Goal: Task Accomplishment & Management: Use online tool/utility

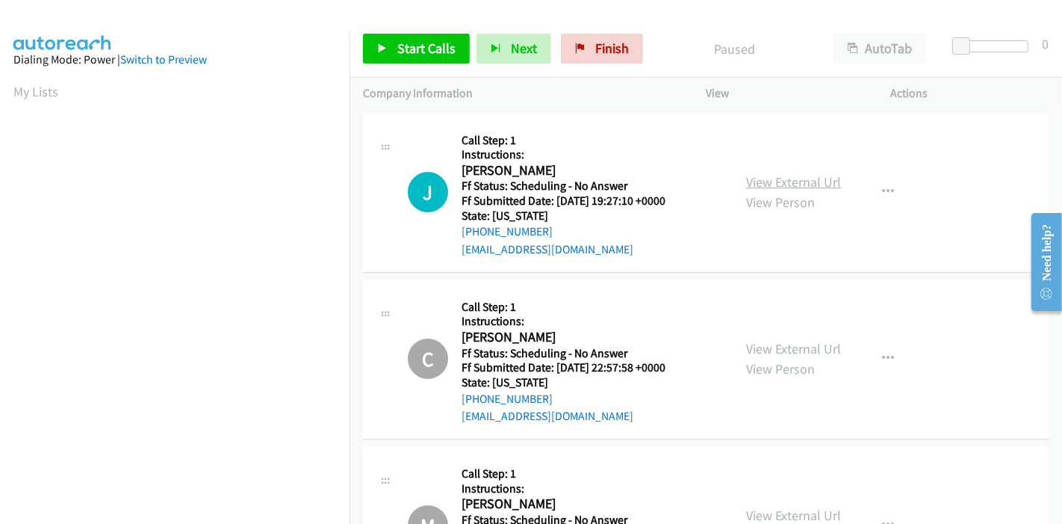
click at [781, 181] on link "View External Url" at bounding box center [793, 181] width 95 height 17
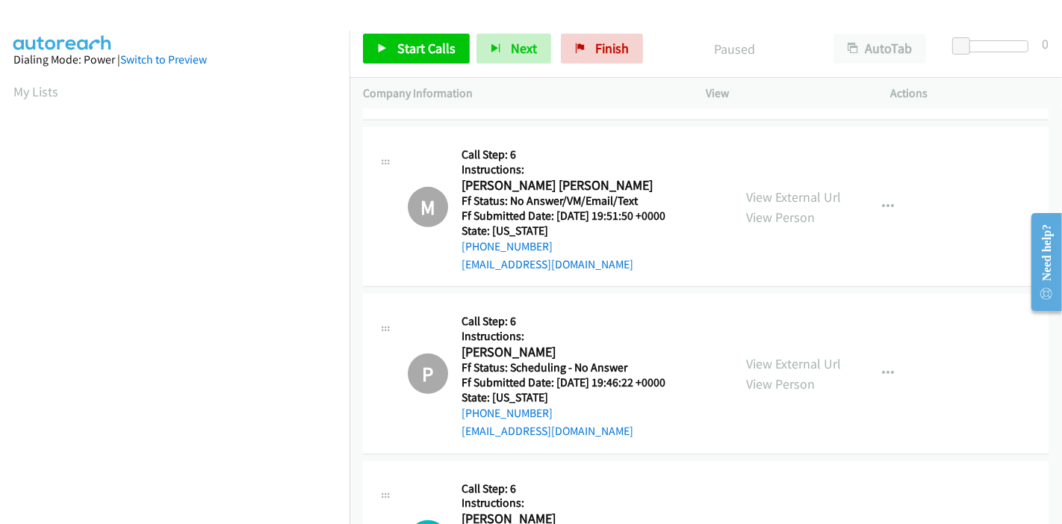
scroll to position [663, 0]
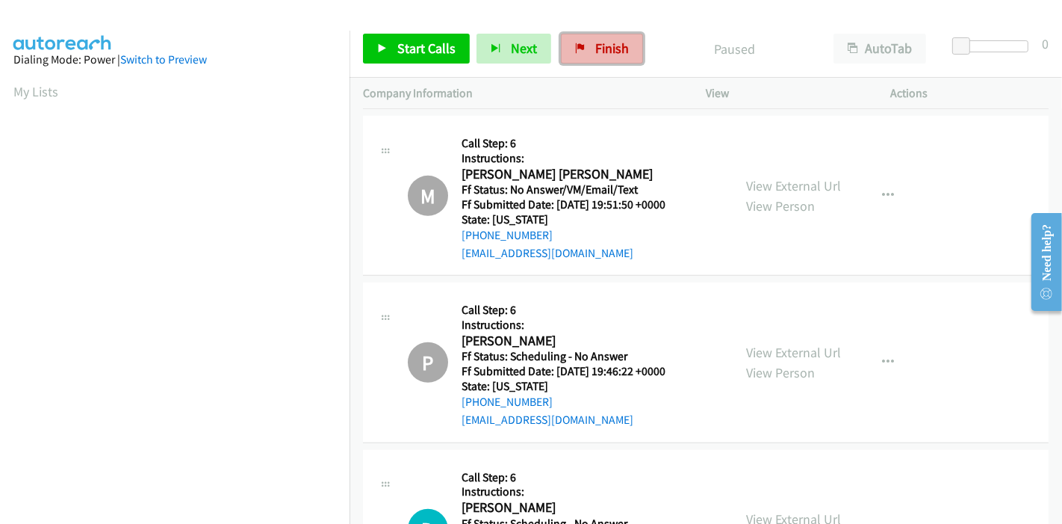
click at [605, 43] on span "Finish" at bounding box center [612, 48] width 34 height 17
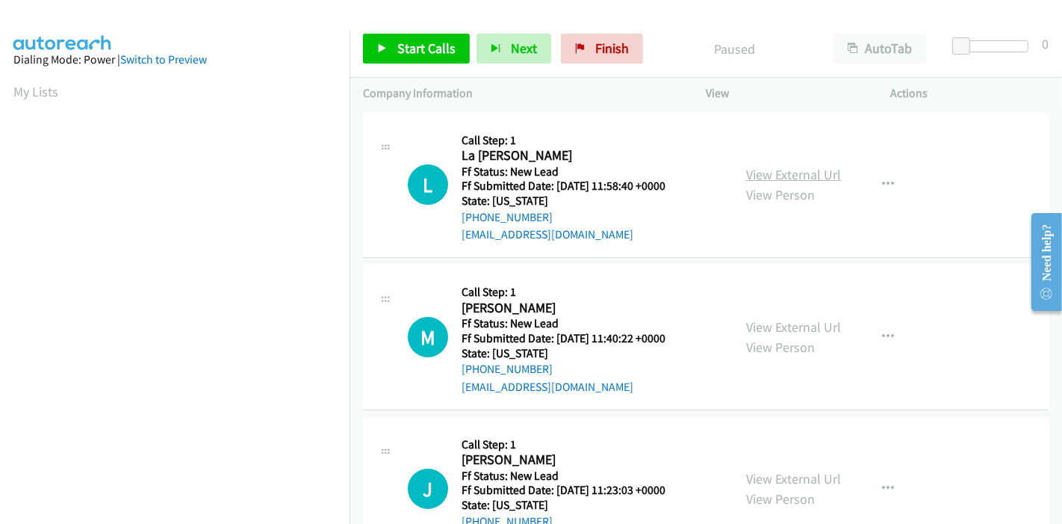
click at [813, 174] on link "View External Url" at bounding box center [793, 174] width 95 height 17
click at [796, 327] on link "View External Url" at bounding box center [793, 326] width 95 height 17
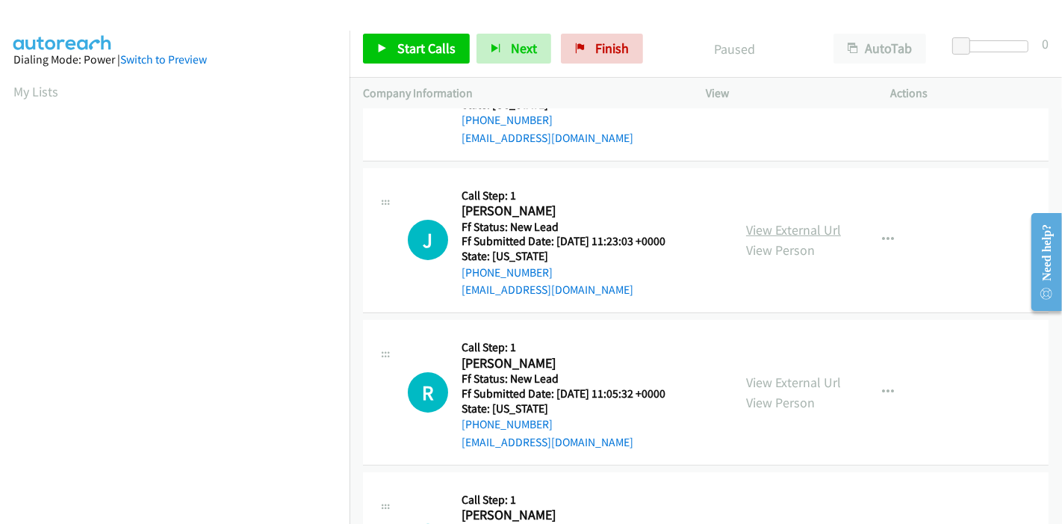
scroll to position [249, 0]
click at [772, 230] on link "View External Url" at bounding box center [793, 229] width 95 height 17
click at [775, 385] on link "View External Url" at bounding box center [793, 382] width 95 height 17
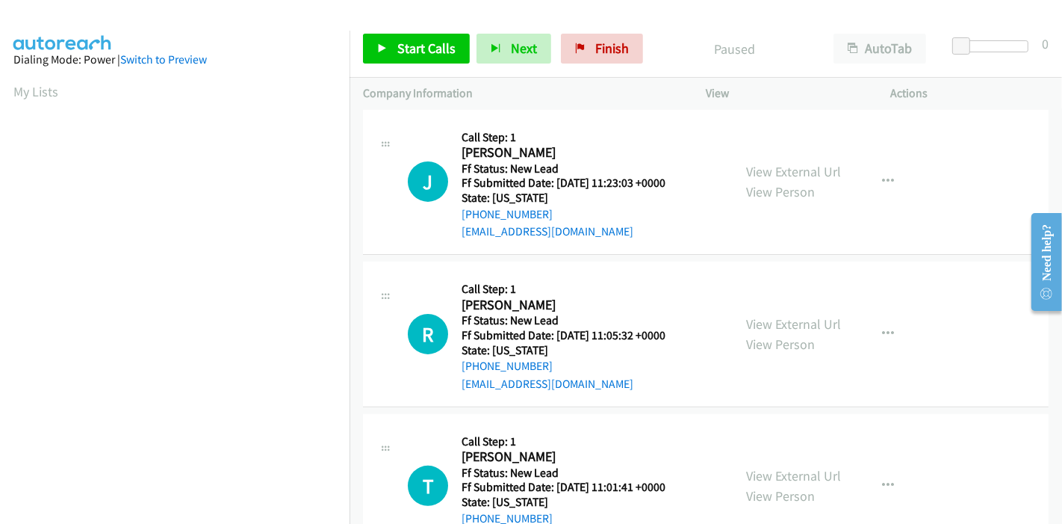
scroll to position [364, 0]
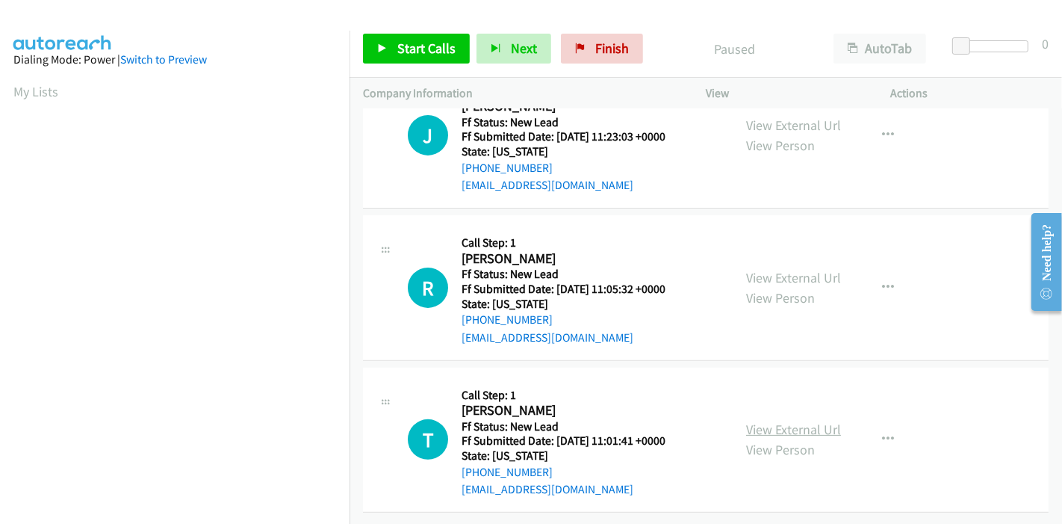
click at [766, 421] on link "View External Url" at bounding box center [793, 429] width 95 height 17
click at [425, 56] on span "Start Calls" at bounding box center [426, 48] width 58 height 17
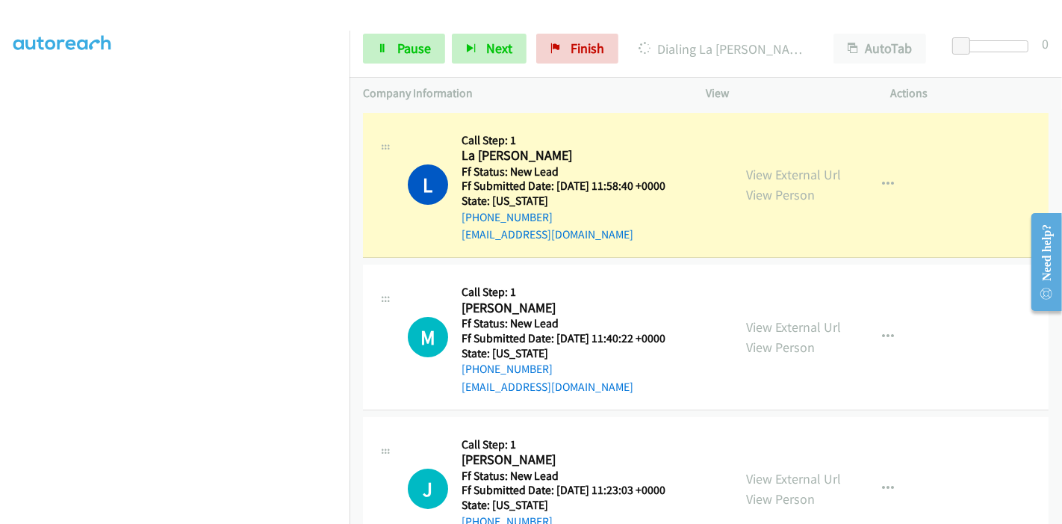
scroll to position [315, 0]
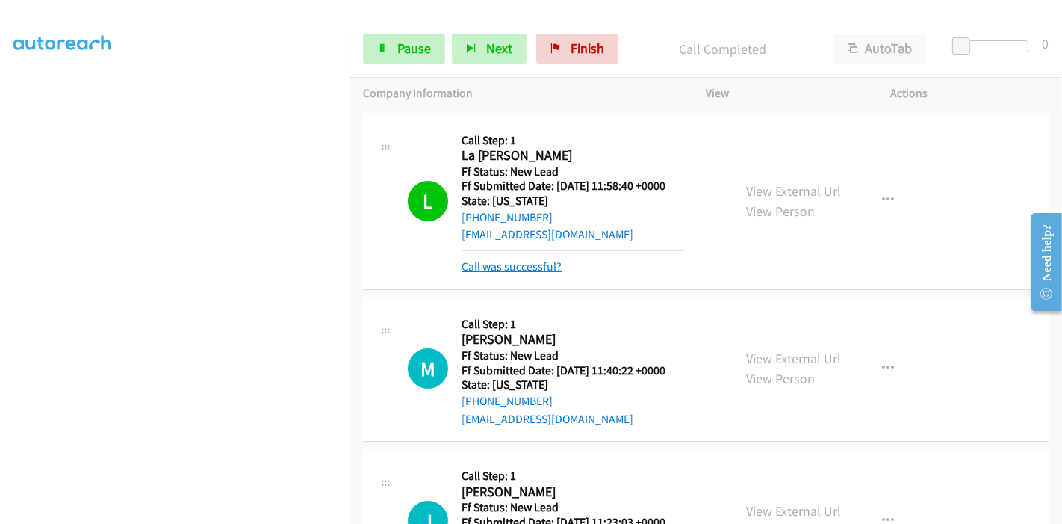
click at [524, 267] on link "Call was successful?" at bounding box center [512, 266] width 100 height 14
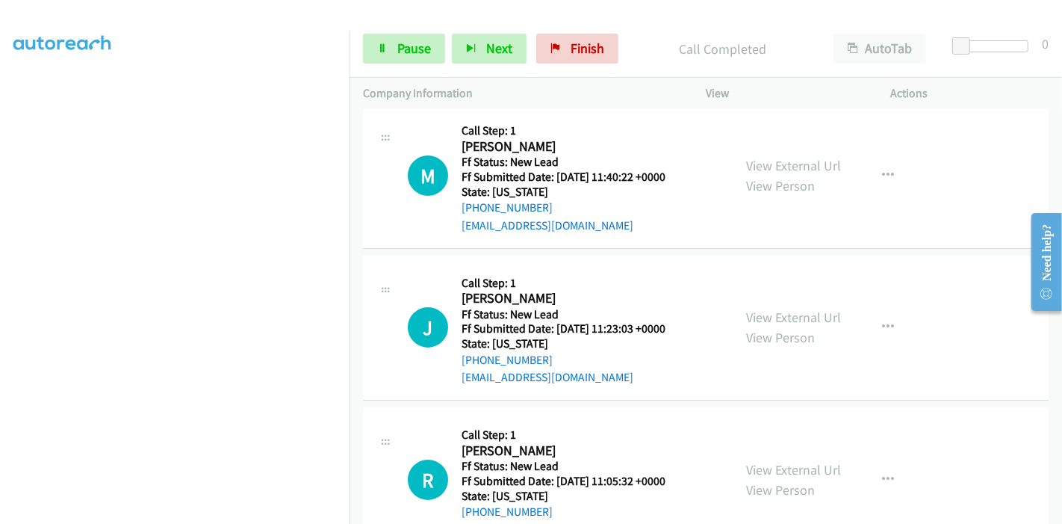
scroll to position [0, 0]
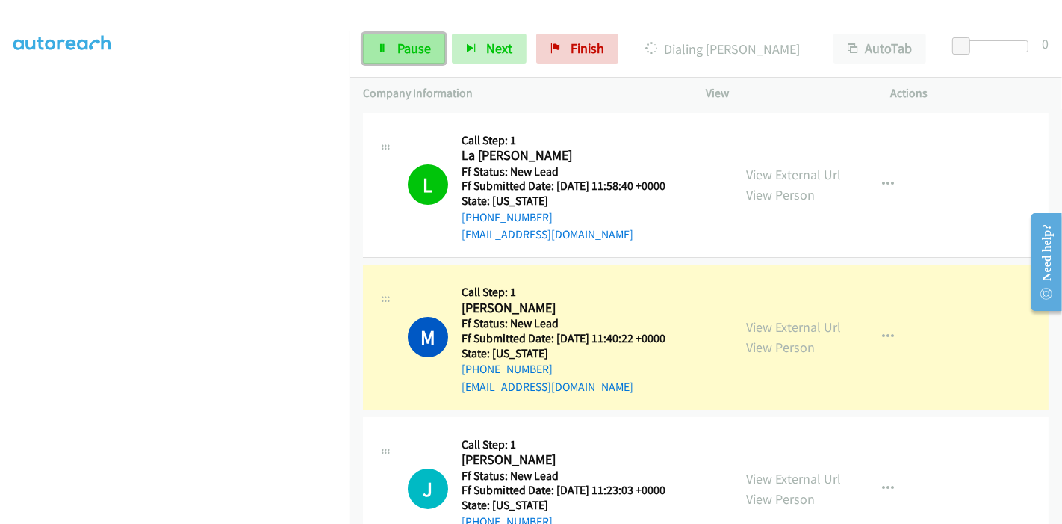
click at [418, 42] on span "Pause" at bounding box center [414, 48] width 34 height 17
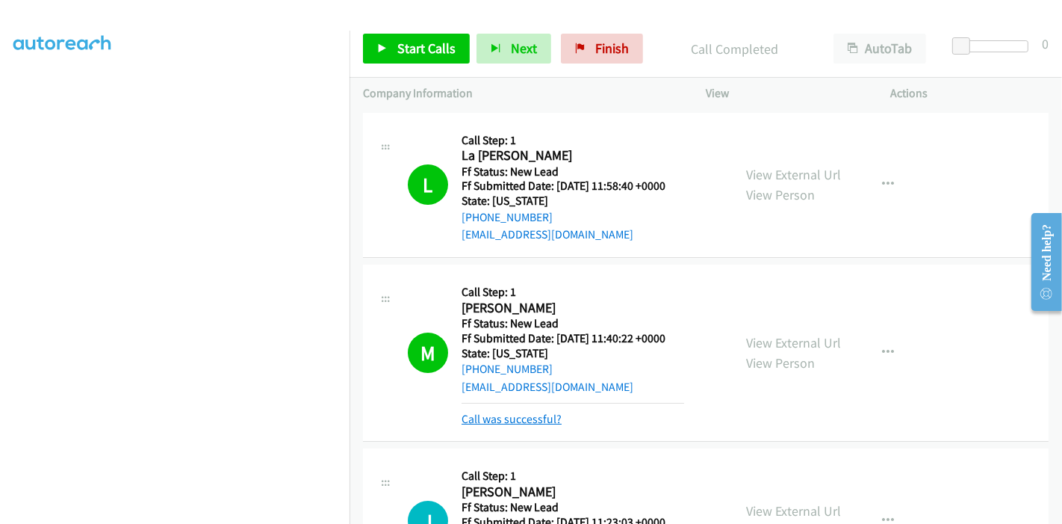
click at [533, 417] on link "Call was successful?" at bounding box center [512, 419] width 100 height 14
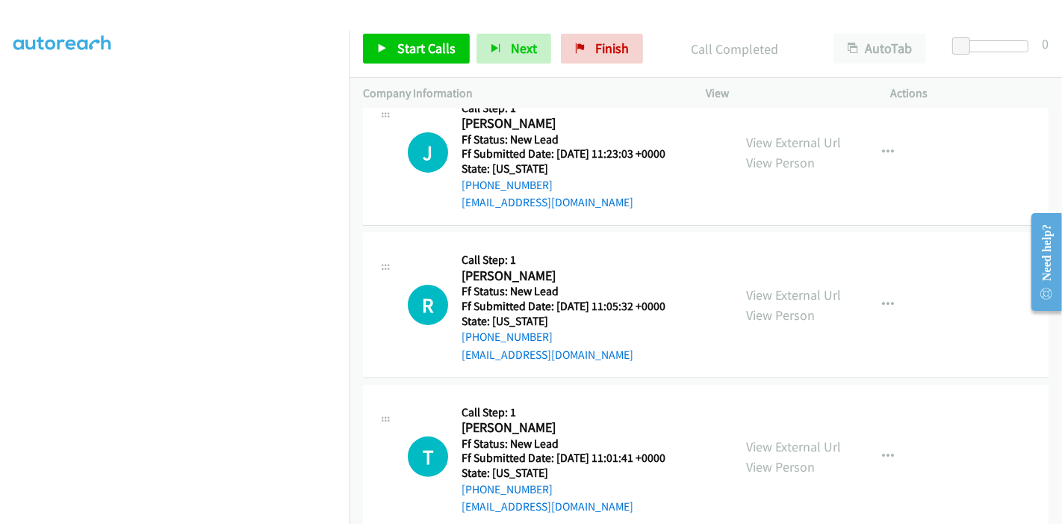
scroll to position [364, 0]
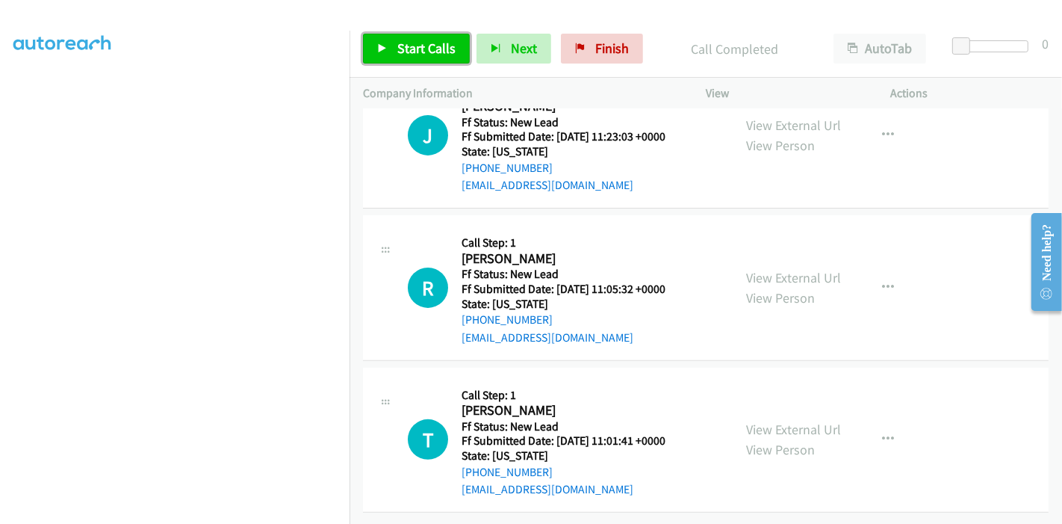
click at [402, 45] on span "Start Calls" at bounding box center [426, 48] width 58 height 17
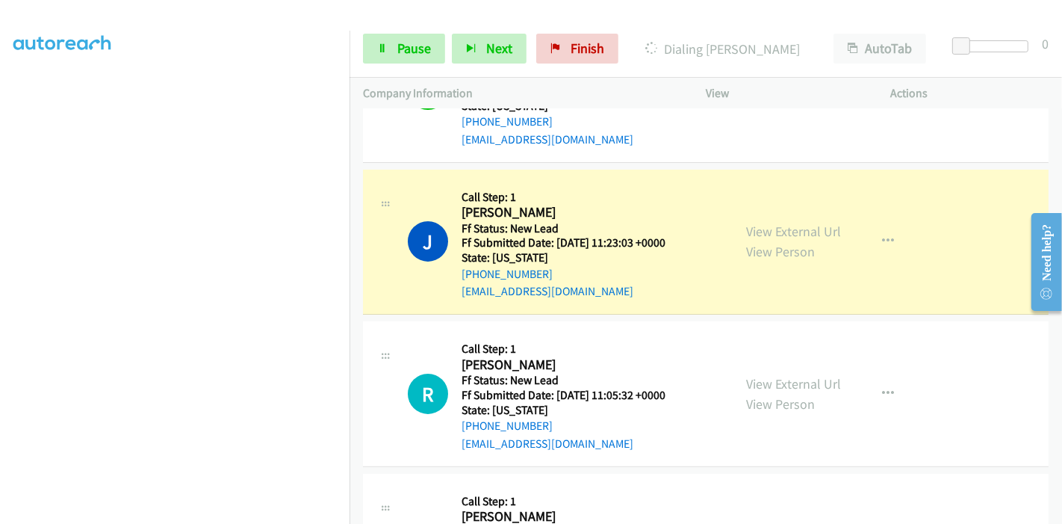
scroll to position [249, 0]
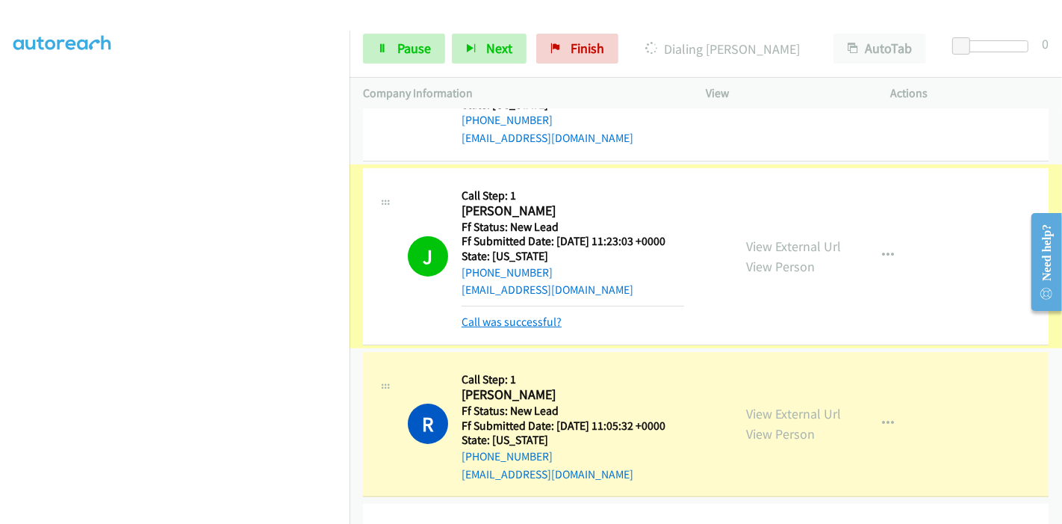
click at [486, 314] on link "Call was successful?" at bounding box center [512, 321] width 100 height 14
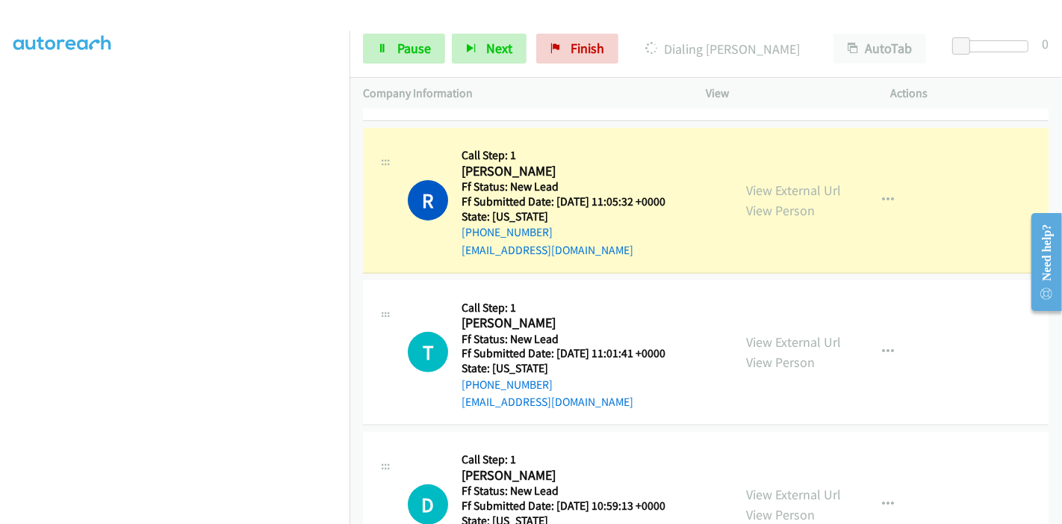
scroll to position [415, 0]
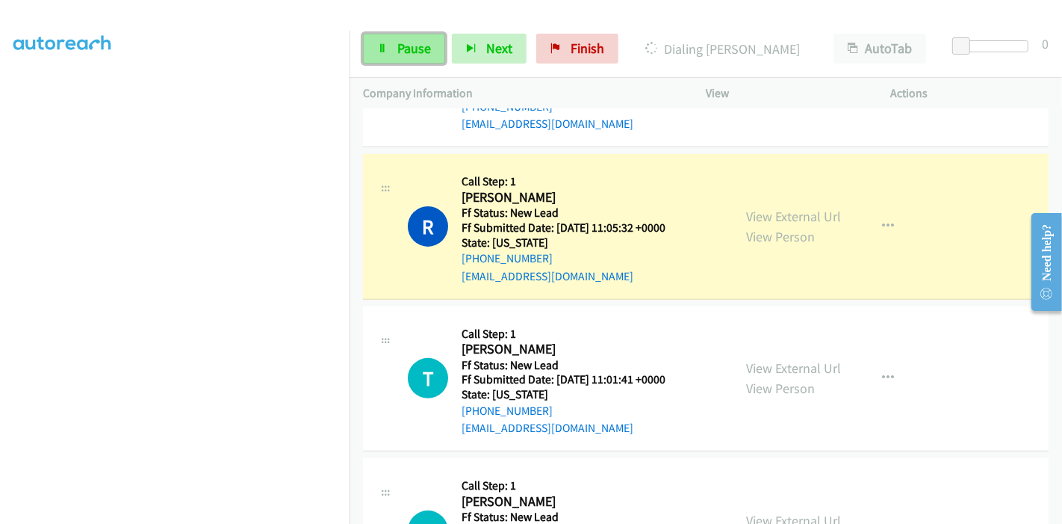
click at [394, 48] on link "Pause" at bounding box center [404, 49] width 82 height 30
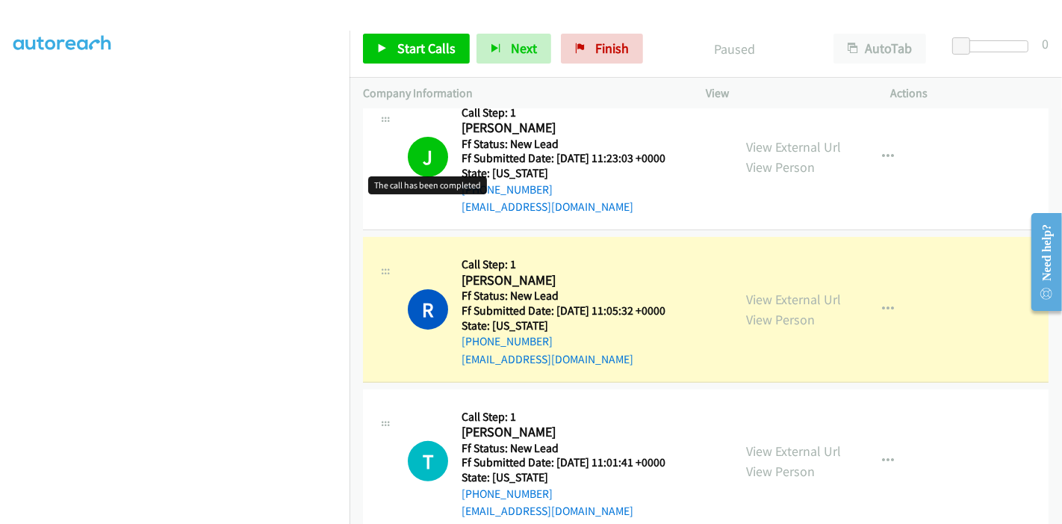
scroll to position [315, 0]
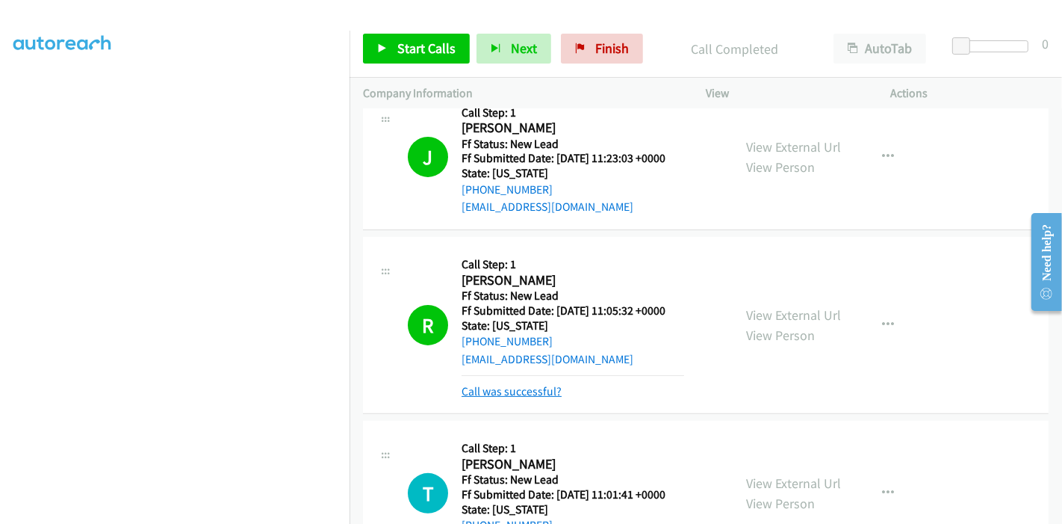
click at [525, 391] on link "Call was successful?" at bounding box center [512, 391] width 100 height 14
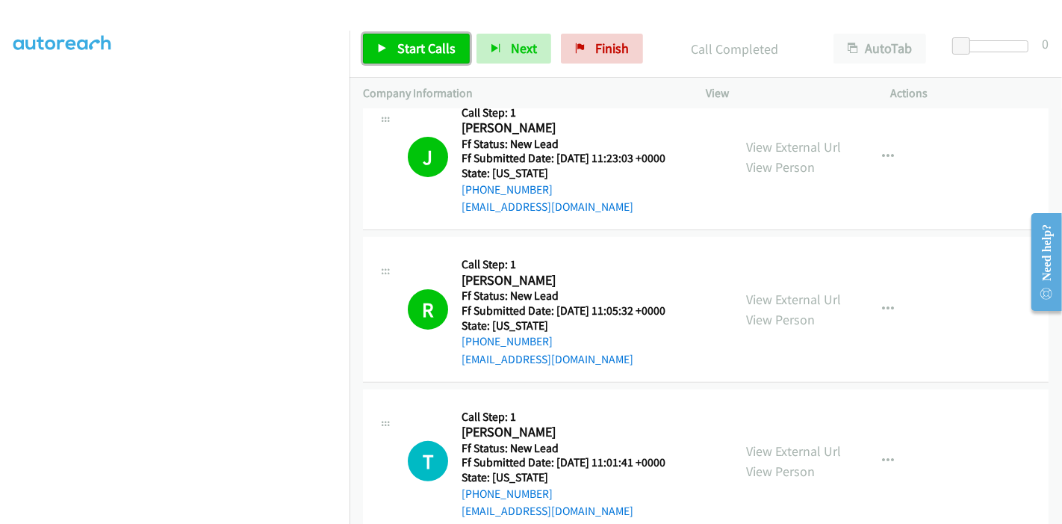
click at [404, 46] on span "Start Calls" at bounding box center [426, 48] width 58 height 17
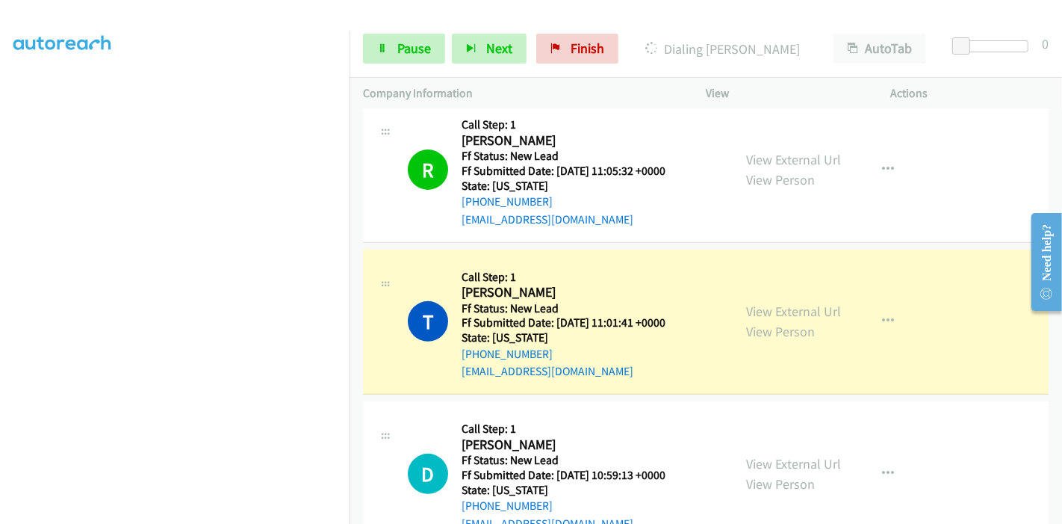
scroll to position [498, 0]
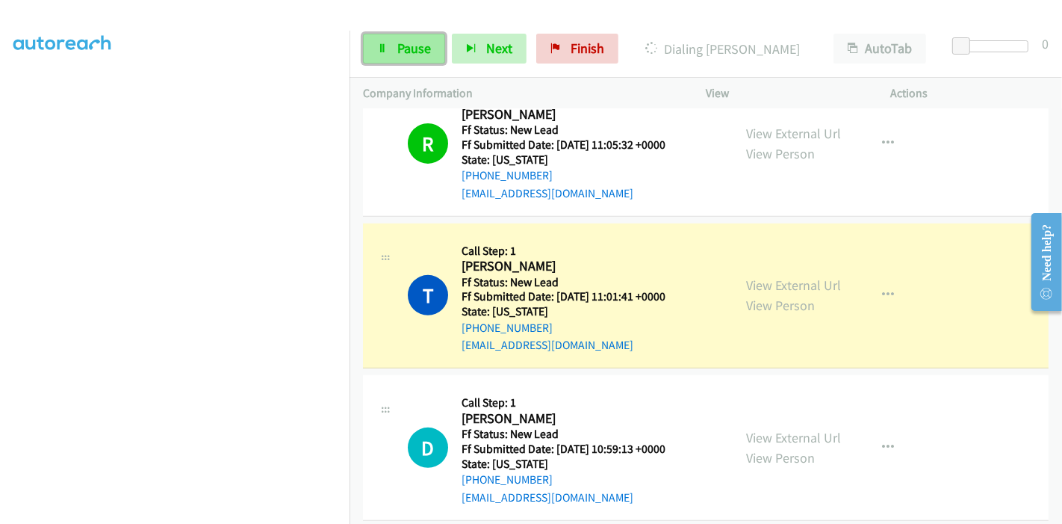
click at [418, 46] on span "Pause" at bounding box center [414, 48] width 34 height 17
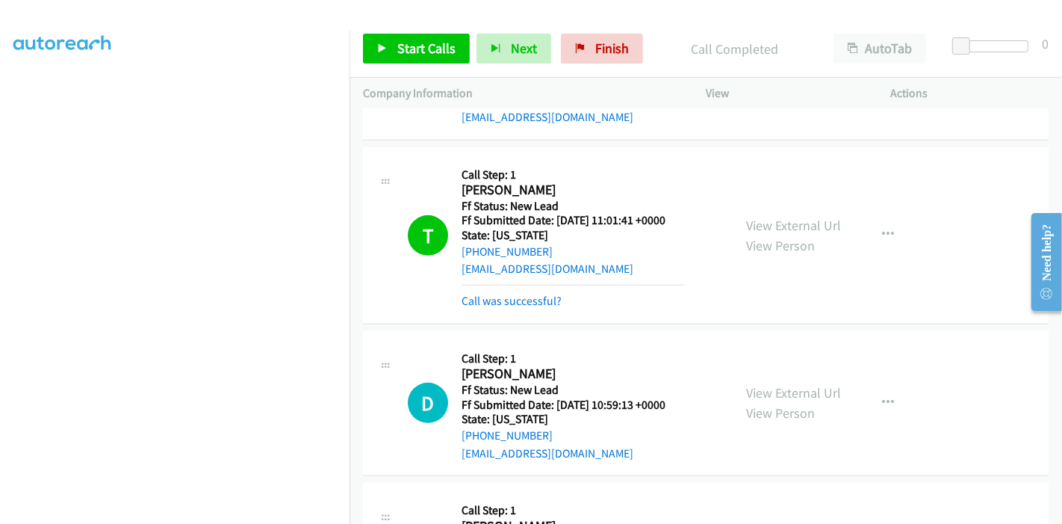
scroll to position [574, 0]
click at [795, 389] on link "View External Url" at bounding box center [793, 392] width 95 height 17
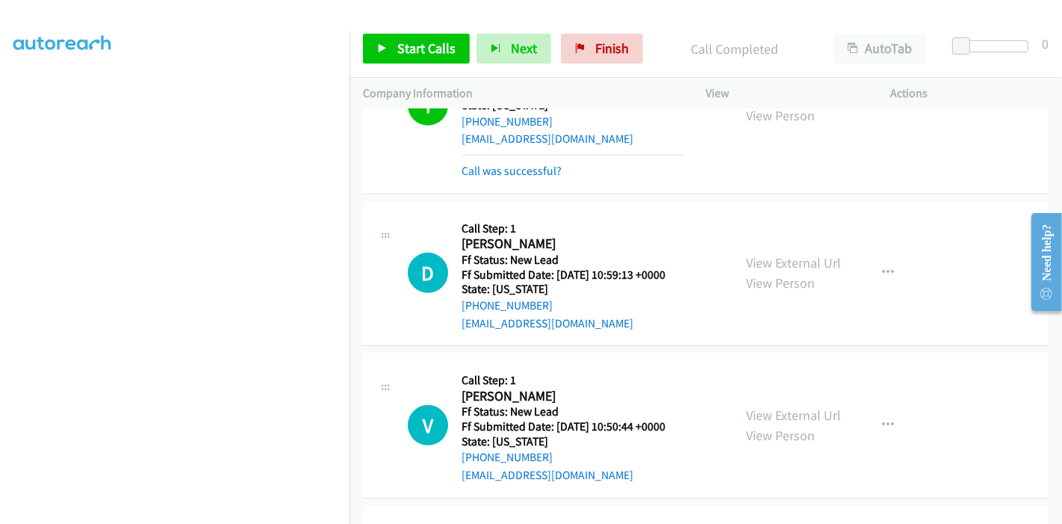
scroll to position [740, 0]
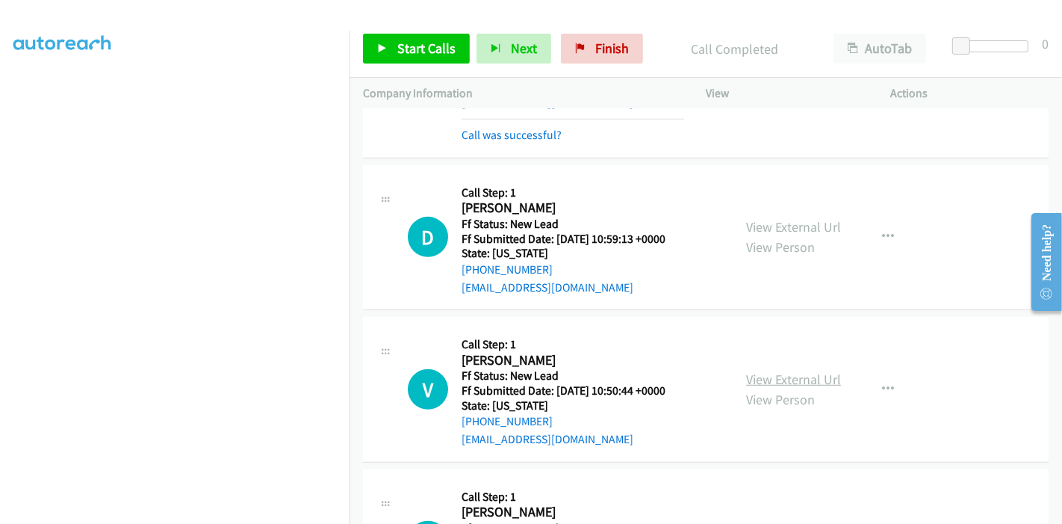
click at [757, 372] on link "View External Url" at bounding box center [793, 379] width 95 height 17
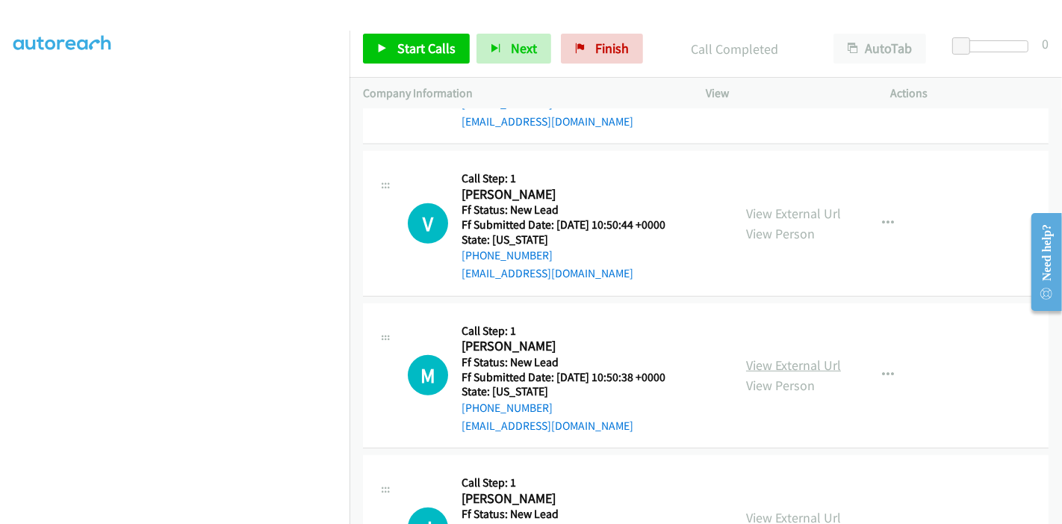
click at [757, 362] on link "View External Url" at bounding box center [793, 364] width 95 height 17
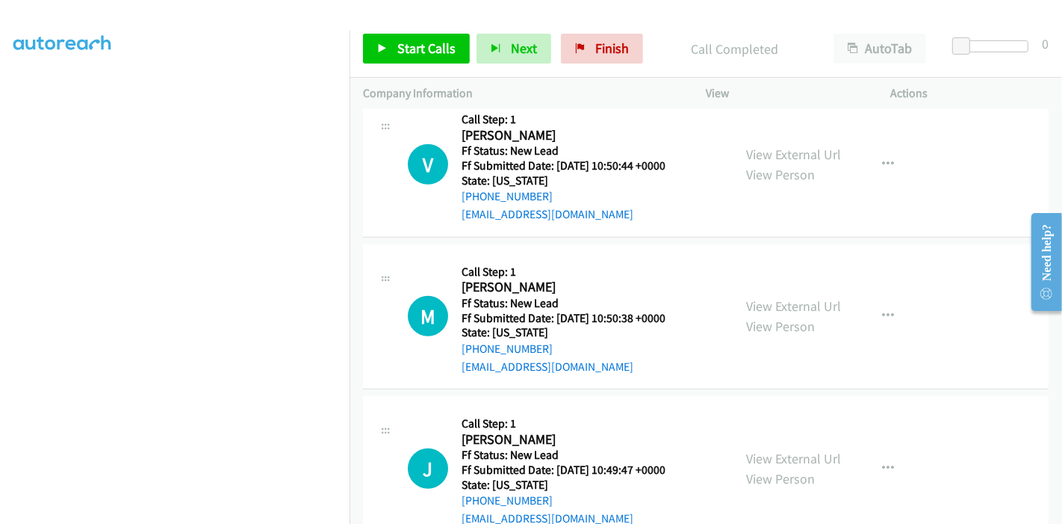
scroll to position [1071, 0]
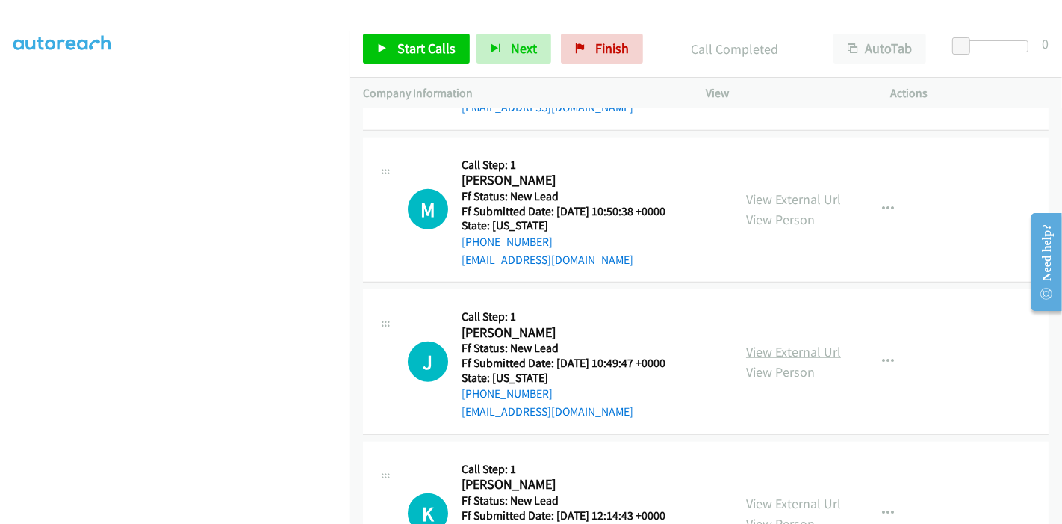
click at [769, 343] on link "View External Url" at bounding box center [793, 351] width 95 height 17
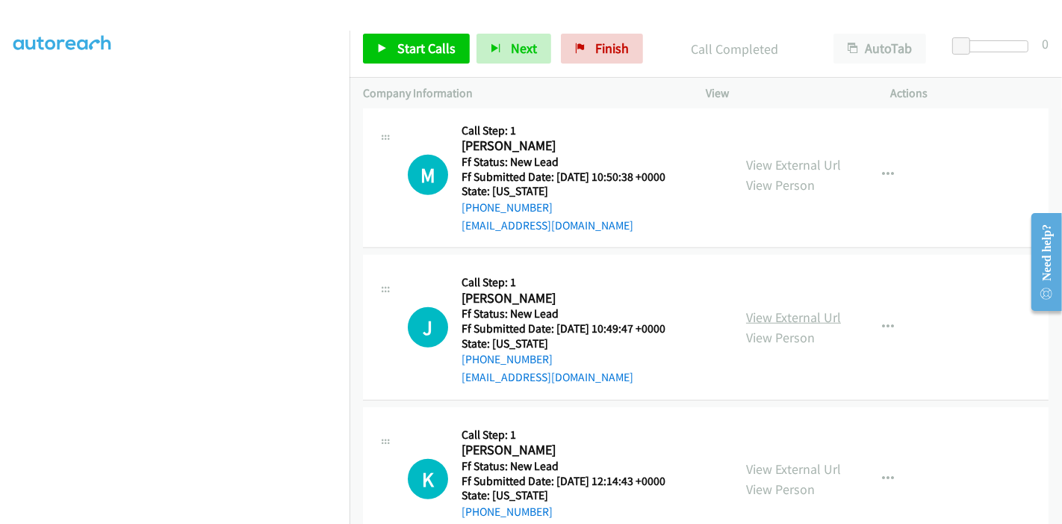
scroll to position [1154, 0]
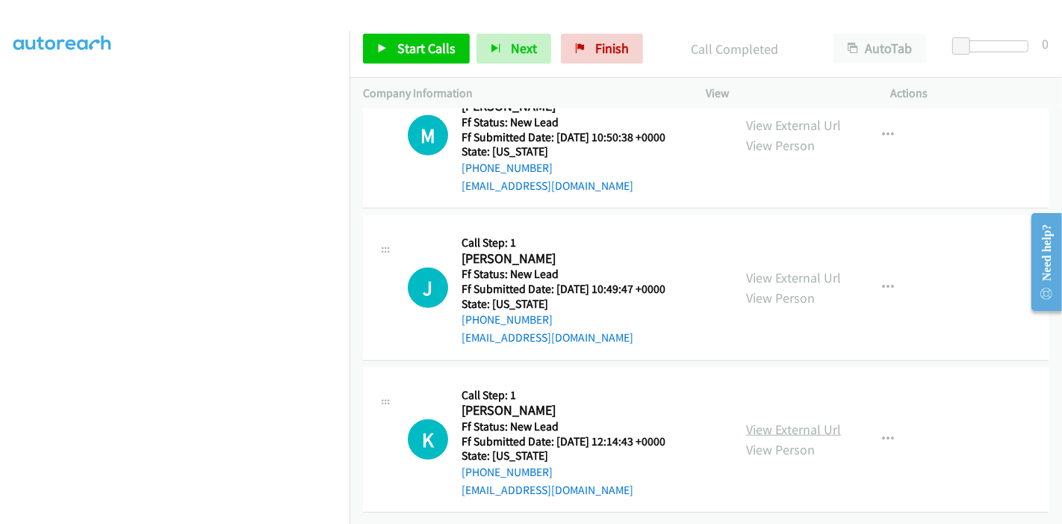
click at [755, 421] on link "View External Url" at bounding box center [793, 429] width 95 height 17
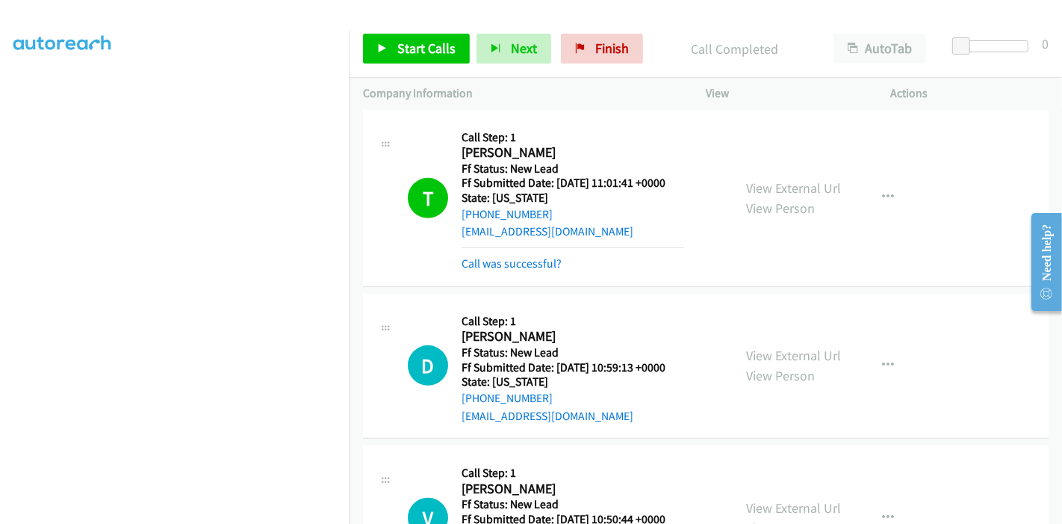
scroll to position [740, 0]
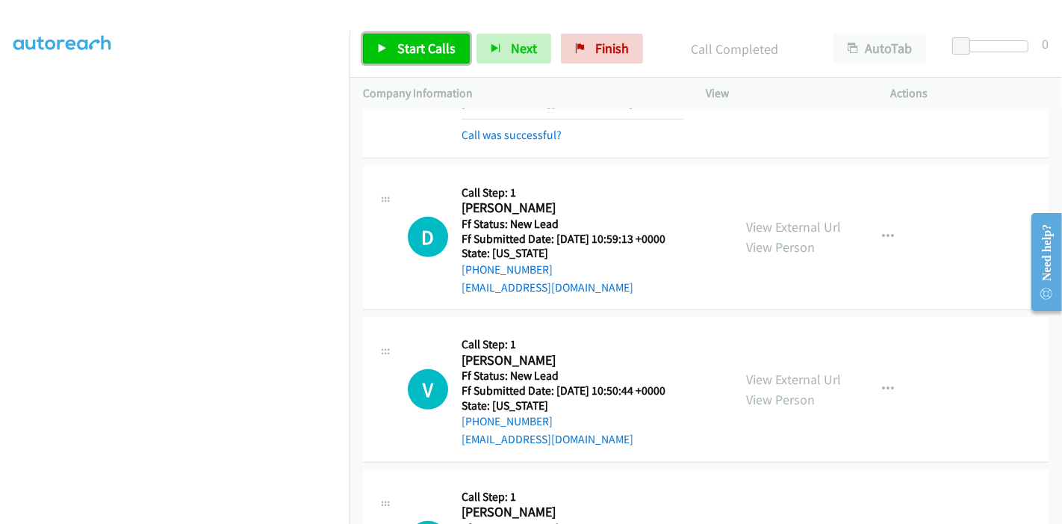
click at [388, 50] on link "Start Calls" at bounding box center [416, 49] width 107 height 30
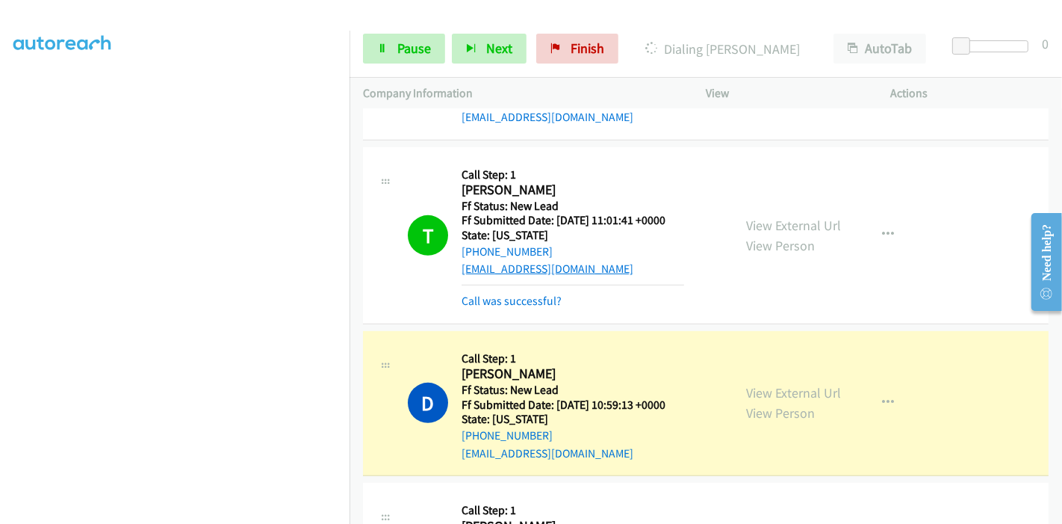
scroll to position [657, 0]
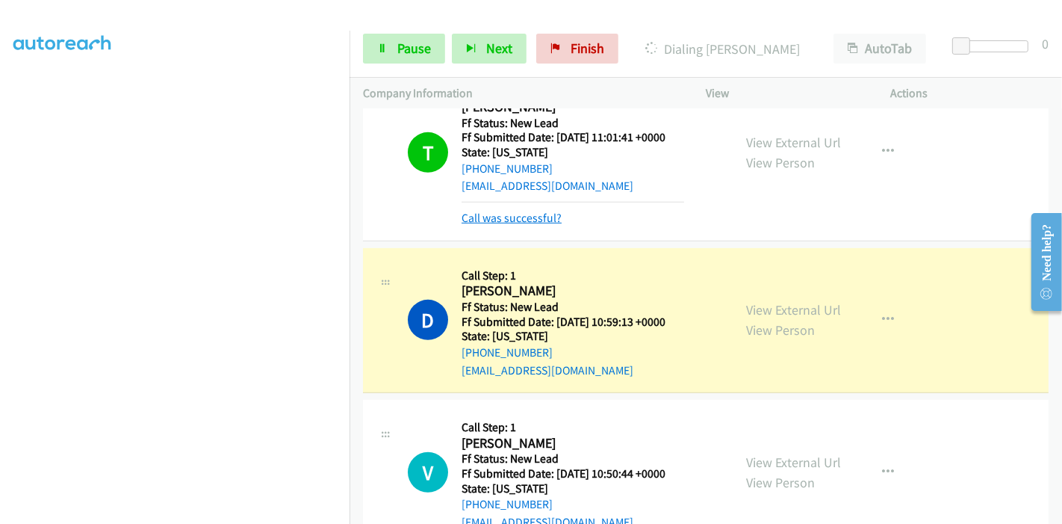
click at [521, 216] on link "Call was successful?" at bounding box center [512, 218] width 100 height 14
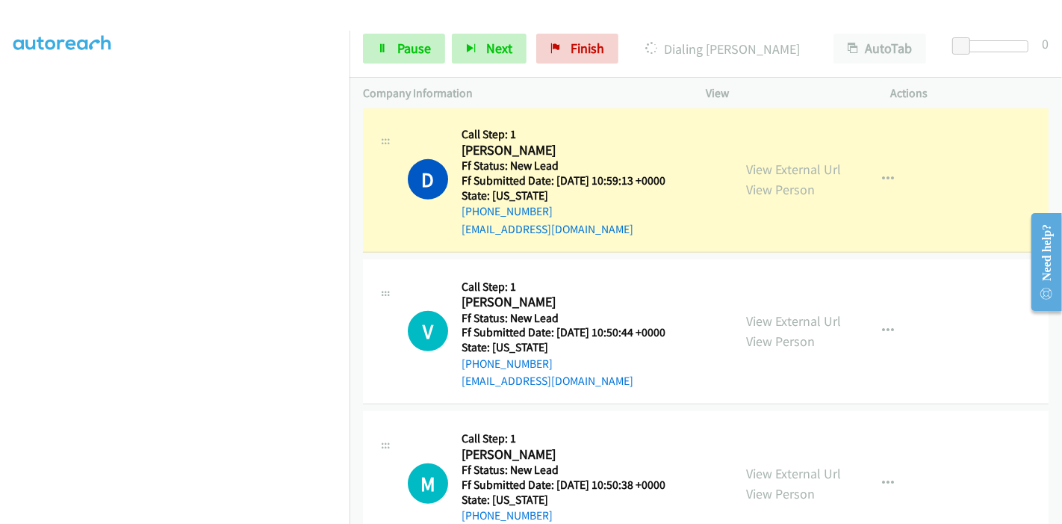
scroll to position [740, 0]
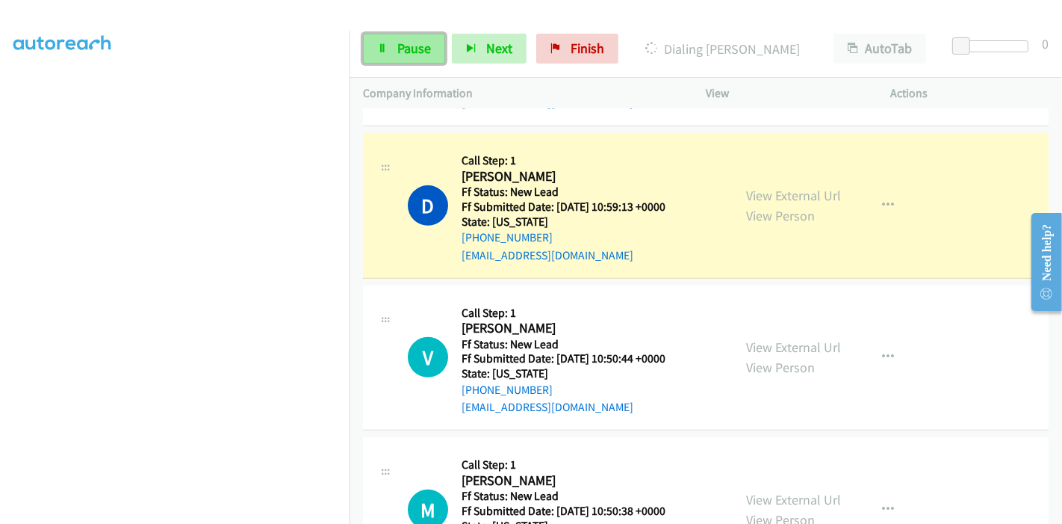
click at [377, 60] on link "Pause" at bounding box center [404, 49] width 82 height 30
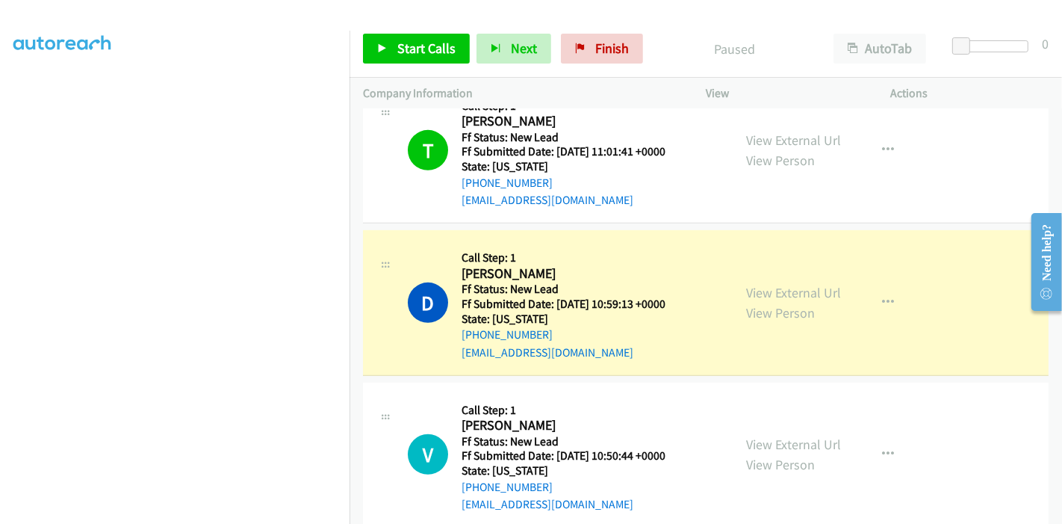
scroll to position [640, 0]
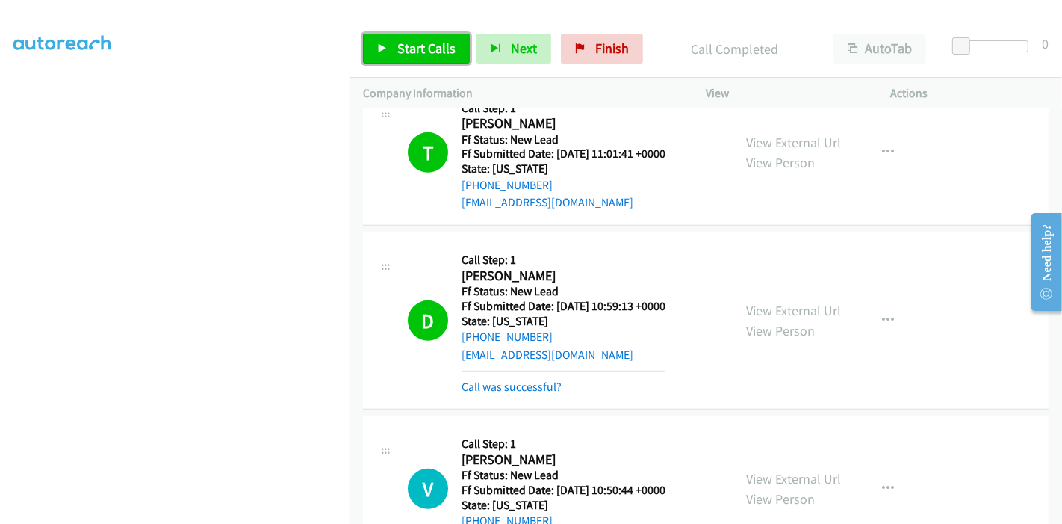
click at [415, 47] on span "Start Calls" at bounding box center [426, 48] width 58 height 17
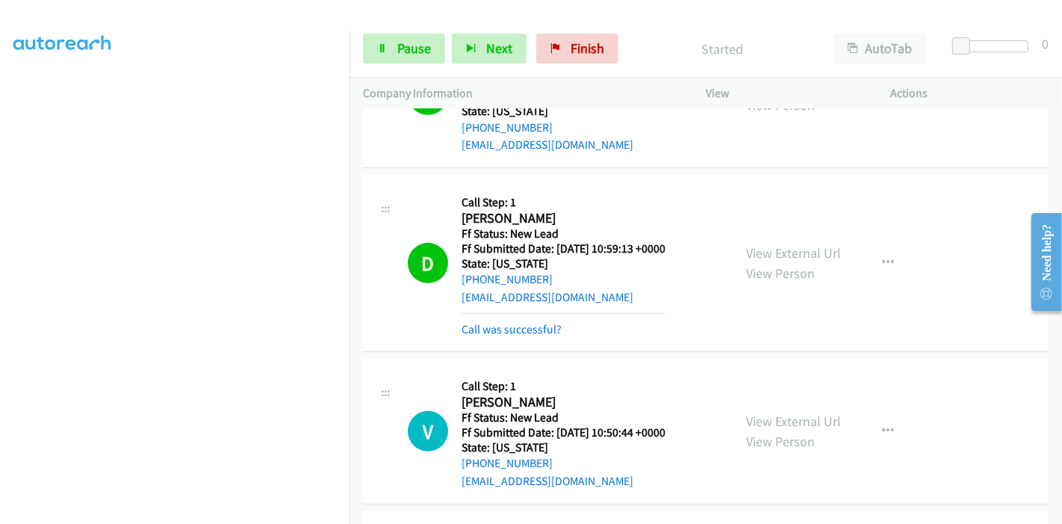
scroll to position [723, 0]
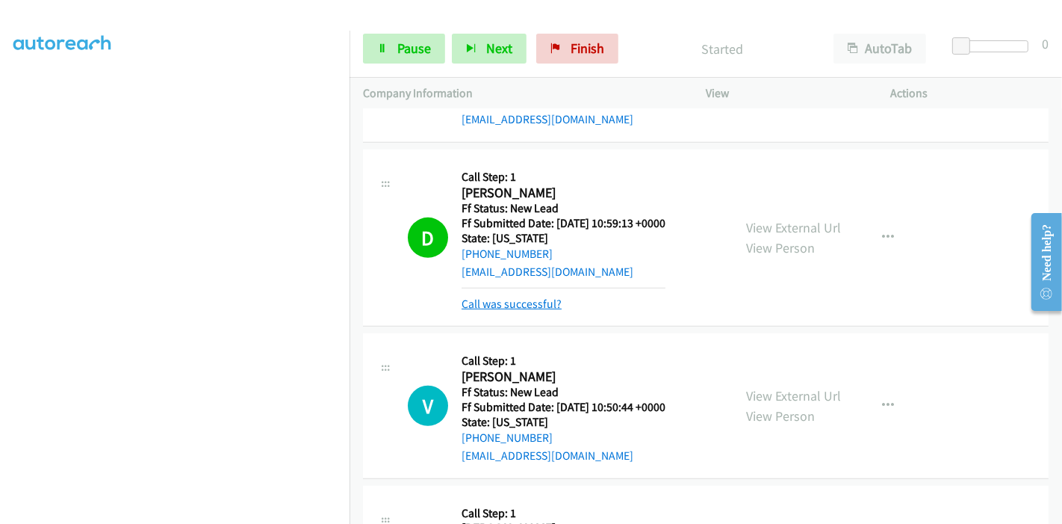
click at [520, 300] on link "Call was successful?" at bounding box center [512, 304] width 100 height 14
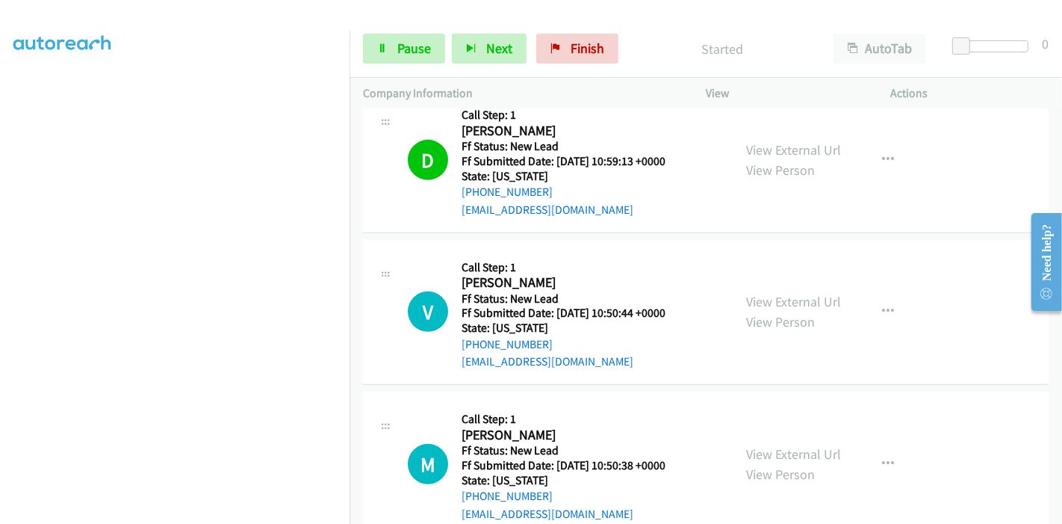
scroll to position [807, 0]
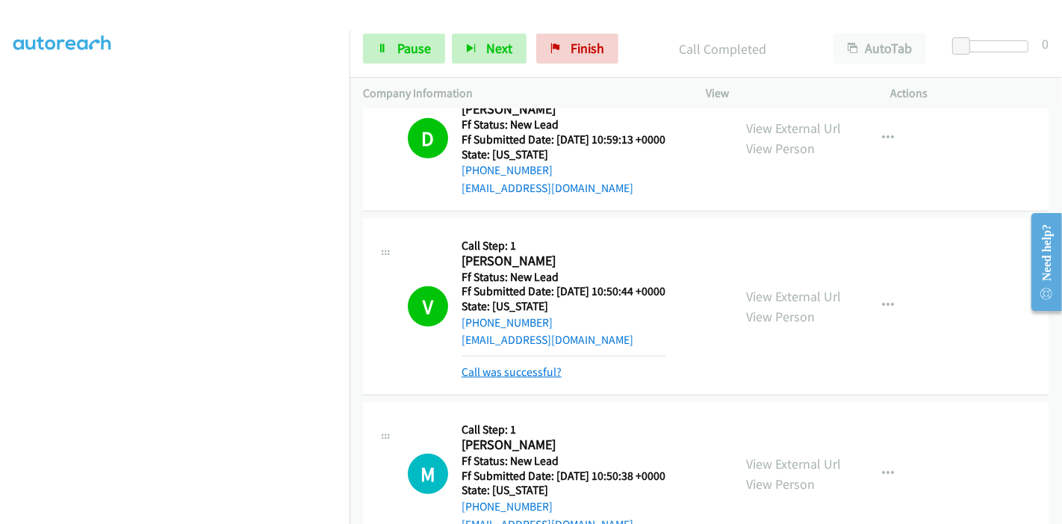
click at [502, 369] on link "Call was successful?" at bounding box center [512, 372] width 100 height 14
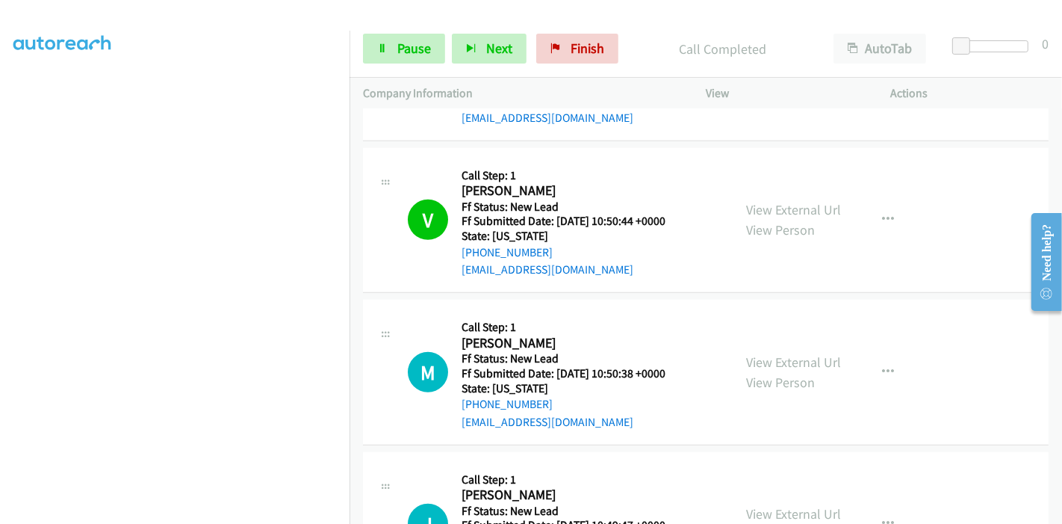
scroll to position [973, 0]
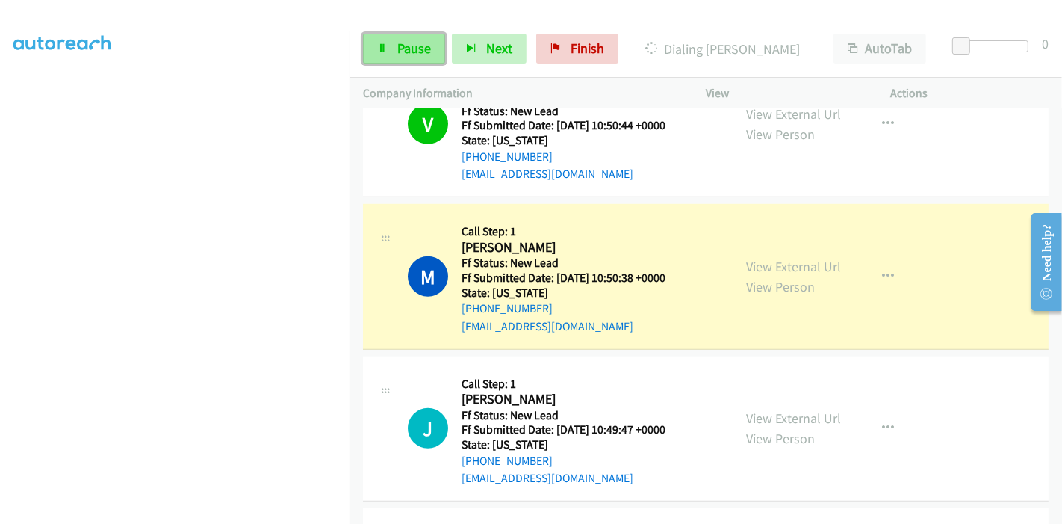
click at [409, 50] on span "Pause" at bounding box center [414, 48] width 34 height 17
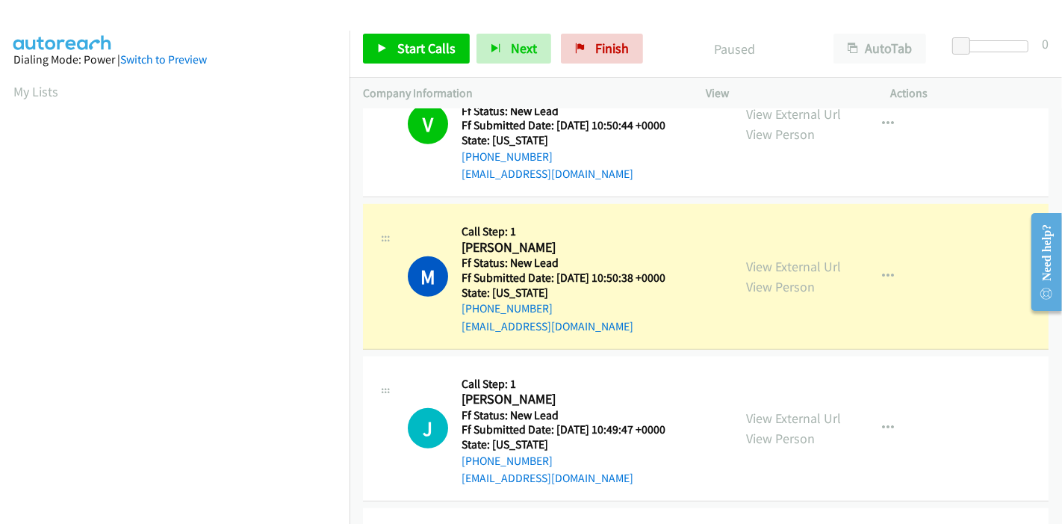
scroll to position [315, 0]
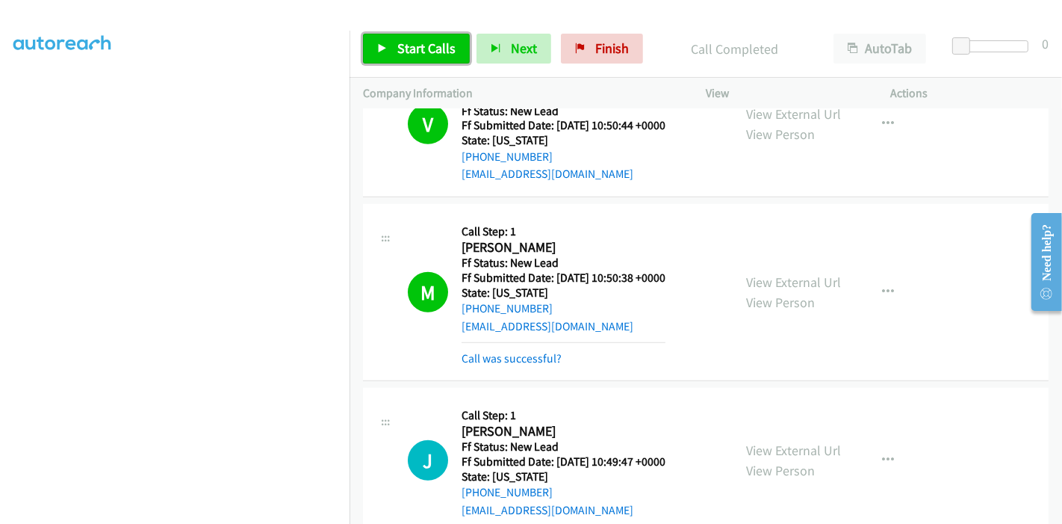
click at [432, 55] on span "Start Calls" at bounding box center [426, 48] width 58 height 17
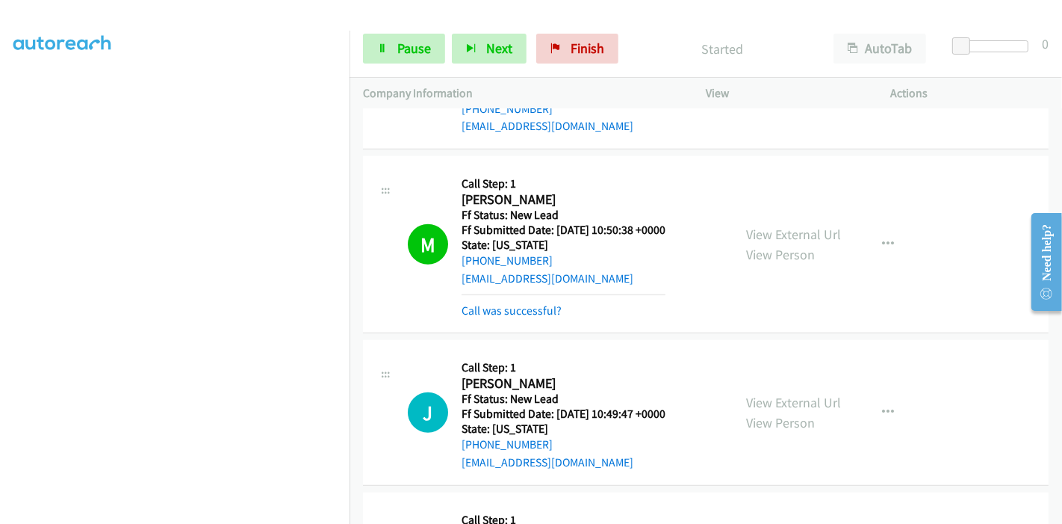
scroll to position [1056, 0]
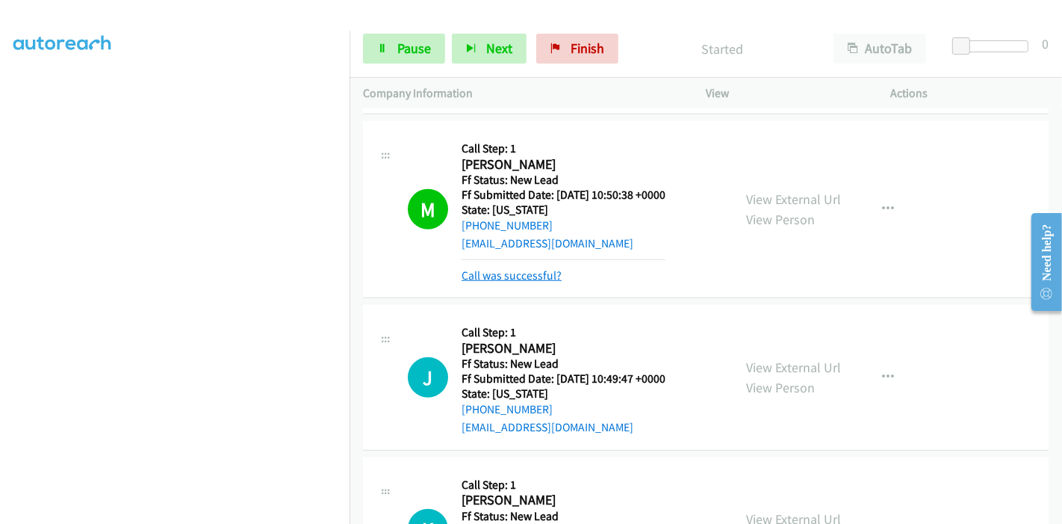
click at [545, 274] on link "Call was successful?" at bounding box center [512, 275] width 100 height 14
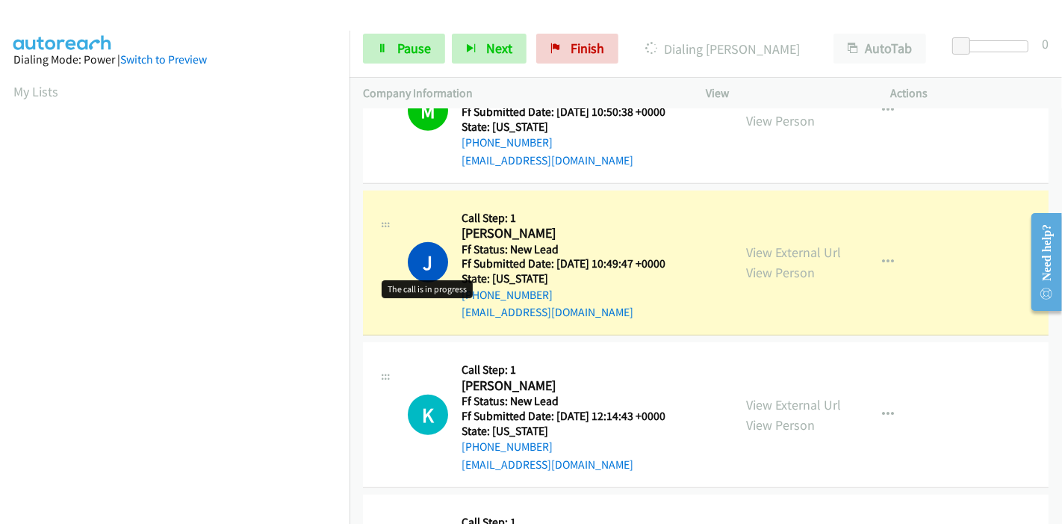
scroll to position [315, 0]
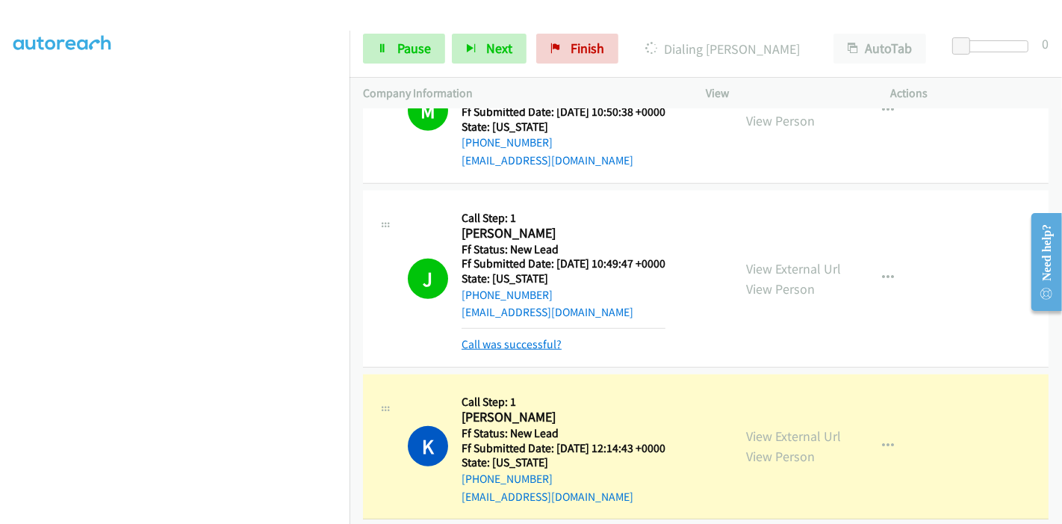
click at [508, 348] on link "Call was successful?" at bounding box center [512, 344] width 100 height 14
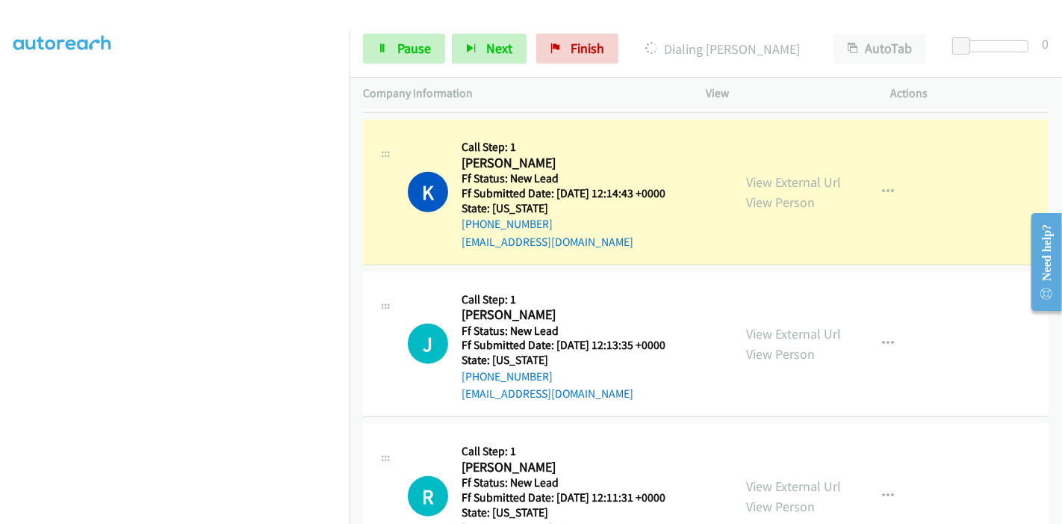
scroll to position [1387, 0]
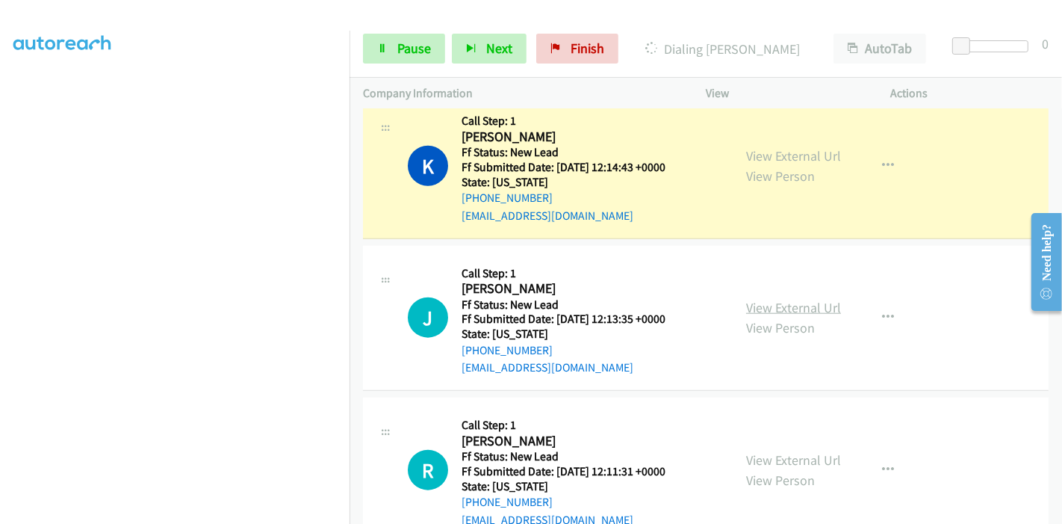
click at [766, 299] on link "View External Url" at bounding box center [793, 307] width 95 height 17
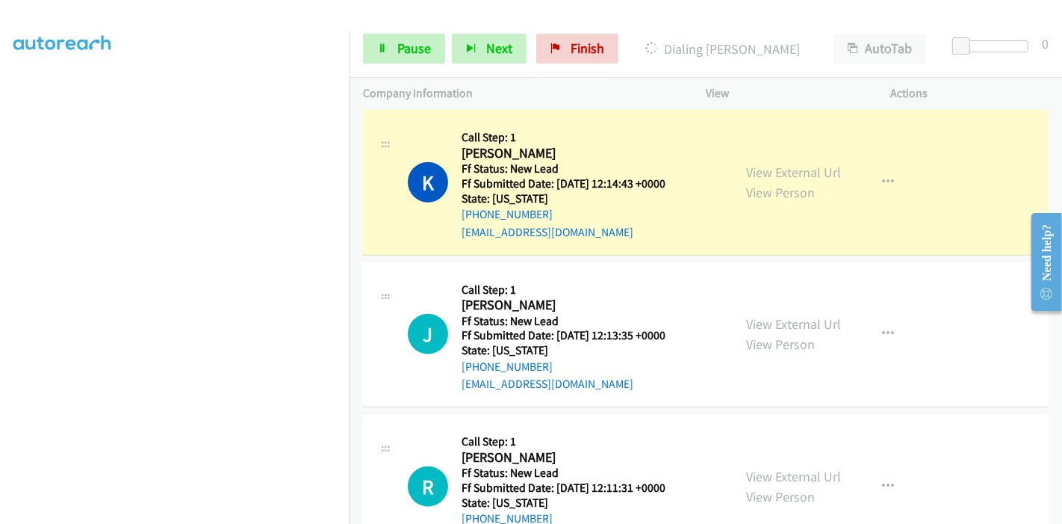
scroll to position [1470, 0]
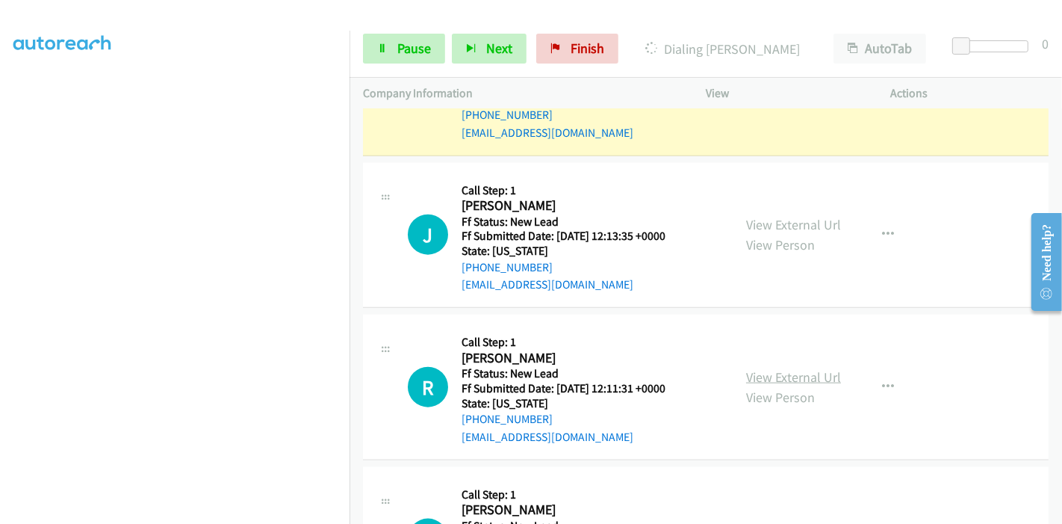
click at [766, 374] on link "View External Url" at bounding box center [793, 376] width 95 height 17
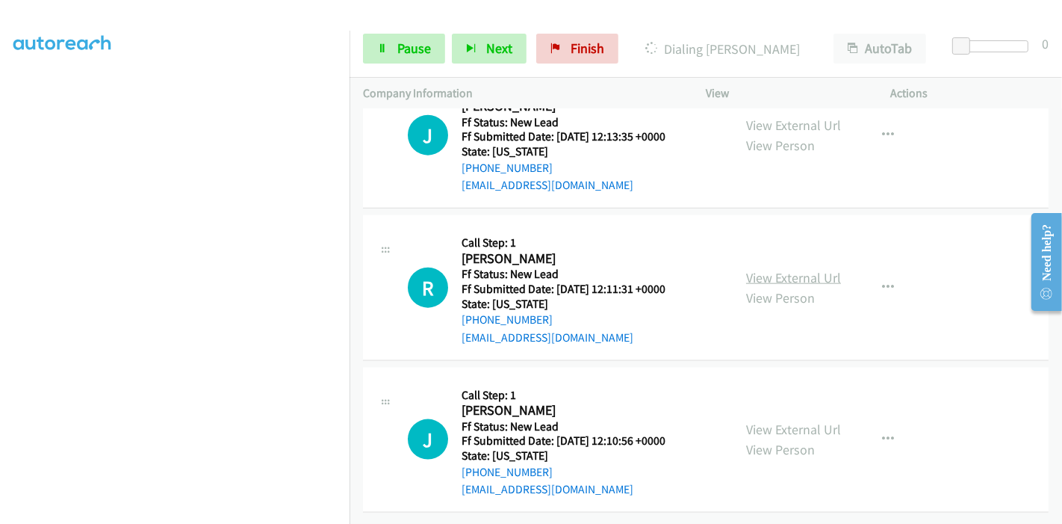
scroll to position [1578, 0]
click at [775, 421] on link "View External Url" at bounding box center [793, 429] width 95 height 17
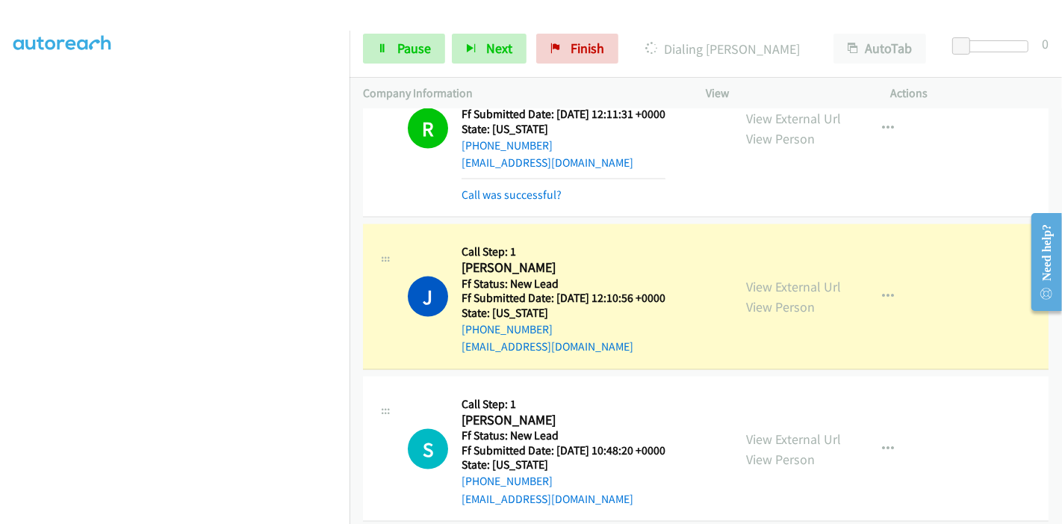
scroll to position [1724, 0]
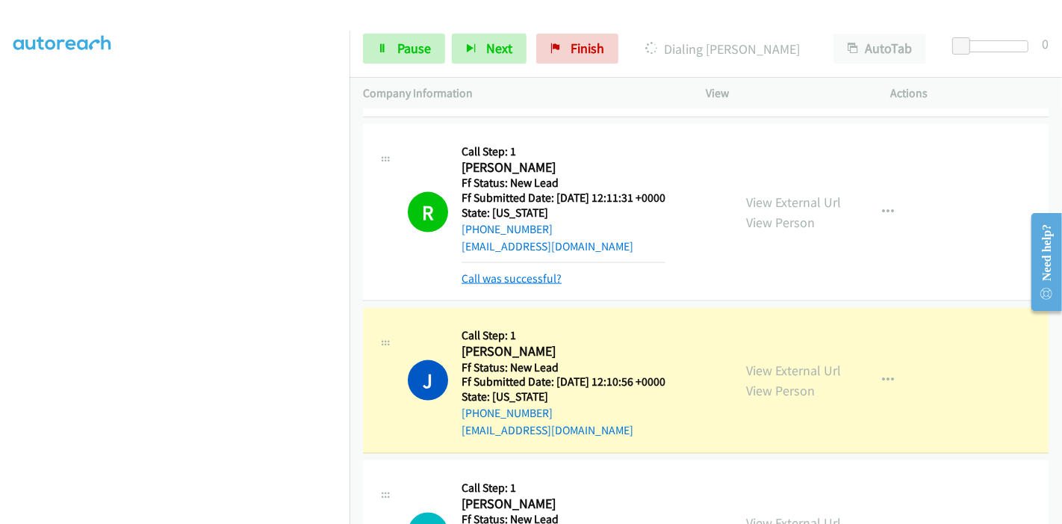
click at [546, 271] on link "Call was successful?" at bounding box center [512, 278] width 100 height 14
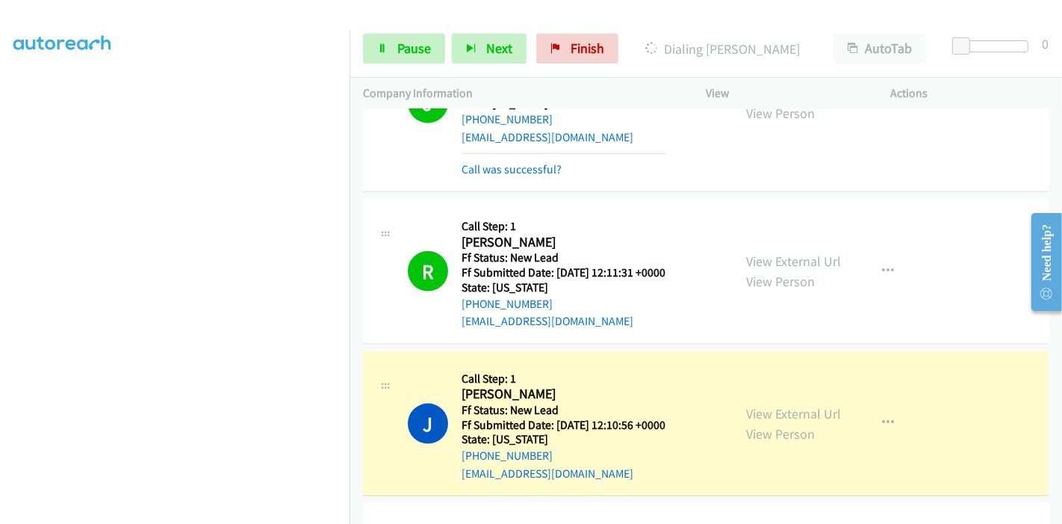
scroll to position [1641, 0]
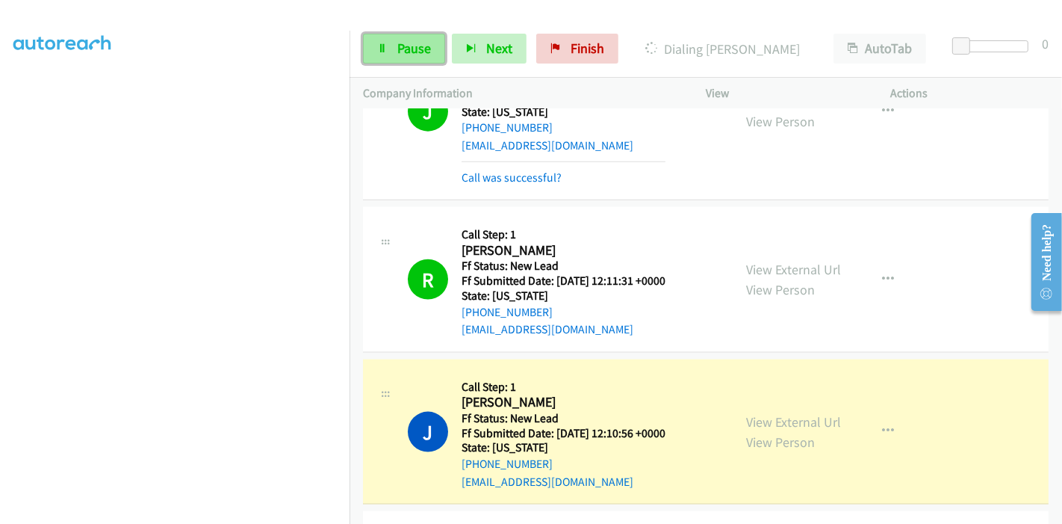
drag, startPoint x: 406, startPoint y: 46, endPoint x: 431, endPoint y: 52, distance: 26.1
click at [406, 46] on span "Pause" at bounding box center [414, 48] width 34 height 17
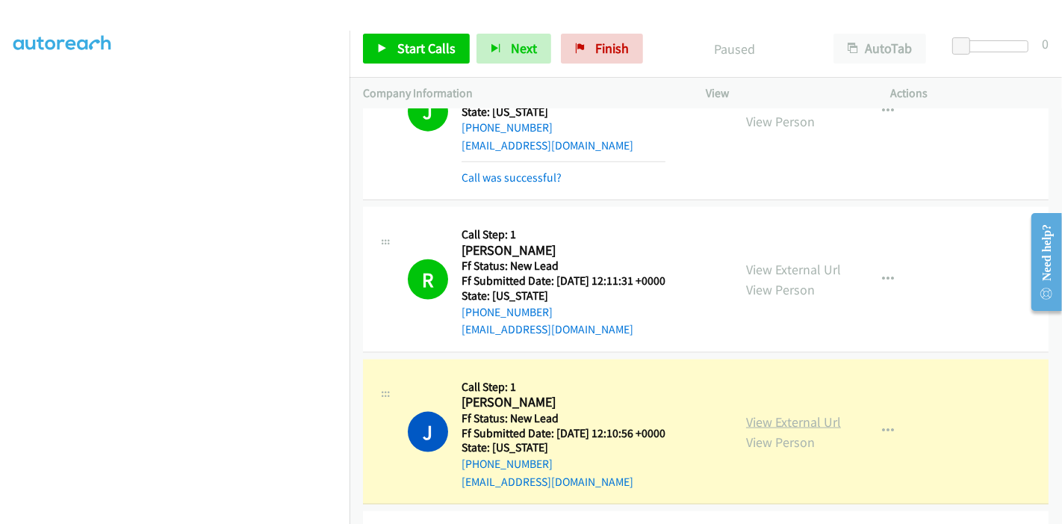
click at [784, 415] on div "View External Url View Person View External Url Email Schedule/Manage Callback …" at bounding box center [832, 432] width 199 height 118
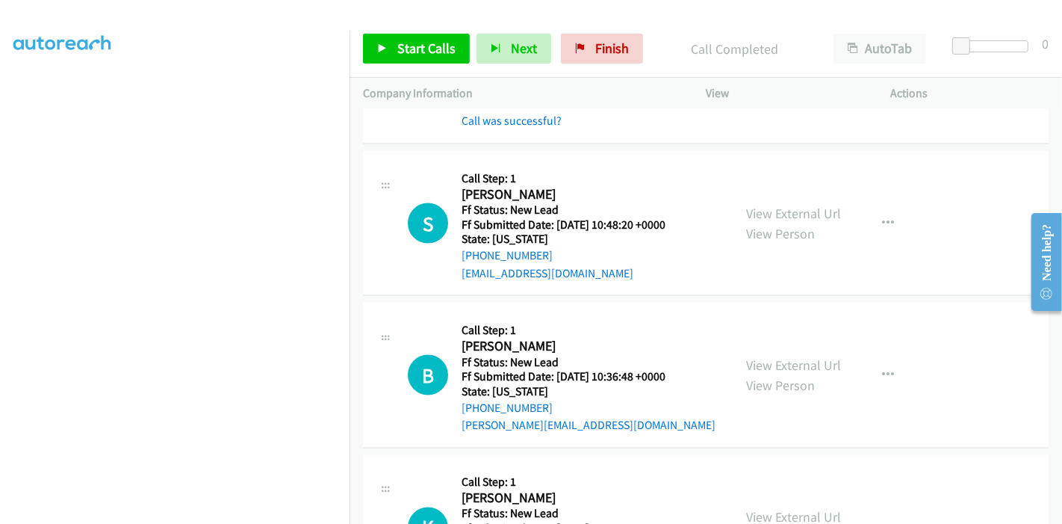
scroll to position [2128, 0]
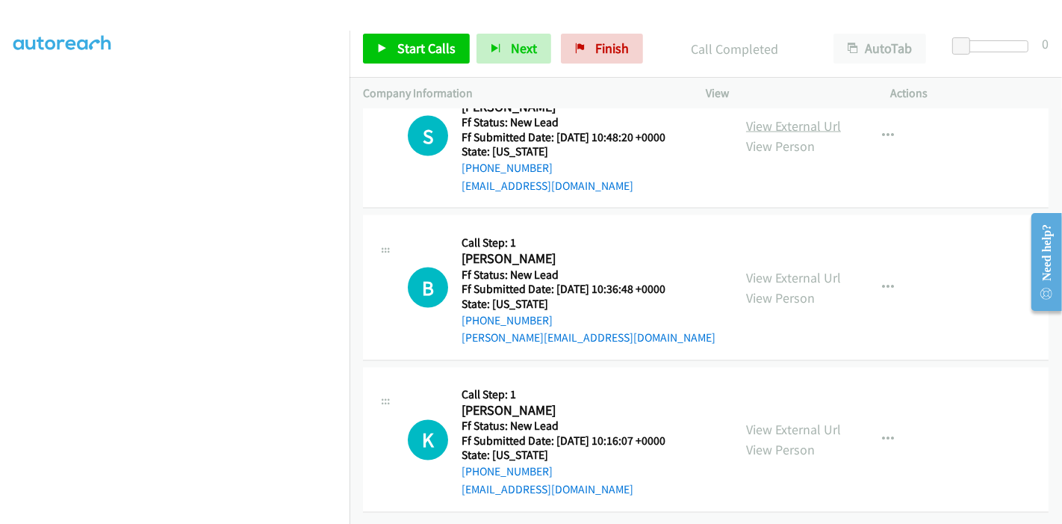
click at [781, 117] on link "View External Url" at bounding box center [793, 125] width 95 height 17
click at [807, 269] on link "View External Url" at bounding box center [793, 277] width 95 height 17
click at [792, 424] on link "View External Url" at bounding box center [793, 429] width 95 height 17
click at [415, 52] on span "Start Calls" at bounding box center [426, 48] width 58 height 17
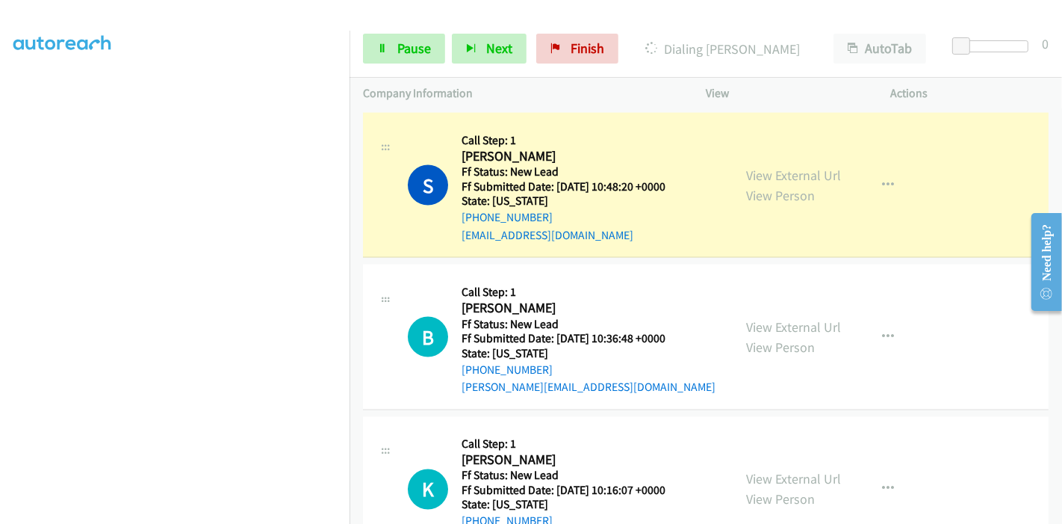
scroll to position [2045, 0]
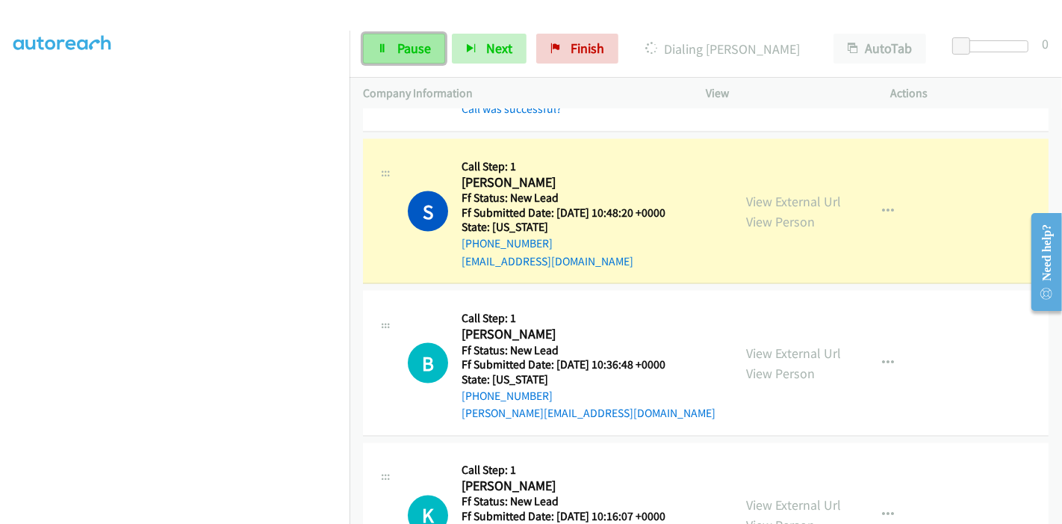
click at [405, 40] on span "Pause" at bounding box center [414, 48] width 34 height 17
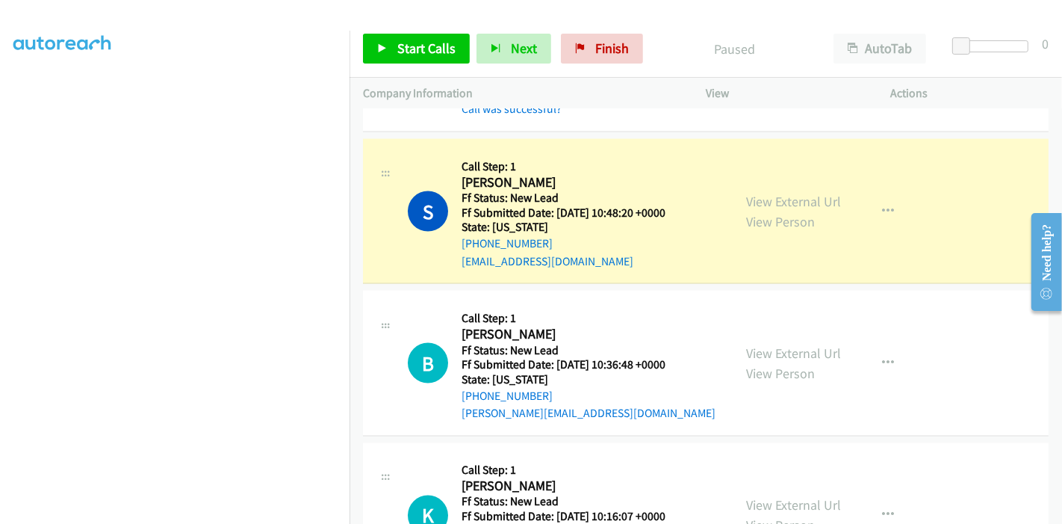
scroll to position [315, 0]
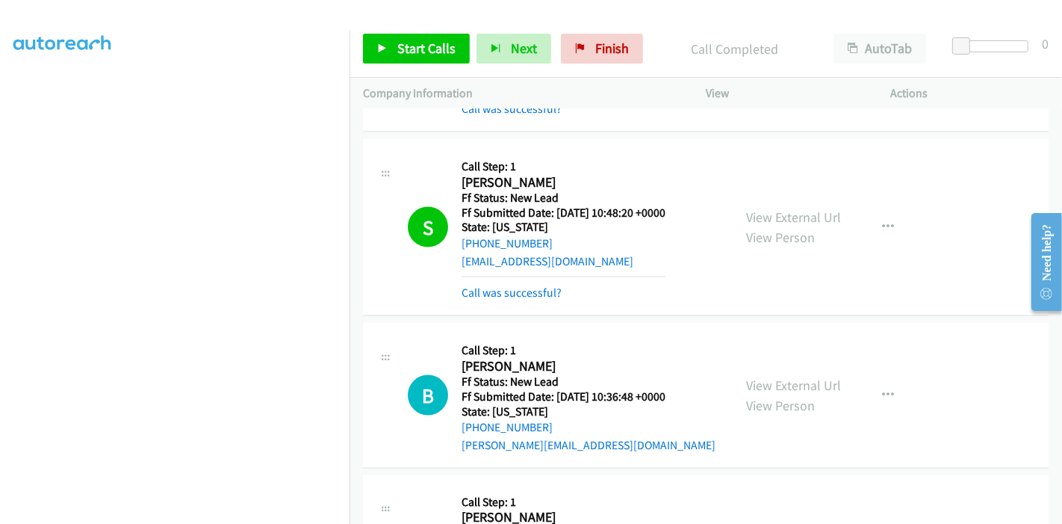
click at [509, 300] on div "S Callback Scheduled Call Step: 1 Sabrina Bosse America/New_York Ff Status: New…" at bounding box center [706, 227] width 686 height 177
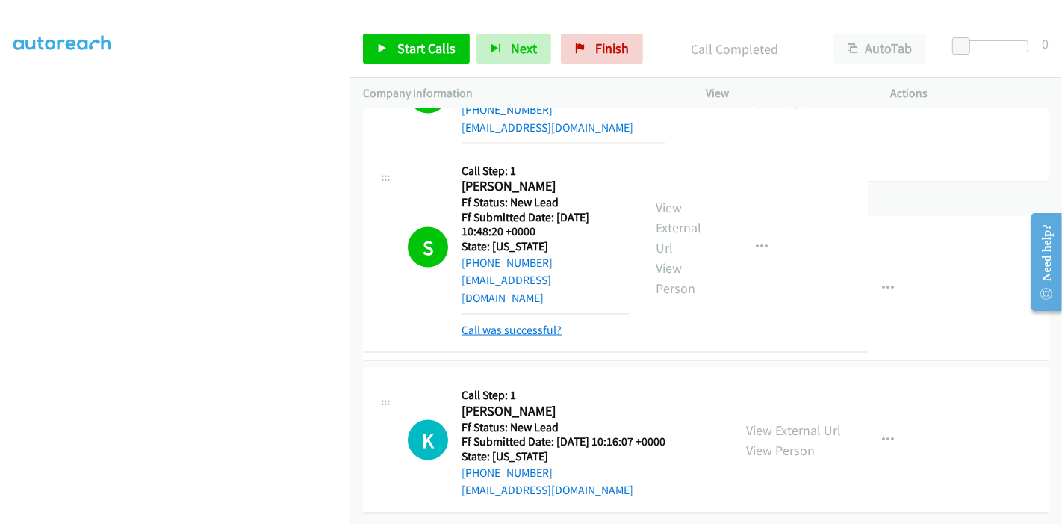
scroll to position [2045, 0]
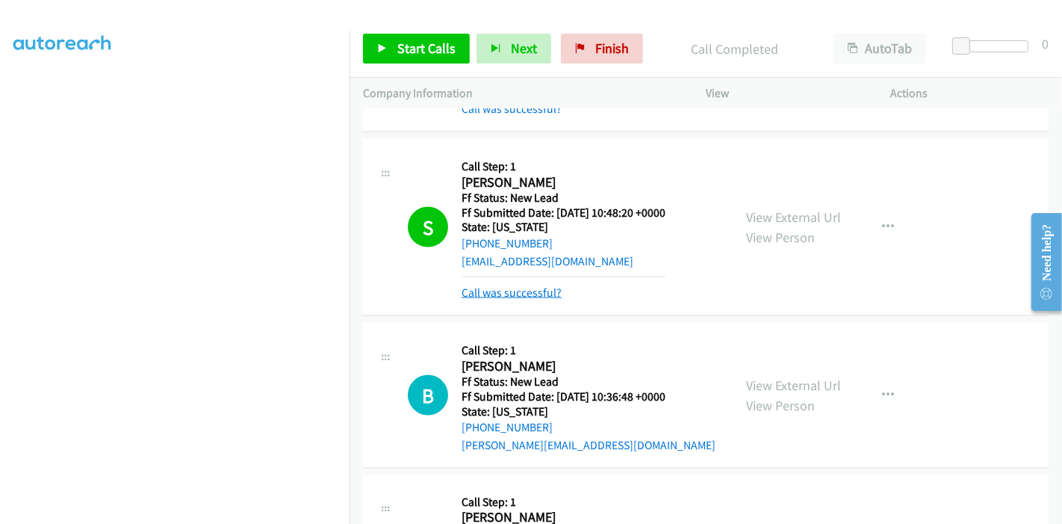
click at [490, 291] on link "Call was successful?" at bounding box center [512, 292] width 100 height 14
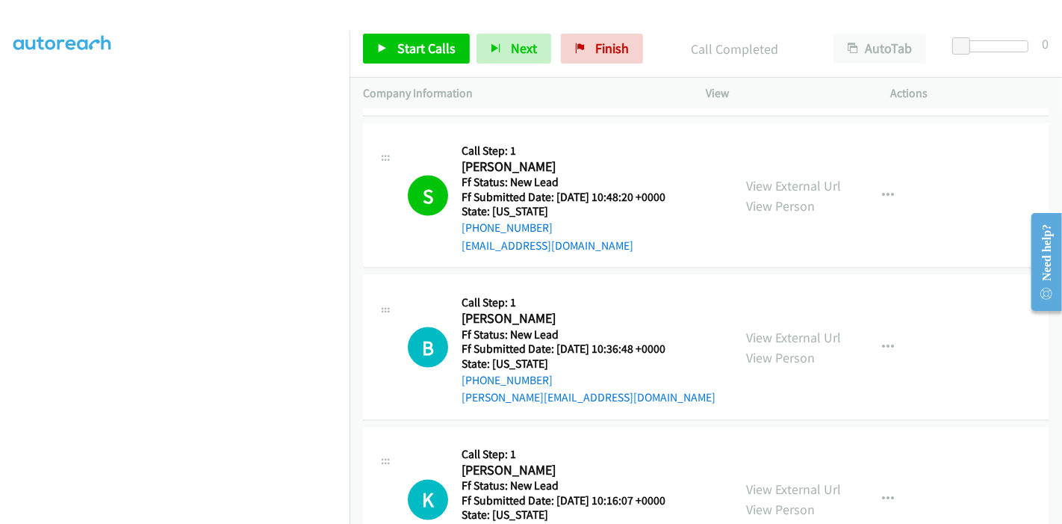
scroll to position [2086, 0]
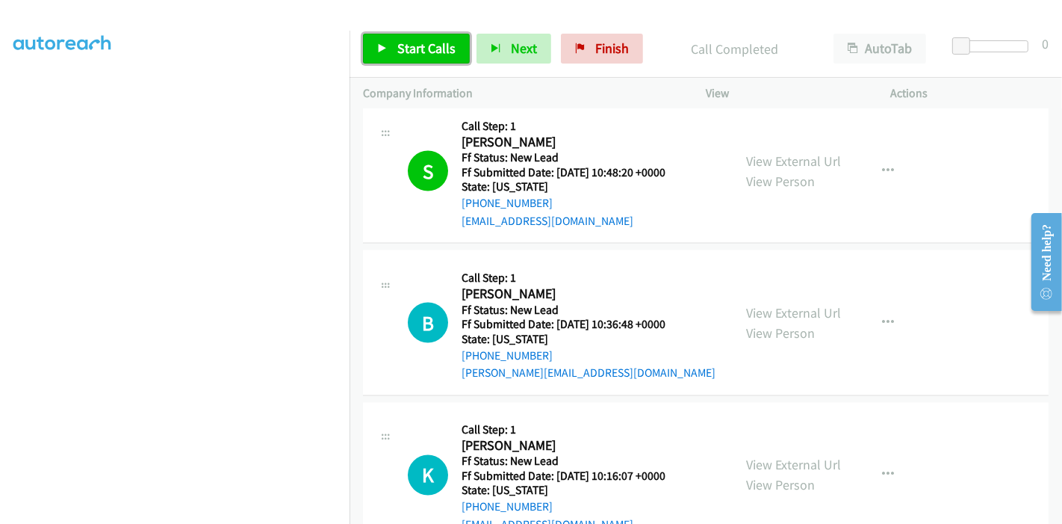
click at [429, 43] on span "Start Calls" at bounding box center [426, 48] width 58 height 17
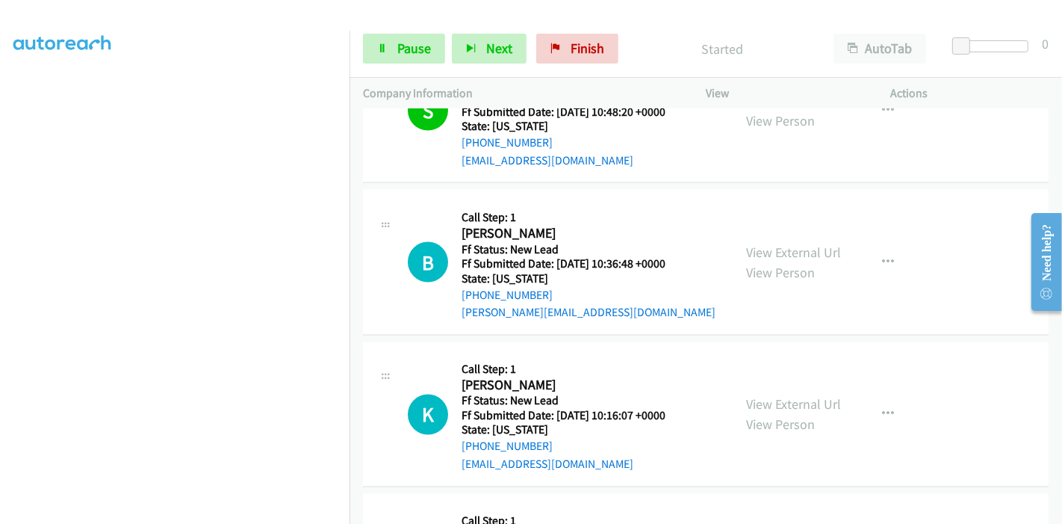
scroll to position [2169, 0]
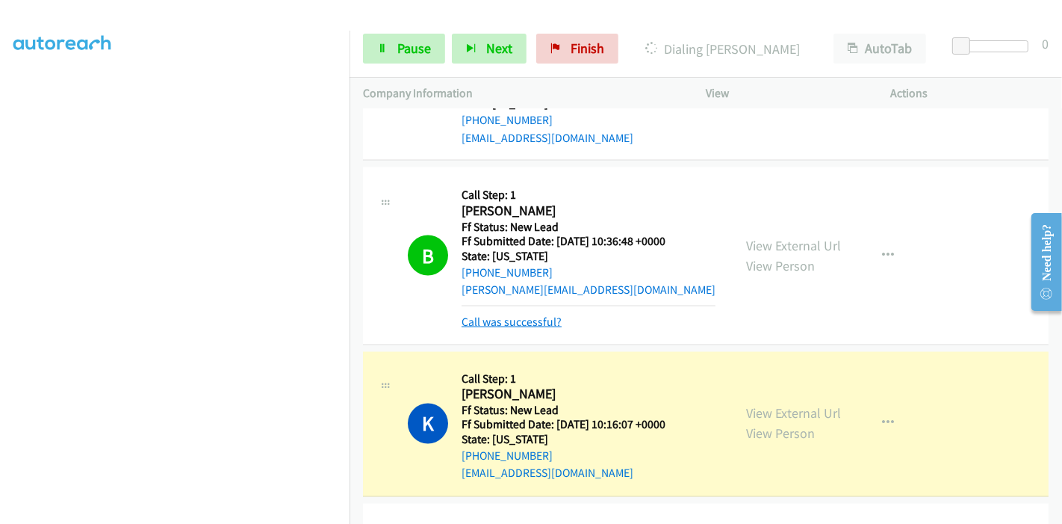
click at [531, 320] on link "Call was successful?" at bounding box center [512, 321] width 100 height 14
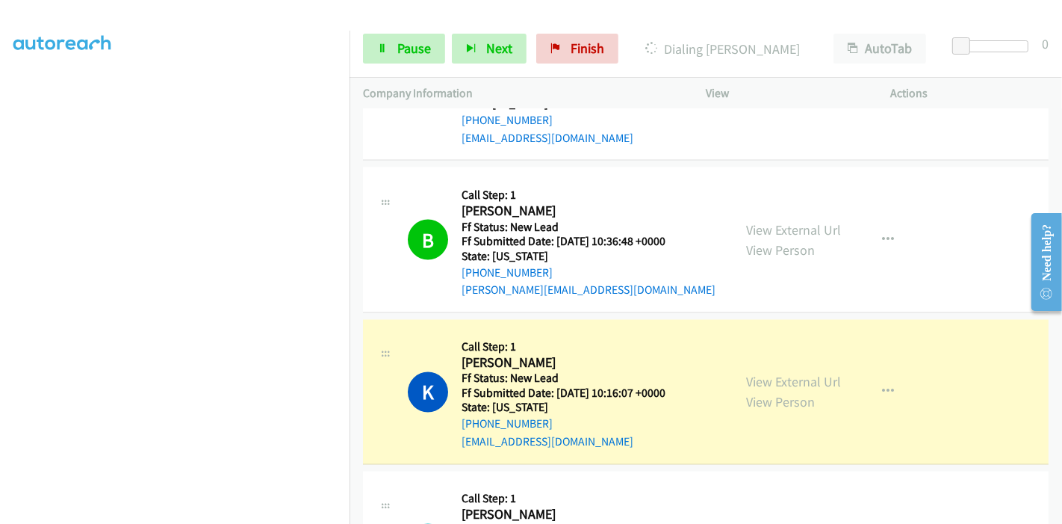
scroll to position [2334, 0]
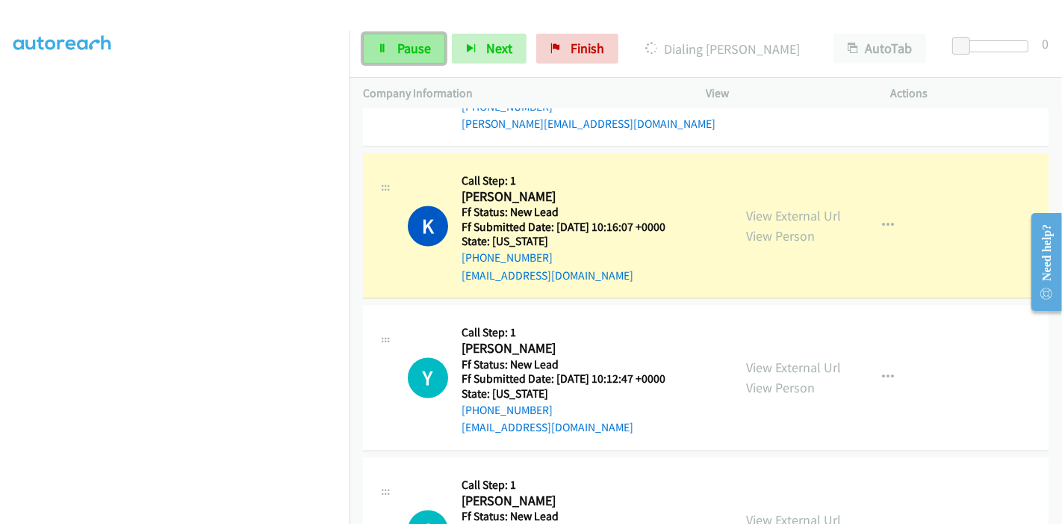
click at [384, 56] on link "Pause" at bounding box center [404, 49] width 82 height 30
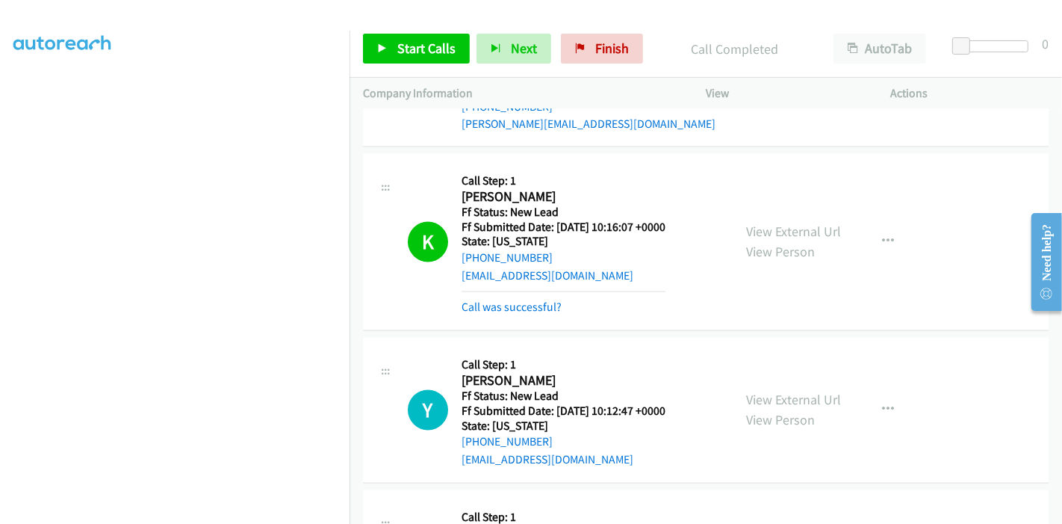
click at [536, 310] on div "Call was successful?" at bounding box center [564, 308] width 204 height 18
click at [566, 302] on div "Call was successful?" at bounding box center [564, 308] width 204 height 18
click at [559, 303] on div "Call was successful?" at bounding box center [564, 308] width 204 height 18
click at [554, 302] on link "Call was successful?" at bounding box center [512, 307] width 100 height 14
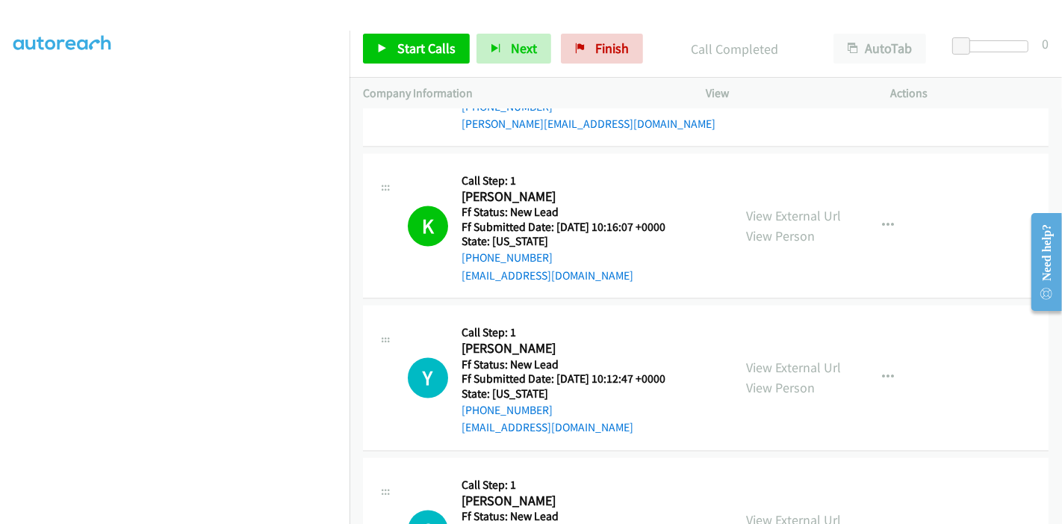
scroll to position [2418, 0]
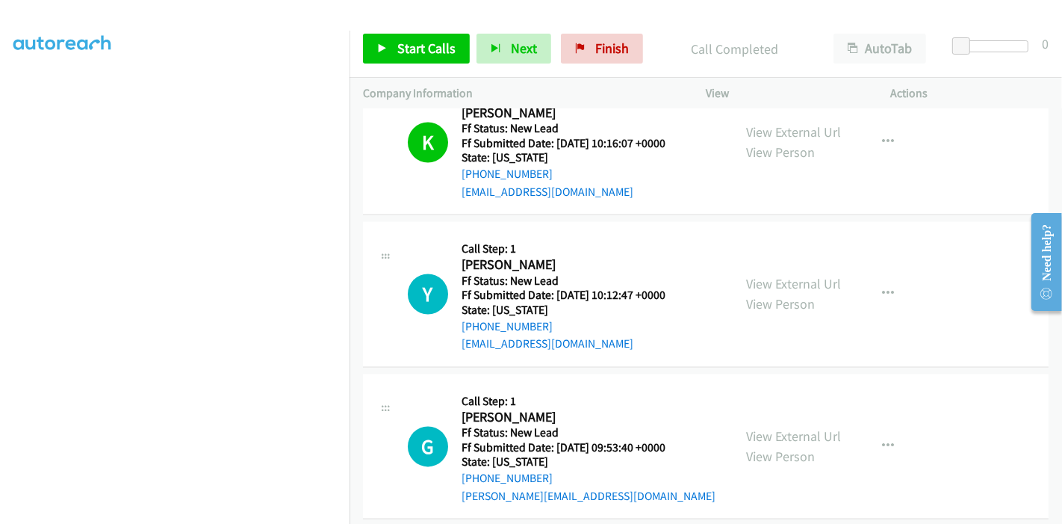
click at [602, 63] on div "Start Calls Pause Next Finish Call Completed AutoTab AutoTab 0" at bounding box center [706, 49] width 713 height 58
click at [608, 48] on span "Finish" at bounding box center [612, 48] width 34 height 17
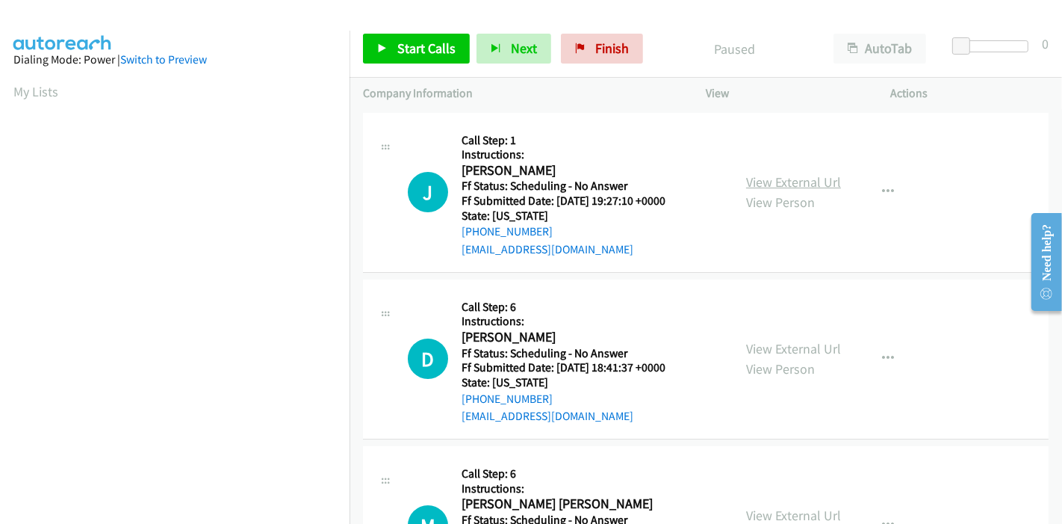
click at [785, 183] on link "View External Url" at bounding box center [793, 181] width 95 height 17
click at [772, 347] on link "View External Url" at bounding box center [793, 348] width 95 height 17
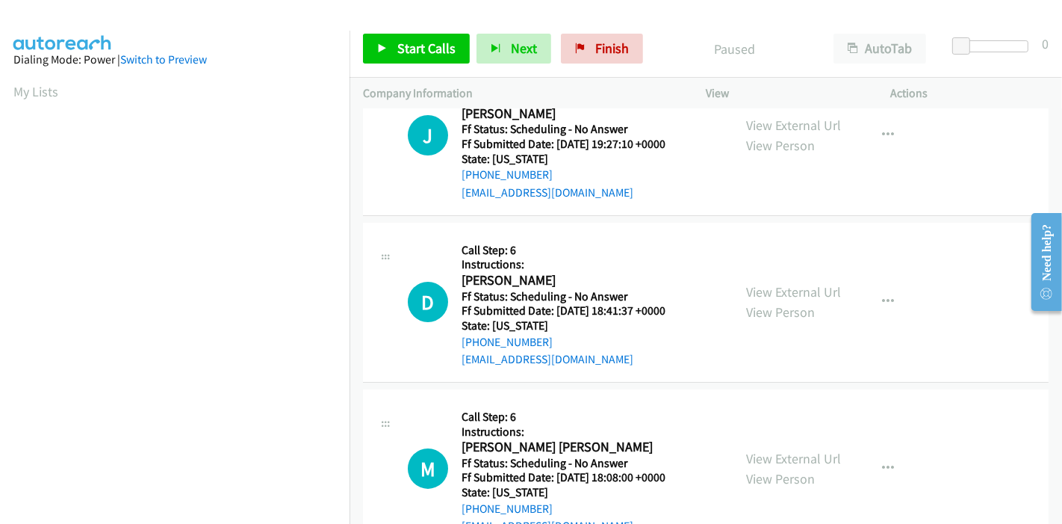
scroll to position [166, 0]
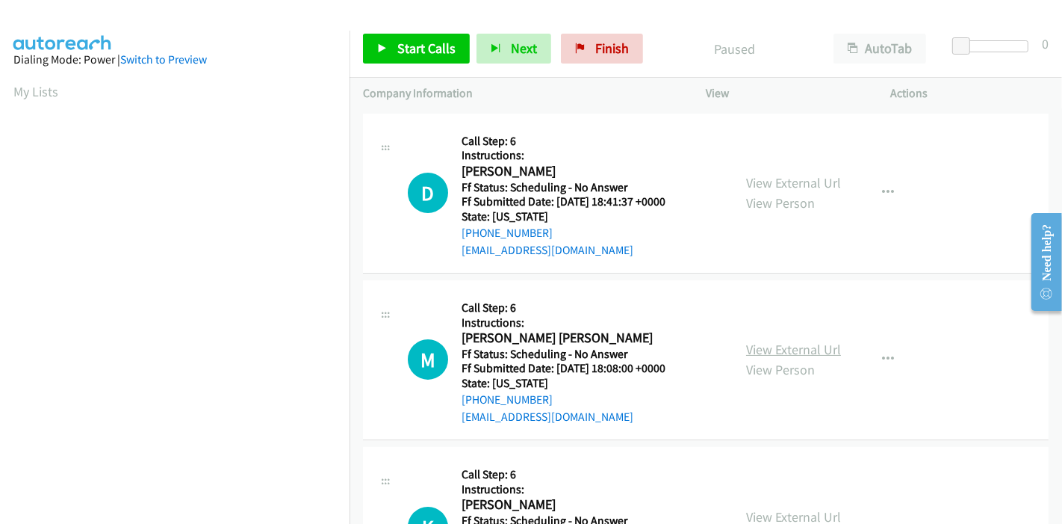
click at [801, 353] on link "View External Url" at bounding box center [793, 349] width 95 height 17
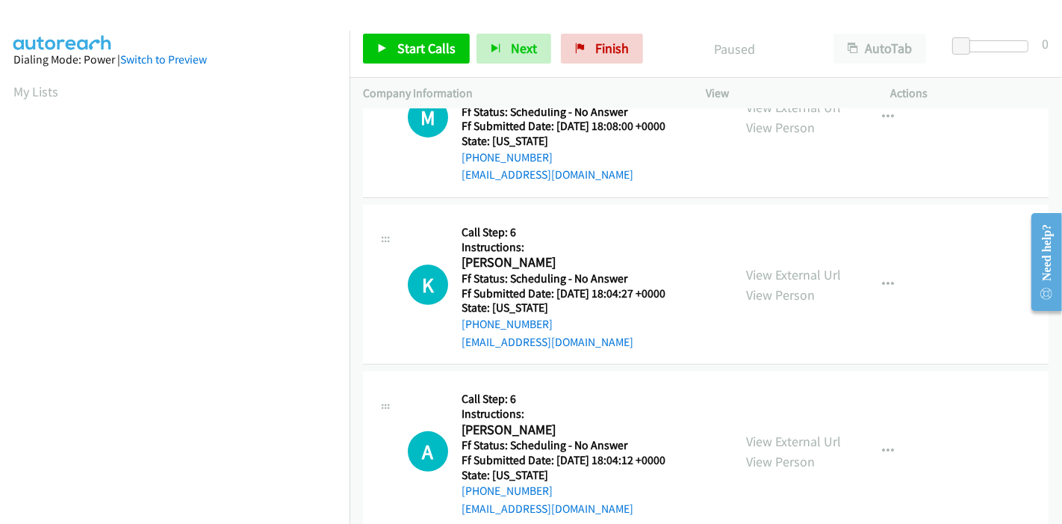
scroll to position [415, 0]
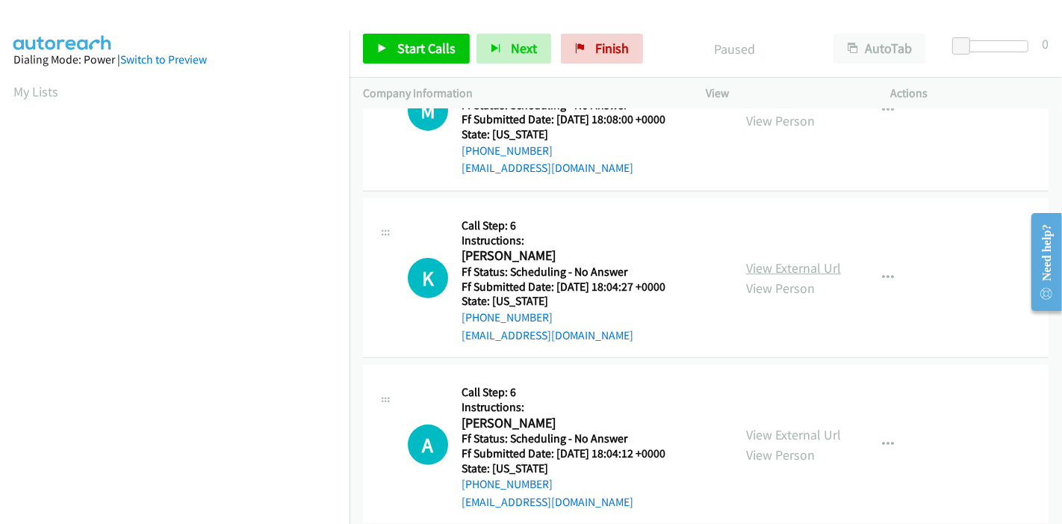
click at [784, 269] on link "View External Url" at bounding box center [793, 267] width 95 height 17
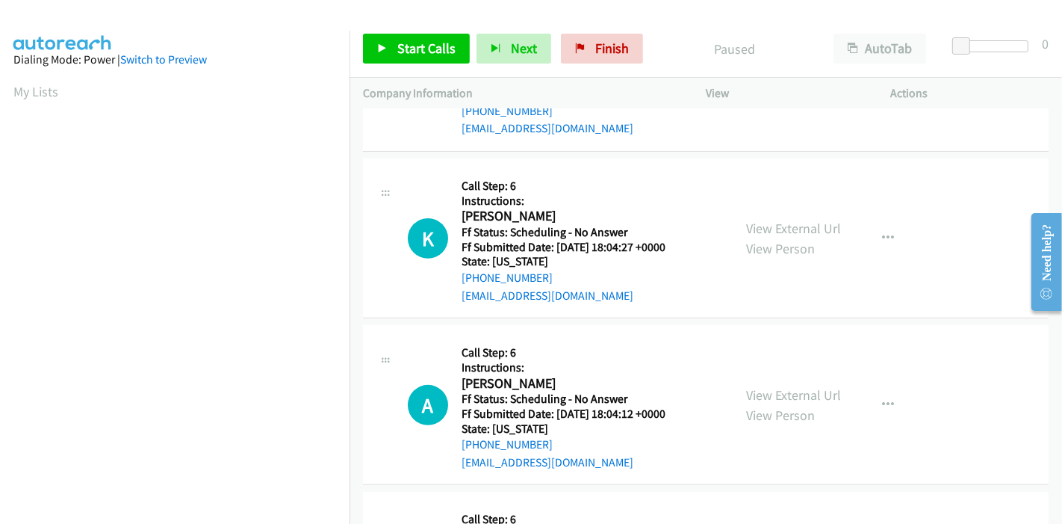
scroll to position [498, 0]
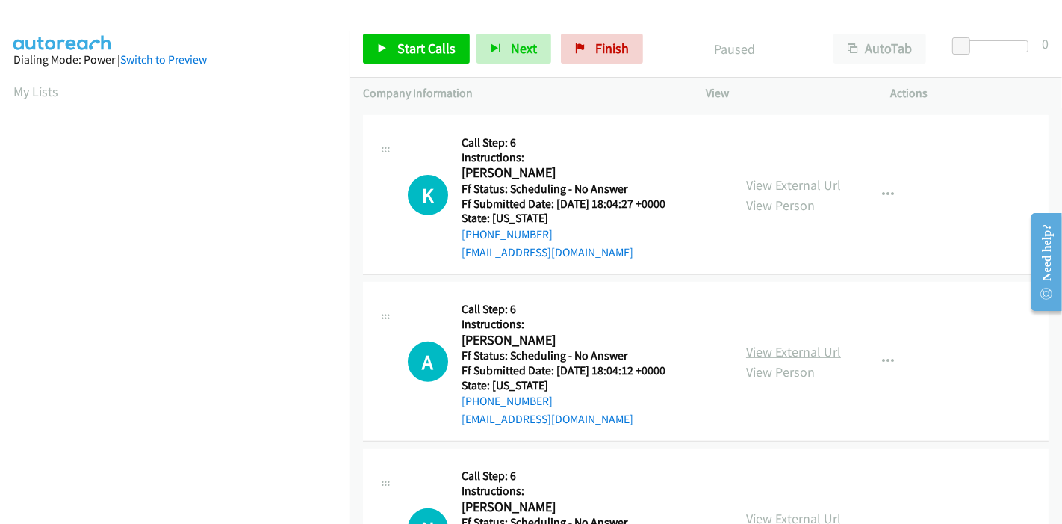
click at [804, 350] on link "View External Url" at bounding box center [793, 351] width 95 height 17
click at [422, 40] on span "Start Calls" at bounding box center [426, 48] width 58 height 17
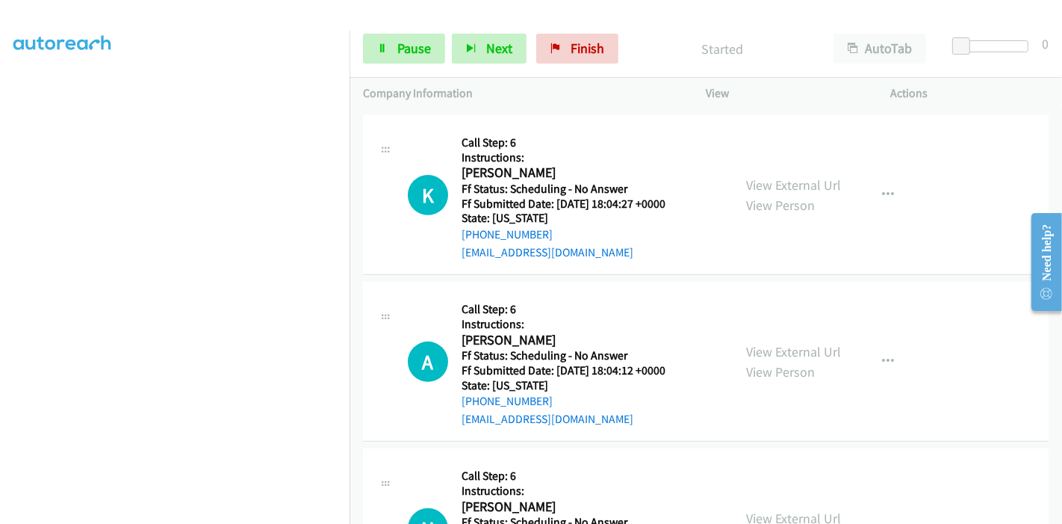
scroll to position [315, 0]
click at [394, 56] on link "Pause" at bounding box center [404, 49] width 82 height 30
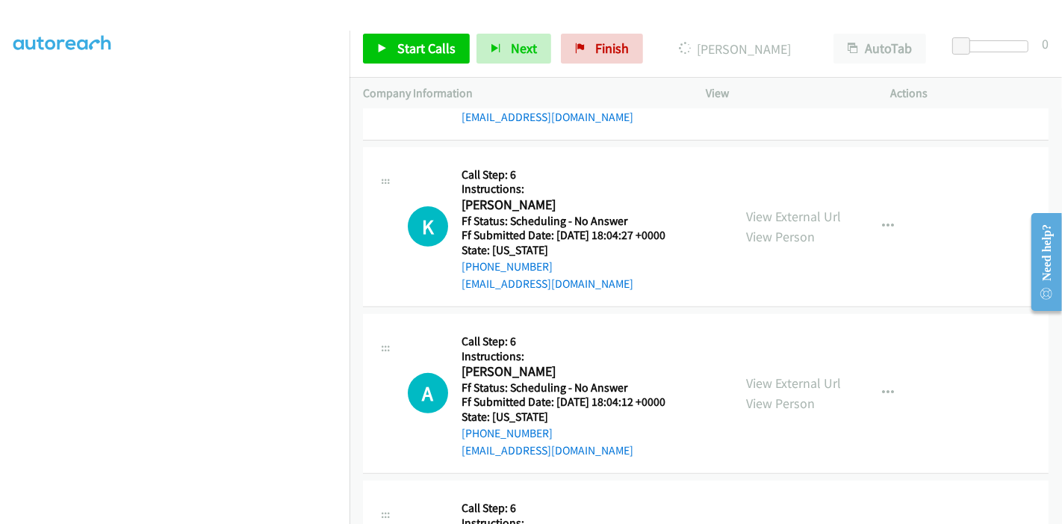
scroll to position [529, 0]
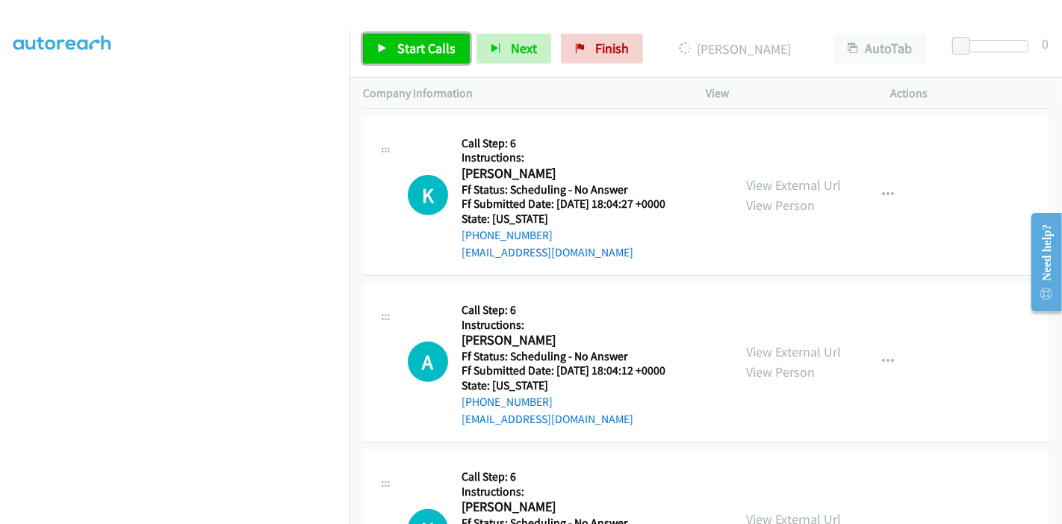
click at [422, 55] on span "Start Calls" at bounding box center [426, 48] width 58 height 17
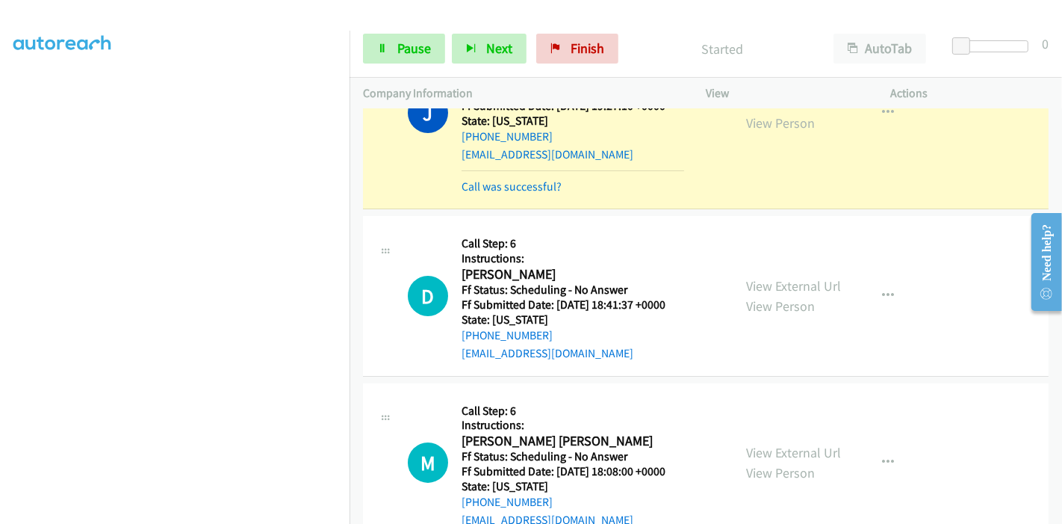
scroll to position [0, 0]
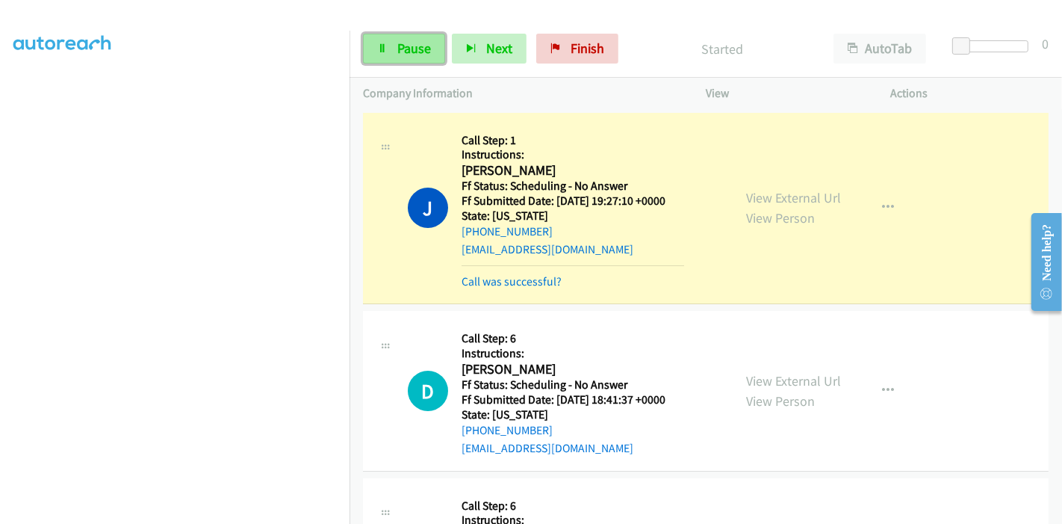
click at [374, 58] on link "Pause" at bounding box center [404, 49] width 82 height 30
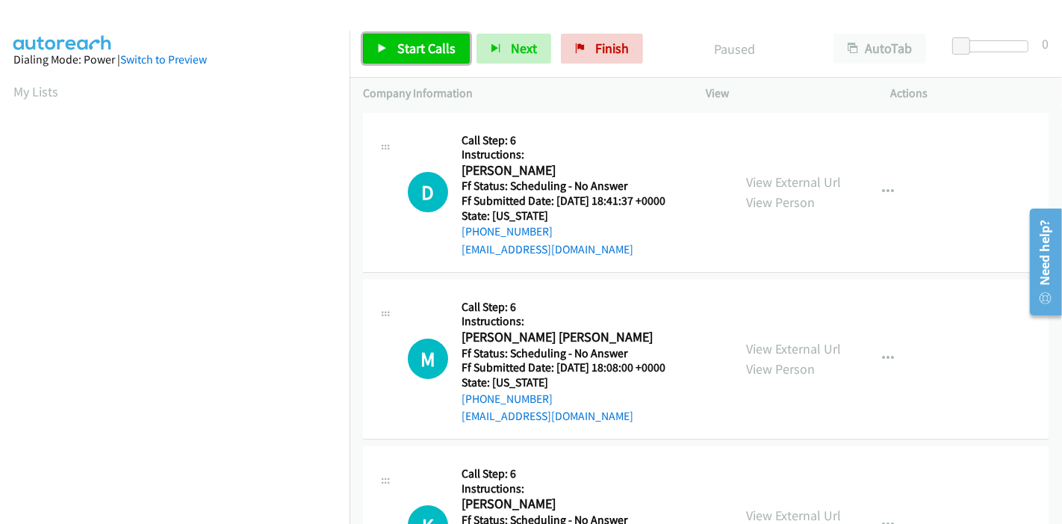
click at [394, 49] on link "Start Calls" at bounding box center [416, 49] width 107 height 30
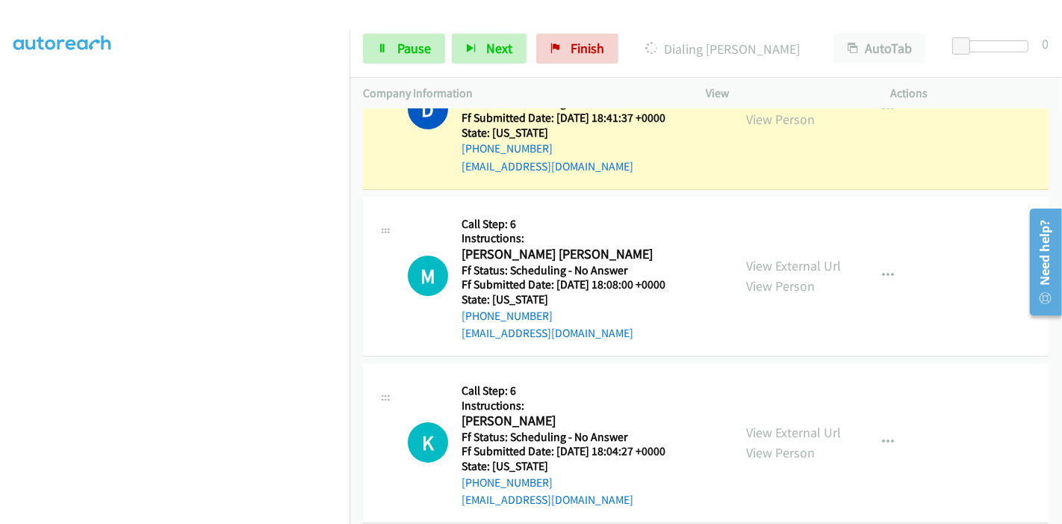
scroll to position [98, 0]
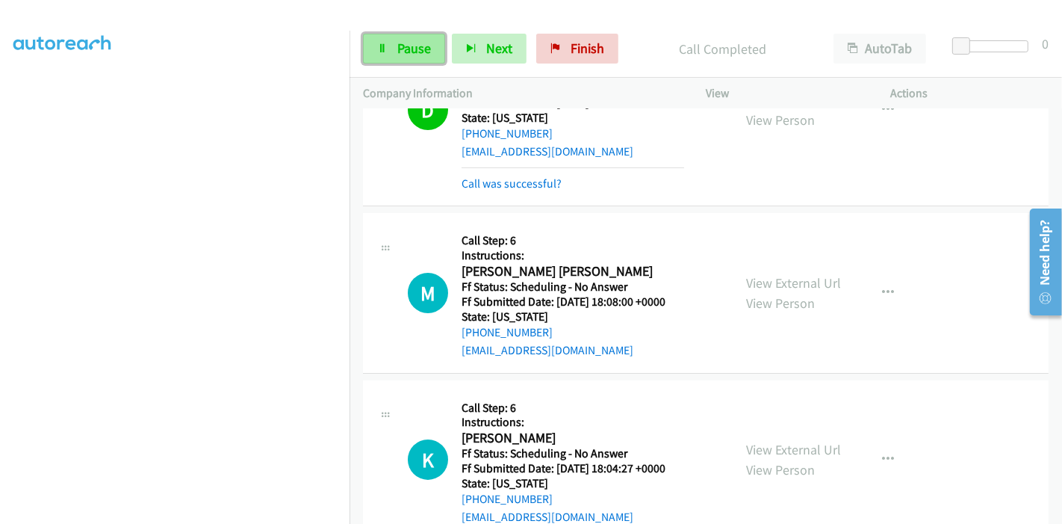
click at [412, 44] on span "Pause" at bounding box center [414, 48] width 34 height 17
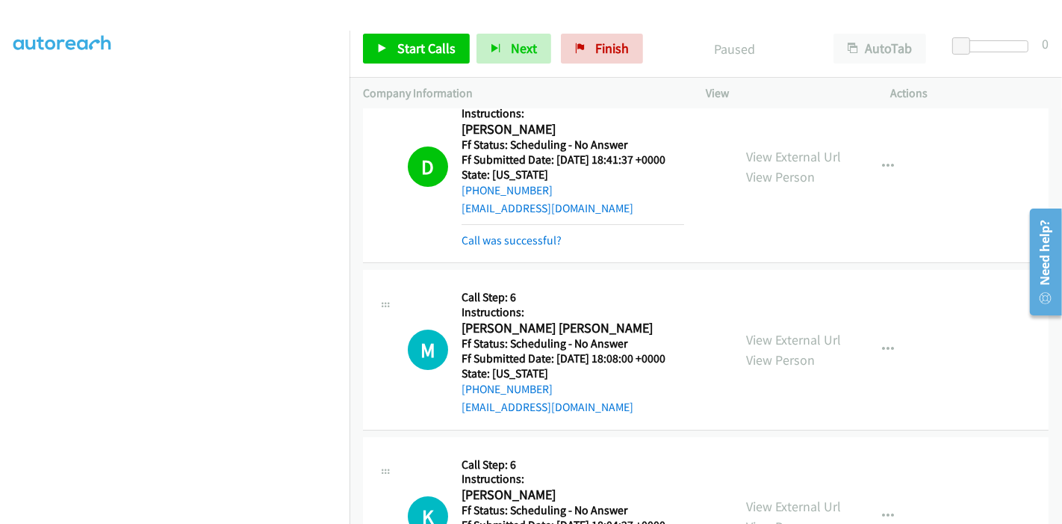
scroll to position [15, 0]
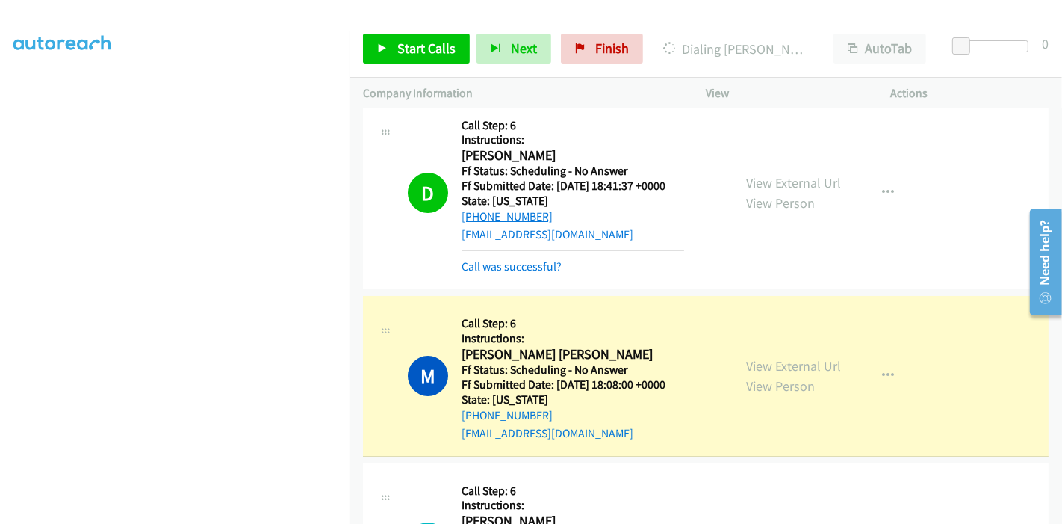
drag, startPoint x: 546, startPoint y: 214, endPoint x: 489, endPoint y: 216, distance: 56.8
click at [489, 216] on div "+1 813-812-0531" at bounding box center [573, 217] width 223 height 18
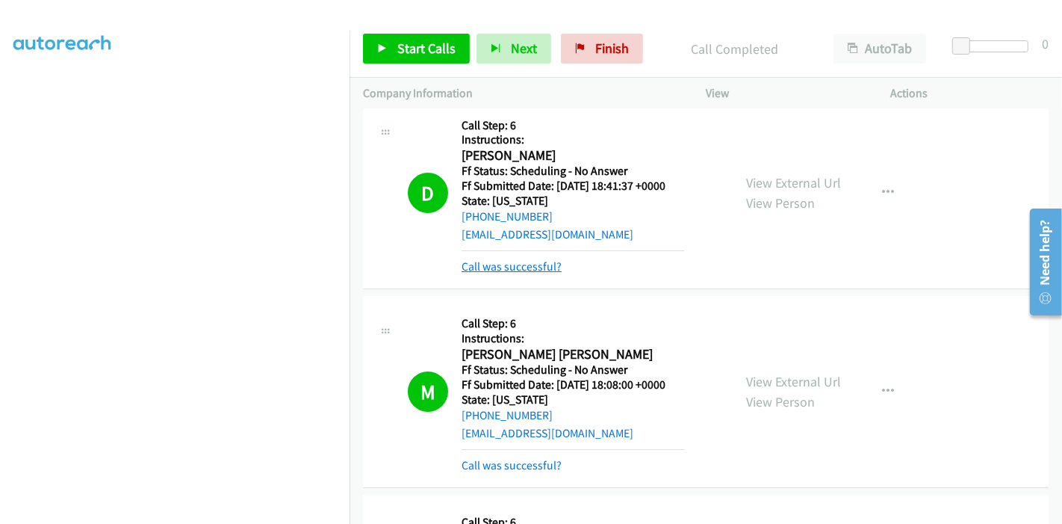
click at [539, 267] on link "Call was successful?" at bounding box center [512, 266] width 100 height 14
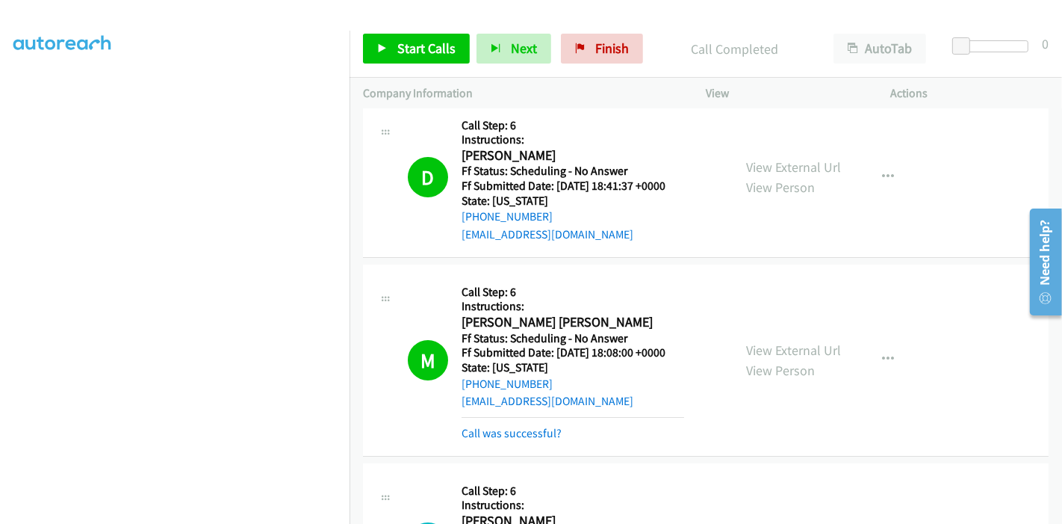
click at [629, 202] on h5 "State: Florida" at bounding box center [573, 200] width 223 height 15
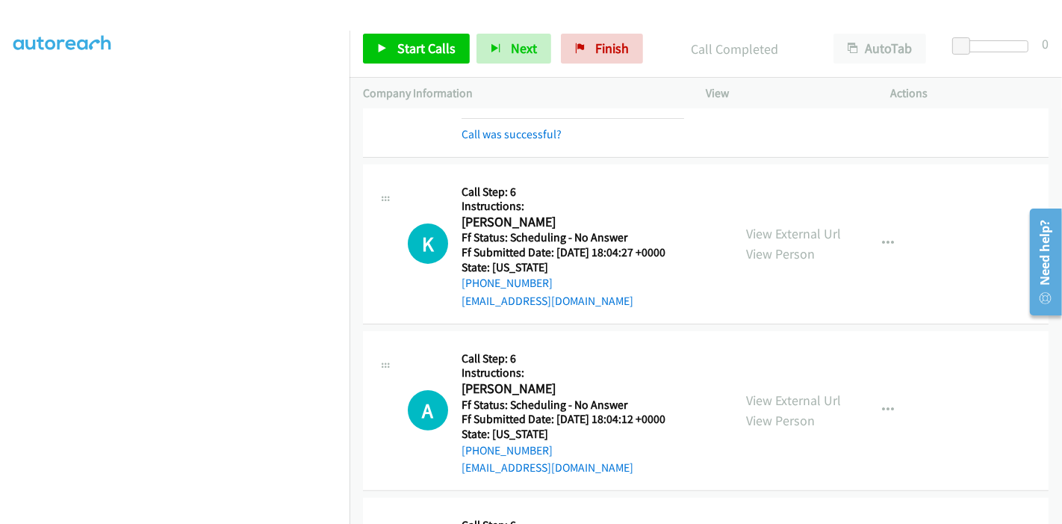
scroll to position [347, 0]
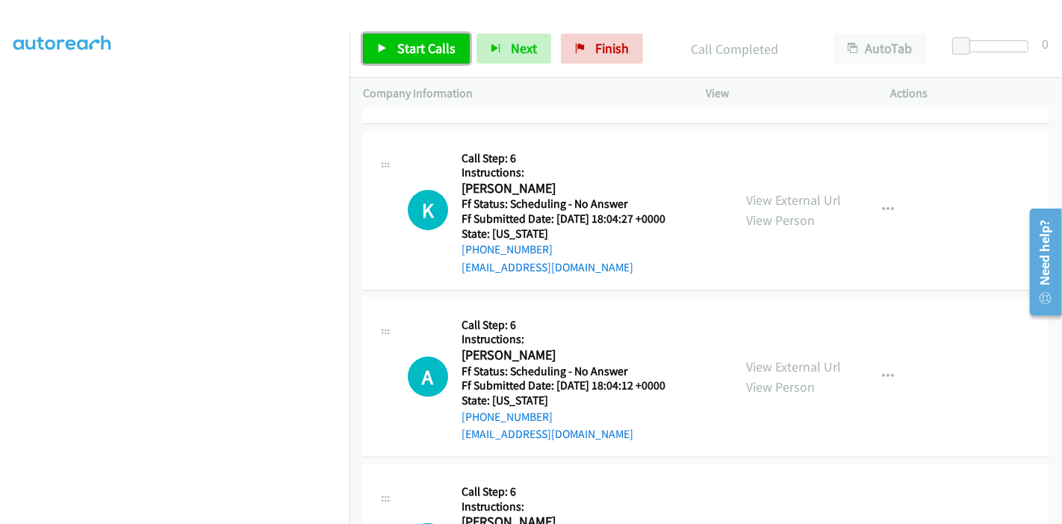
click at [385, 34] on link "Start Calls" at bounding box center [416, 49] width 107 height 30
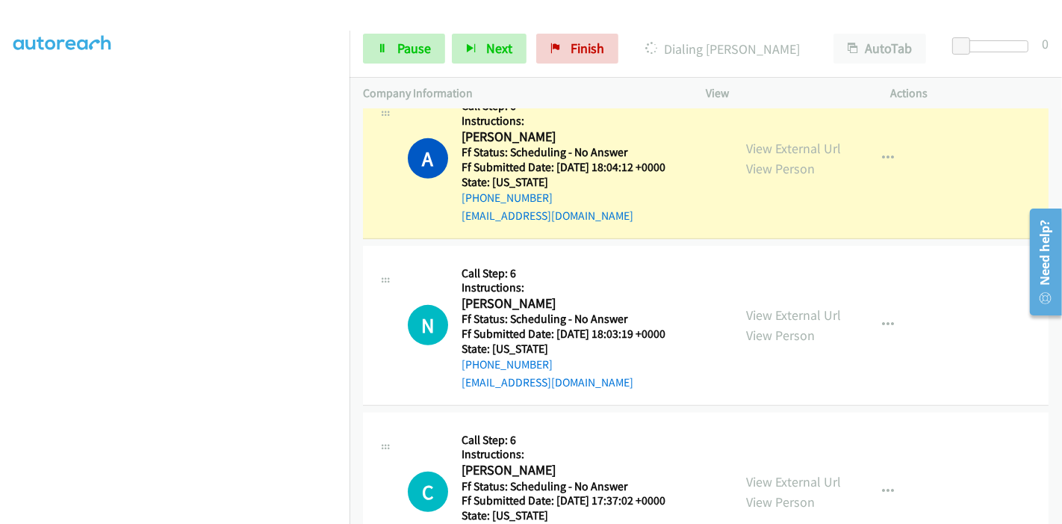
scroll to position [679, 0]
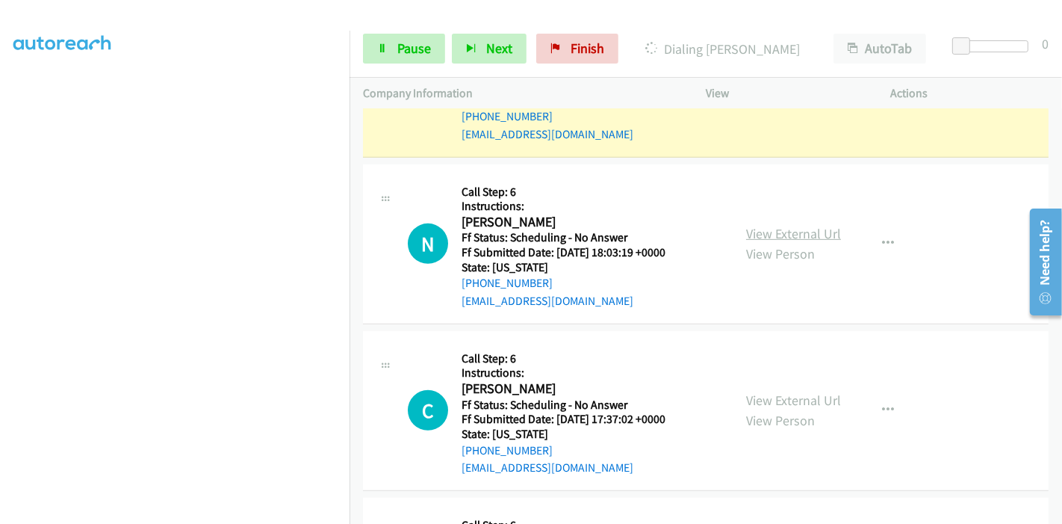
click at [786, 232] on link "View External Url" at bounding box center [793, 233] width 95 height 17
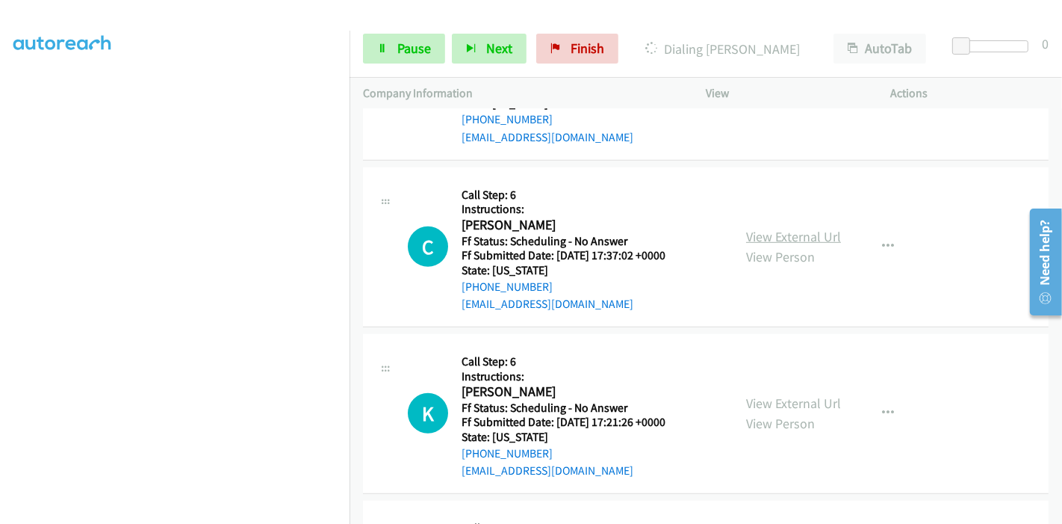
scroll to position [845, 0]
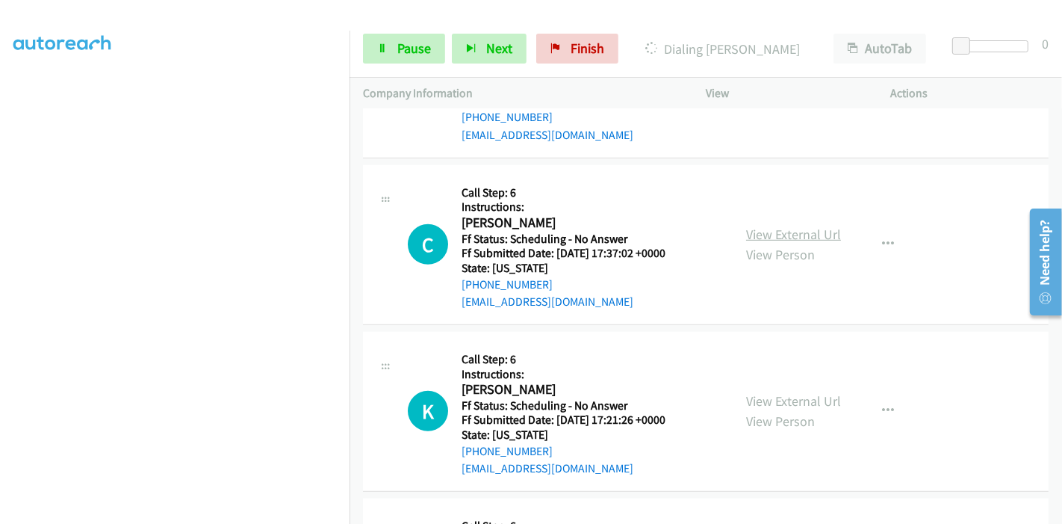
click at [780, 229] on link "View External Url" at bounding box center [793, 234] width 95 height 17
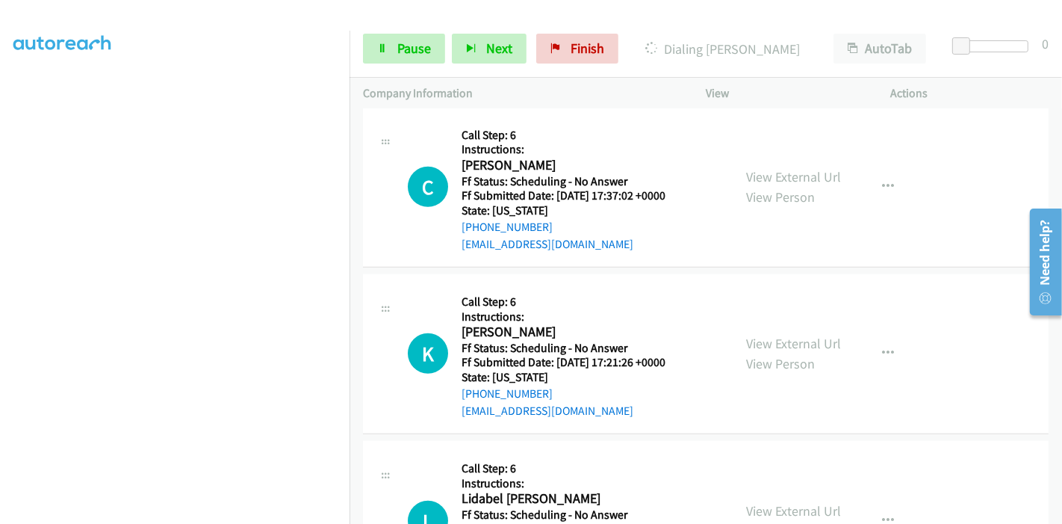
scroll to position [928, 0]
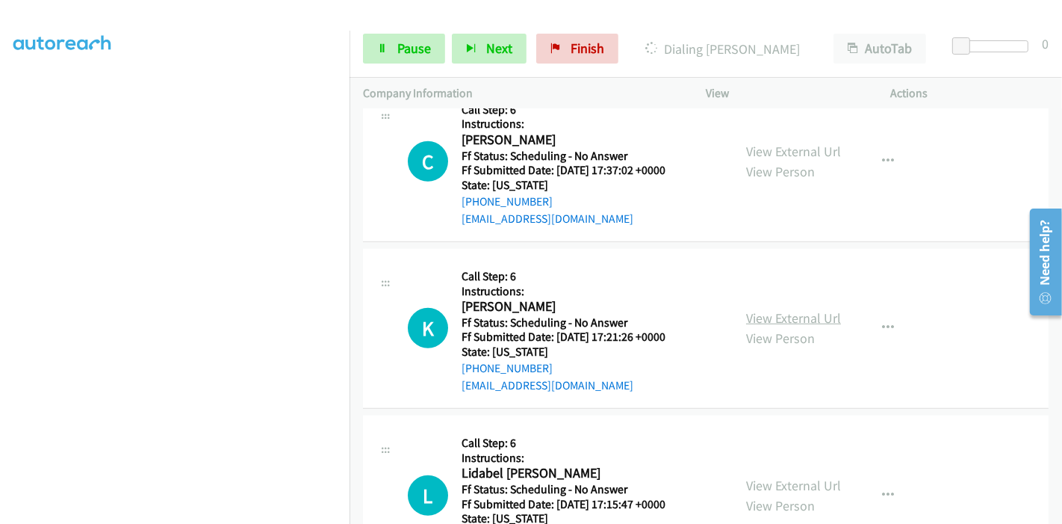
click at [757, 310] on link "View External Url" at bounding box center [793, 317] width 95 height 17
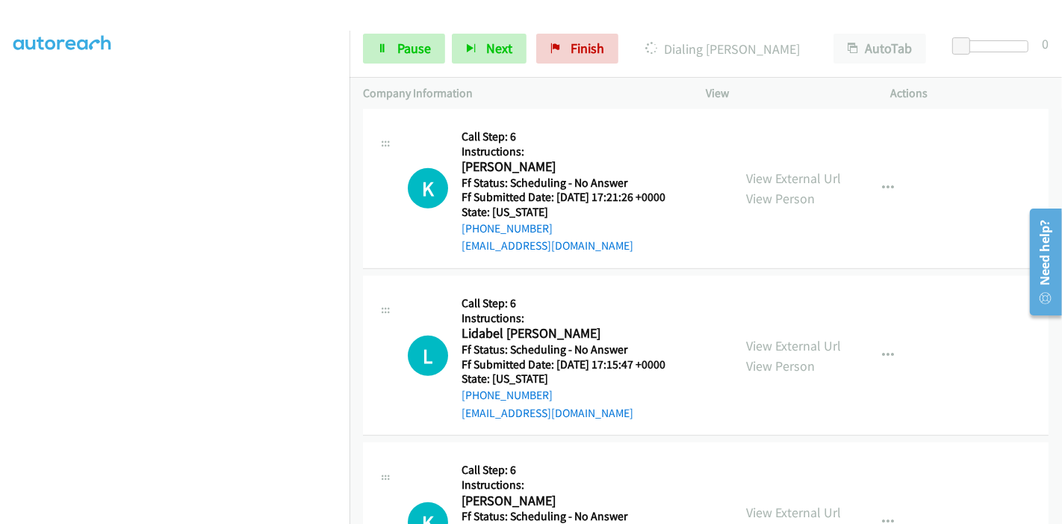
scroll to position [1094, 0]
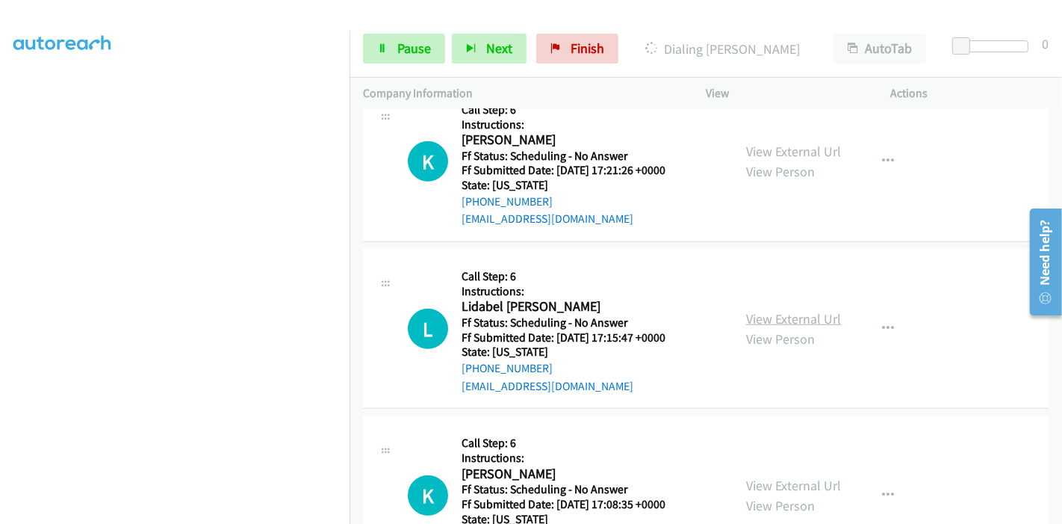
click at [766, 319] on link "View External Url" at bounding box center [793, 318] width 95 height 17
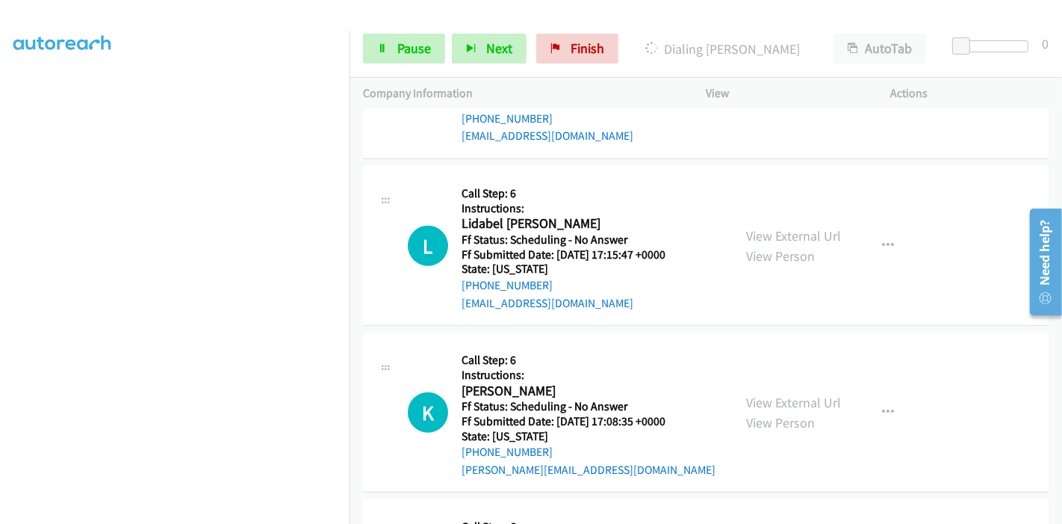
click at [749, 387] on div "View External Url View Person View External Url Email Schedule/Manage Callback …" at bounding box center [832, 412] width 199 height 132
click at [747, 403] on link "View External Url" at bounding box center [793, 402] width 95 height 17
click at [391, 58] on link "Pause" at bounding box center [404, 49] width 82 height 30
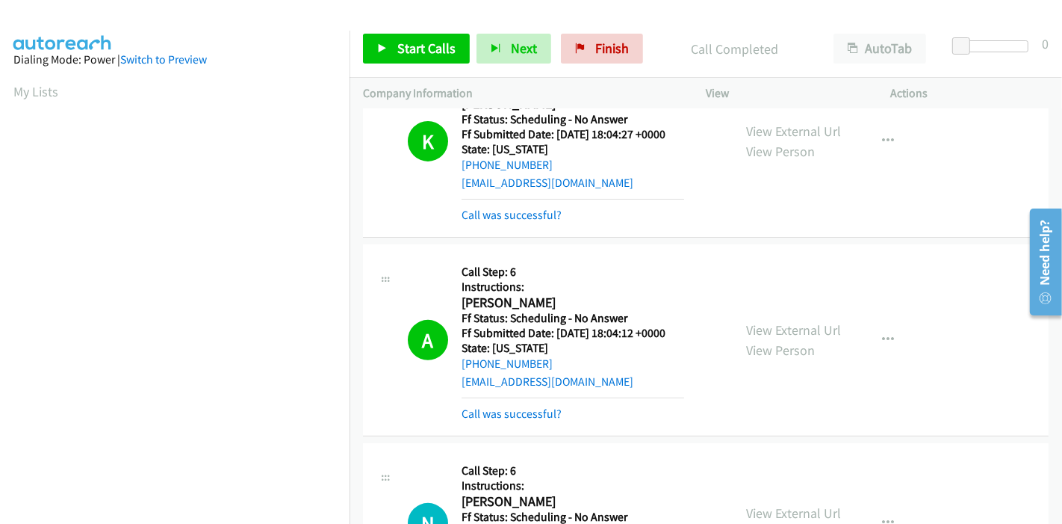
scroll to position [545, 0]
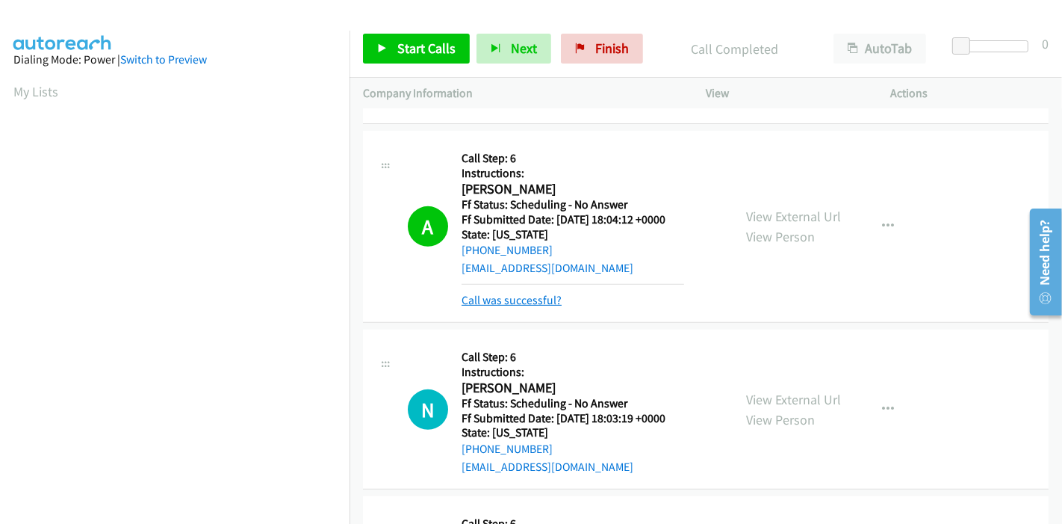
click at [510, 299] on link "Call was successful?" at bounding box center [512, 300] width 100 height 14
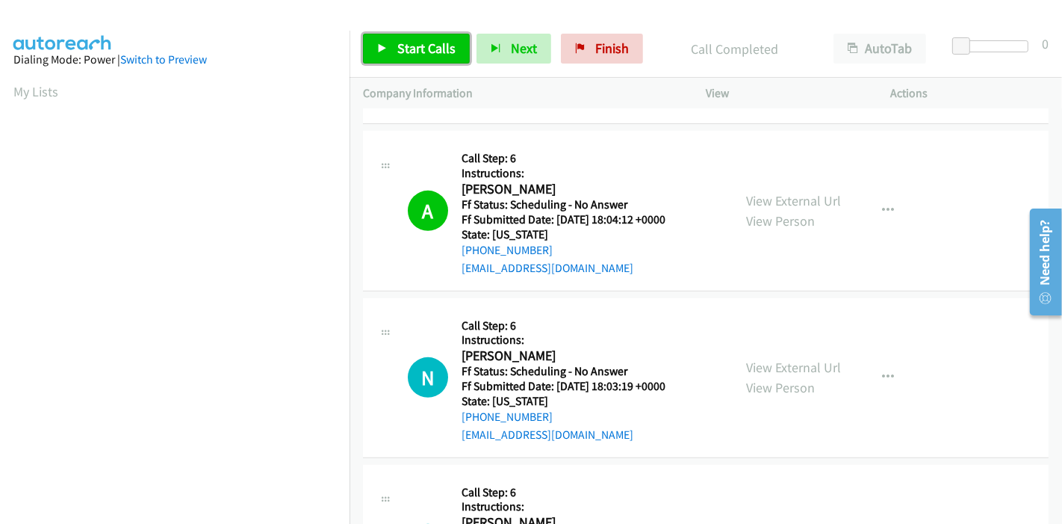
click at [388, 49] on link "Start Calls" at bounding box center [416, 49] width 107 height 30
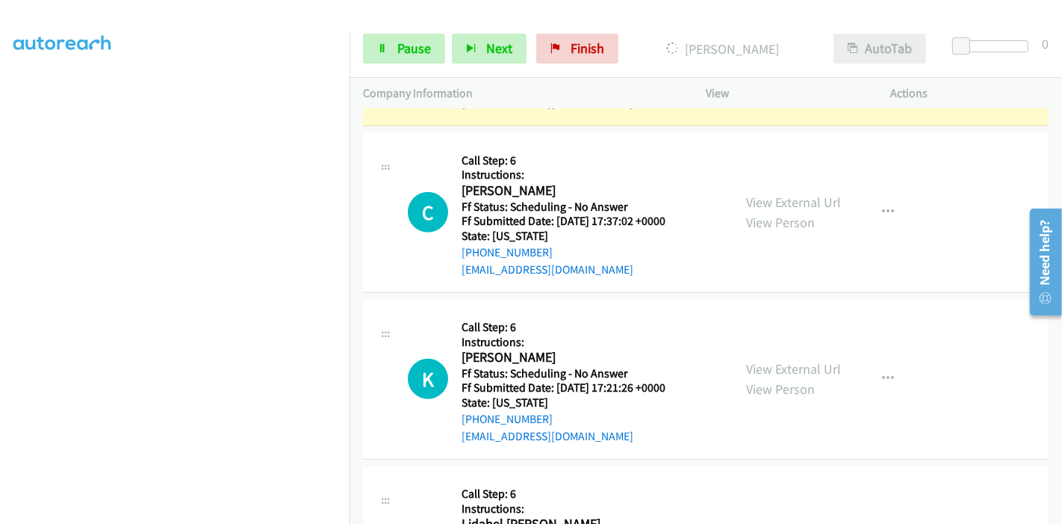
scroll to position [315, 0]
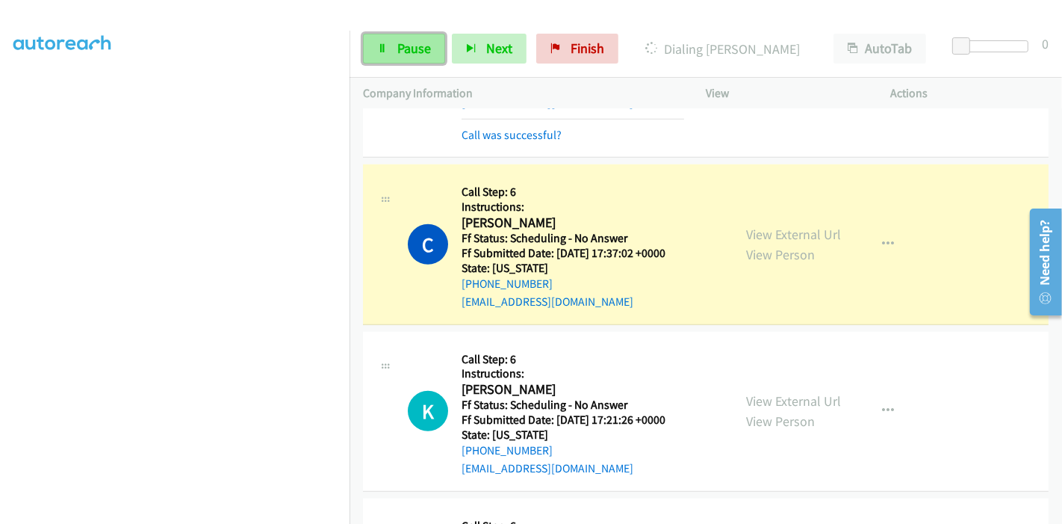
click at [395, 49] on link "Pause" at bounding box center [404, 49] width 82 height 30
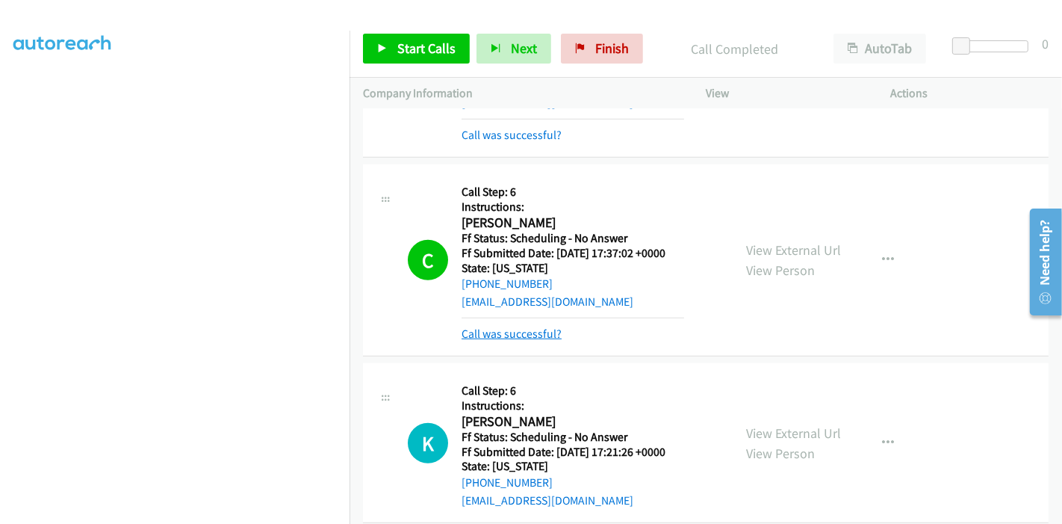
click at [511, 336] on link "Call was successful?" at bounding box center [512, 333] width 100 height 14
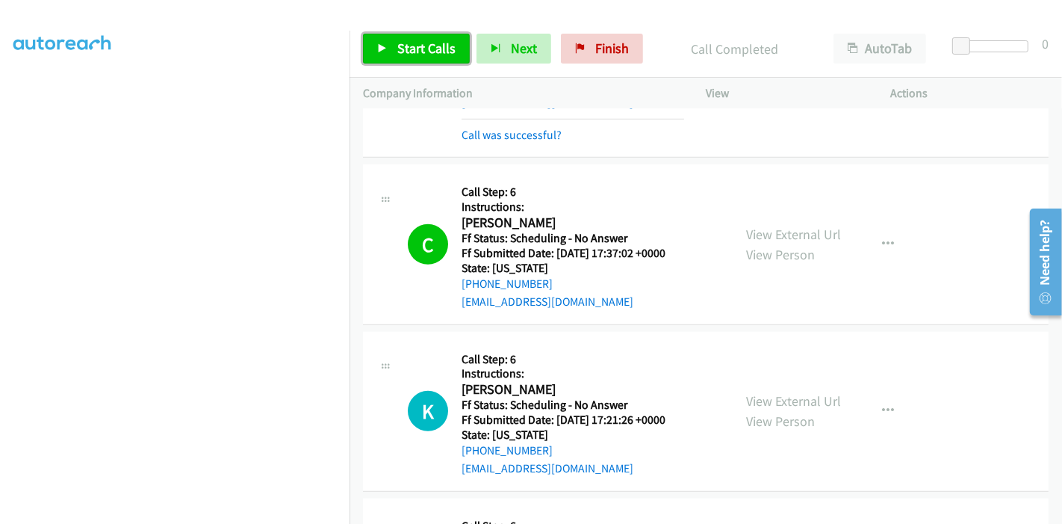
click at [405, 62] on link "Start Calls" at bounding box center [416, 49] width 107 height 30
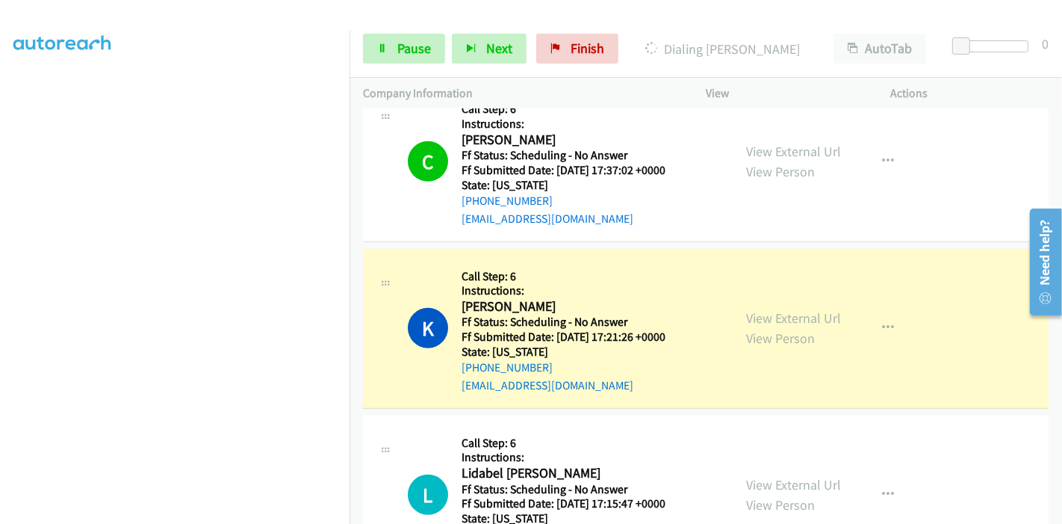
scroll to position [1044, 0]
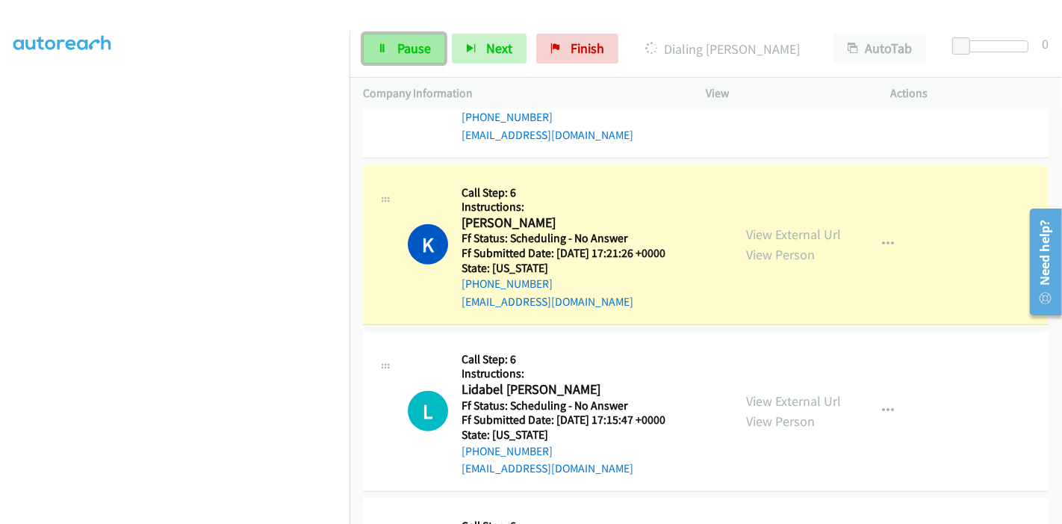
click at [397, 44] on span "Pause" at bounding box center [414, 48] width 34 height 17
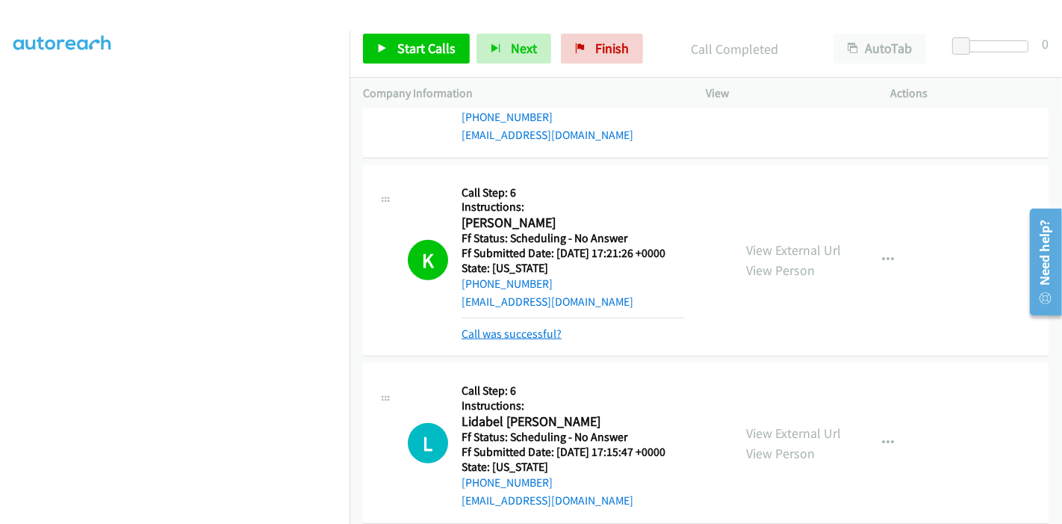
click at [541, 335] on link "Call was successful?" at bounding box center [512, 333] width 100 height 14
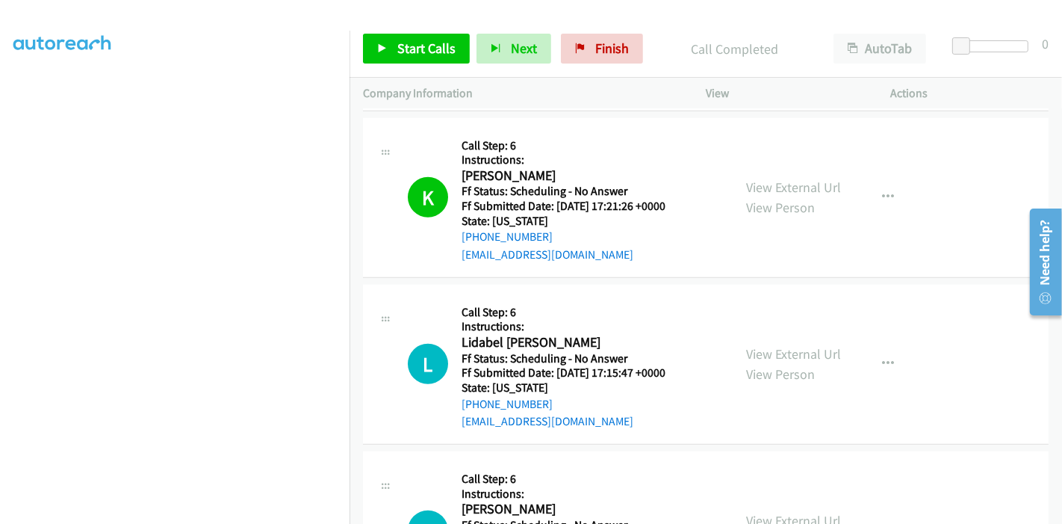
scroll to position [1127, 0]
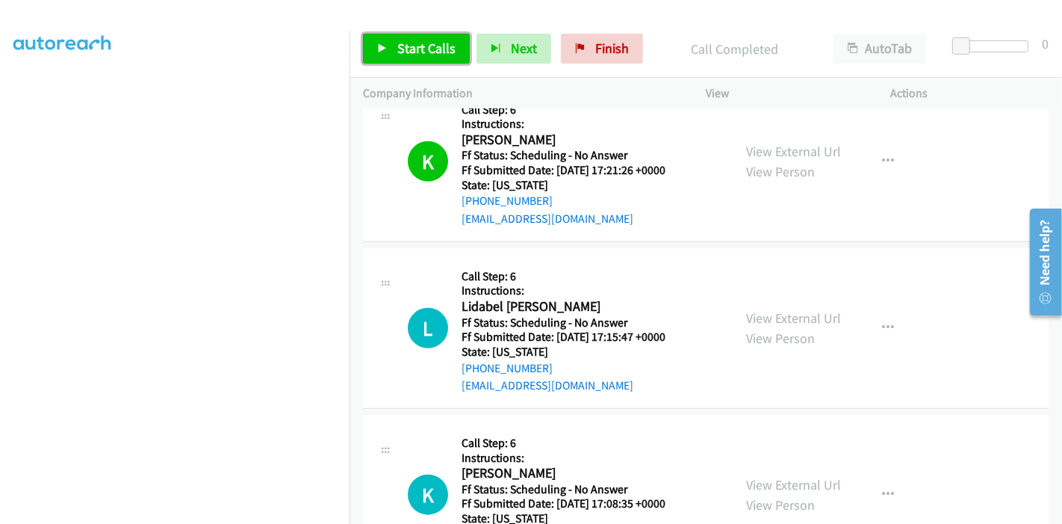
click at [403, 35] on link "Start Calls" at bounding box center [416, 49] width 107 height 30
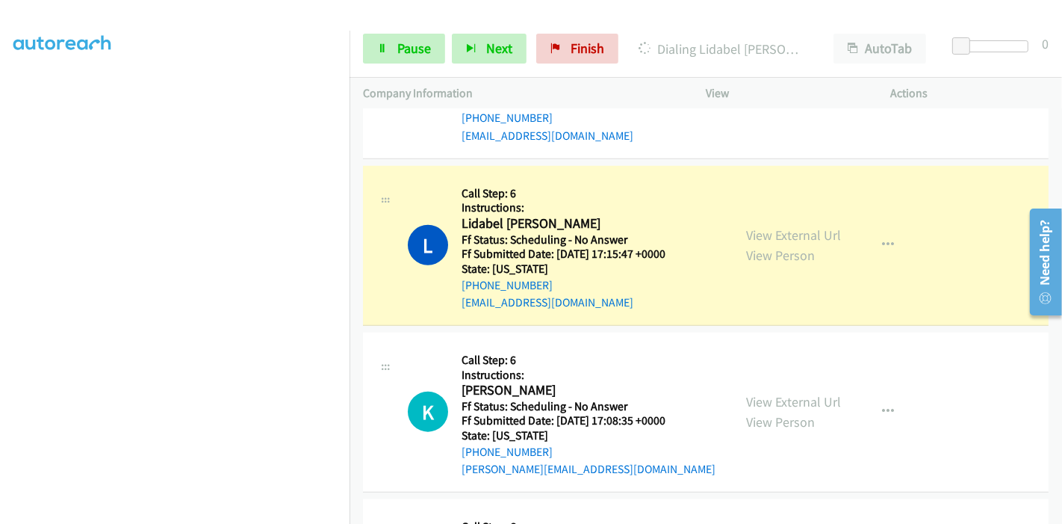
scroll to position [315, 0]
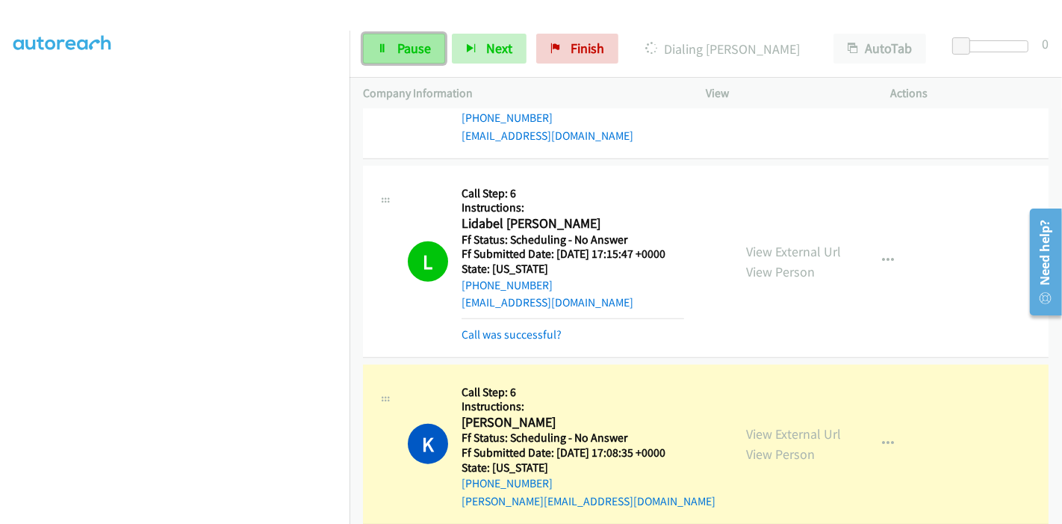
click at [406, 54] on span "Pause" at bounding box center [414, 48] width 34 height 17
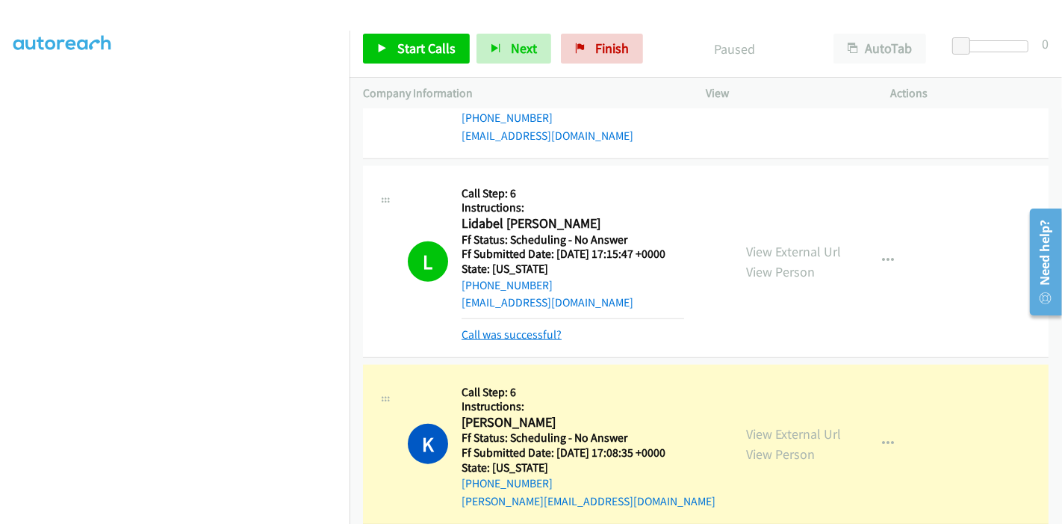
click at [518, 334] on link "Call was successful?" at bounding box center [512, 334] width 100 height 14
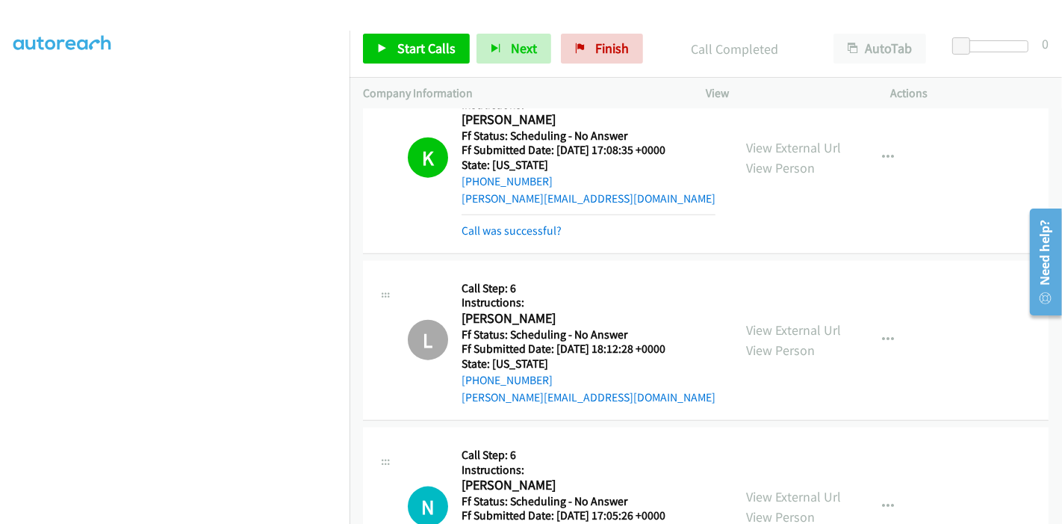
scroll to position [1375, 0]
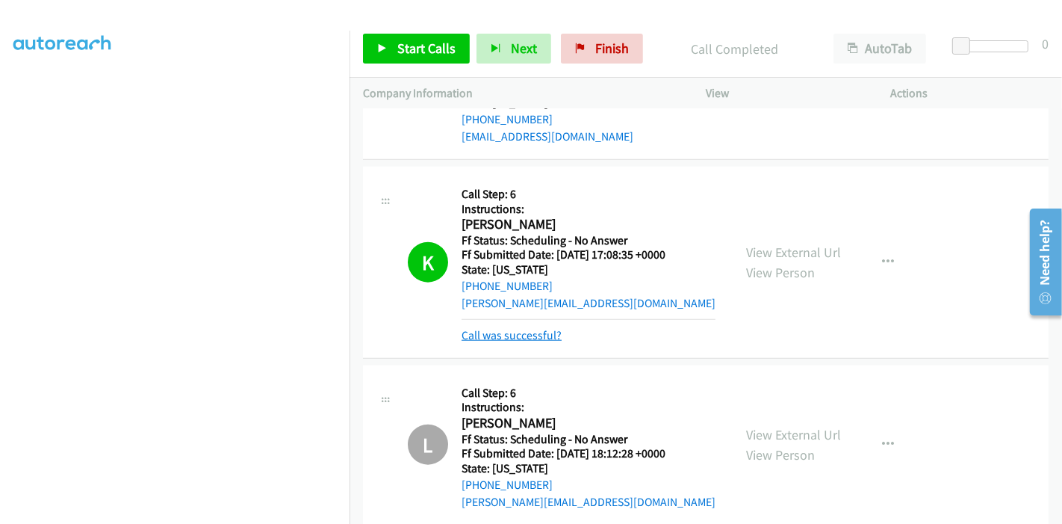
click at [518, 335] on link "Call was successful?" at bounding box center [512, 335] width 100 height 14
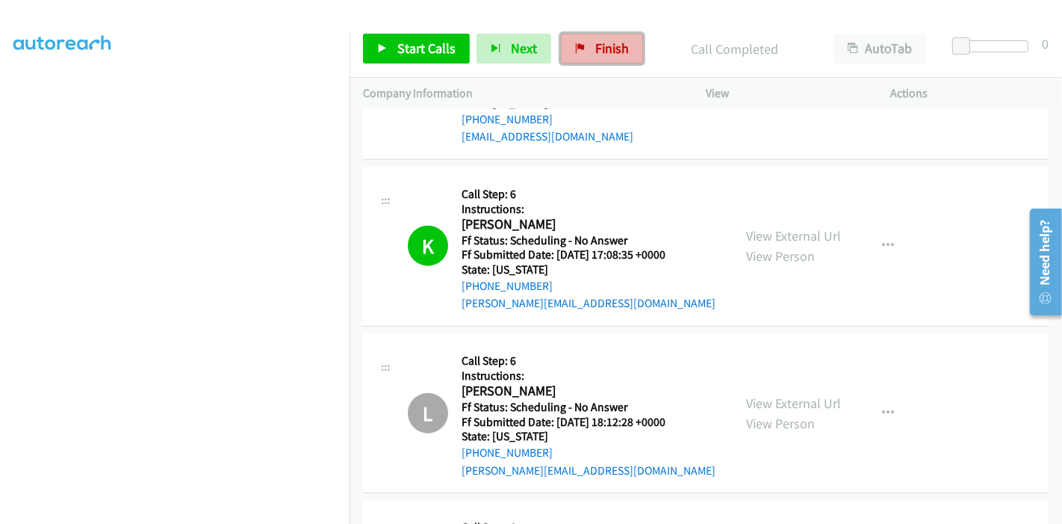
click at [587, 55] on link "Finish" at bounding box center [602, 49] width 82 height 30
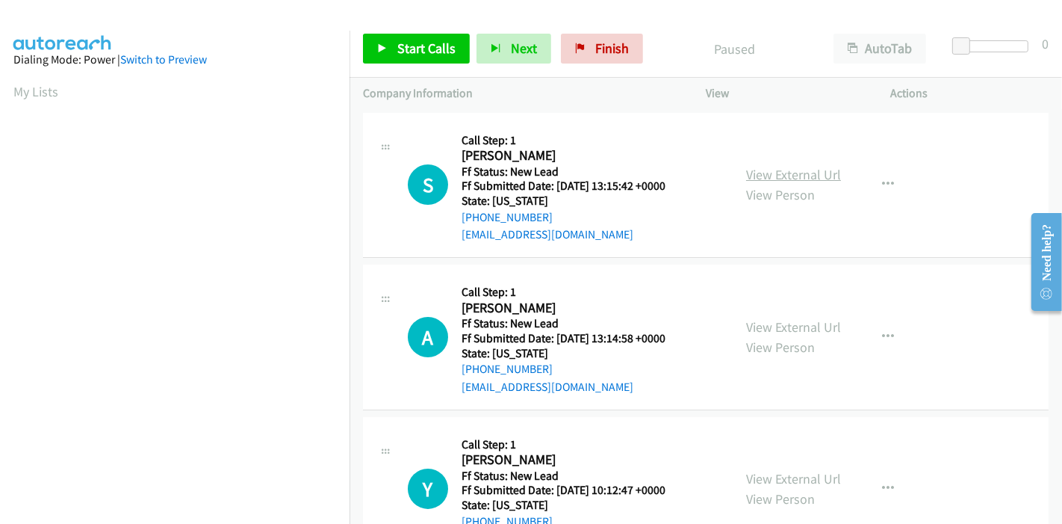
click at [807, 169] on link "View External Url" at bounding box center [793, 174] width 95 height 17
click at [772, 321] on link "View External Url" at bounding box center [793, 326] width 95 height 17
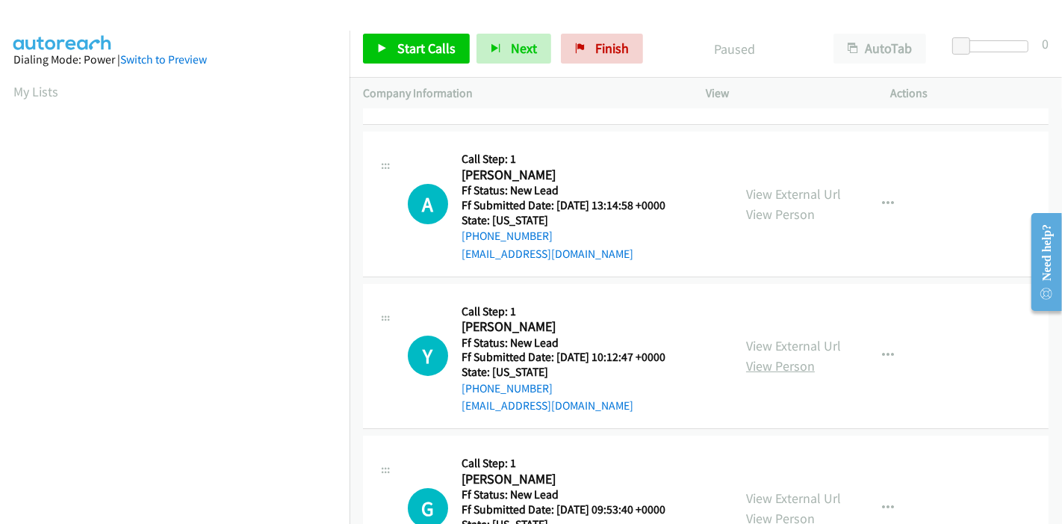
scroll to position [166, 0]
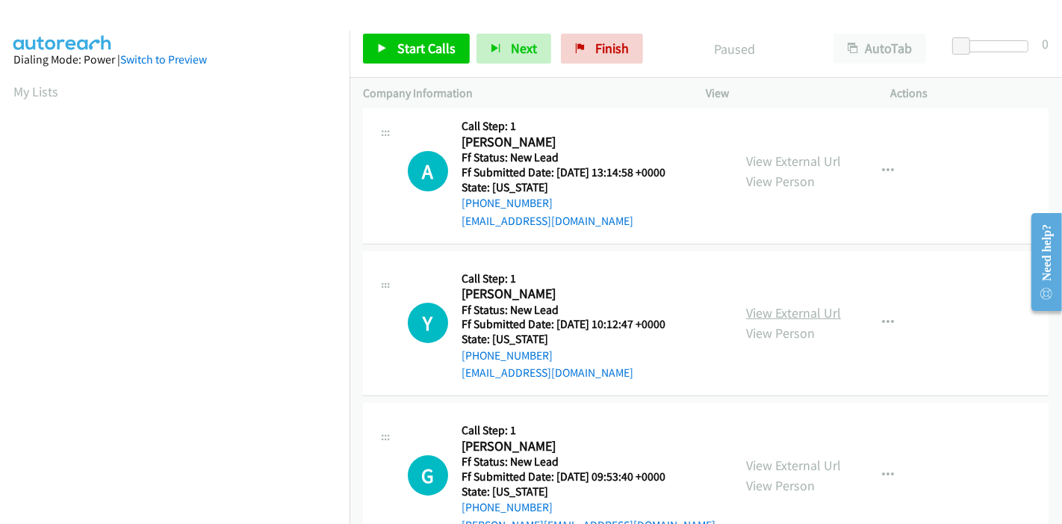
click at [778, 312] on link "View External Url" at bounding box center [793, 312] width 95 height 17
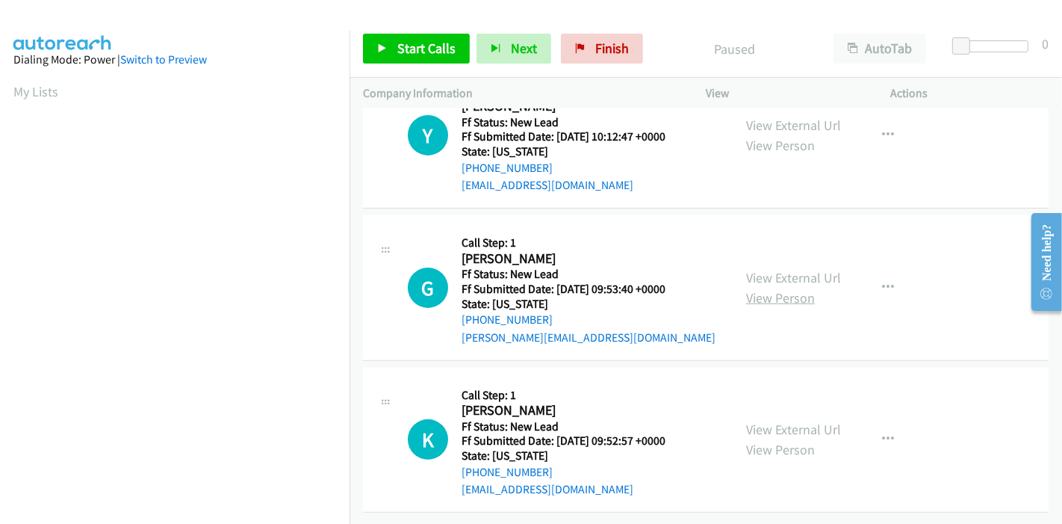
scroll to position [364, 0]
click at [761, 421] on link "View External Url" at bounding box center [793, 429] width 95 height 17
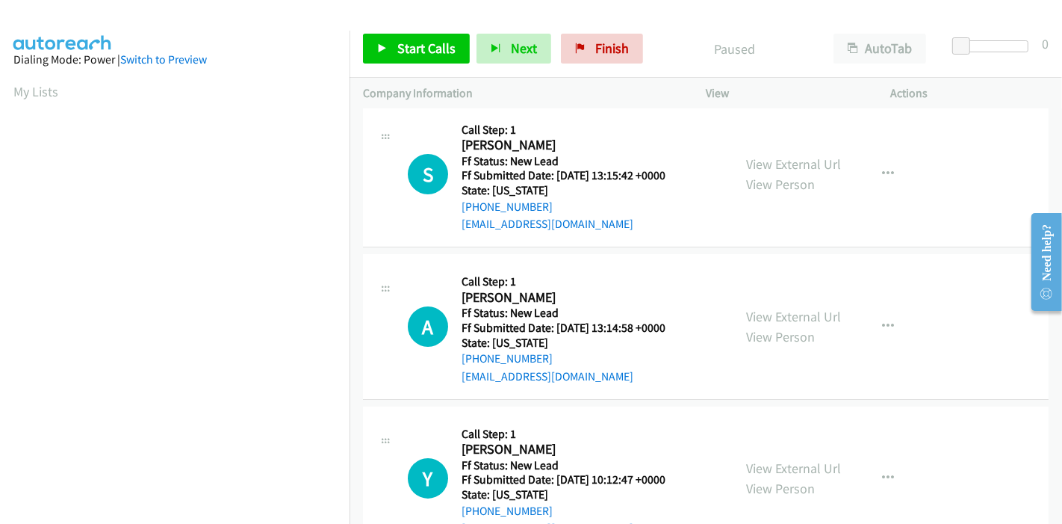
scroll to position [0, 0]
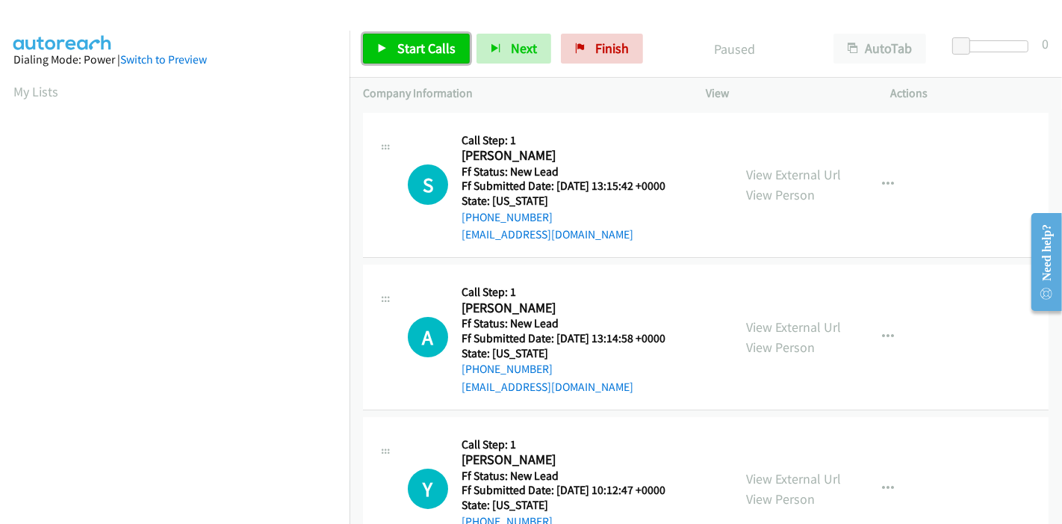
click at [388, 58] on link "Start Calls" at bounding box center [416, 49] width 107 height 30
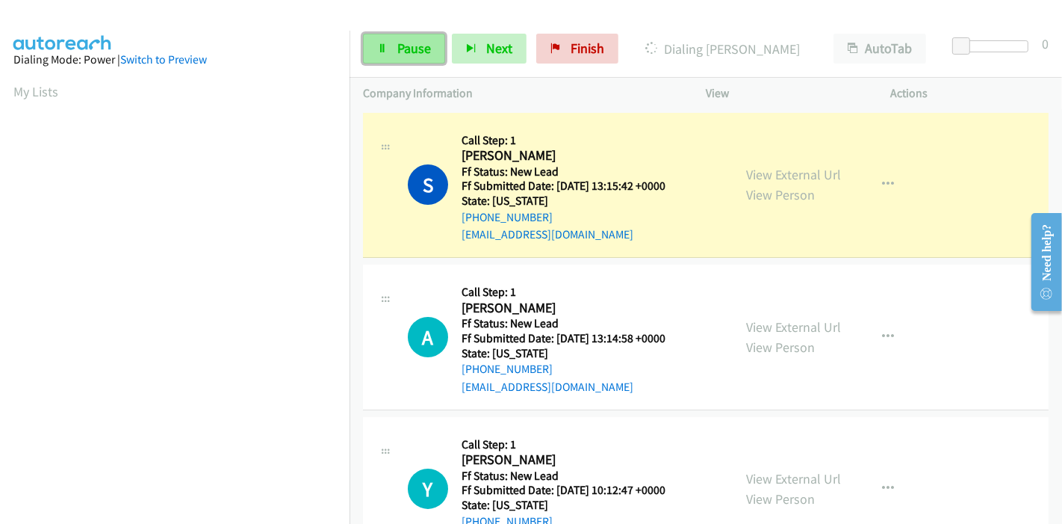
click at [388, 40] on link "Pause" at bounding box center [404, 49] width 82 height 30
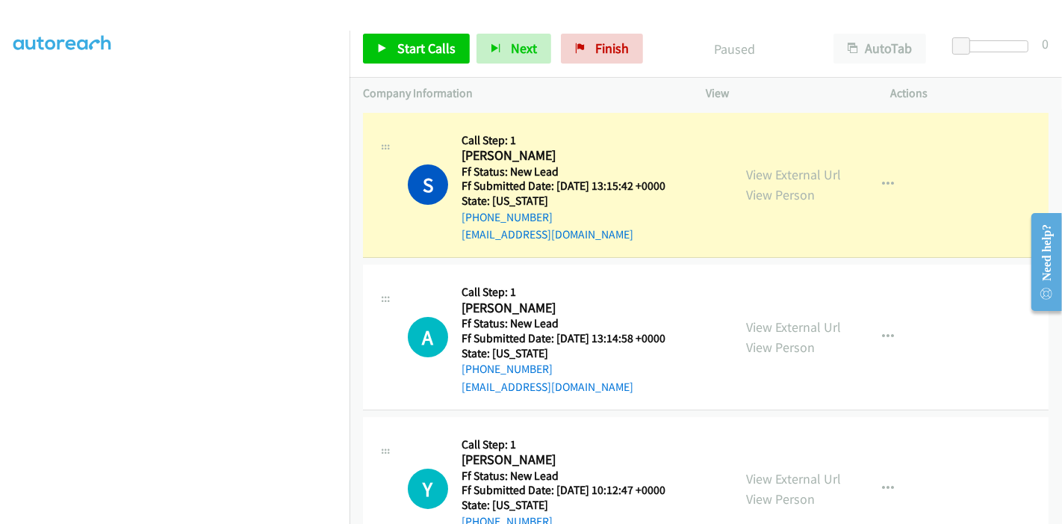
scroll to position [315, 0]
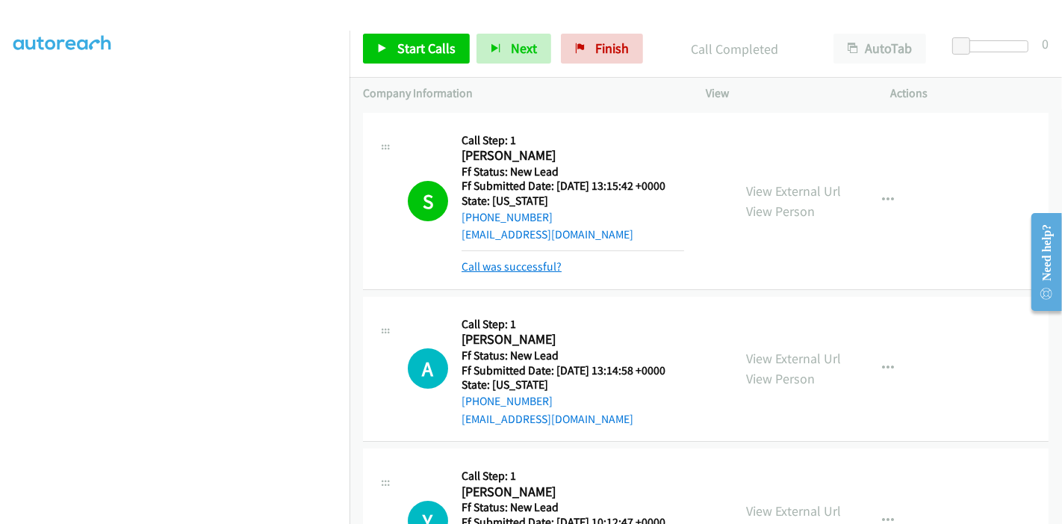
click at [495, 268] on link "Call was successful?" at bounding box center [512, 266] width 100 height 14
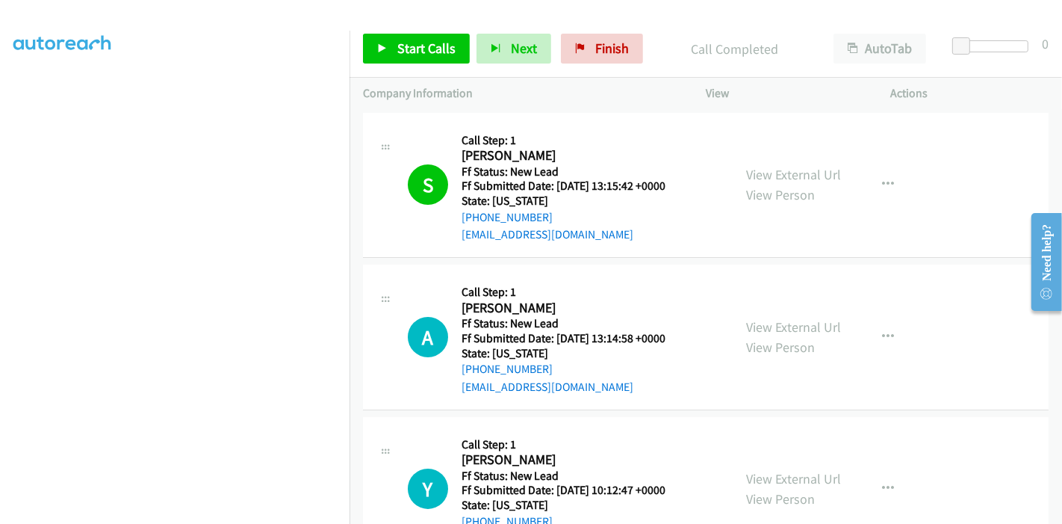
click at [405, 73] on div "Start Calls Pause Next Finish Call Completed AutoTab AutoTab 0" at bounding box center [706, 49] width 713 height 58
click at [408, 48] on span "Start Calls" at bounding box center [426, 48] width 58 height 17
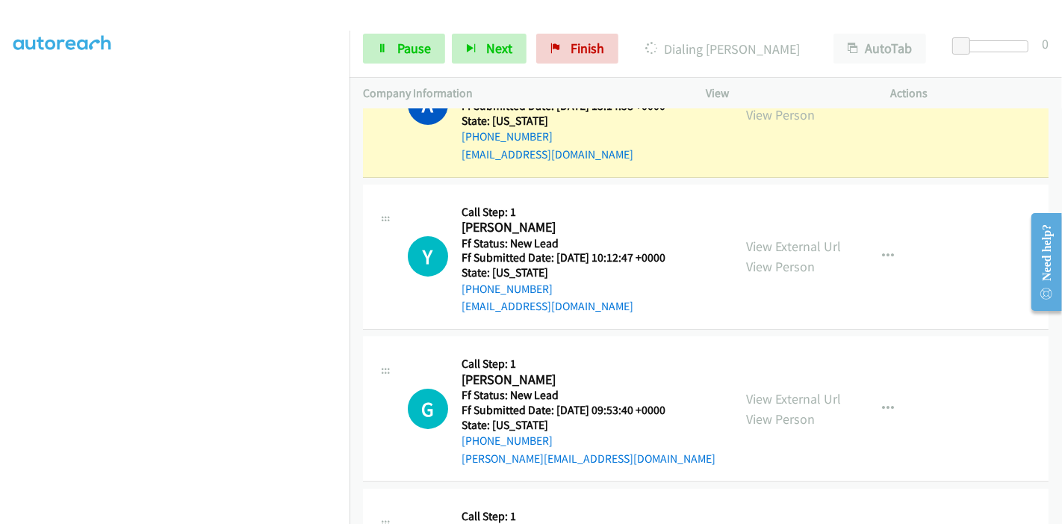
scroll to position [0, 0]
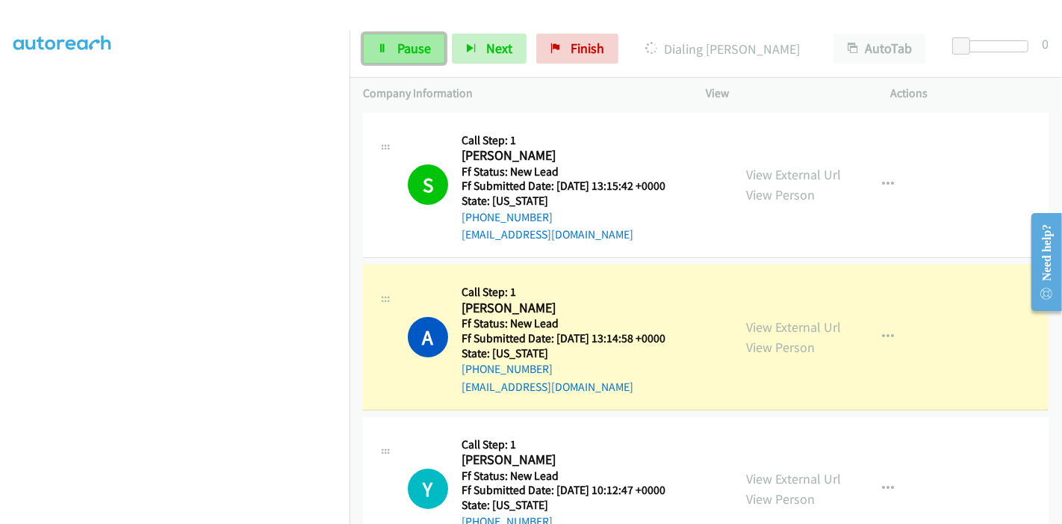
click at [412, 40] on span "Pause" at bounding box center [414, 48] width 34 height 17
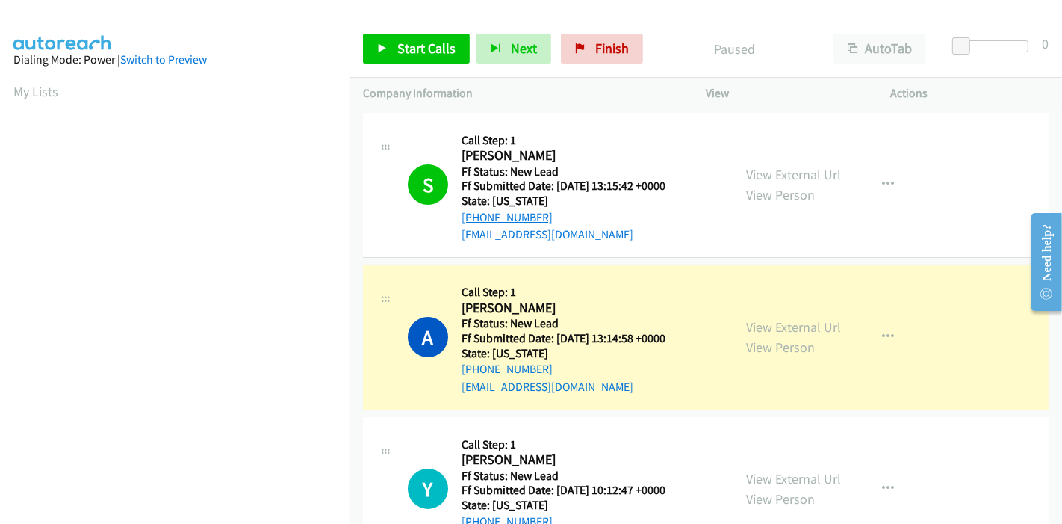
scroll to position [315, 0]
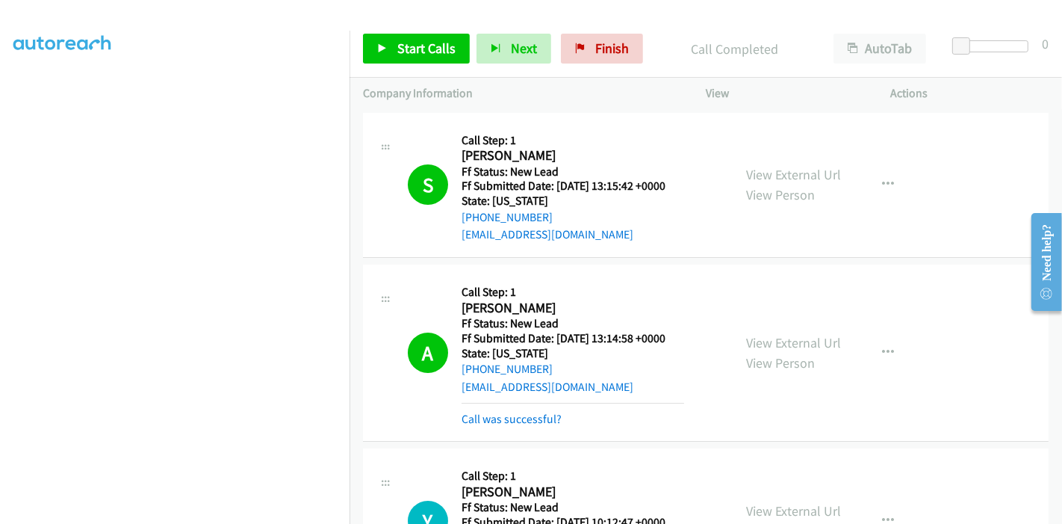
click at [509, 426] on div "Call was successful?" at bounding box center [573, 419] width 223 height 18
click at [511, 416] on link "Call was successful?" at bounding box center [512, 419] width 100 height 14
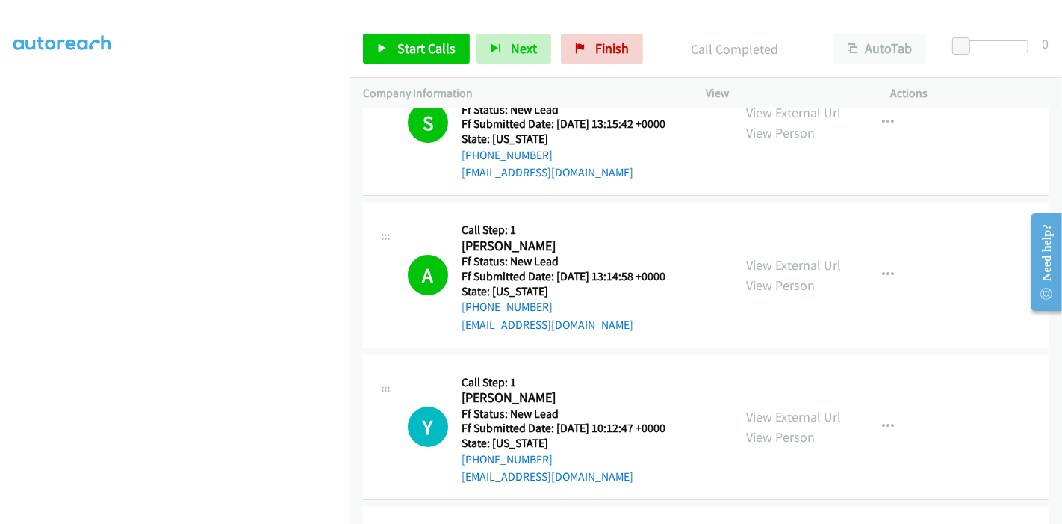
scroll to position [83, 0]
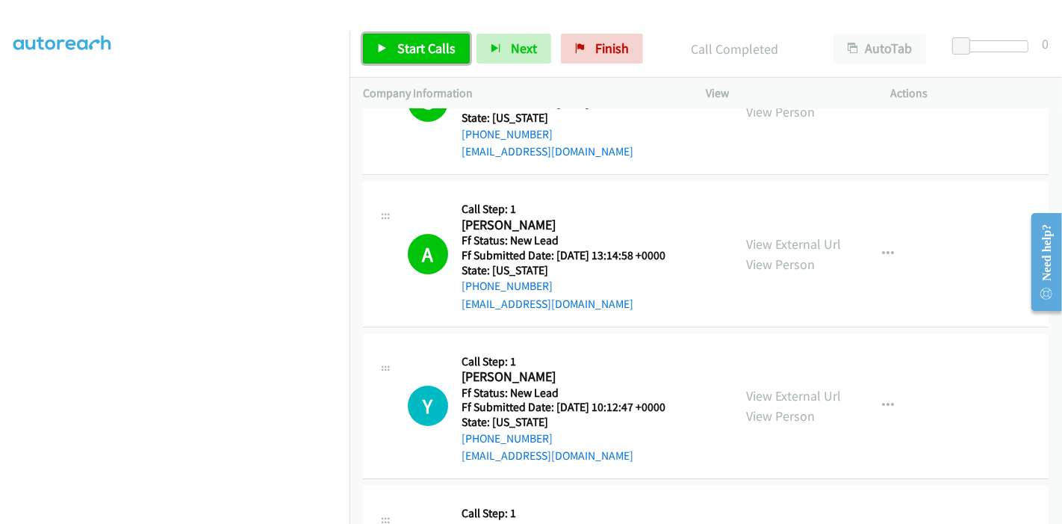
click at [422, 37] on link "Start Calls" at bounding box center [416, 49] width 107 height 30
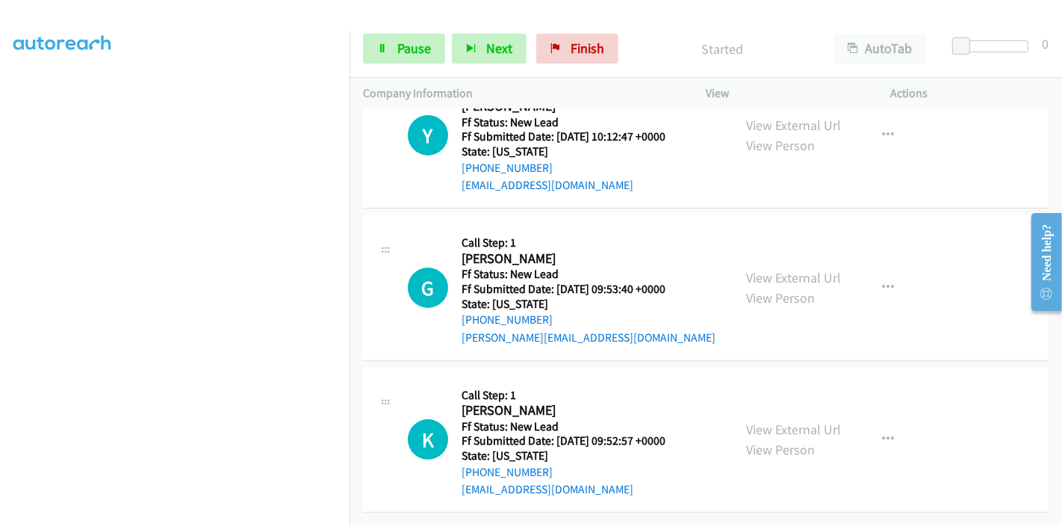
scroll to position [364, 0]
click at [751, 421] on link "View External Url" at bounding box center [793, 429] width 95 height 17
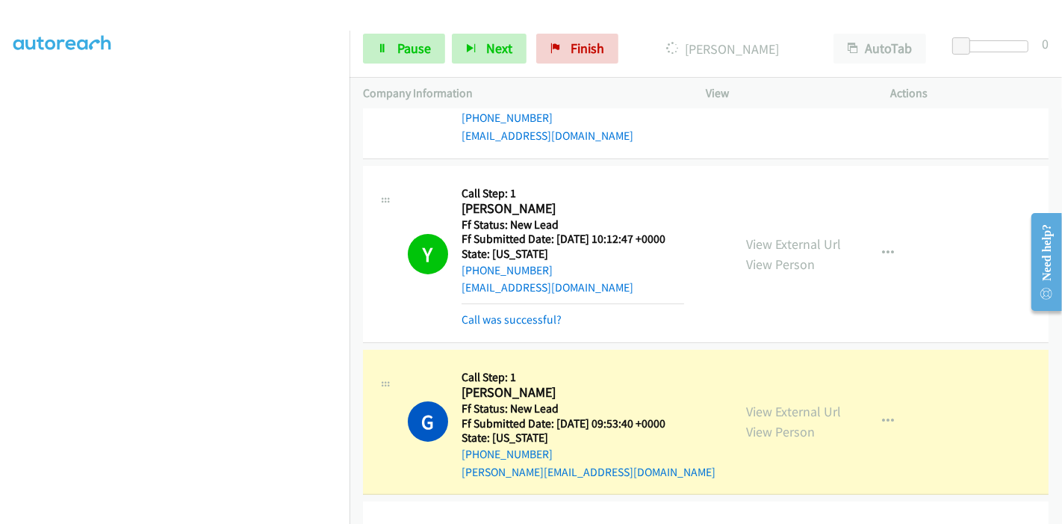
scroll to position [213, 0]
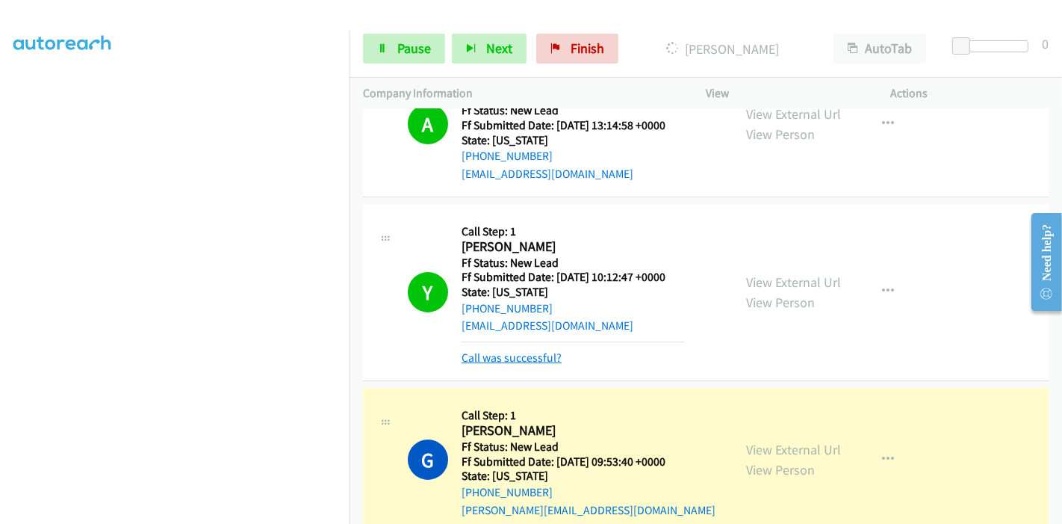
click at [497, 355] on link "Call was successful?" at bounding box center [512, 357] width 100 height 14
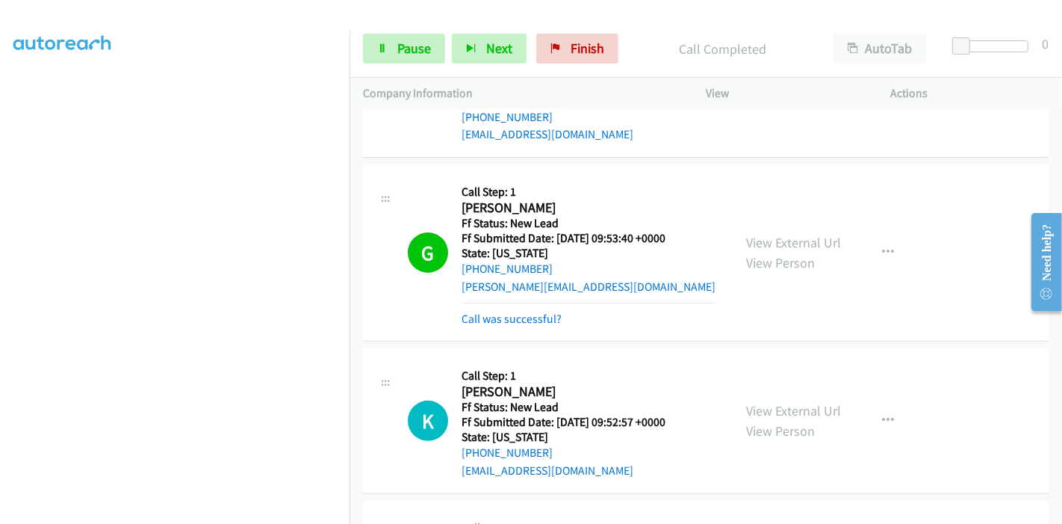
scroll to position [487, 0]
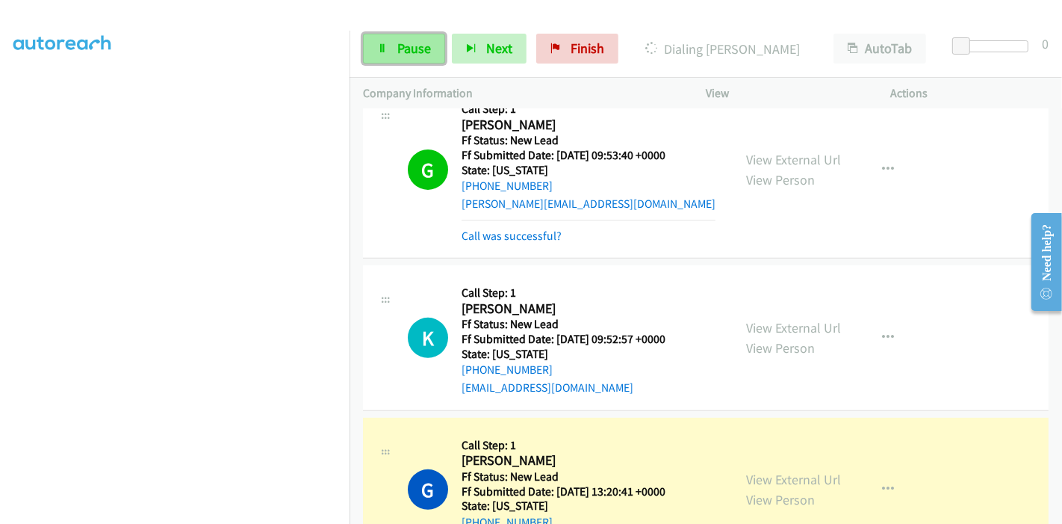
click at [406, 50] on span "Pause" at bounding box center [414, 48] width 34 height 17
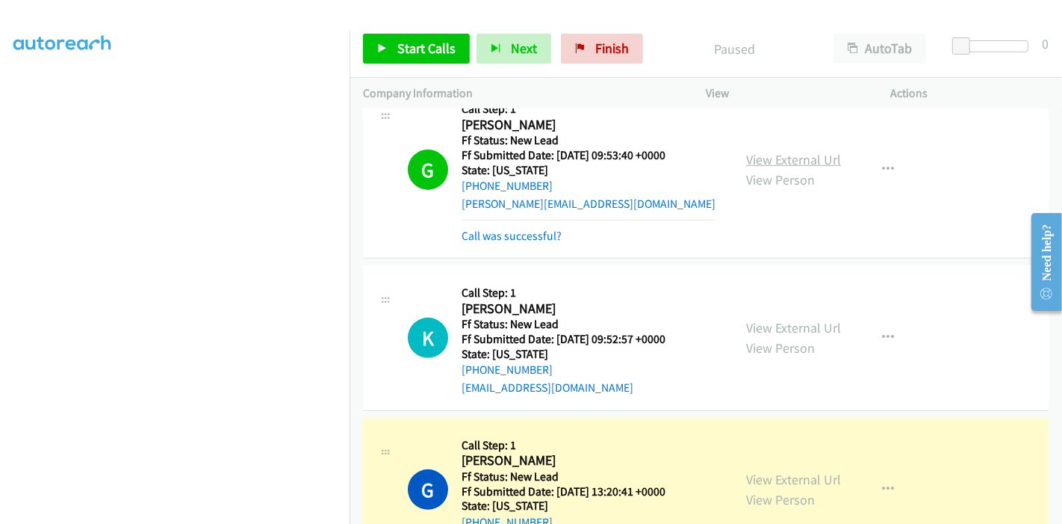
click at [797, 161] on link "View External Url" at bounding box center [793, 159] width 95 height 17
click at [773, 471] on link "View External Url" at bounding box center [793, 479] width 95 height 17
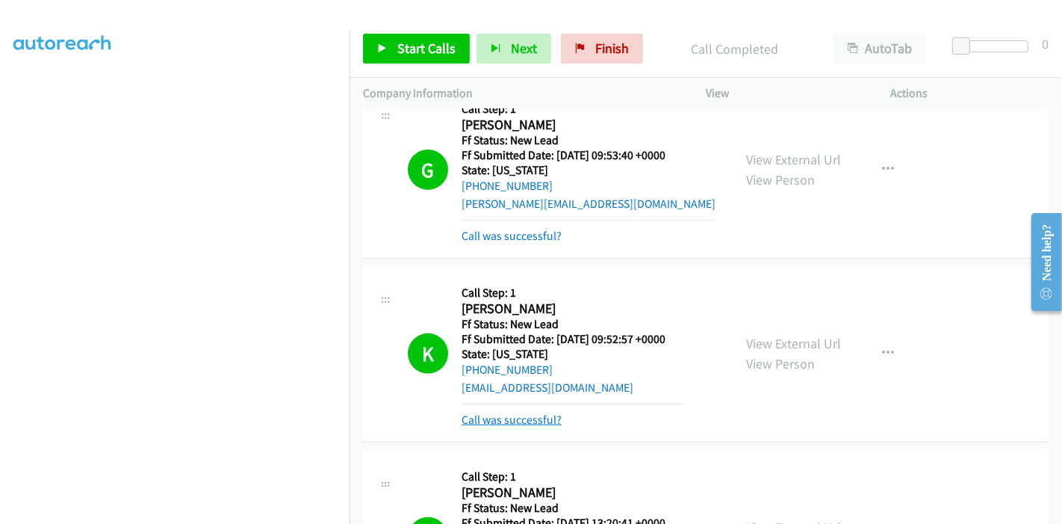
click at [521, 418] on link "Call was successful?" at bounding box center [512, 419] width 100 height 14
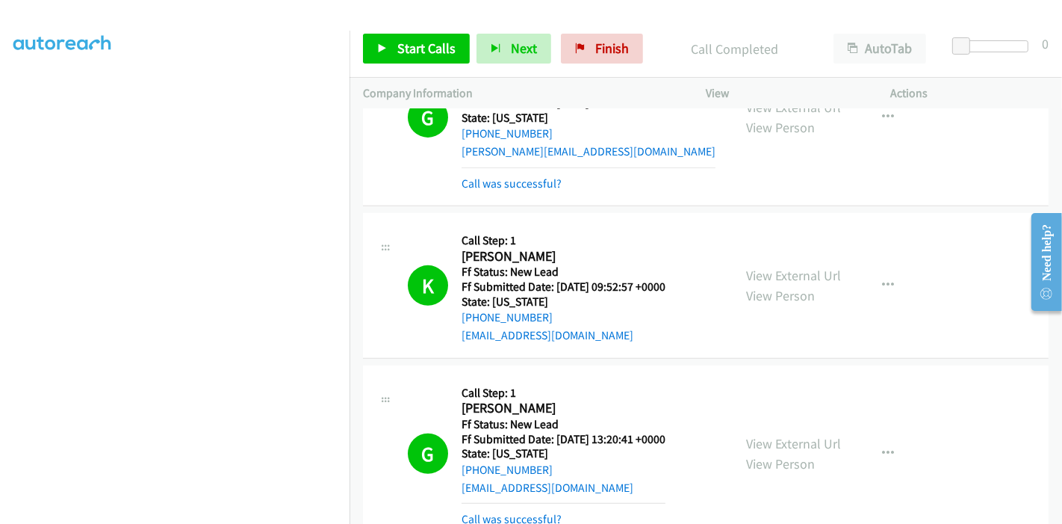
scroll to position [736, 0]
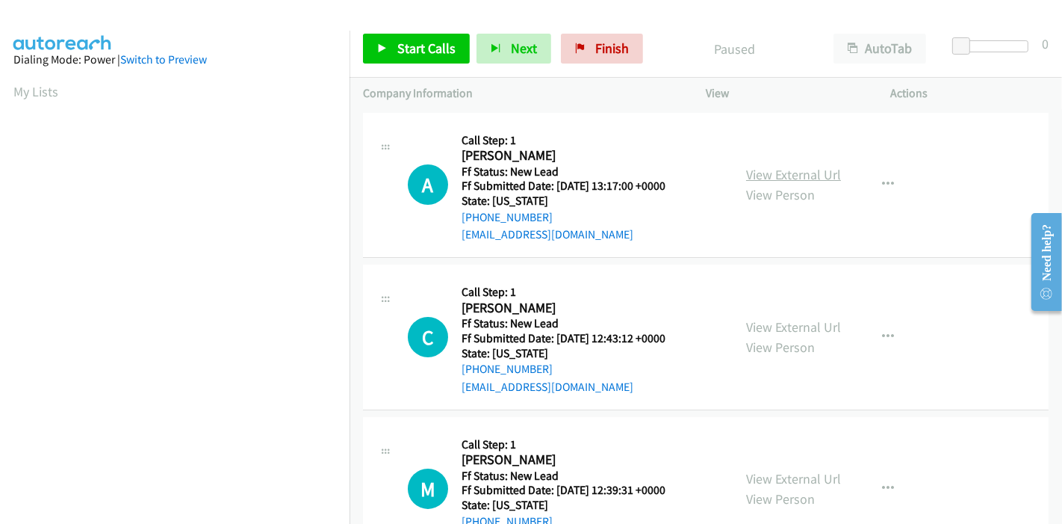
click at [796, 178] on link "View External Url" at bounding box center [793, 174] width 95 height 17
click at [772, 325] on link "View External Url" at bounding box center [793, 326] width 95 height 17
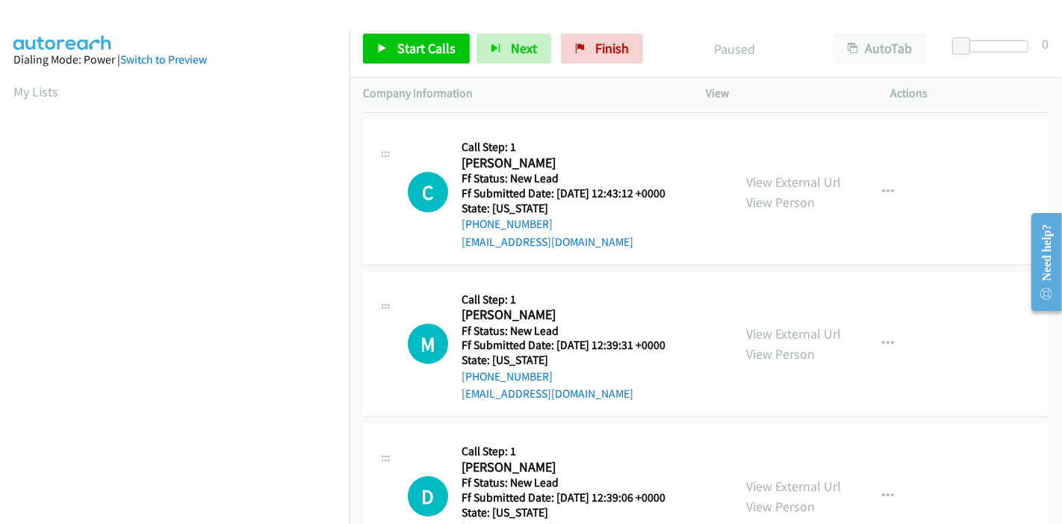
scroll to position [166, 0]
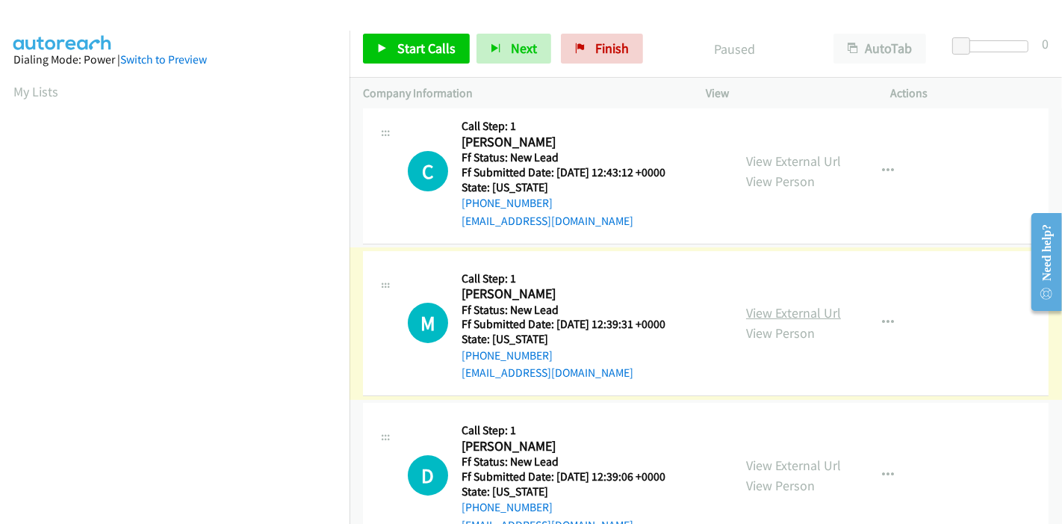
click at [774, 317] on link "View External Url" at bounding box center [793, 312] width 95 height 17
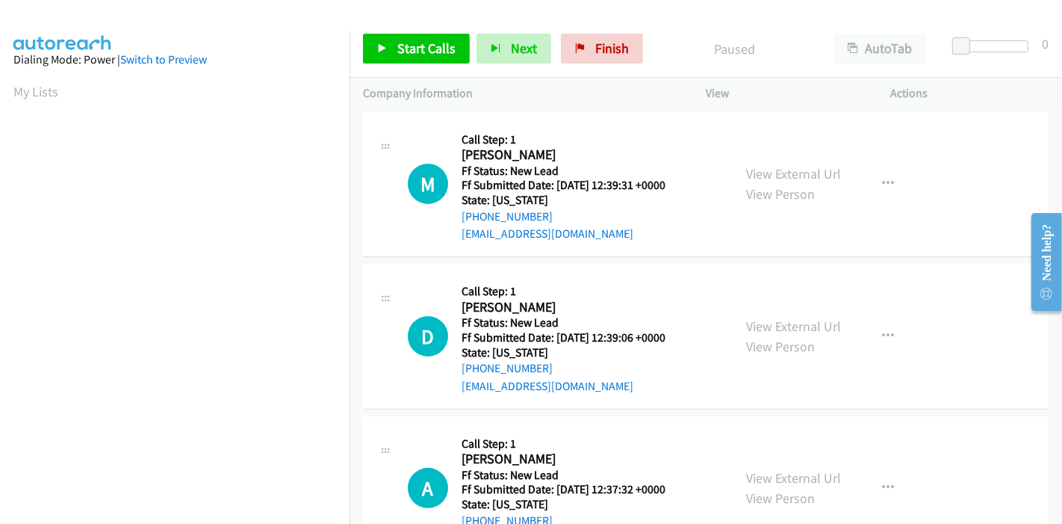
scroll to position [332, 0]
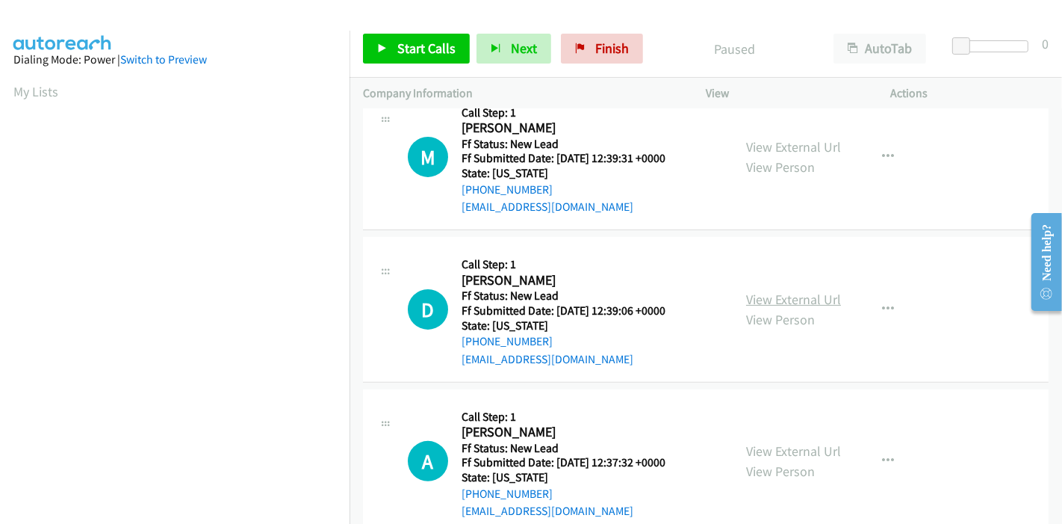
click at [774, 295] on link "View External Url" at bounding box center [793, 299] width 95 height 17
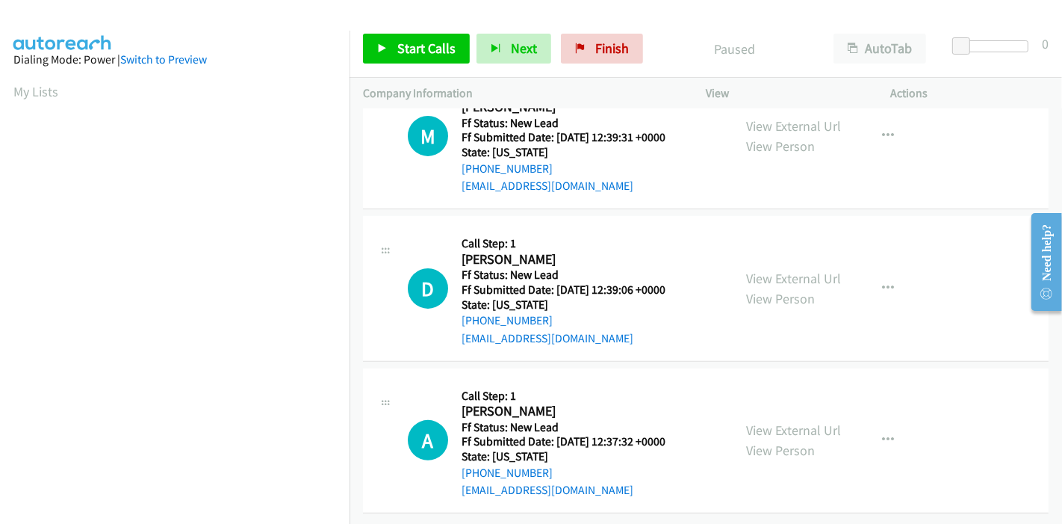
scroll to position [364, 0]
click at [757, 406] on div "View External Url View Person View External Url Email Schedule/Manage Callback …" at bounding box center [832, 440] width 199 height 118
click at [759, 421] on link "View External Url" at bounding box center [793, 429] width 95 height 17
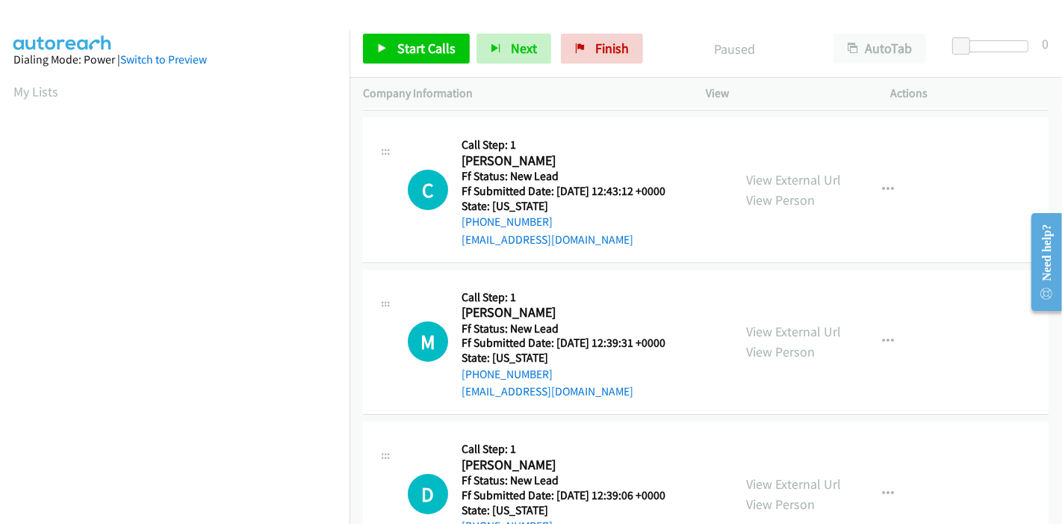
scroll to position [0, 0]
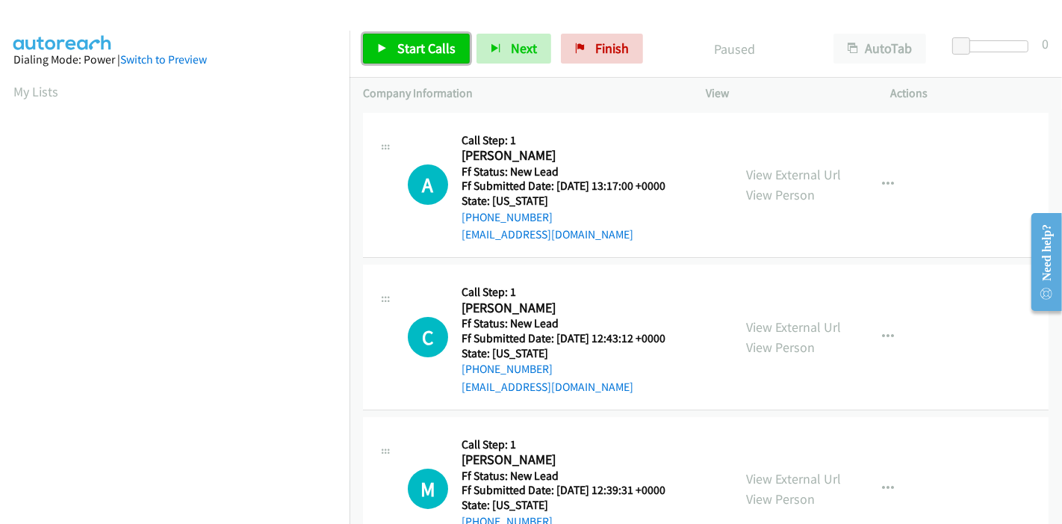
click at [399, 49] on span "Start Calls" at bounding box center [426, 48] width 58 height 17
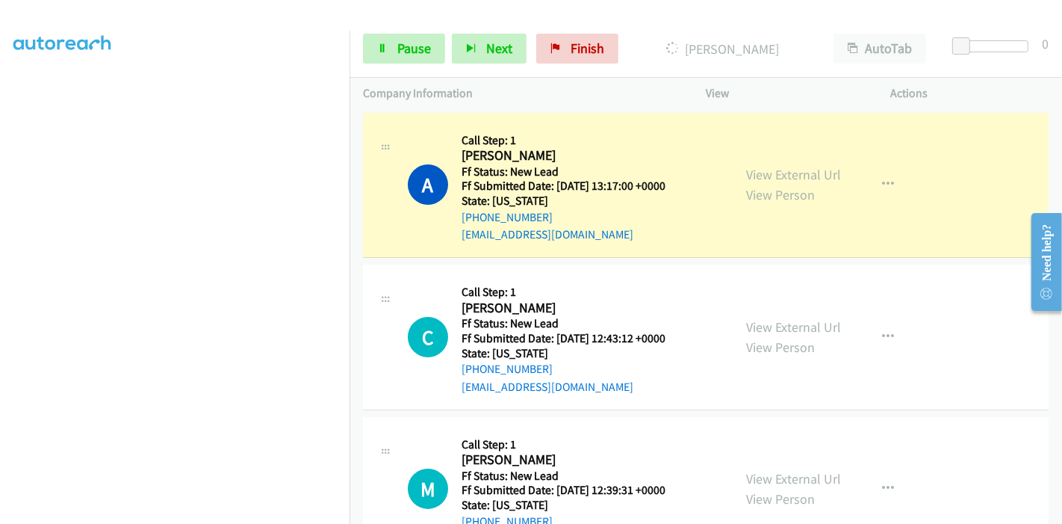
scroll to position [315, 0]
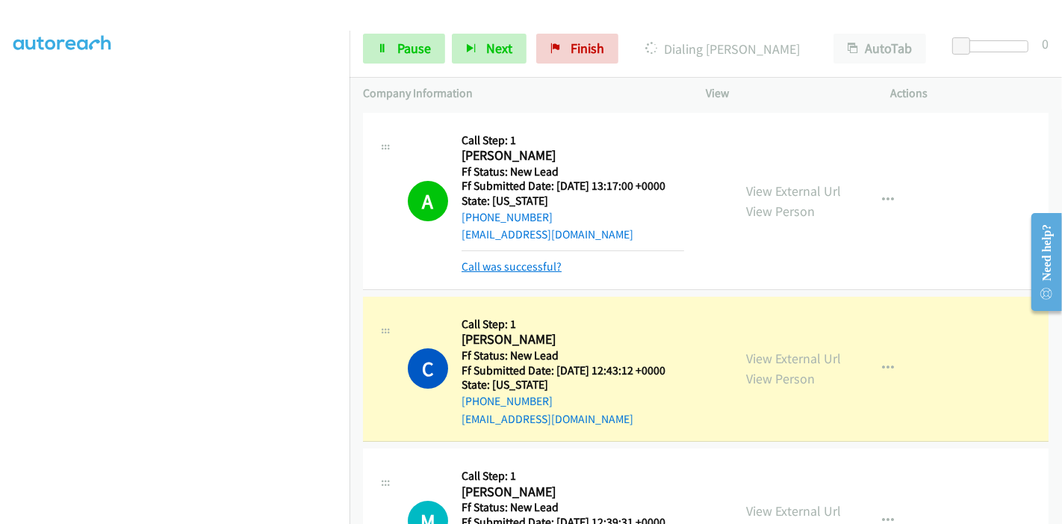
click at [503, 264] on link "Call was successful?" at bounding box center [512, 266] width 100 height 14
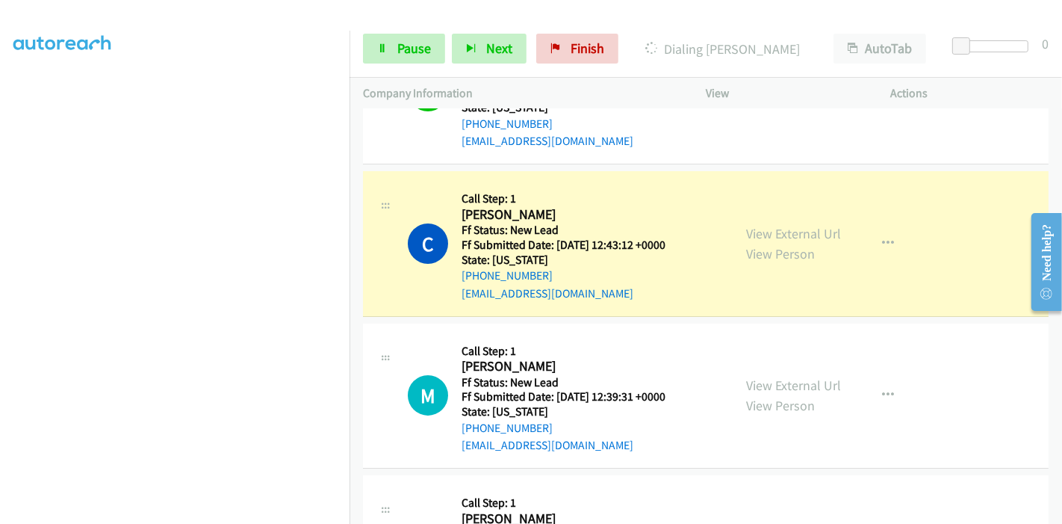
scroll to position [166, 0]
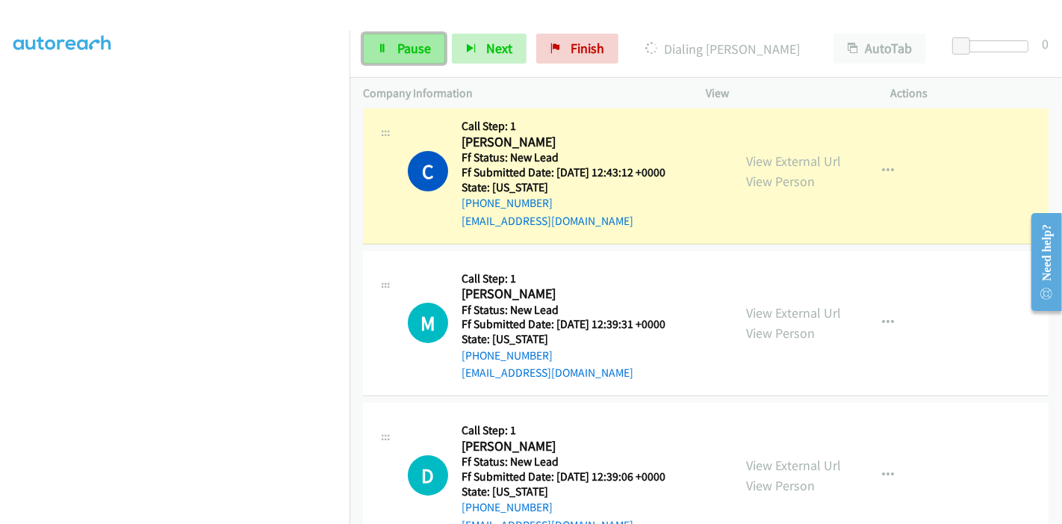
click at [406, 37] on link "Pause" at bounding box center [404, 49] width 82 height 30
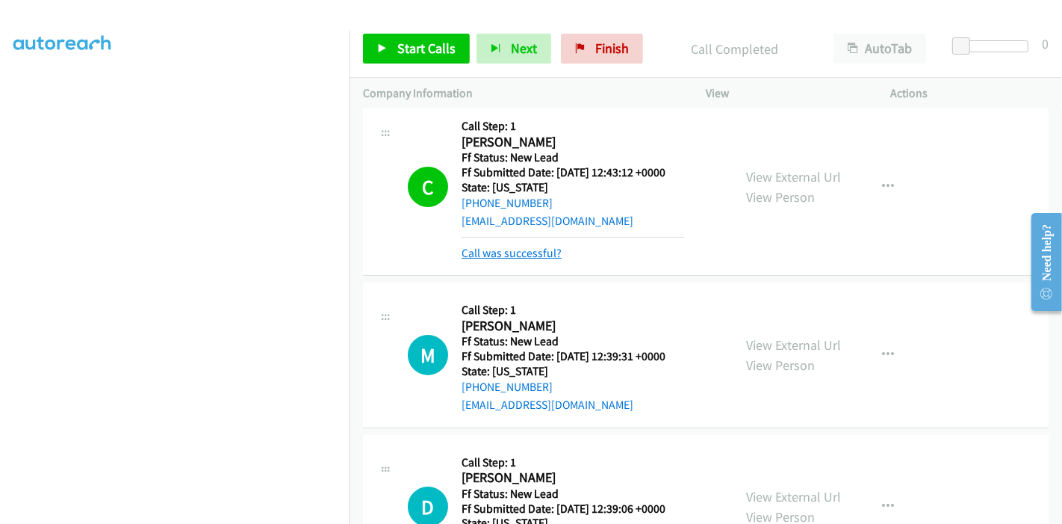
click at [557, 250] on link "Call was successful?" at bounding box center [512, 253] width 100 height 14
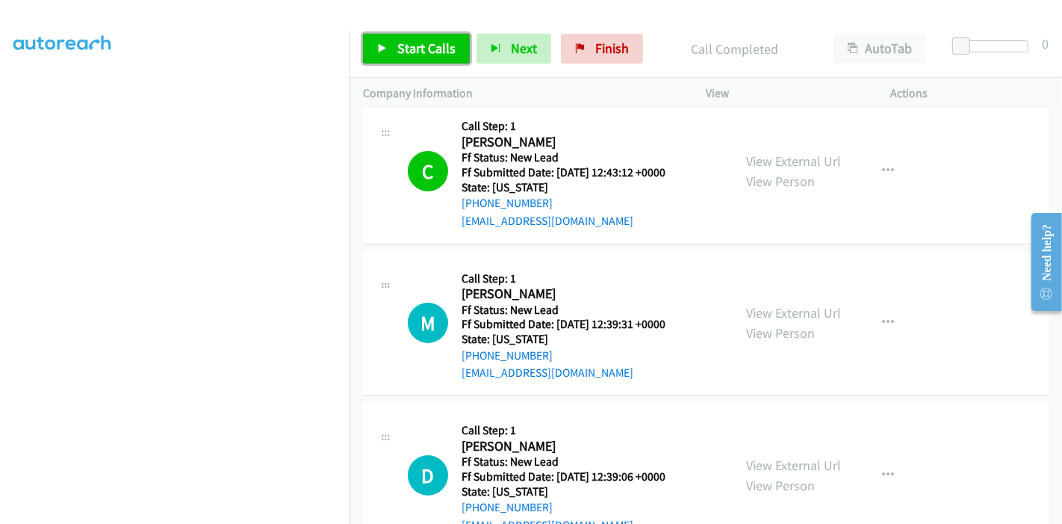
click at [406, 49] on span "Start Calls" at bounding box center [426, 48] width 58 height 17
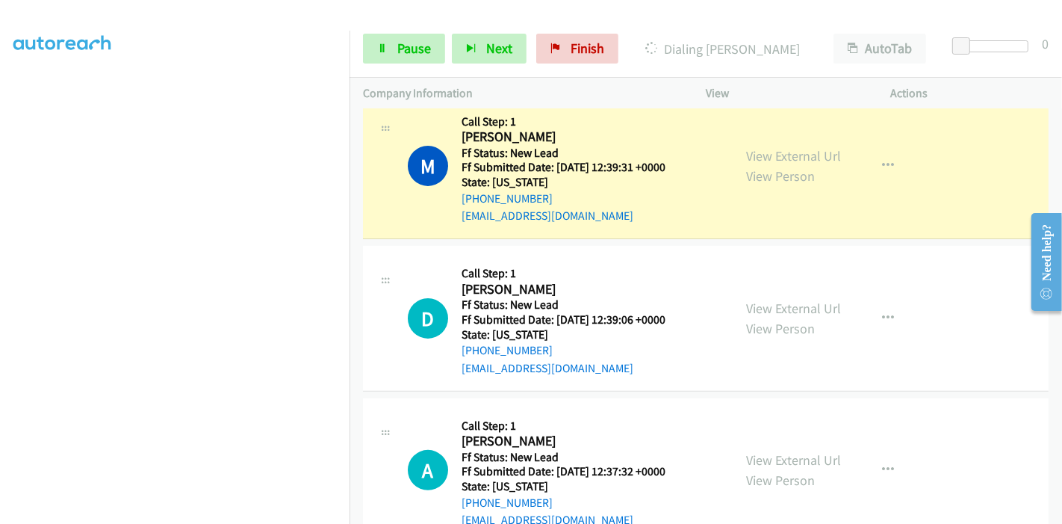
scroll to position [332, 0]
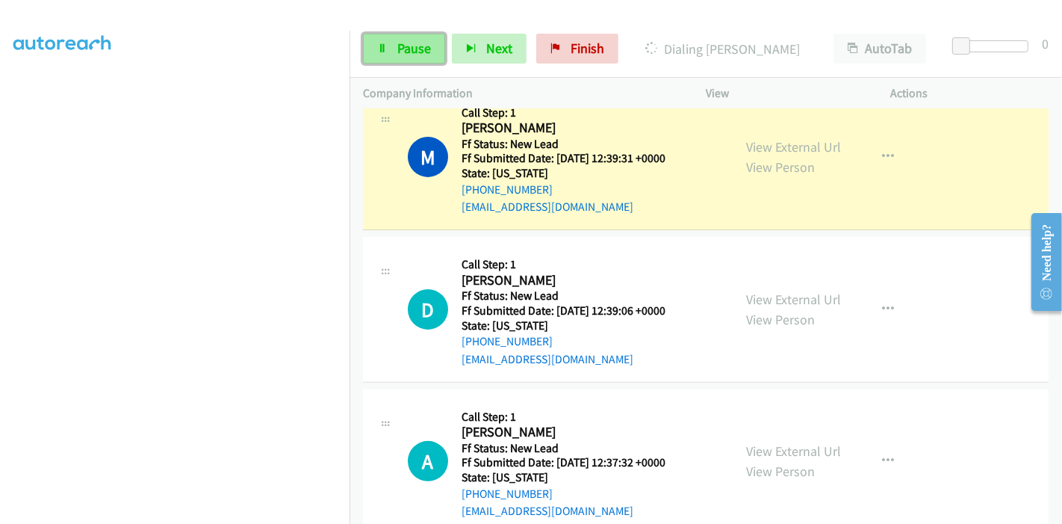
click at [376, 42] on link "Pause" at bounding box center [404, 49] width 82 height 30
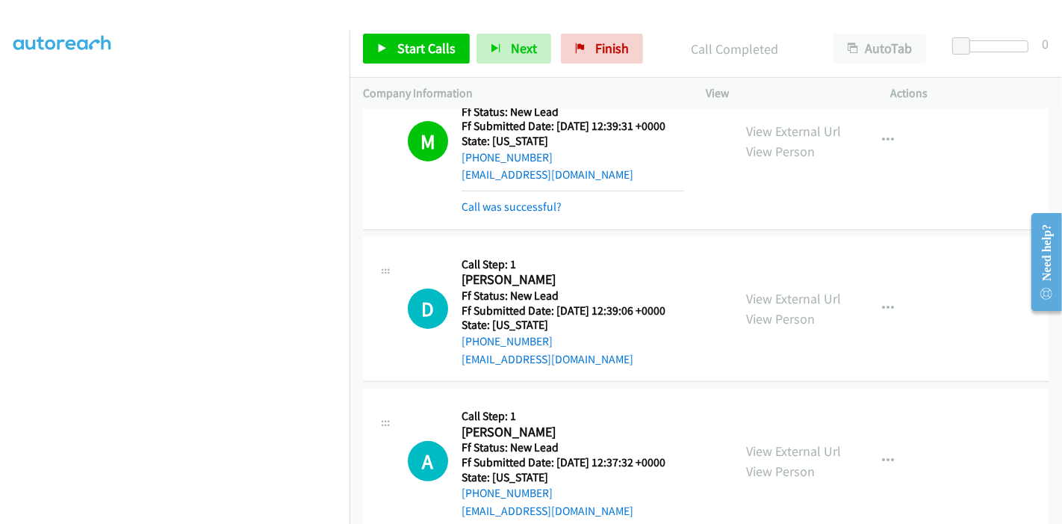
scroll to position [379, 0]
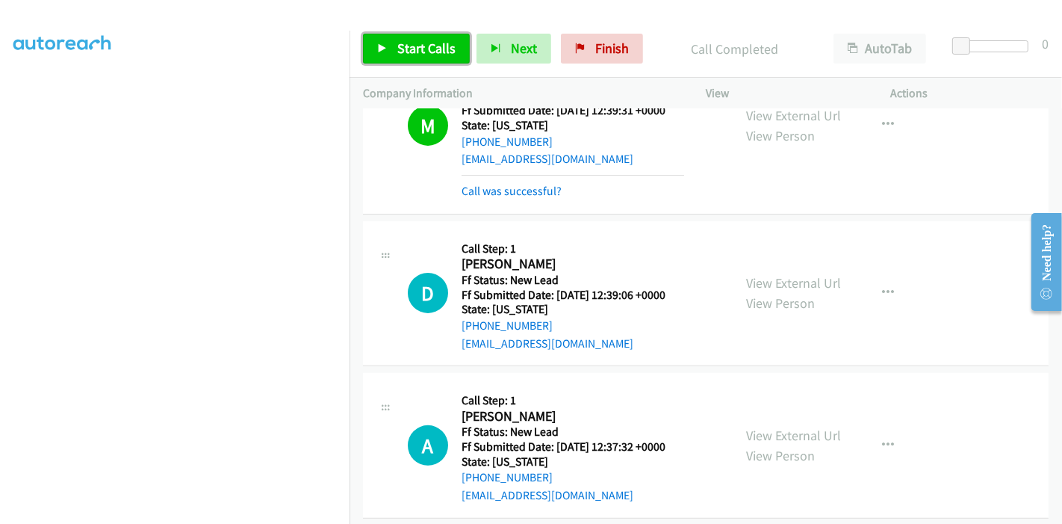
click at [427, 37] on link "Start Calls" at bounding box center [416, 49] width 107 height 30
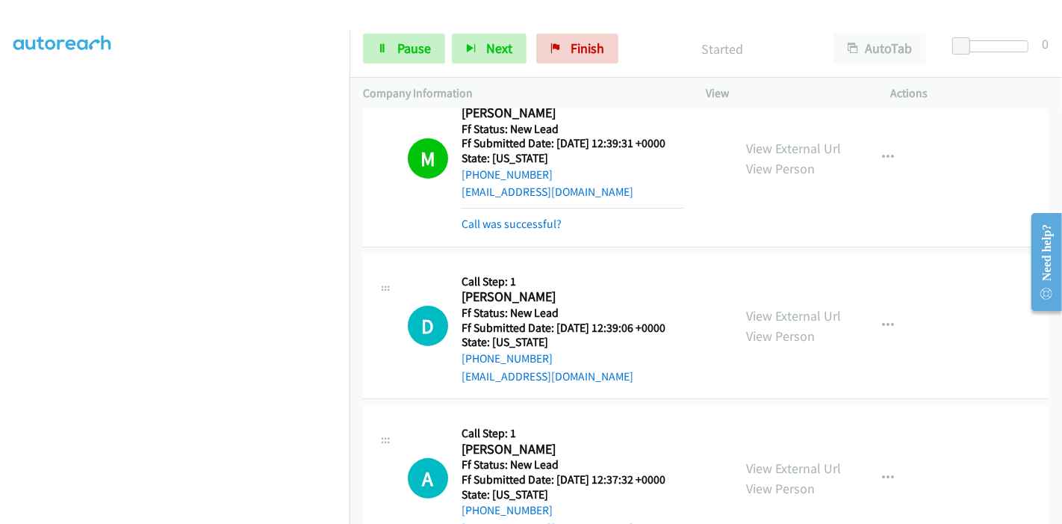
scroll to position [436, 0]
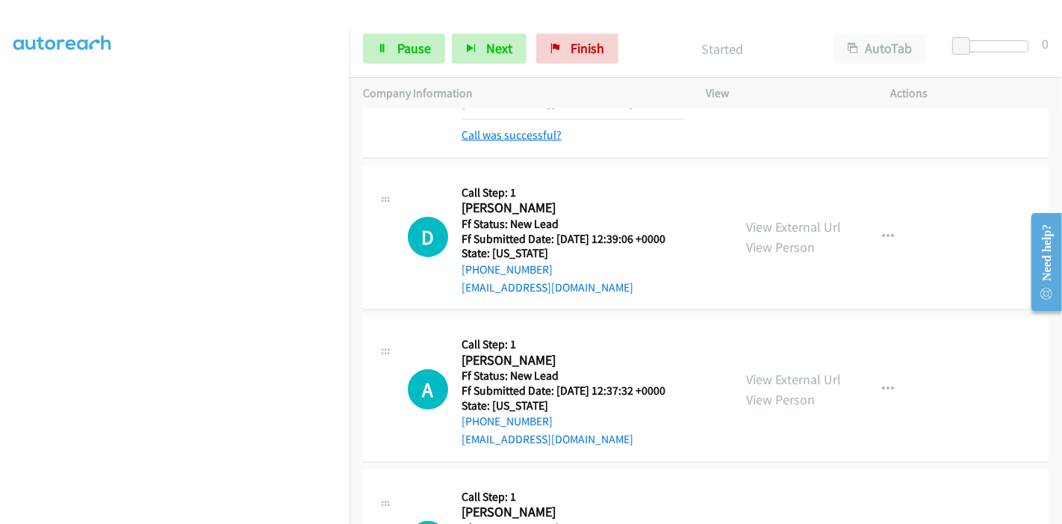
click at [501, 134] on link "Call was successful?" at bounding box center [512, 135] width 100 height 14
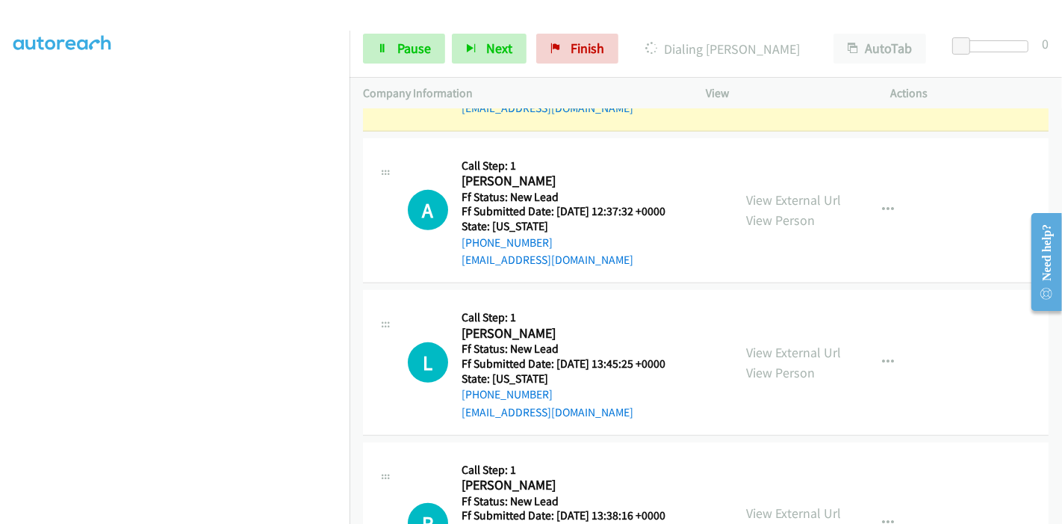
scroll to position [653, 0]
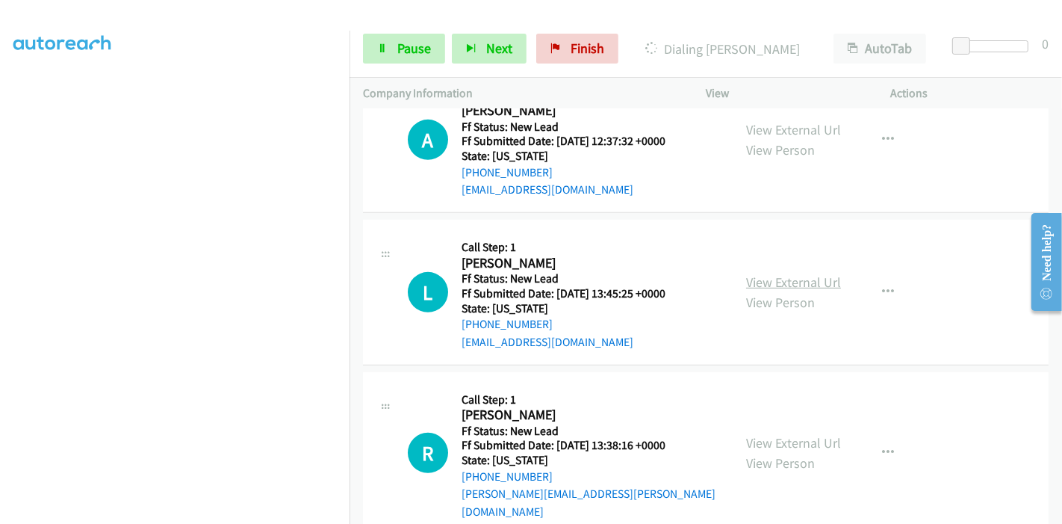
click at [769, 284] on link "View External Url" at bounding box center [793, 281] width 95 height 17
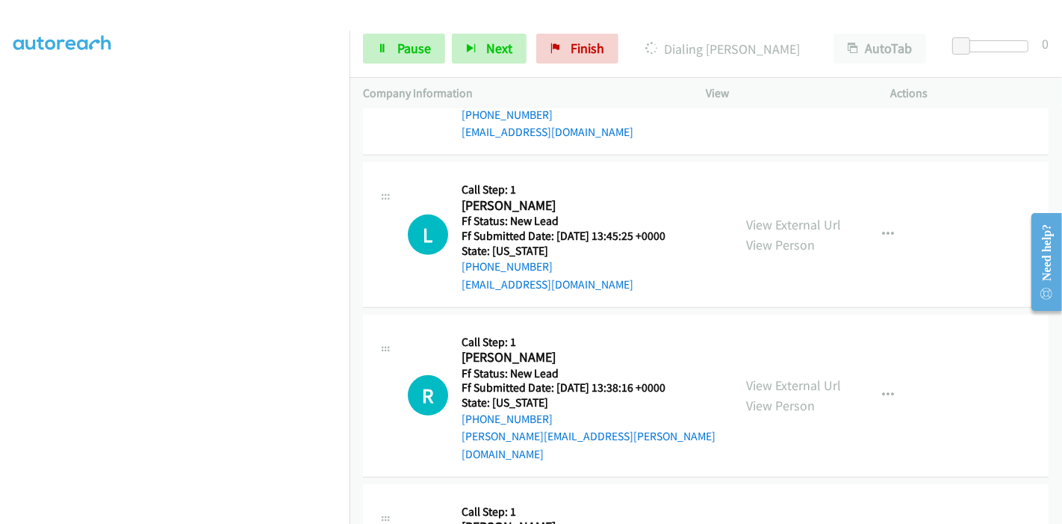
scroll to position [736, 0]
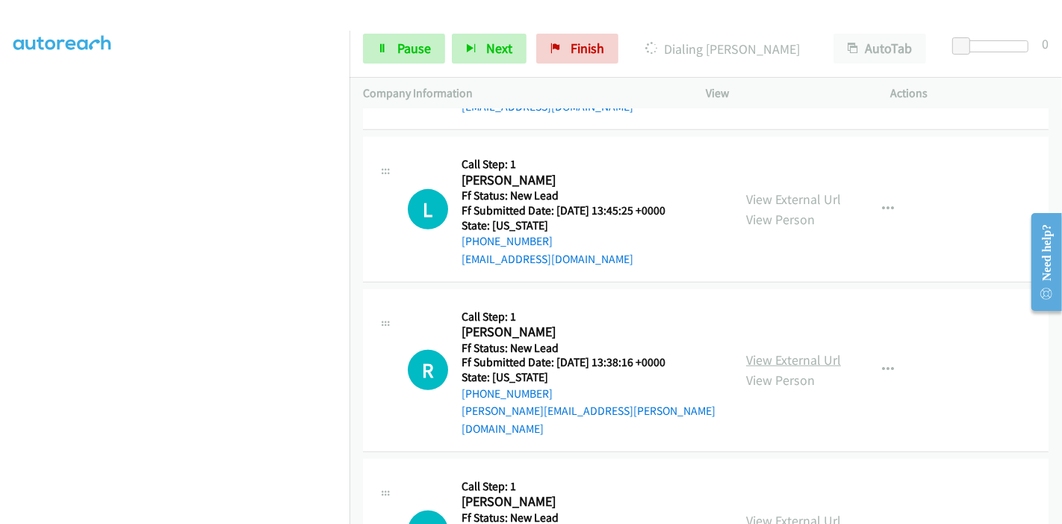
click at [755, 352] on link "View External Url" at bounding box center [793, 359] width 95 height 17
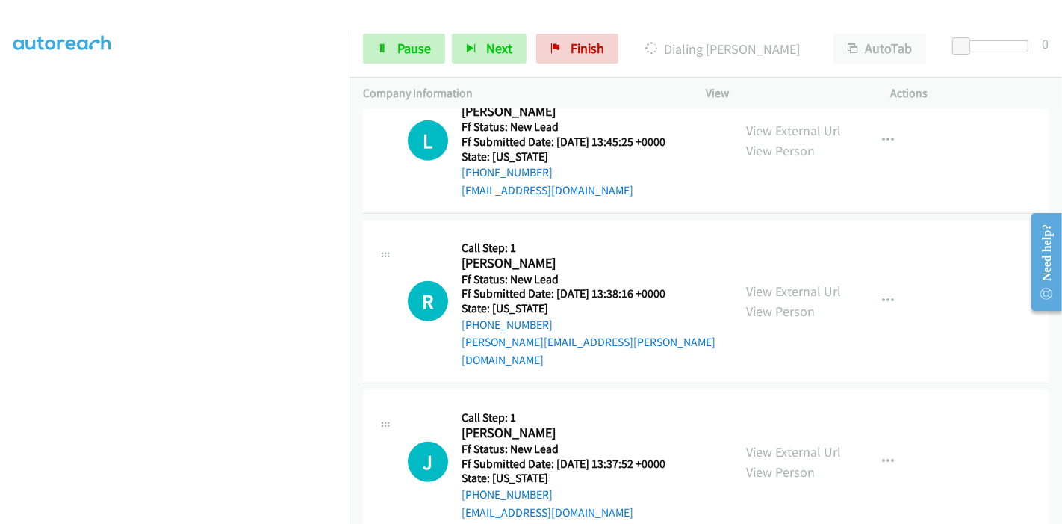
scroll to position [819, 0]
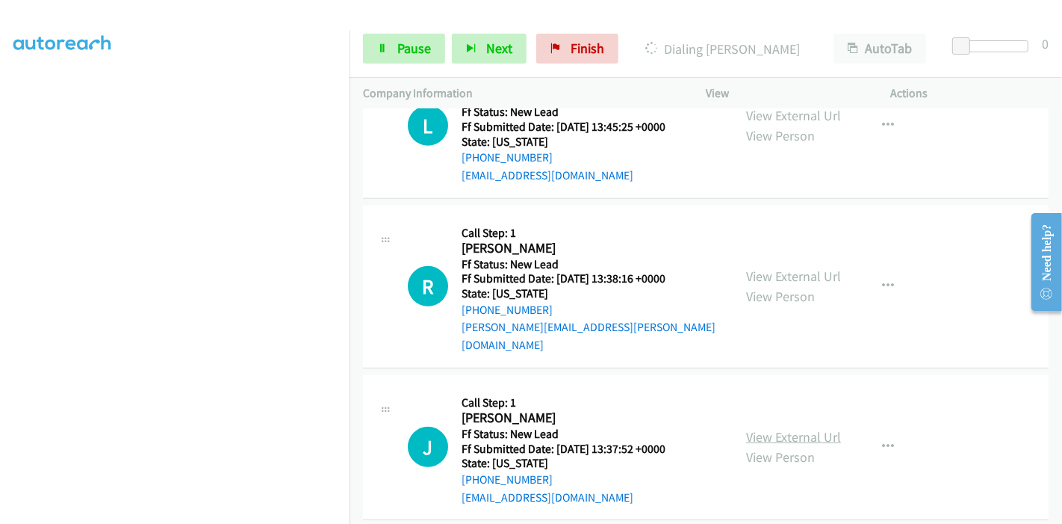
click at [761, 428] on link "View External Url" at bounding box center [793, 436] width 95 height 17
click at [397, 49] on span "Pause" at bounding box center [414, 48] width 34 height 17
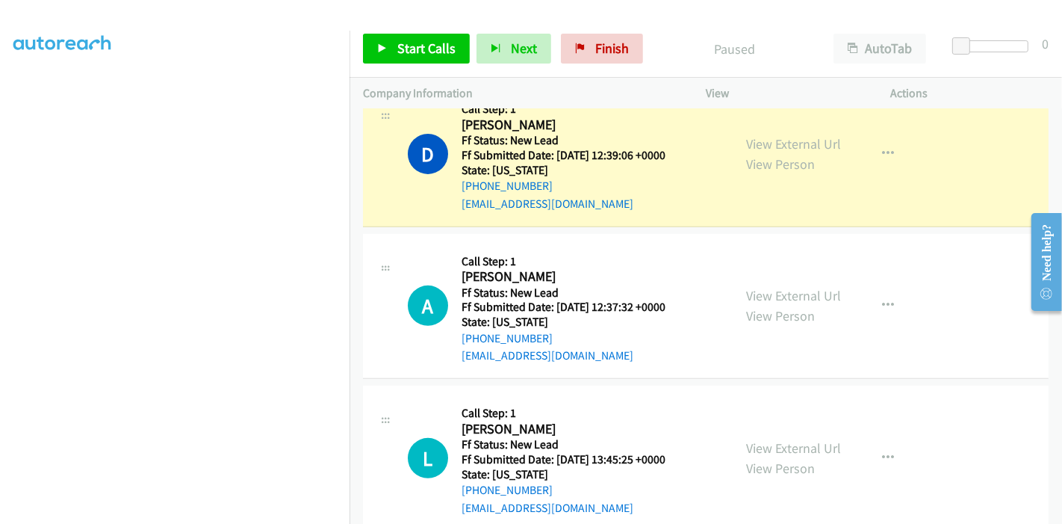
scroll to position [404, 0]
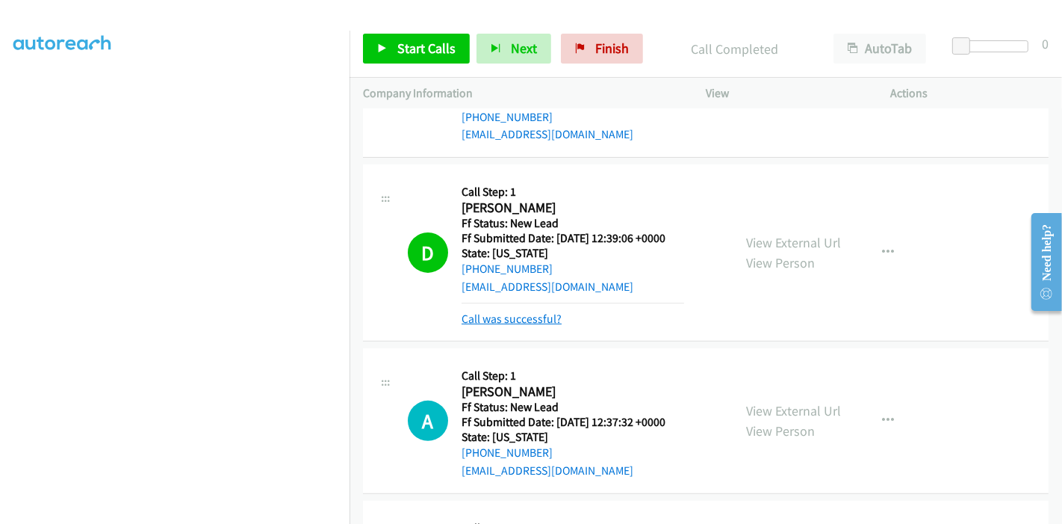
click at [544, 314] on link "Call was successful?" at bounding box center [512, 319] width 100 height 14
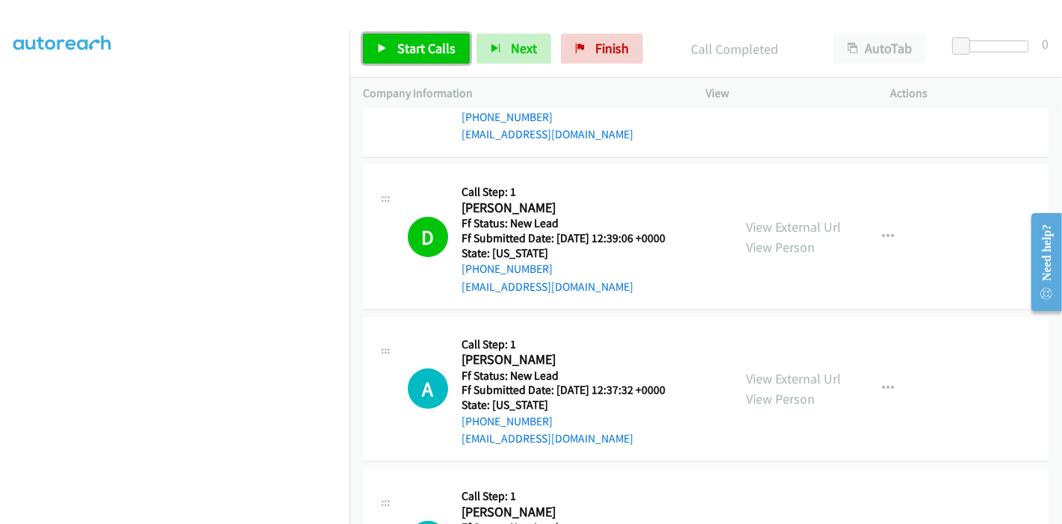
click at [386, 53] on link "Start Calls" at bounding box center [416, 49] width 107 height 30
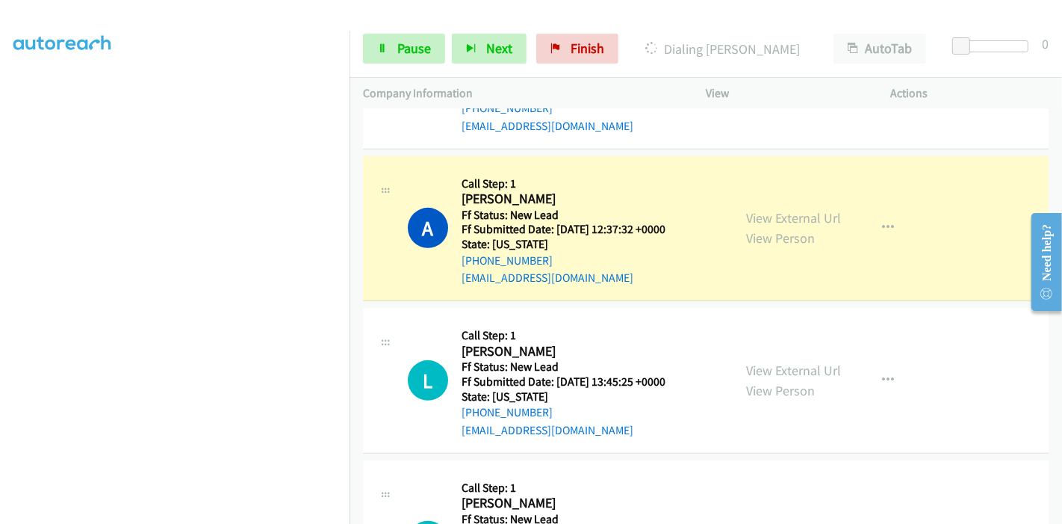
scroll to position [570, 0]
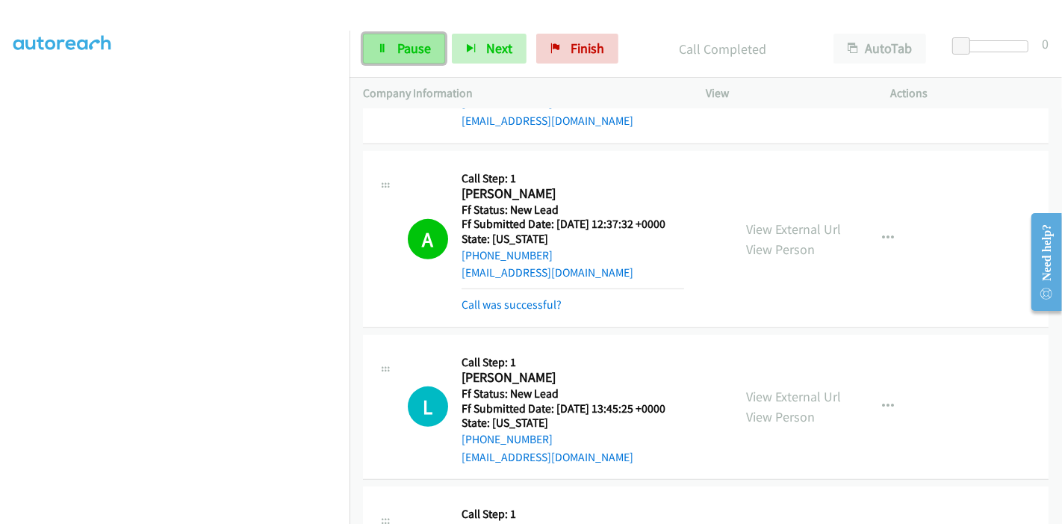
click at [418, 40] on span "Pause" at bounding box center [414, 48] width 34 height 17
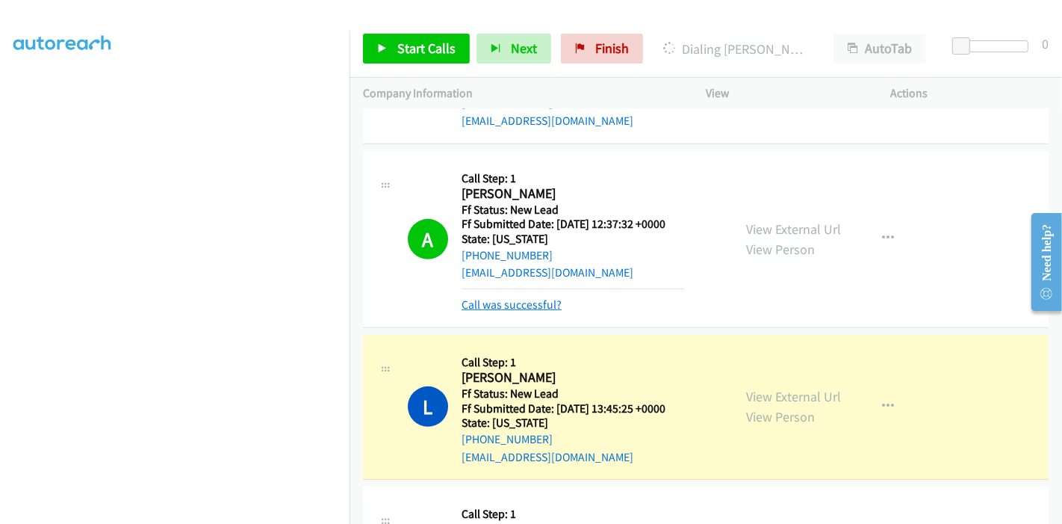
click at [515, 309] on link "Call was successful?" at bounding box center [512, 304] width 100 height 14
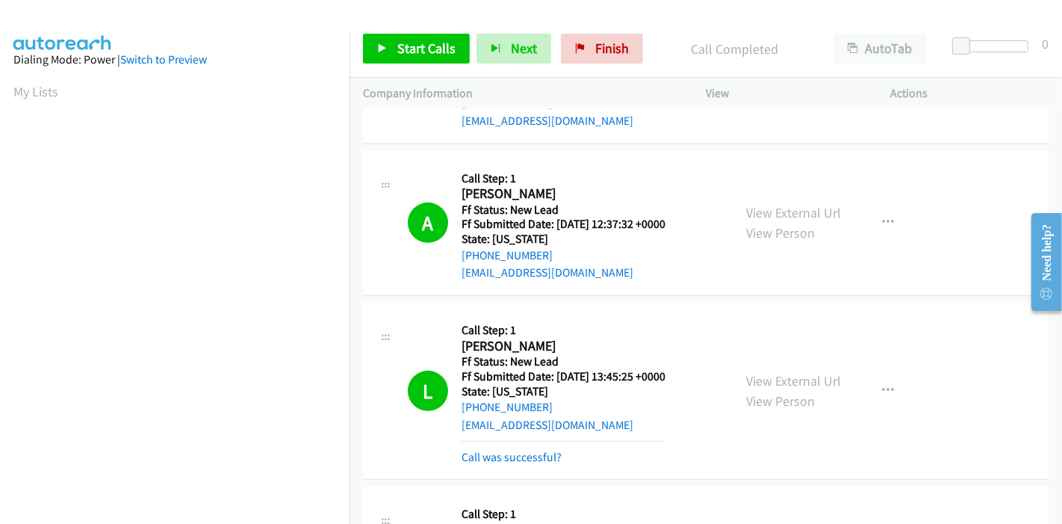
scroll to position [315, 0]
click at [518, 451] on link "Call was successful?" at bounding box center [512, 457] width 100 height 14
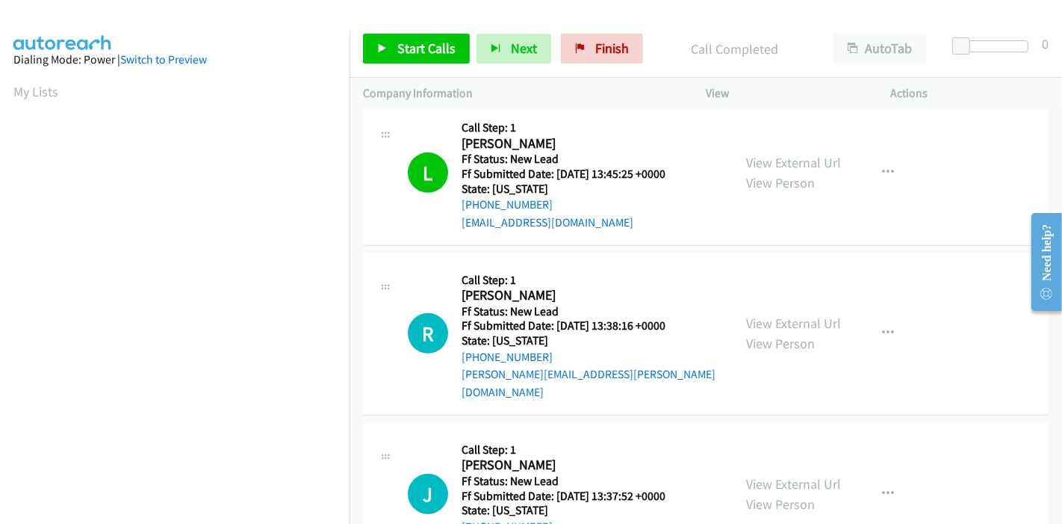
scroll to position [819, 0]
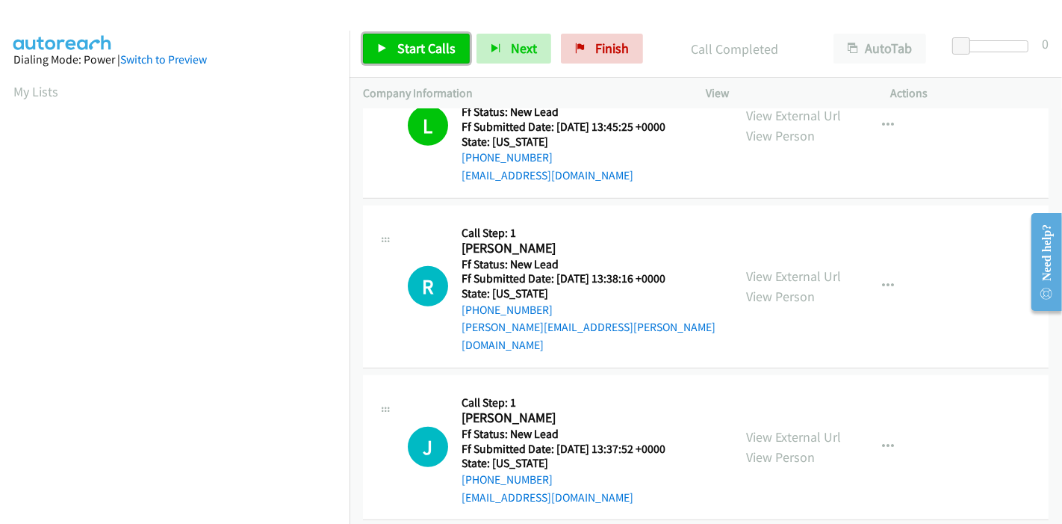
click at [434, 40] on span "Start Calls" at bounding box center [426, 48] width 58 height 17
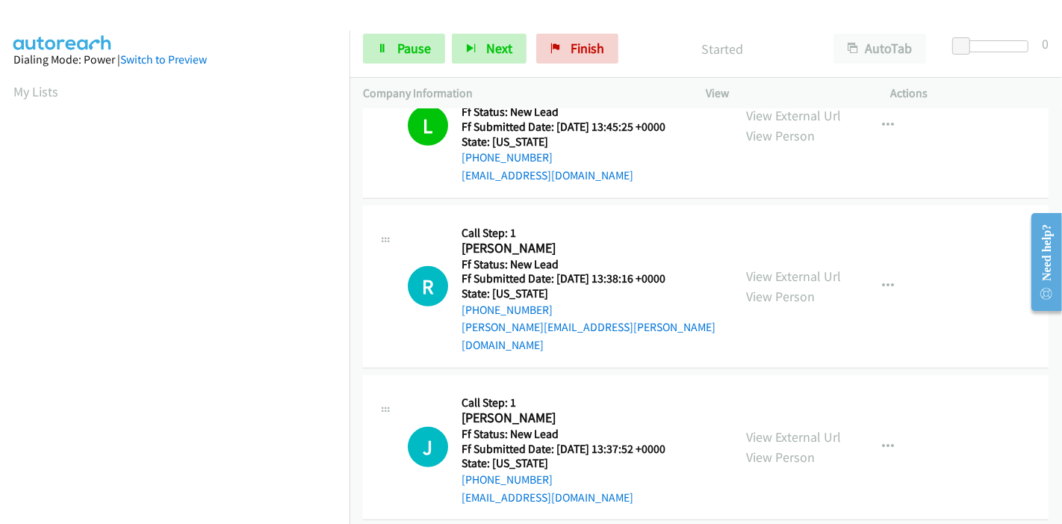
scroll to position [902, 0]
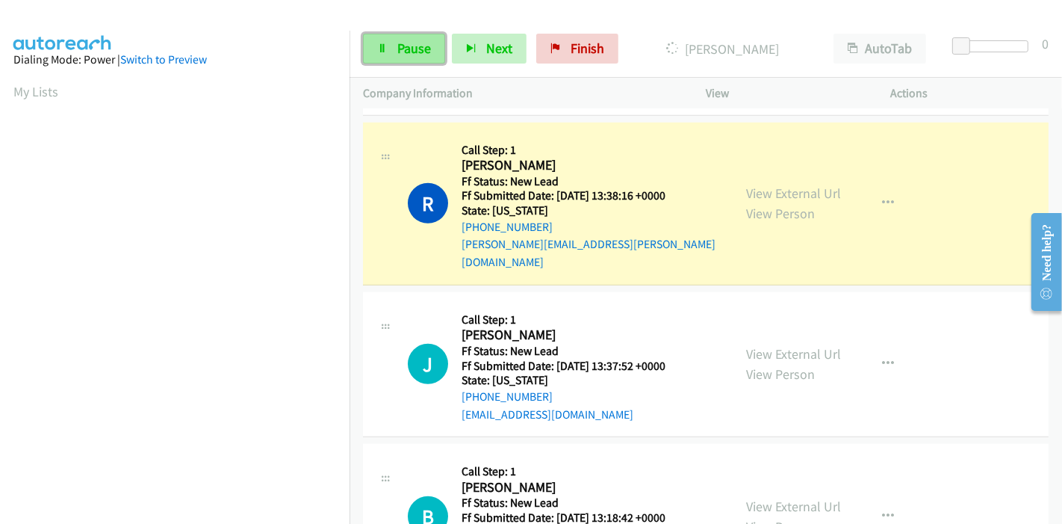
click at [403, 48] on span "Pause" at bounding box center [414, 48] width 34 height 17
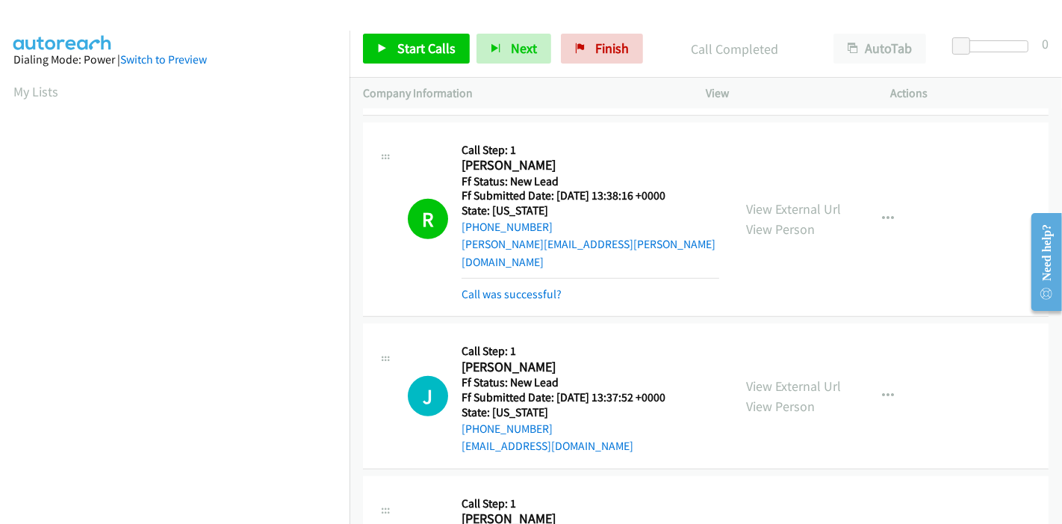
scroll to position [315, 0]
click at [514, 287] on link "Call was successful?" at bounding box center [512, 294] width 100 height 14
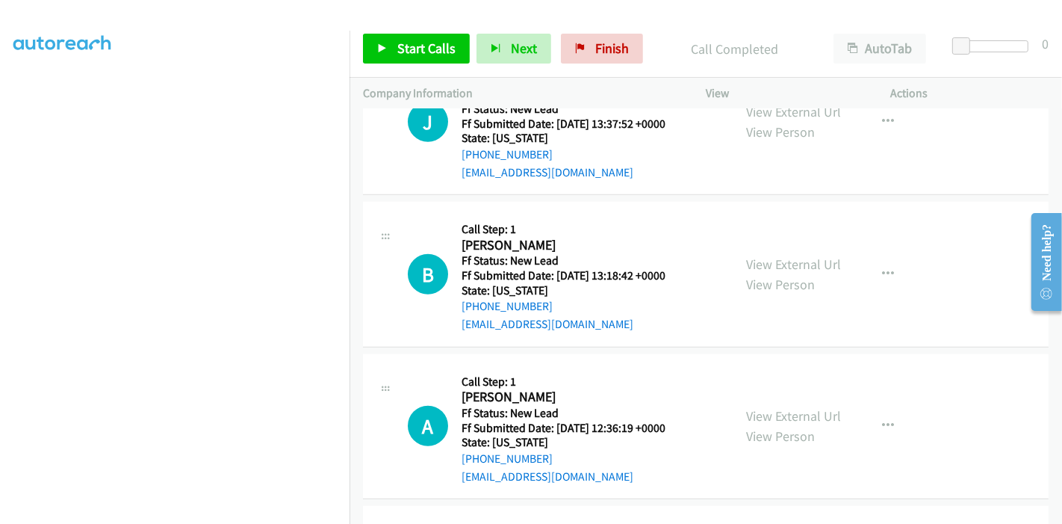
scroll to position [1151, 0]
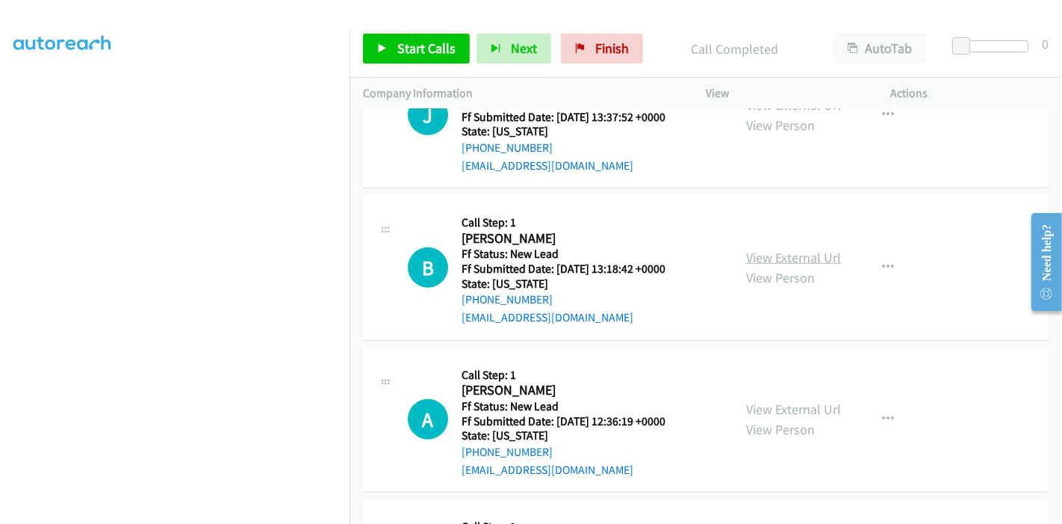
click at [774, 249] on link "View External Url" at bounding box center [793, 257] width 95 height 17
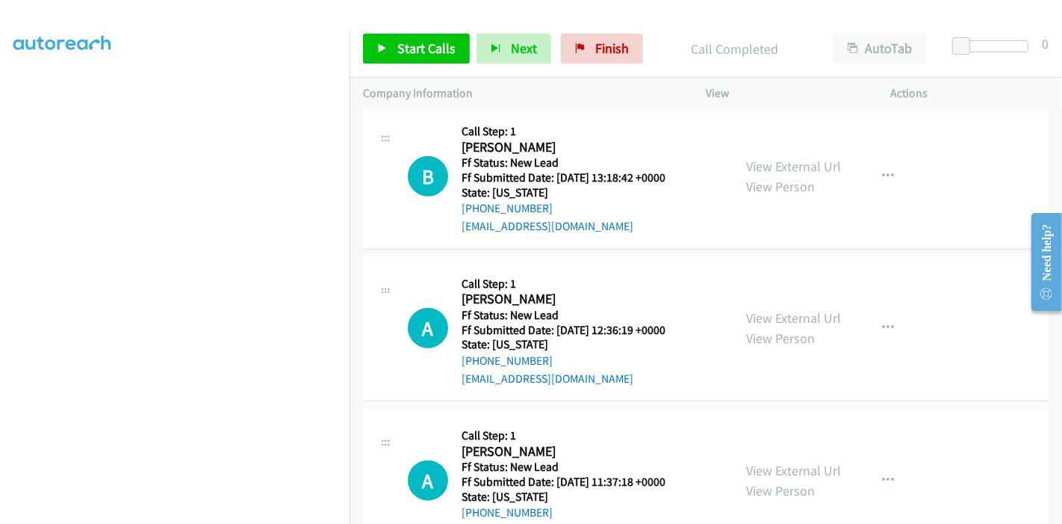
scroll to position [1400, 0]
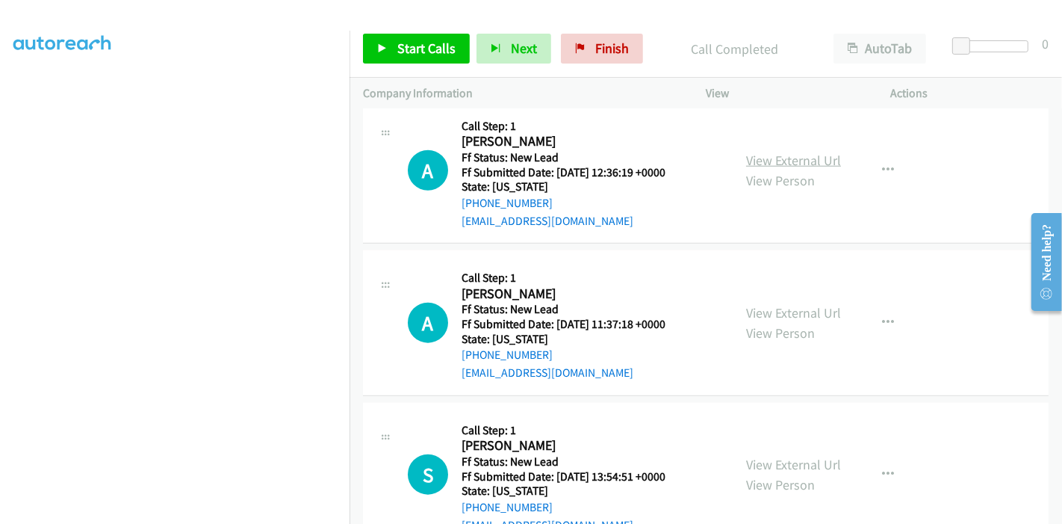
click at [760, 152] on link "View External Url" at bounding box center [793, 160] width 95 height 17
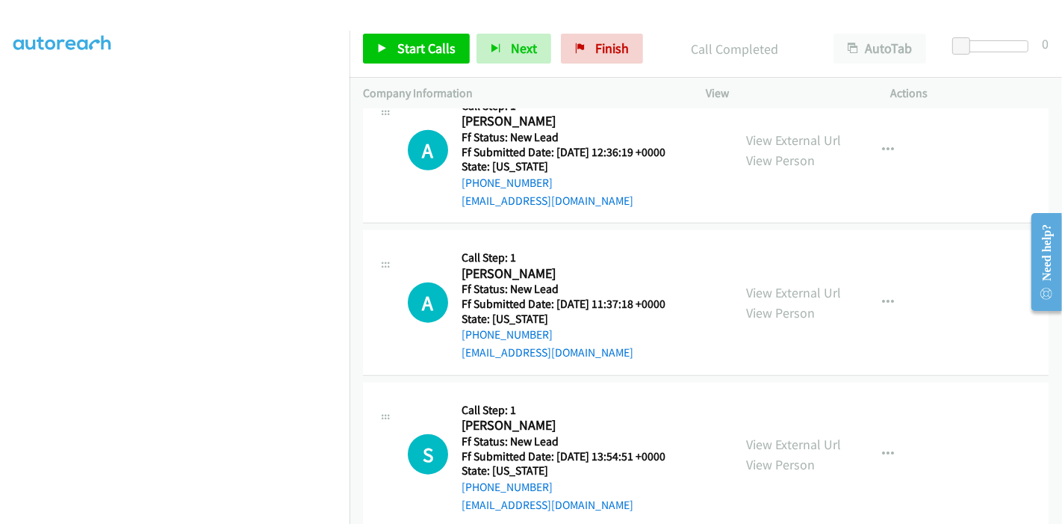
scroll to position [1426, 0]
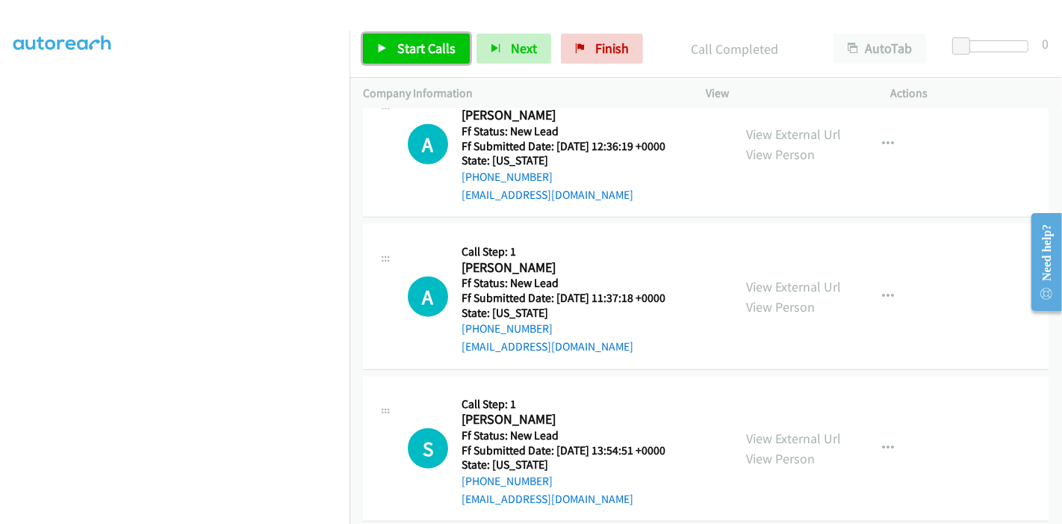
click at [403, 48] on span "Start Calls" at bounding box center [426, 48] width 58 height 17
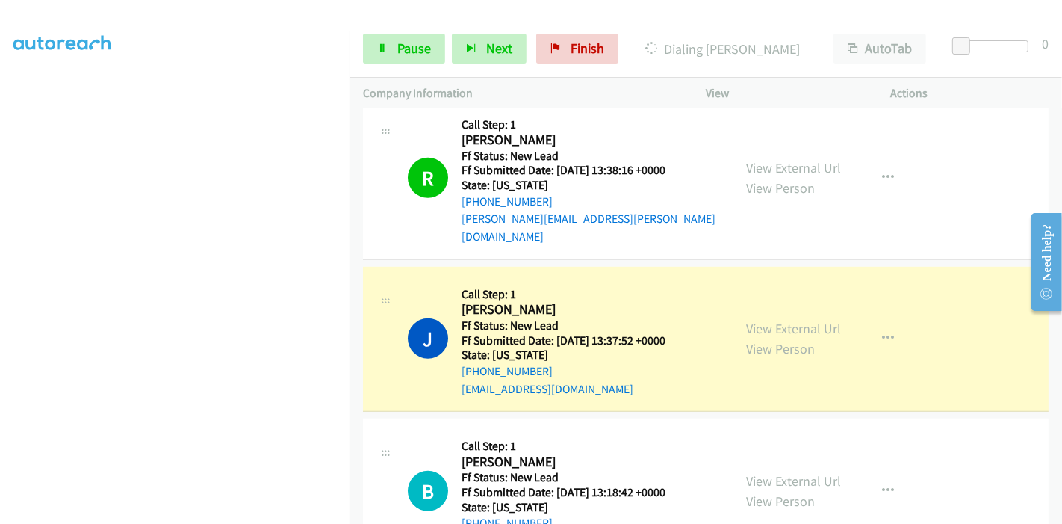
scroll to position [1011, 0]
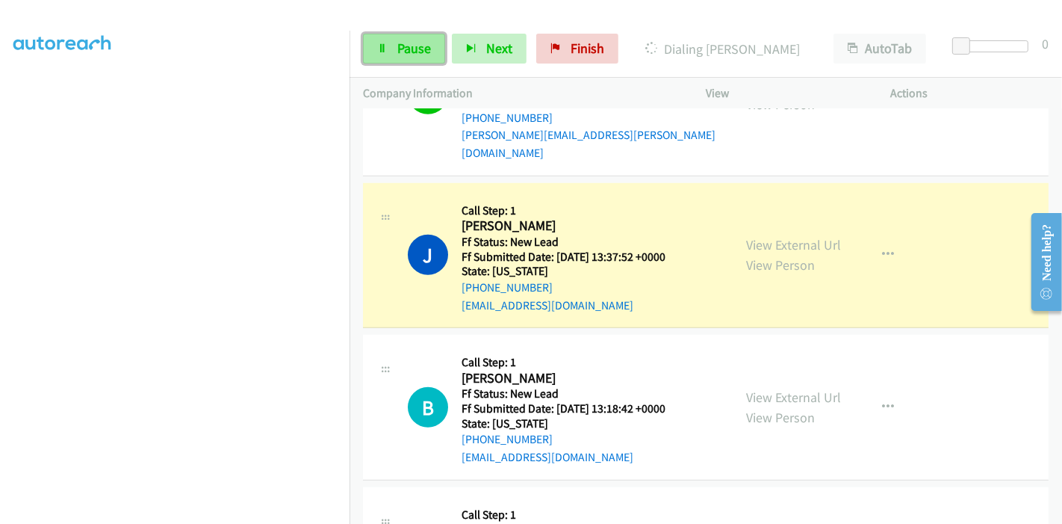
drag, startPoint x: 382, startPoint y: 44, endPoint x: 402, endPoint y: 48, distance: 20.5
click at [382, 44] on icon at bounding box center [382, 49] width 10 height 10
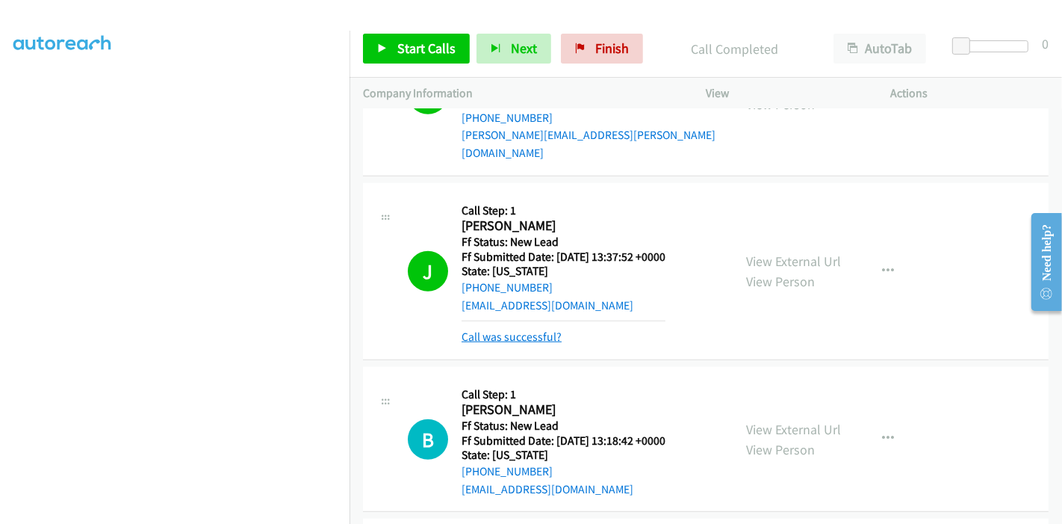
click at [525, 329] on link "Call was successful?" at bounding box center [512, 336] width 100 height 14
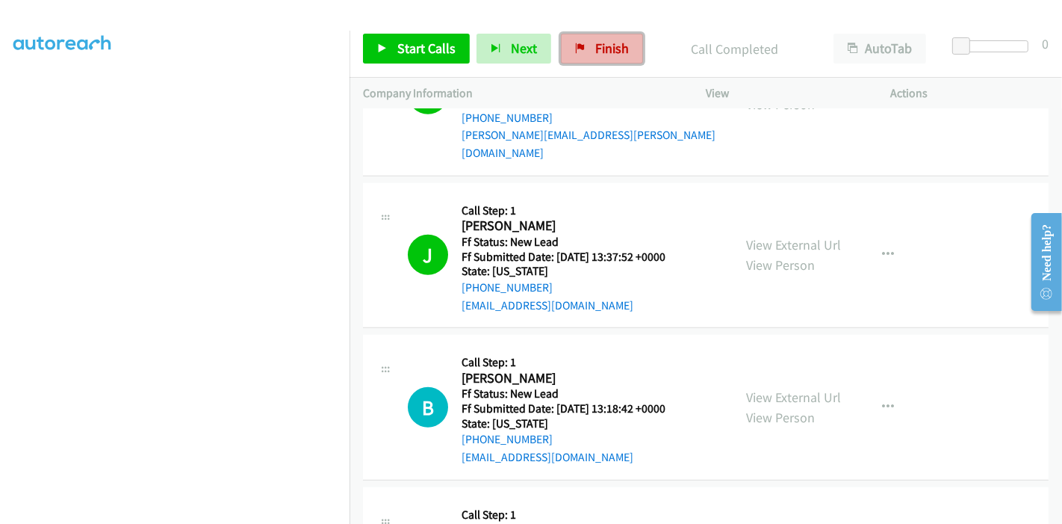
click at [600, 50] on span "Finish" at bounding box center [612, 48] width 34 height 17
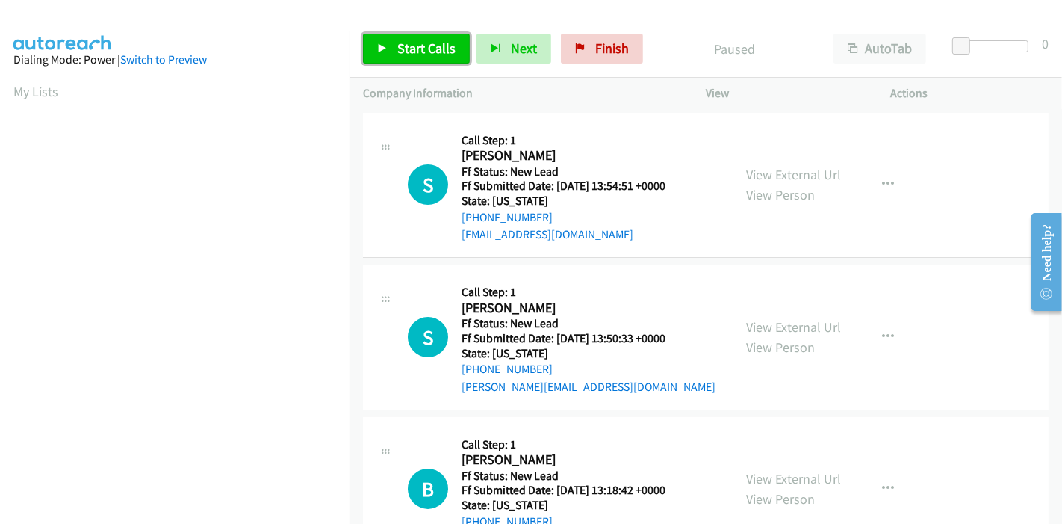
click at [397, 50] on span "Start Calls" at bounding box center [426, 48] width 58 height 17
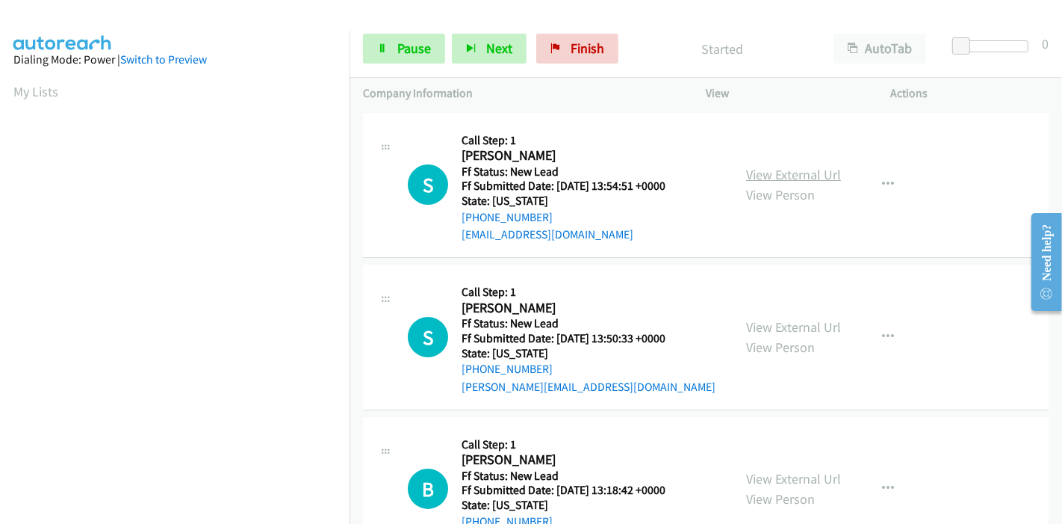
click at [812, 172] on link "View External Url" at bounding box center [793, 174] width 95 height 17
click at [778, 322] on link "View External Url" at bounding box center [793, 326] width 95 height 17
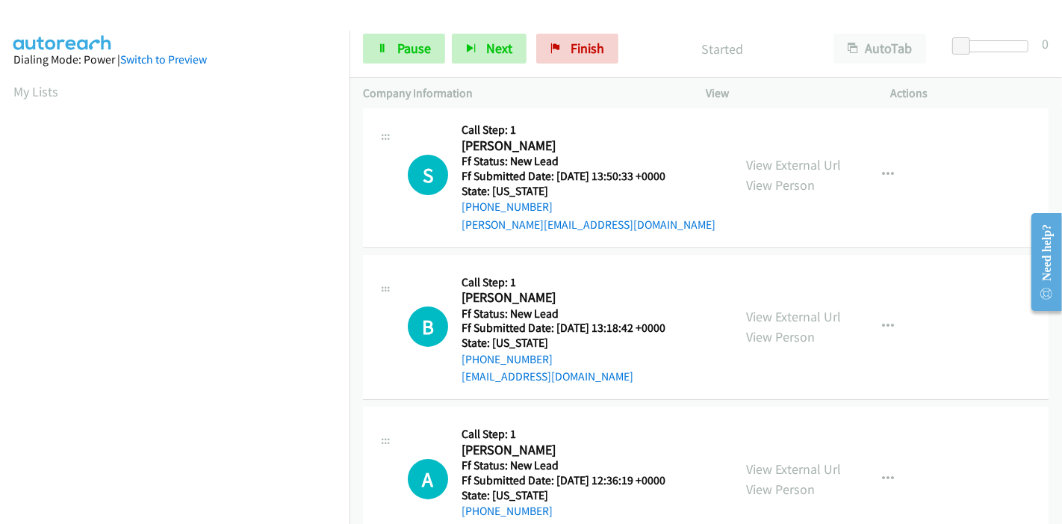
scroll to position [166, 0]
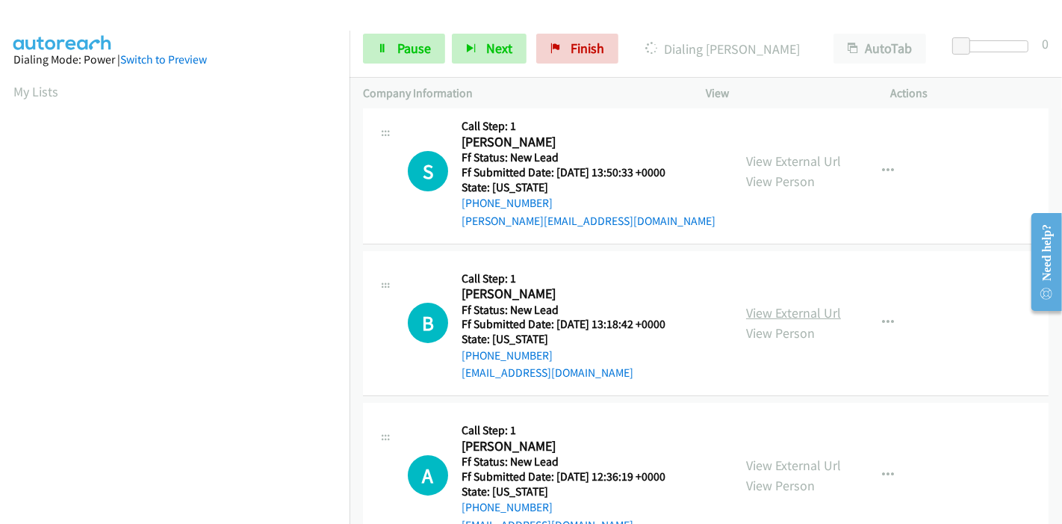
click at [753, 306] on link "View External Url" at bounding box center [793, 312] width 95 height 17
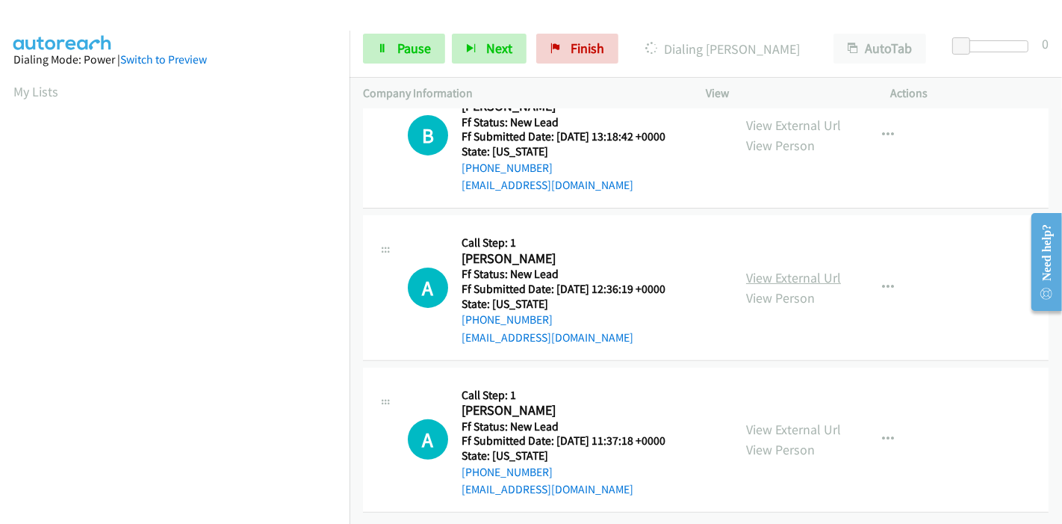
scroll to position [364, 0]
click at [757, 269] on link "View External Url" at bounding box center [793, 277] width 95 height 17
click at [775, 421] on link "View External Url" at bounding box center [793, 429] width 95 height 17
click at [376, 55] on link "Pause" at bounding box center [404, 49] width 82 height 30
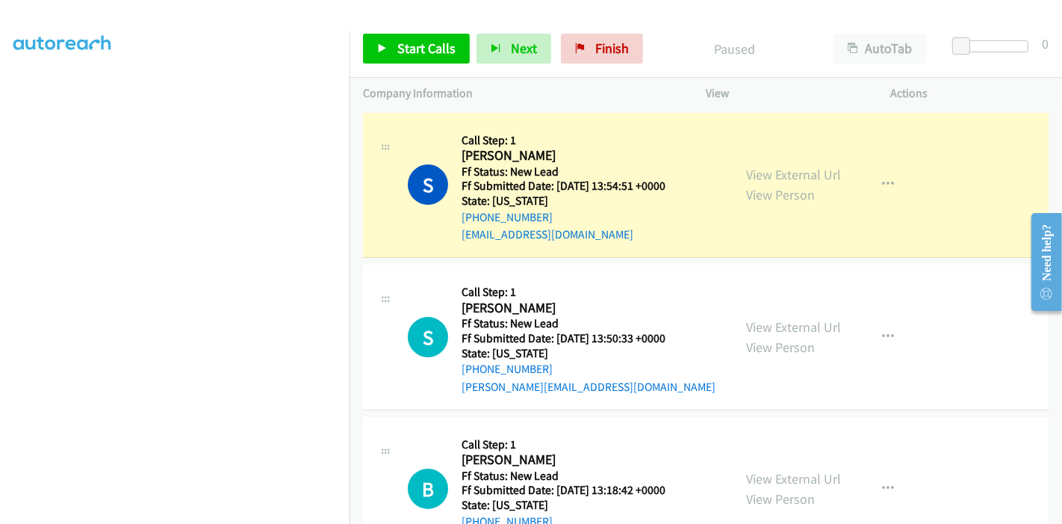
scroll to position [315, 0]
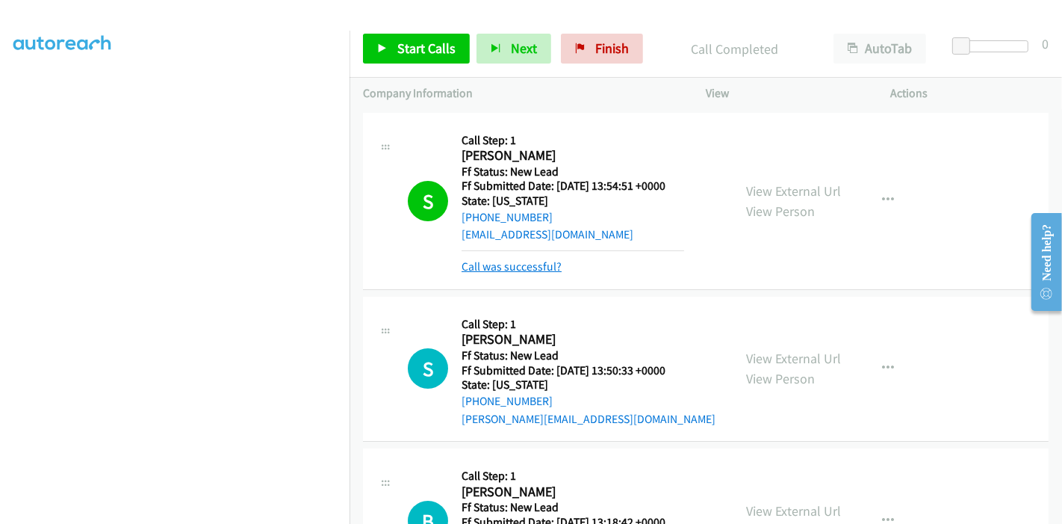
click at [501, 270] on link "Call was successful?" at bounding box center [512, 266] width 100 height 14
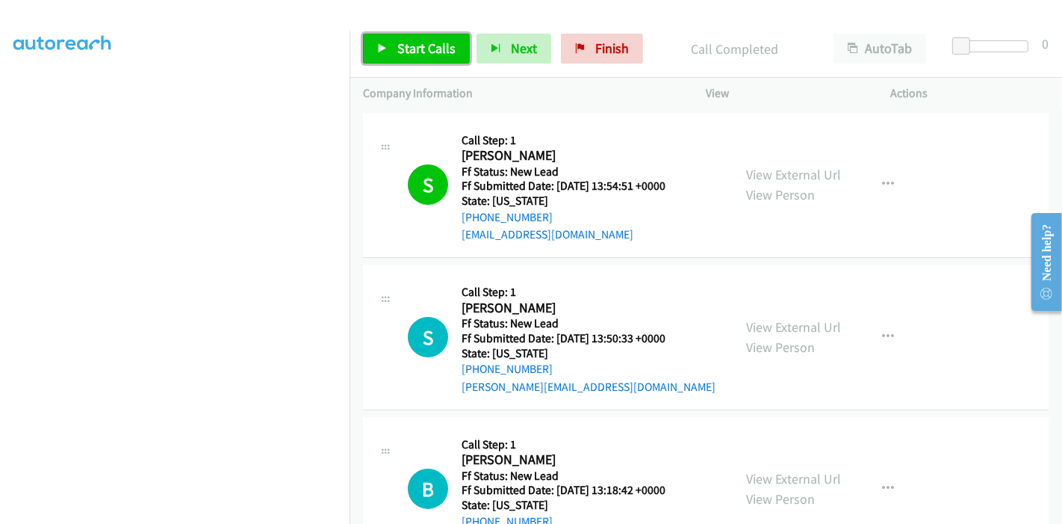
click at [403, 51] on span "Start Calls" at bounding box center [426, 48] width 58 height 17
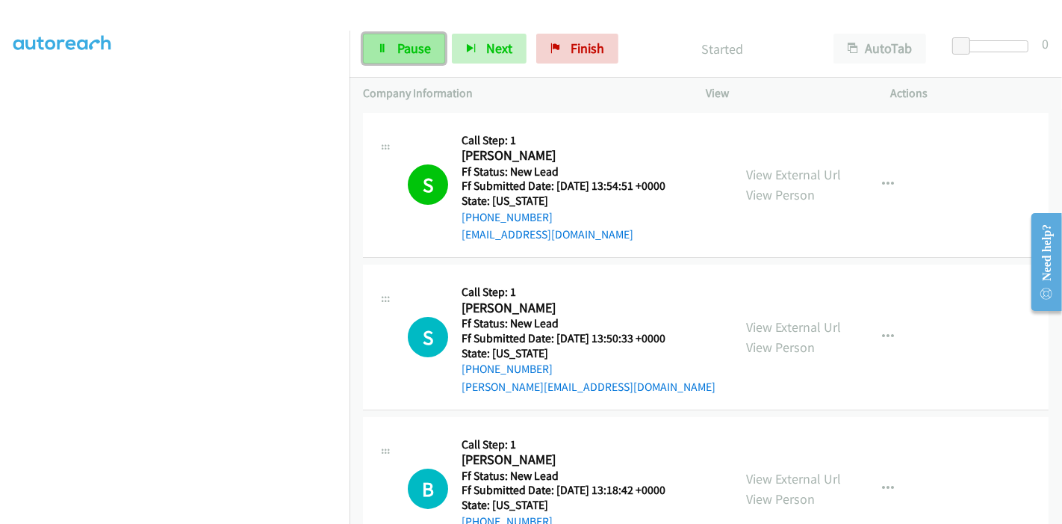
click at [408, 62] on link "Pause" at bounding box center [404, 49] width 82 height 30
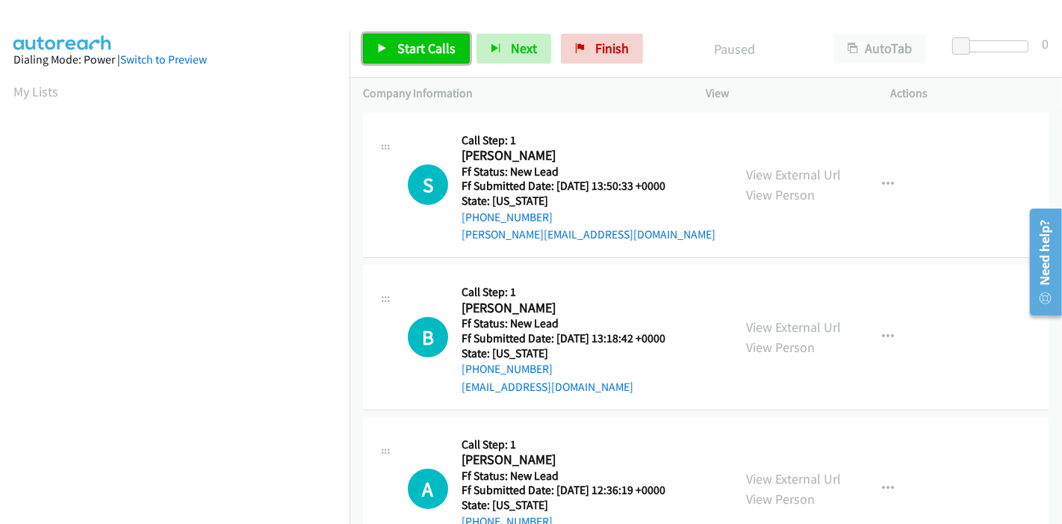
click at [395, 53] on link "Start Calls" at bounding box center [416, 49] width 107 height 30
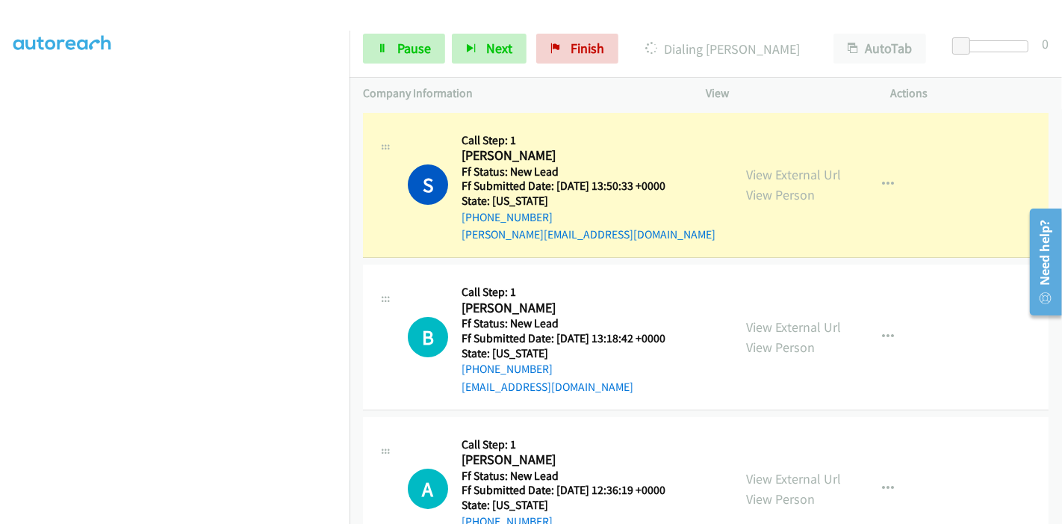
scroll to position [315, 0]
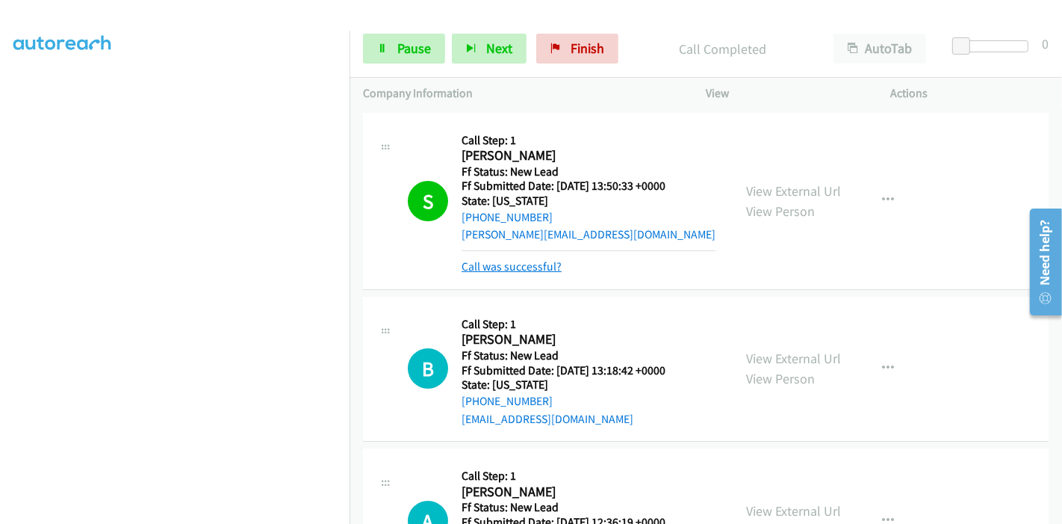
click at [512, 265] on link "Call was successful?" at bounding box center [512, 266] width 100 height 14
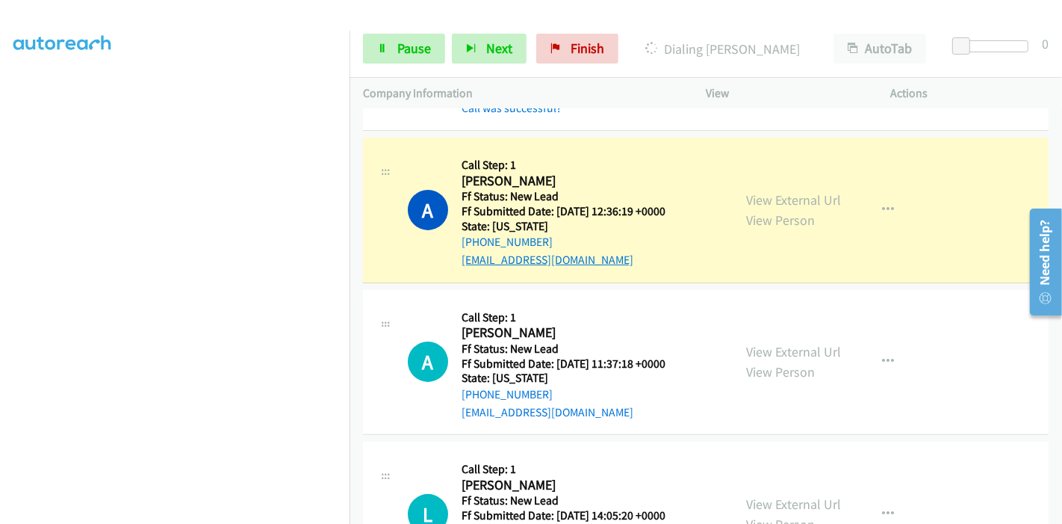
scroll to position [228, 0]
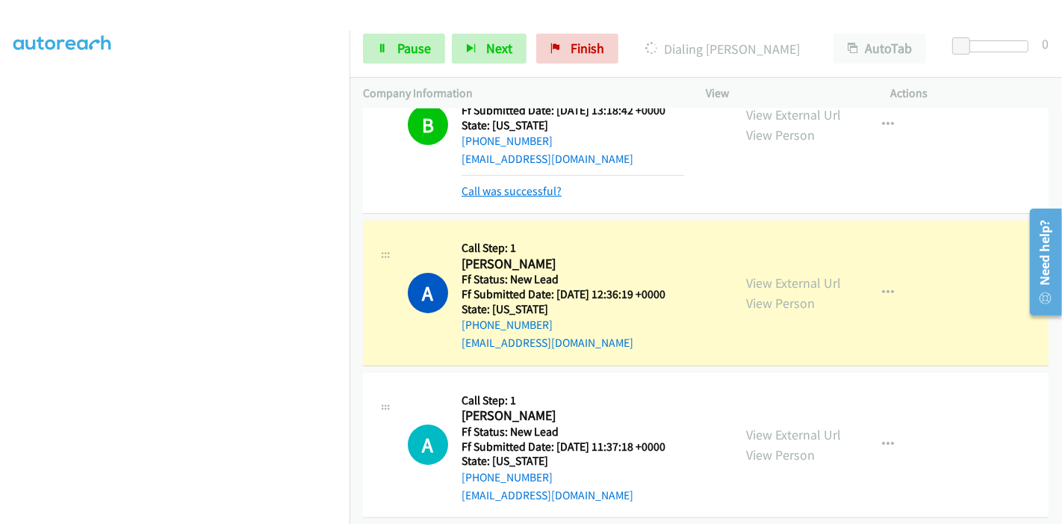
click at [524, 188] on link "Call was successful?" at bounding box center [512, 191] width 100 height 14
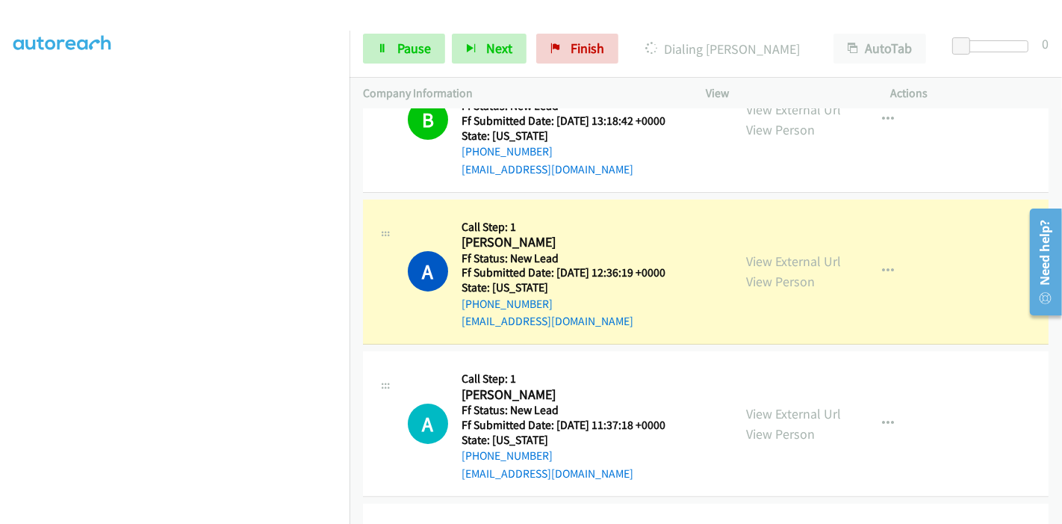
scroll to position [170, 0]
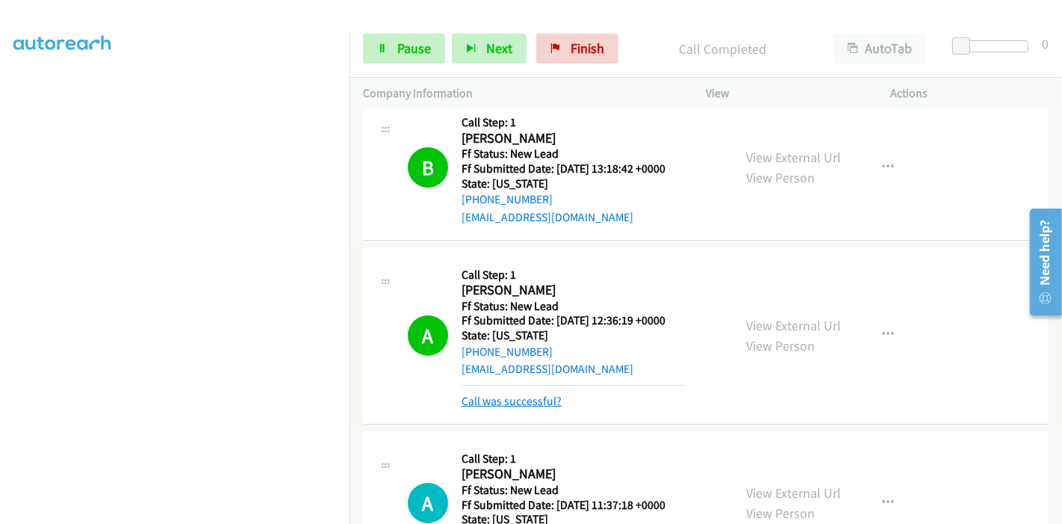
click at [503, 403] on link "Call was successful?" at bounding box center [512, 401] width 100 height 14
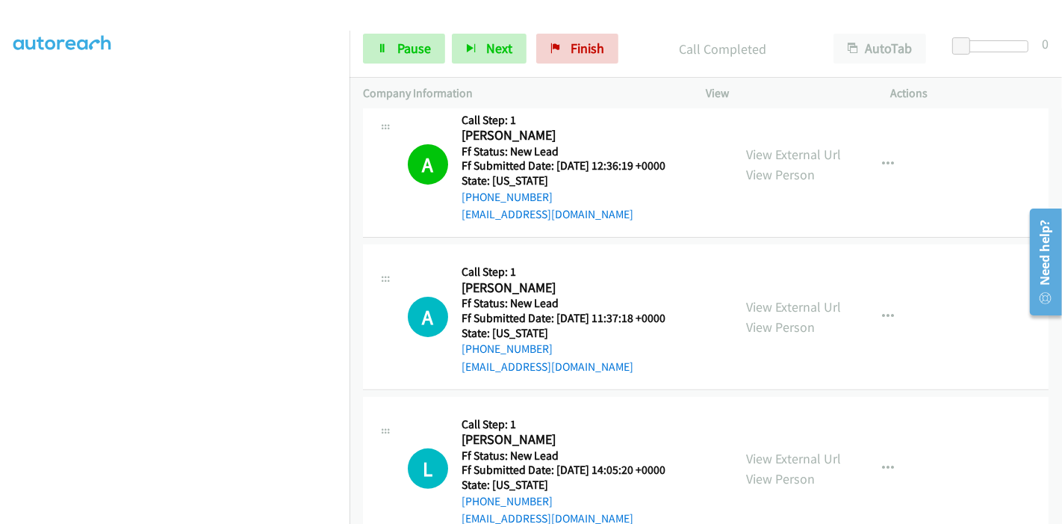
scroll to position [335, 0]
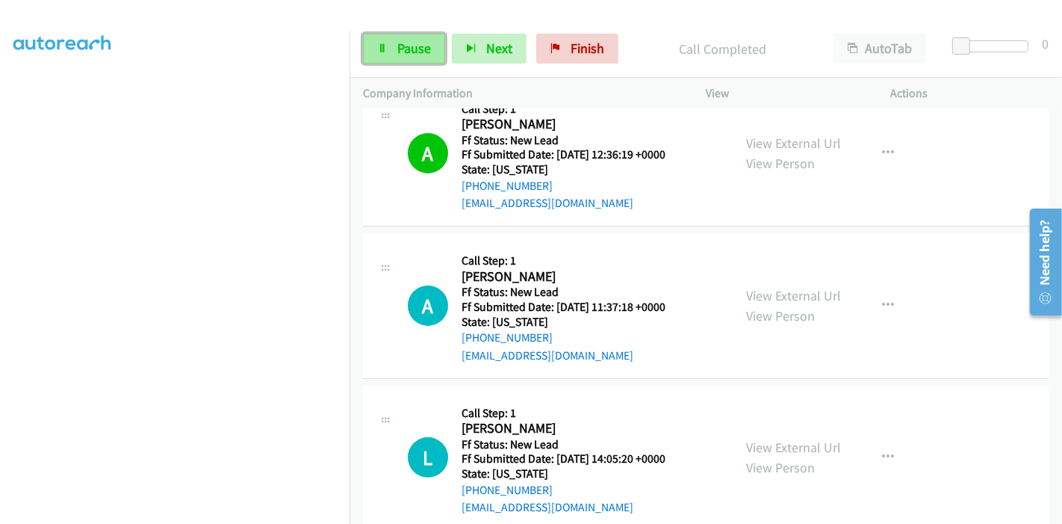
click at [395, 50] on link "Pause" at bounding box center [404, 49] width 82 height 30
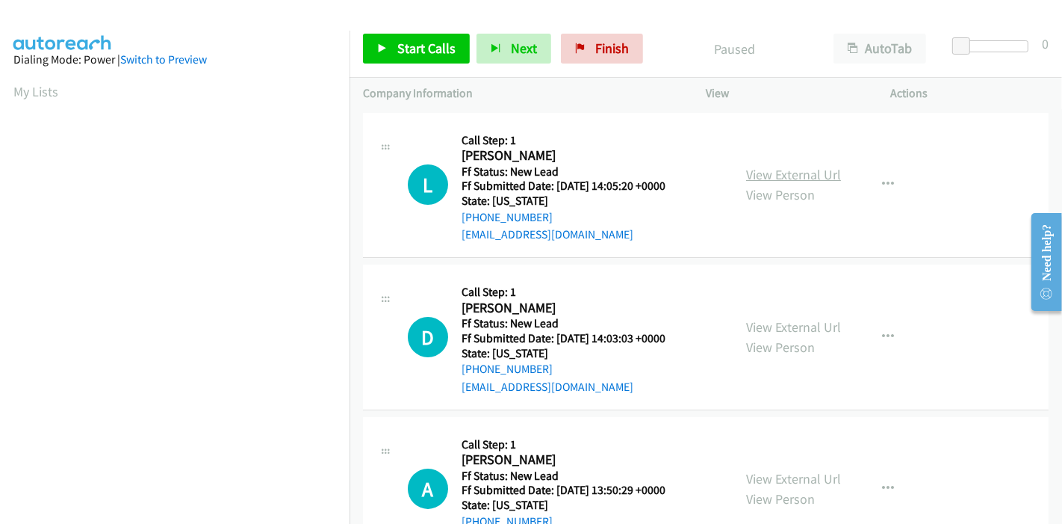
click at [787, 168] on link "View External Url" at bounding box center [793, 174] width 95 height 17
click at [773, 324] on link "View External Url" at bounding box center [793, 326] width 95 height 17
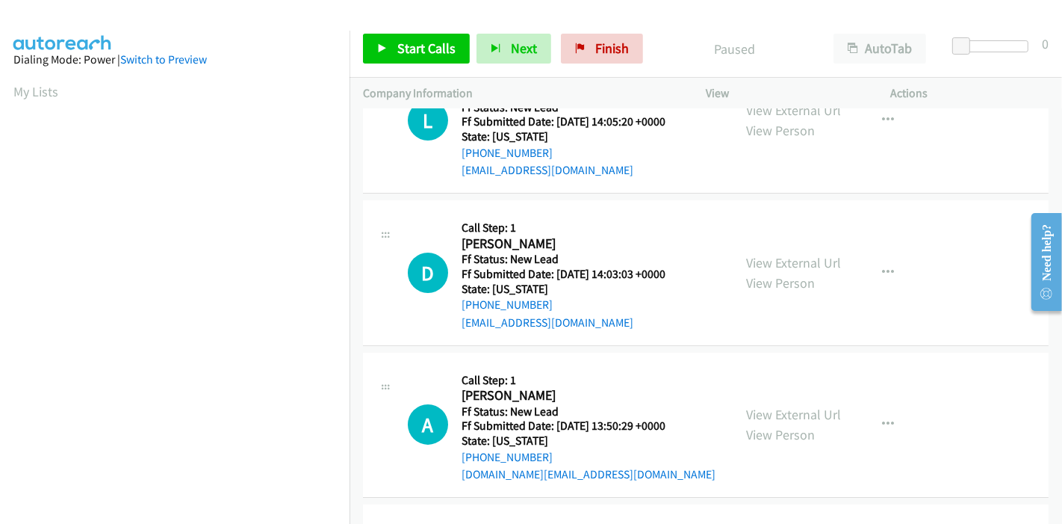
scroll to position [83, 0]
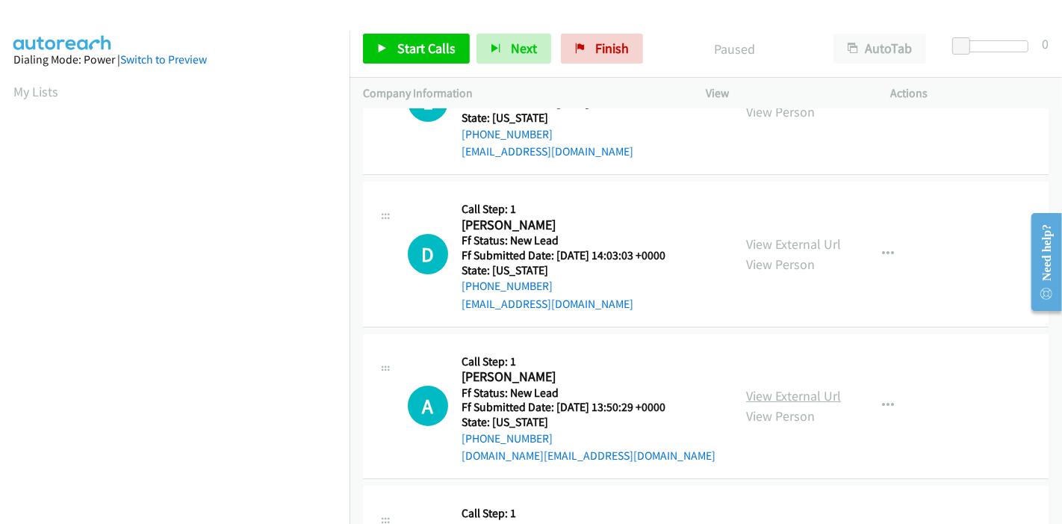
click at [749, 387] on link "View External Url" at bounding box center [793, 395] width 95 height 17
click at [407, 43] on span "Start Calls" at bounding box center [426, 48] width 58 height 17
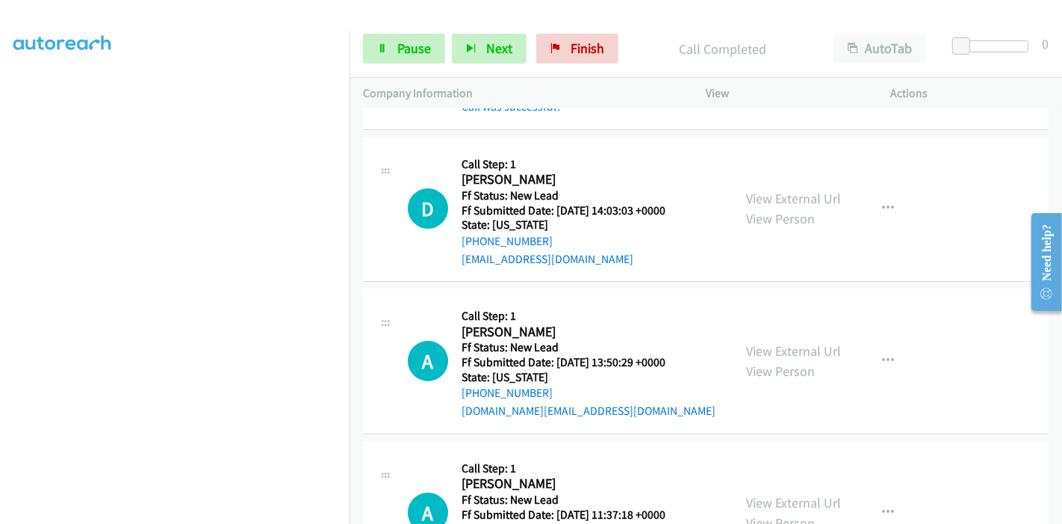
scroll to position [244, 0]
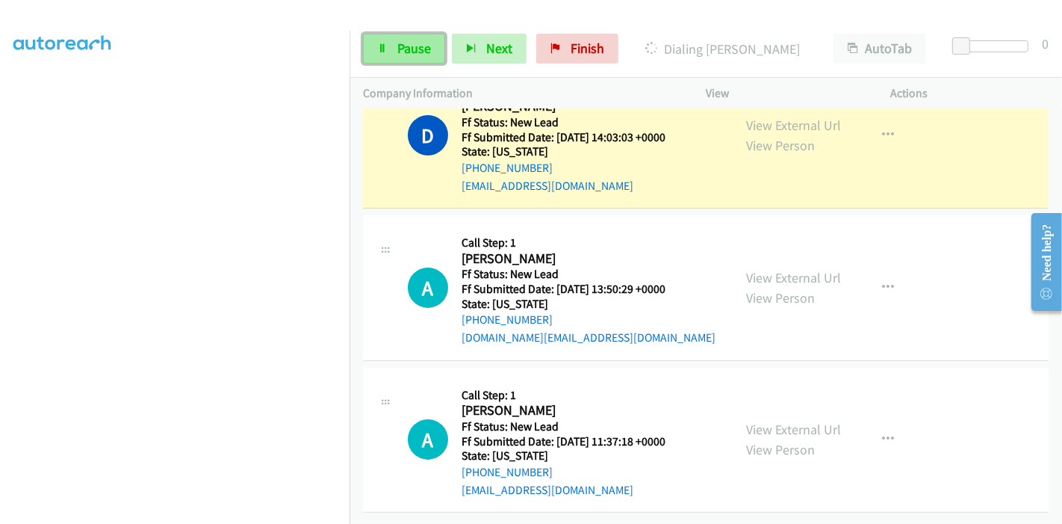
click at [397, 52] on span "Pause" at bounding box center [414, 48] width 34 height 17
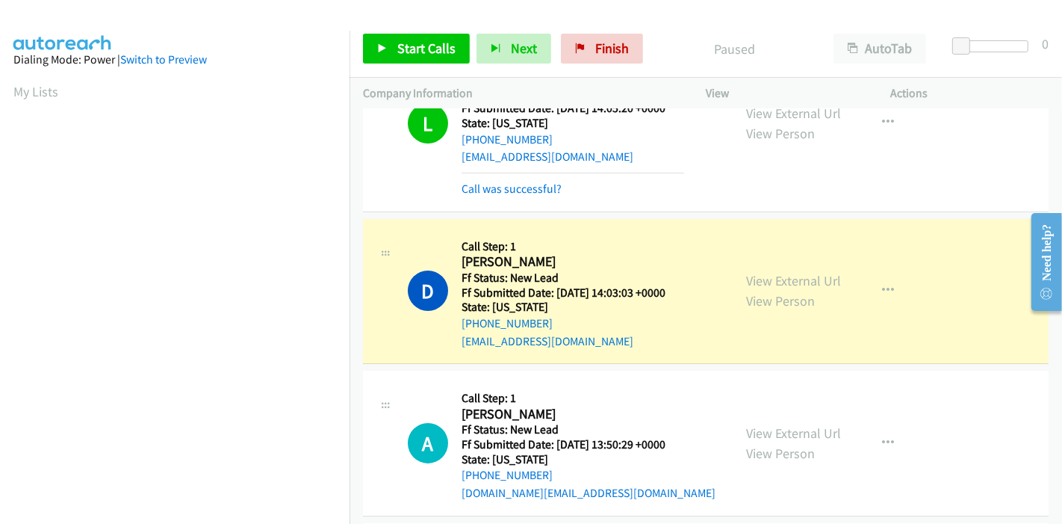
scroll to position [315, 0]
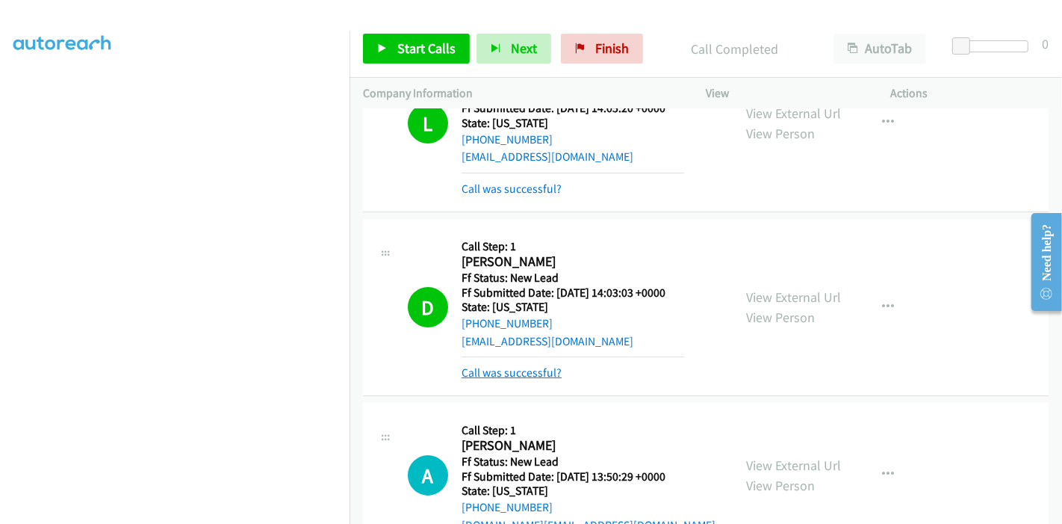
click at [494, 368] on link "Call was successful?" at bounding box center [512, 372] width 100 height 14
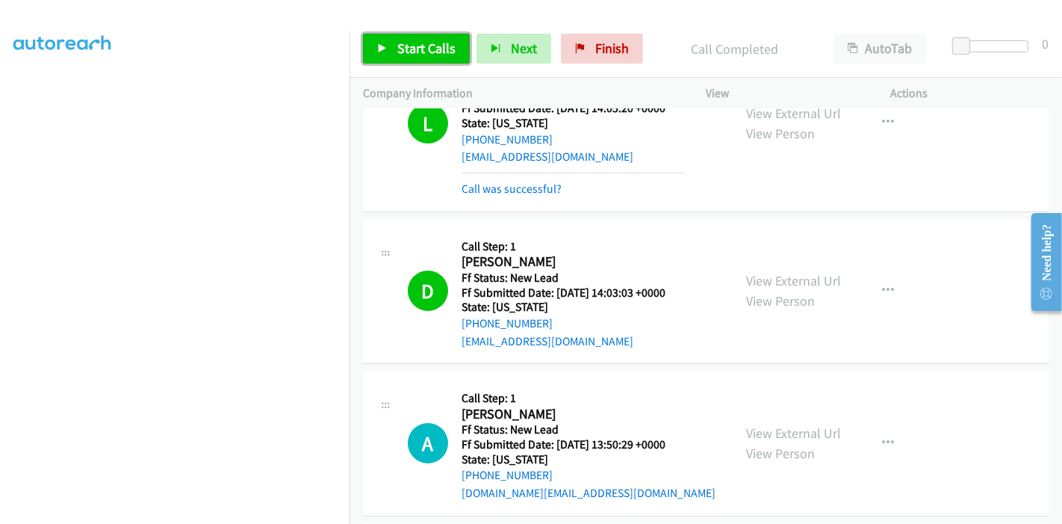
click at [435, 49] on span "Start Calls" at bounding box center [426, 48] width 58 height 17
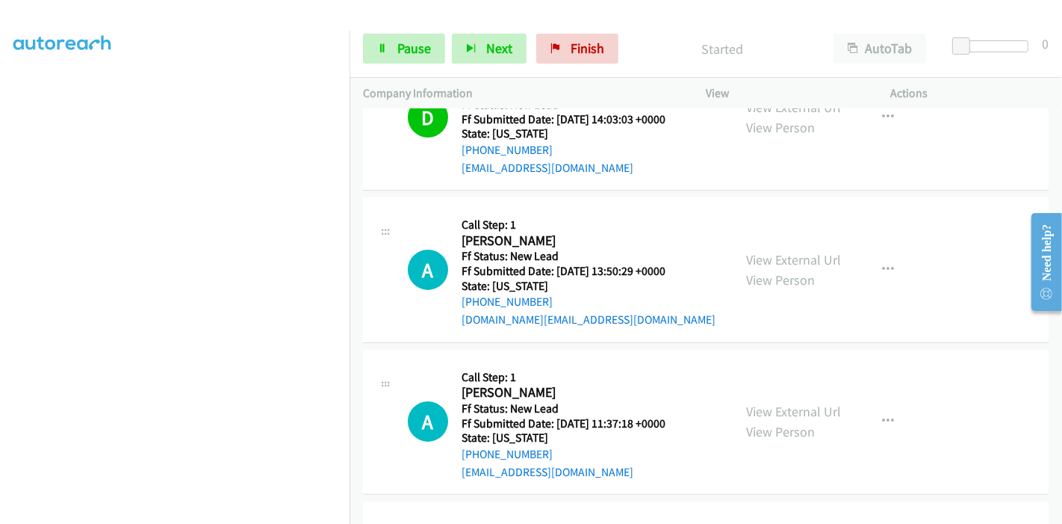
scroll to position [249, 0]
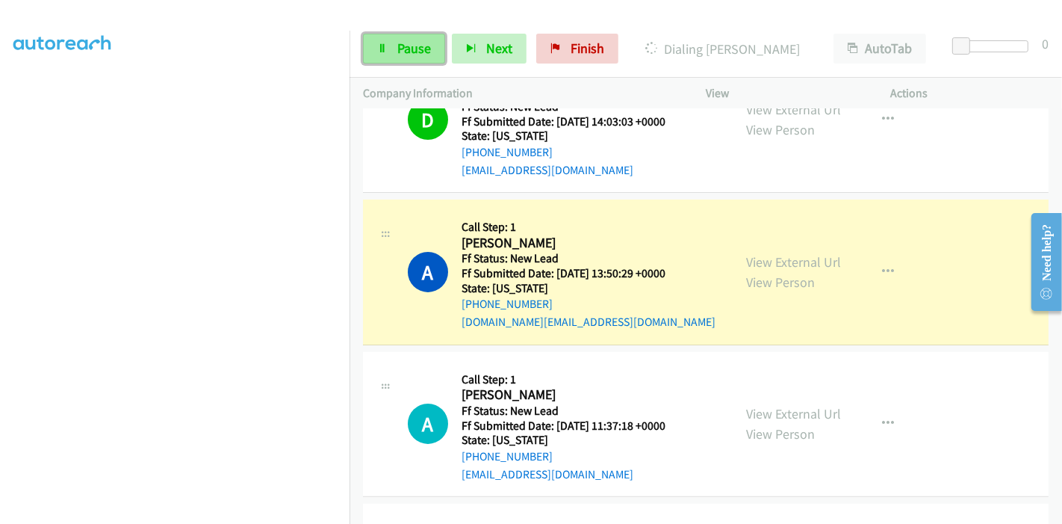
click at [418, 35] on link "Pause" at bounding box center [404, 49] width 82 height 30
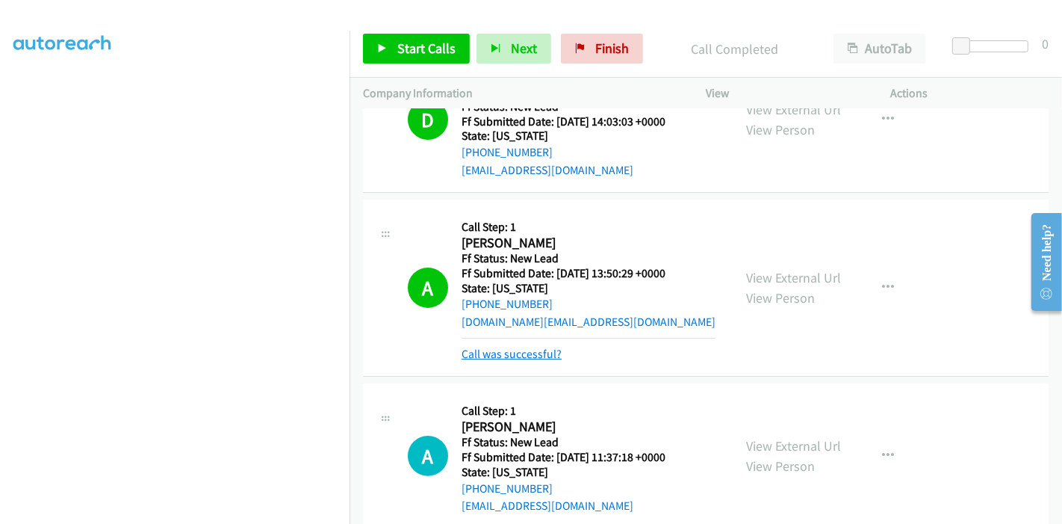
click at [529, 350] on link "Call was successful?" at bounding box center [512, 354] width 100 height 14
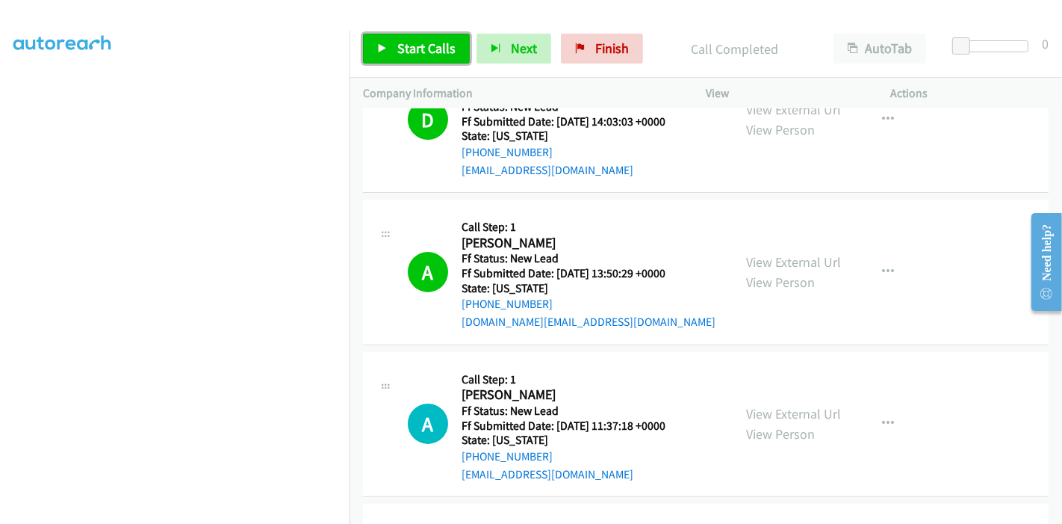
click at [430, 44] on span "Start Calls" at bounding box center [426, 48] width 58 height 17
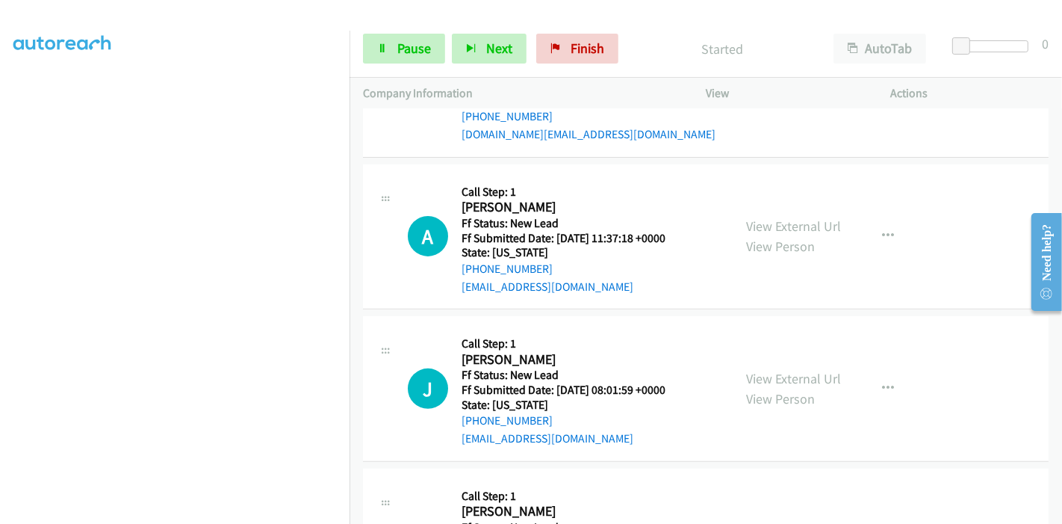
scroll to position [415, 0]
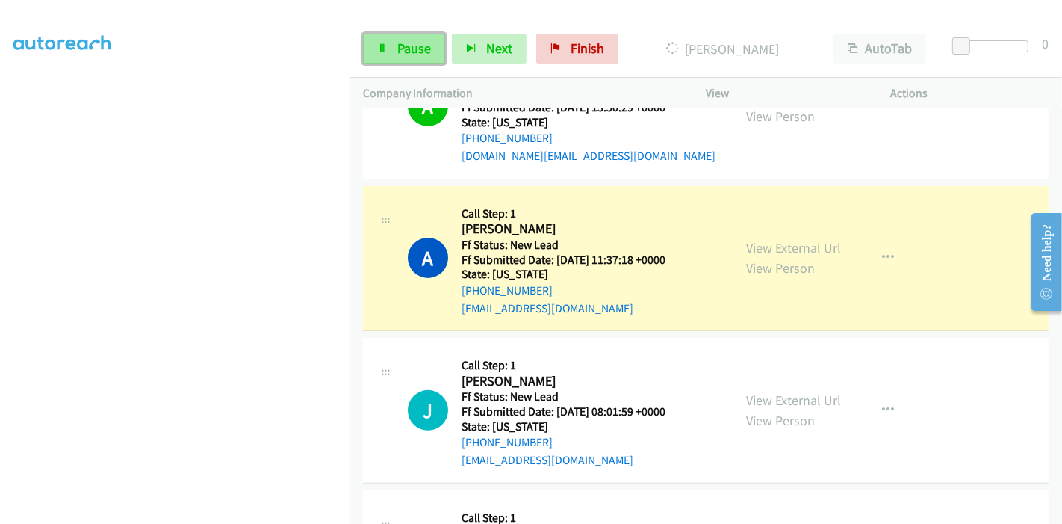
click at [409, 58] on link "Pause" at bounding box center [404, 49] width 82 height 30
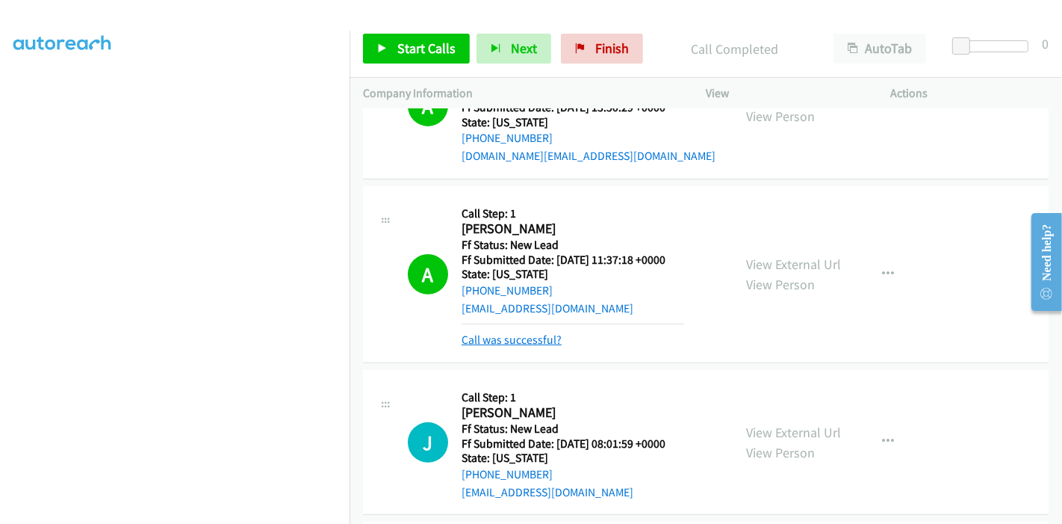
click at [547, 343] on link "Call was successful?" at bounding box center [512, 339] width 100 height 14
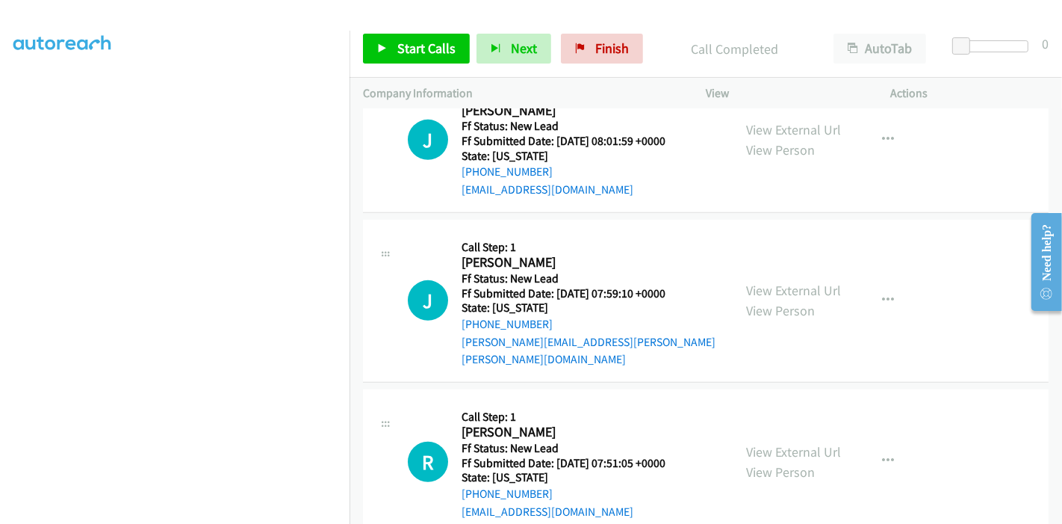
scroll to position [601, 0]
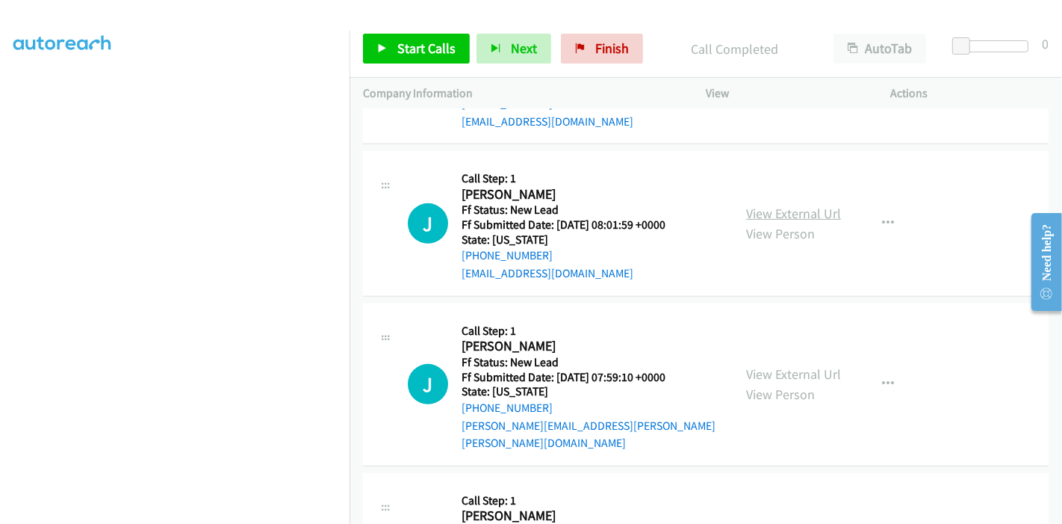
click at [802, 210] on link "View External Url" at bounding box center [793, 213] width 95 height 17
click at [760, 365] on link "View External Url" at bounding box center [793, 373] width 95 height 17
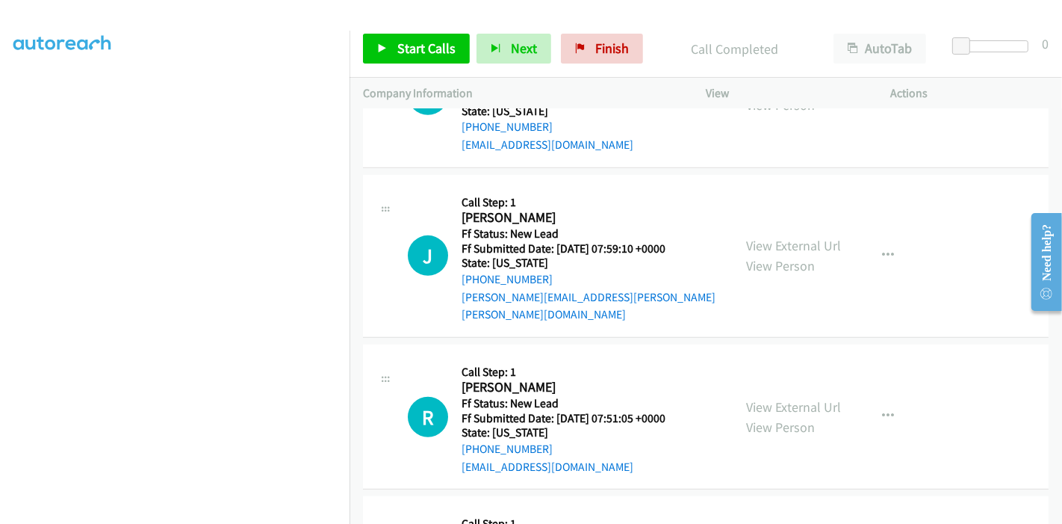
scroll to position [768, 0]
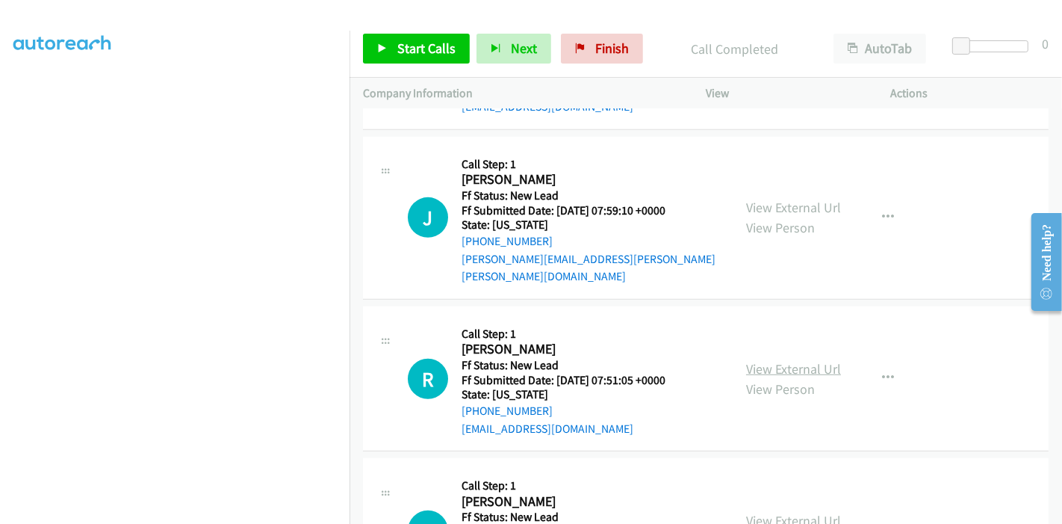
click at [772, 360] on link "View External Url" at bounding box center [793, 368] width 95 height 17
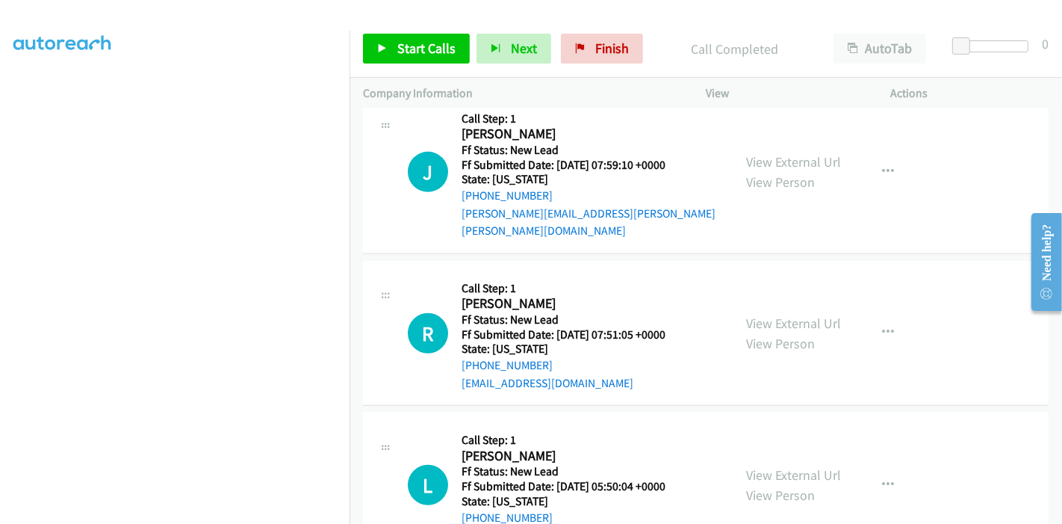
scroll to position [851, 0]
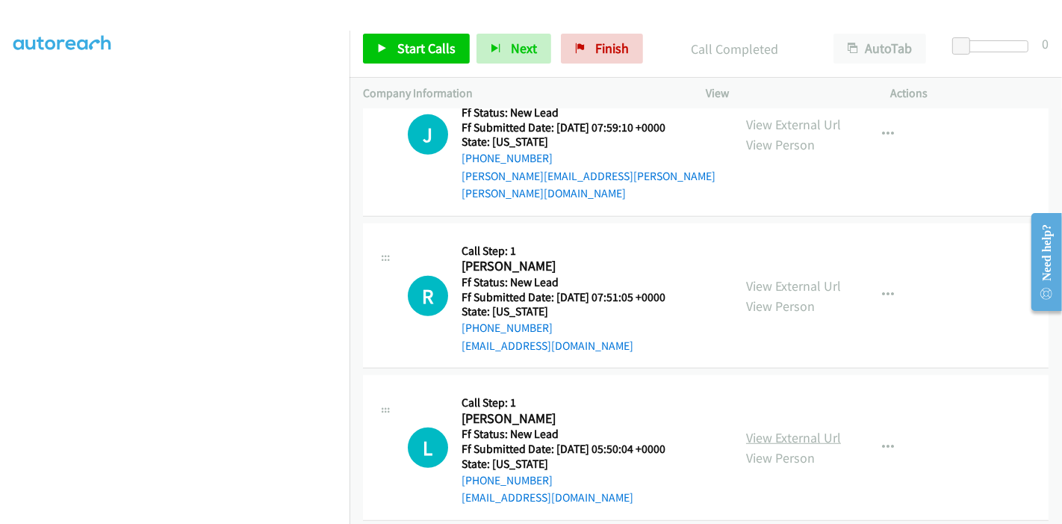
click at [772, 429] on link "View External Url" at bounding box center [793, 437] width 95 height 17
click at [401, 52] on span "Start Calls" at bounding box center [426, 48] width 58 height 17
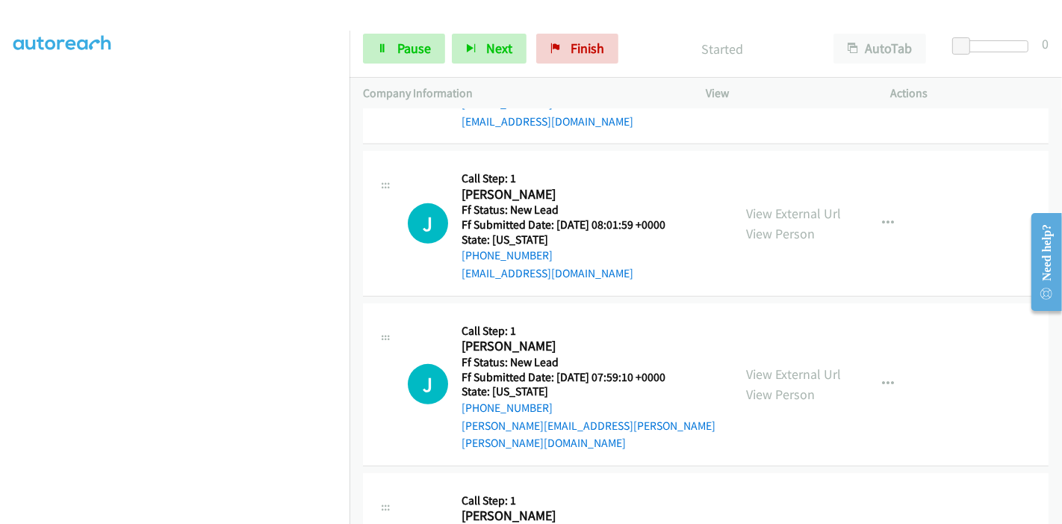
scroll to position [149, 0]
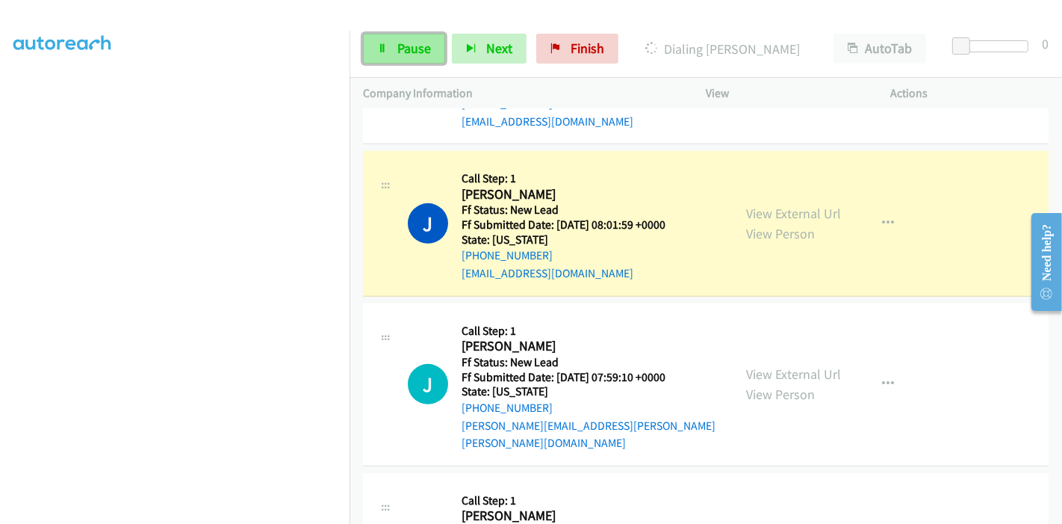
click at [406, 48] on span "Pause" at bounding box center [414, 48] width 34 height 17
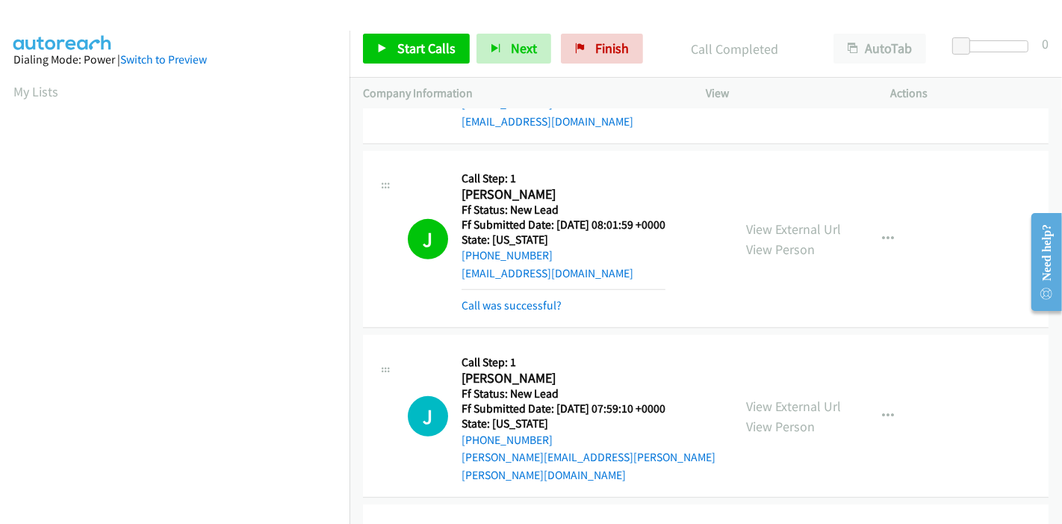
scroll to position [315, 0]
click at [506, 305] on link "Call was successful?" at bounding box center [512, 305] width 100 height 14
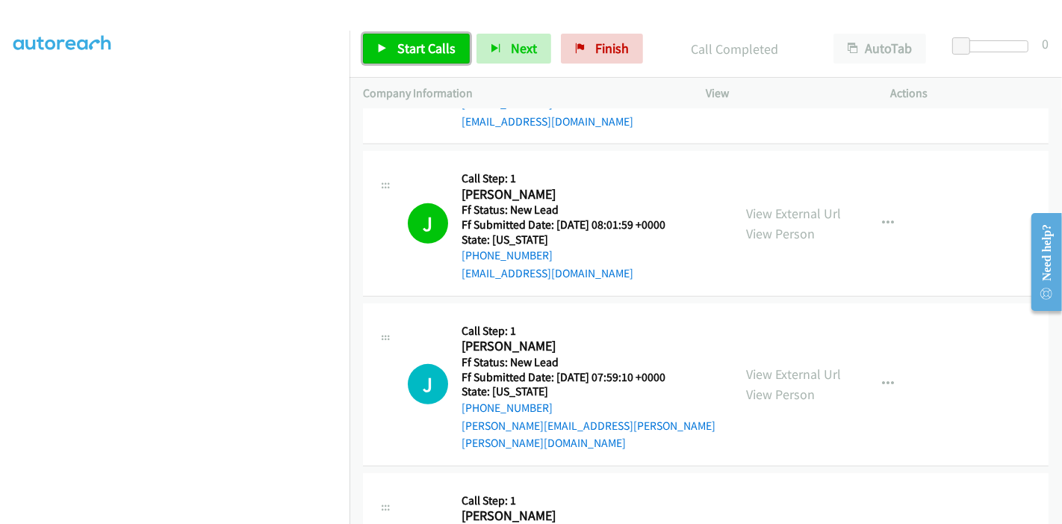
click at [400, 52] on span "Start Calls" at bounding box center [426, 48] width 58 height 17
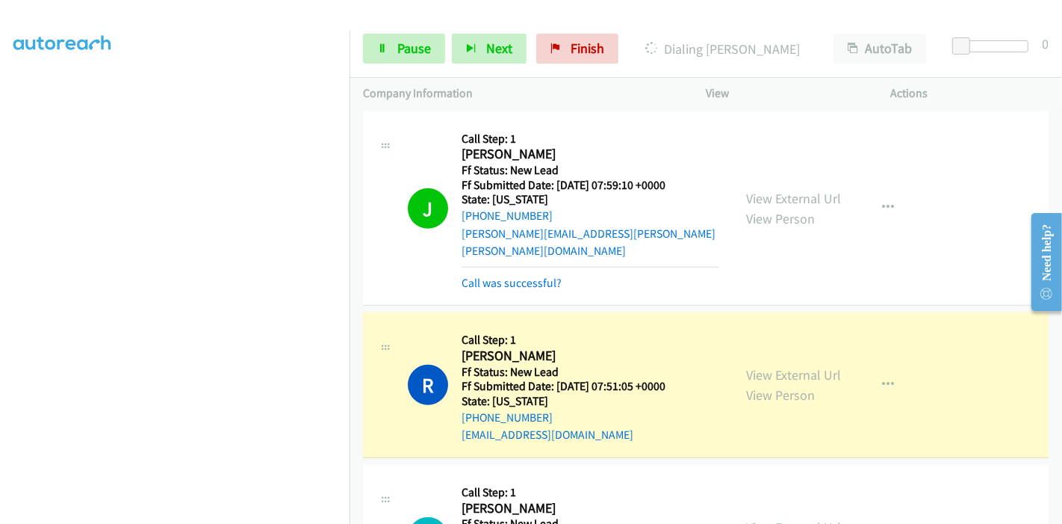
scroll to position [768, 0]
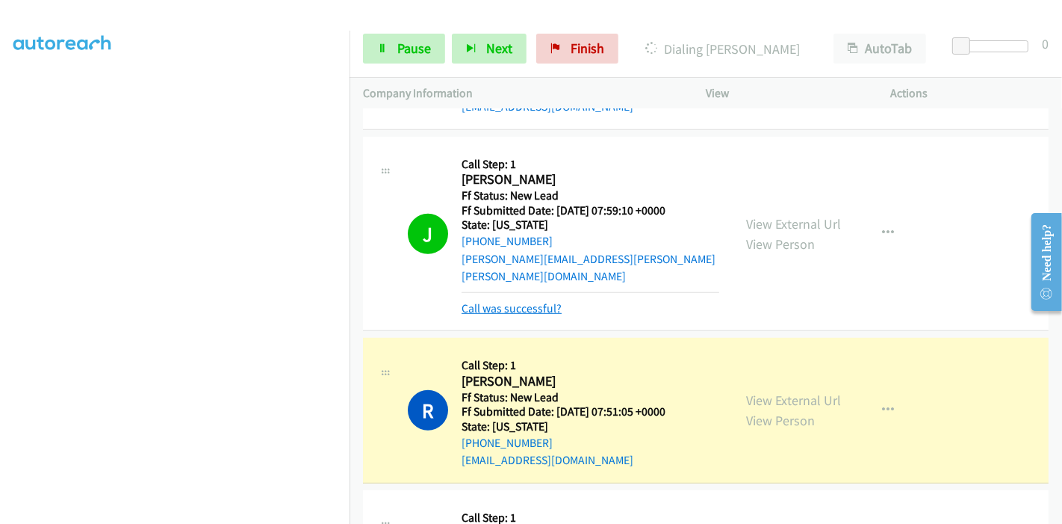
click at [554, 301] on link "Call was successful?" at bounding box center [512, 308] width 100 height 14
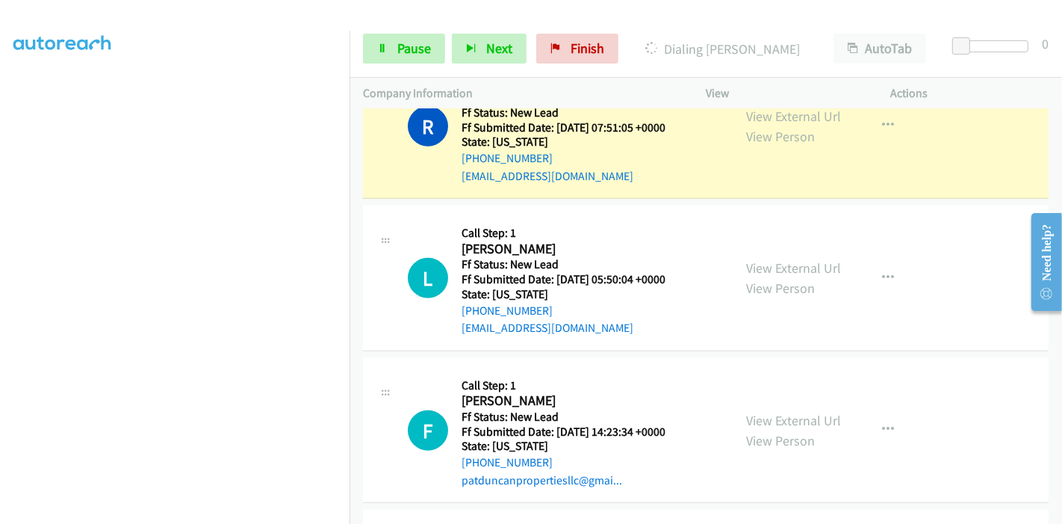
scroll to position [822, 0]
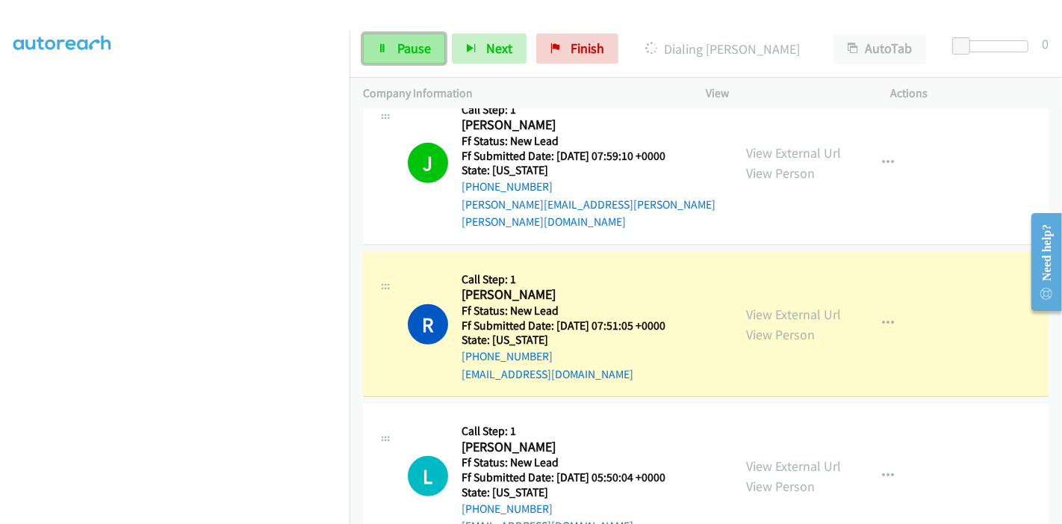
click at [391, 48] on link "Pause" at bounding box center [404, 49] width 82 height 30
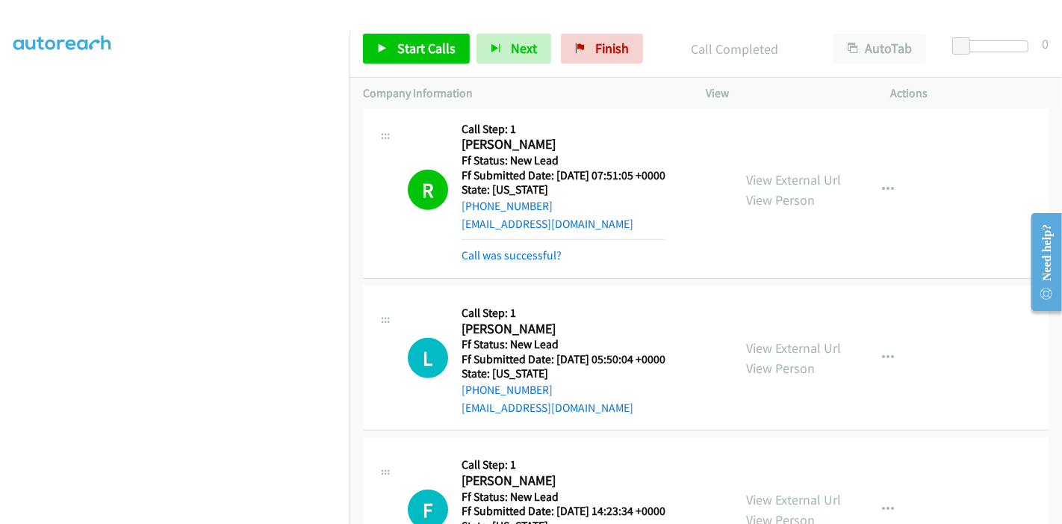
scroll to position [988, 0]
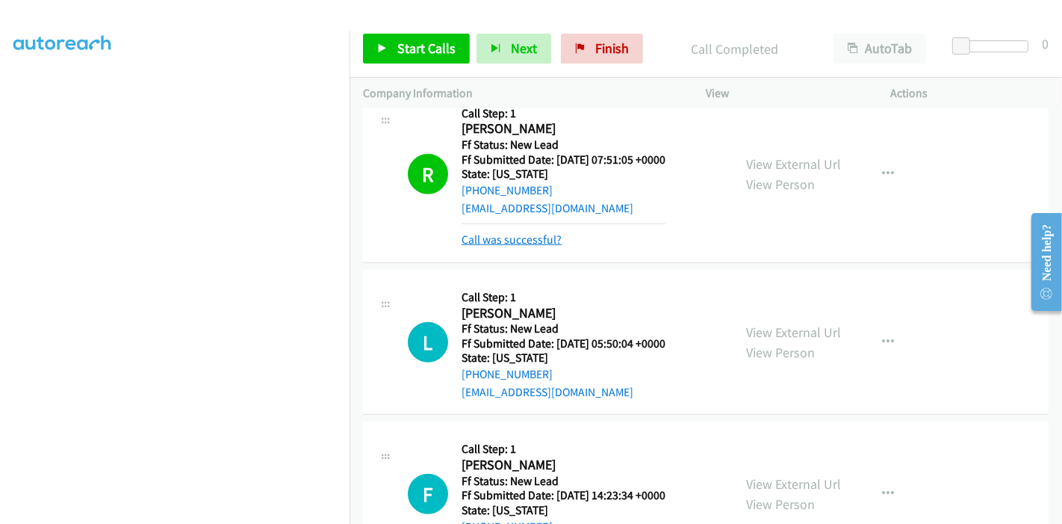
click at [519, 232] on link "Call was successful?" at bounding box center [512, 239] width 100 height 14
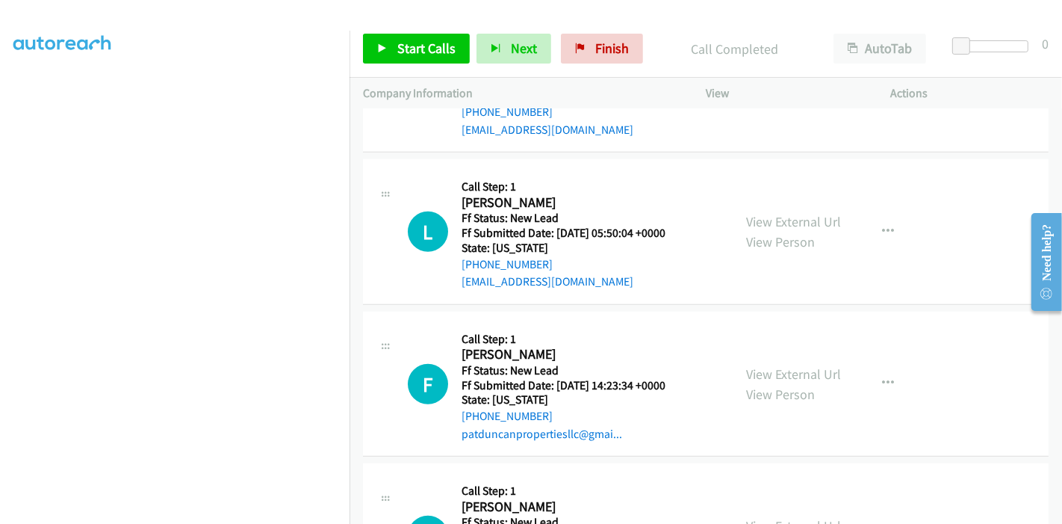
scroll to position [1154, 0]
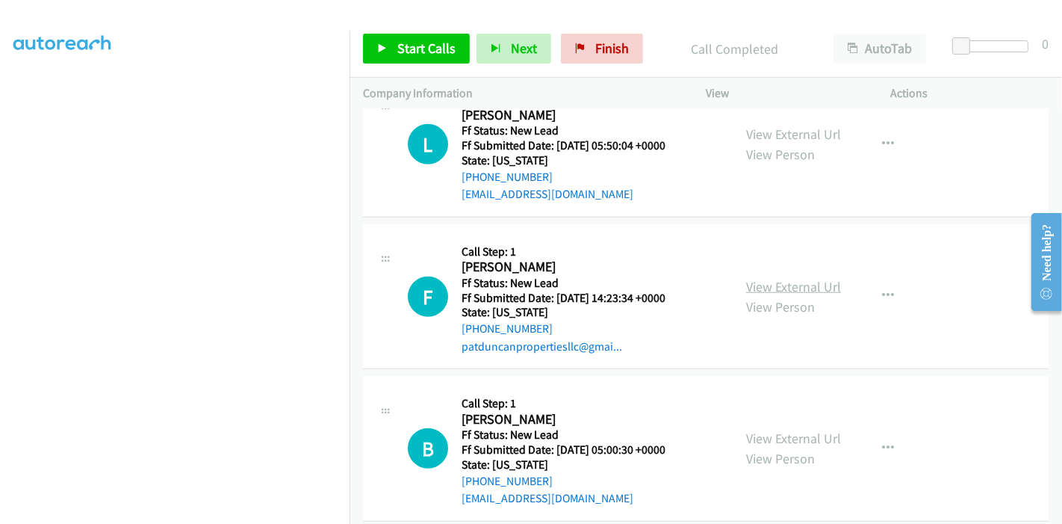
click at [762, 278] on link "View External Url" at bounding box center [793, 286] width 95 height 17
click at [768, 430] on link "View External Url" at bounding box center [793, 438] width 95 height 17
click at [386, 46] on icon at bounding box center [382, 49] width 10 height 10
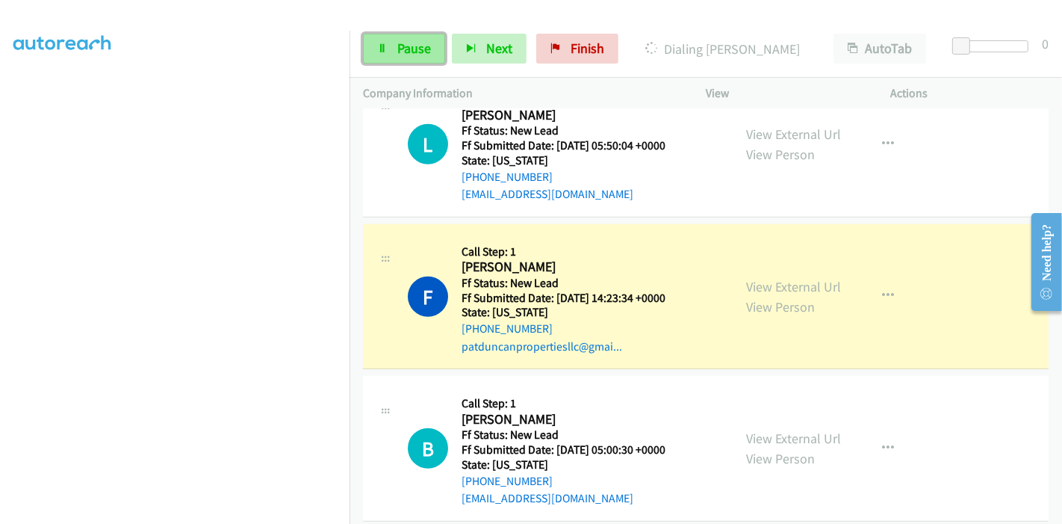
click at [394, 55] on link "Pause" at bounding box center [404, 49] width 82 height 30
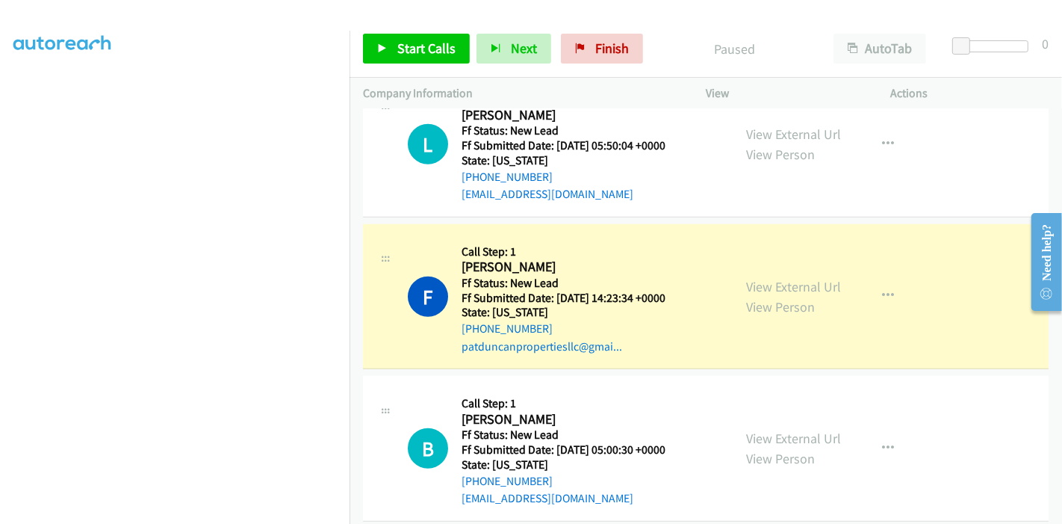
scroll to position [1071, 0]
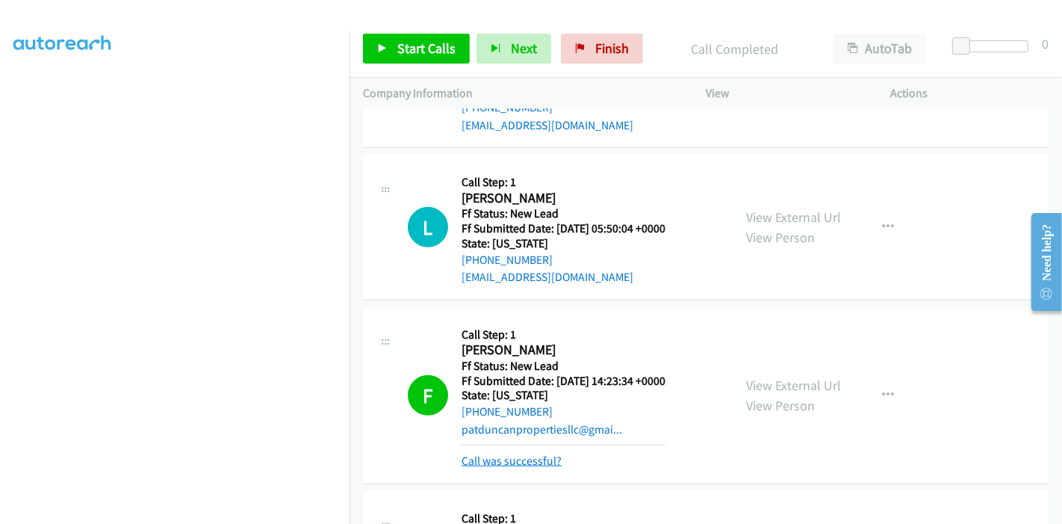
click at [513, 453] on link "Call was successful?" at bounding box center [512, 460] width 100 height 14
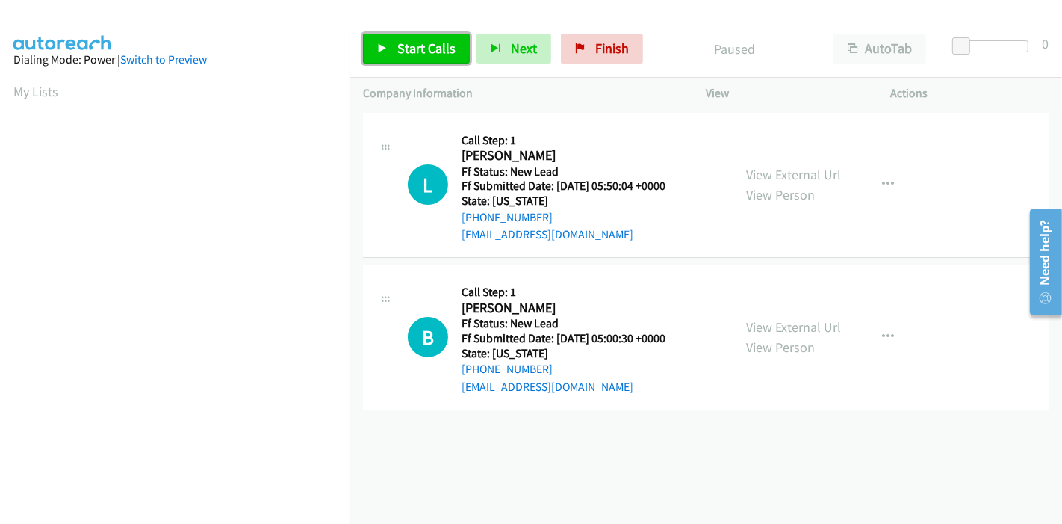
click at [413, 56] on span "Start Calls" at bounding box center [426, 48] width 58 height 17
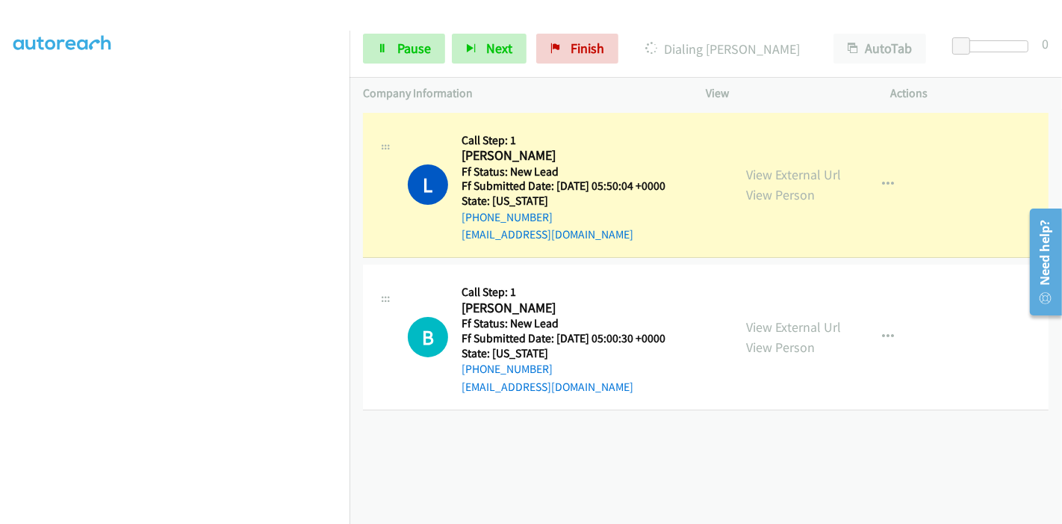
scroll to position [315, 0]
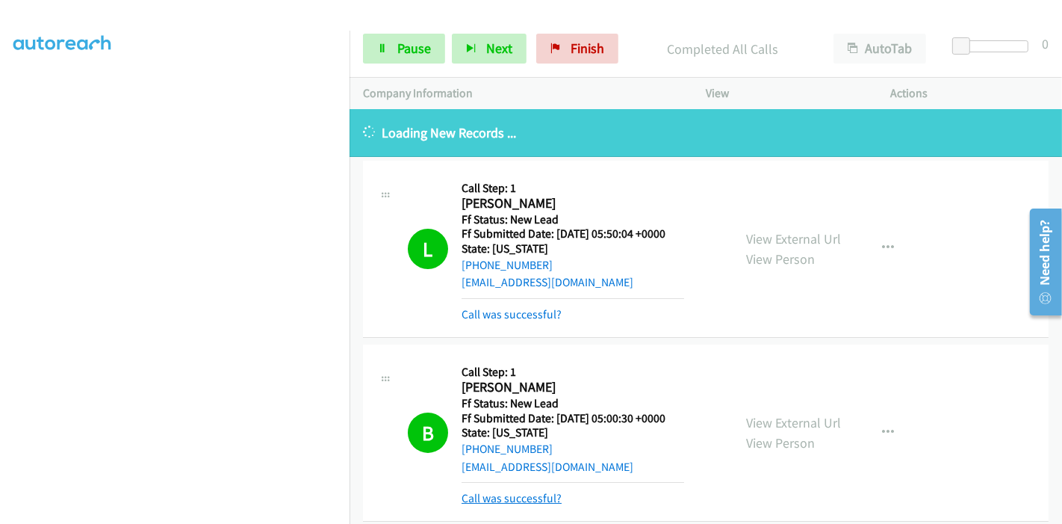
click at [491, 499] on link "Call was successful?" at bounding box center [512, 498] width 100 height 14
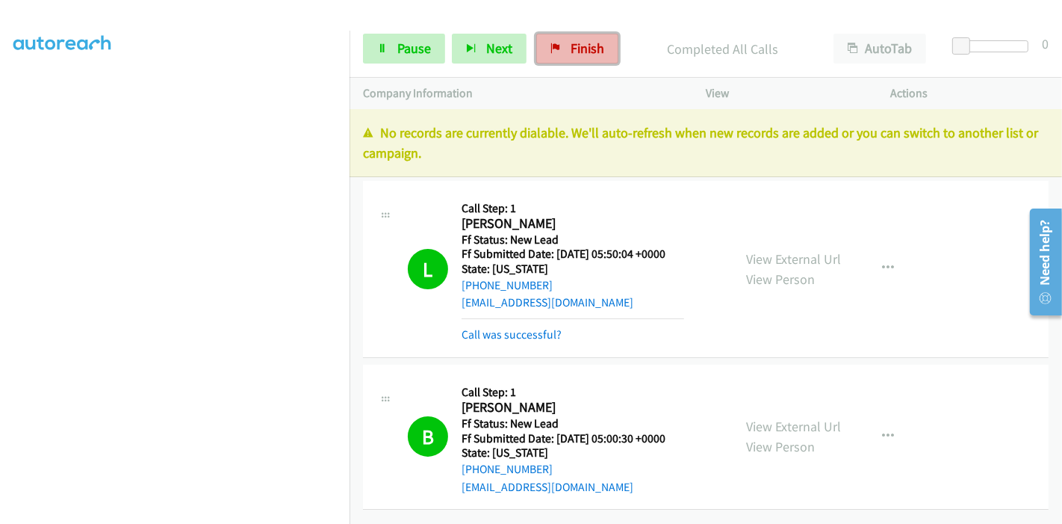
click at [567, 38] on link "Finish" at bounding box center [577, 49] width 82 height 30
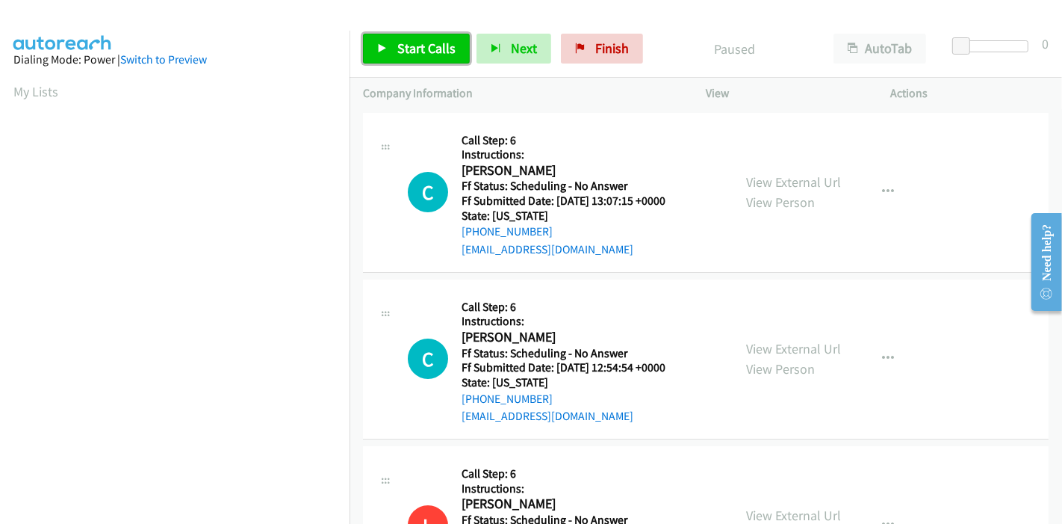
click at [393, 37] on link "Start Calls" at bounding box center [416, 49] width 107 height 30
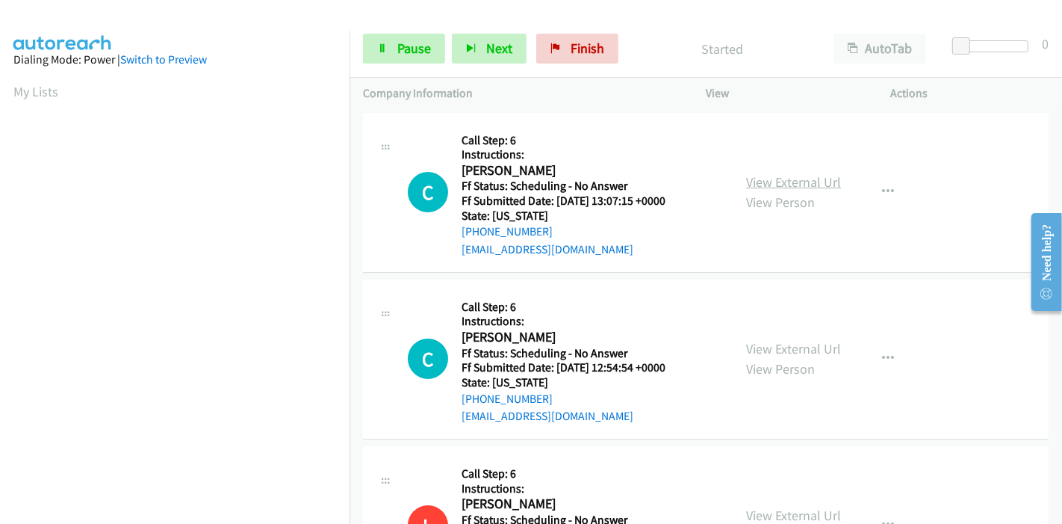
click at [779, 176] on link "View External Url" at bounding box center [793, 181] width 95 height 17
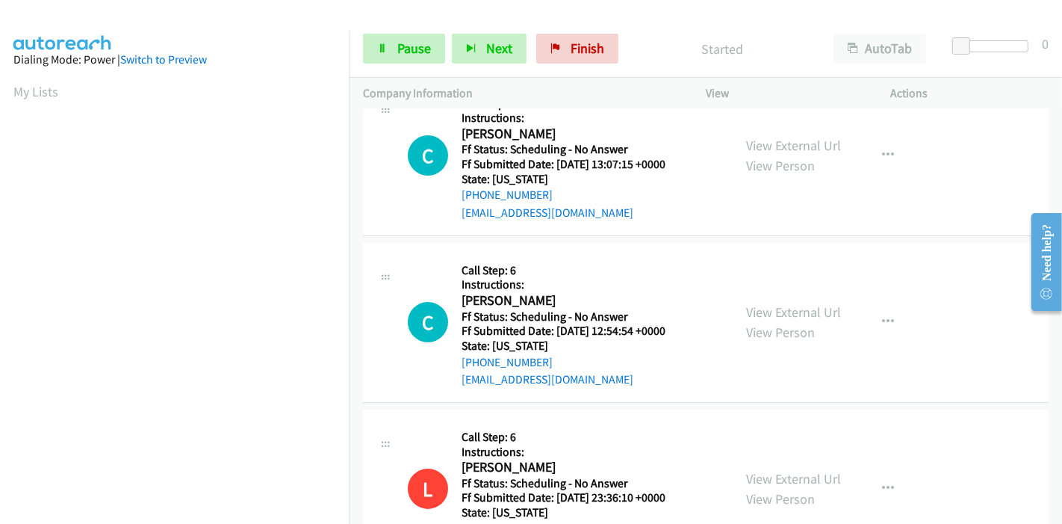
scroll to position [83, 0]
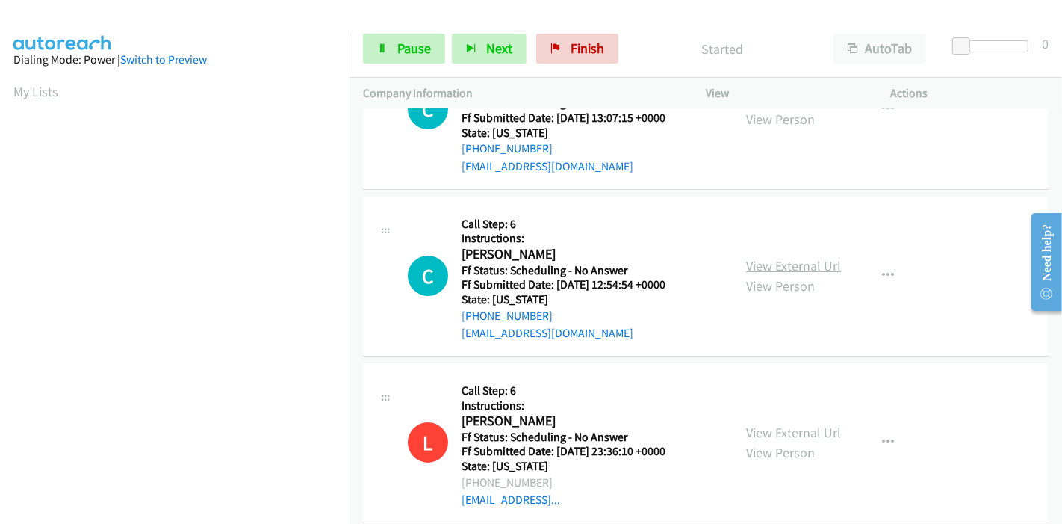
click at [799, 264] on link "View External Url" at bounding box center [793, 265] width 95 height 17
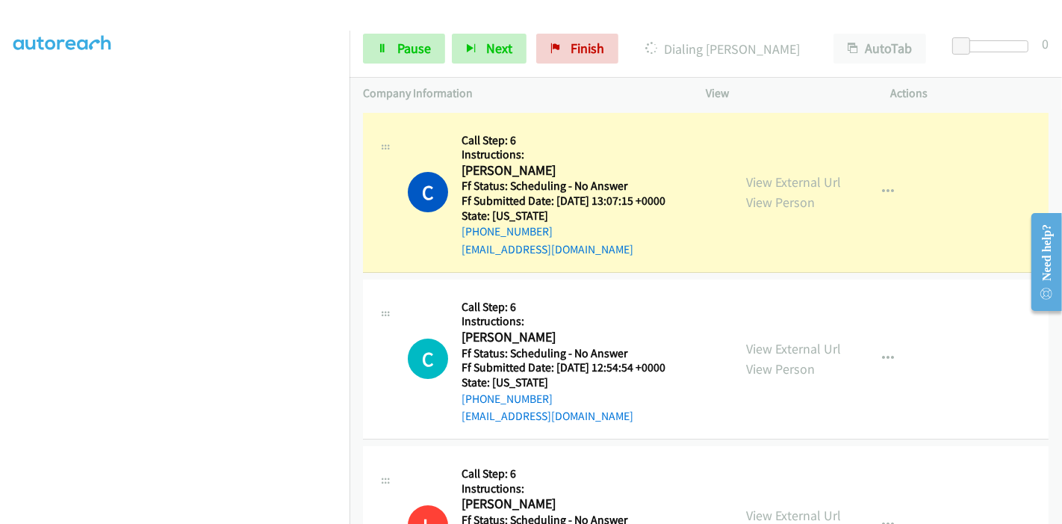
scroll to position [315, 0]
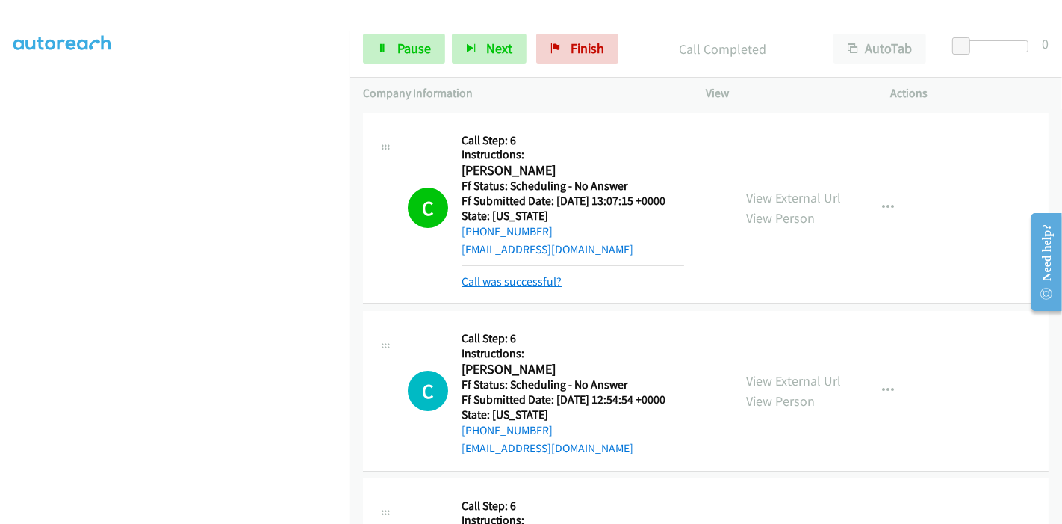
click at [526, 275] on link "Call was successful?" at bounding box center [512, 281] width 100 height 14
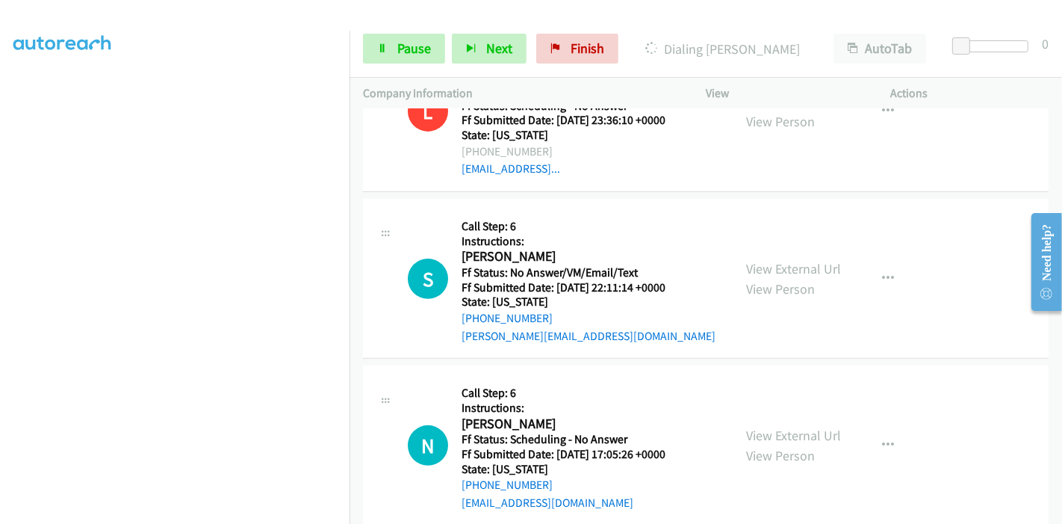
scroll to position [498, 0]
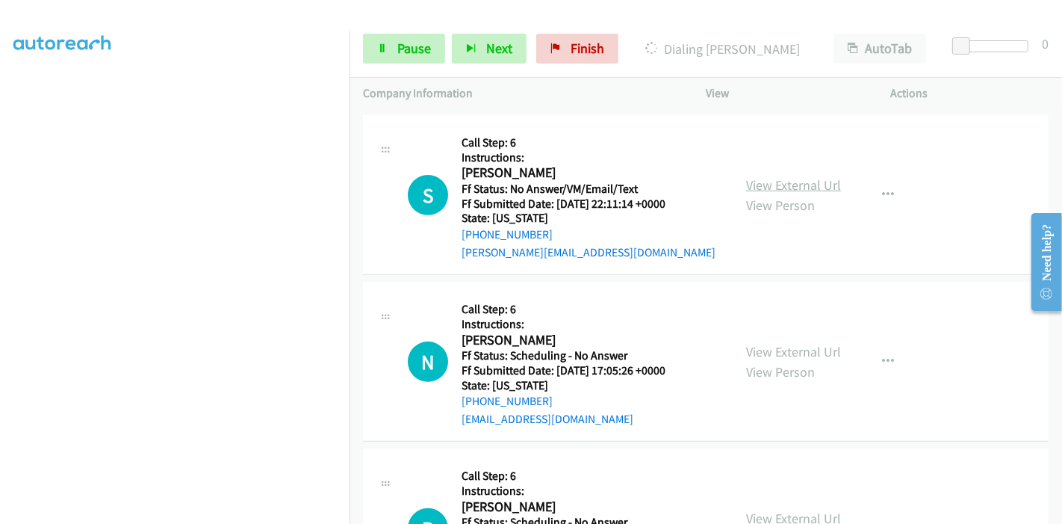
click link "View External Url"
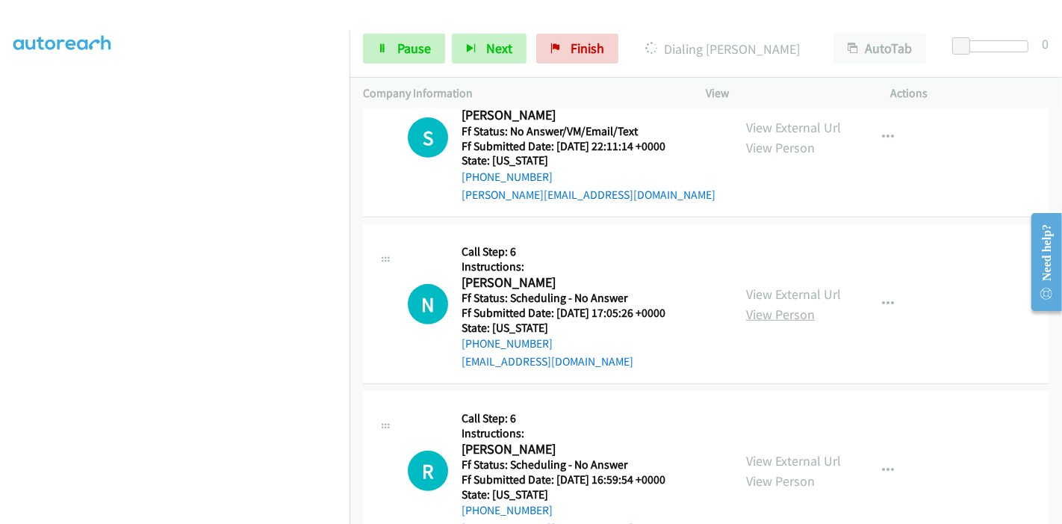
scroll to position [580, 0]
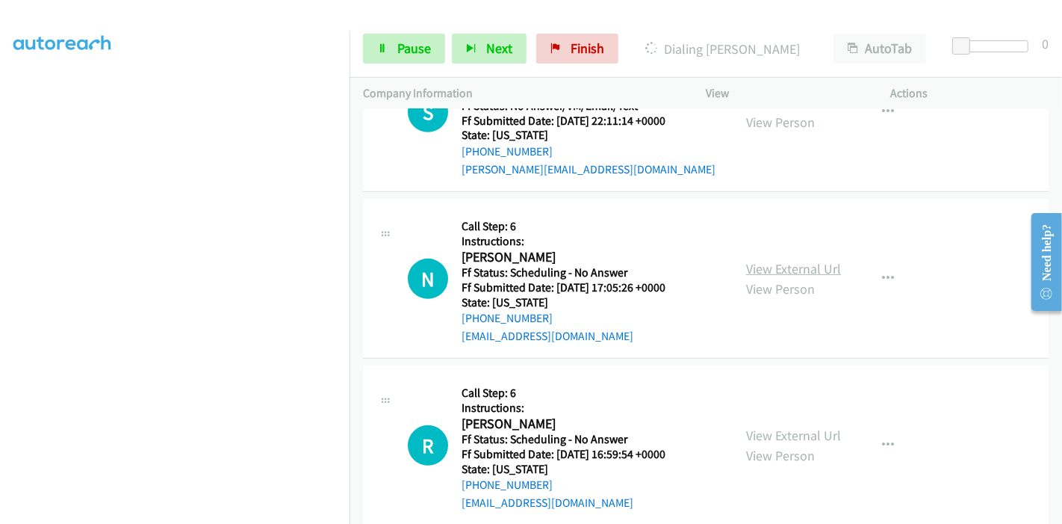
click link "View External Url"
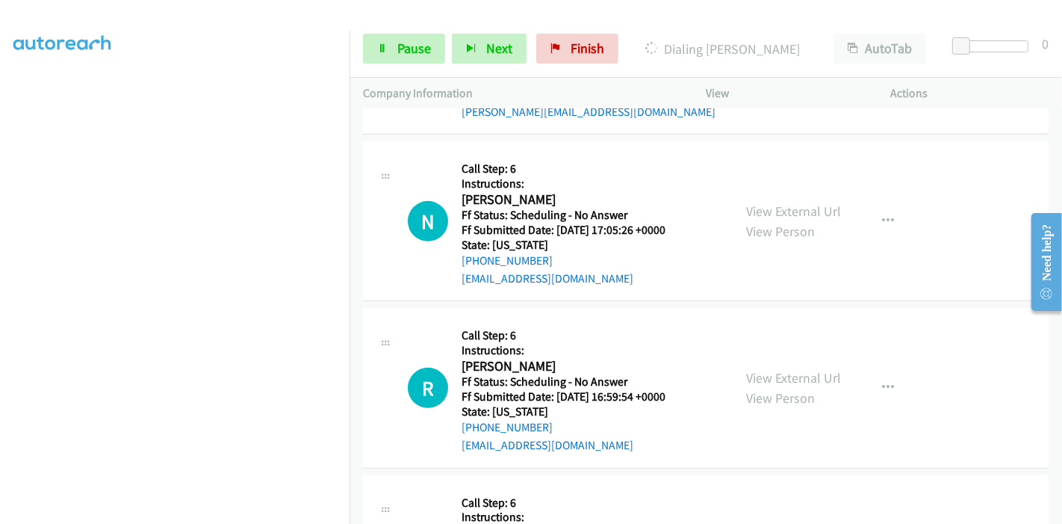
scroll to position [663, 0]
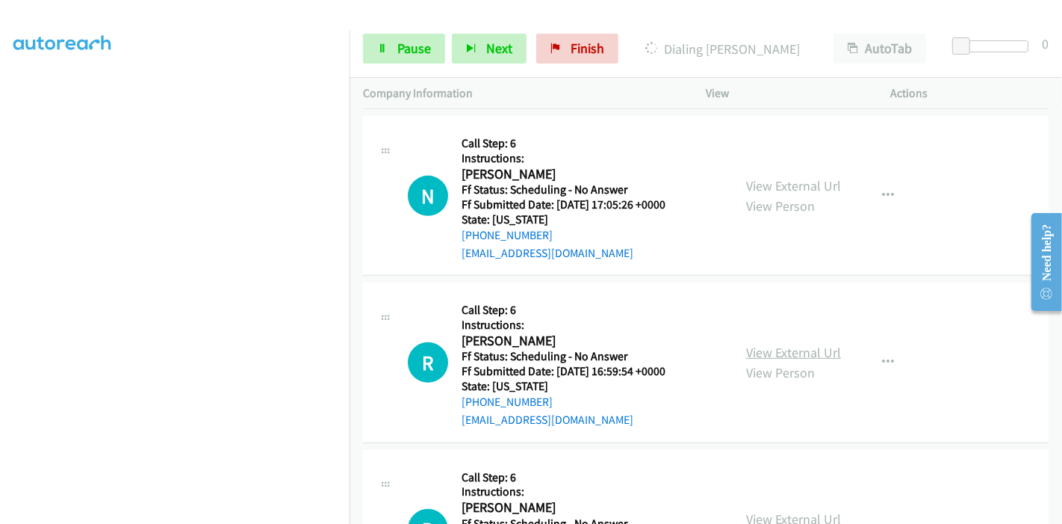
click link "View External Url"
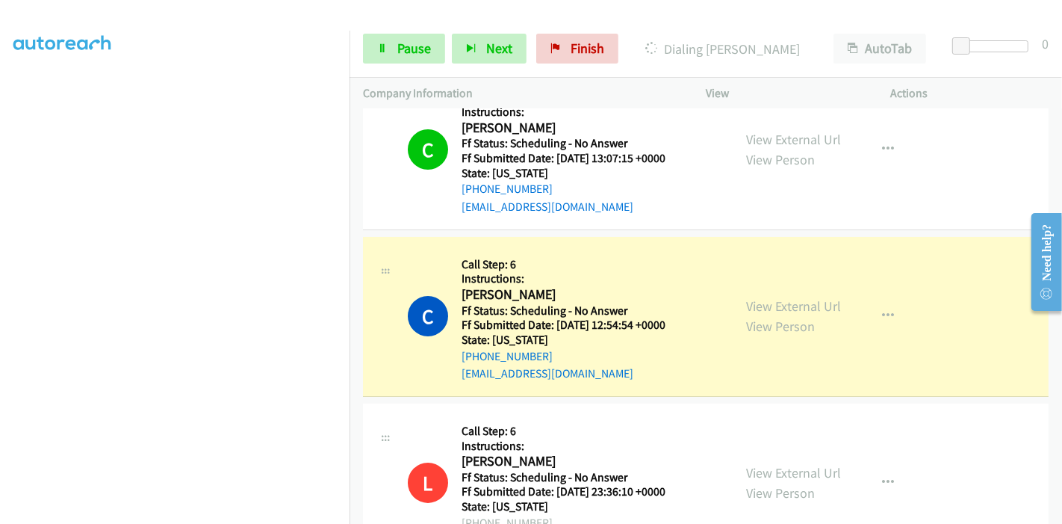
scroll to position [0, 0]
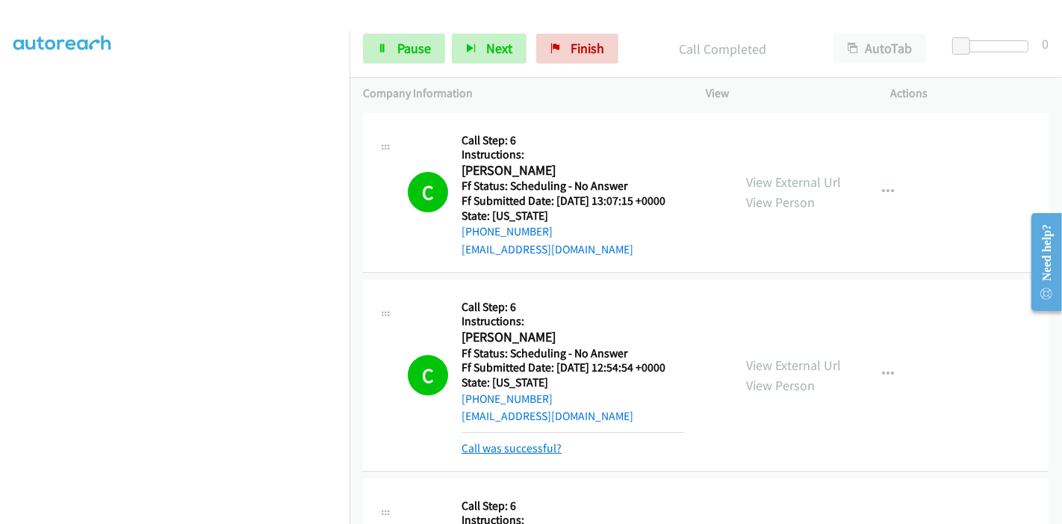
click link "Call was successful?"
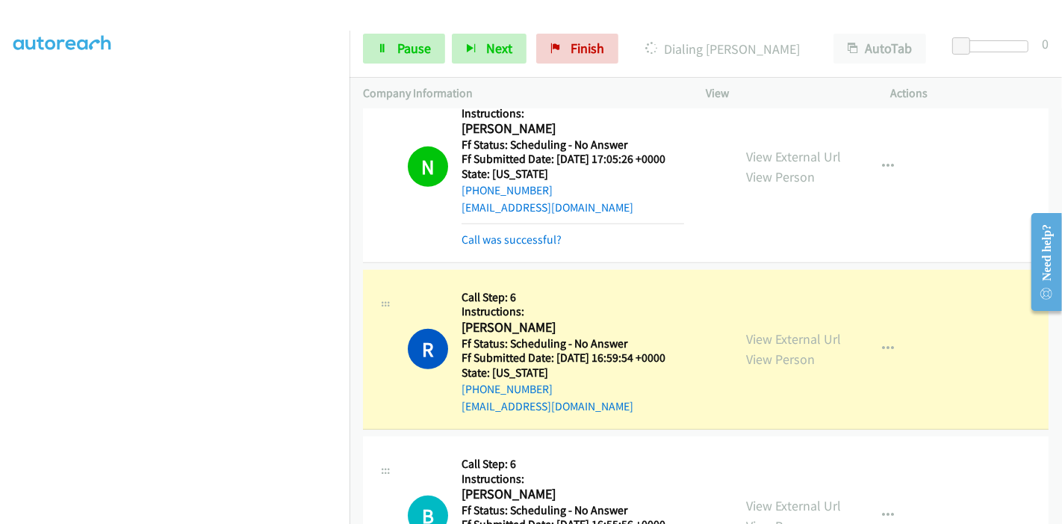
scroll to position [763, 0]
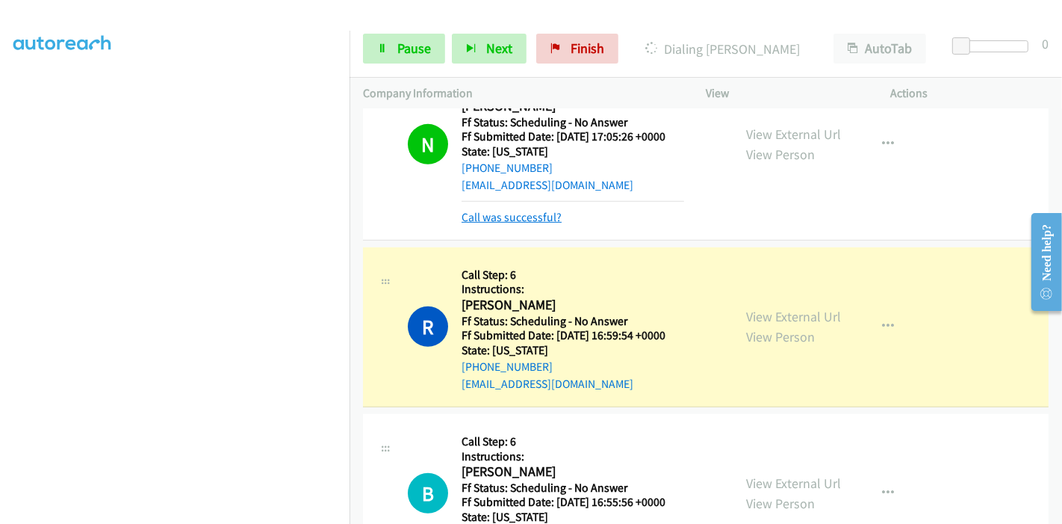
click link "Call was successful?"
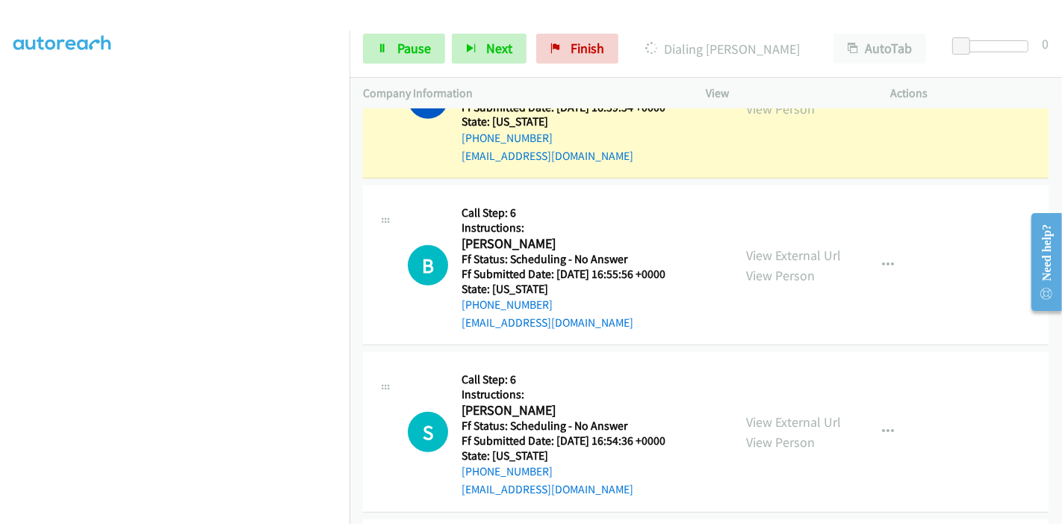
scroll to position [996, 0]
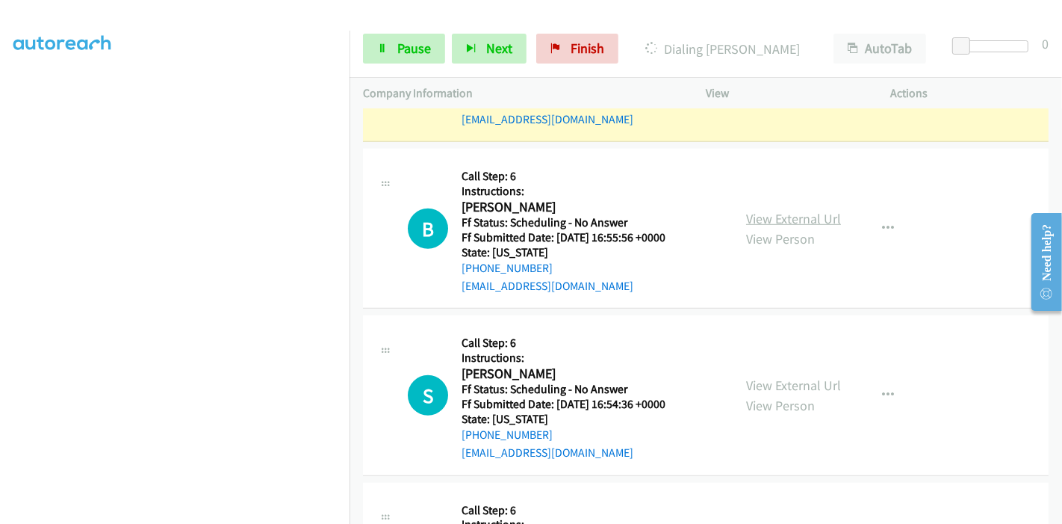
click link "View External Url"
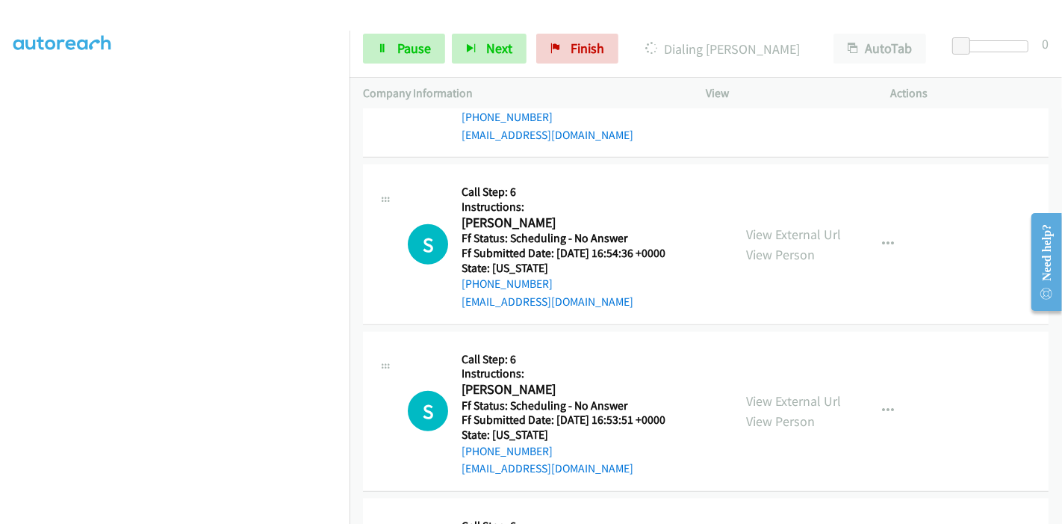
scroll to position [1162, 0]
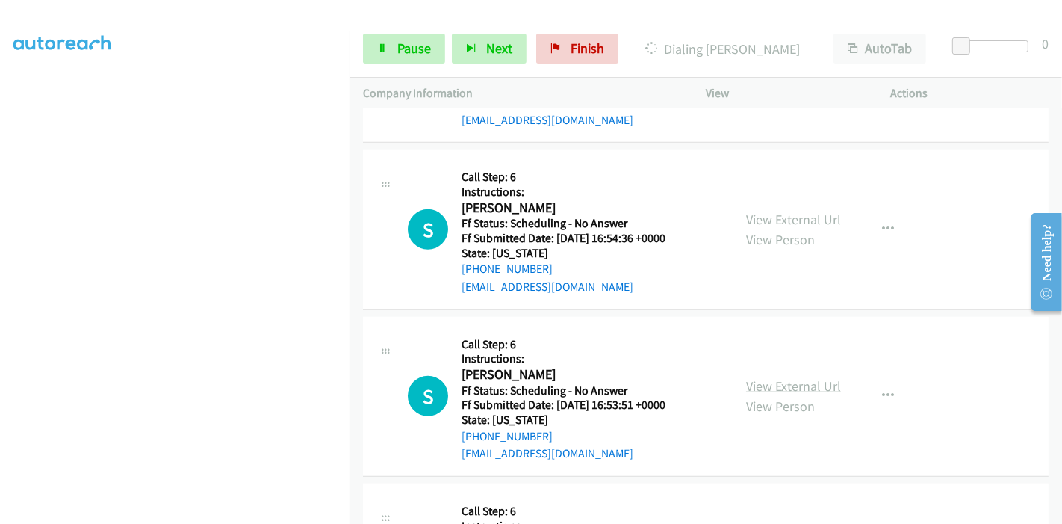
click link "View External Url"
click span "Pause"
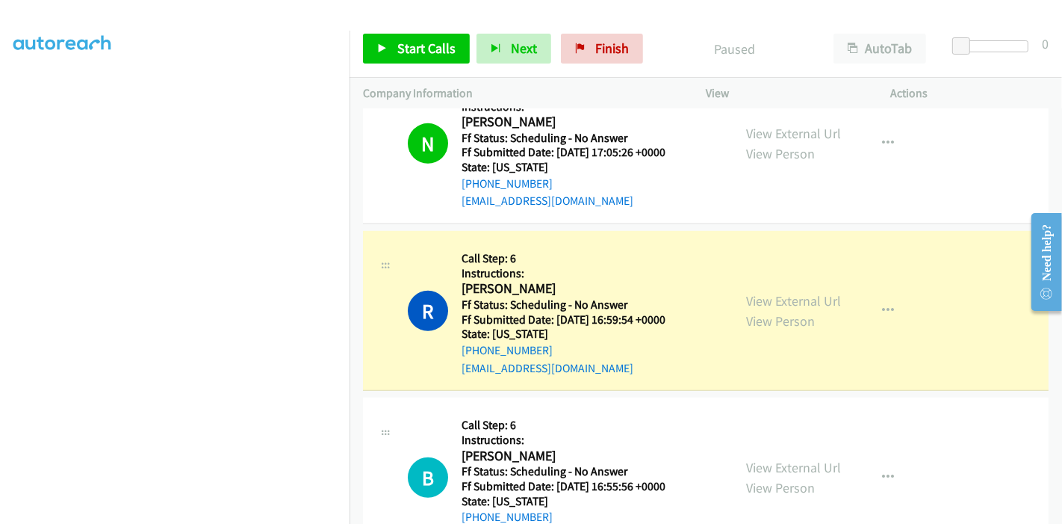
scroll to position [315, 0]
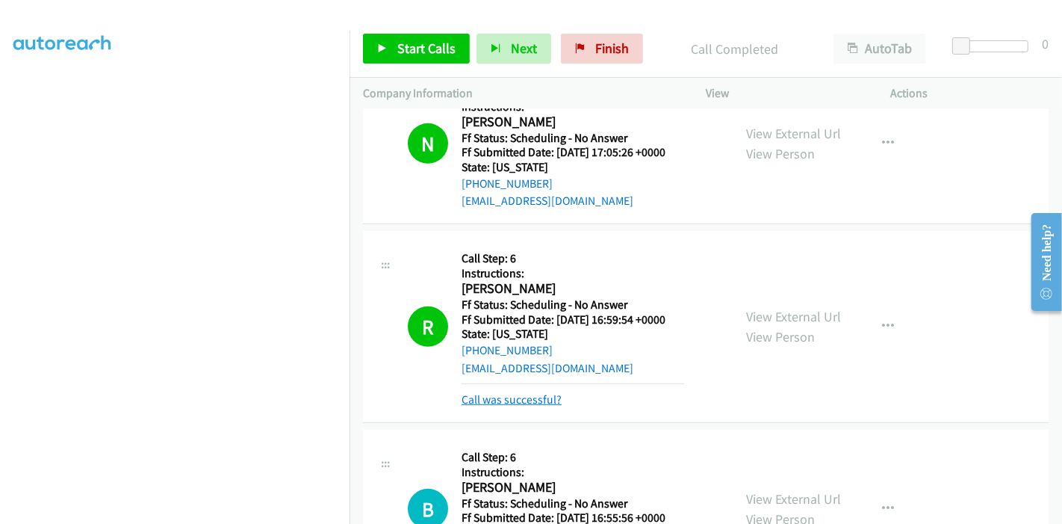
click link "Call was successful?"
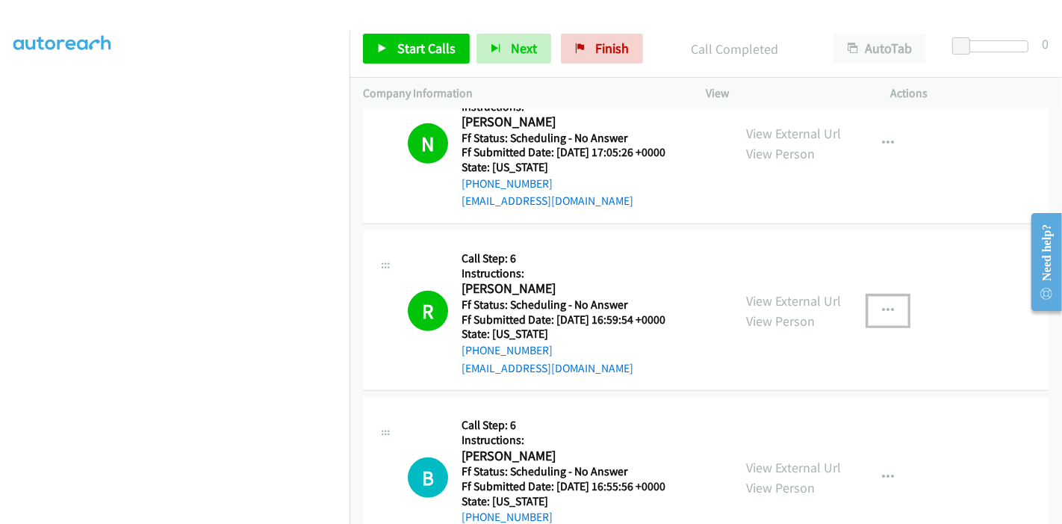
click button "button"
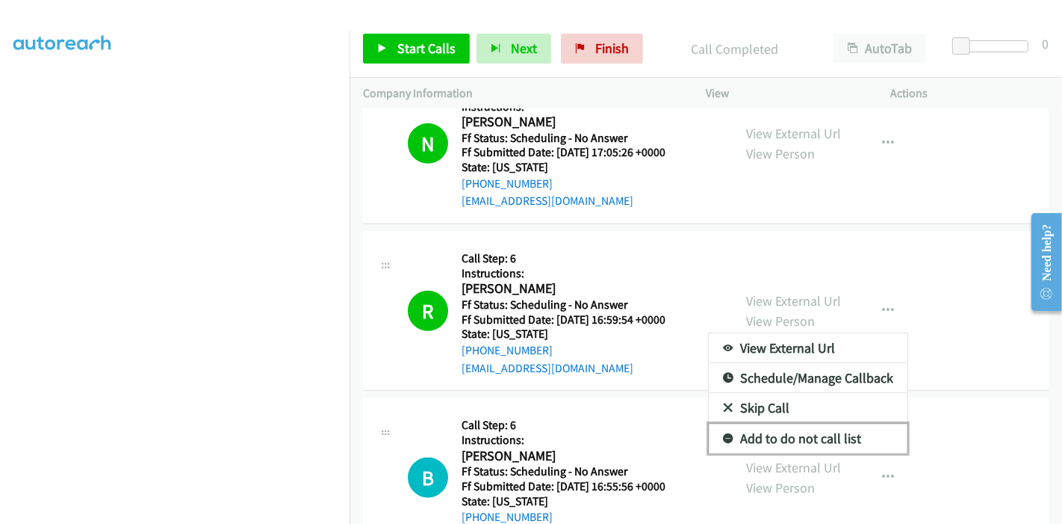
click link "Add to do not call list"
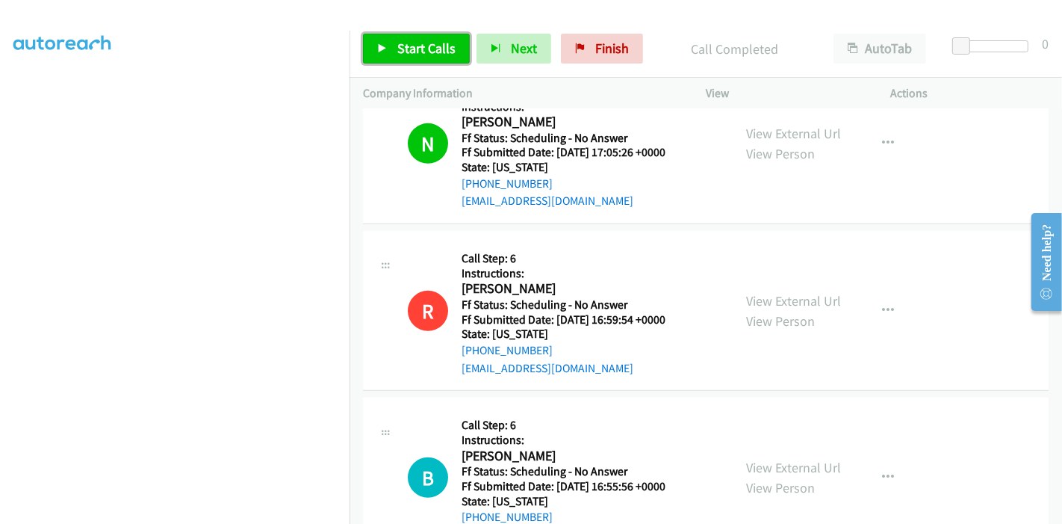
click link "Start Calls"
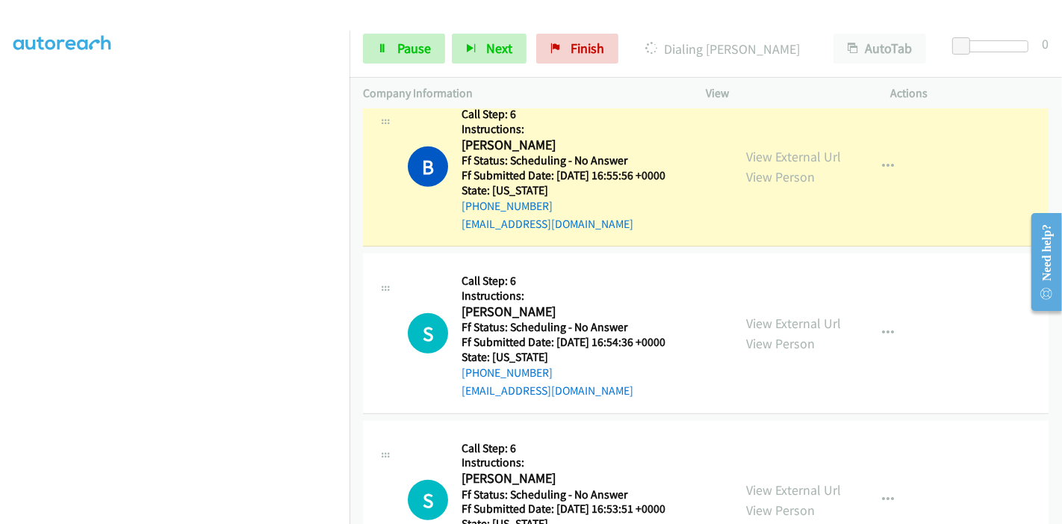
scroll to position [1162, 0]
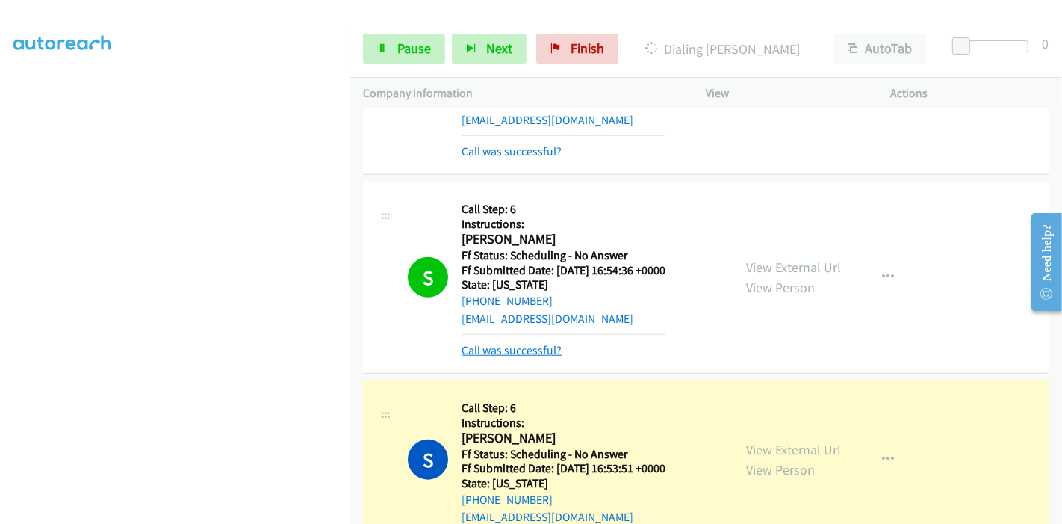
click div "S Callback Scheduled Call Step: 6 Instructions: Susan Frank America/New_York Ff…"
click link "Call was successful?"
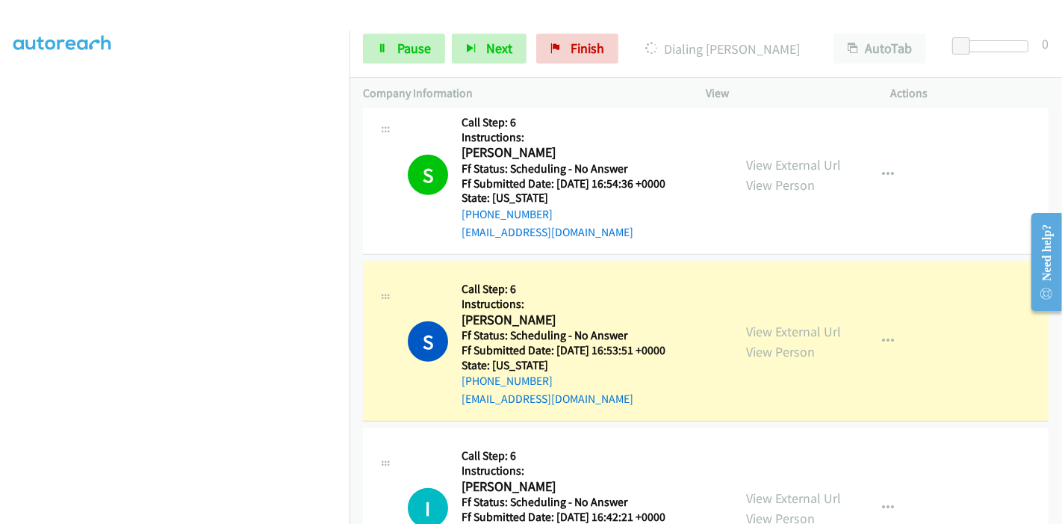
scroll to position [1327, 0]
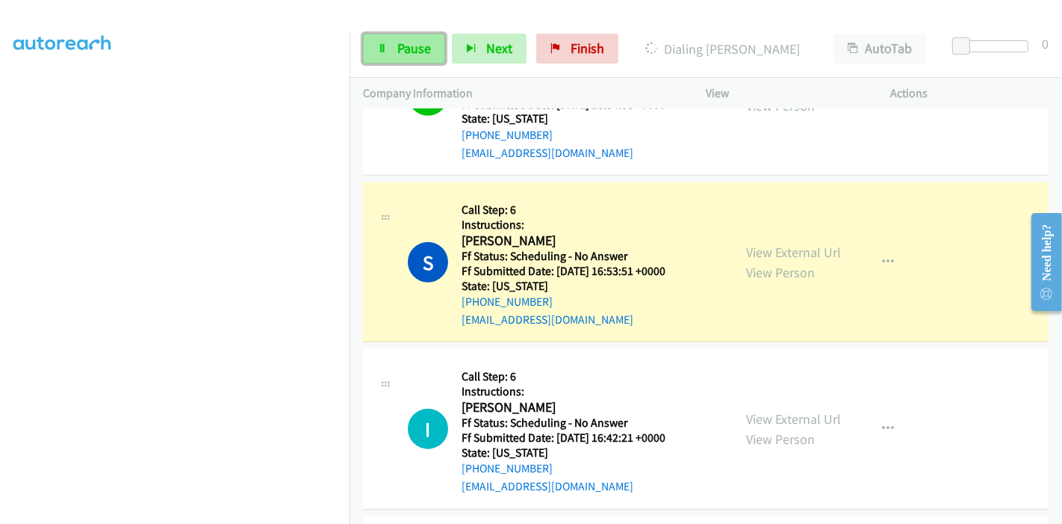
click link "Pause"
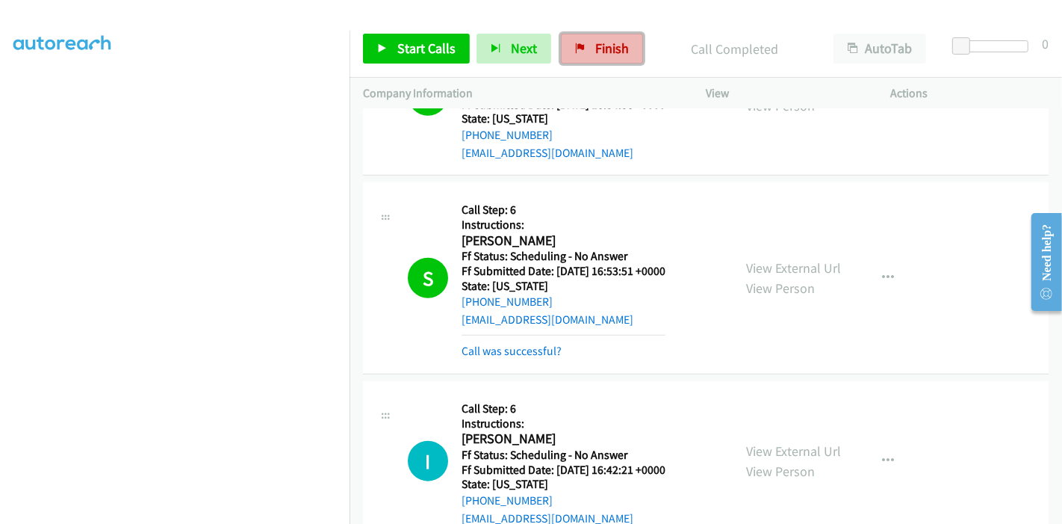
click link "Finish"
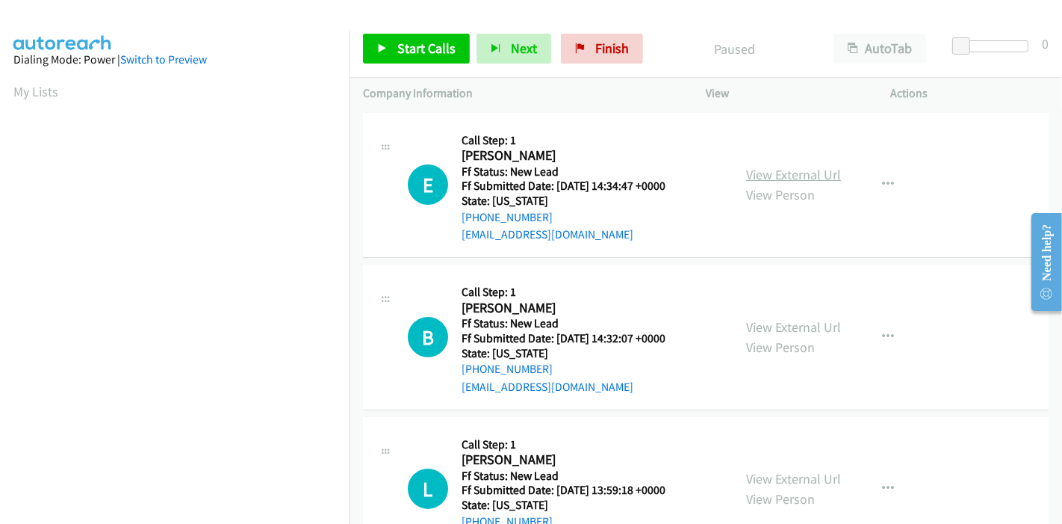
click at [777, 166] on link "View External Url" at bounding box center [793, 174] width 95 height 17
click at [811, 323] on link "View External Url" at bounding box center [793, 326] width 95 height 17
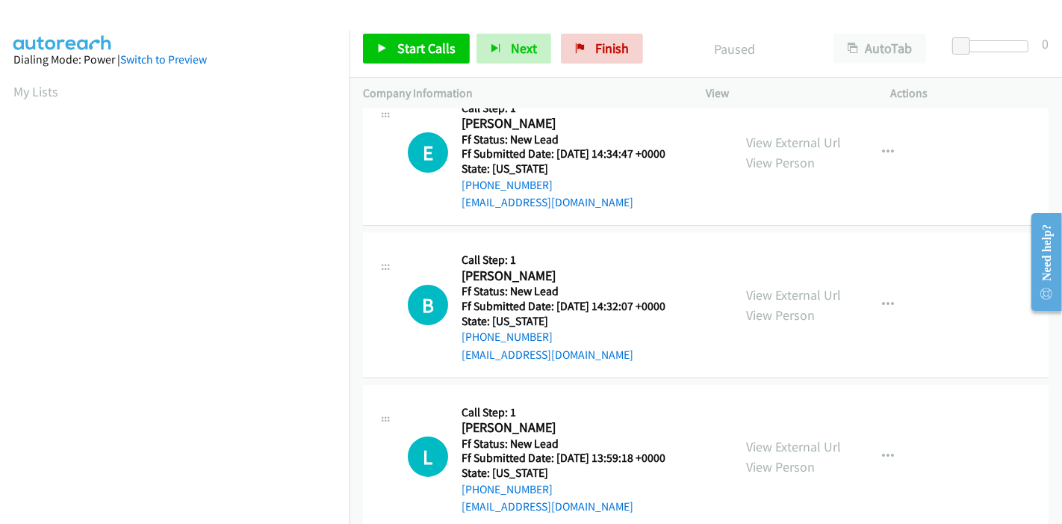
scroll to position [83, 0]
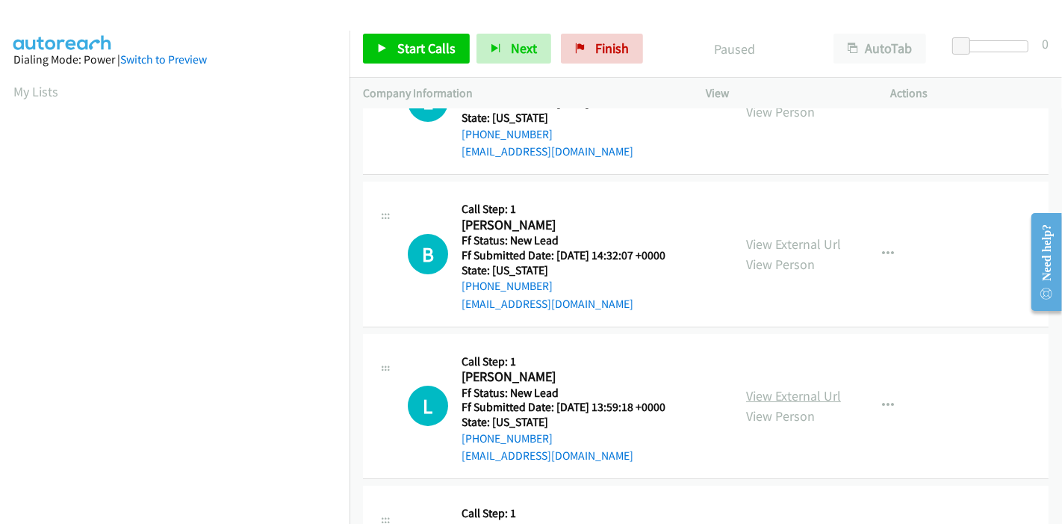
click at [768, 394] on link "View External Url" at bounding box center [793, 395] width 95 height 17
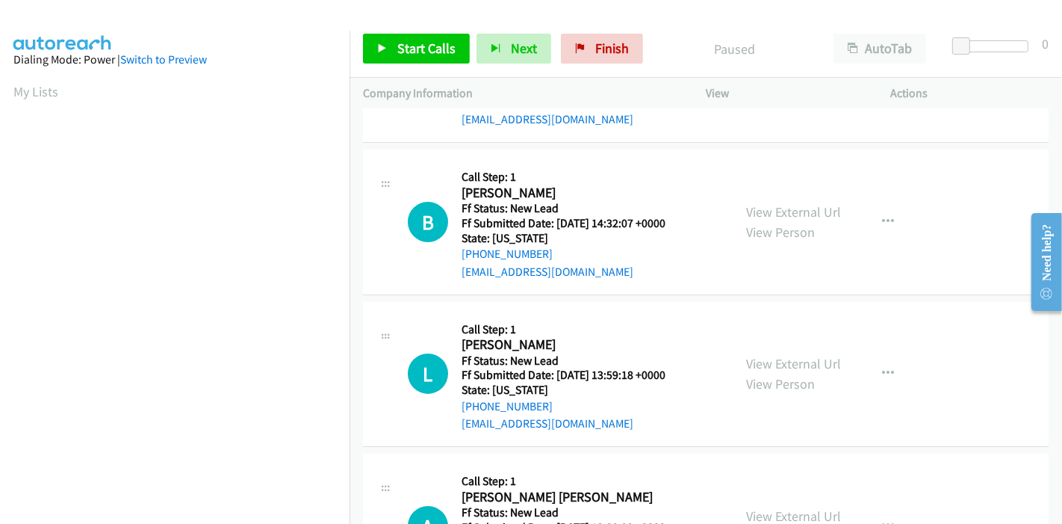
scroll to position [166, 0]
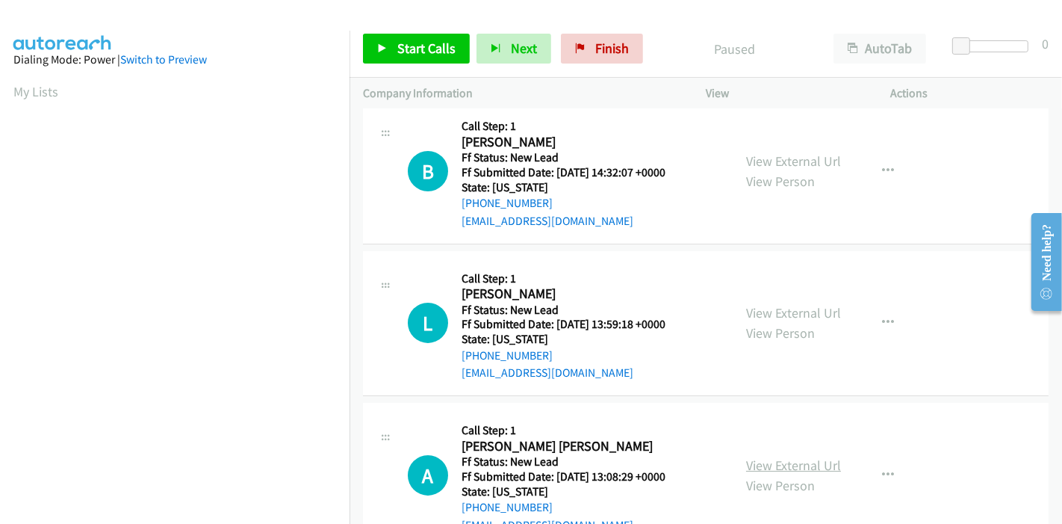
click at [782, 461] on link "View External Url" at bounding box center [793, 464] width 95 height 17
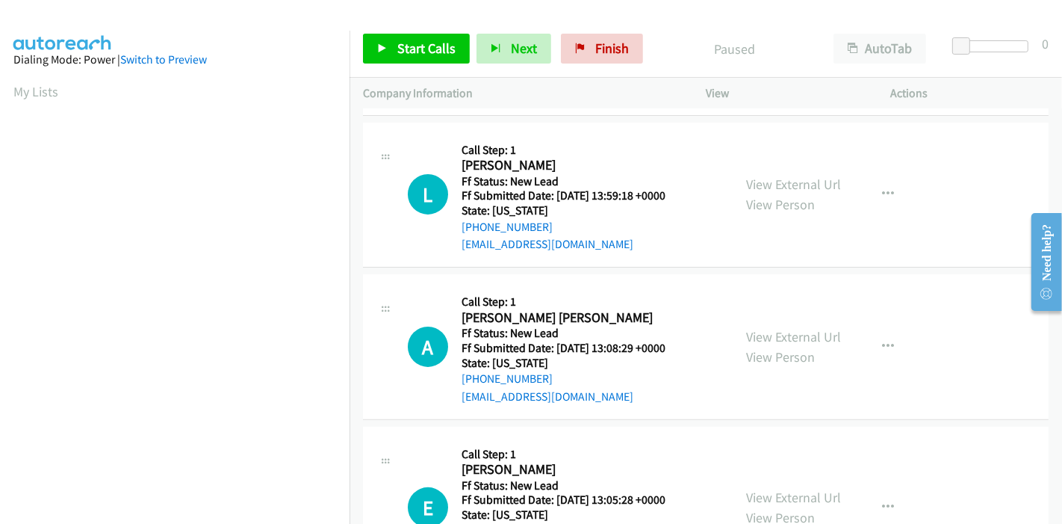
scroll to position [332, 0]
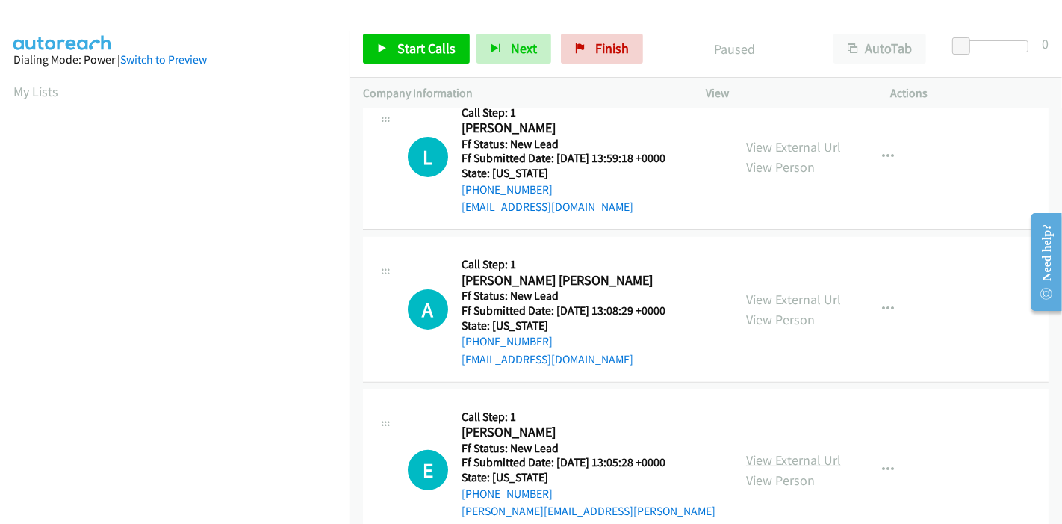
click at [775, 453] on link "View External Url" at bounding box center [793, 459] width 95 height 17
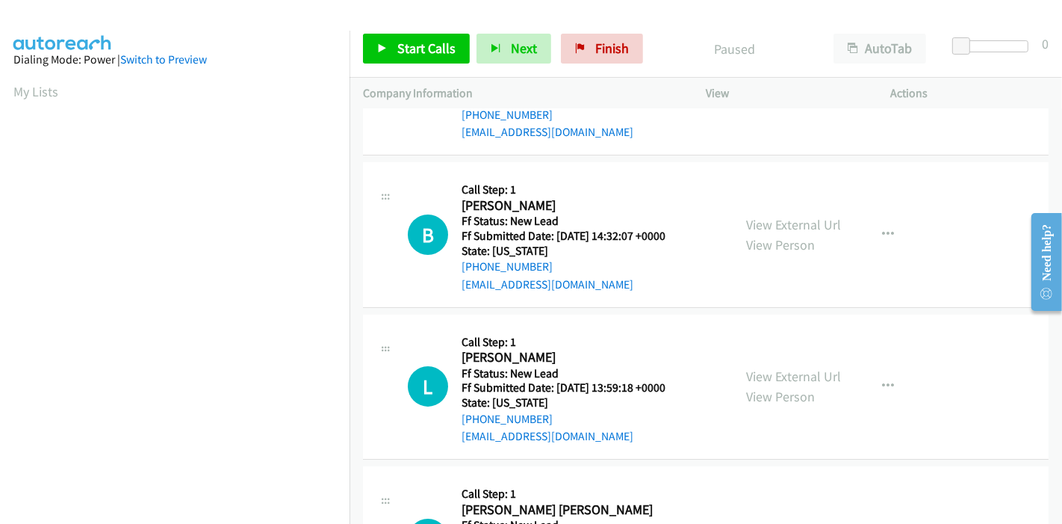
scroll to position [0, 0]
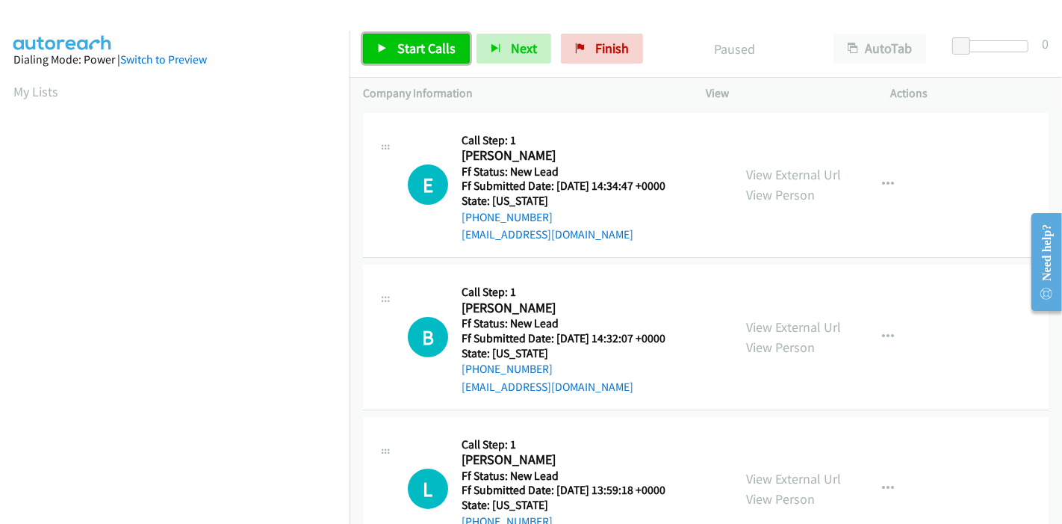
click at [415, 53] on span "Start Calls" at bounding box center [426, 48] width 58 height 17
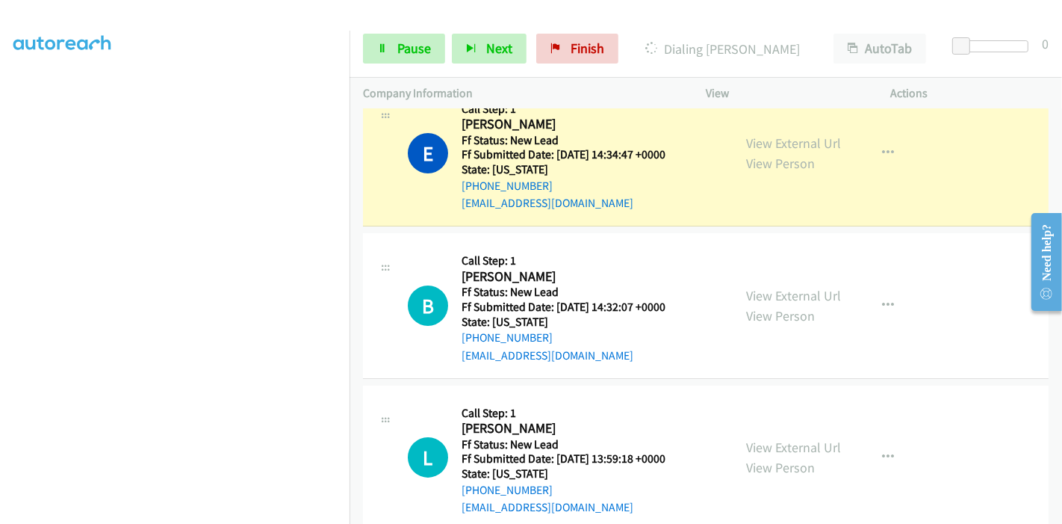
scroll to position [315, 0]
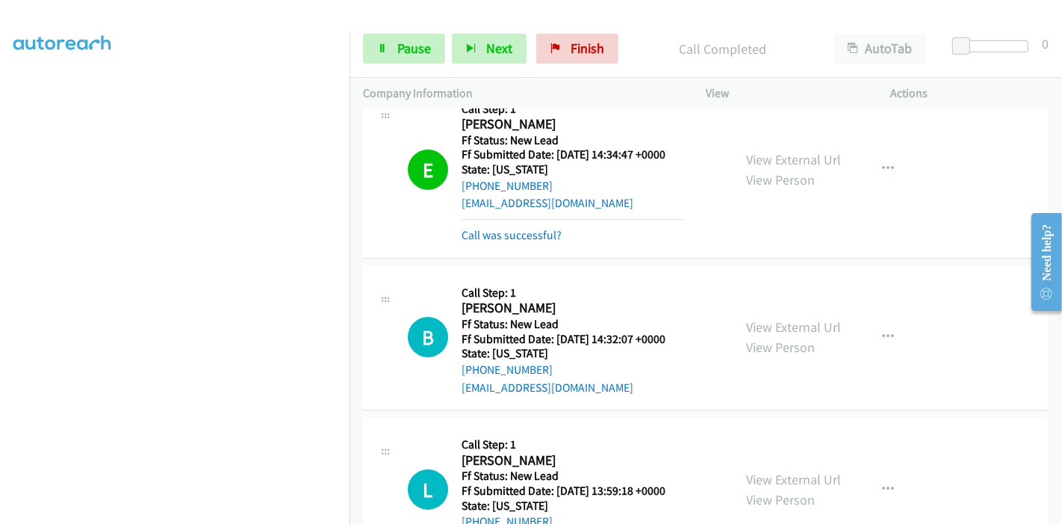
click at [507, 226] on div "Call was successful?" at bounding box center [573, 235] width 223 height 18
click at [510, 233] on link "Call was successful?" at bounding box center [512, 235] width 100 height 14
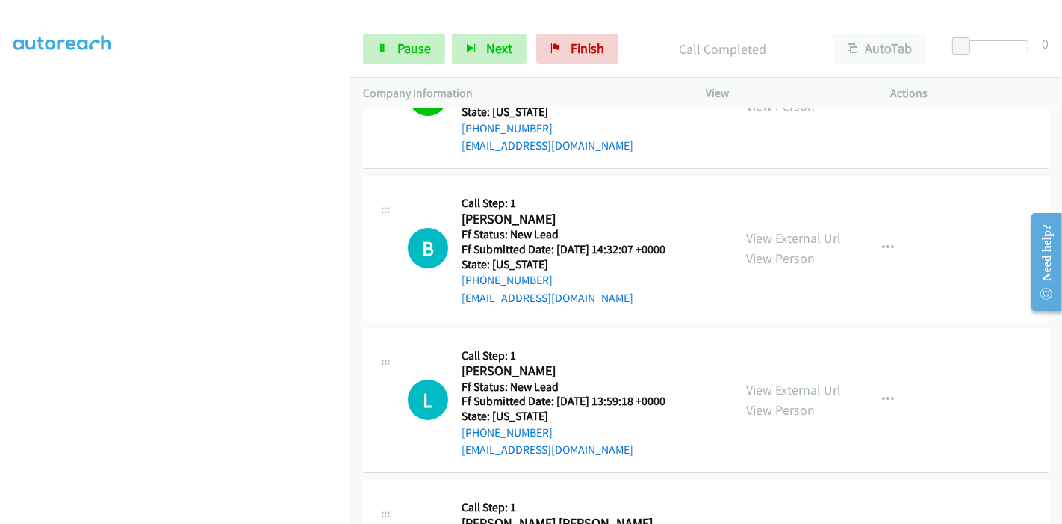
scroll to position [115, 0]
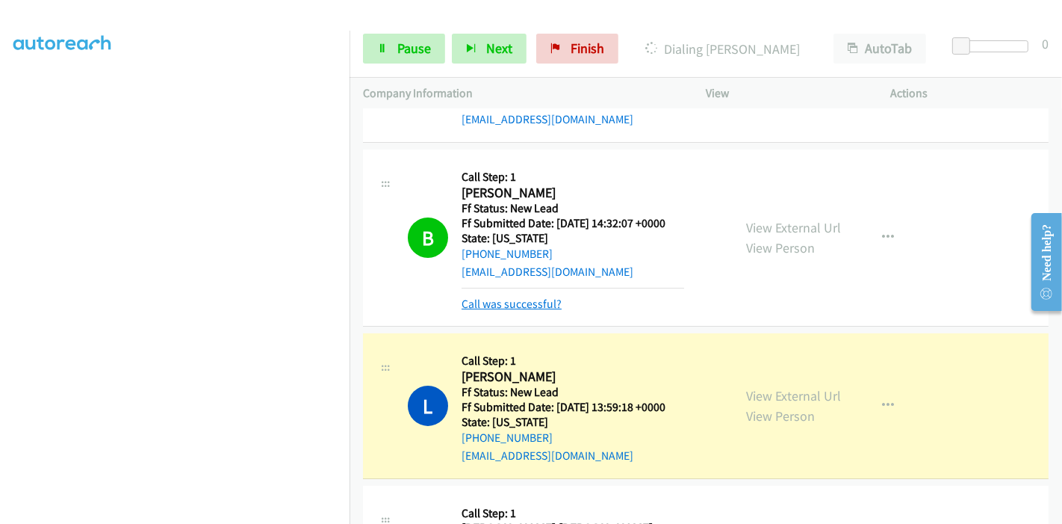
click at [514, 303] on link "Call was successful?" at bounding box center [512, 304] width 100 height 14
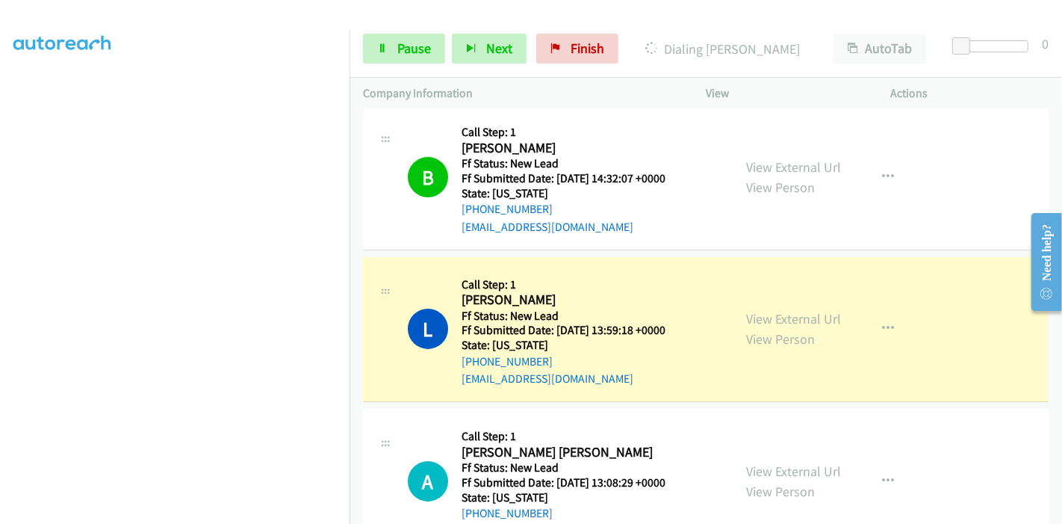
scroll to position [198, 0]
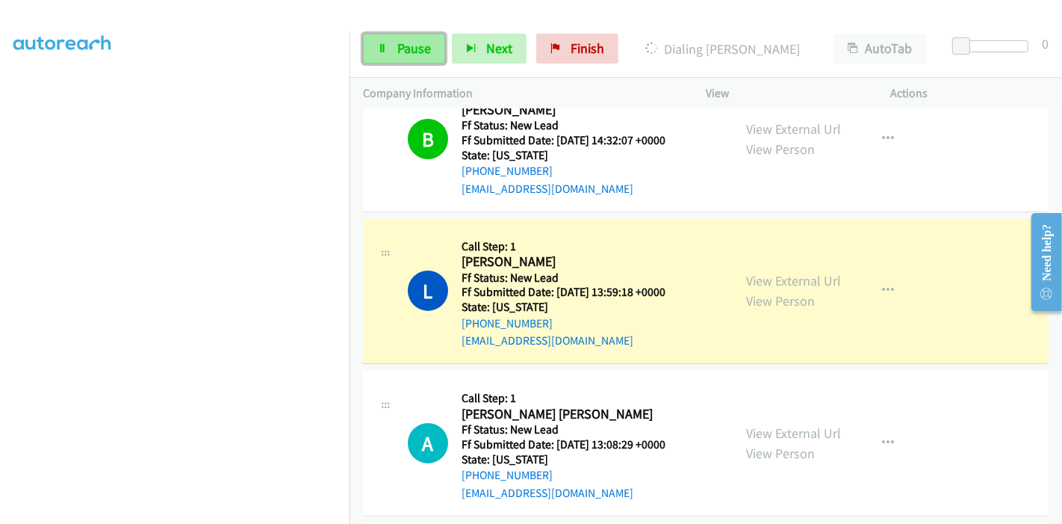
click at [403, 54] on span "Pause" at bounding box center [414, 48] width 34 height 17
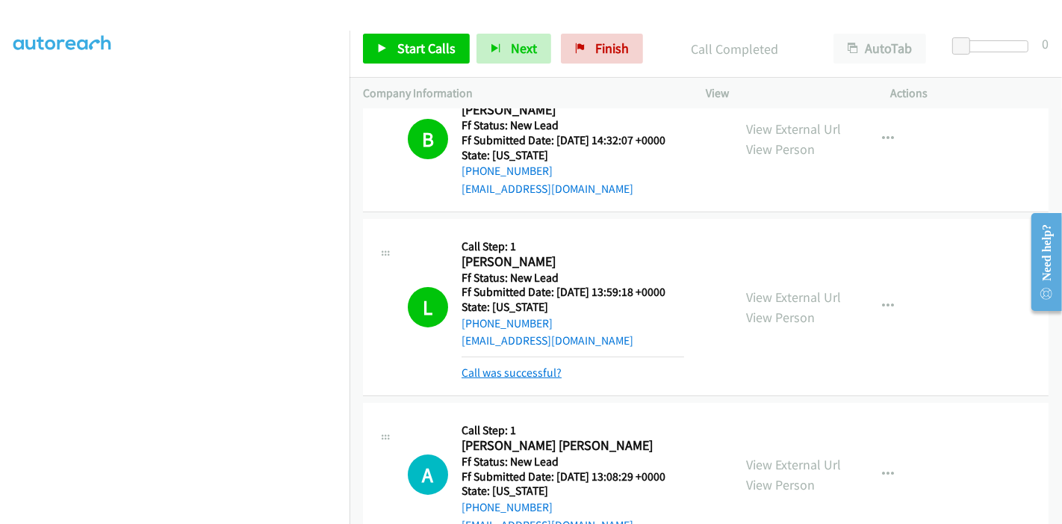
click at [529, 377] on link "Call was successful?" at bounding box center [512, 372] width 100 height 14
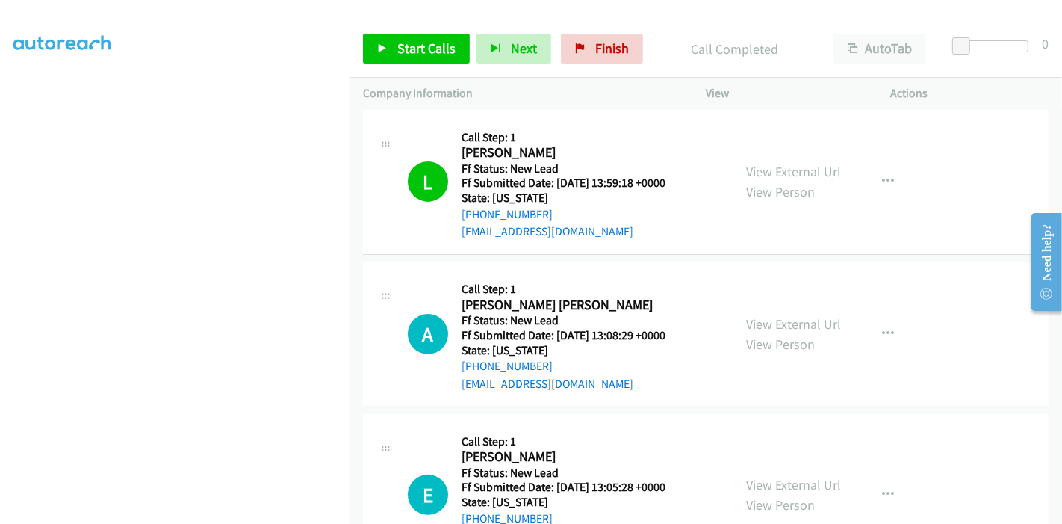
scroll to position [281, 0]
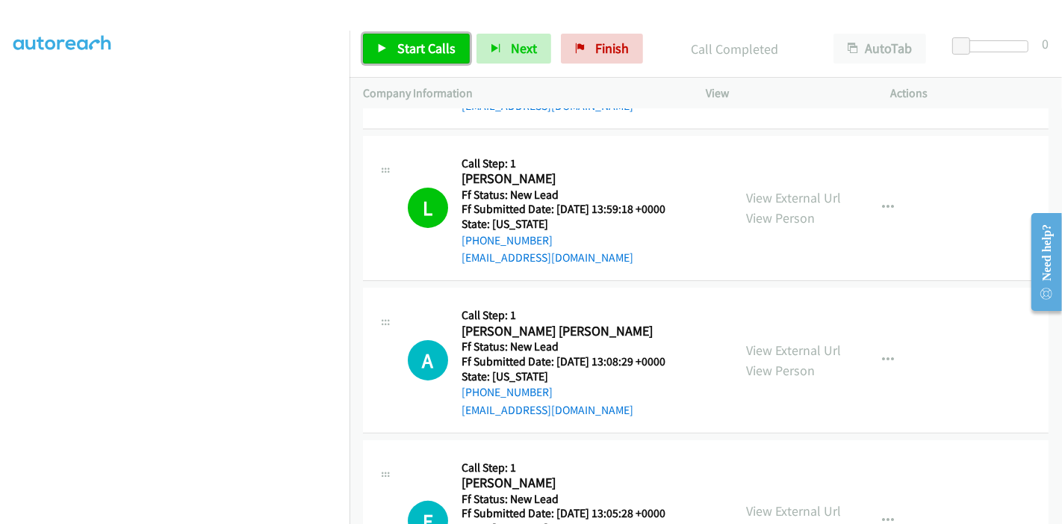
click at [385, 47] on icon at bounding box center [382, 49] width 10 height 10
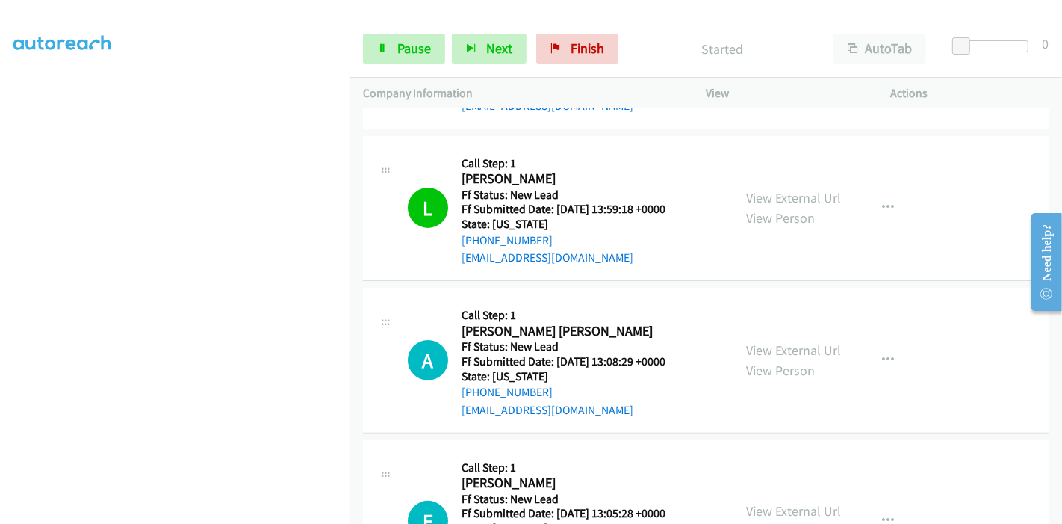
scroll to position [364, 0]
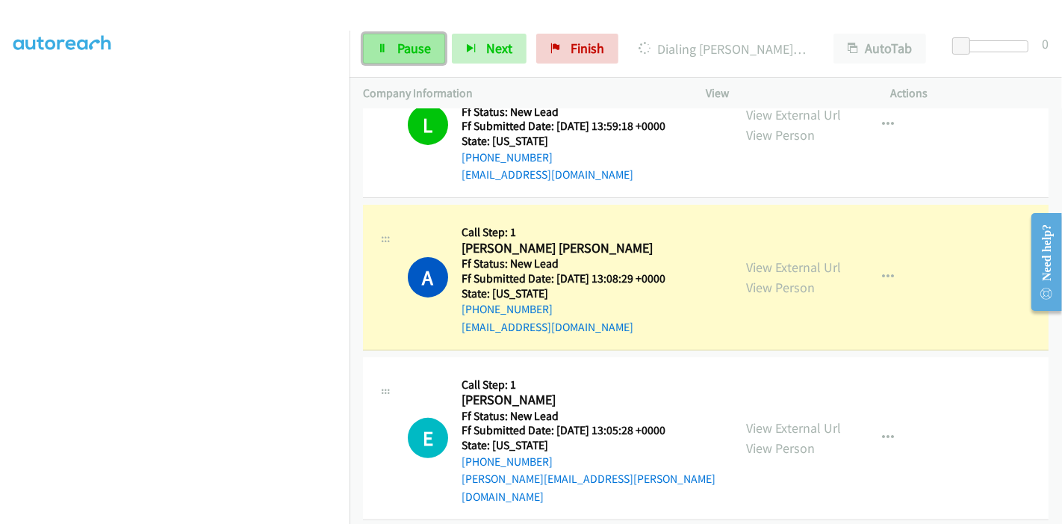
click at [367, 49] on link "Pause" at bounding box center [404, 49] width 82 height 30
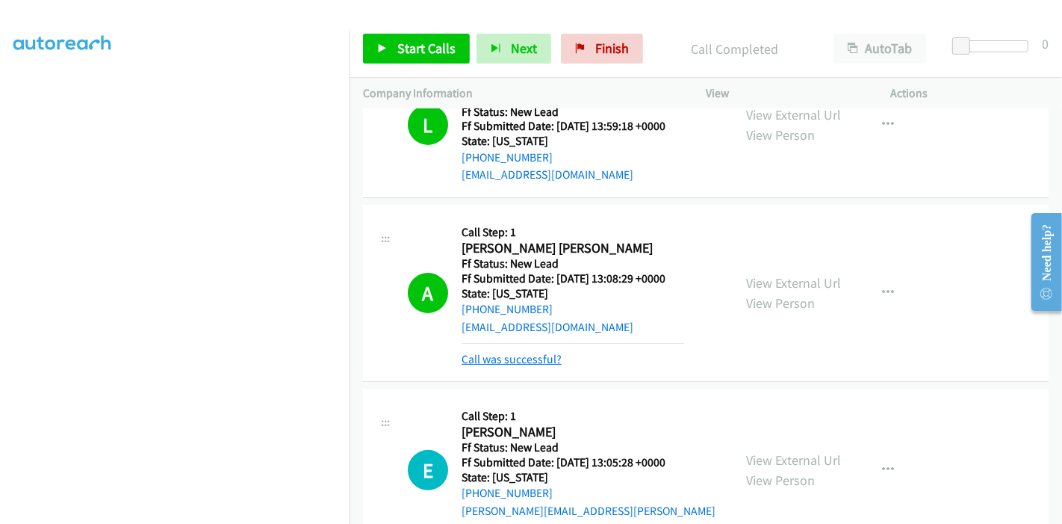
click at [521, 359] on link "Call was successful?" at bounding box center [512, 359] width 100 height 14
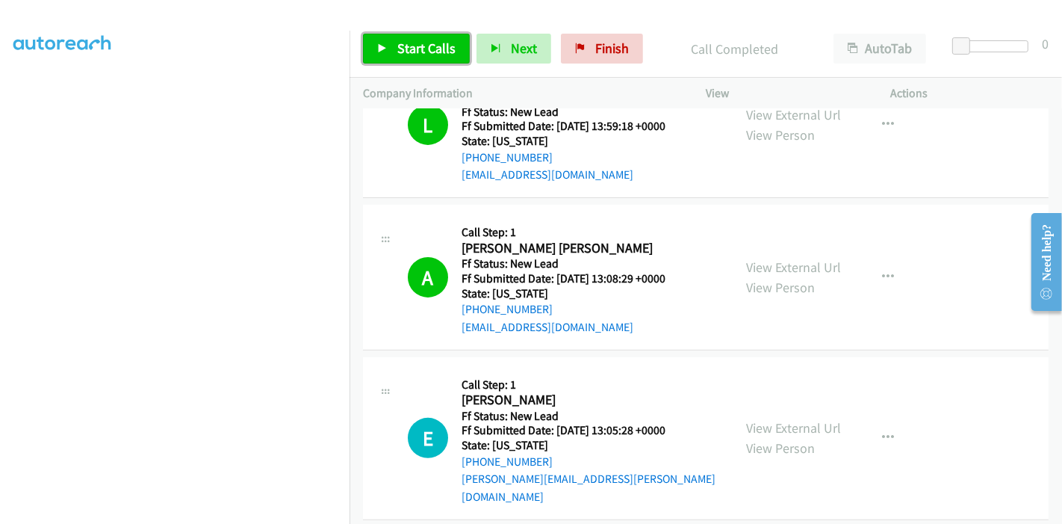
click at [386, 57] on link "Start Calls" at bounding box center [416, 49] width 107 height 30
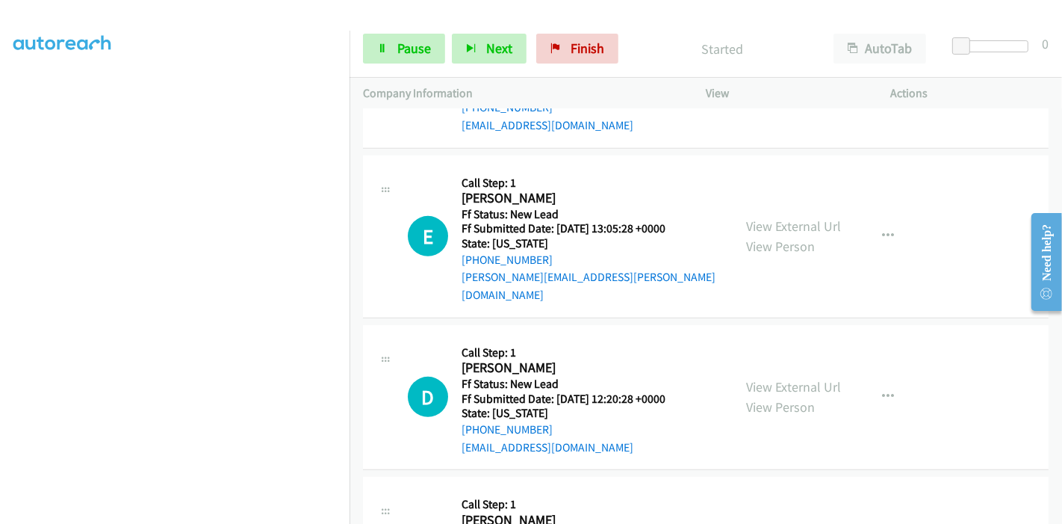
scroll to position [613, 0]
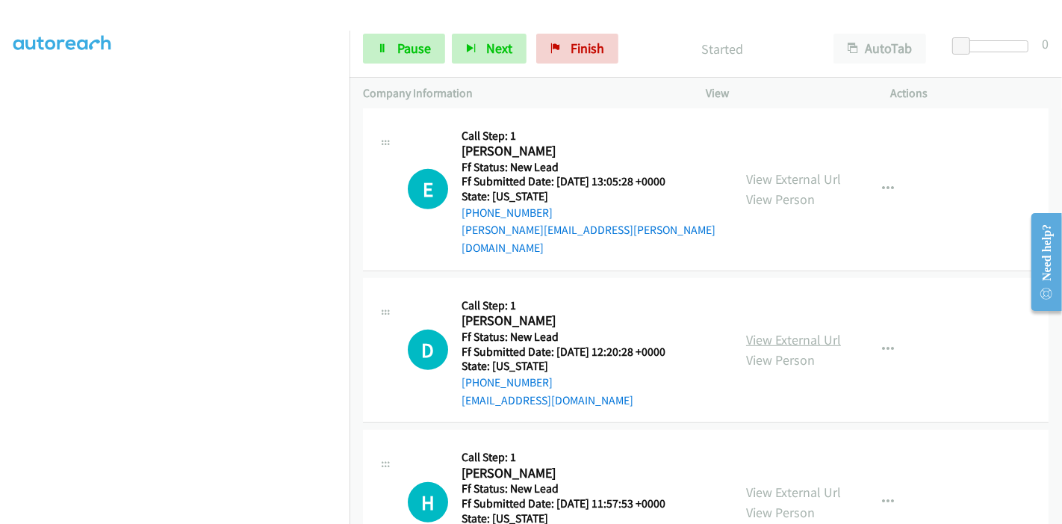
click at [758, 331] on link "View External Url" at bounding box center [793, 339] width 95 height 17
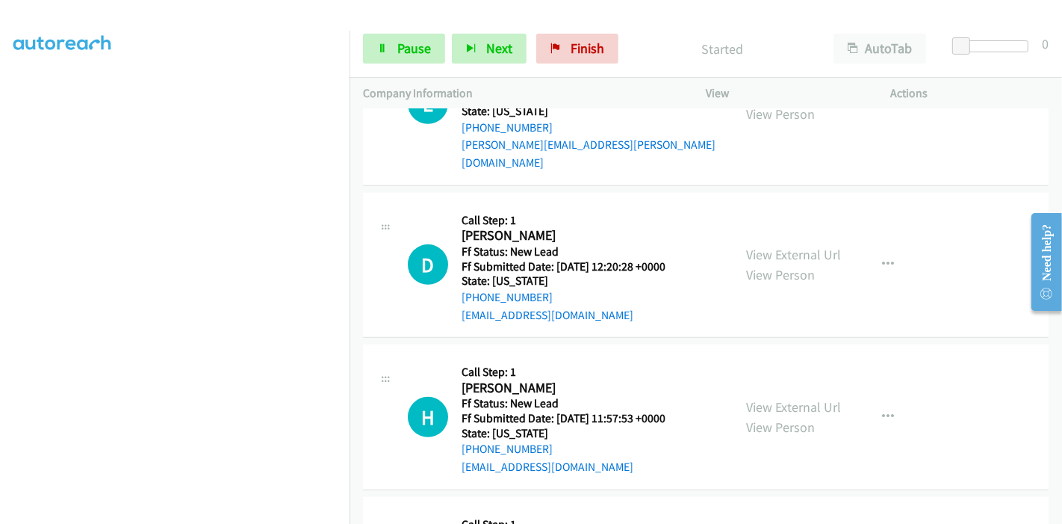
scroll to position [778, 0]
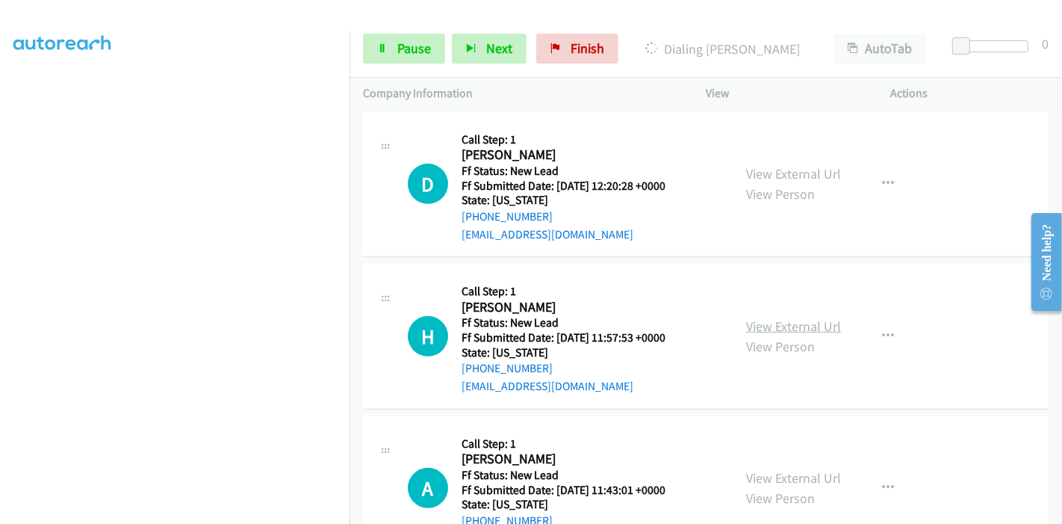
click at [763, 317] on link "View External Url" at bounding box center [793, 325] width 95 height 17
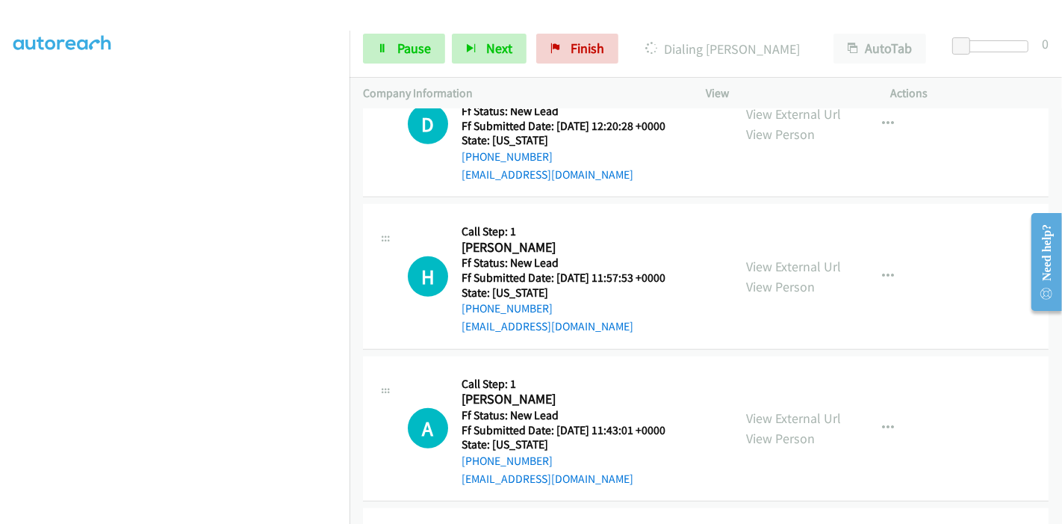
scroll to position [945, 0]
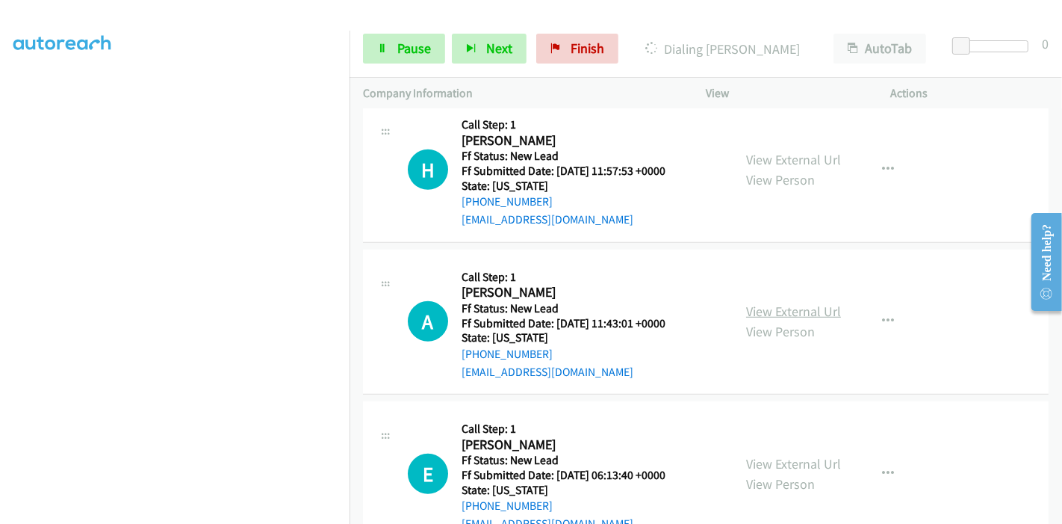
click at [793, 303] on link "View External Url" at bounding box center [793, 311] width 95 height 17
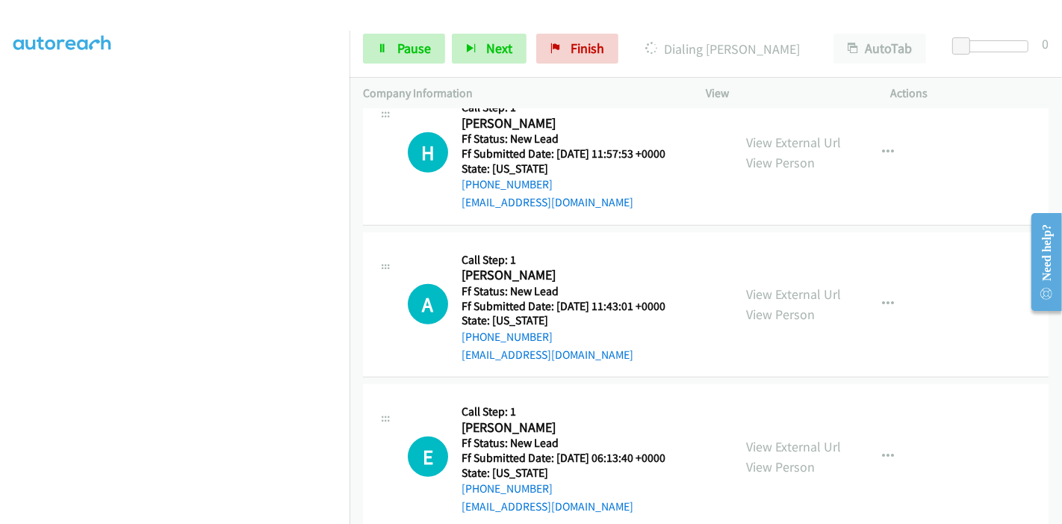
scroll to position [971, 0]
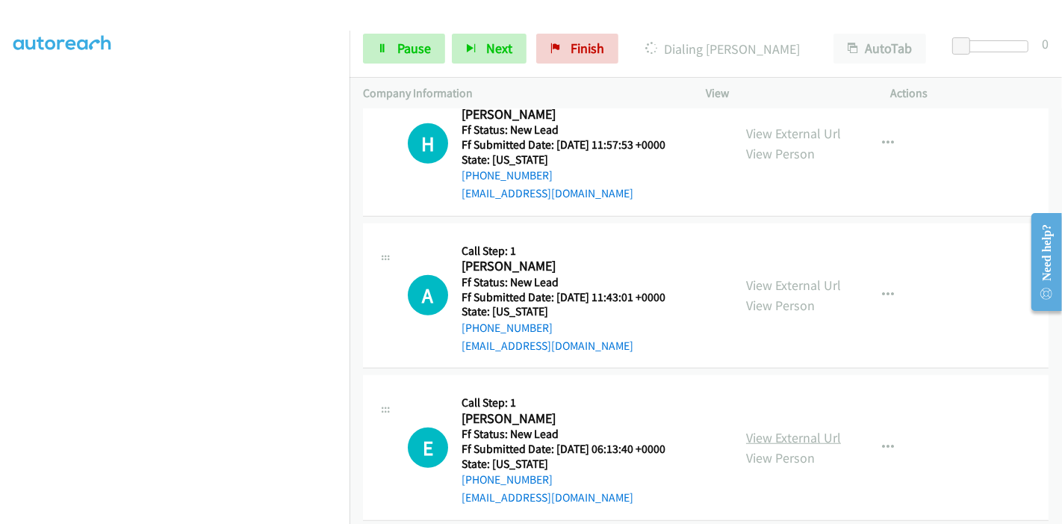
click at [749, 429] on link "View External Url" at bounding box center [793, 437] width 95 height 17
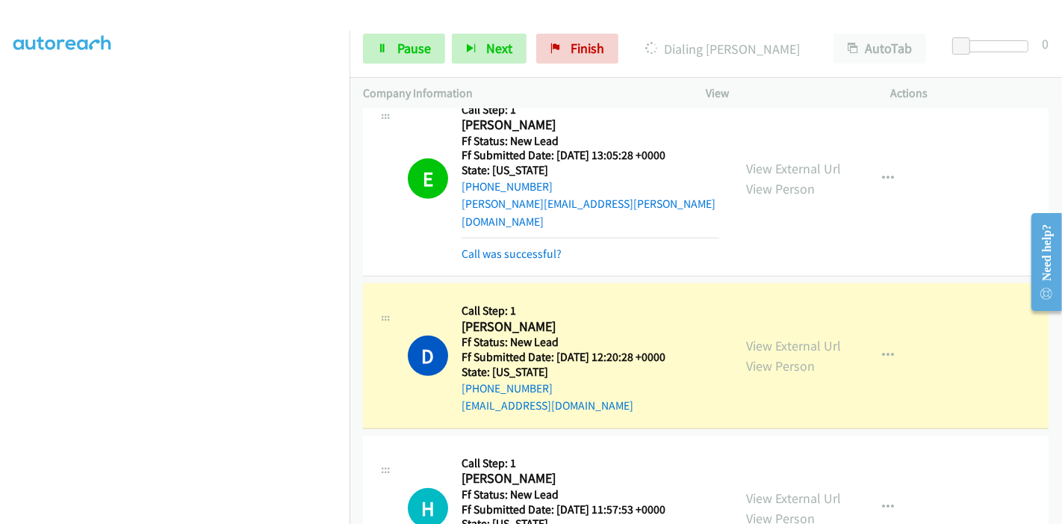
scroll to position [0, 0]
click at [515, 247] on link "Call was successful?" at bounding box center [512, 254] width 100 height 14
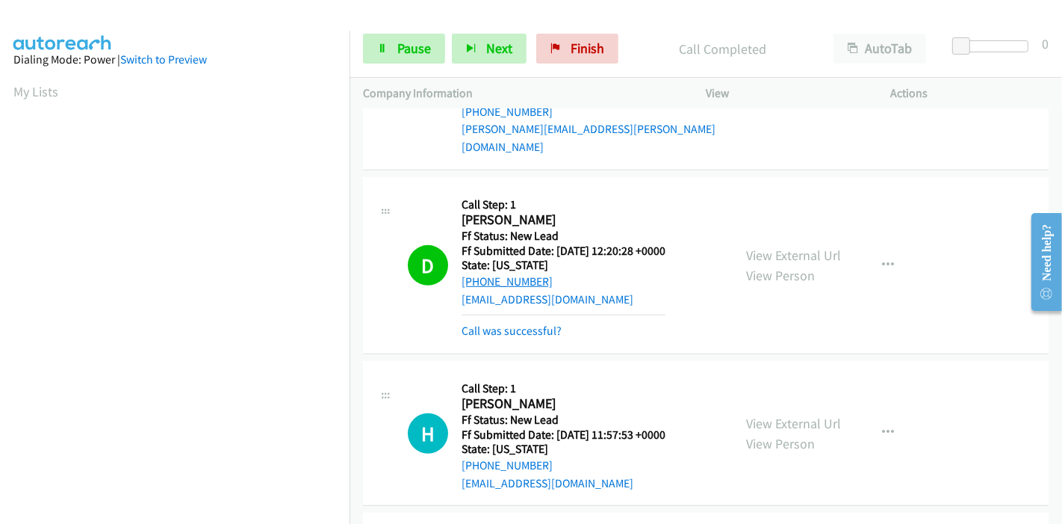
scroll to position [722, 0]
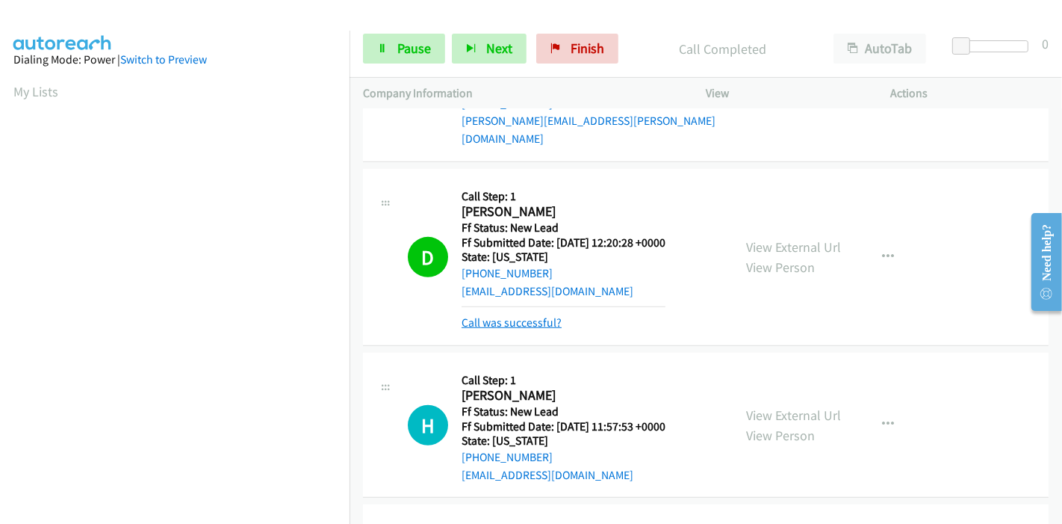
click at [508, 315] on link "Call was successful?" at bounding box center [512, 322] width 100 height 14
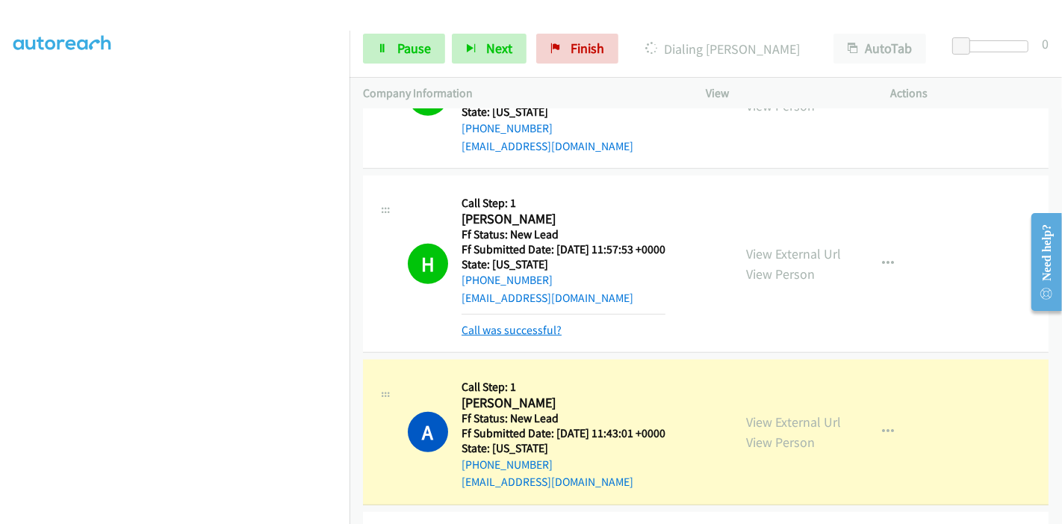
scroll to position [904, 0]
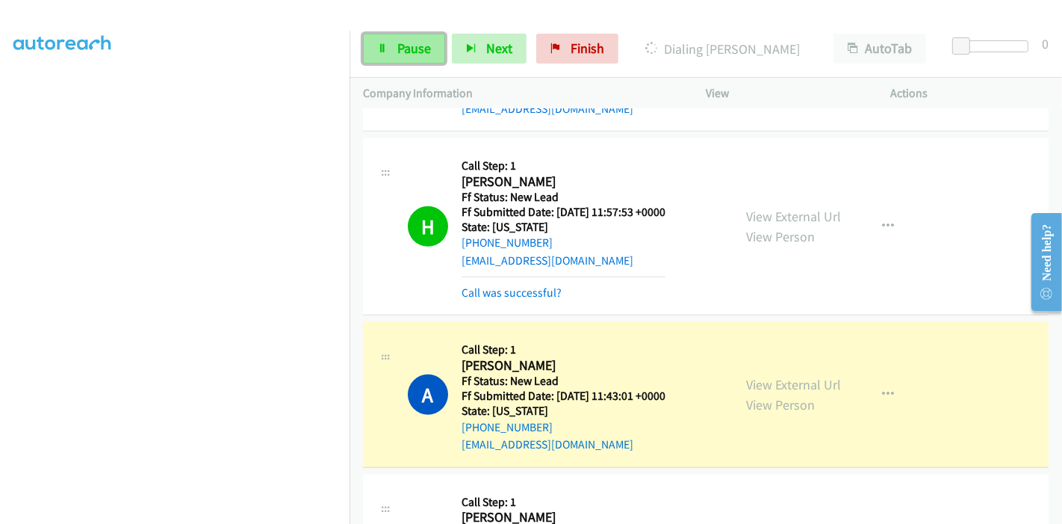
click at [403, 48] on span "Pause" at bounding box center [414, 48] width 34 height 17
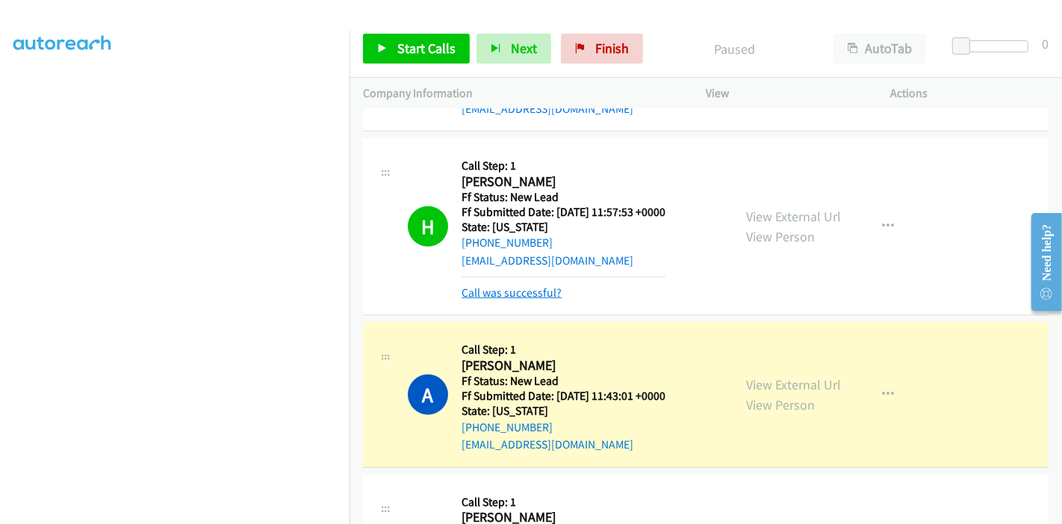
click at [543, 285] on link "Call was successful?" at bounding box center [512, 292] width 100 height 14
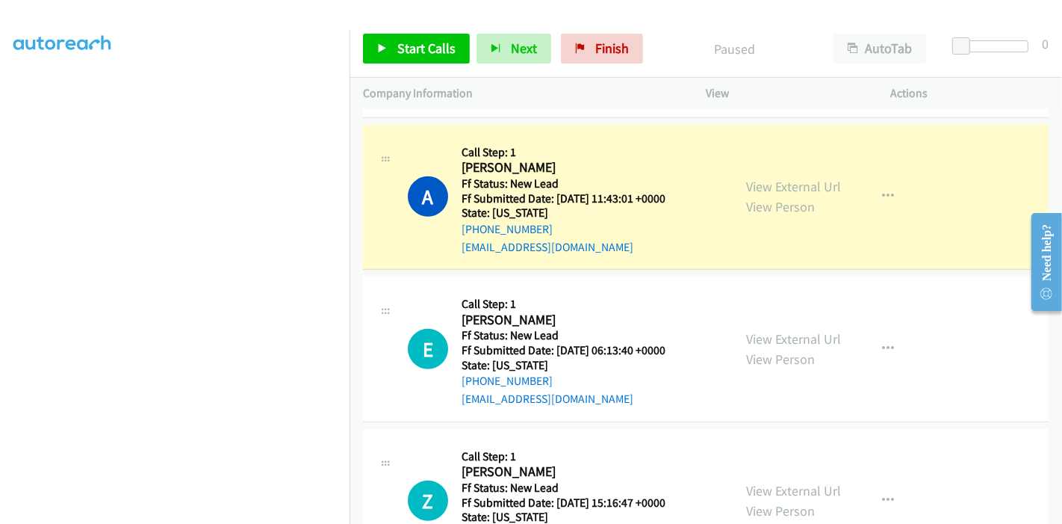
scroll to position [315, 0]
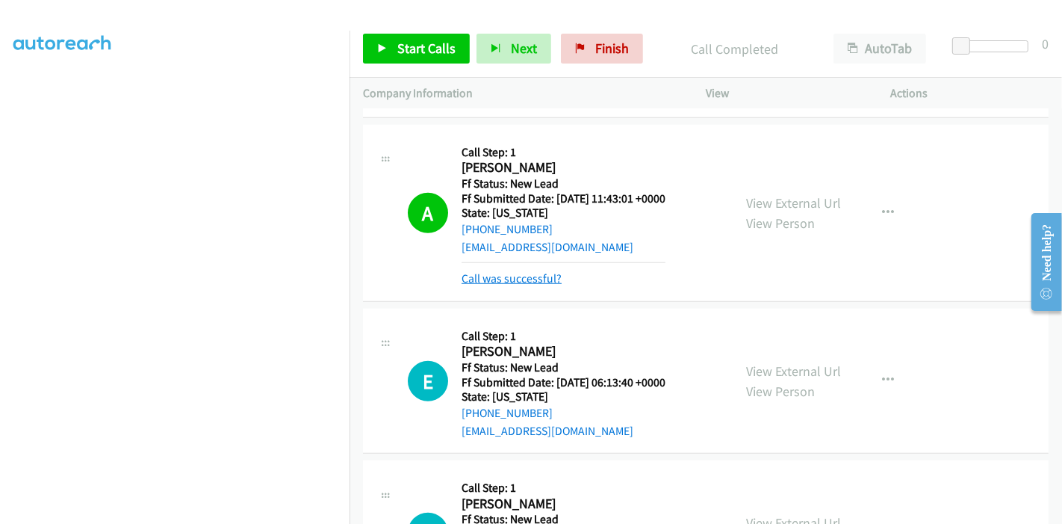
click at [525, 271] on link "Call was successful?" at bounding box center [512, 278] width 100 height 14
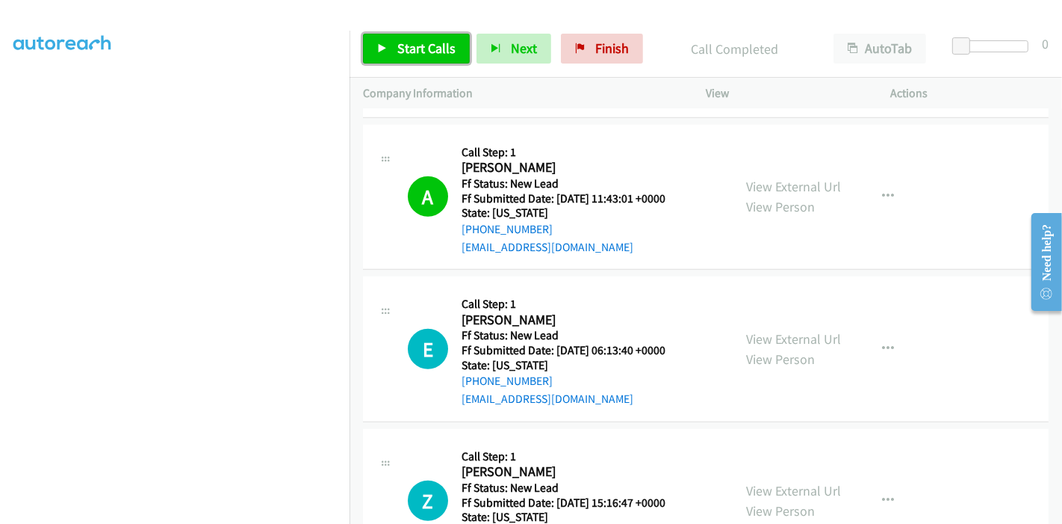
click at [388, 54] on link "Start Calls" at bounding box center [416, 49] width 107 height 30
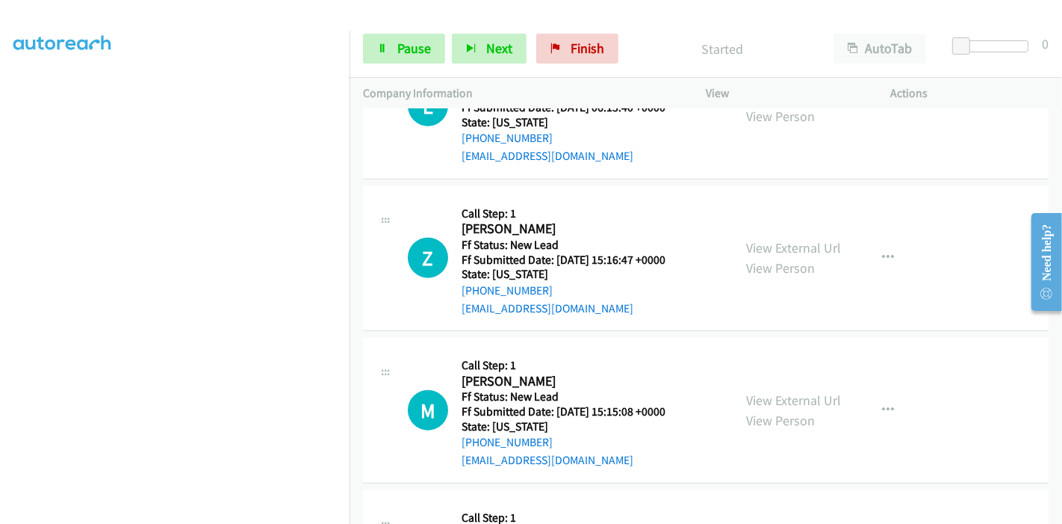
scroll to position [1318, 0]
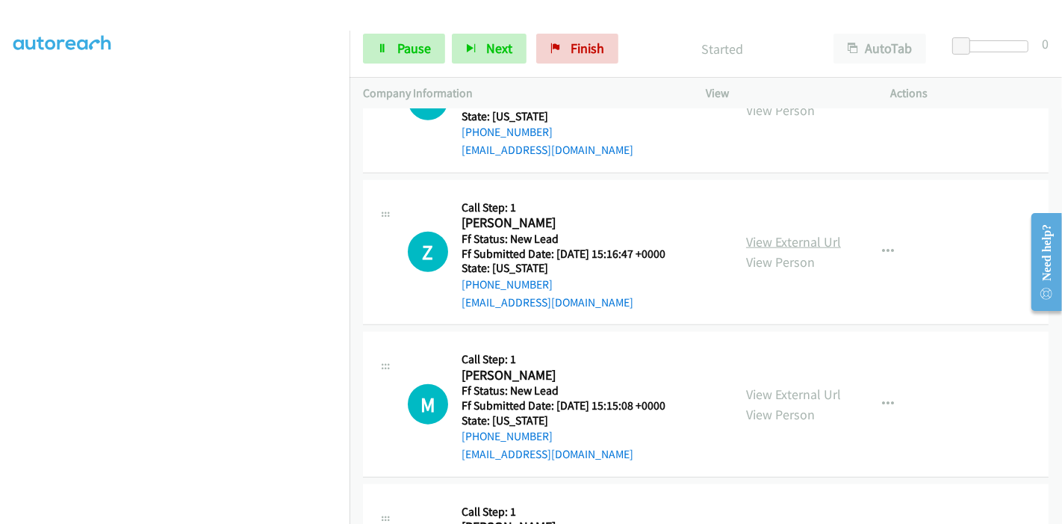
click at [779, 233] on link "View External Url" at bounding box center [793, 241] width 95 height 17
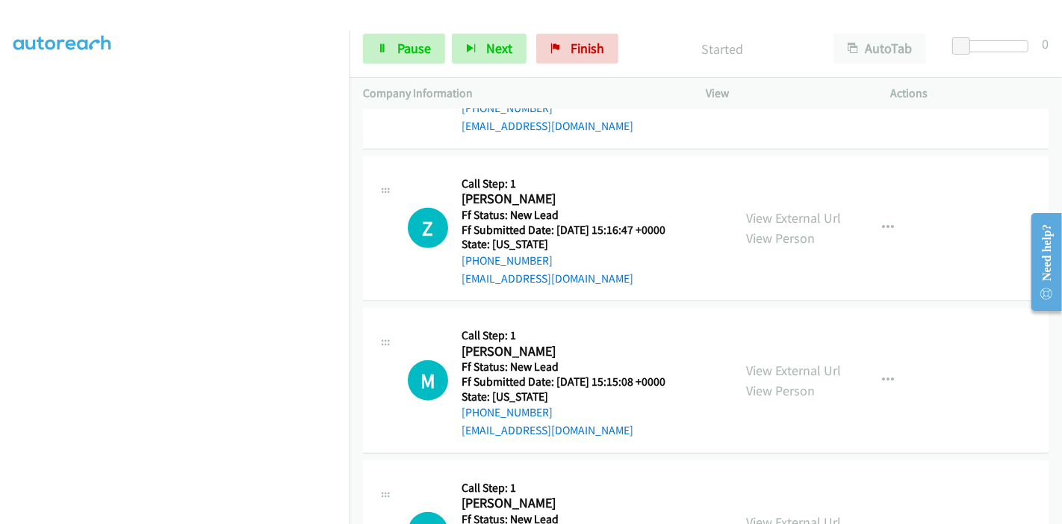
scroll to position [1402, 0]
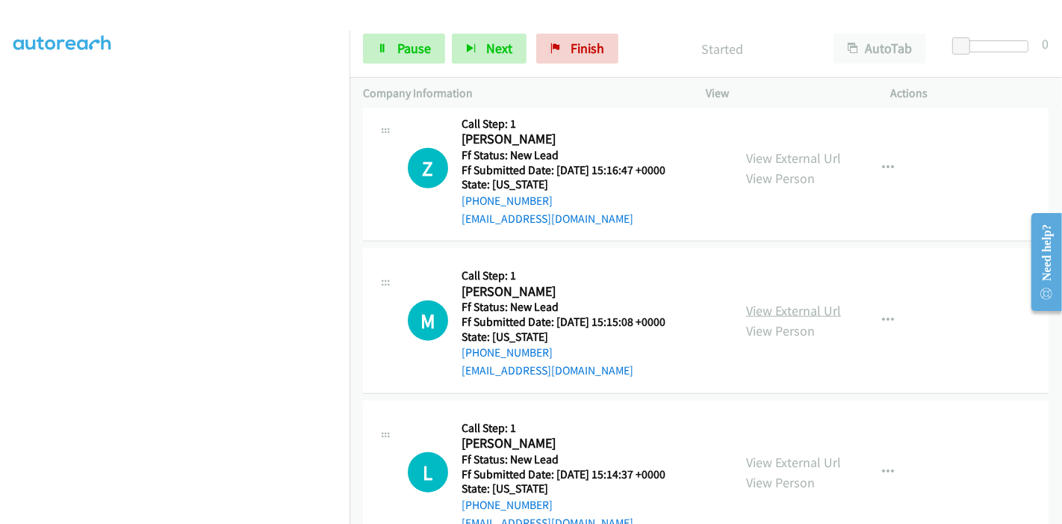
click at [766, 302] on link "View External Url" at bounding box center [793, 310] width 95 height 17
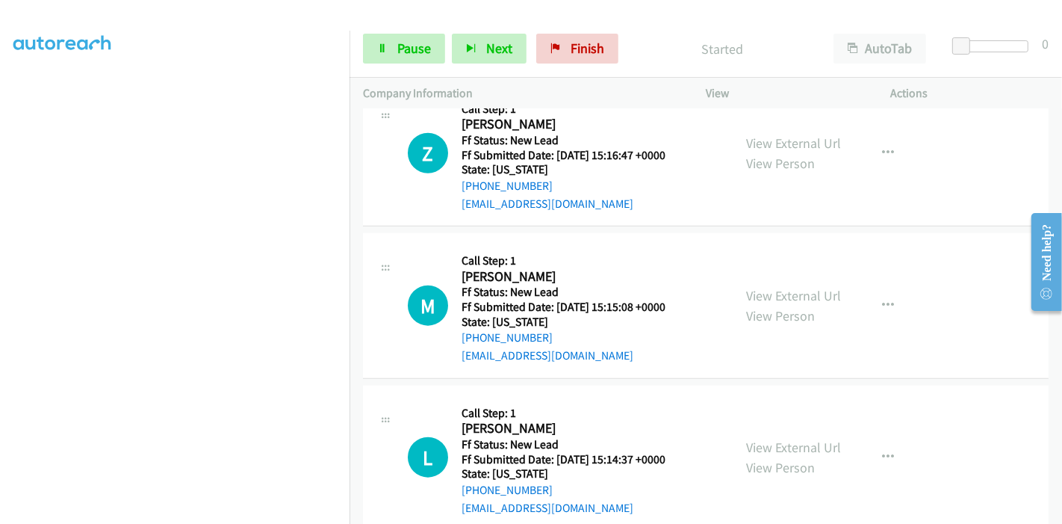
scroll to position [1426, 0]
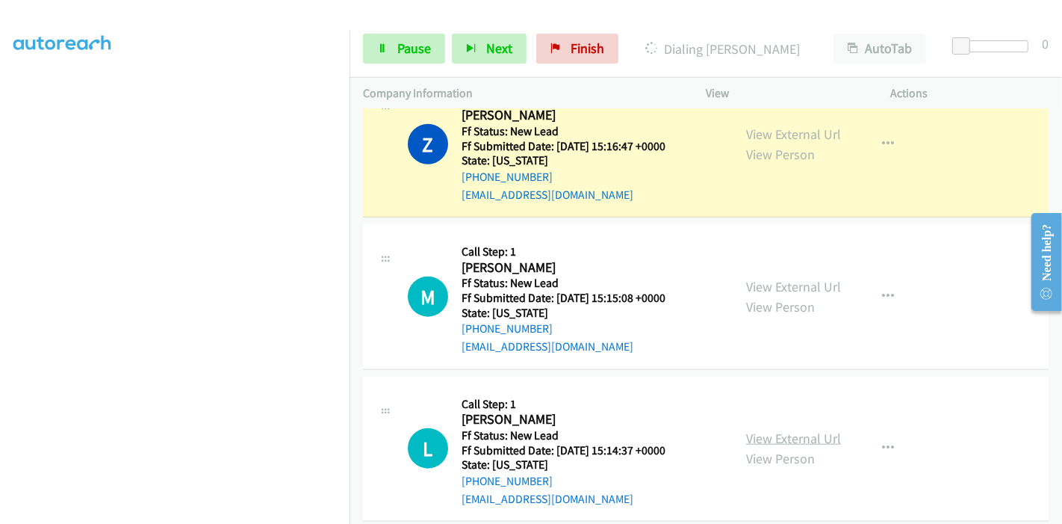
click at [772, 430] on link "View External Url" at bounding box center [793, 438] width 95 height 17
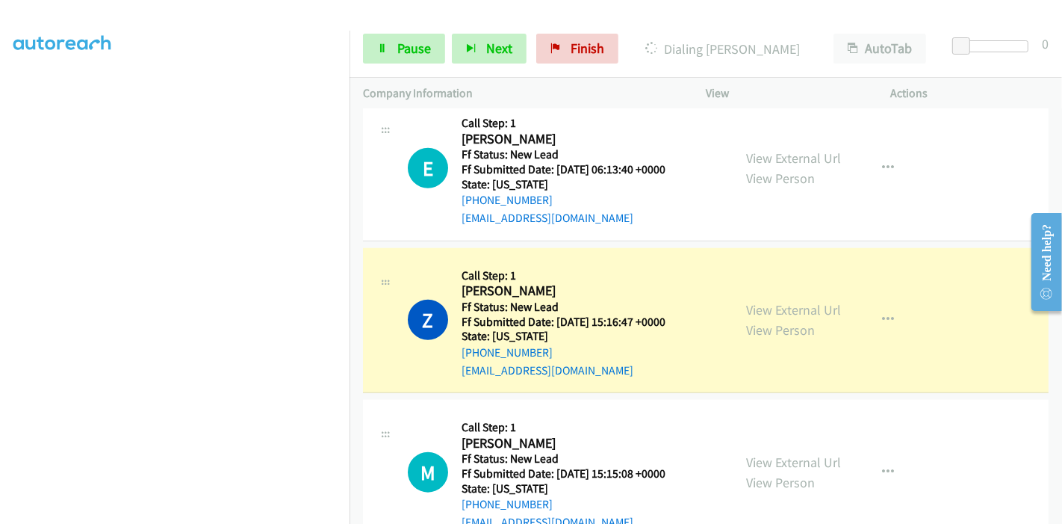
scroll to position [1177, 0]
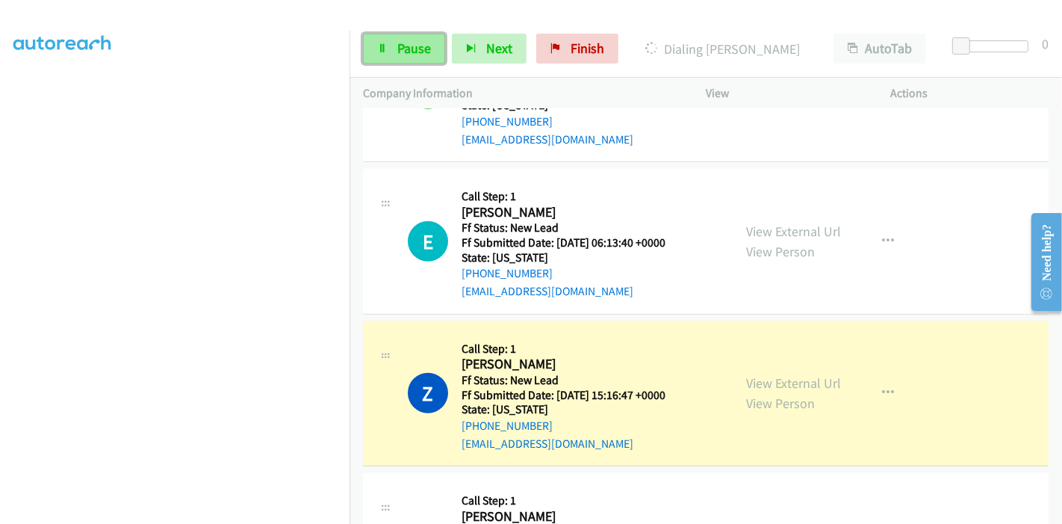
click at [390, 52] on link "Pause" at bounding box center [404, 49] width 82 height 30
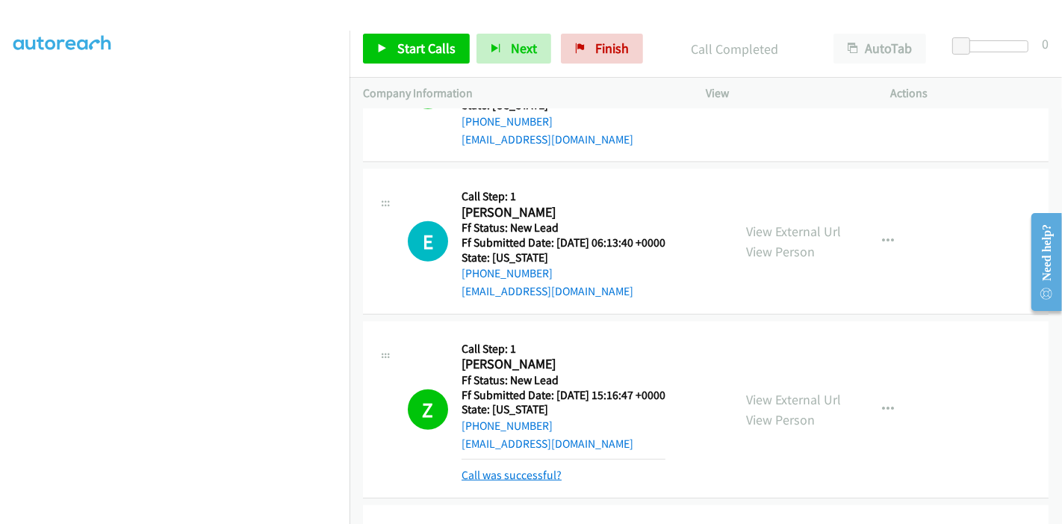
click at [496, 468] on link "Call was successful?" at bounding box center [512, 475] width 100 height 14
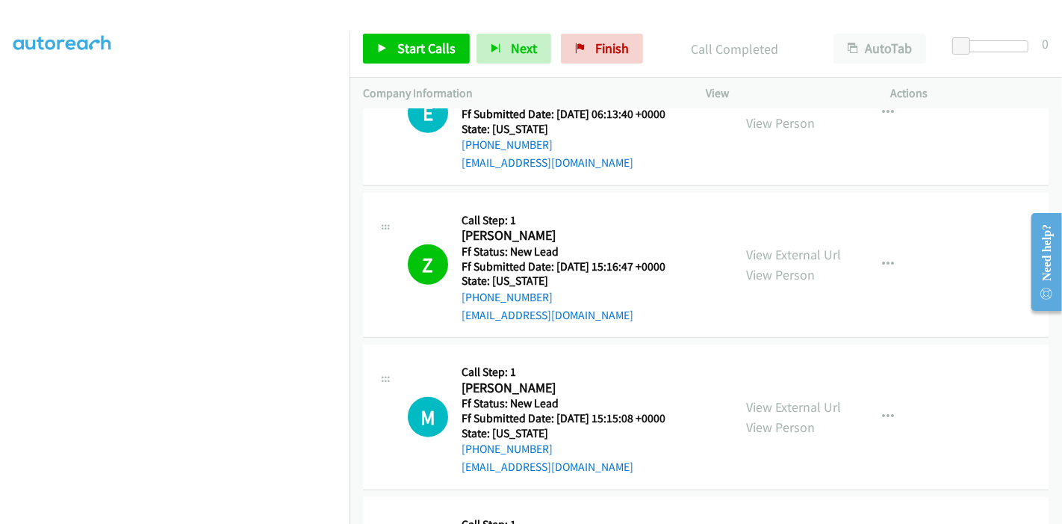
scroll to position [1426, 0]
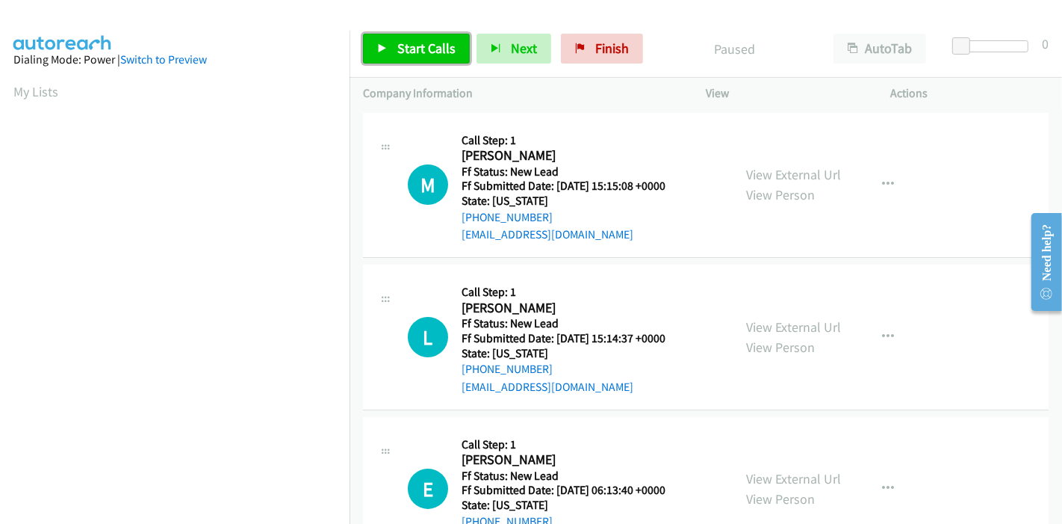
click at [400, 55] on span "Start Calls" at bounding box center [426, 48] width 58 height 17
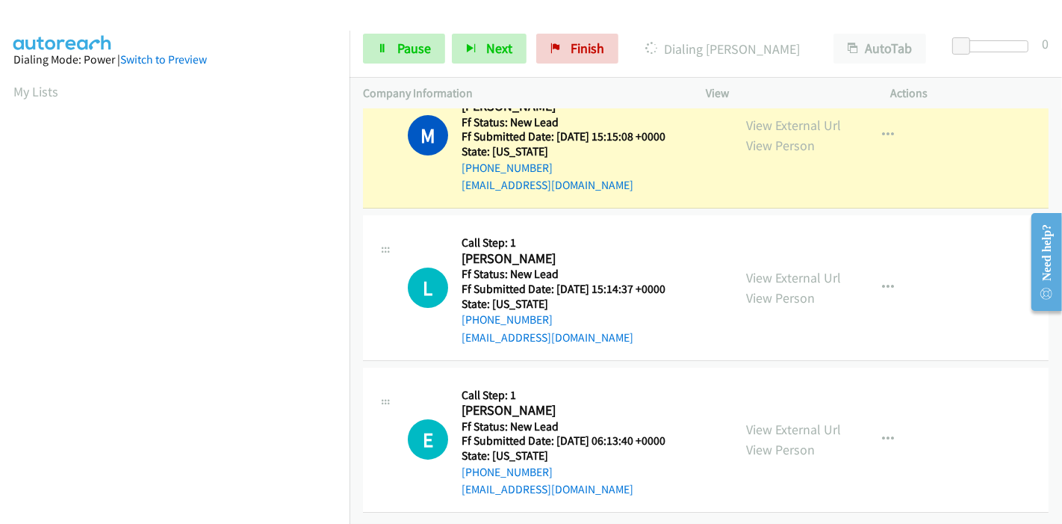
scroll to position [76, 0]
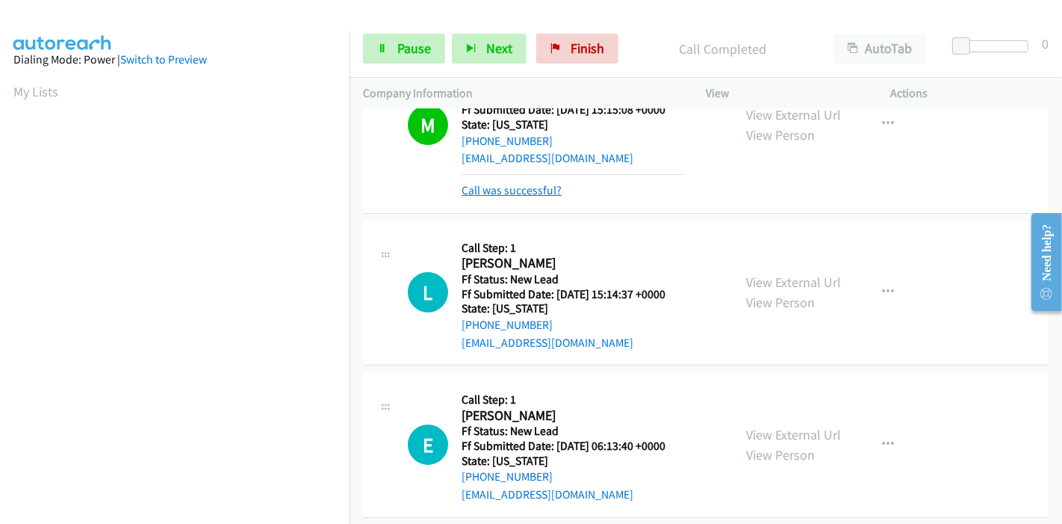
click at [512, 183] on link "Call was successful?" at bounding box center [512, 190] width 100 height 14
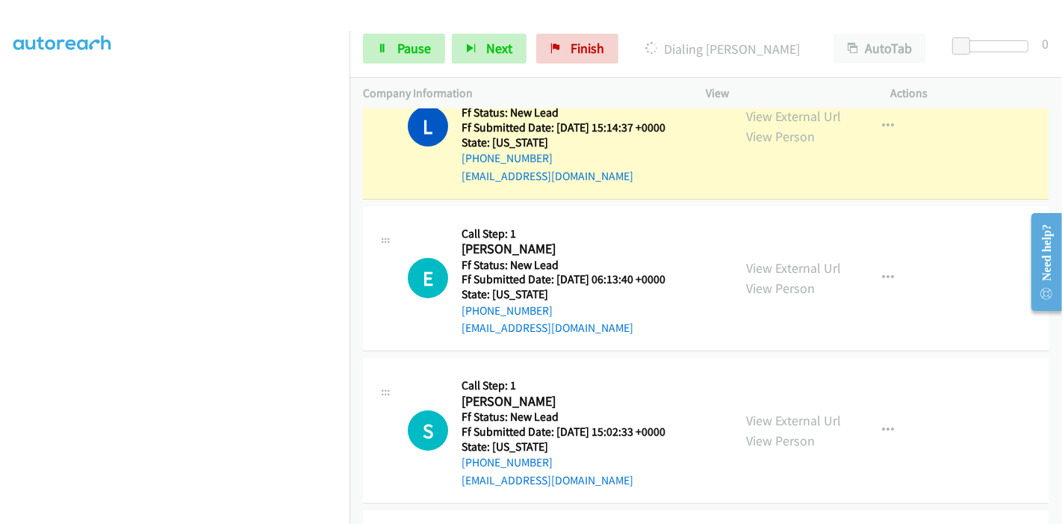
scroll to position [392, 0]
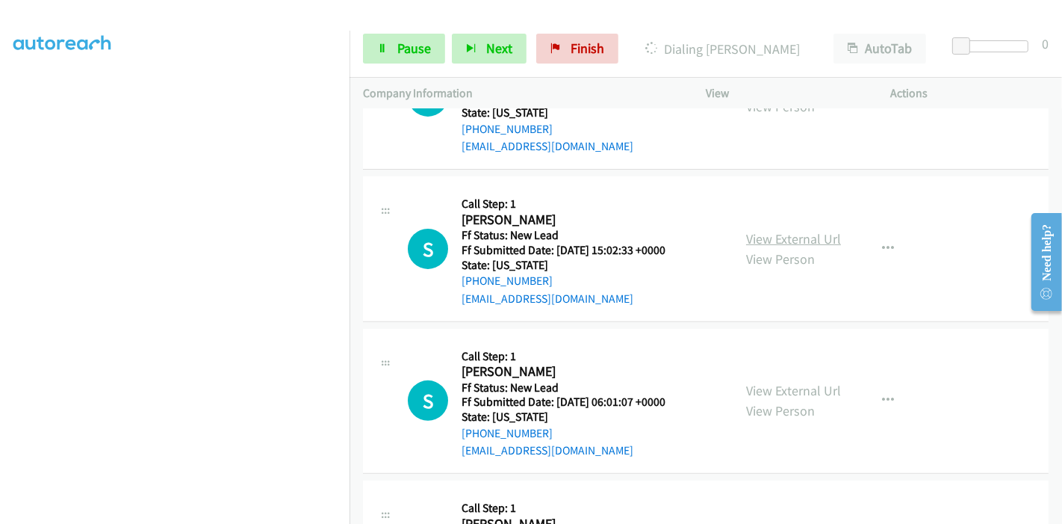
click at [785, 241] on link "View External Url" at bounding box center [793, 238] width 95 height 17
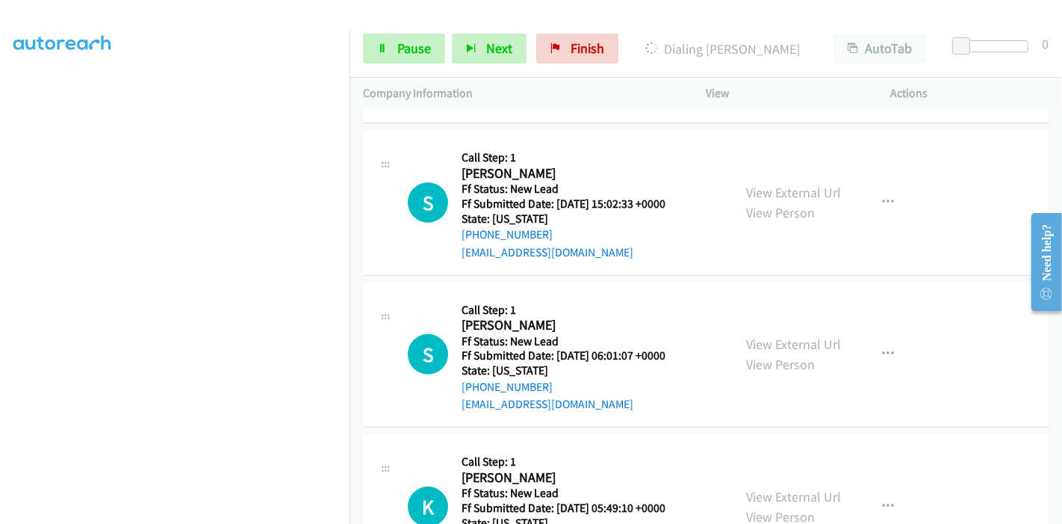
scroll to position [475, 0]
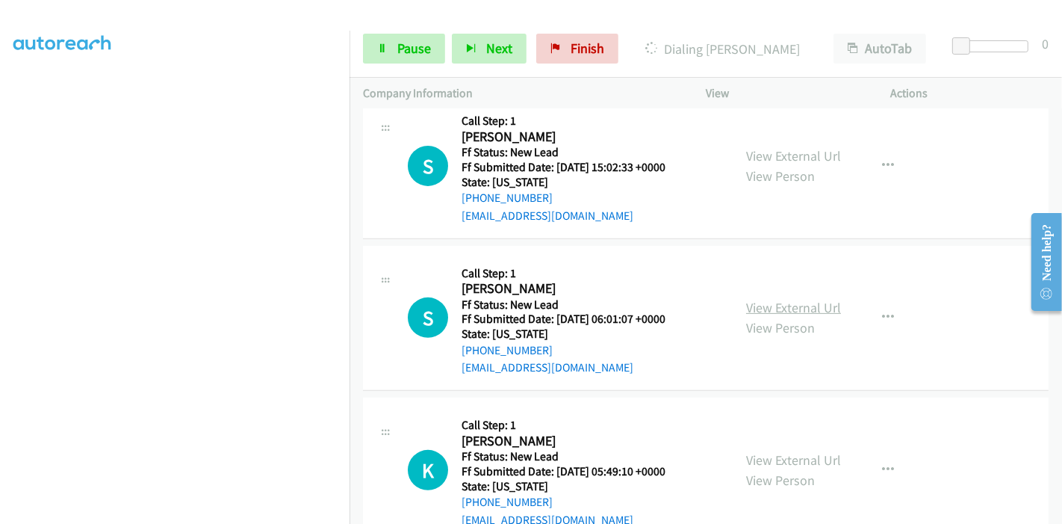
click at [750, 306] on link "View External Url" at bounding box center [793, 307] width 95 height 17
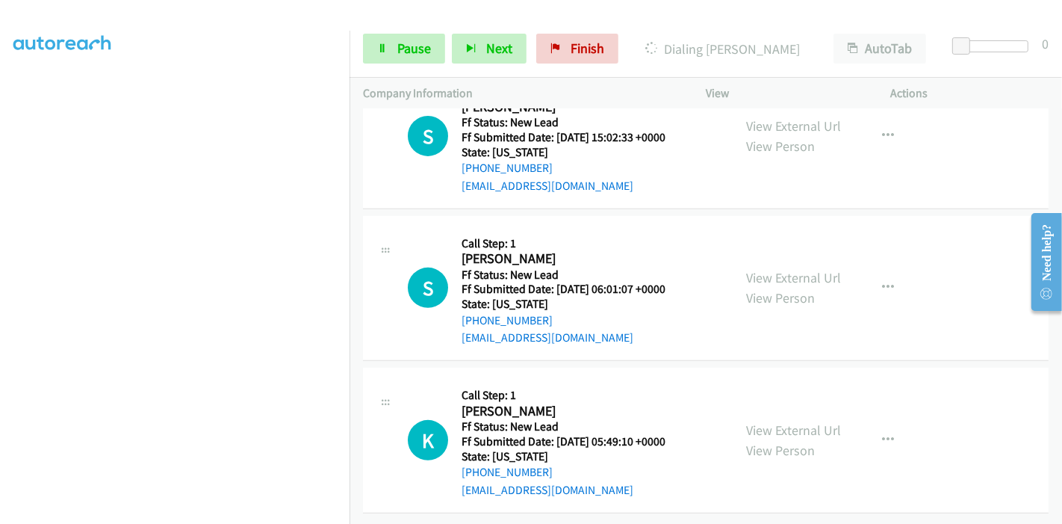
scroll to position [515, 0]
click at [777, 406] on div "View External Url View Person View External Url Email Schedule/Manage Callback …" at bounding box center [832, 440] width 199 height 118
click at [775, 421] on link "View External Url" at bounding box center [793, 429] width 95 height 17
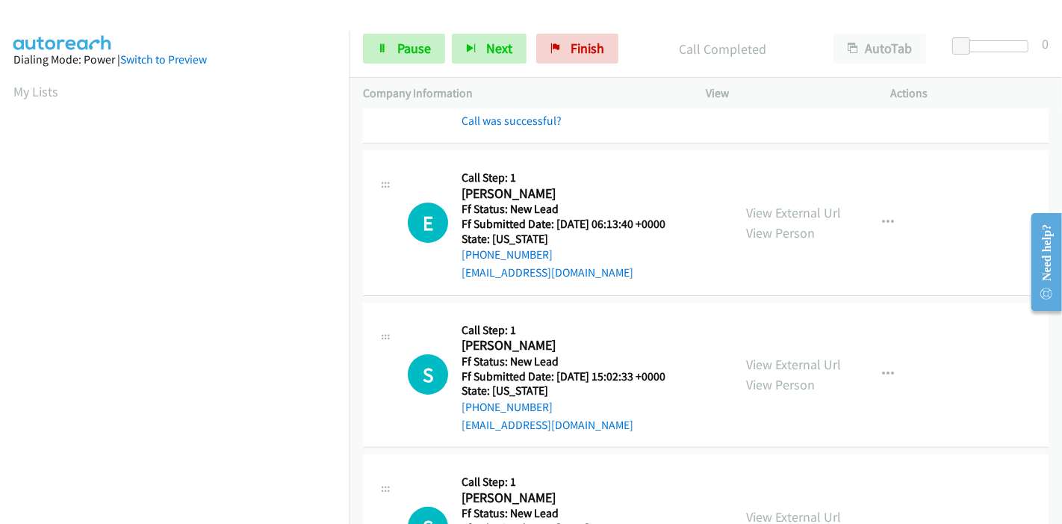
scroll to position [215, 0]
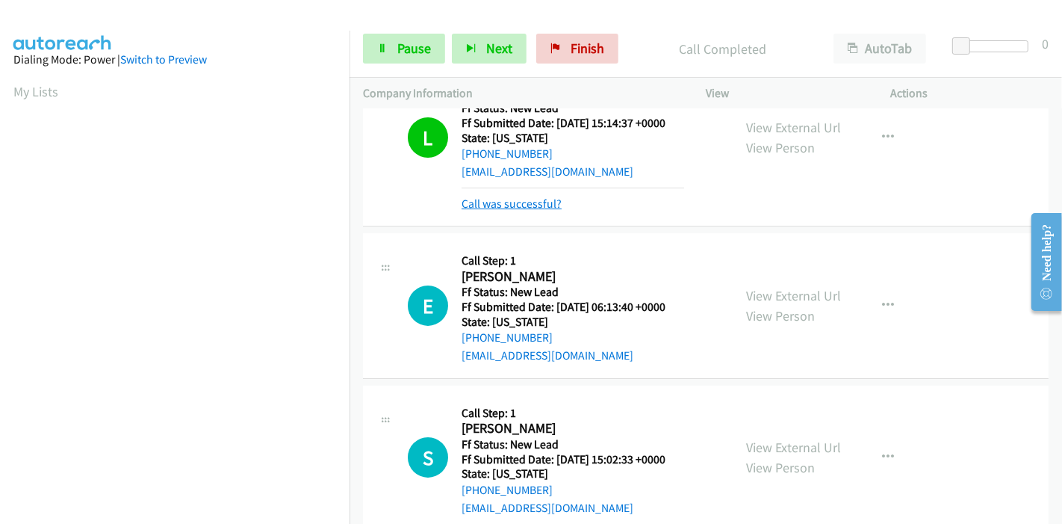
click at [498, 205] on link "Call was successful?" at bounding box center [512, 203] width 100 height 14
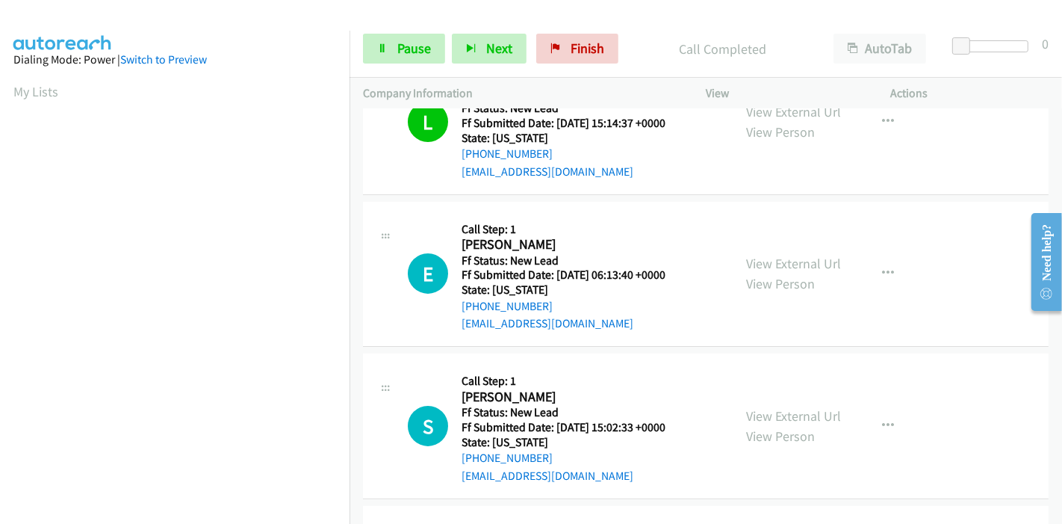
scroll to position [199, 0]
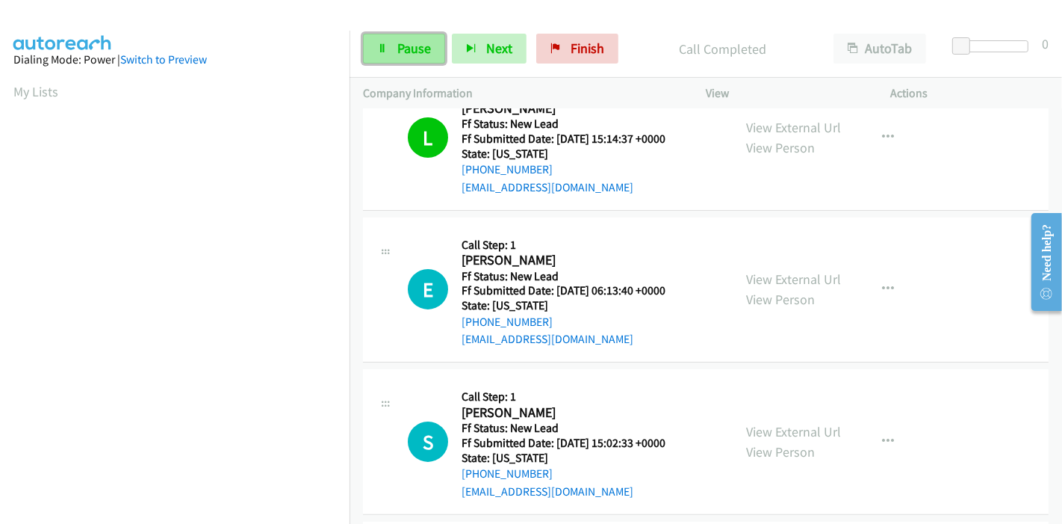
click at [397, 51] on span "Pause" at bounding box center [414, 48] width 34 height 17
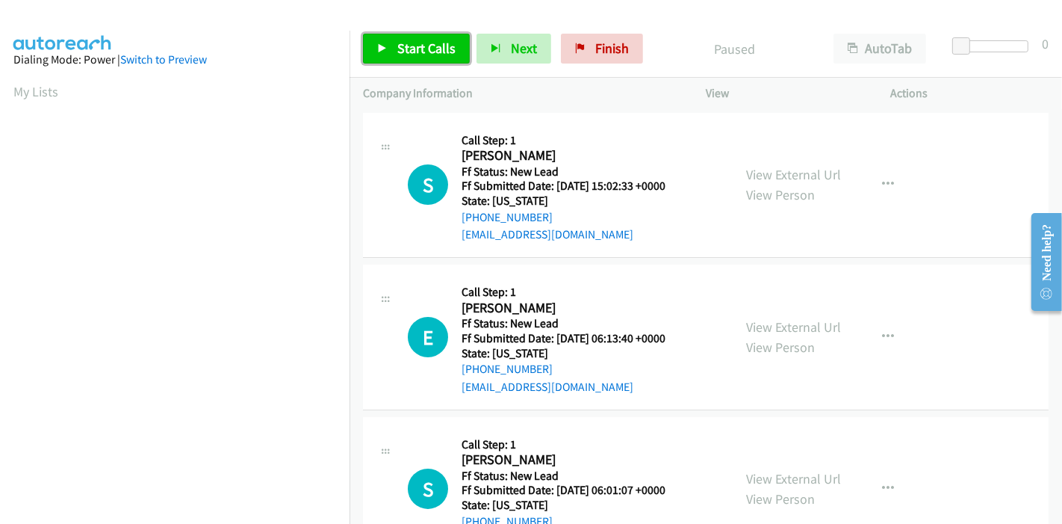
click at [400, 43] on span "Start Calls" at bounding box center [426, 48] width 58 height 17
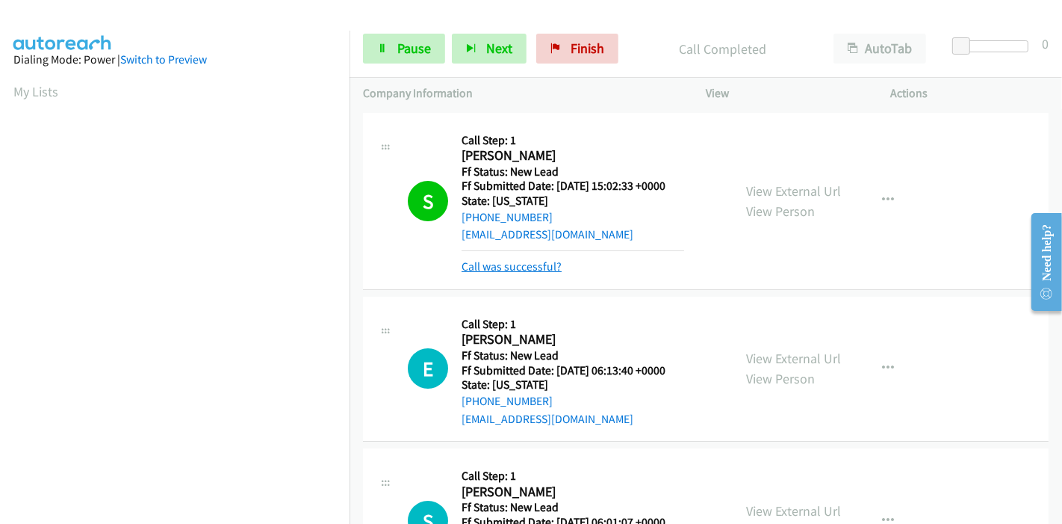
click at [544, 267] on link "Call was successful?" at bounding box center [512, 266] width 100 height 14
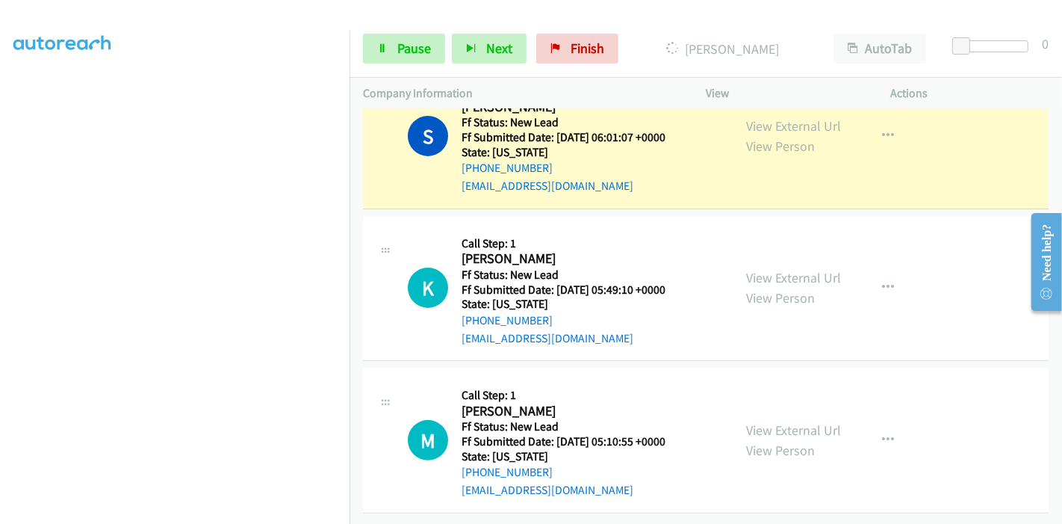
scroll to position [395, 0]
click at [800, 421] on link "View External Url" at bounding box center [793, 429] width 95 height 17
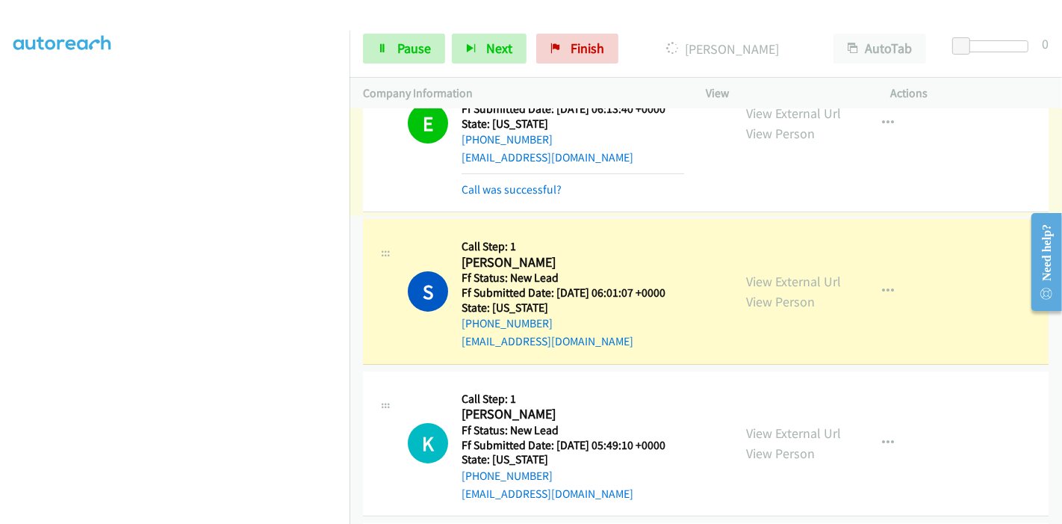
click at [530, 190] on link "Call was successful?" at bounding box center [512, 189] width 100 height 14
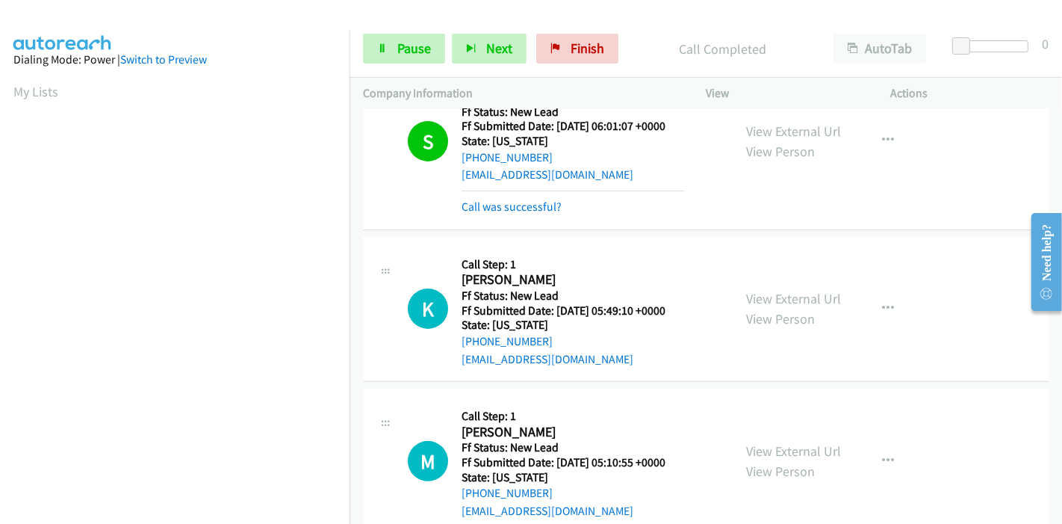
scroll to position [379, 0]
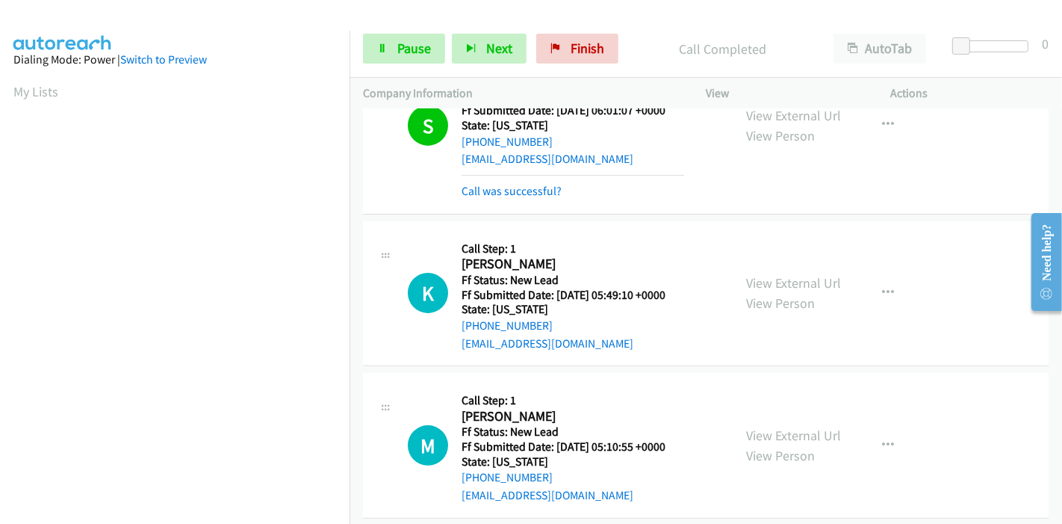
click at [532, 197] on div "Call was successful?" at bounding box center [573, 191] width 223 height 18
click at [533, 193] on link "Call was successful?" at bounding box center [512, 191] width 100 height 14
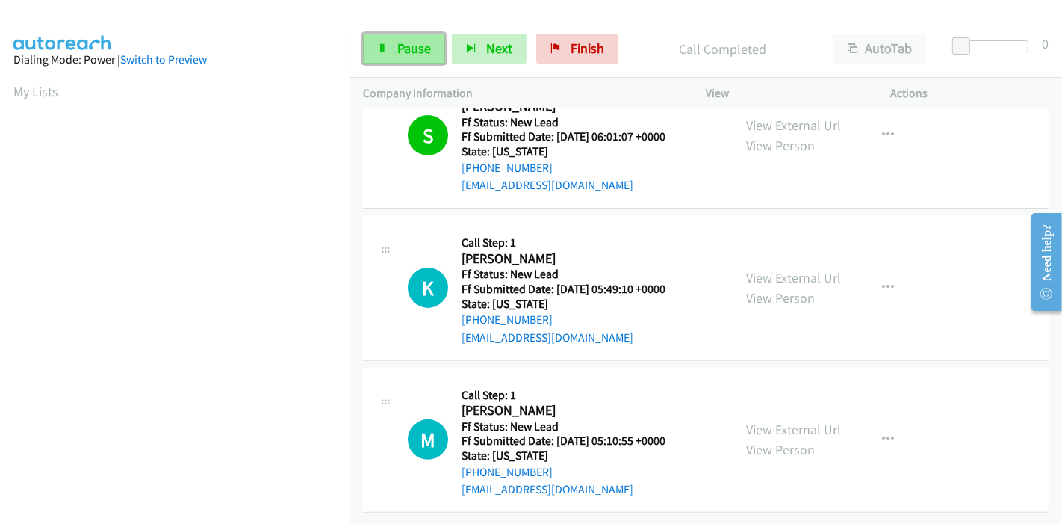
click at [403, 48] on span "Pause" at bounding box center [414, 48] width 34 height 17
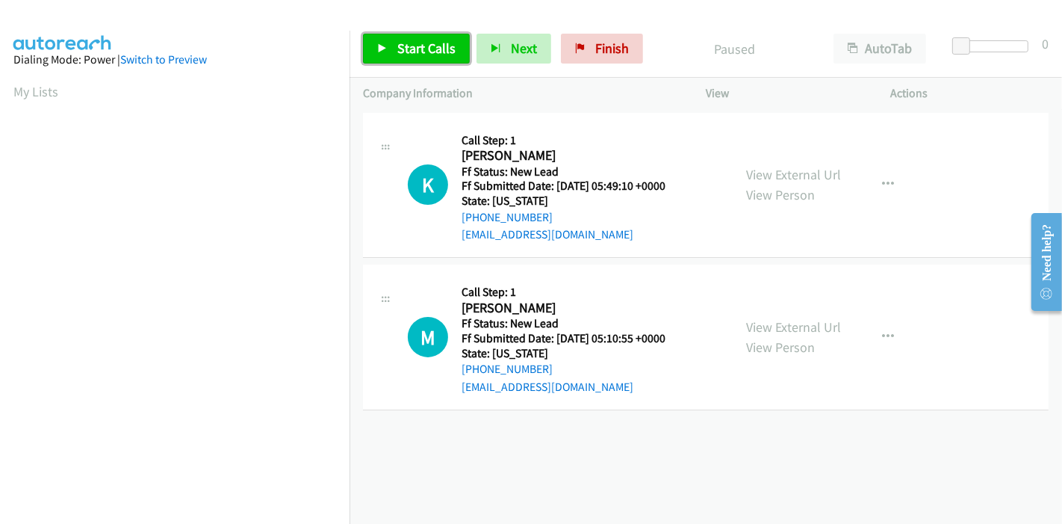
click at [399, 49] on span "Start Calls" at bounding box center [426, 48] width 58 height 17
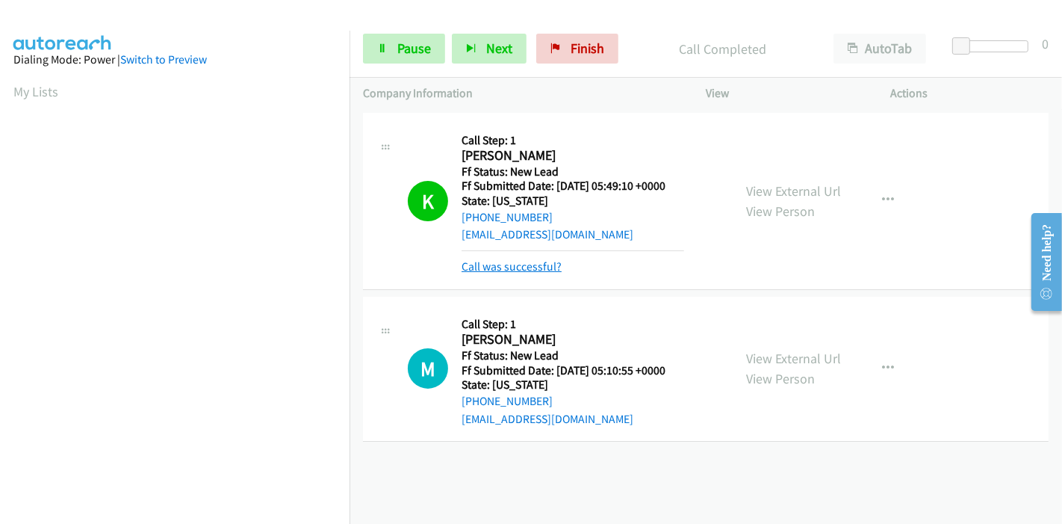
click at [509, 268] on link "Call was successful?" at bounding box center [512, 266] width 100 height 14
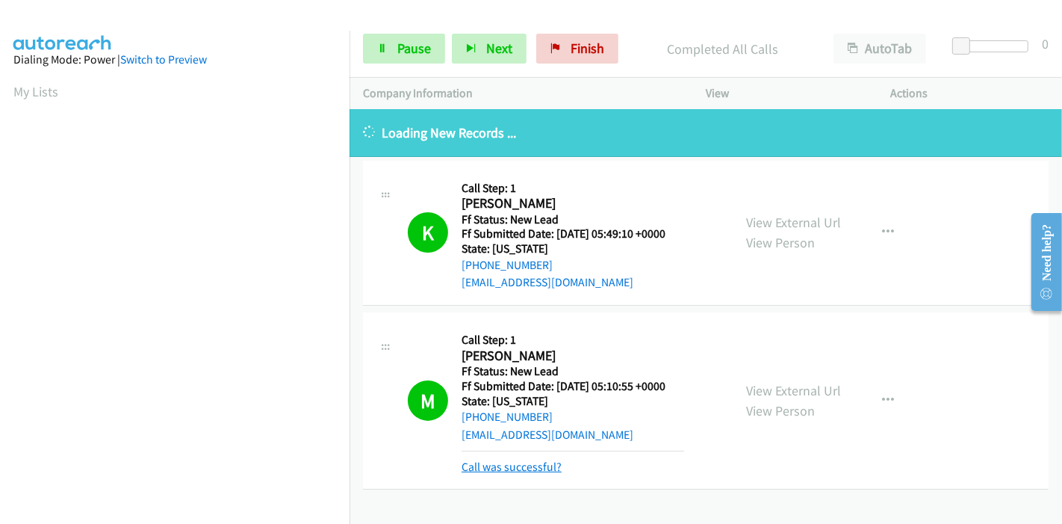
click at [507, 467] on link "Call was successful?" at bounding box center [512, 466] width 100 height 14
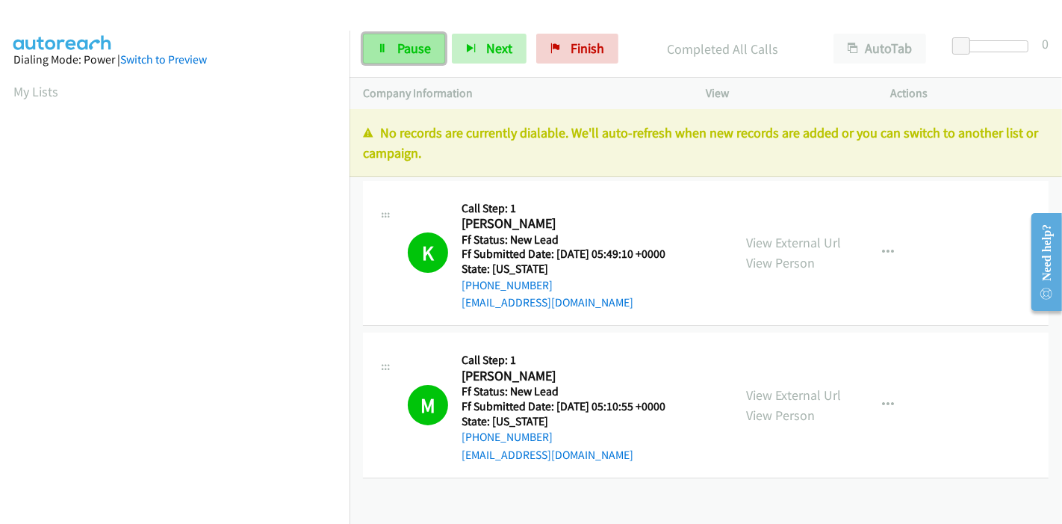
click at [401, 43] on span "Pause" at bounding box center [414, 48] width 34 height 17
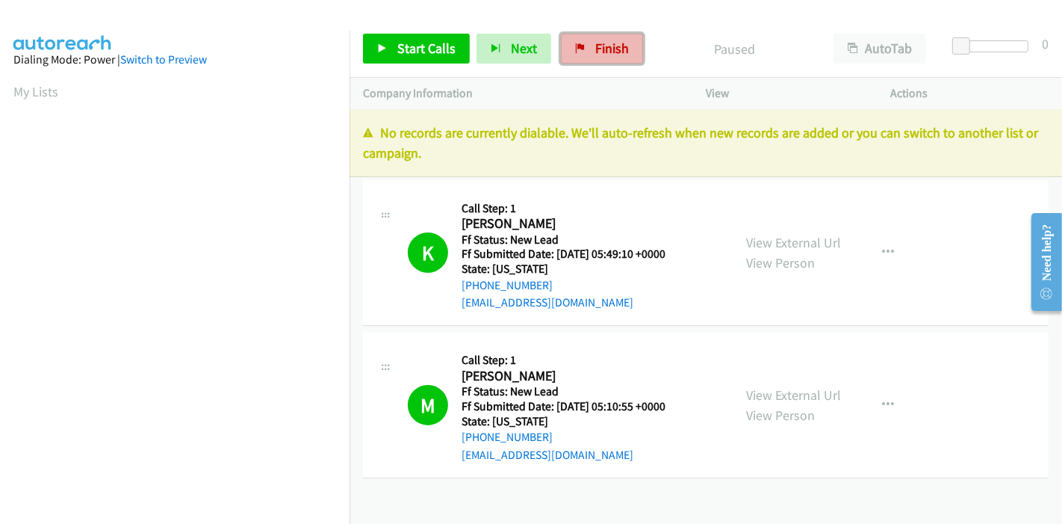
click at [576, 49] on icon at bounding box center [580, 49] width 10 height 10
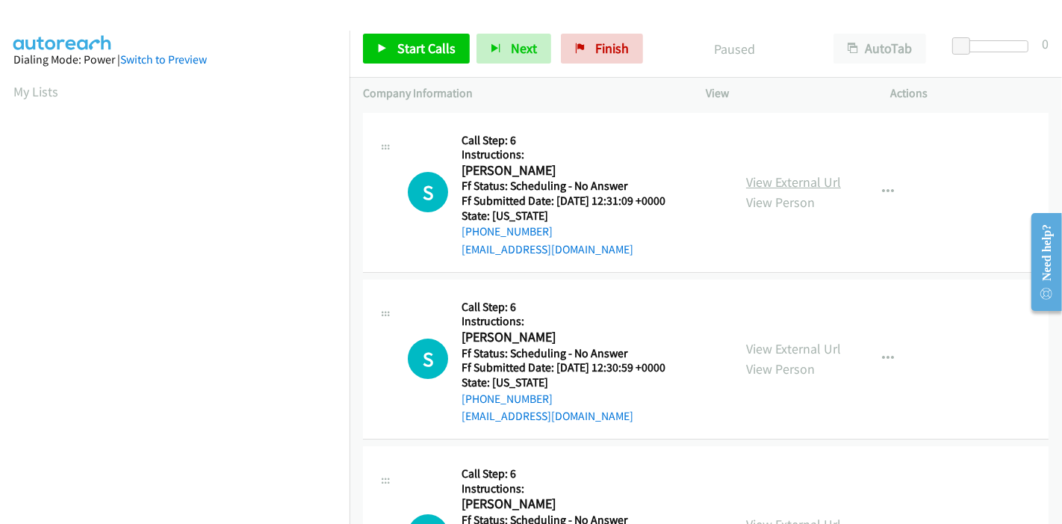
click at [770, 186] on link "View External Url" at bounding box center [793, 181] width 95 height 17
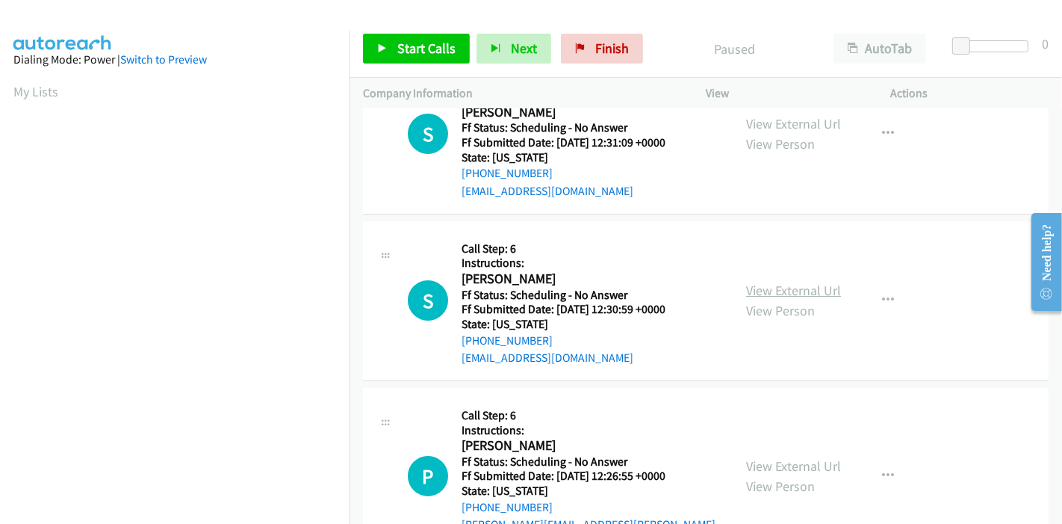
scroll to position [83, 0]
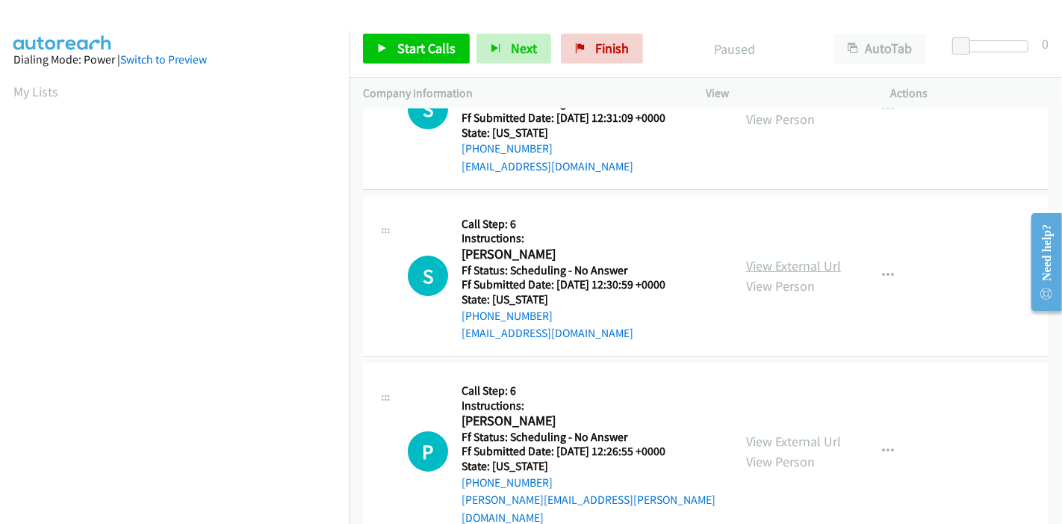
click at [790, 263] on link "View External Url" at bounding box center [793, 265] width 95 height 17
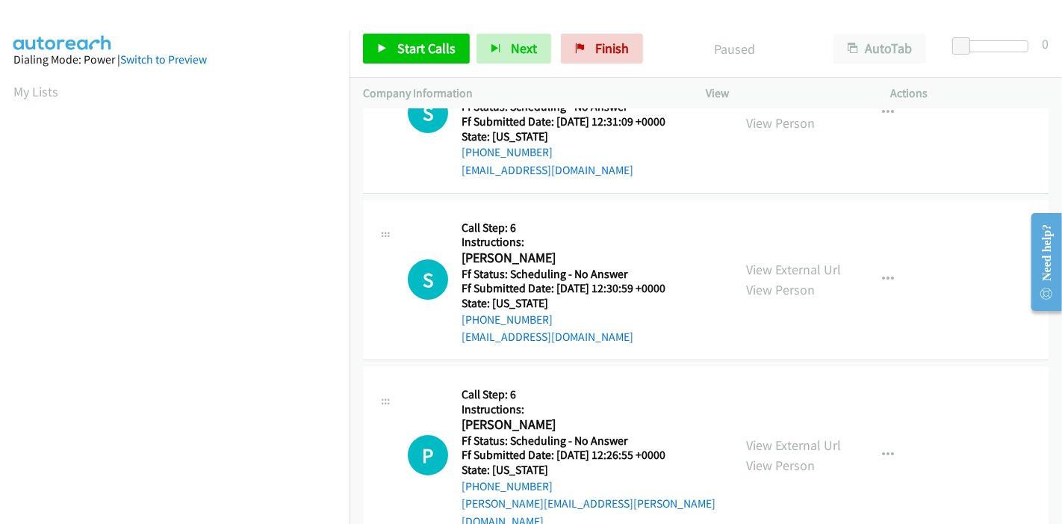
scroll to position [166, 0]
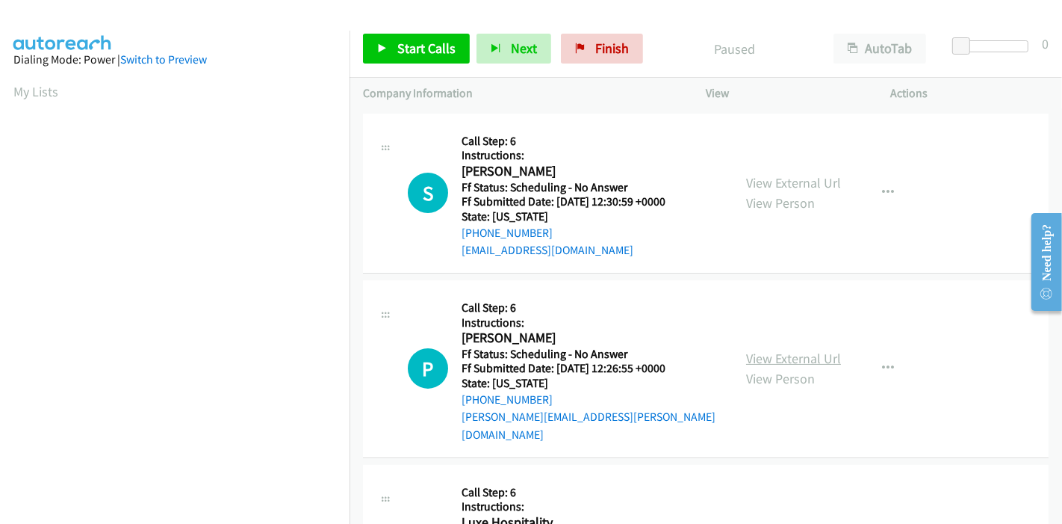
click at [791, 353] on link "View External Url" at bounding box center [793, 358] width 95 height 17
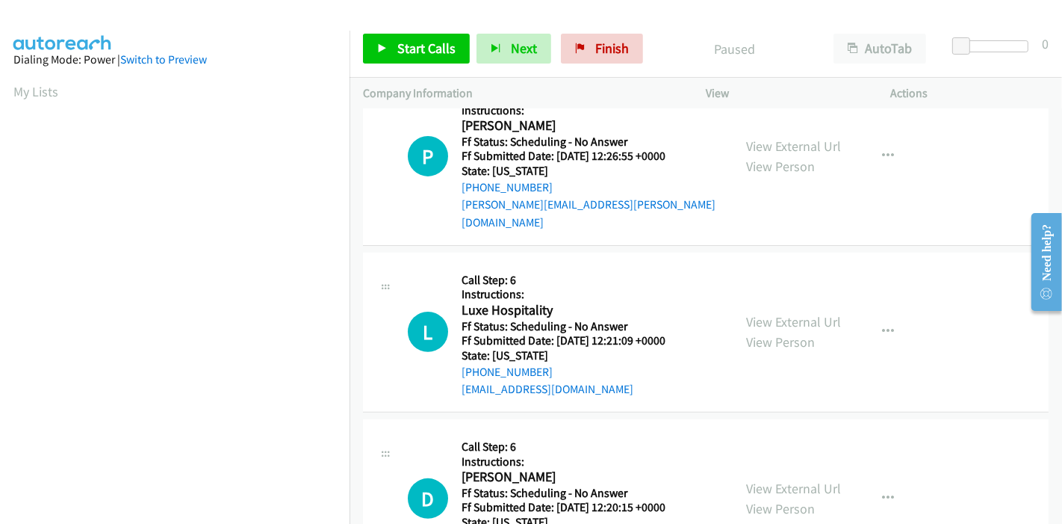
scroll to position [498, 0]
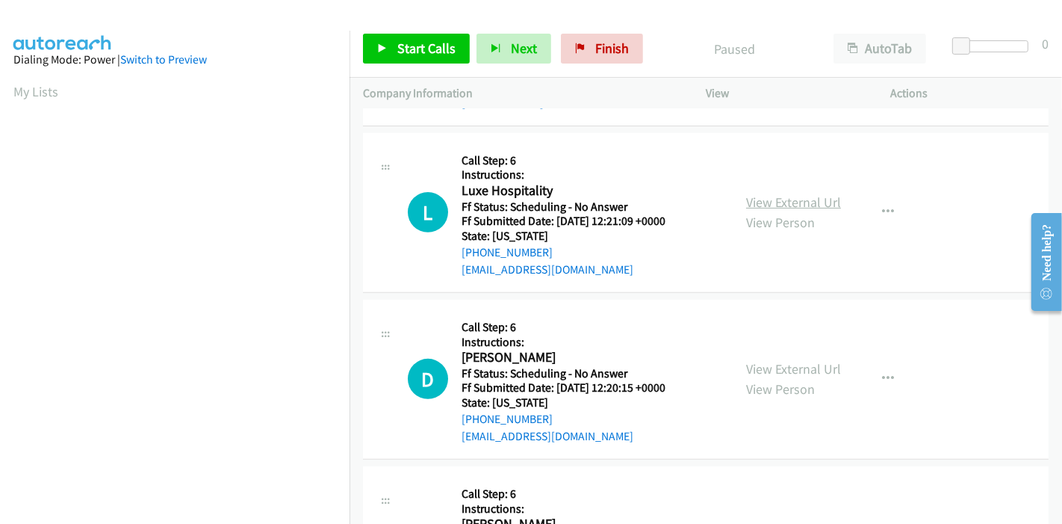
click at [778, 193] on link "View External Url" at bounding box center [793, 201] width 95 height 17
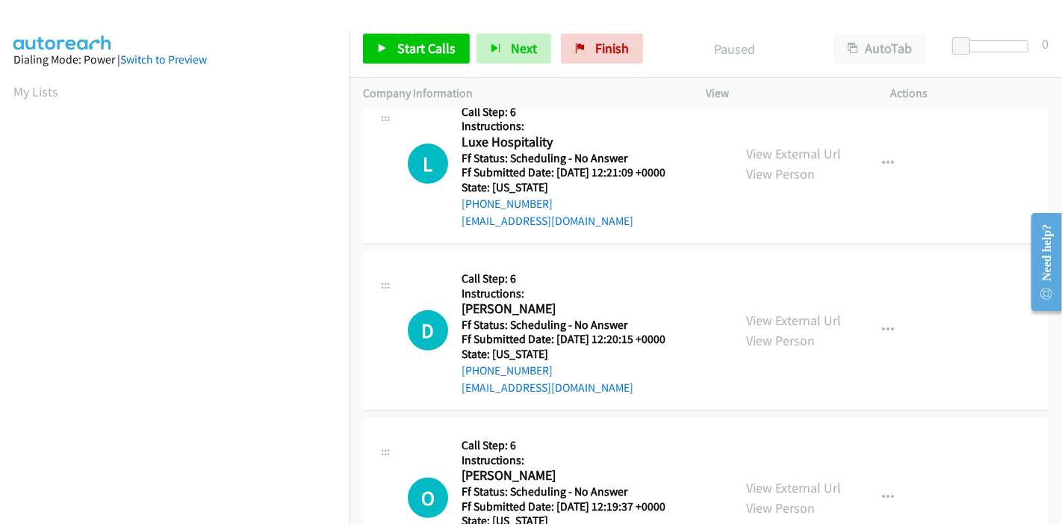
scroll to position [580, 0]
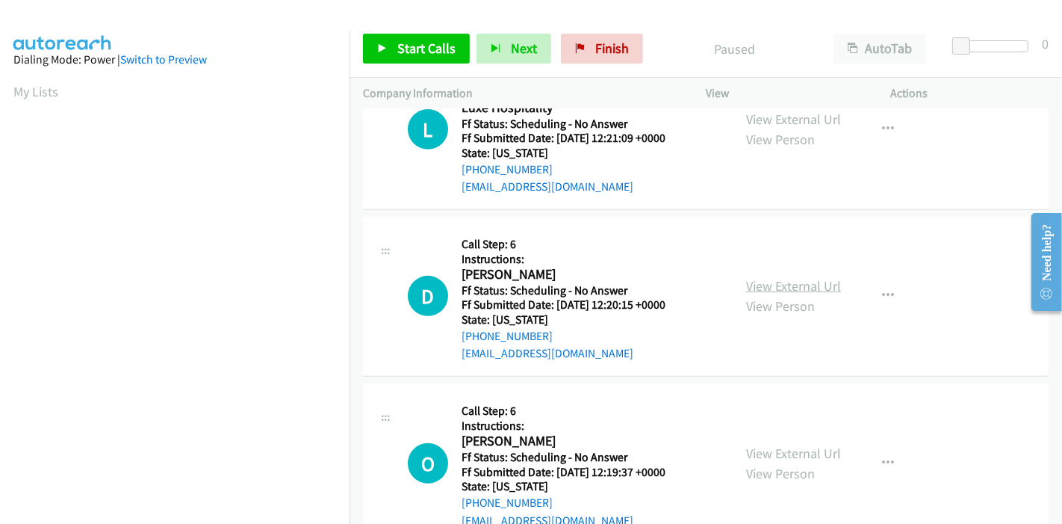
click at [779, 277] on link "View External Url" at bounding box center [793, 285] width 95 height 17
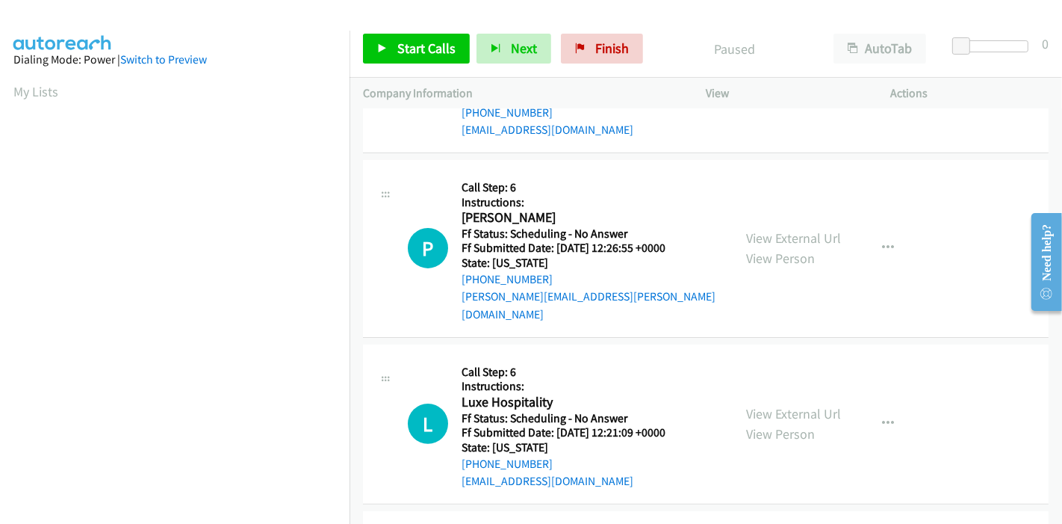
scroll to position [166, 0]
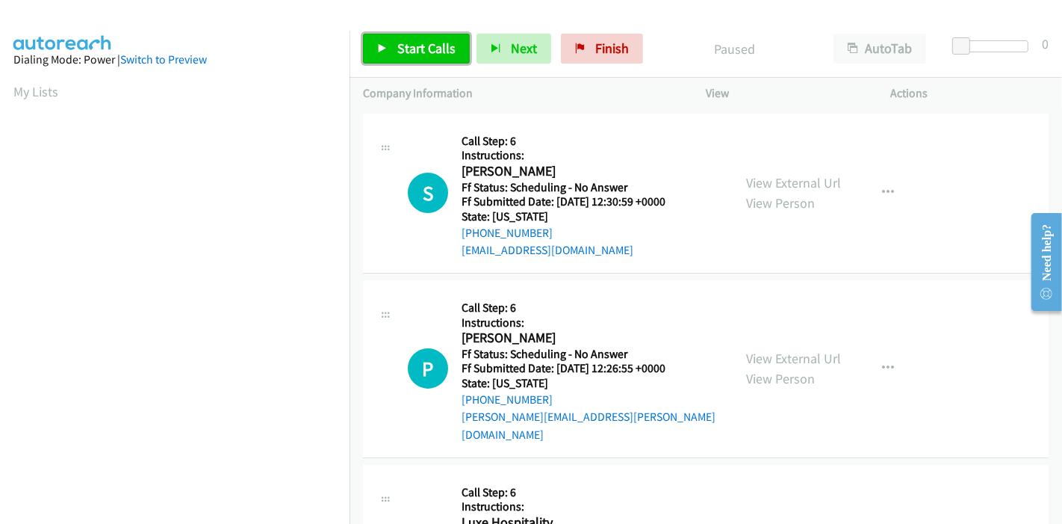
click at [386, 44] on icon at bounding box center [382, 49] width 10 height 10
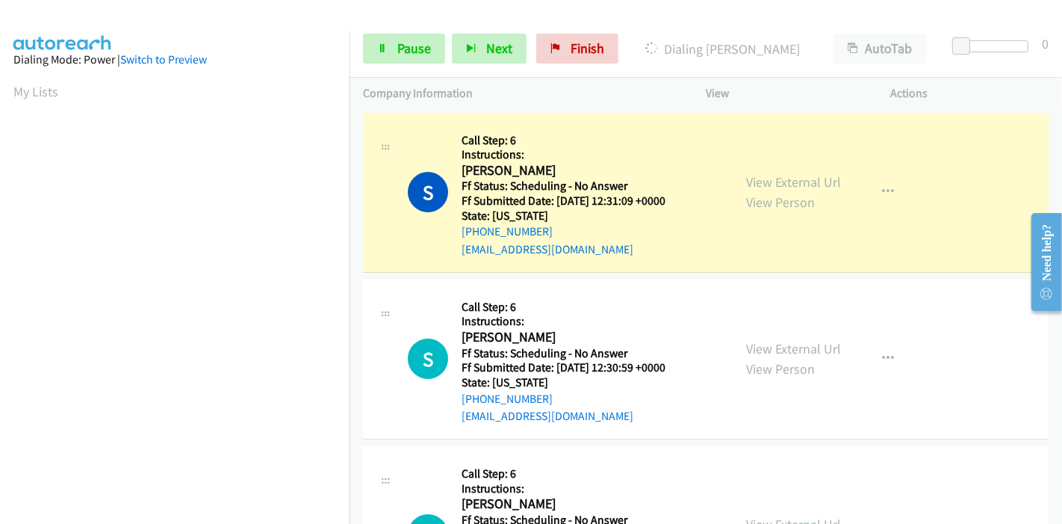
scroll to position [315, 0]
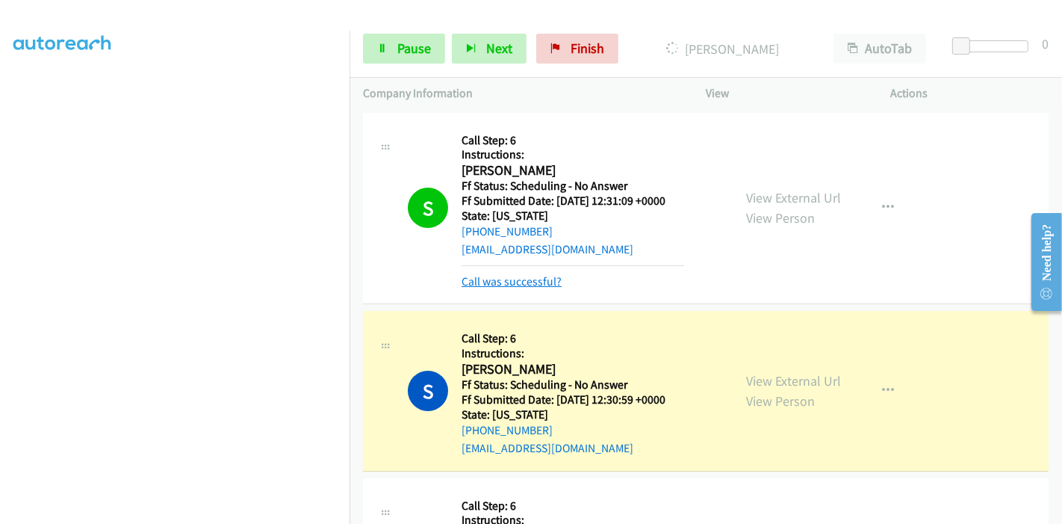
click at [533, 278] on link "Call was successful?" at bounding box center [512, 281] width 100 height 14
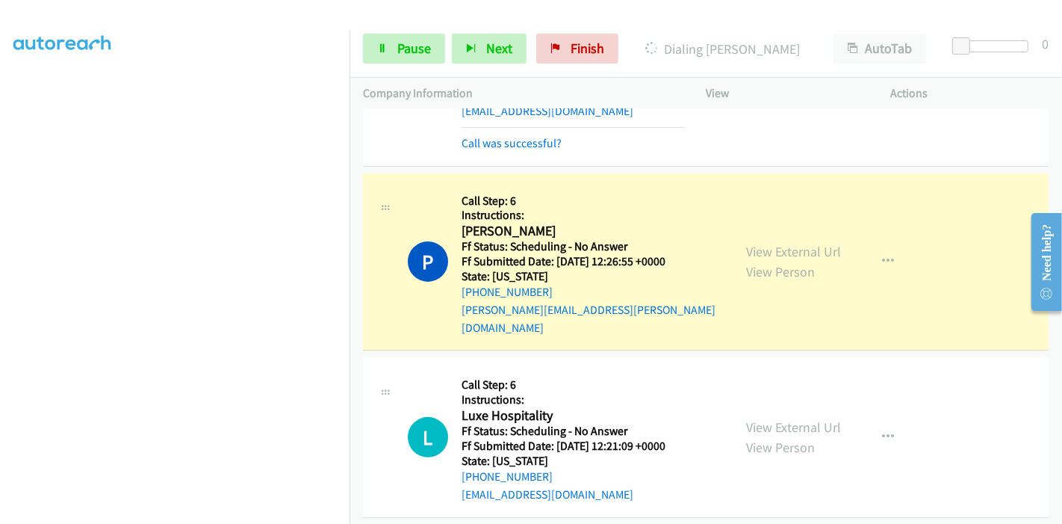
scroll to position [332, 0]
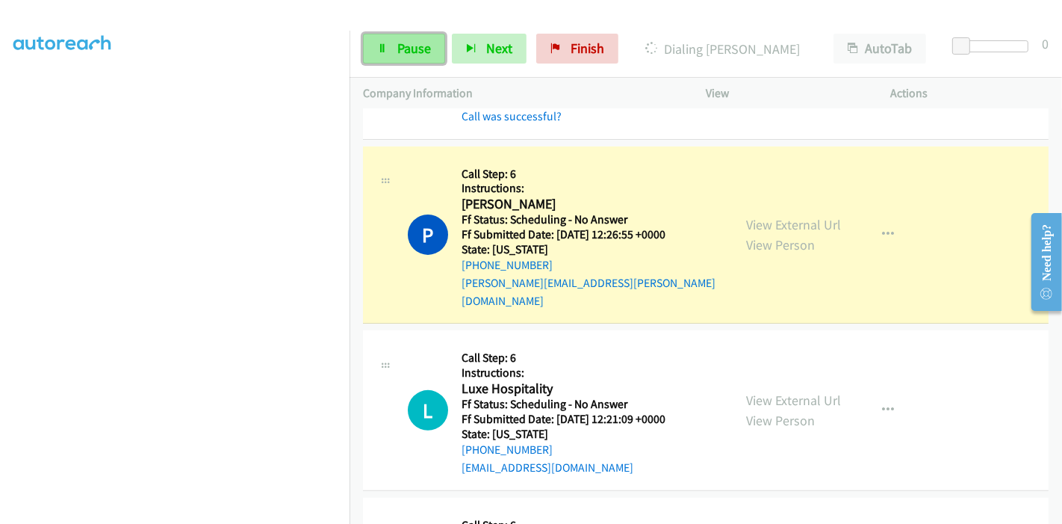
click at [403, 53] on span "Pause" at bounding box center [414, 48] width 34 height 17
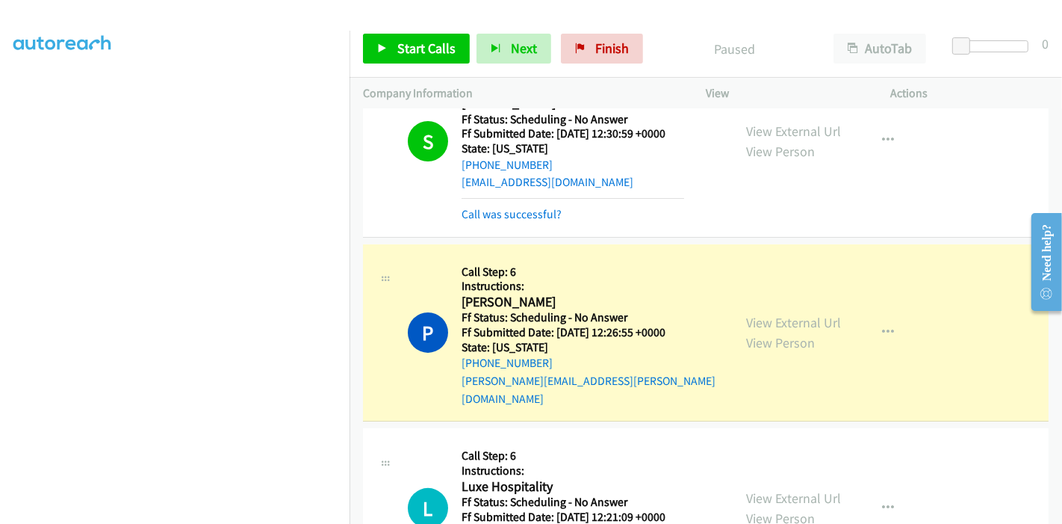
scroll to position [249, 0]
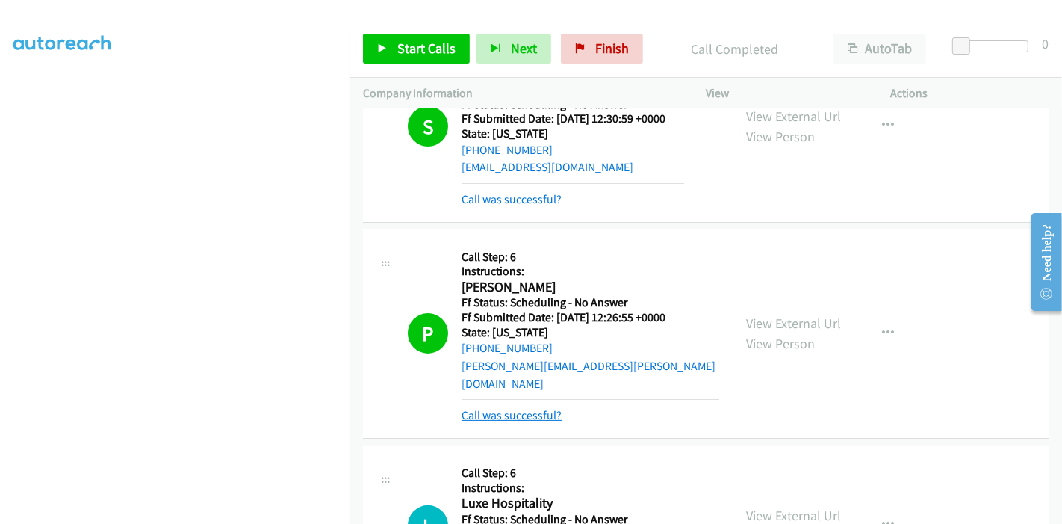
click at [545, 408] on link "Call was successful?" at bounding box center [512, 415] width 100 height 14
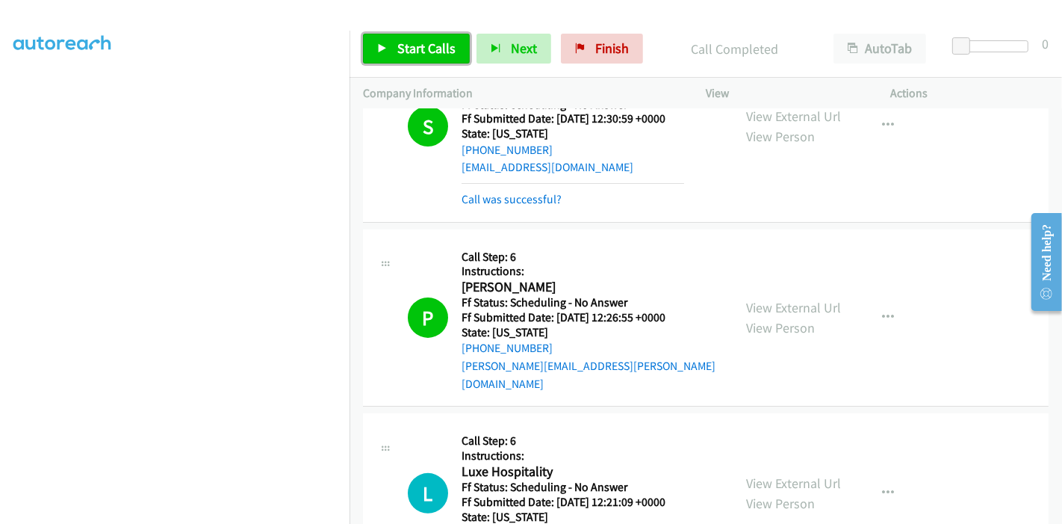
click at [401, 46] on span "Start Calls" at bounding box center [426, 48] width 58 height 17
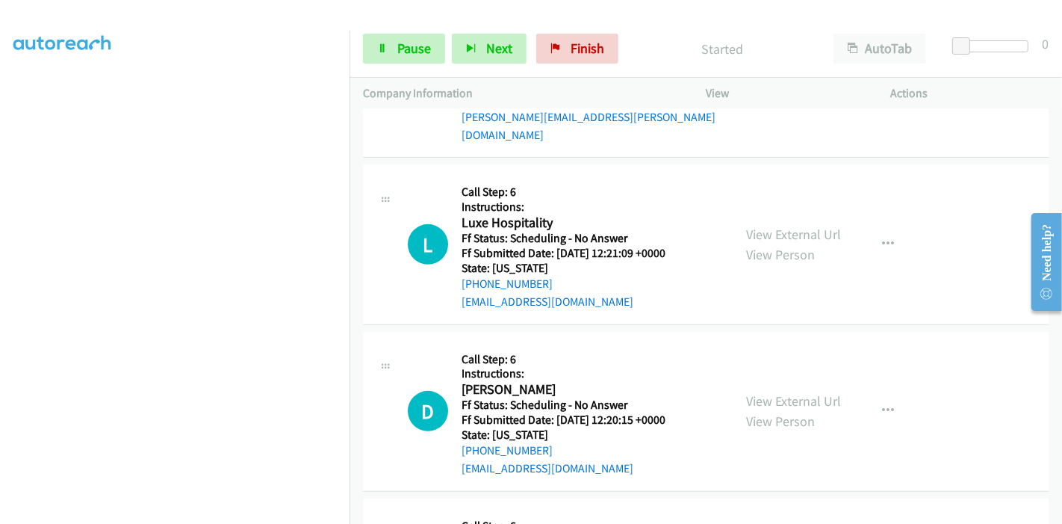
scroll to position [580, 0]
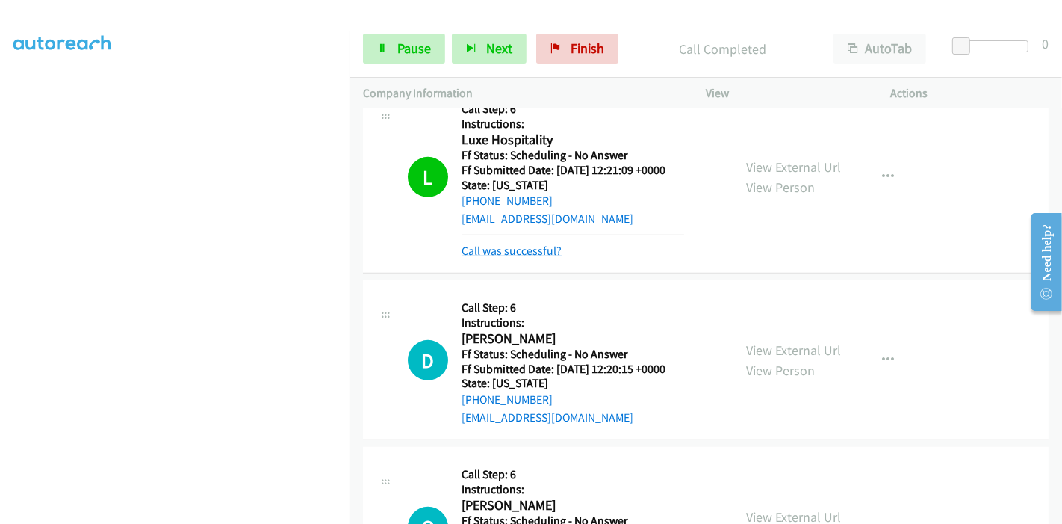
click at [501, 244] on link "Call was successful?" at bounding box center [512, 251] width 100 height 14
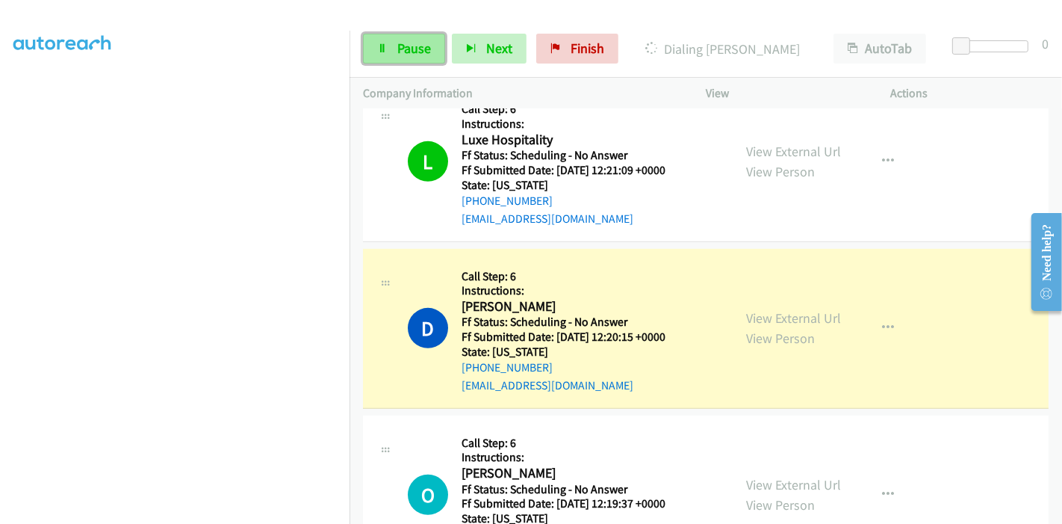
click at [390, 49] on link "Pause" at bounding box center [404, 49] width 82 height 30
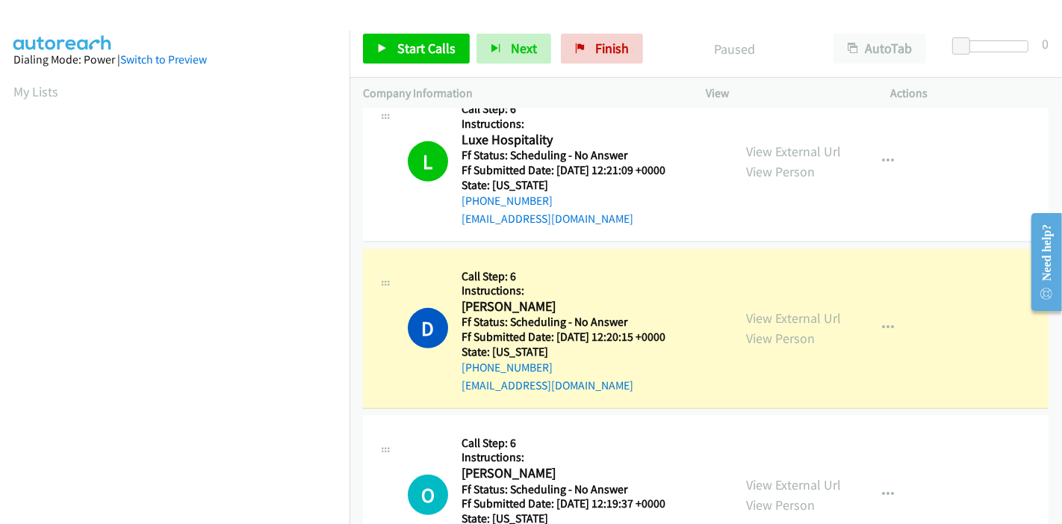
scroll to position [315, 0]
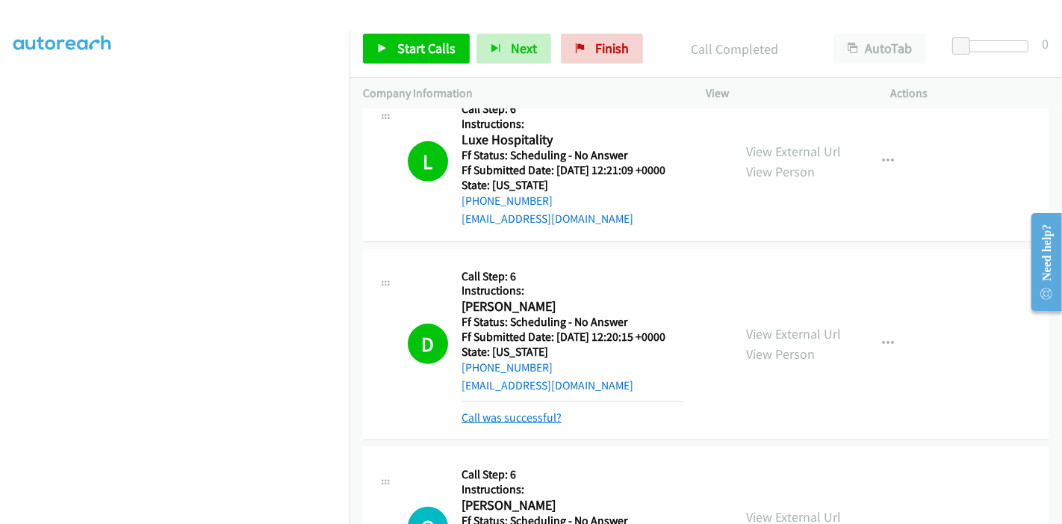
click at [506, 410] on link "Call was successful?" at bounding box center [512, 417] width 100 height 14
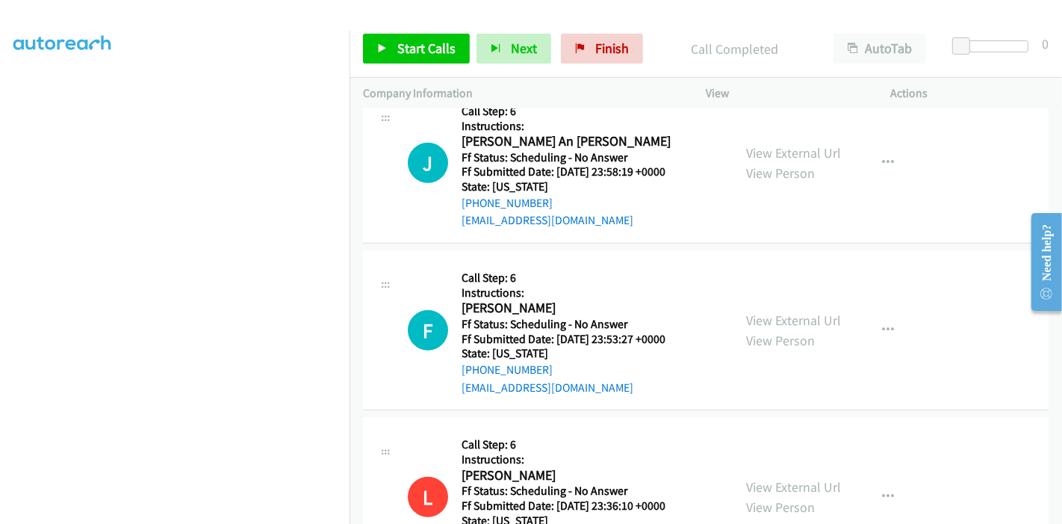
scroll to position [996, 0]
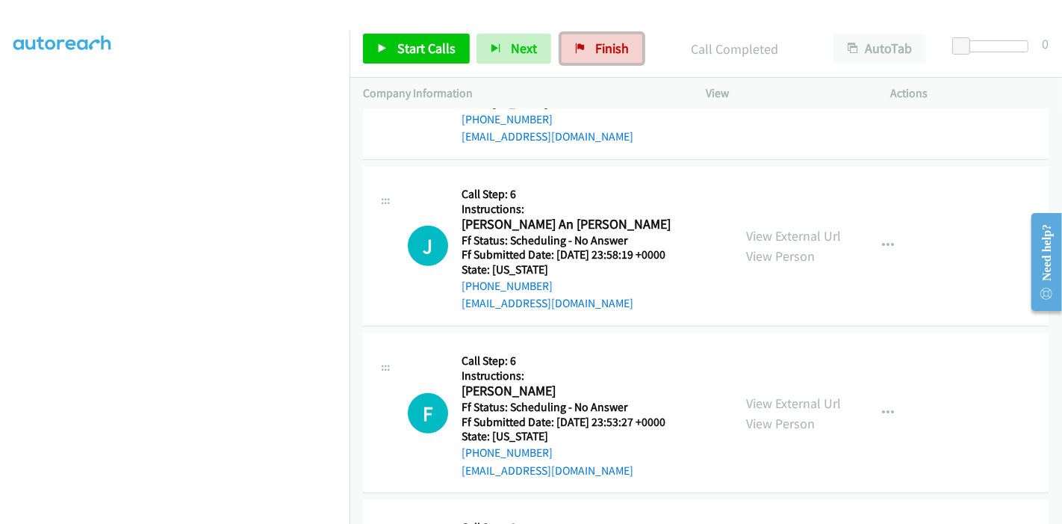
click at [595, 43] on span "Finish" at bounding box center [612, 48] width 34 height 17
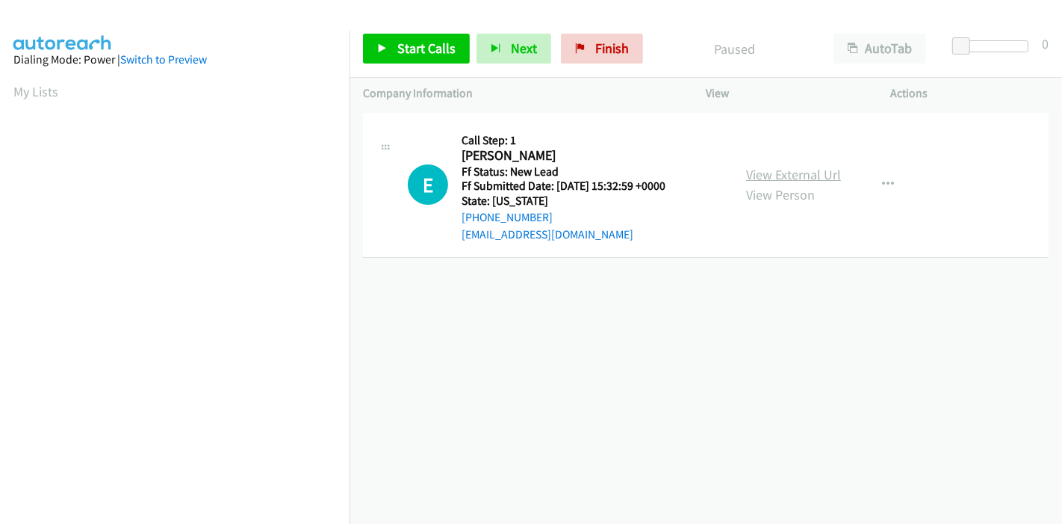
click at [783, 179] on link "View External Url" at bounding box center [793, 174] width 95 height 17
click at [418, 45] on span "Start Calls" at bounding box center [426, 48] width 58 height 17
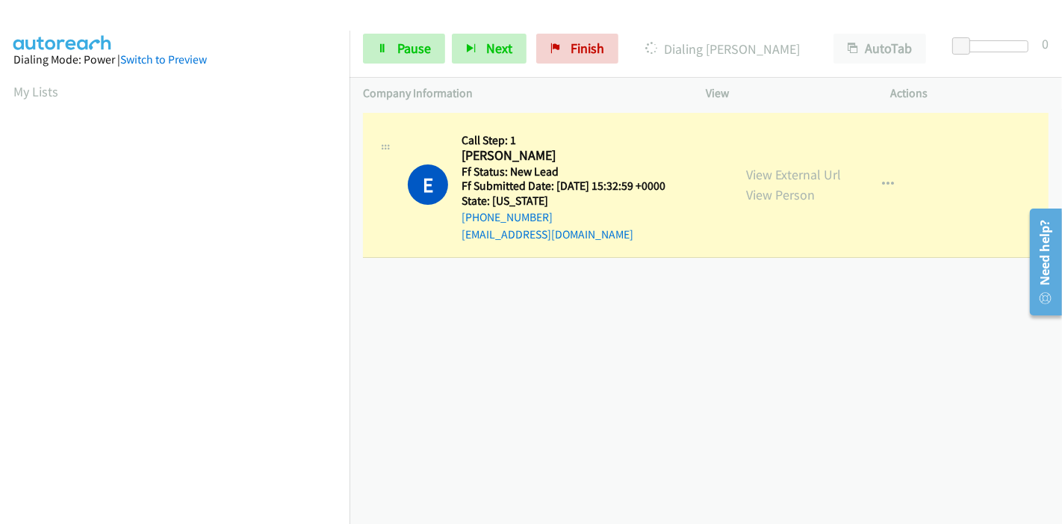
scroll to position [315, 0]
click at [397, 49] on span "Pause" at bounding box center [414, 48] width 34 height 17
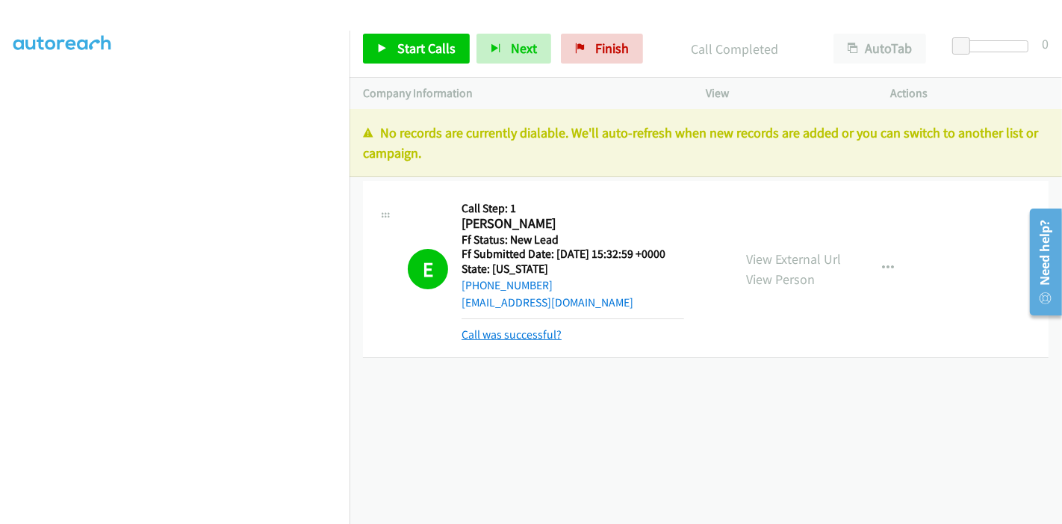
click at [500, 334] on link "Call was successful?" at bounding box center [512, 334] width 100 height 14
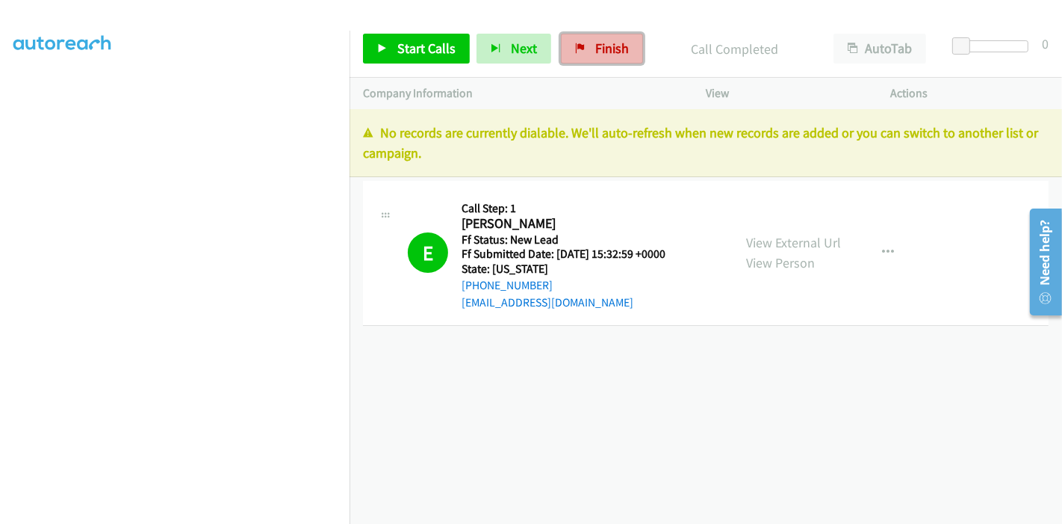
click at [588, 52] on link "Finish" at bounding box center [602, 49] width 82 height 30
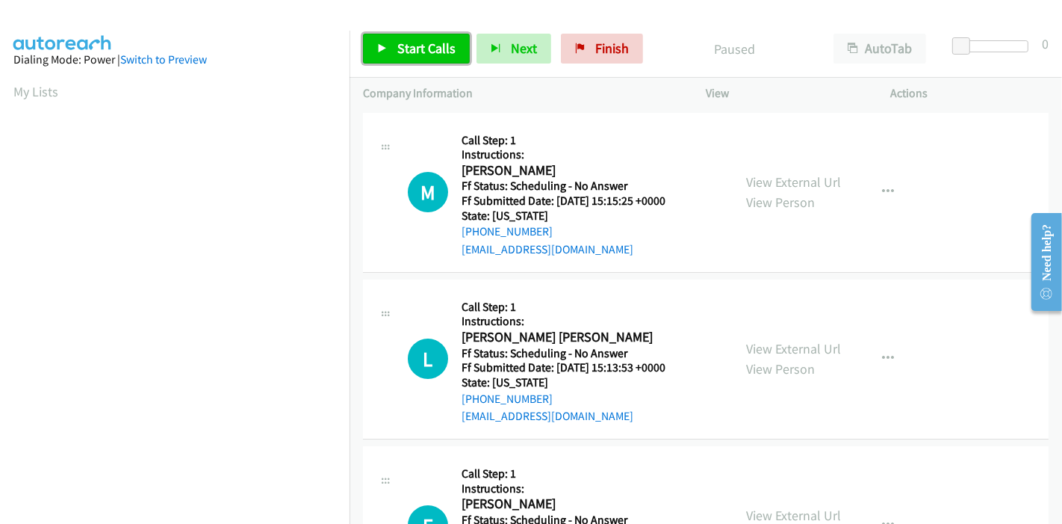
click at [394, 49] on link "Start Calls" at bounding box center [416, 49] width 107 height 30
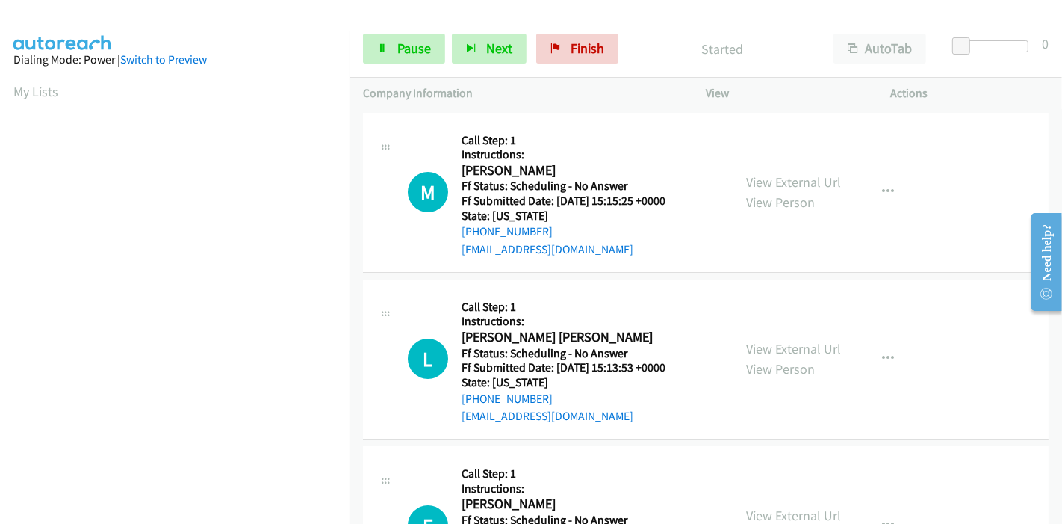
click at [779, 182] on link "View External Url" at bounding box center [793, 181] width 95 height 17
click at [749, 344] on link "View External Url" at bounding box center [793, 348] width 95 height 17
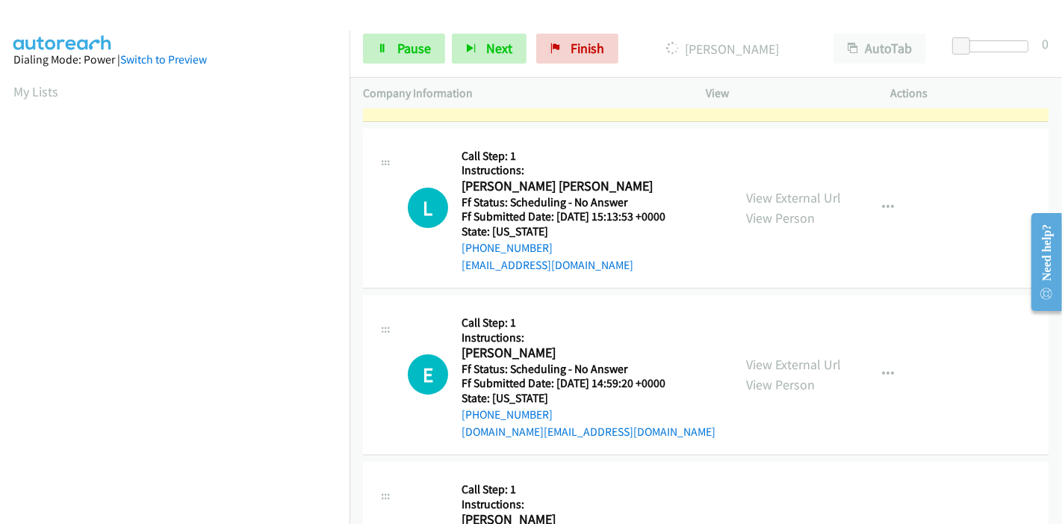
scroll to position [166, 0]
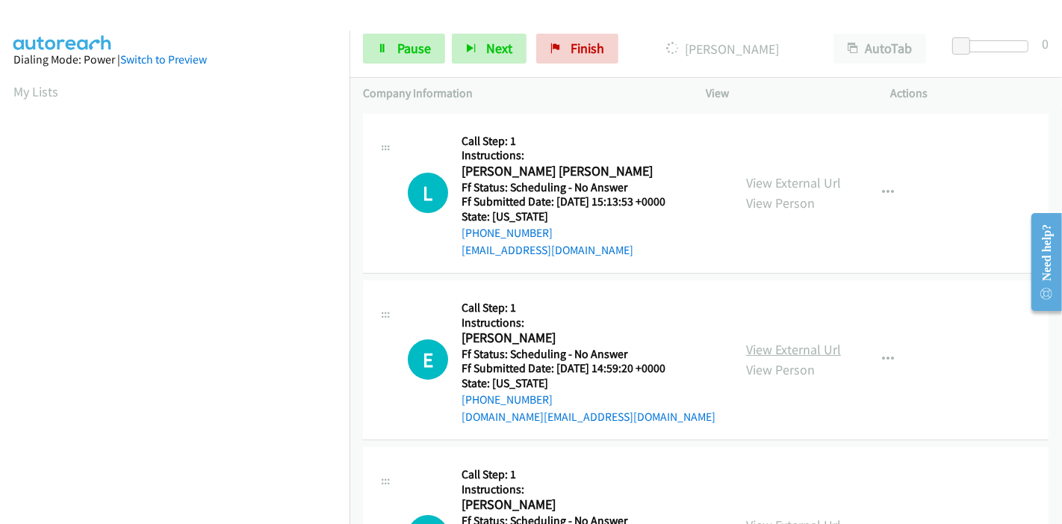
click at [782, 352] on link "View External Url" at bounding box center [793, 349] width 95 height 17
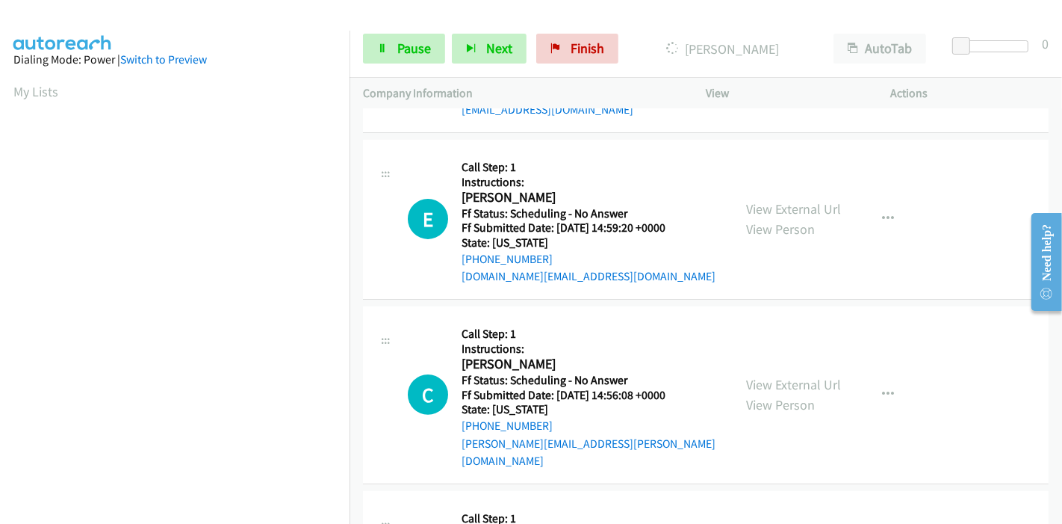
scroll to position [332, 0]
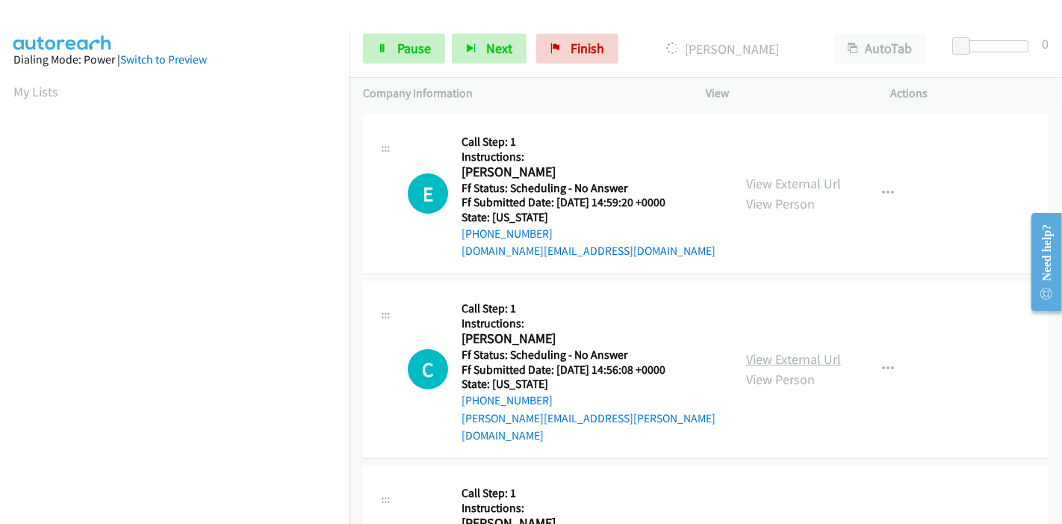
click at [769, 353] on link "View External Url" at bounding box center [793, 358] width 95 height 17
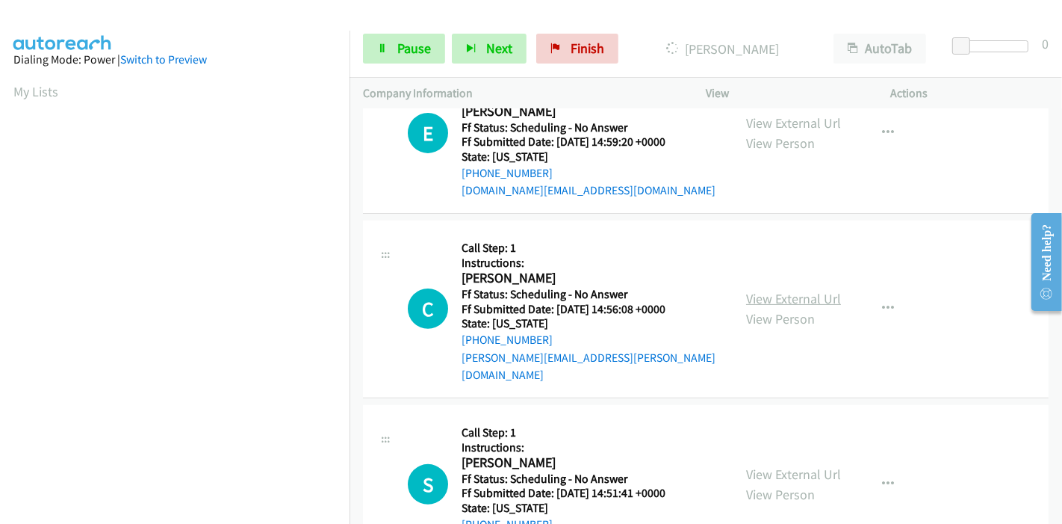
scroll to position [415, 0]
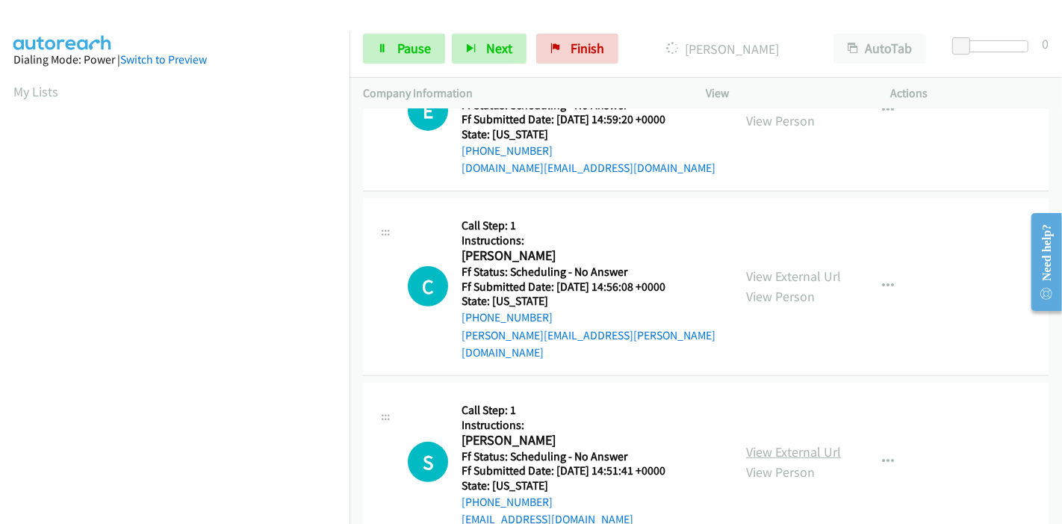
click at [764, 443] on link "View External Url" at bounding box center [793, 451] width 95 height 17
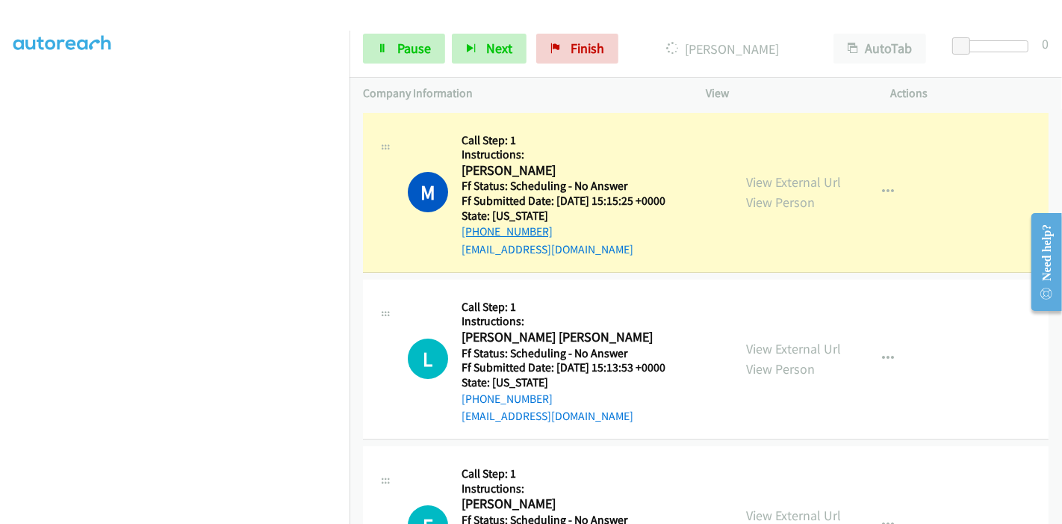
scroll to position [0, 0]
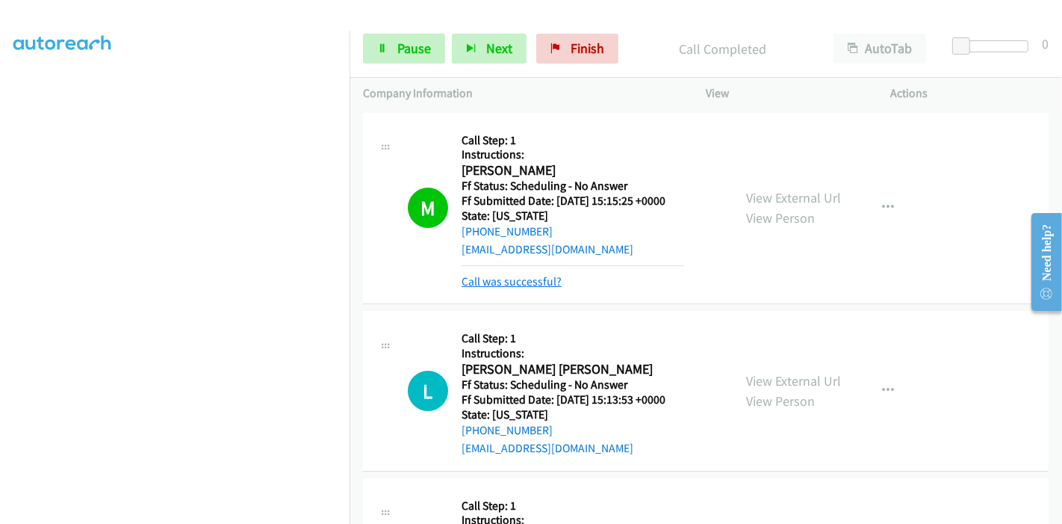
click at [530, 279] on link "Call was successful?" at bounding box center [512, 281] width 100 height 14
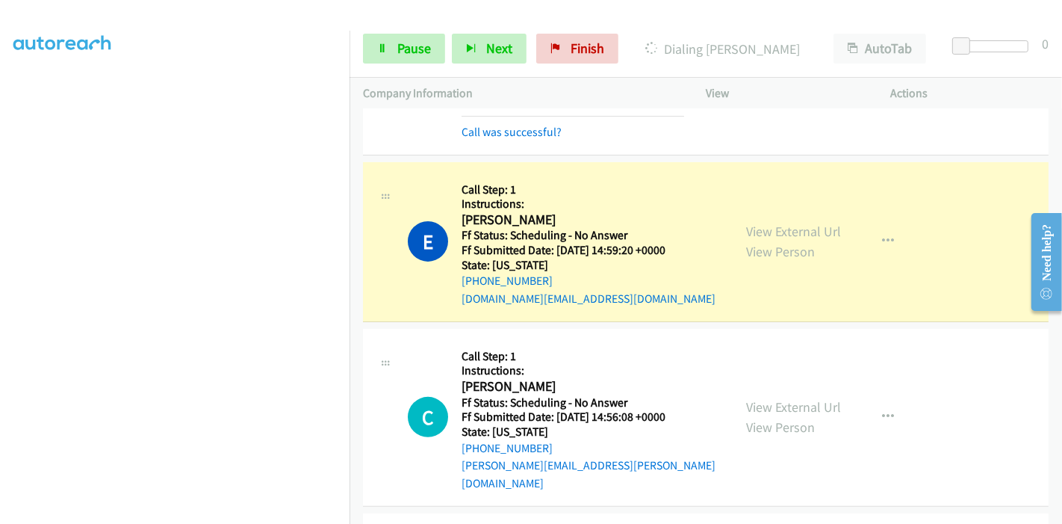
scroll to position [332, 0]
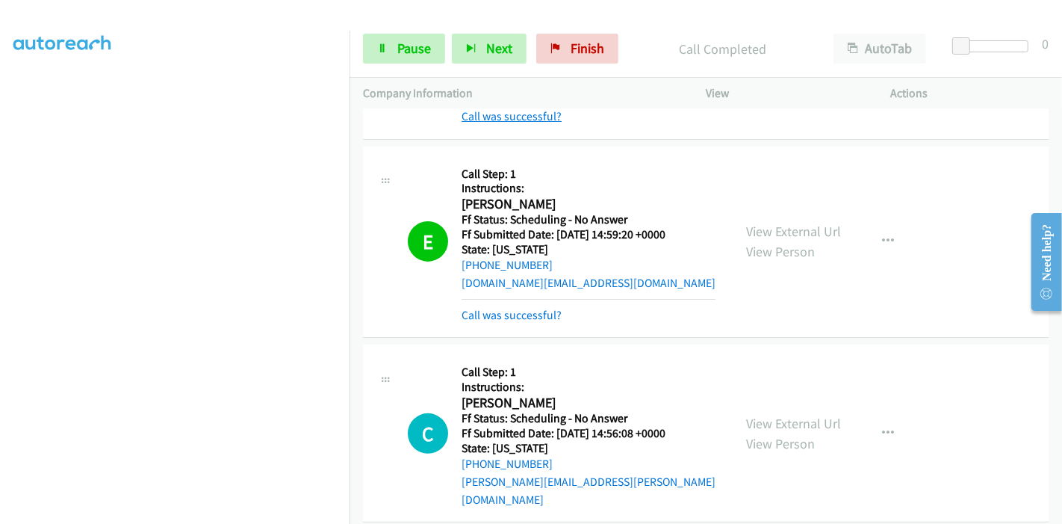
click at [533, 117] on link "Call was successful?" at bounding box center [512, 116] width 100 height 14
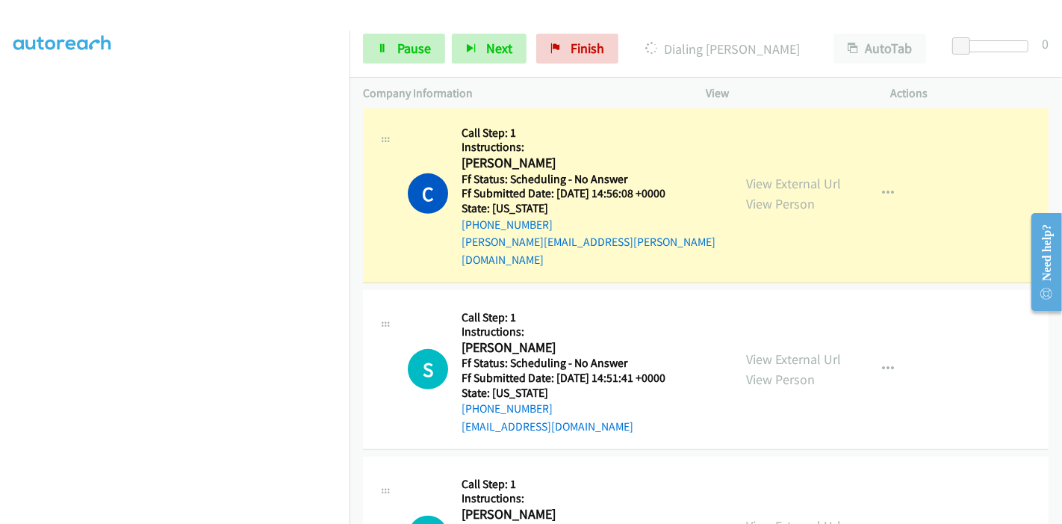
scroll to position [580, 0]
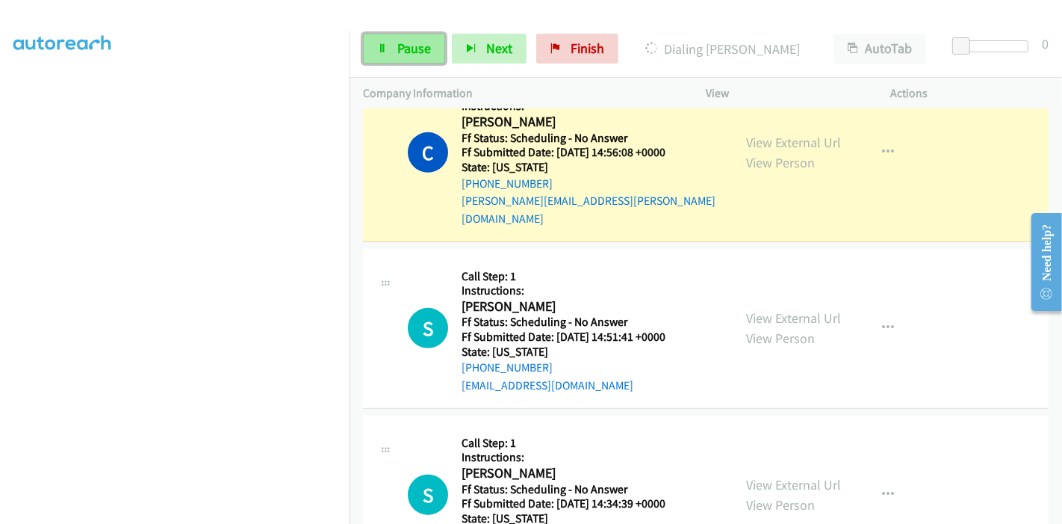
click at [400, 51] on span "Pause" at bounding box center [414, 48] width 34 height 17
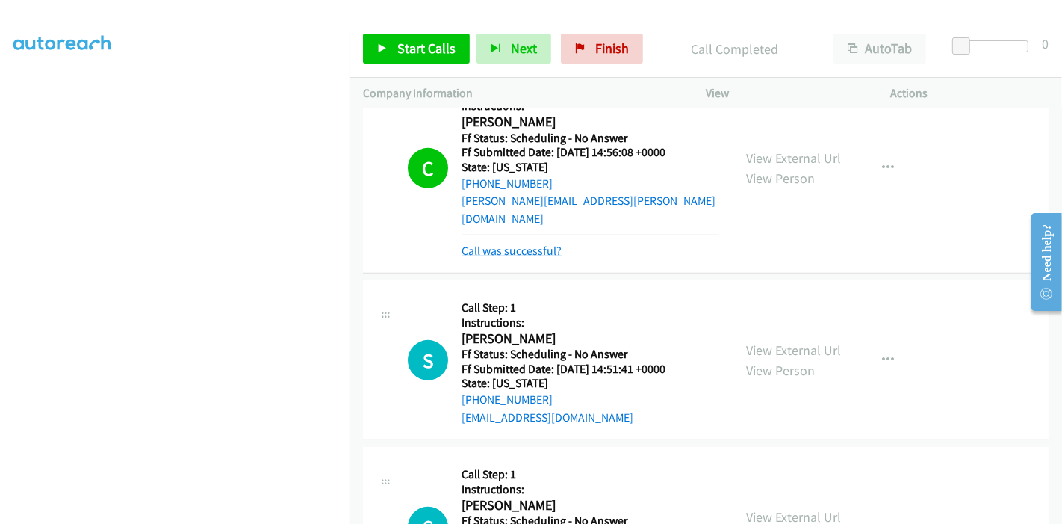
click at [524, 244] on link "Call was successful?" at bounding box center [512, 251] width 100 height 14
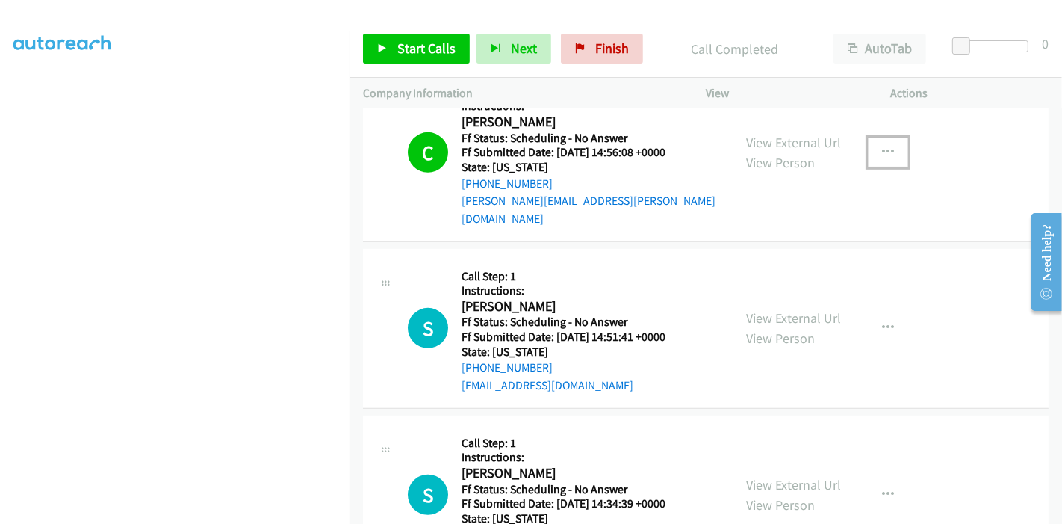
click at [883, 146] on icon "button" at bounding box center [888, 152] width 12 height 12
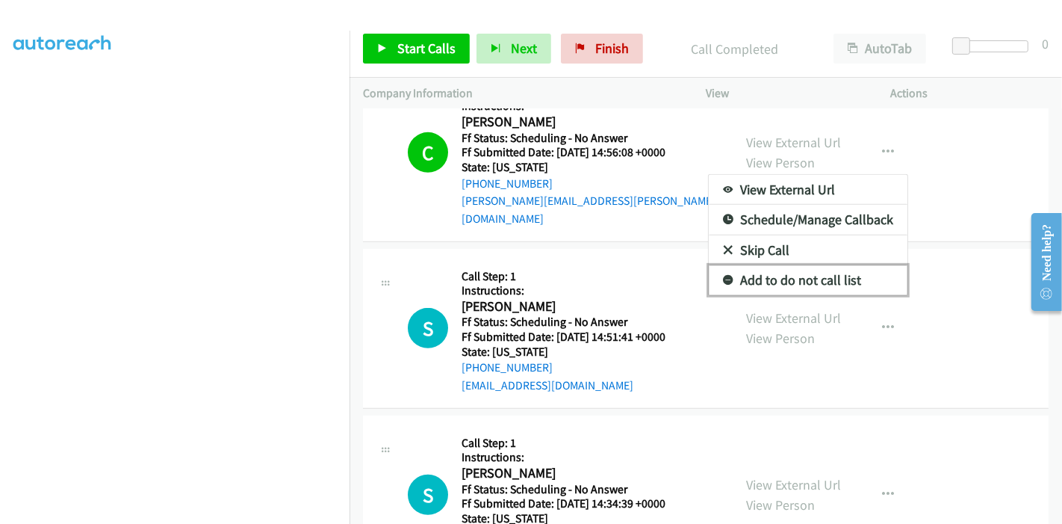
click at [819, 272] on link "Add to do not call list" at bounding box center [808, 280] width 199 height 30
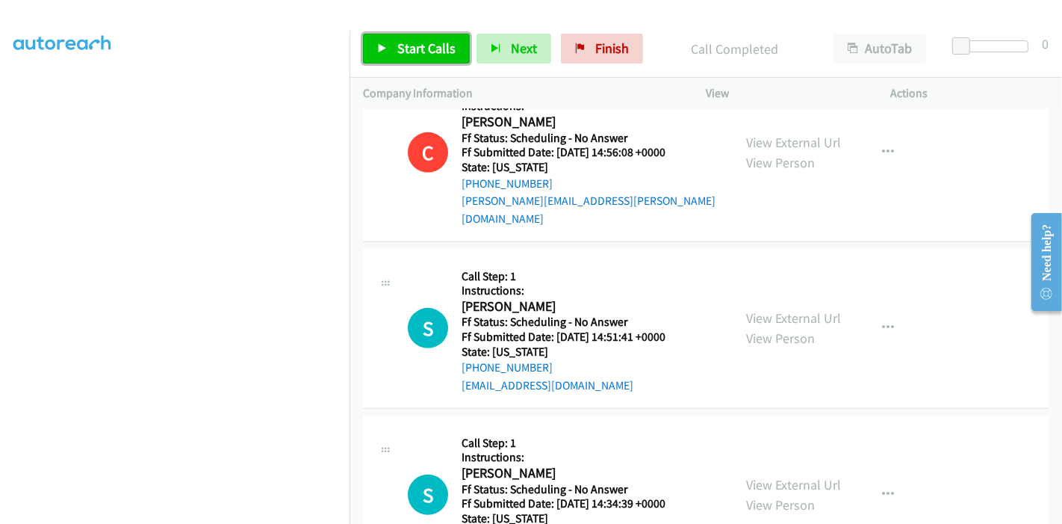
click at [382, 48] on icon at bounding box center [382, 49] width 10 height 10
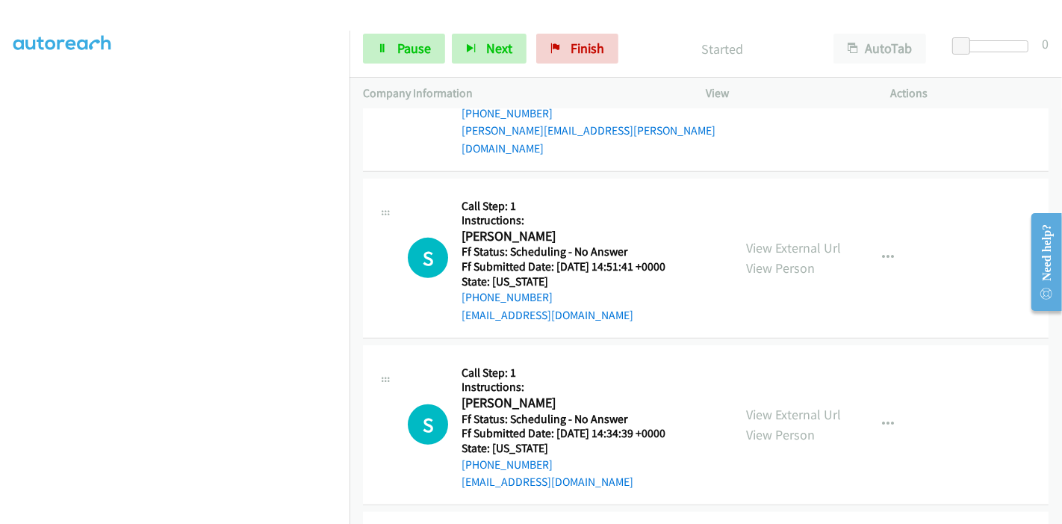
scroll to position [747, 0]
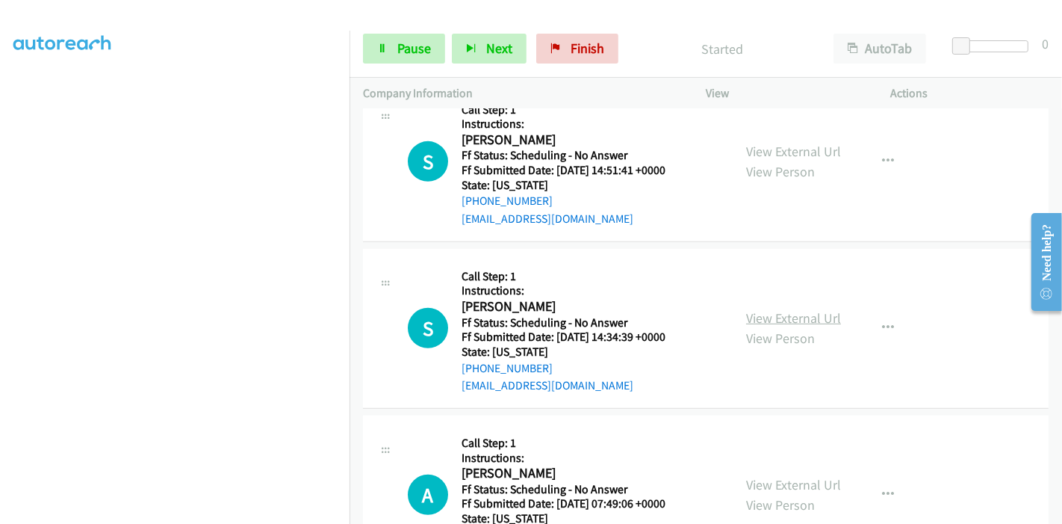
click at [790, 309] on link "View External Url" at bounding box center [793, 317] width 95 height 17
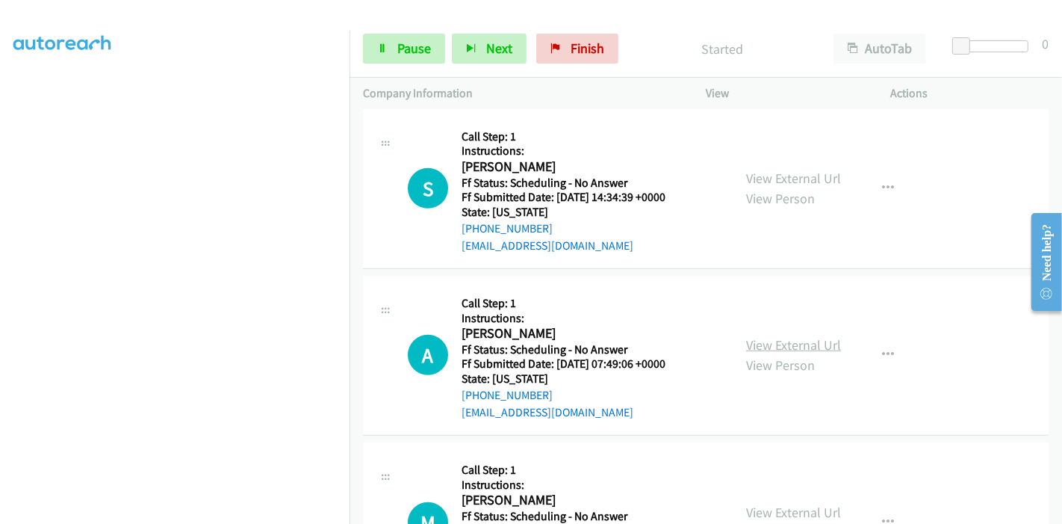
scroll to position [913, 0]
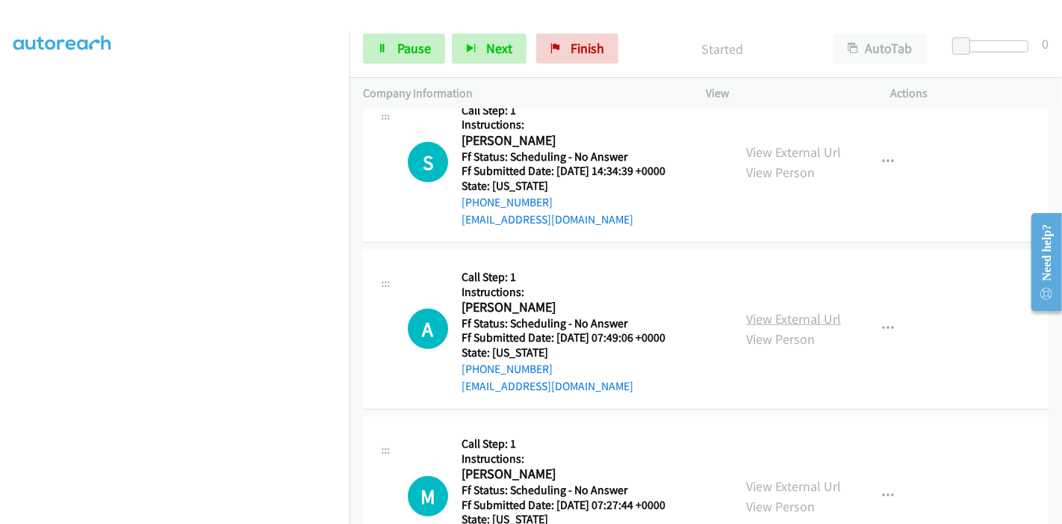
click at [749, 310] on link "View External Url" at bounding box center [793, 318] width 95 height 17
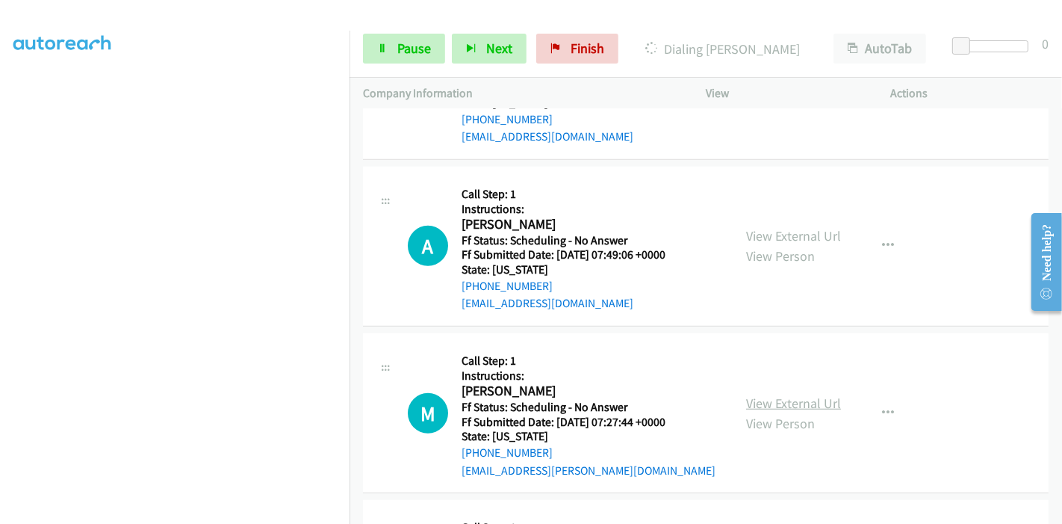
click at [748, 394] on link "View External Url" at bounding box center [793, 402] width 95 height 17
click at [776, 395] on link "View External Url" at bounding box center [793, 403] width 95 height 17
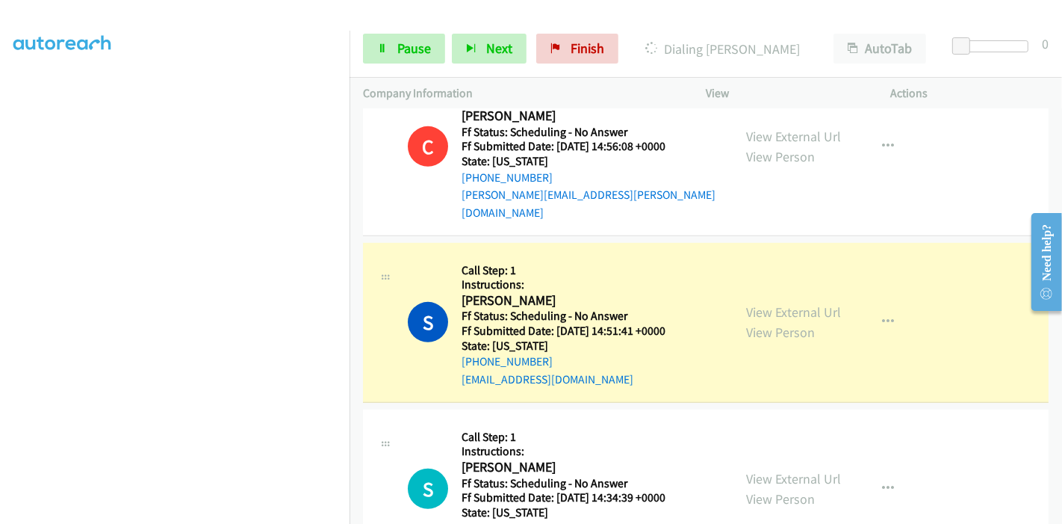
scroll to position [580, 0]
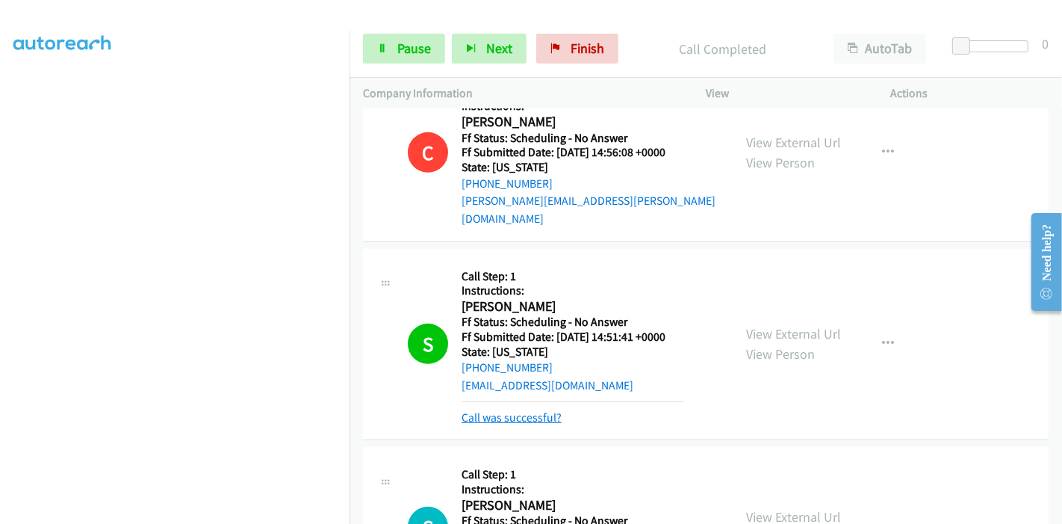
click at [498, 410] on link "Call was successful?" at bounding box center [512, 417] width 100 height 14
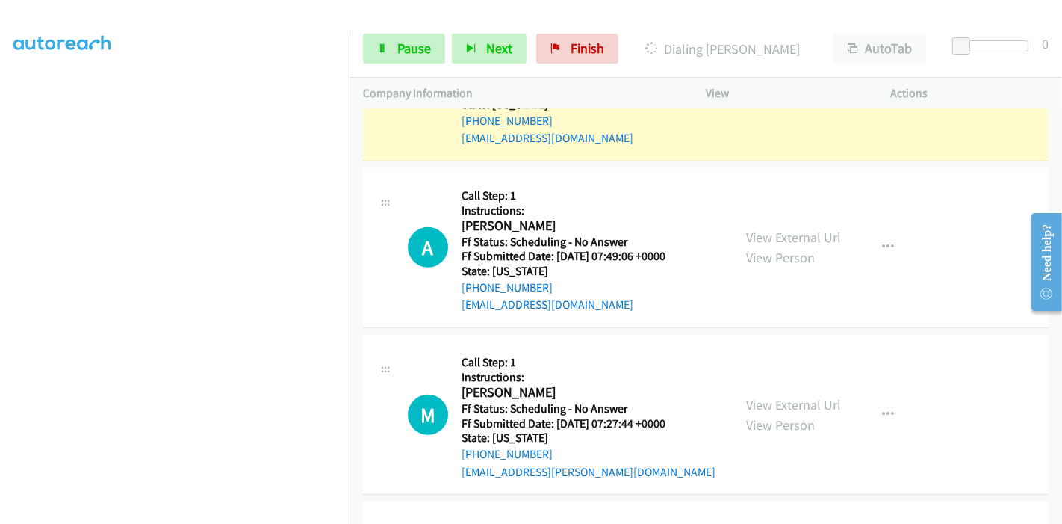
scroll to position [996, 0]
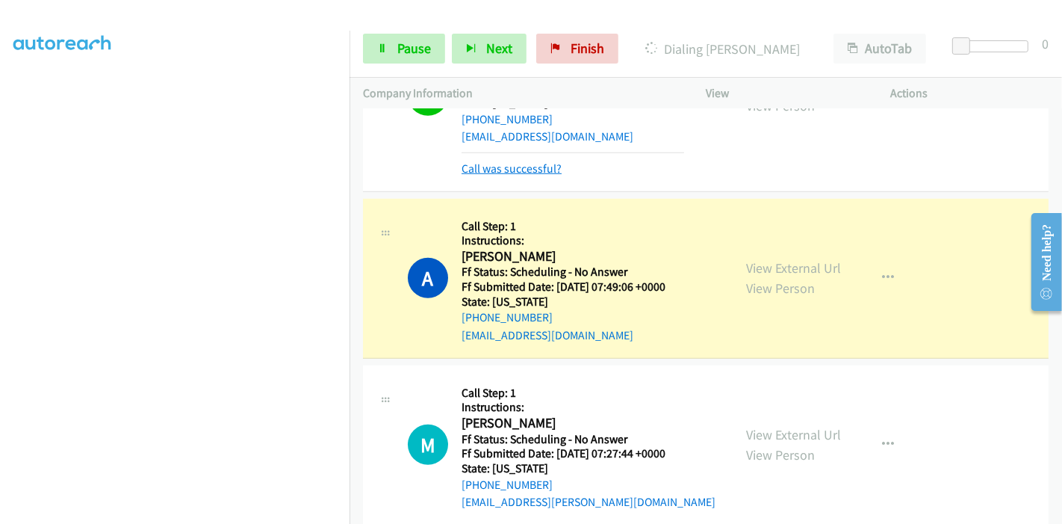
click at [507, 161] on link "Call was successful?" at bounding box center [512, 168] width 100 height 14
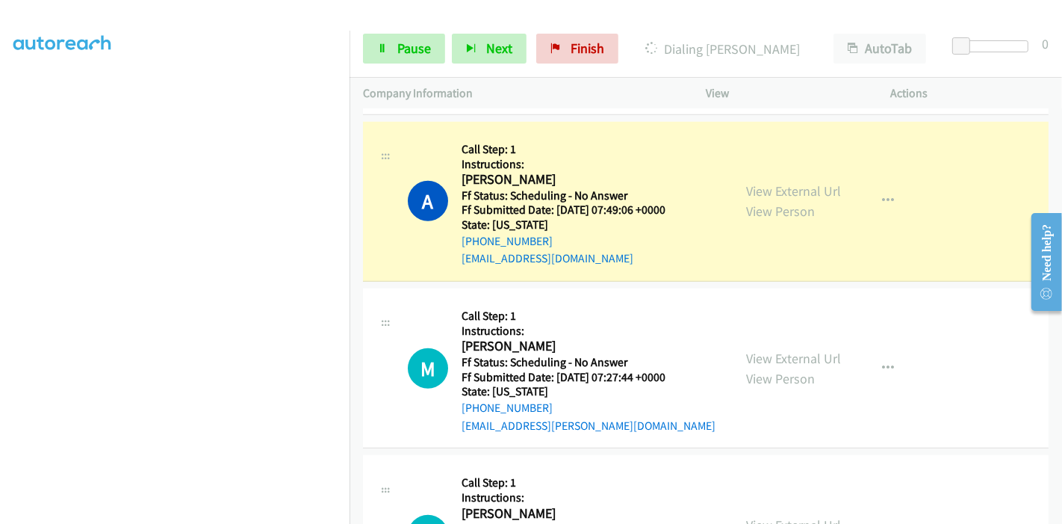
scroll to position [1079, 0]
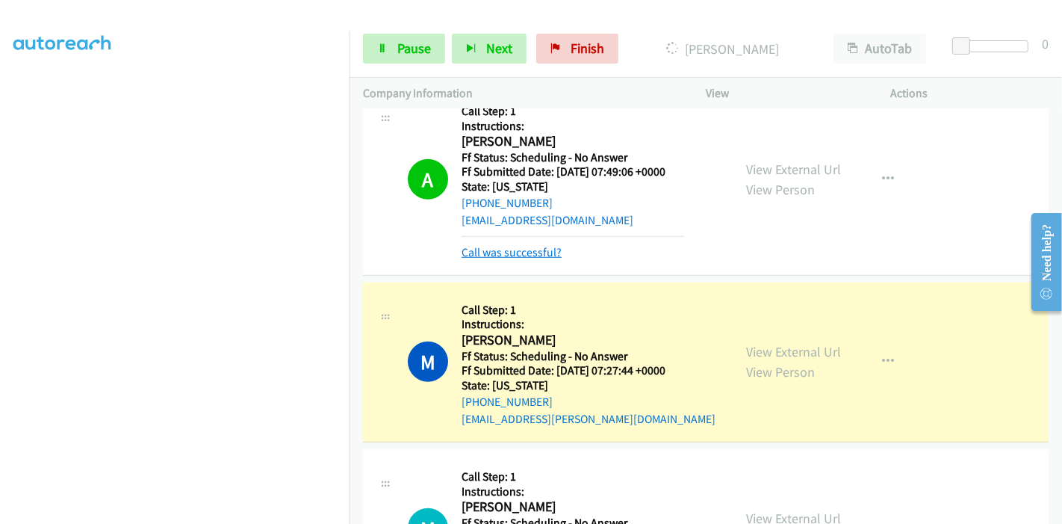
click at [519, 245] on link "Call was successful?" at bounding box center [512, 252] width 100 height 14
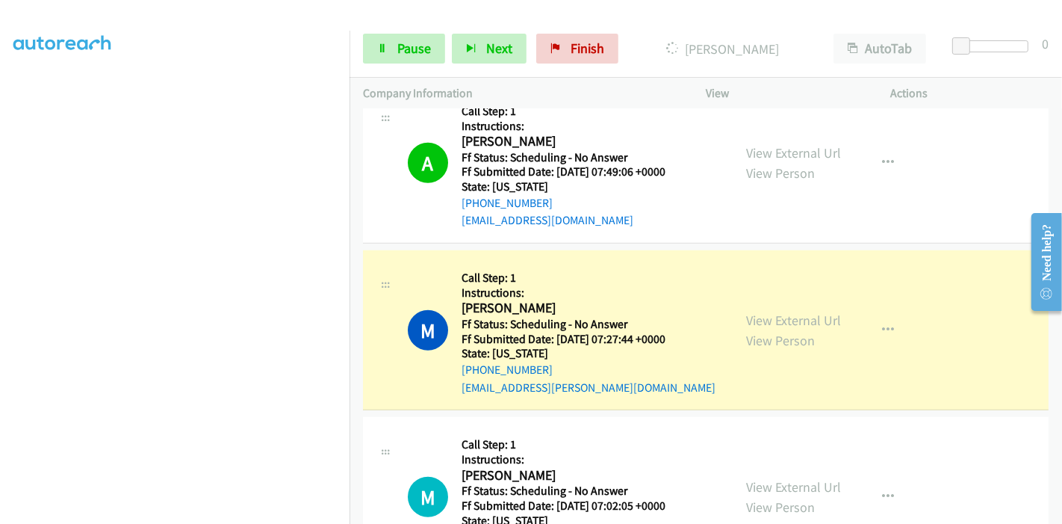
scroll to position [1162, 0]
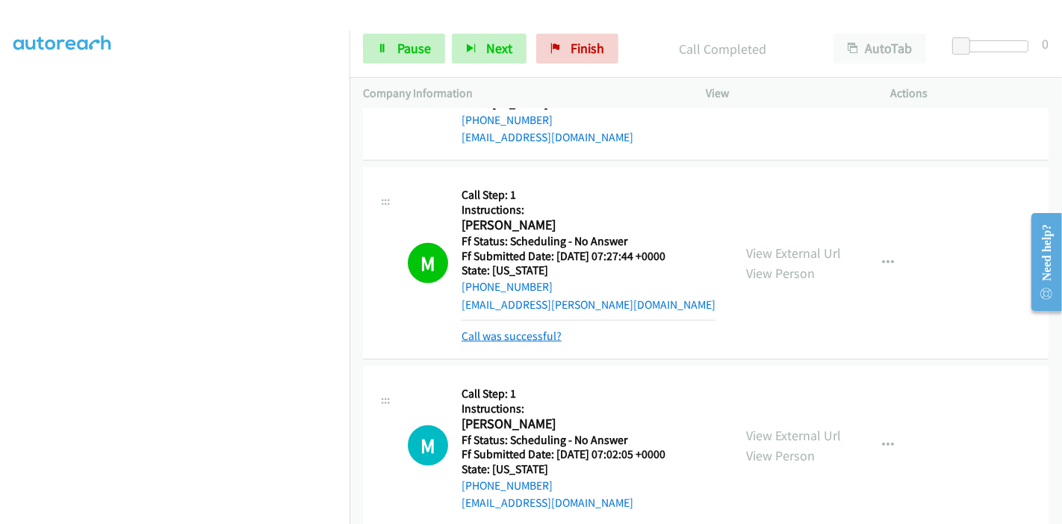
click at [514, 329] on link "Call was successful?" at bounding box center [512, 336] width 100 height 14
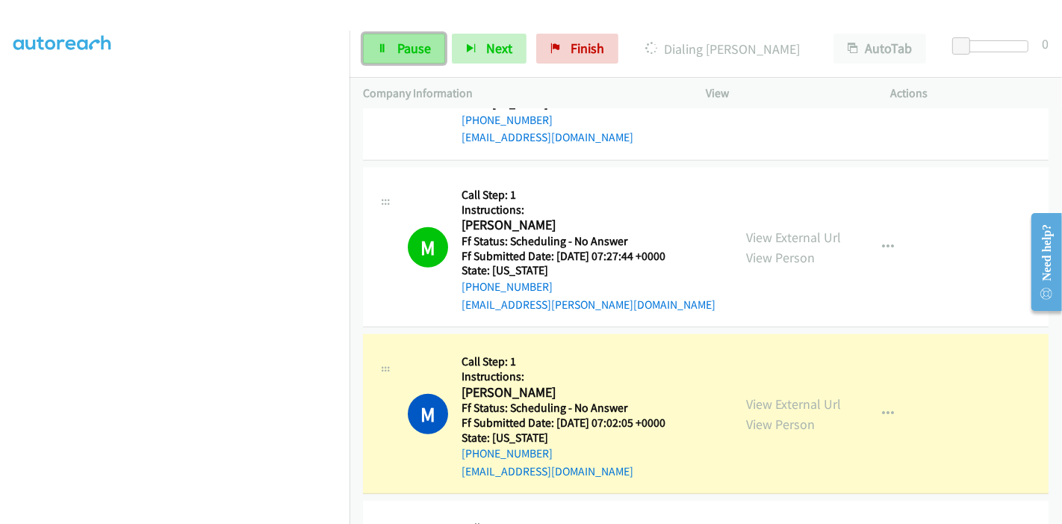
click at [417, 54] on span "Pause" at bounding box center [414, 48] width 34 height 17
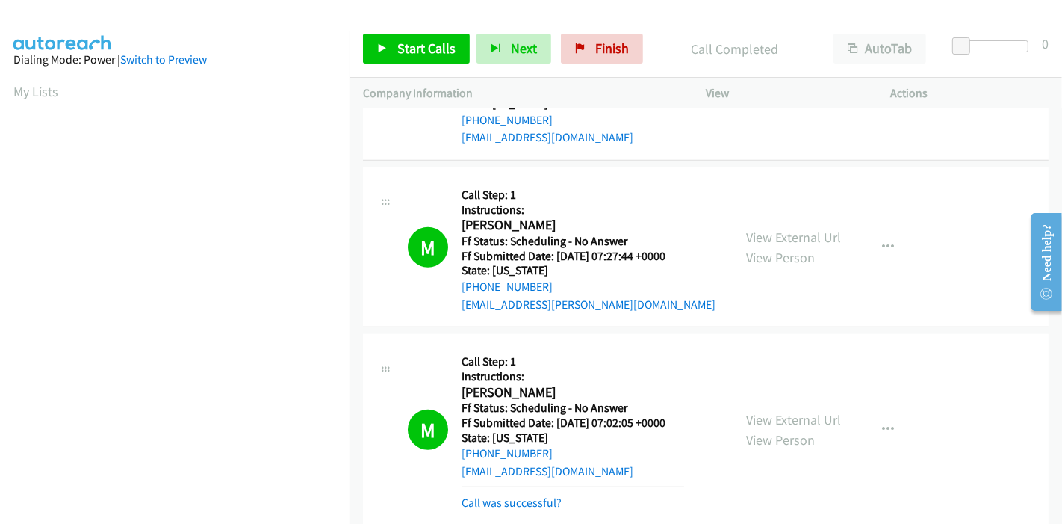
scroll to position [315, 0]
click at [523, 495] on link "Call was successful?" at bounding box center [512, 502] width 100 height 14
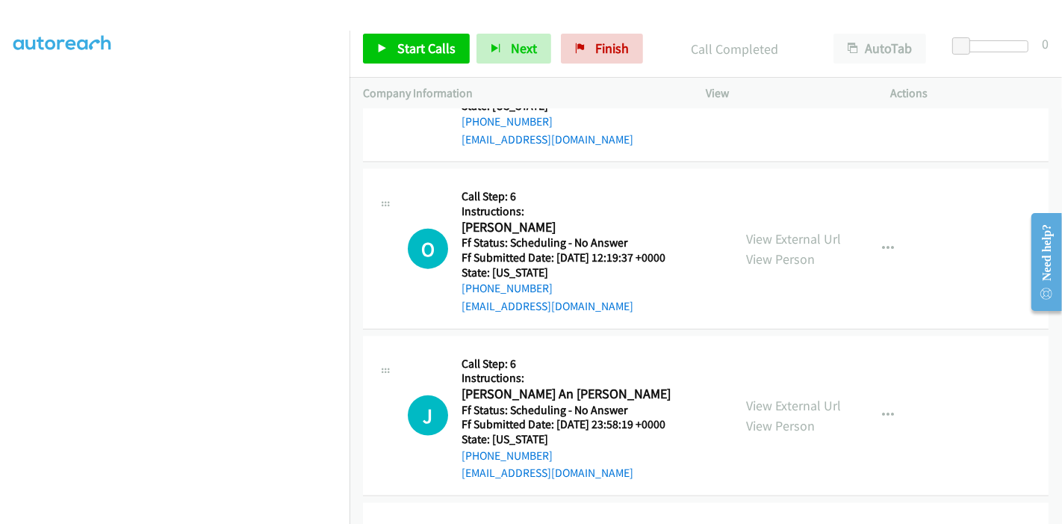
scroll to position [1494, 0]
click at [607, 56] on span "Finish" at bounding box center [612, 48] width 34 height 17
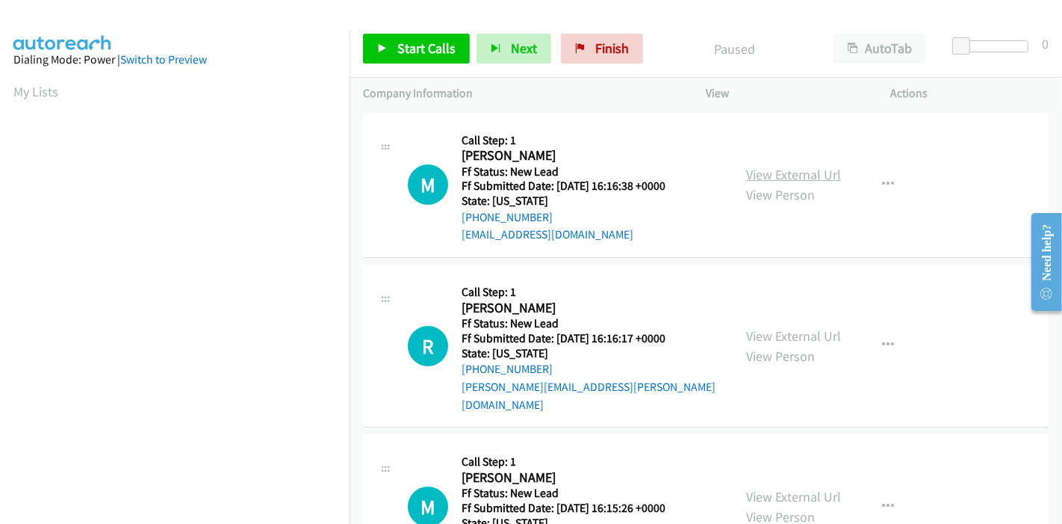
click at [776, 176] on link "View External Url" at bounding box center [793, 174] width 95 height 17
click at [769, 329] on link "View External Url" at bounding box center [793, 335] width 95 height 17
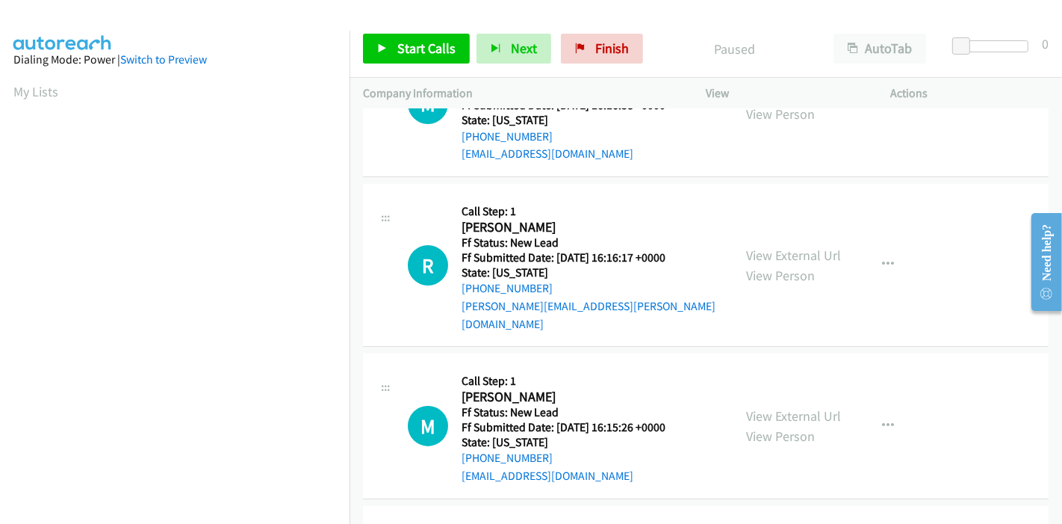
scroll to position [83, 0]
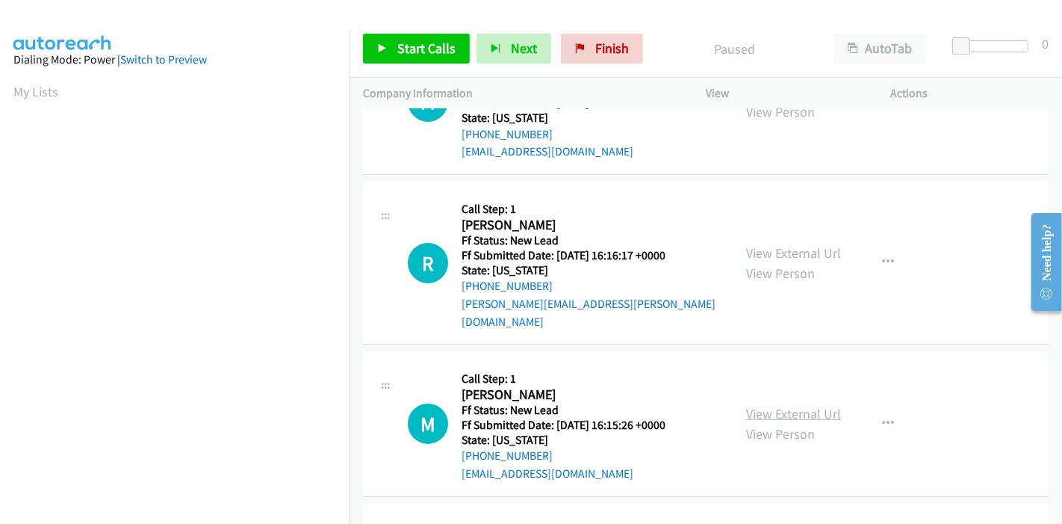
click at [775, 405] on link "View External Url" at bounding box center [793, 413] width 95 height 17
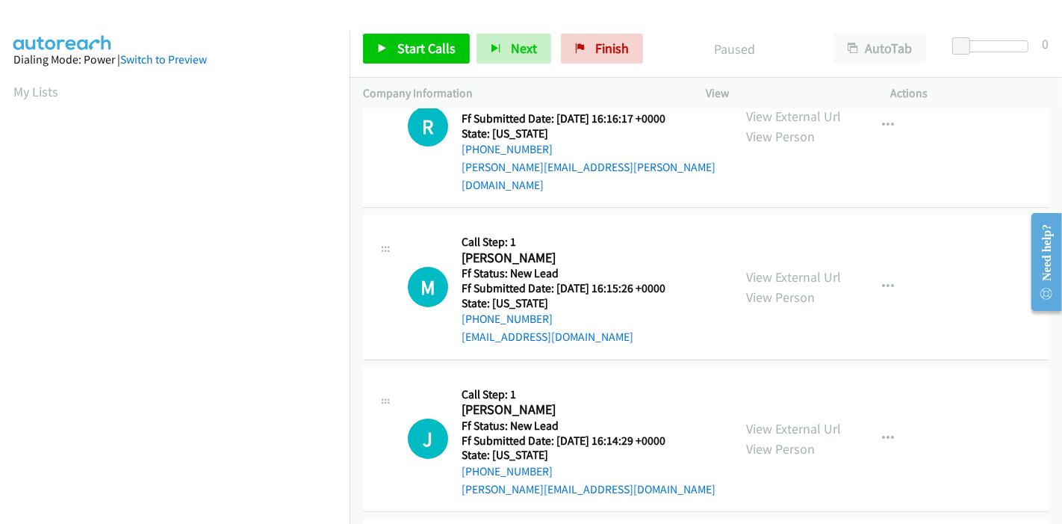
scroll to position [249, 0]
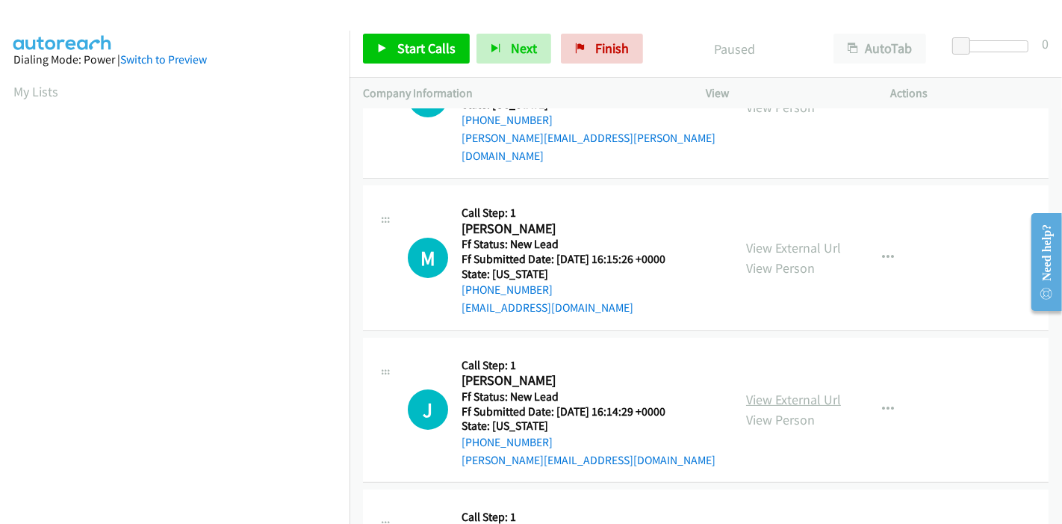
click at [772, 391] on link "View External Url" at bounding box center [793, 399] width 95 height 17
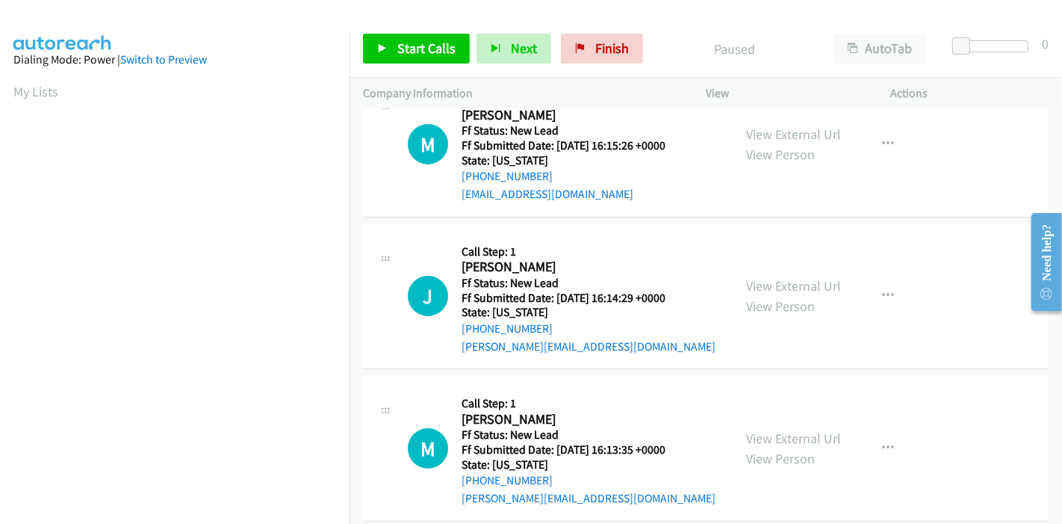
scroll to position [364, 0]
click at [785, 428] on link "View External Url" at bounding box center [793, 436] width 95 height 17
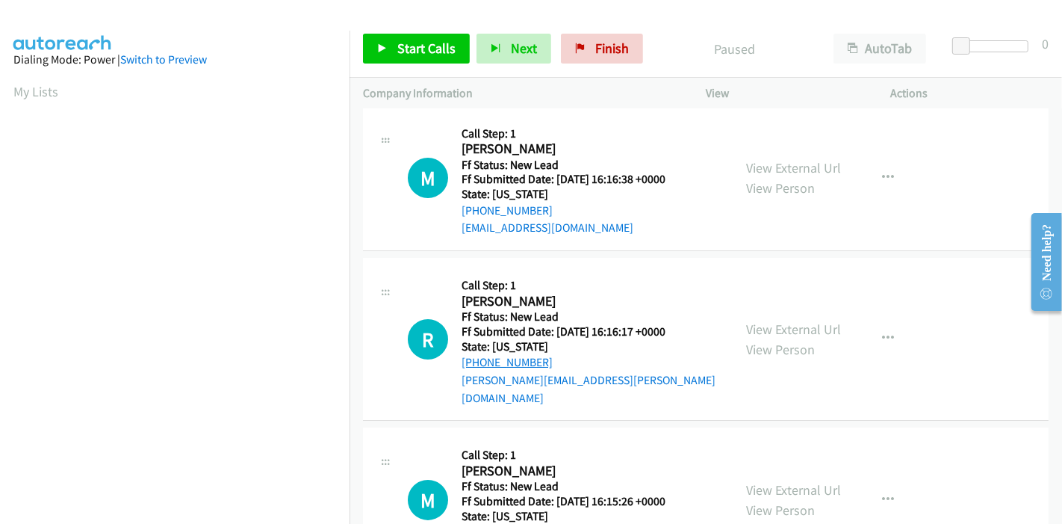
scroll to position [0, 0]
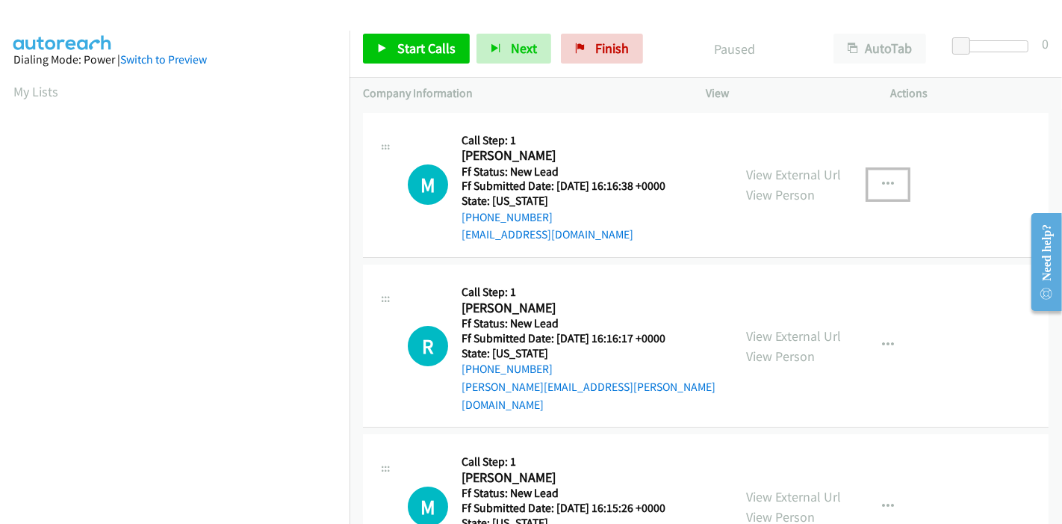
click at [870, 179] on button "button" at bounding box center [888, 185] width 40 height 30
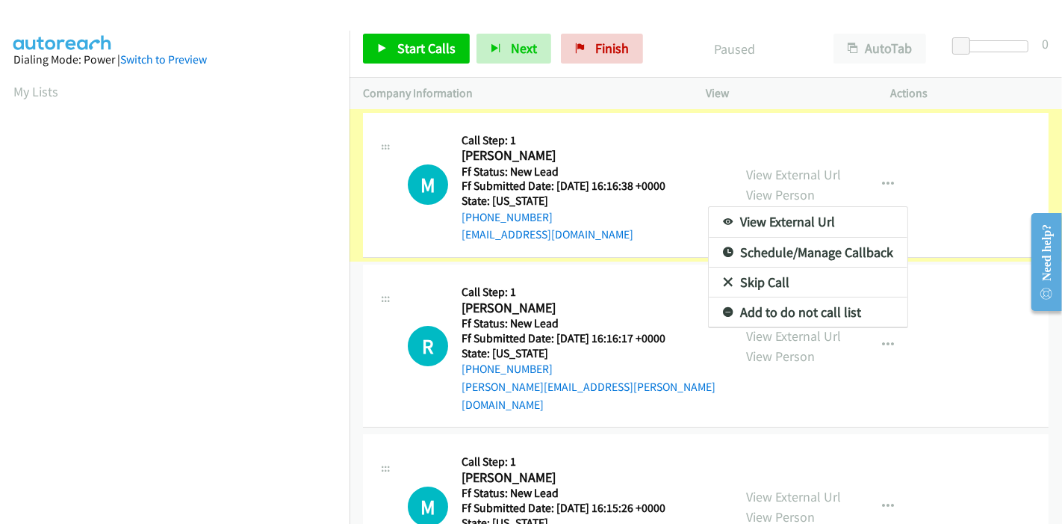
click at [725, 287] on link "Skip Call" at bounding box center [808, 282] width 199 height 30
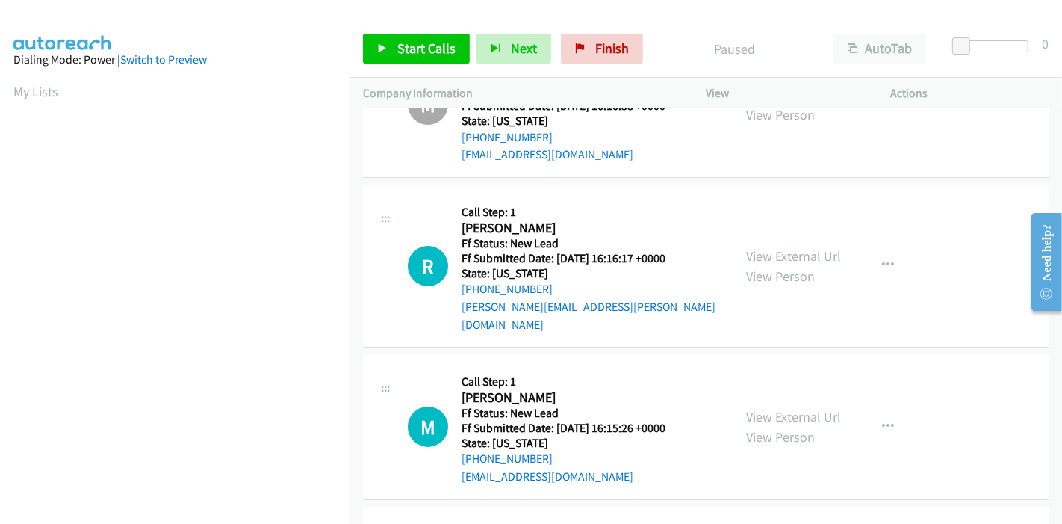
scroll to position [83, 0]
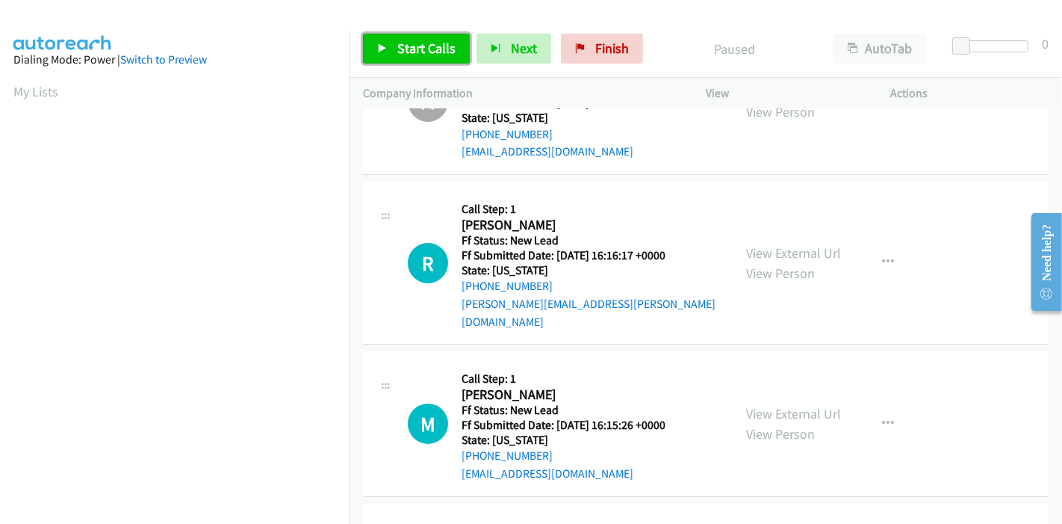
click at [409, 45] on span "Start Calls" at bounding box center [426, 48] width 58 height 17
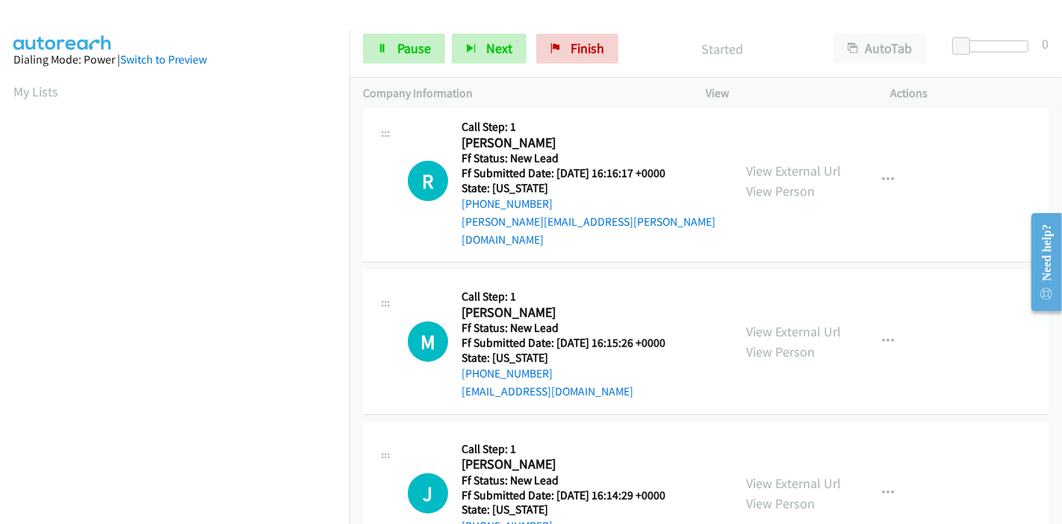
scroll to position [166, 0]
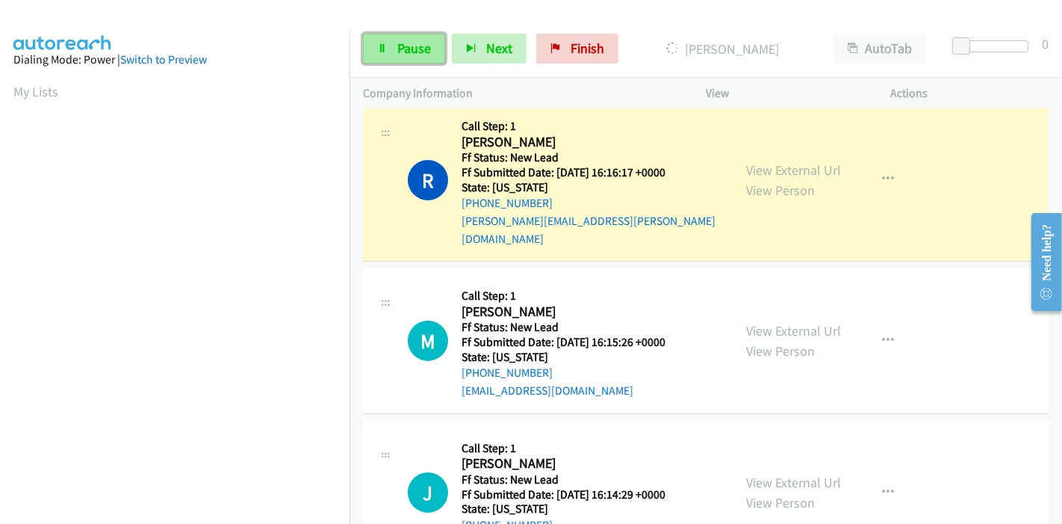
click at [406, 49] on span "Pause" at bounding box center [414, 48] width 34 height 17
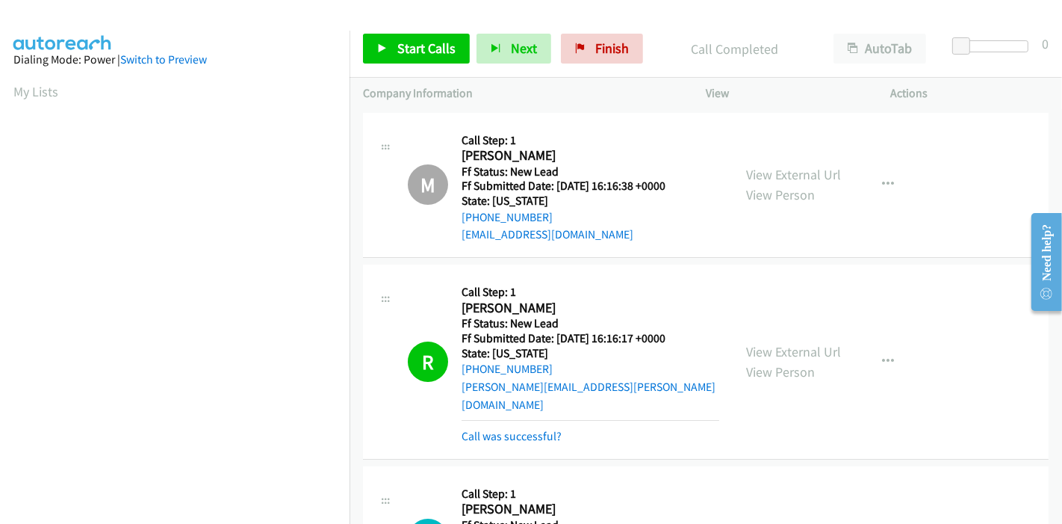
scroll to position [315, 0]
click at [397, 43] on span "Start Calls" at bounding box center [426, 48] width 58 height 17
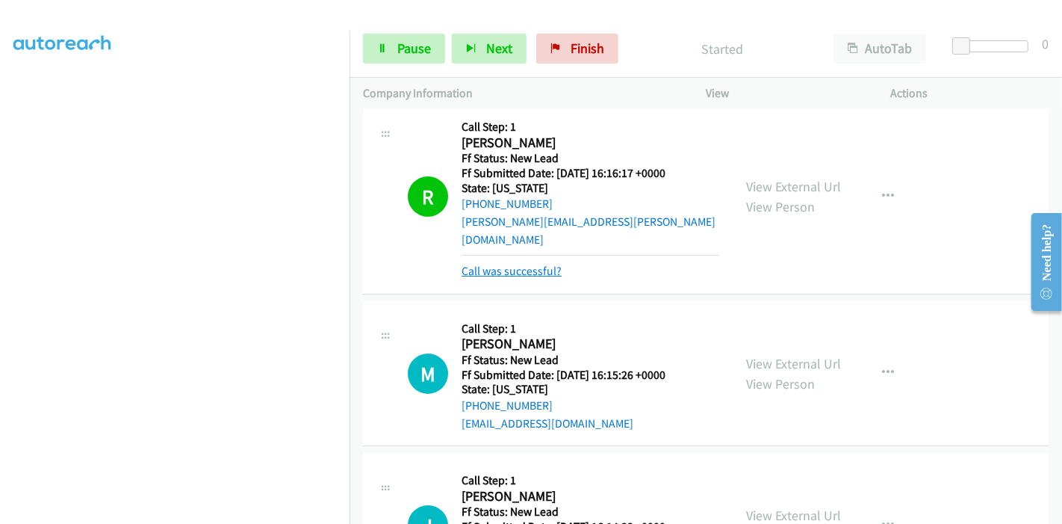
scroll to position [166, 0]
click at [517, 263] on link "Call was successful?" at bounding box center [512, 270] width 100 height 14
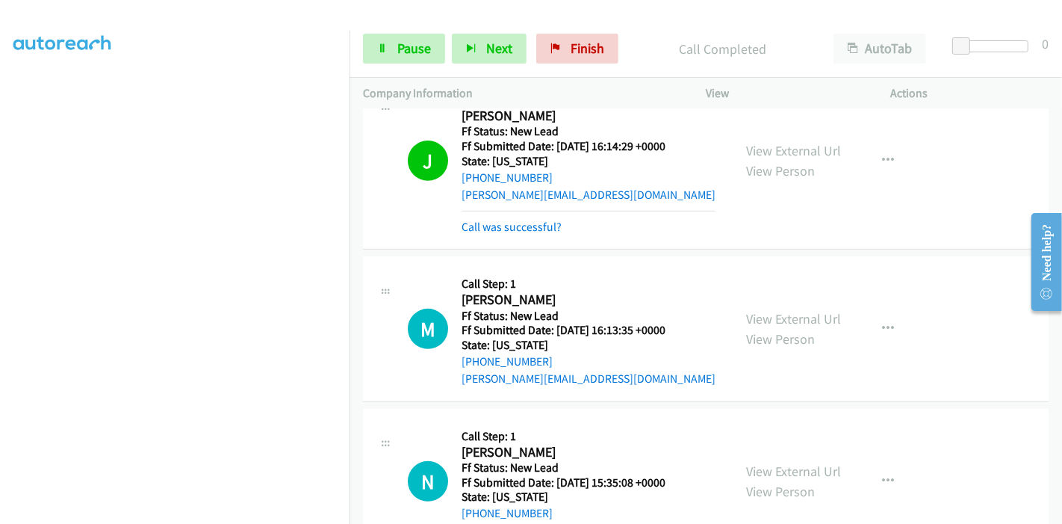
scroll to position [561, 0]
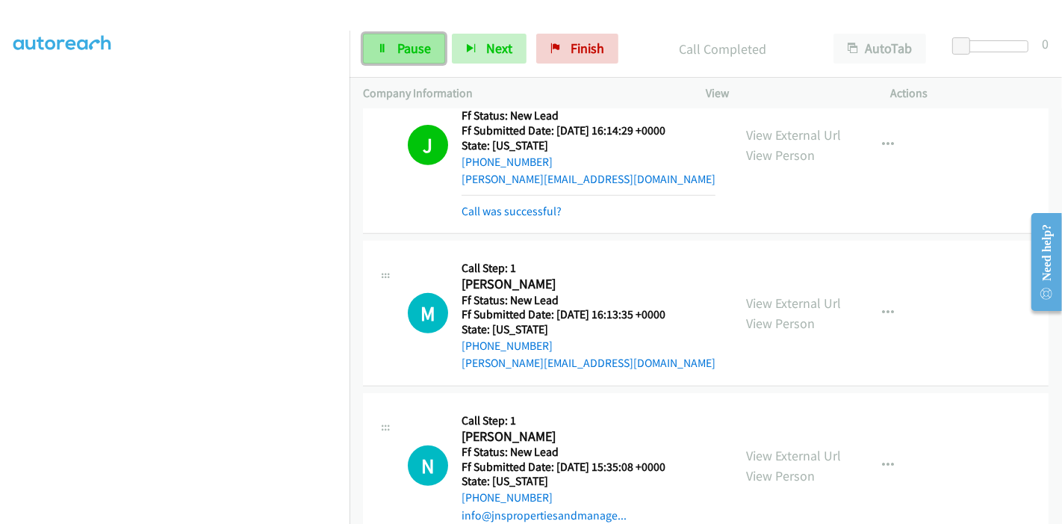
click at [394, 48] on link "Pause" at bounding box center [404, 49] width 82 height 30
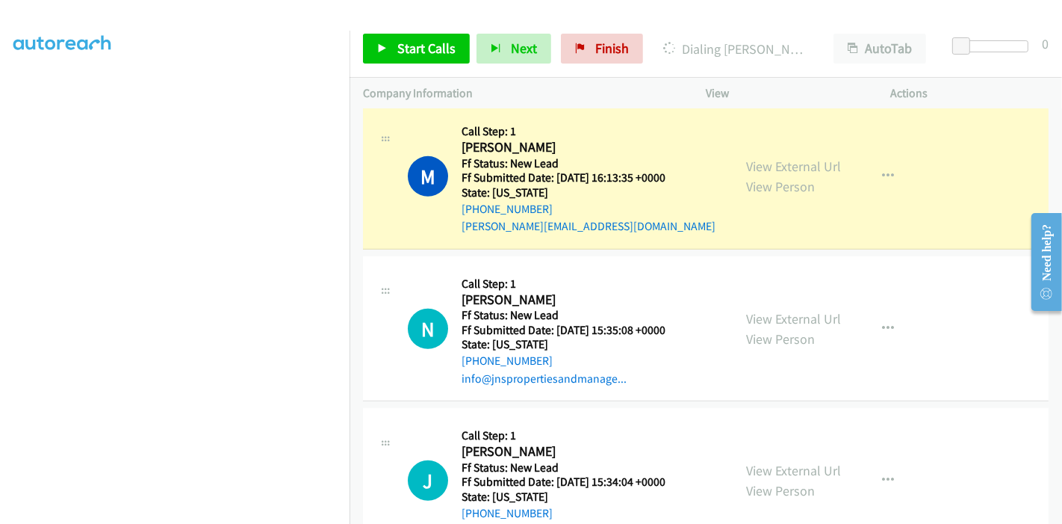
scroll to position [551, 0]
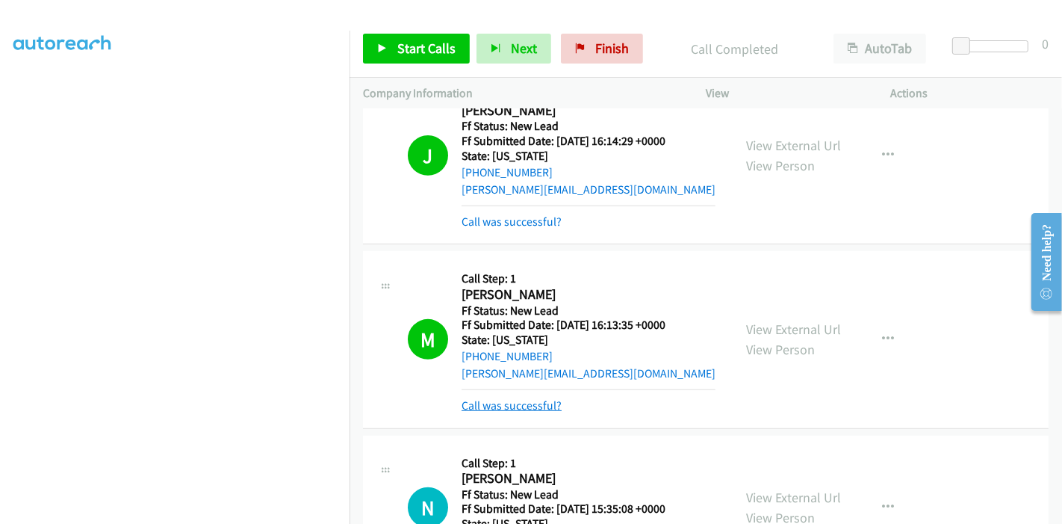
click at [513, 398] on link "Call was successful?" at bounding box center [512, 405] width 100 height 14
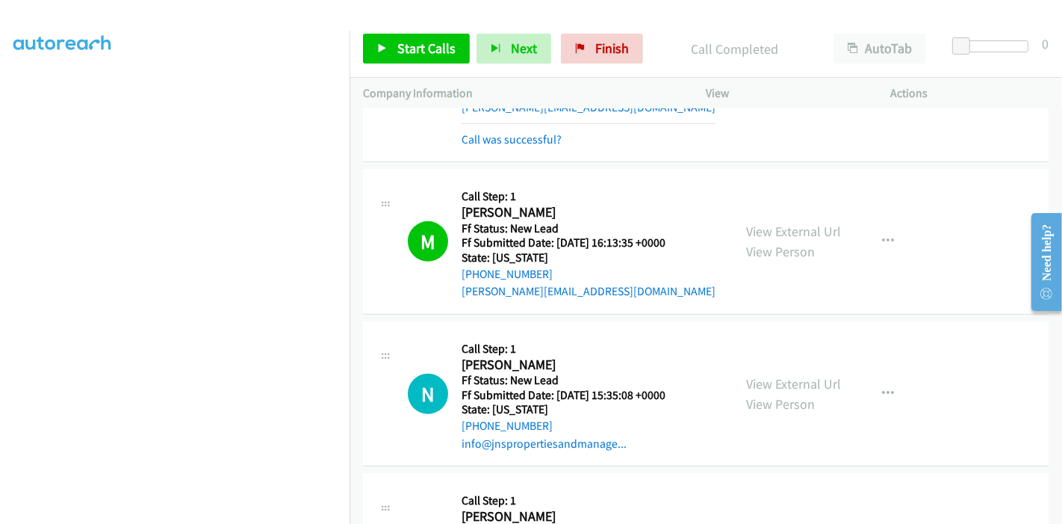
scroll to position [633, 0]
click at [431, 48] on span "Start Calls" at bounding box center [426, 48] width 58 height 17
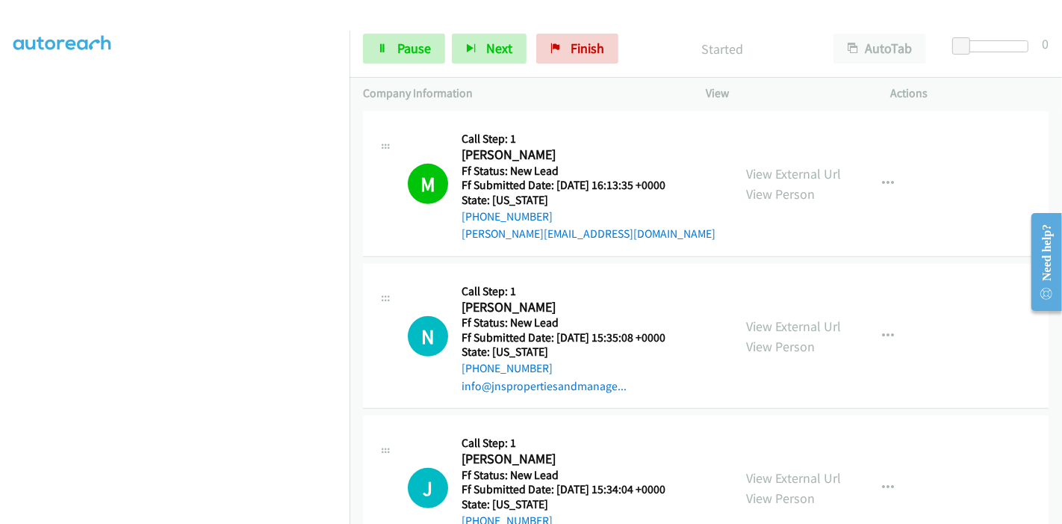
scroll to position [716, 0]
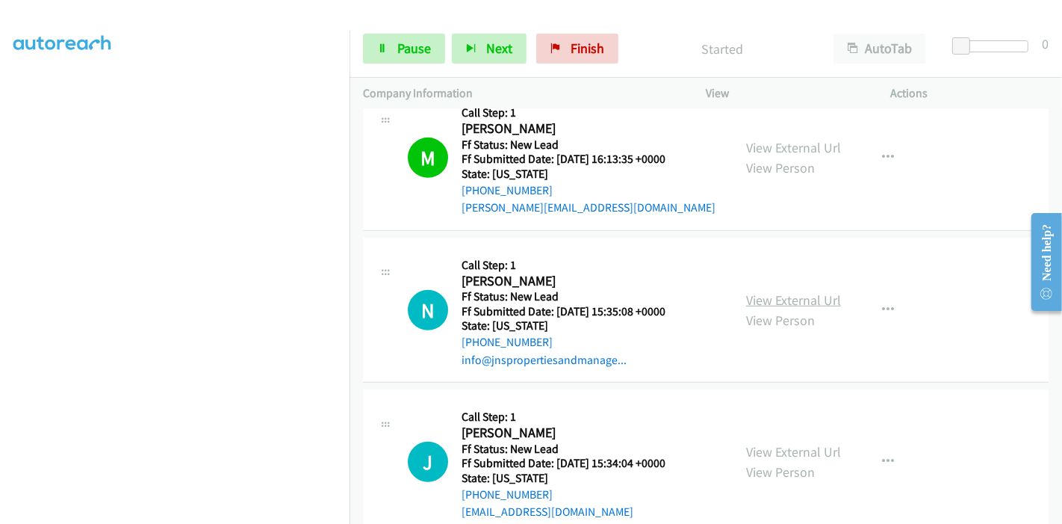
click at [770, 291] on link "View External Url" at bounding box center [793, 299] width 95 height 17
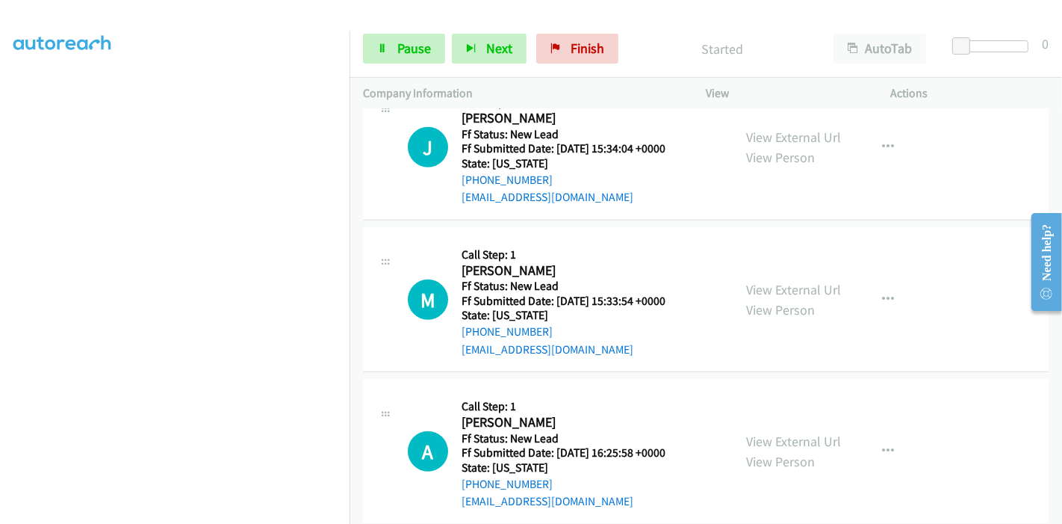
scroll to position [1035, 0]
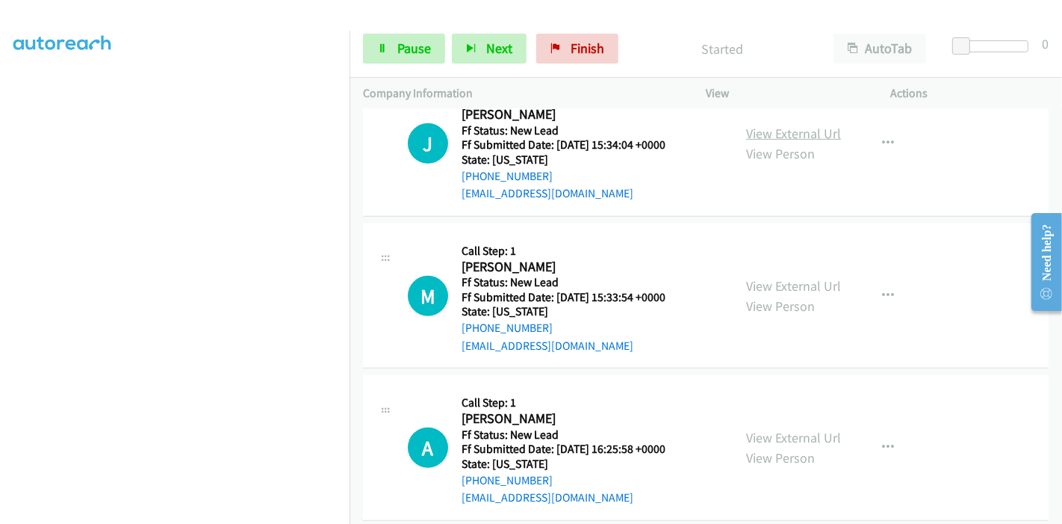
click at [777, 125] on link "View External Url" at bounding box center [793, 133] width 95 height 17
click at [788, 277] on link "View External Url" at bounding box center [793, 285] width 95 height 17
click at [772, 429] on link "View External Url" at bounding box center [793, 437] width 95 height 17
click at [409, 41] on span "Pause" at bounding box center [414, 48] width 34 height 17
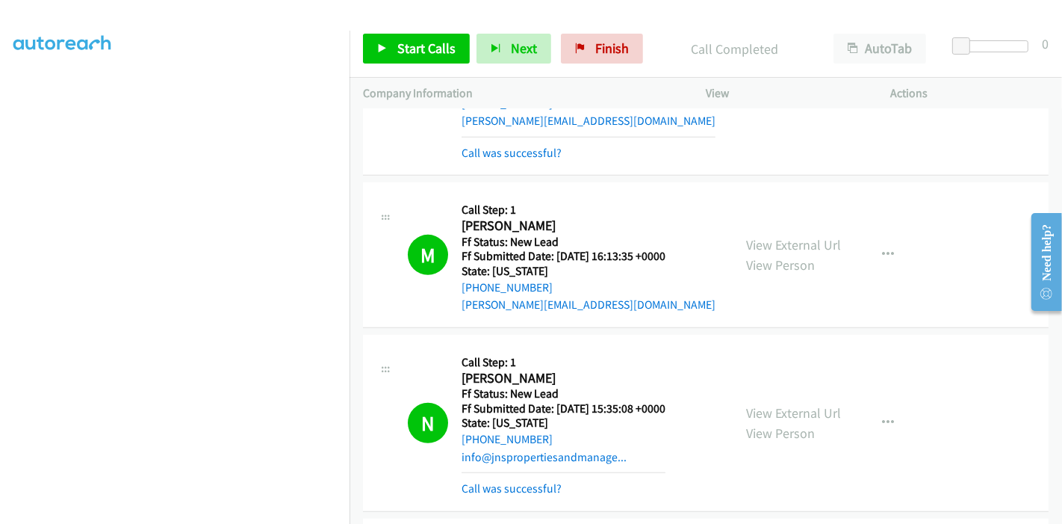
scroll to position [702, 0]
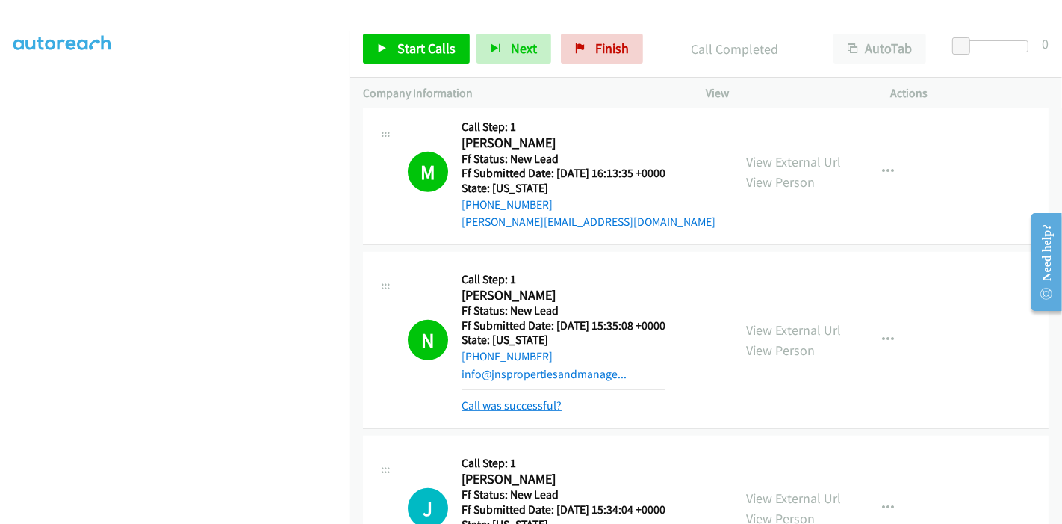
click at [551, 398] on link "Call was successful?" at bounding box center [512, 405] width 100 height 14
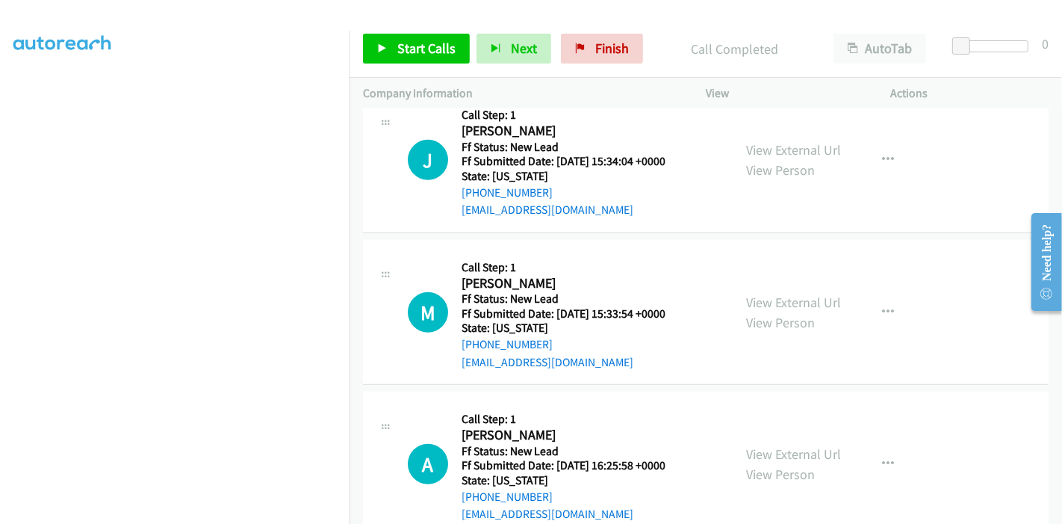
scroll to position [1035, 0]
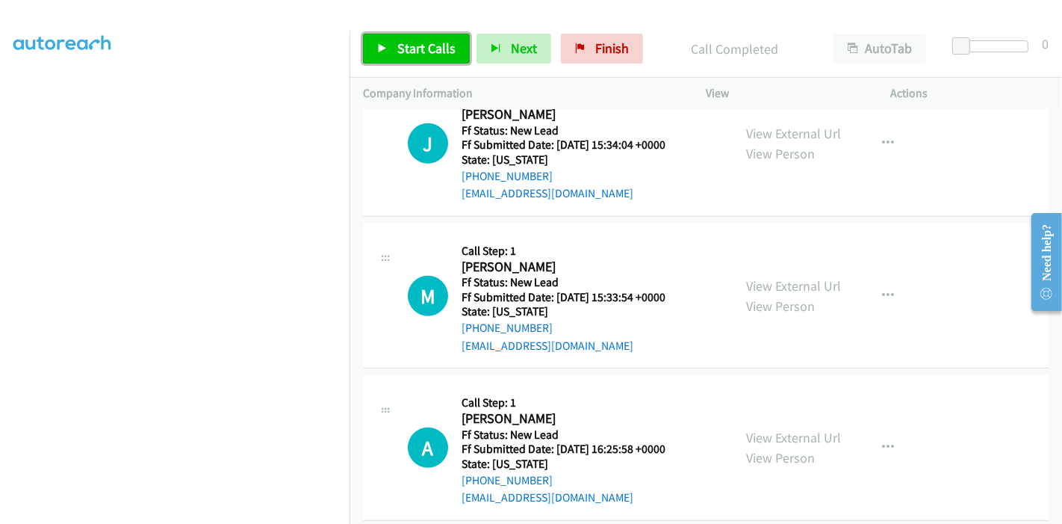
click at [406, 42] on span "Start Calls" at bounding box center [426, 48] width 58 height 17
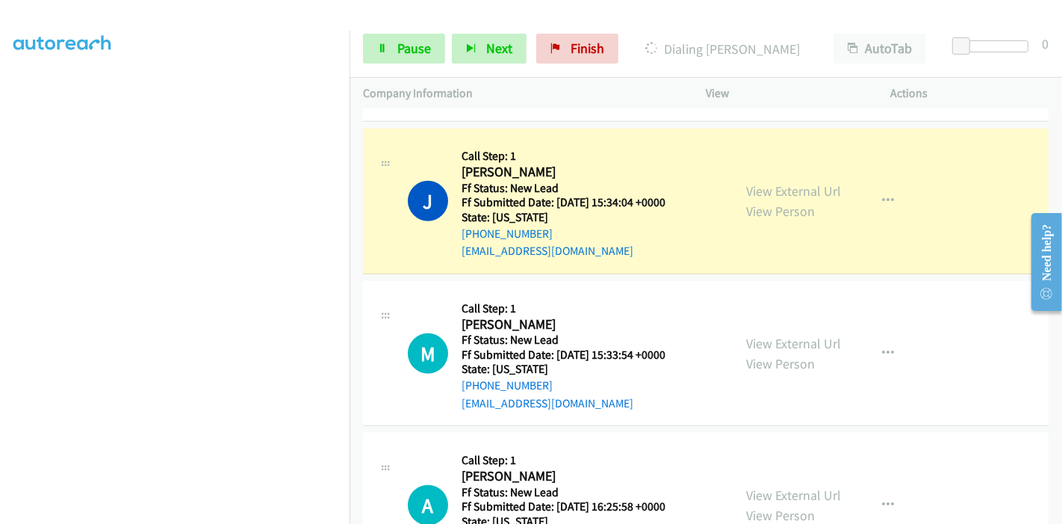
scroll to position [952, 0]
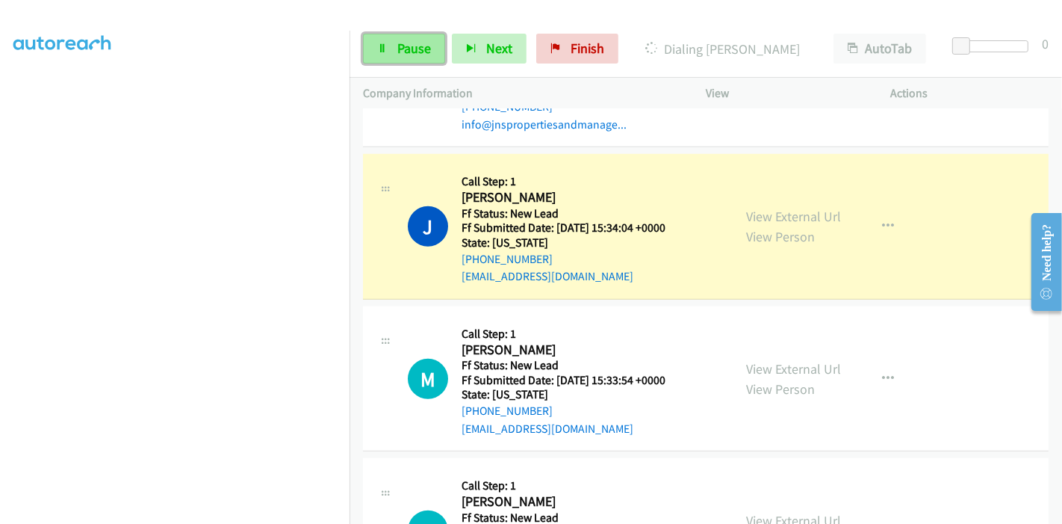
click at [369, 56] on link "Pause" at bounding box center [404, 49] width 82 height 30
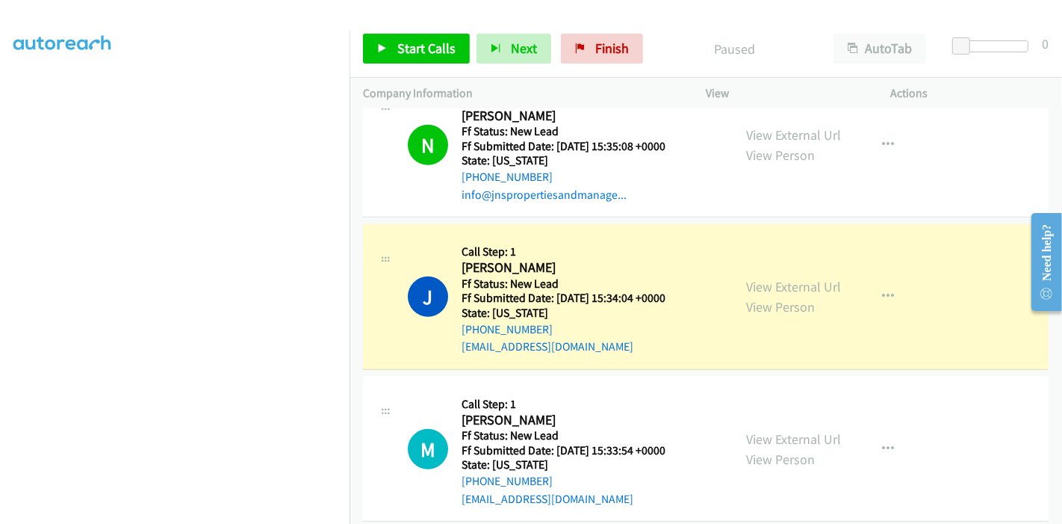
scroll to position [868, 0]
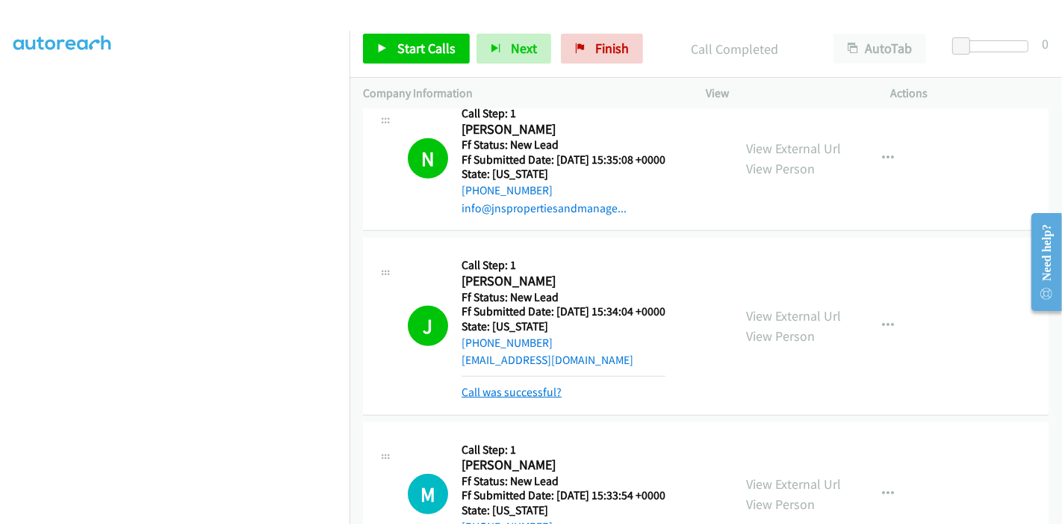
click at [524, 385] on link "Call was successful?" at bounding box center [512, 392] width 100 height 14
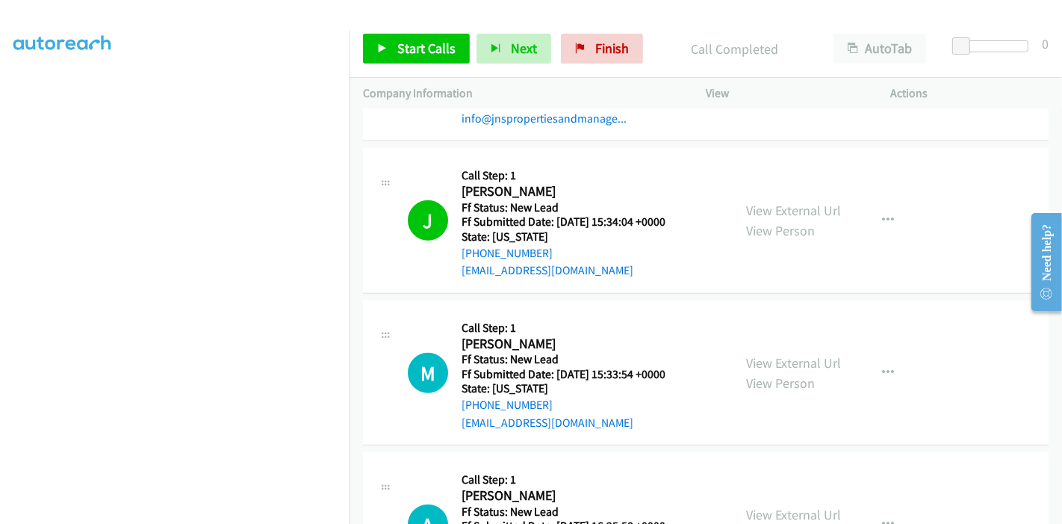
scroll to position [1035, 0]
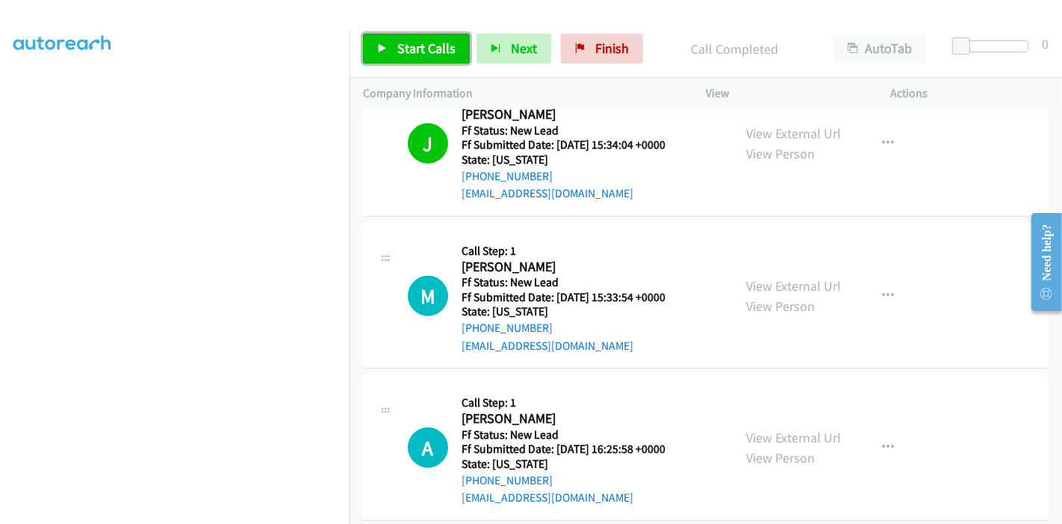
click at [421, 46] on span "Start Calls" at bounding box center [426, 48] width 58 height 17
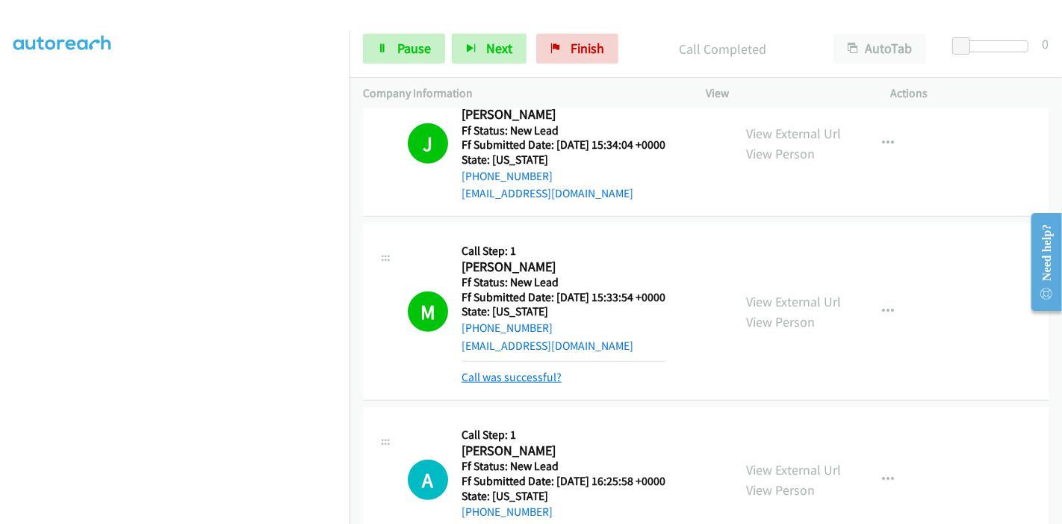
click at [512, 370] on link "Call was successful?" at bounding box center [512, 377] width 100 height 14
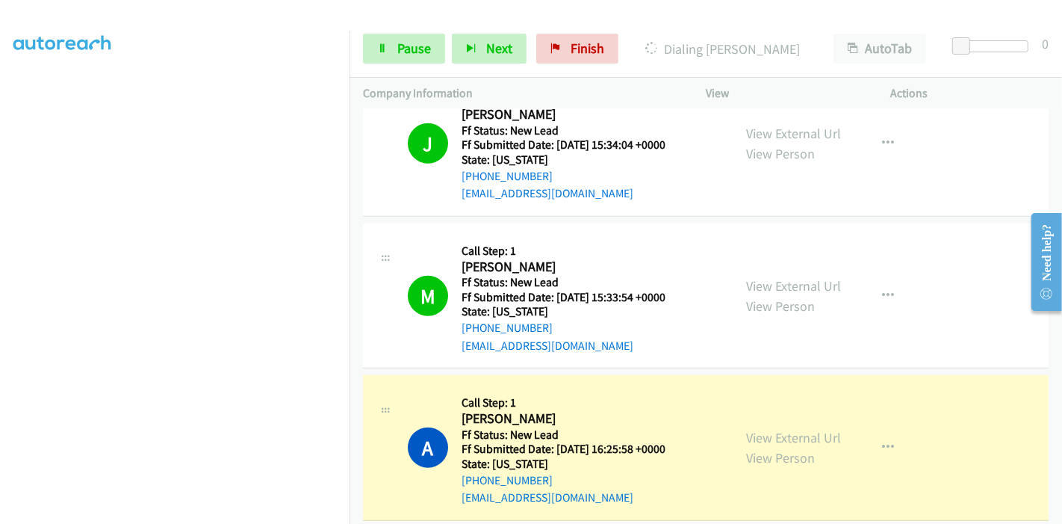
scroll to position [232, 0]
click at [407, 49] on span "Pause" at bounding box center [414, 48] width 34 height 17
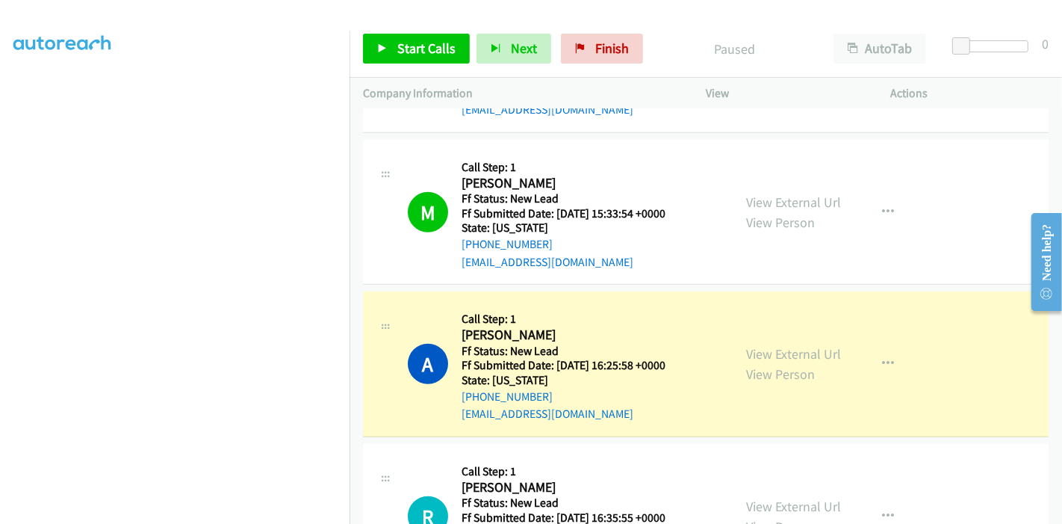
scroll to position [1118, 0]
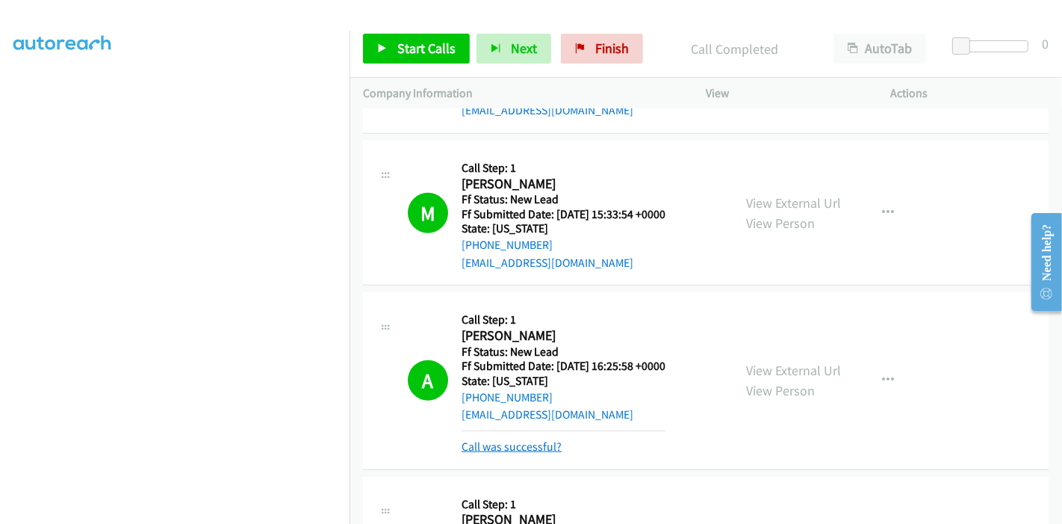
click at [510, 439] on link "Call was successful?" at bounding box center [512, 446] width 100 height 14
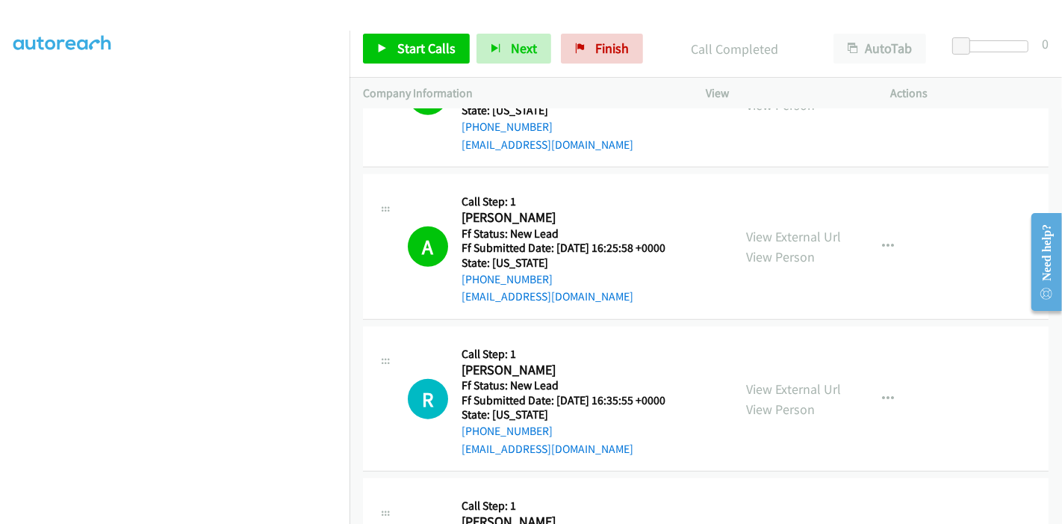
scroll to position [1212, 0]
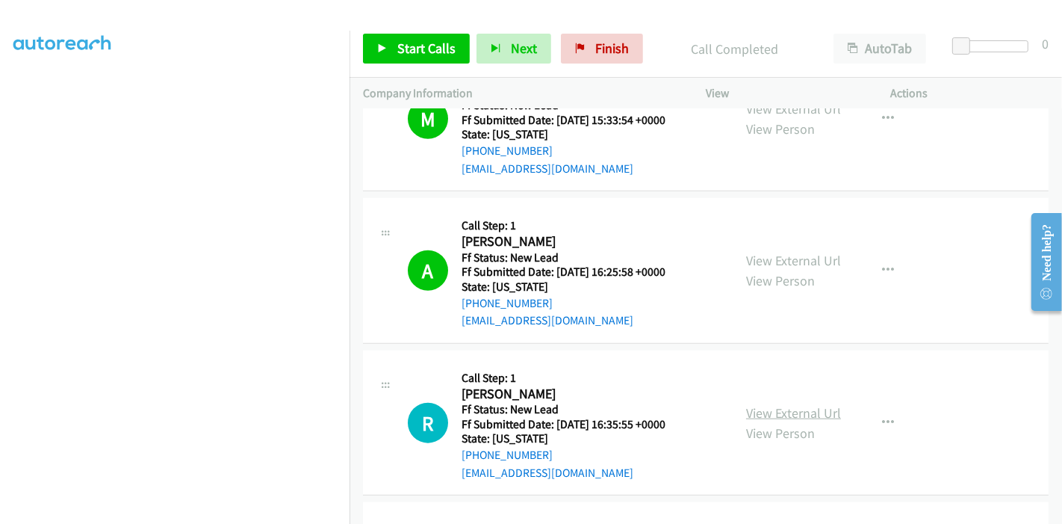
click at [787, 404] on link "View External Url" at bounding box center [793, 412] width 95 height 17
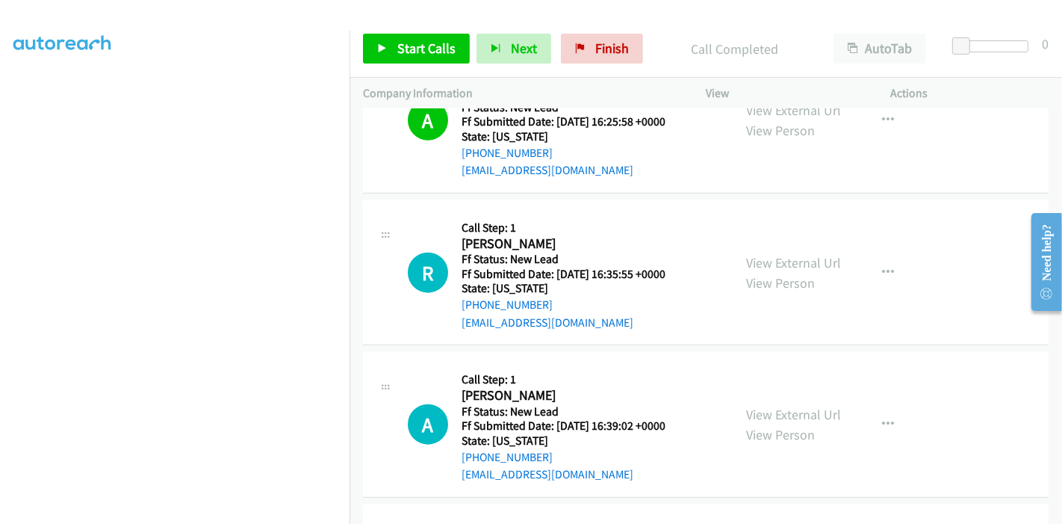
scroll to position [1378, 0]
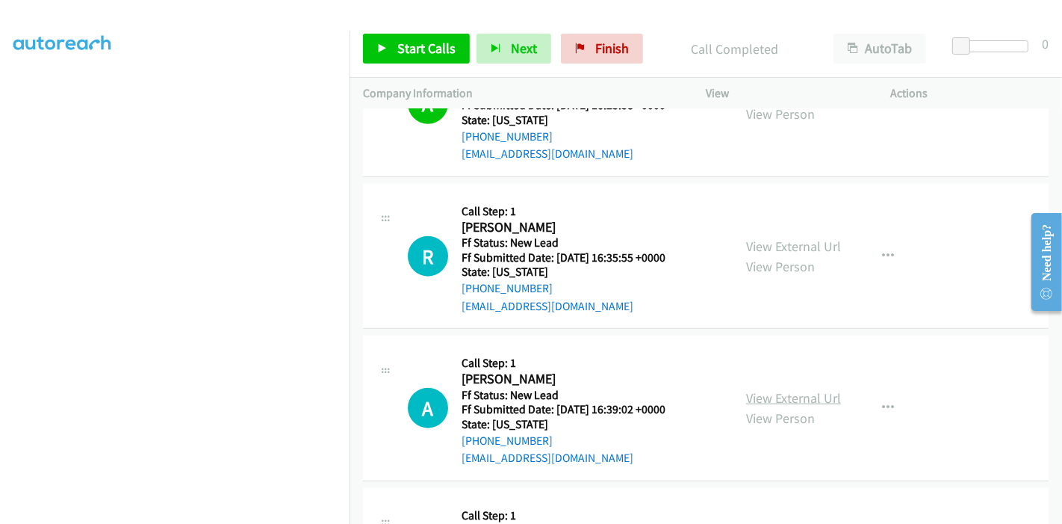
click at [786, 389] on link "View External Url" at bounding box center [793, 397] width 95 height 17
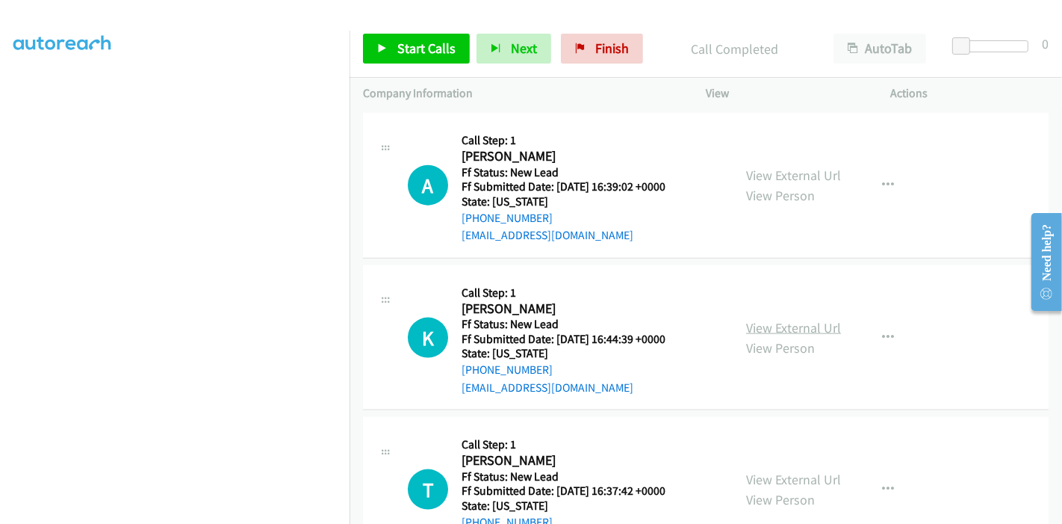
scroll to position [1627, 0]
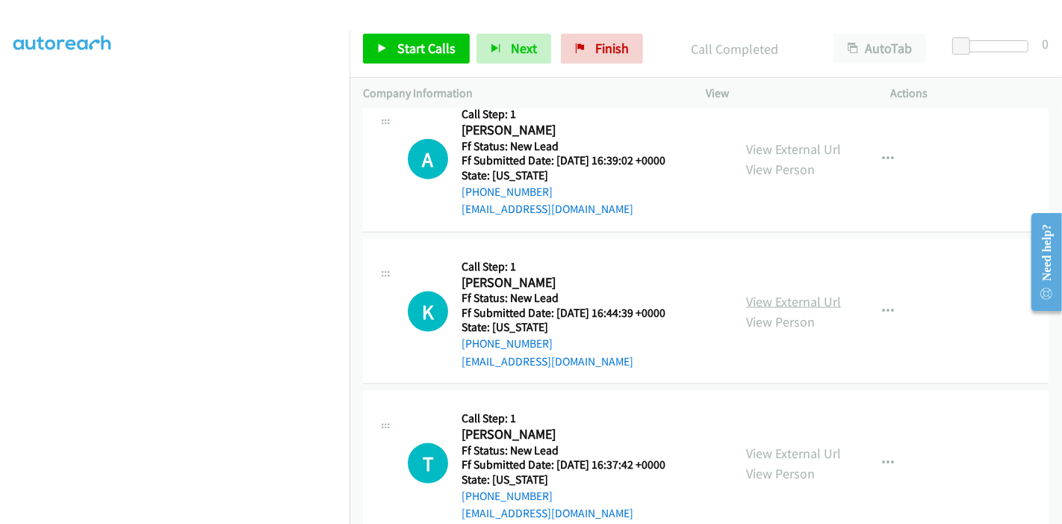
click at [783, 293] on link "View External Url" at bounding box center [793, 301] width 95 height 17
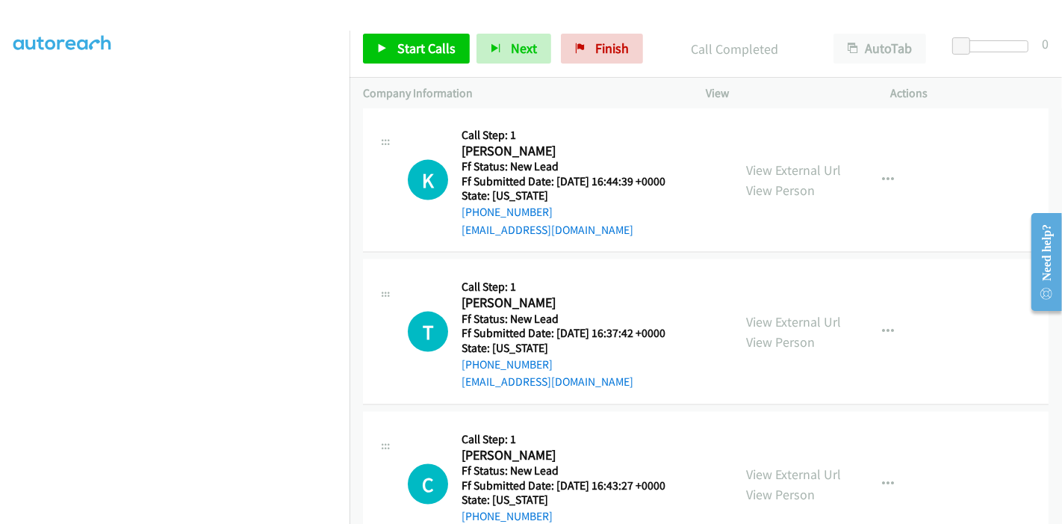
scroll to position [1793, 0]
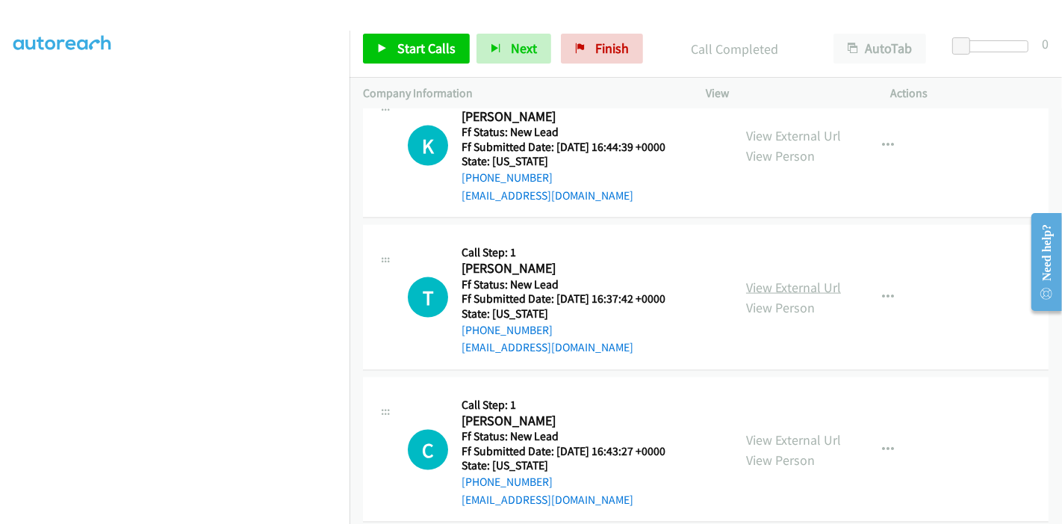
click at [762, 279] on link "View External Url" at bounding box center [793, 287] width 95 height 17
click at [786, 431] on link "View External Url" at bounding box center [793, 439] width 95 height 17
click at [385, 50] on icon at bounding box center [382, 49] width 10 height 10
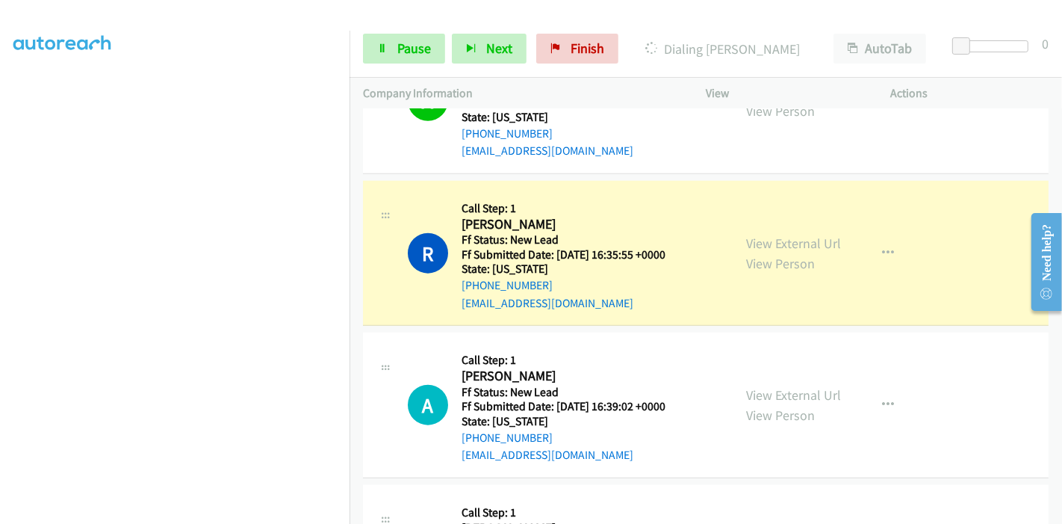
scroll to position [1378, 0]
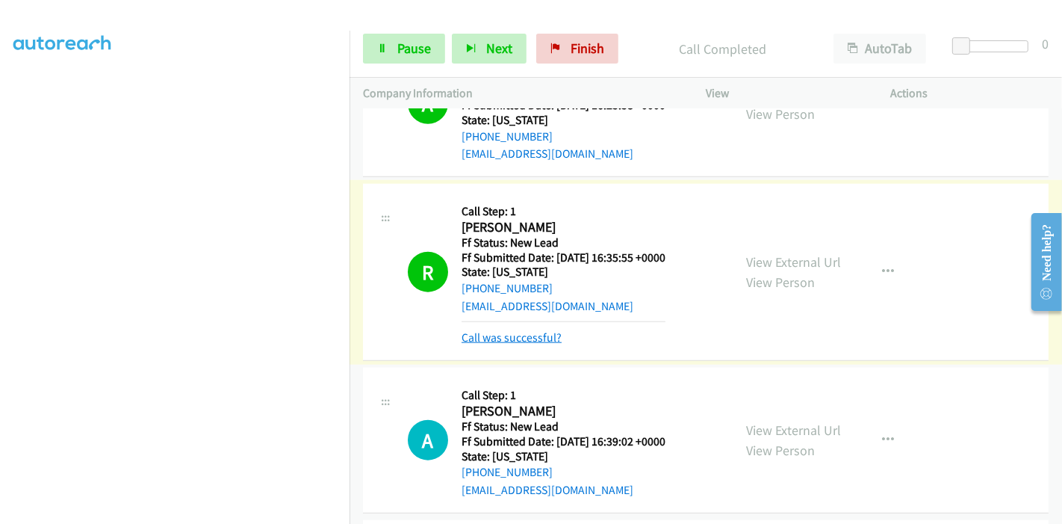
click at [508, 330] on link "Call was successful?" at bounding box center [512, 337] width 100 height 14
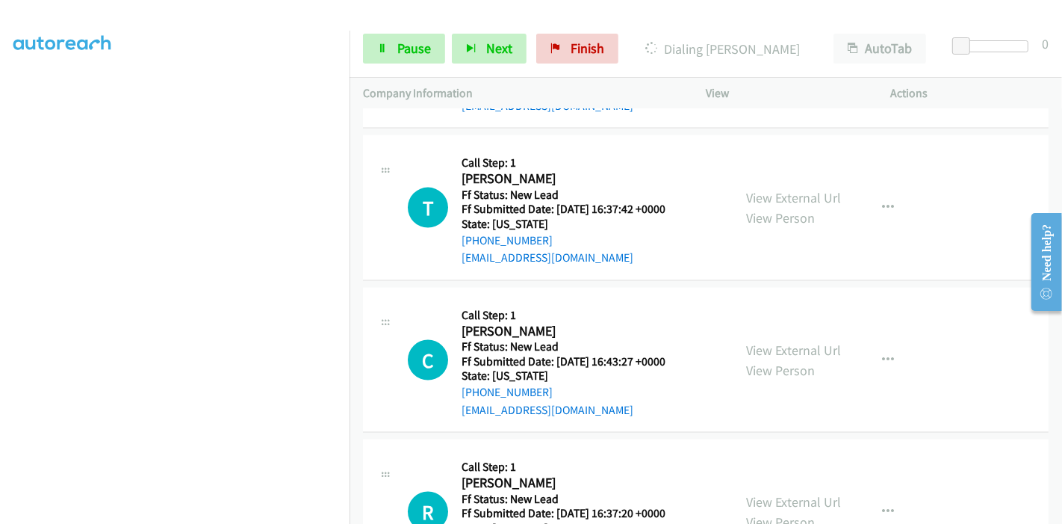
scroll to position [1945, 0]
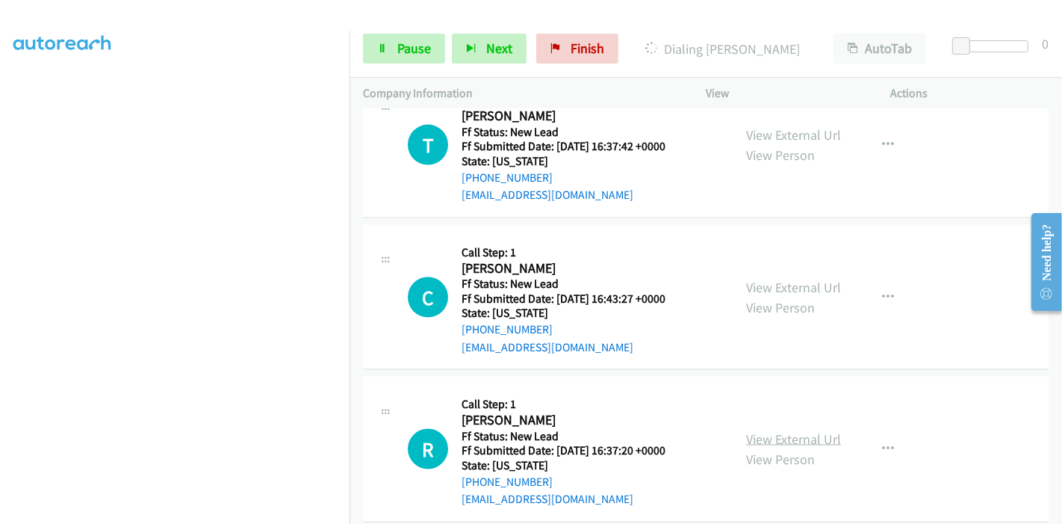
click at [770, 430] on link "View External Url" at bounding box center [793, 438] width 95 height 17
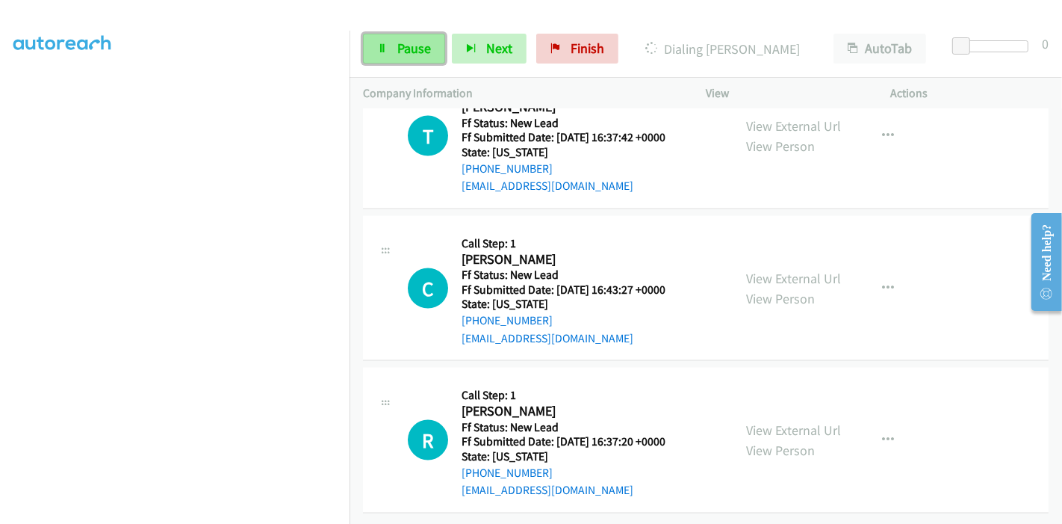
click at [388, 48] on link "Pause" at bounding box center [404, 49] width 82 height 30
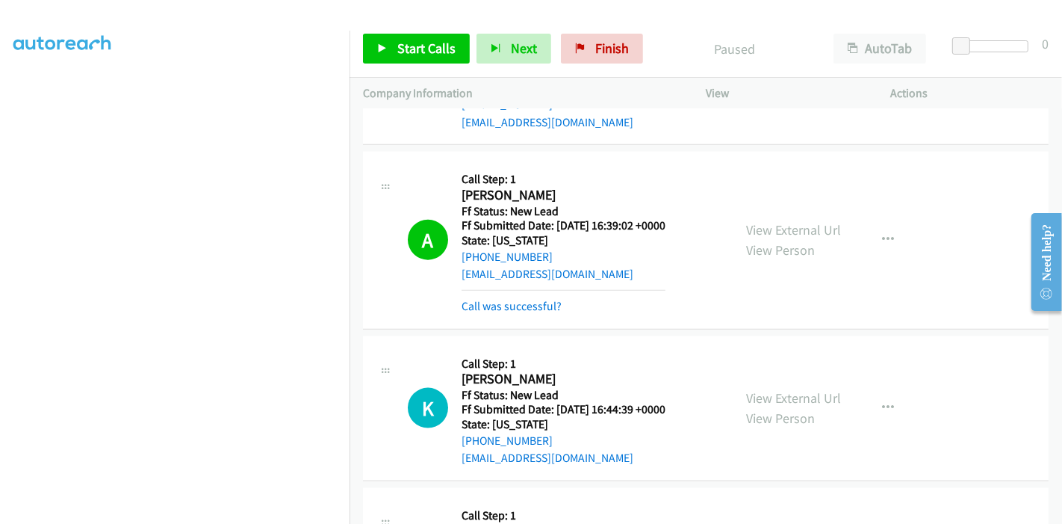
scroll to position [1479, 0]
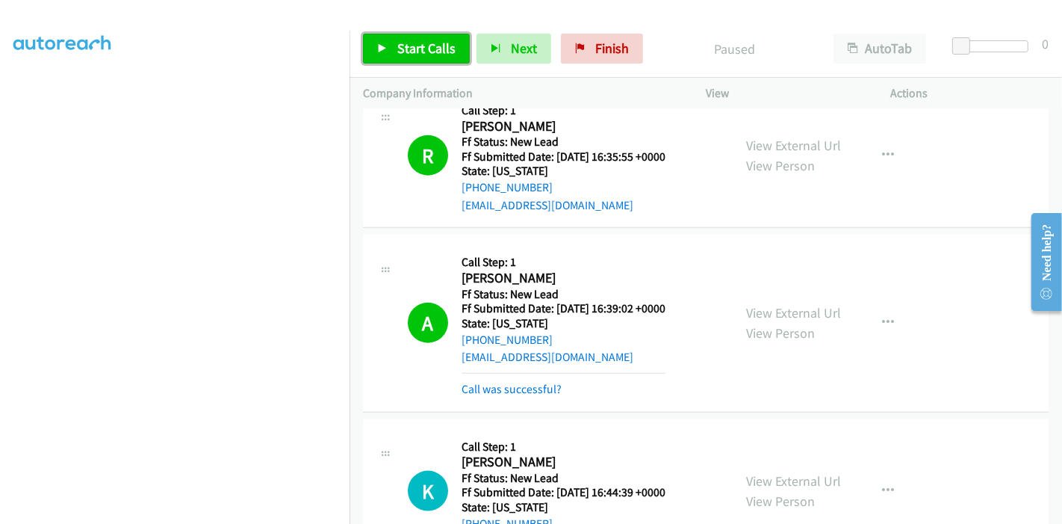
click at [409, 51] on span "Start Calls" at bounding box center [426, 48] width 58 height 17
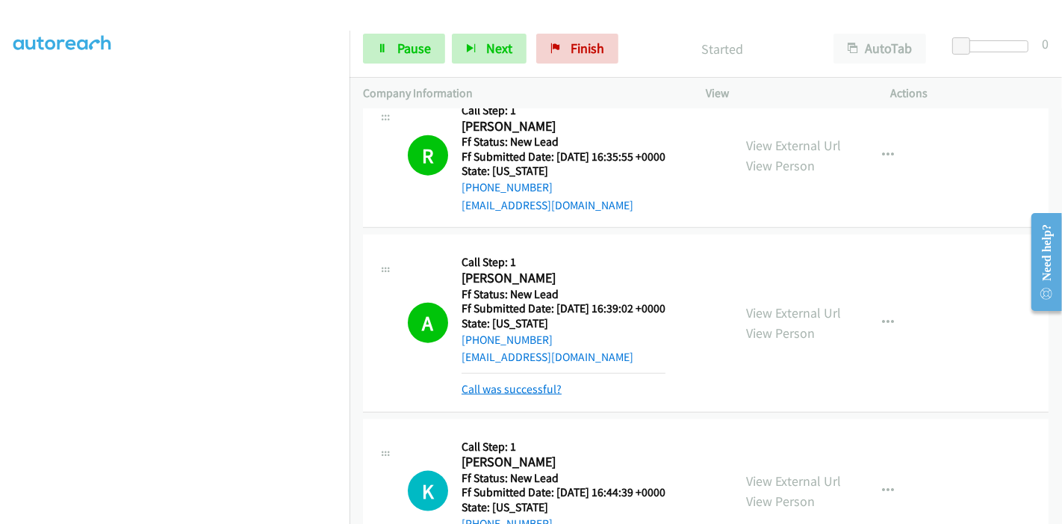
click at [492, 382] on link "Call was successful?" at bounding box center [512, 389] width 100 height 14
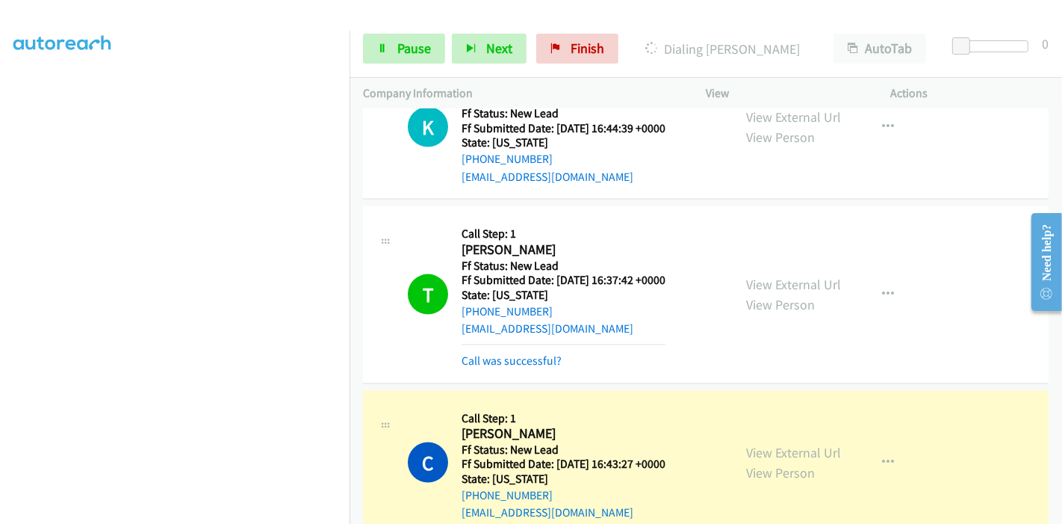
scroll to position [1862, 0]
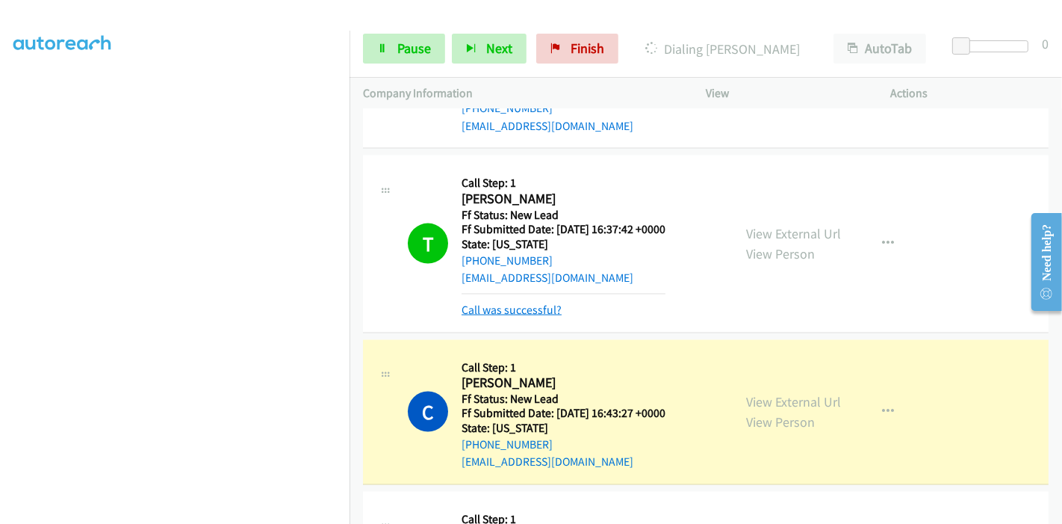
click at [530, 303] on link "Call was successful?" at bounding box center [512, 310] width 100 height 14
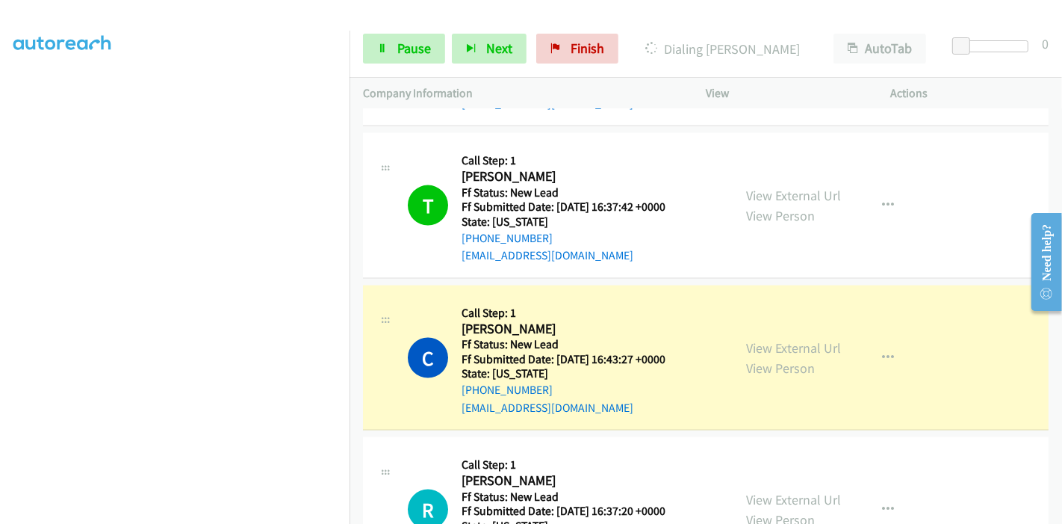
scroll to position [1945, 0]
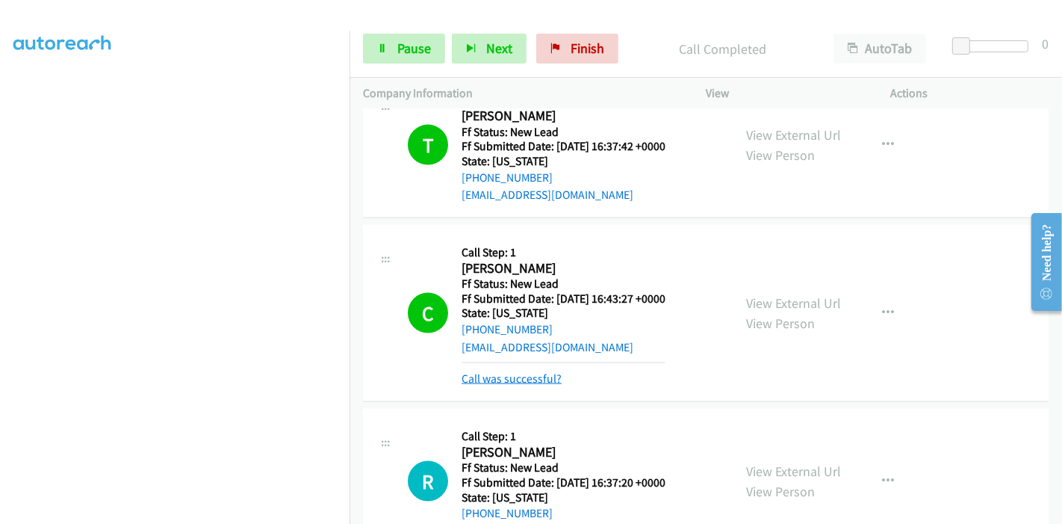
click at [514, 371] on link "Call was successful?" at bounding box center [512, 378] width 100 height 14
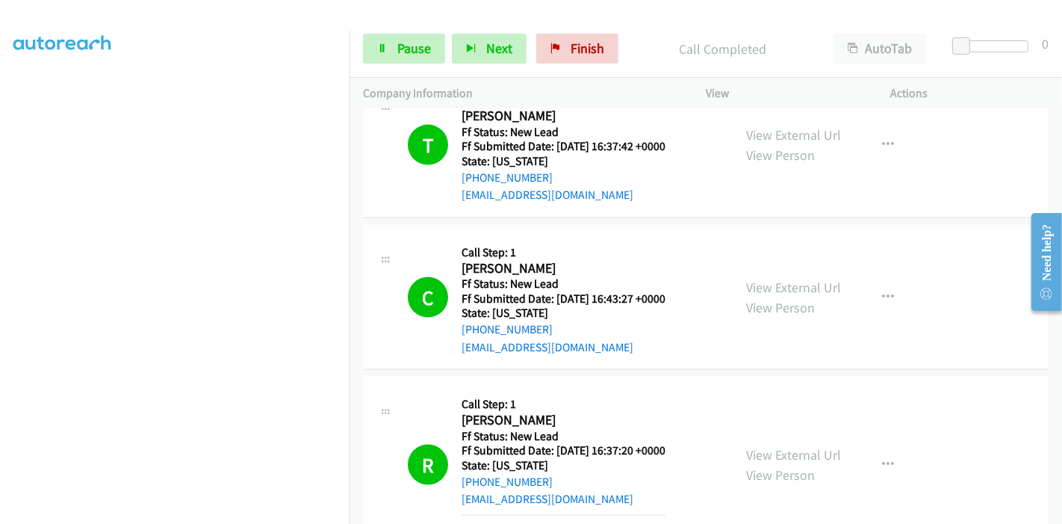
click at [528, 523] on link "Call was successful?" at bounding box center [512, 531] width 100 height 14
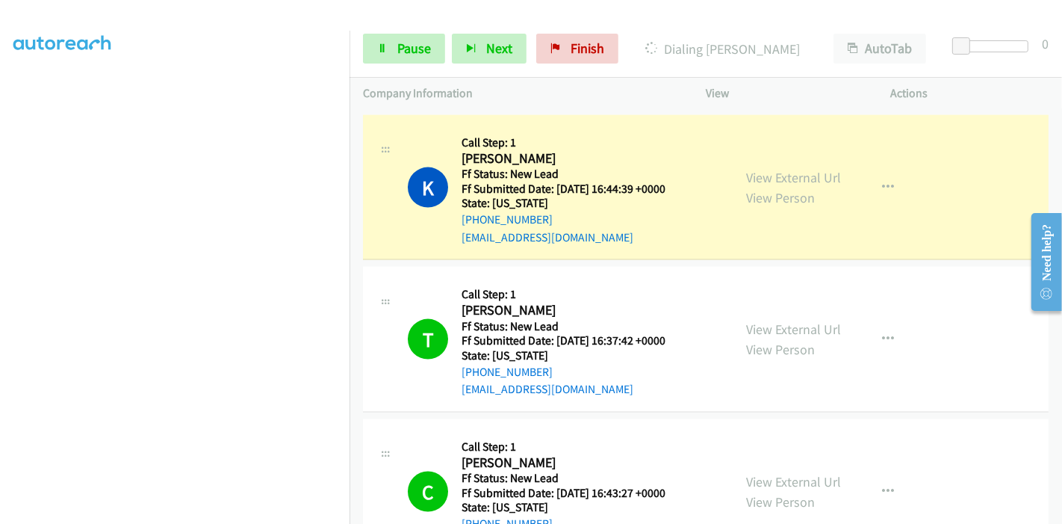
scroll to position [1696, 0]
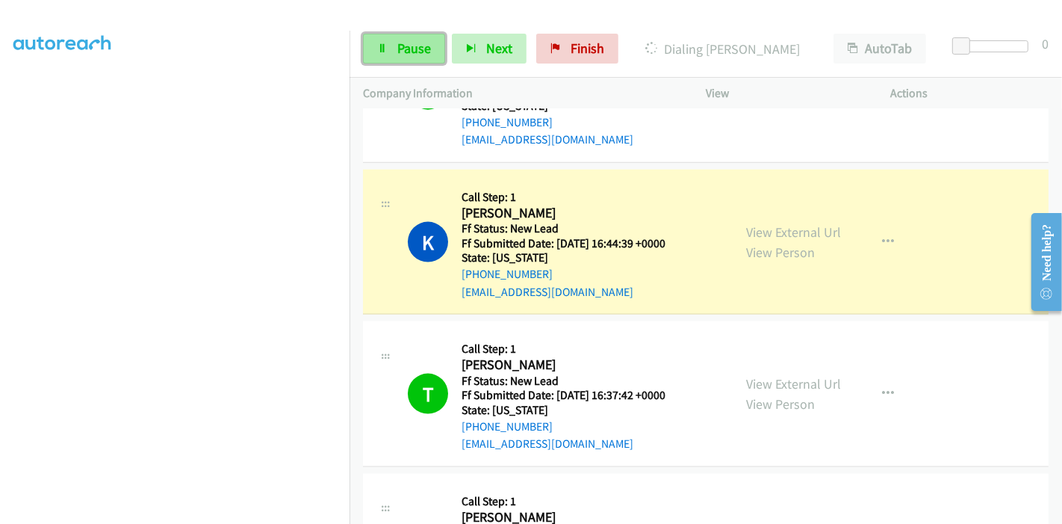
click at [404, 43] on span "Pause" at bounding box center [414, 48] width 34 height 17
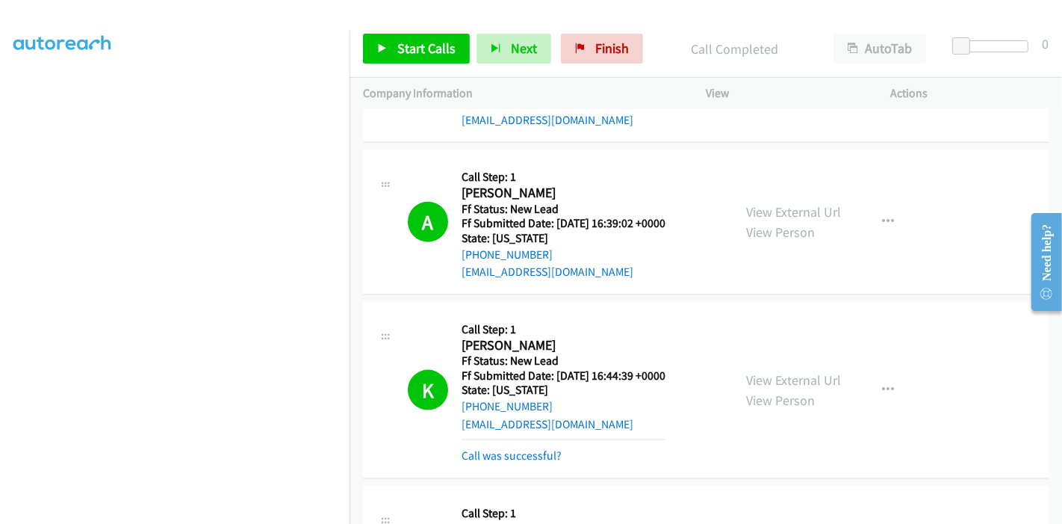
scroll to position [1614, 0]
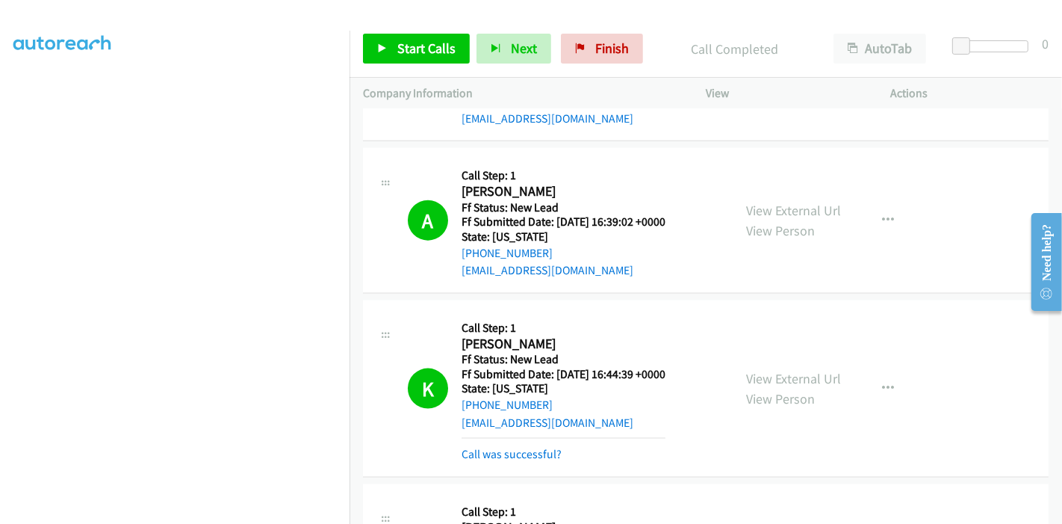
click at [509, 434] on div "Callback Scheduled Call Step: 1 Klaudia Flores America/New_York Ff Status: New …" at bounding box center [564, 388] width 204 height 149
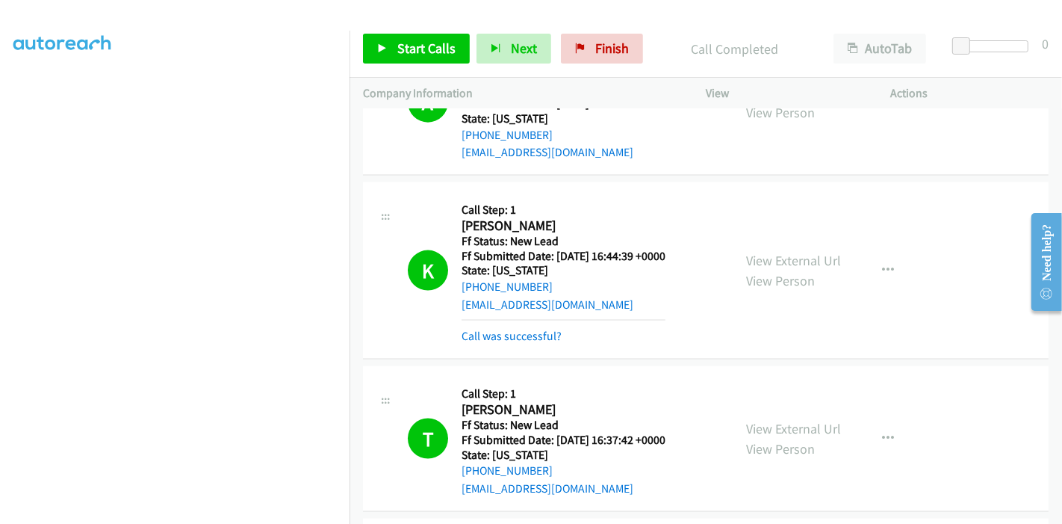
scroll to position [1779, 0]
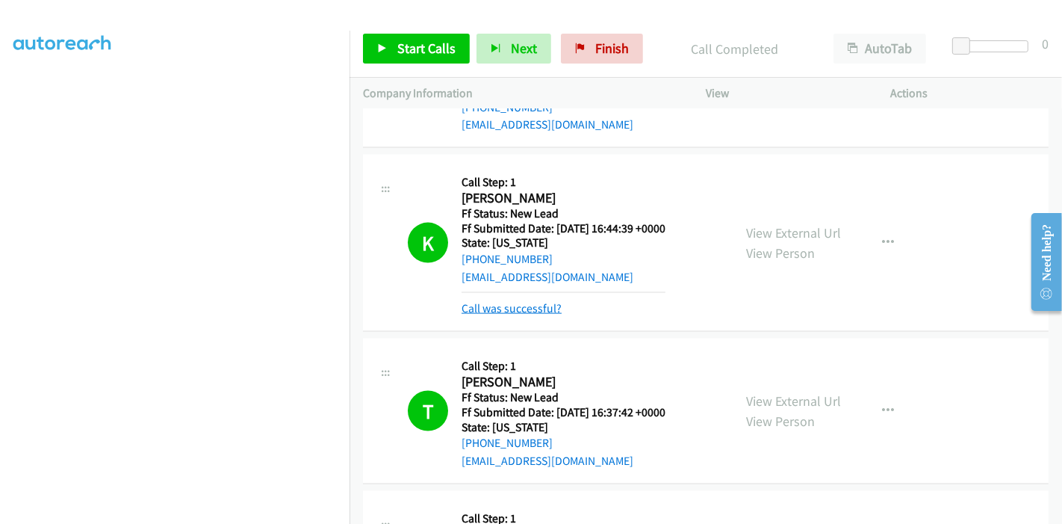
click at [521, 301] on link "Call was successful?" at bounding box center [512, 308] width 100 height 14
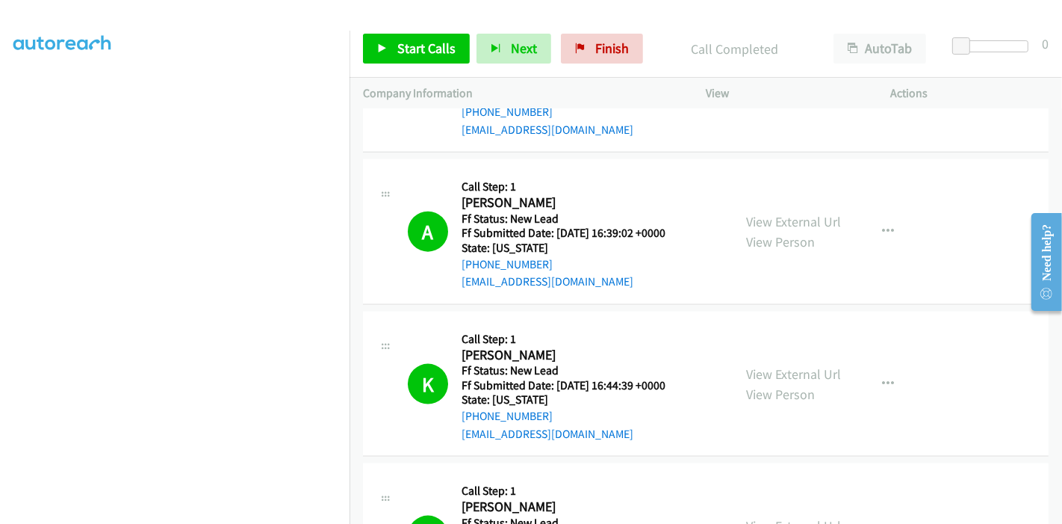
scroll to position [1598, 0]
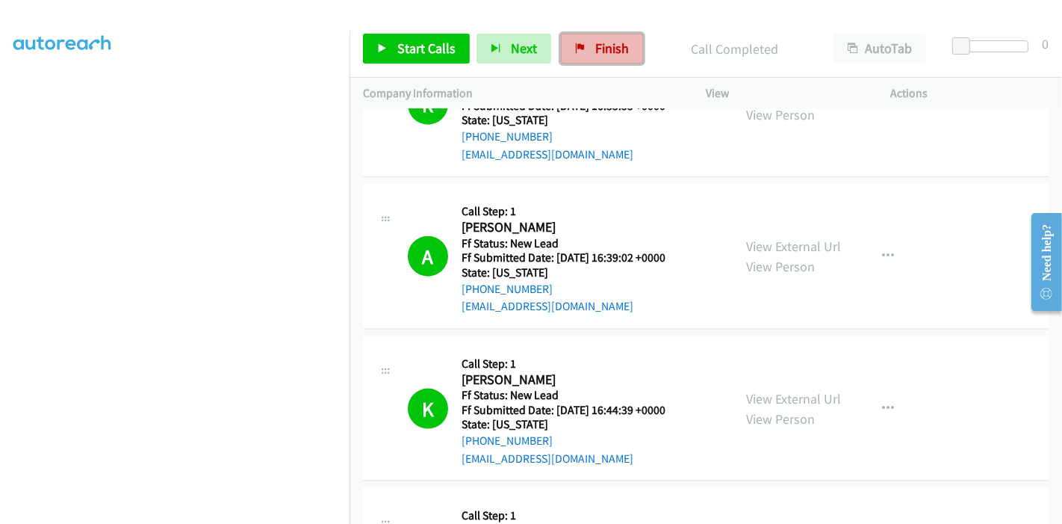
click at [598, 58] on link "Finish" at bounding box center [602, 49] width 82 height 30
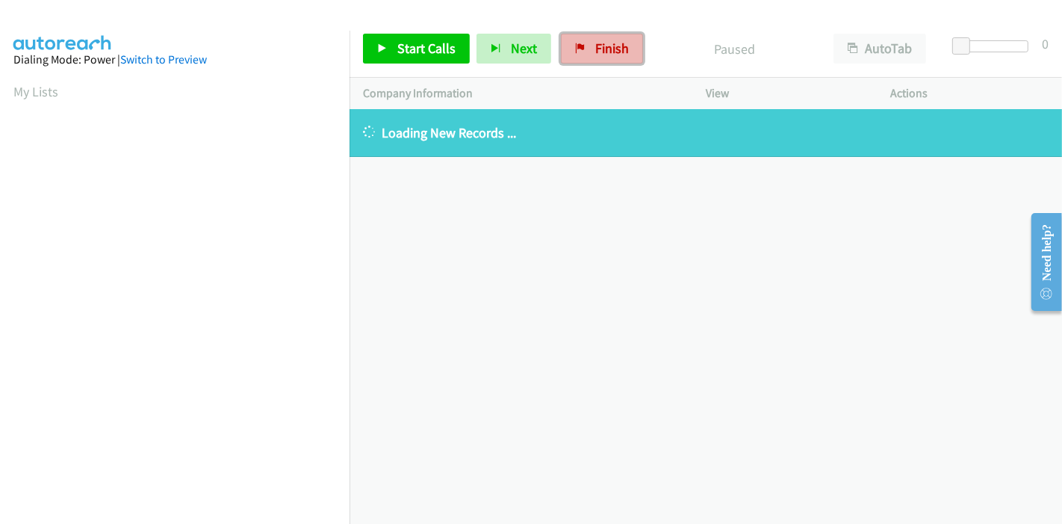
click at [586, 46] on link "Finish" at bounding box center [602, 49] width 82 height 30
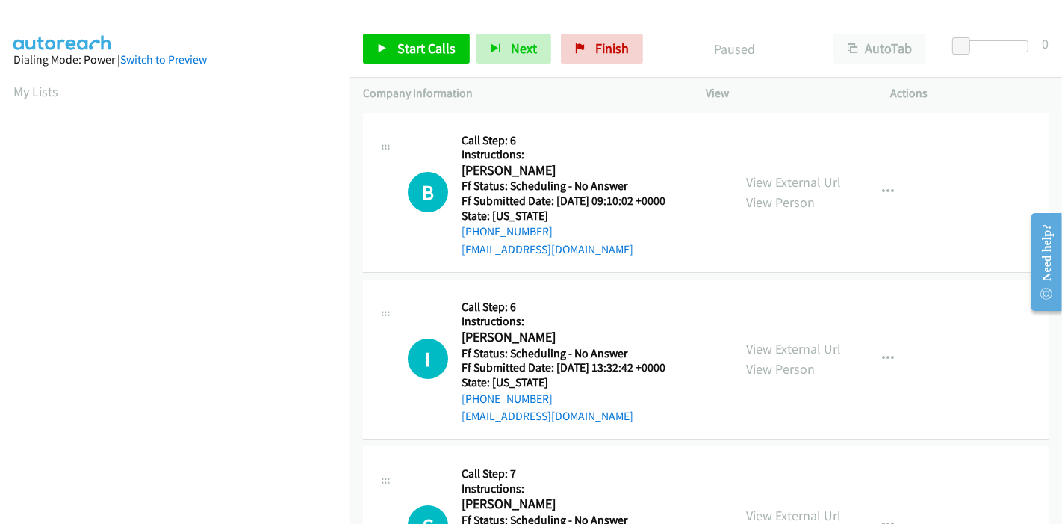
click at [769, 185] on link "View External Url" at bounding box center [793, 181] width 95 height 17
click at [775, 342] on link "View External Url" at bounding box center [793, 348] width 95 height 17
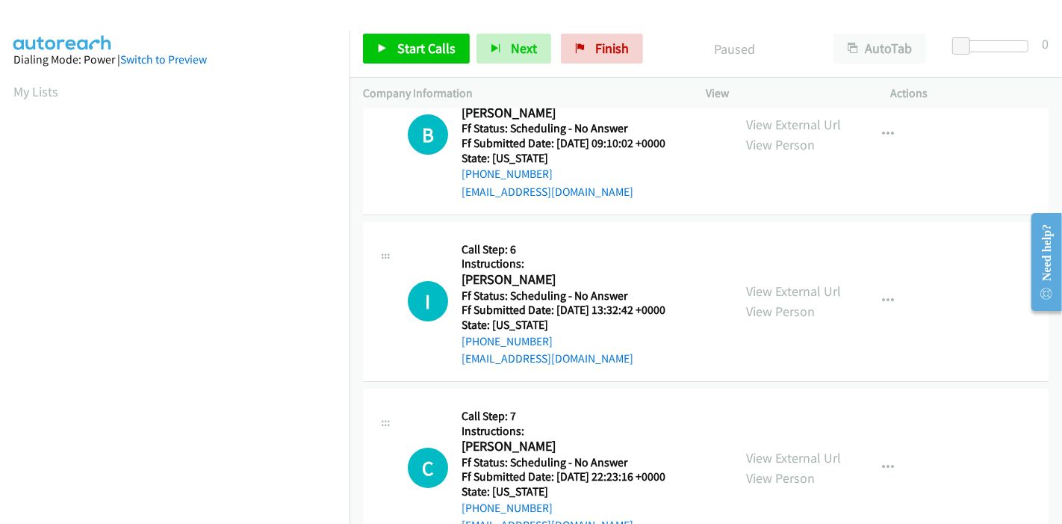
scroll to position [83, 0]
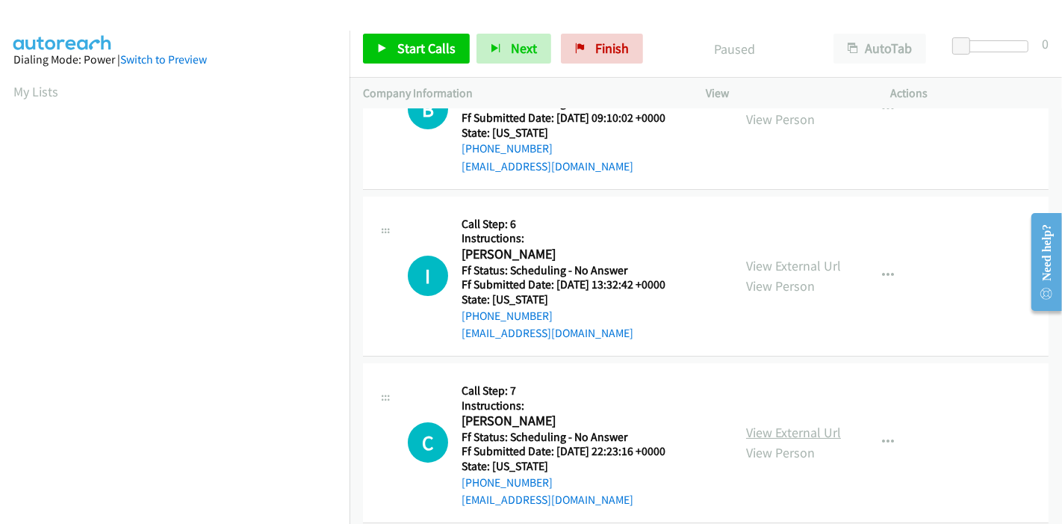
click at [772, 428] on link "View External Url" at bounding box center [793, 432] width 95 height 17
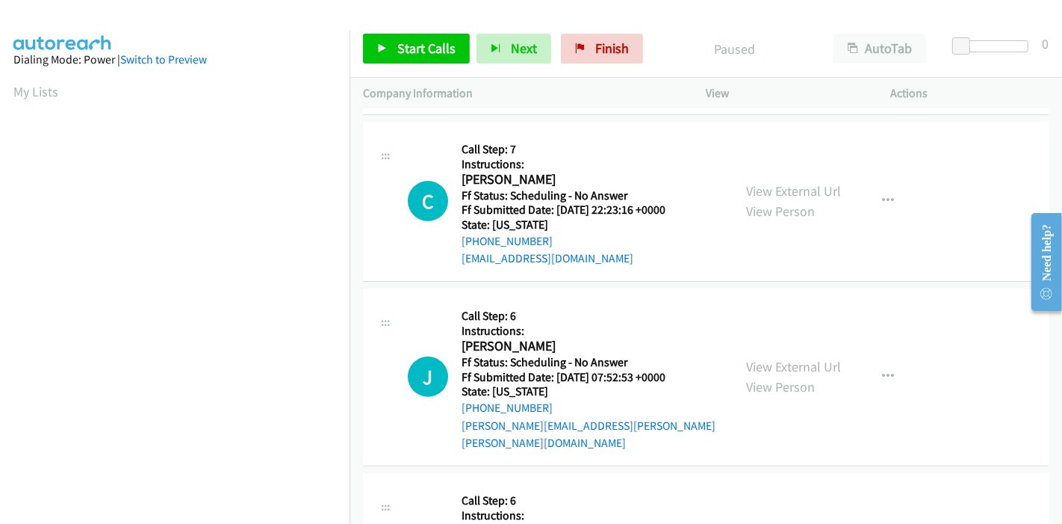
scroll to position [332, 0]
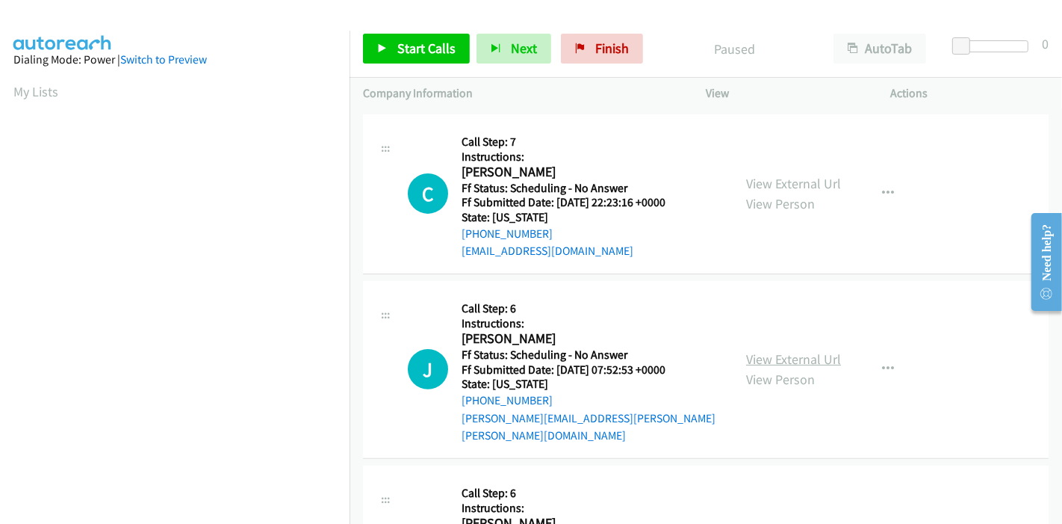
click at [772, 350] on link "View External Url" at bounding box center [793, 358] width 95 height 17
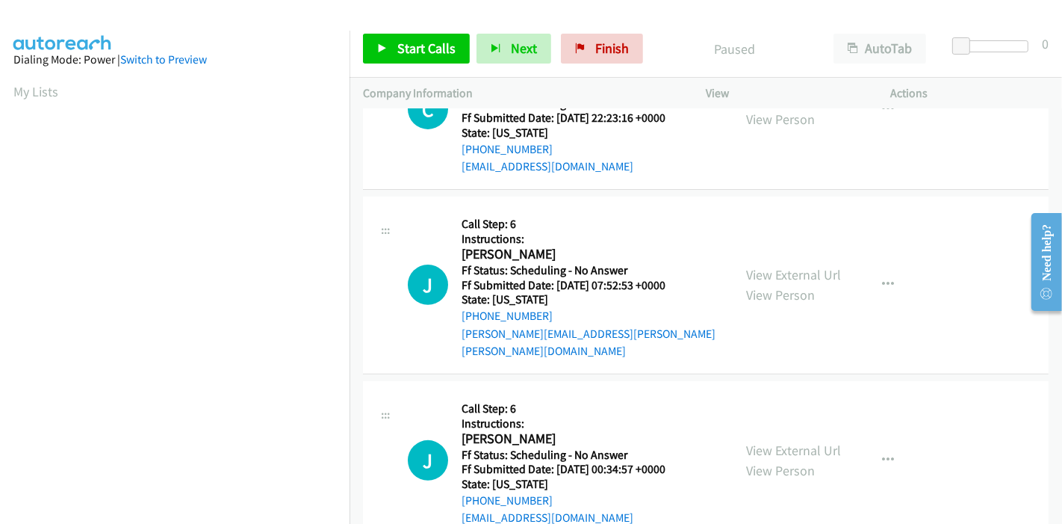
scroll to position [498, 0]
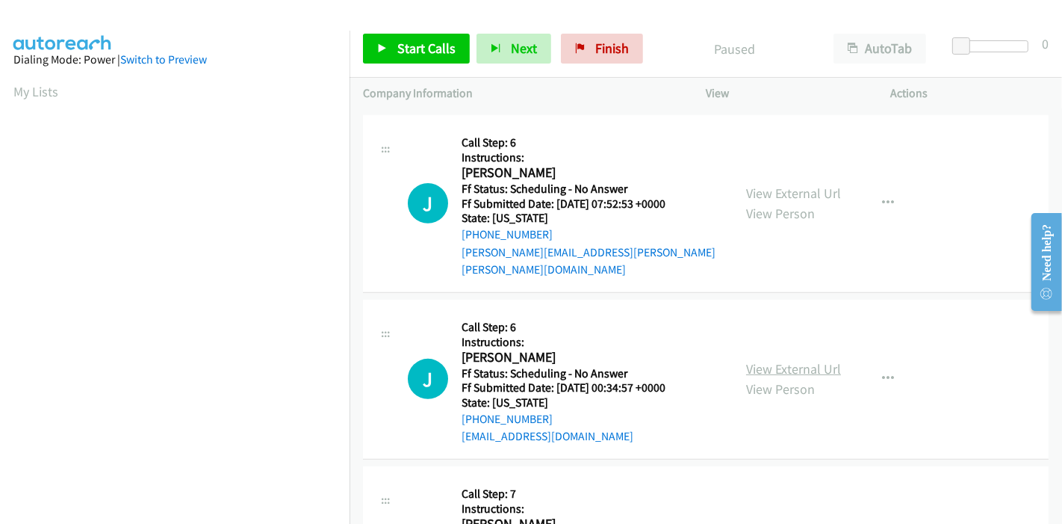
click at [781, 360] on link "View External Url" at bounding box center [793, 368] width 95 height 17
click at [429, 40] on span "Start Calls" at bounding box center [426, 48] width 58 height 17
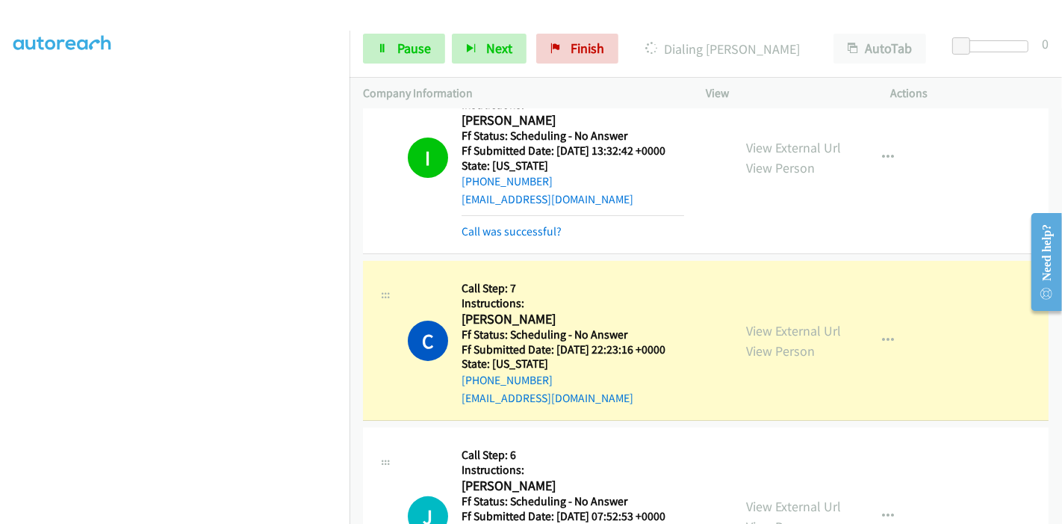
scroll to position [332, 0]
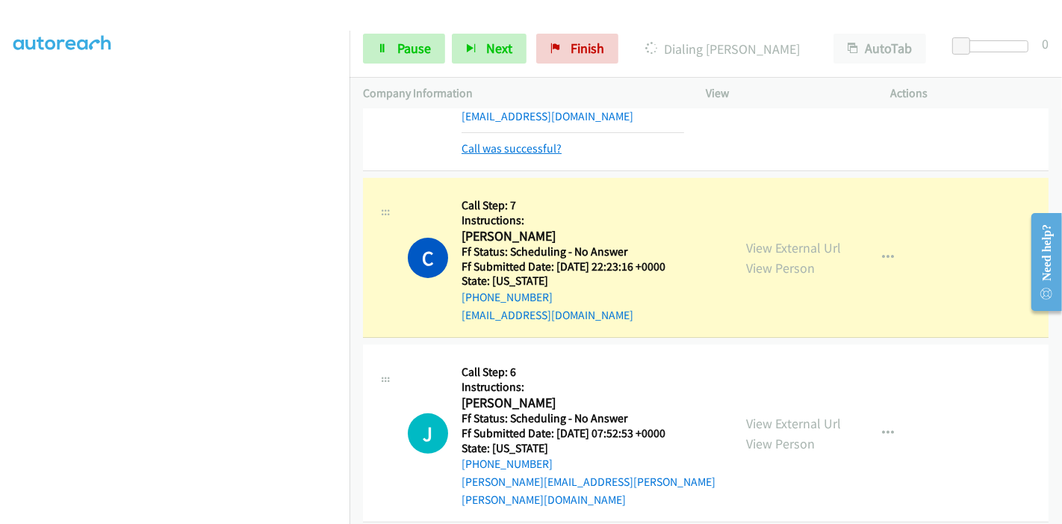
click at [510, 148] on link "Call was successful?" at bounding box center [512, 148] width 100 height 14
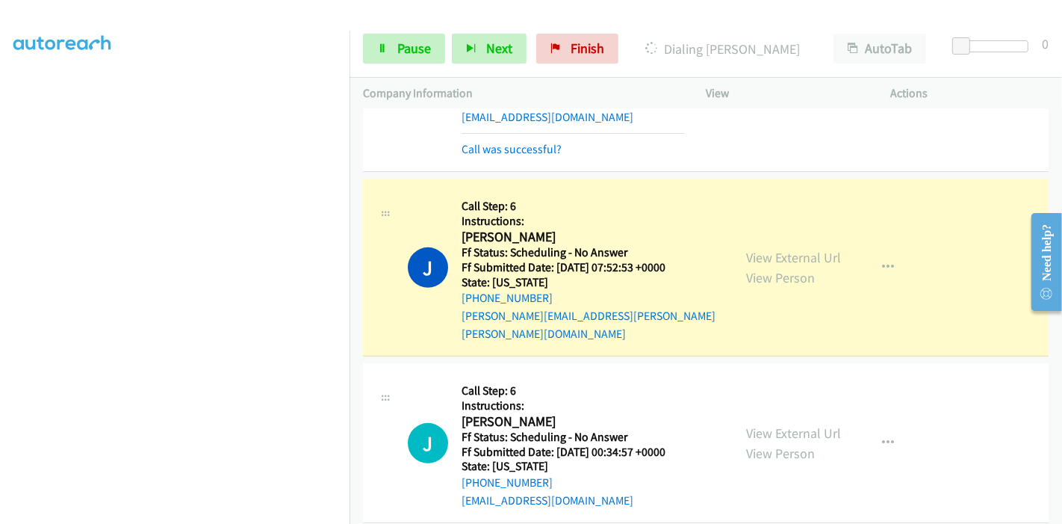
scroll to position [580, 0]
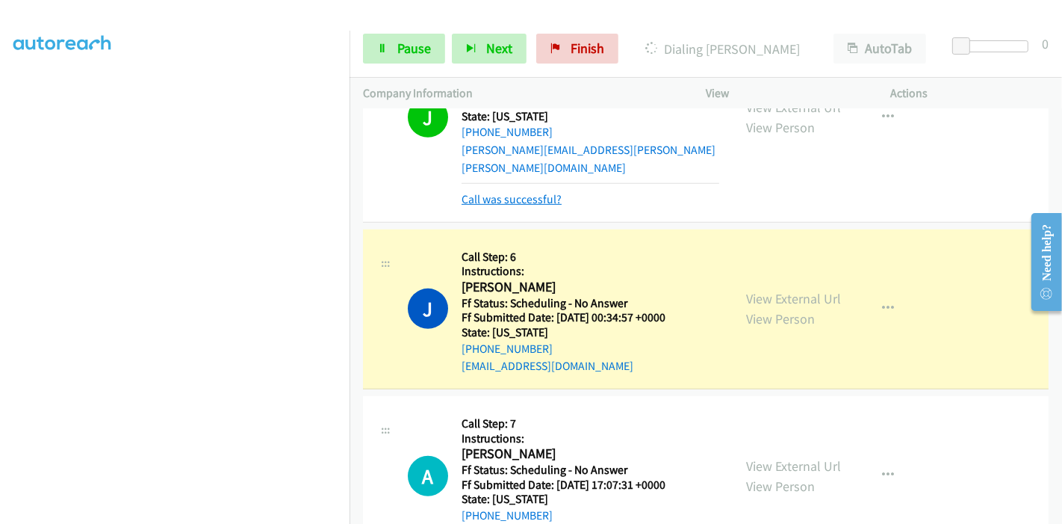
click at [524, 192] on link "Call was successful?" at bounding box center [512, 199] width 100 height 14
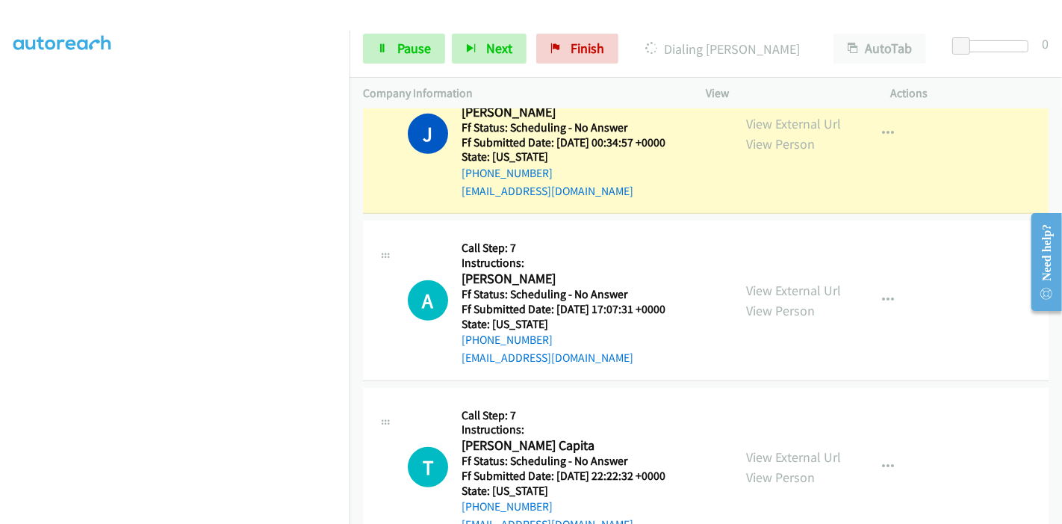
scroll to position [814, 0]
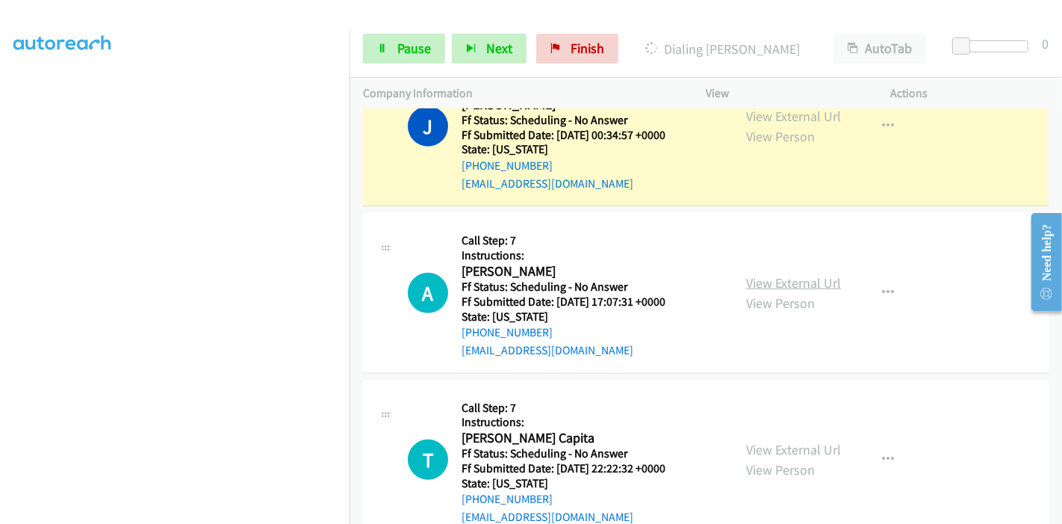
click at [775, 274] on link "View External Url" at bounding box center [793, 282] width 95 height 17
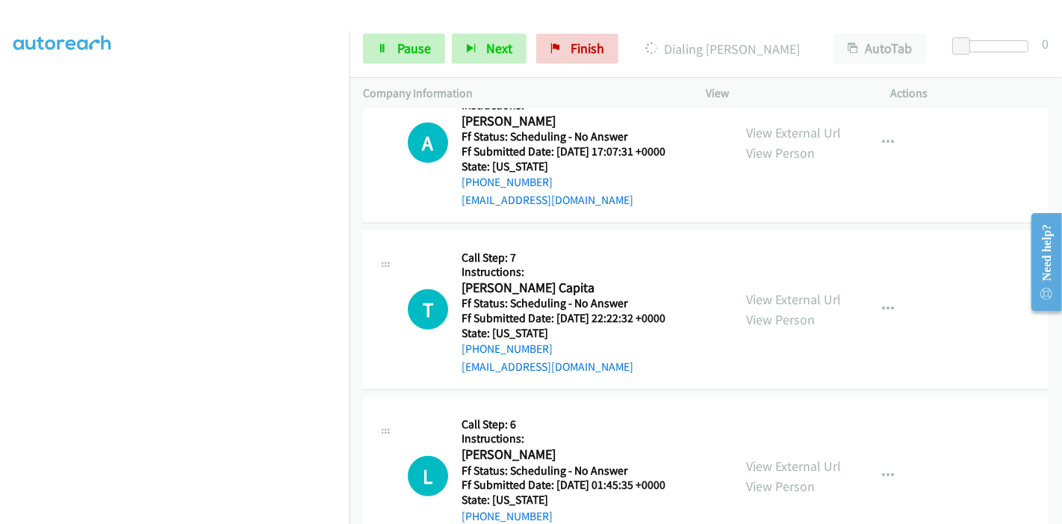
scroll to position [980, 0]
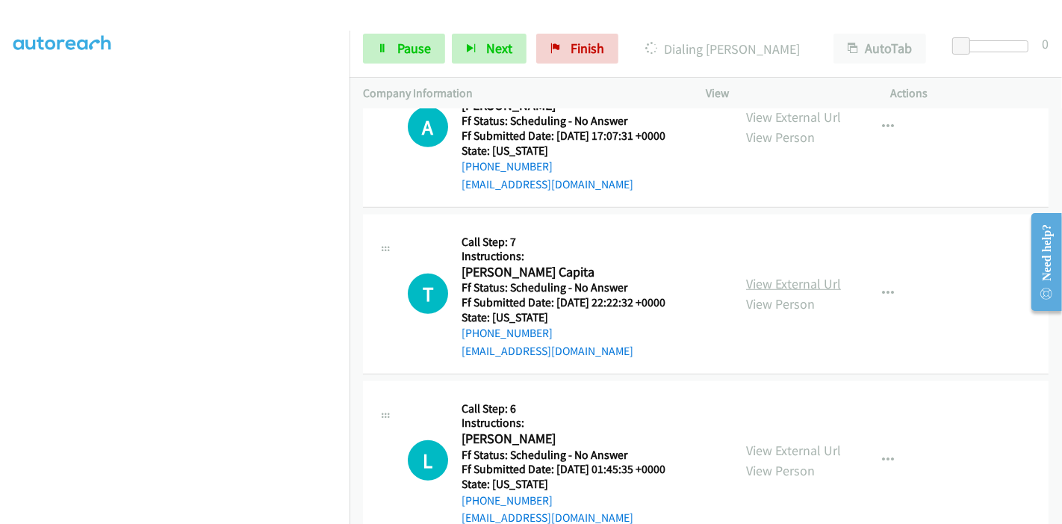
click at [783, 275] on link "View External Url" at bounding box center [793, 283] width 95 height 17
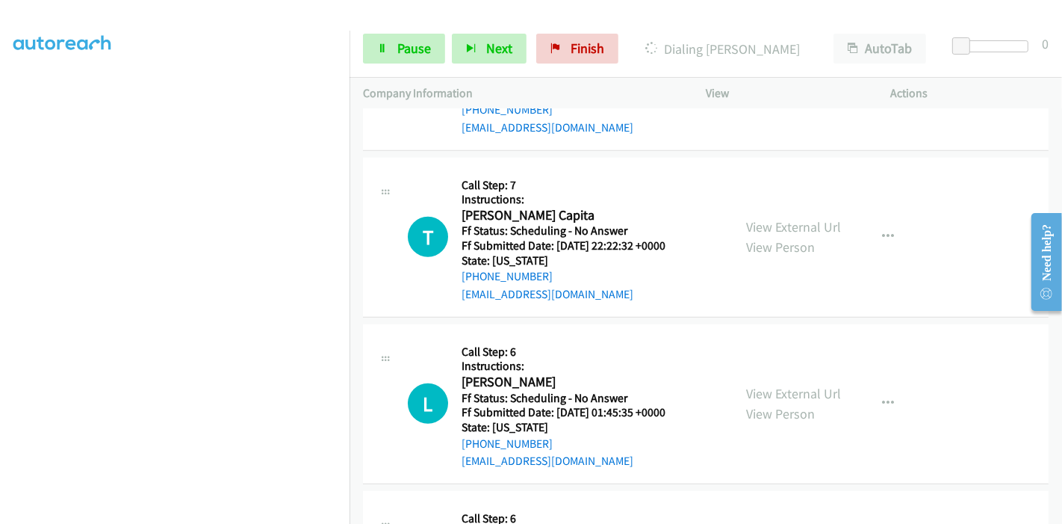
scroll to position [1063, 0]
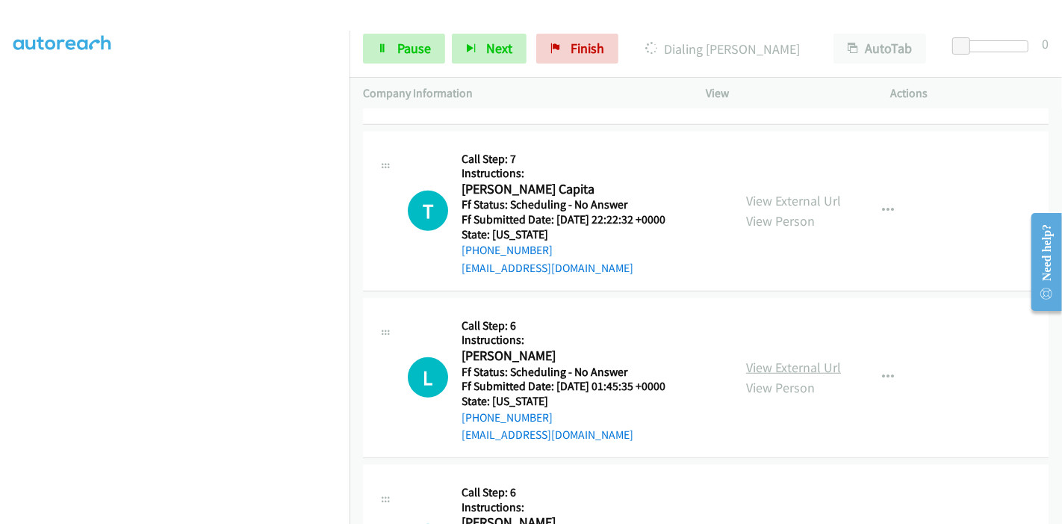
click at [756, 359] on link "View External Url" at bounding box center [793, 367] width 95 height 17
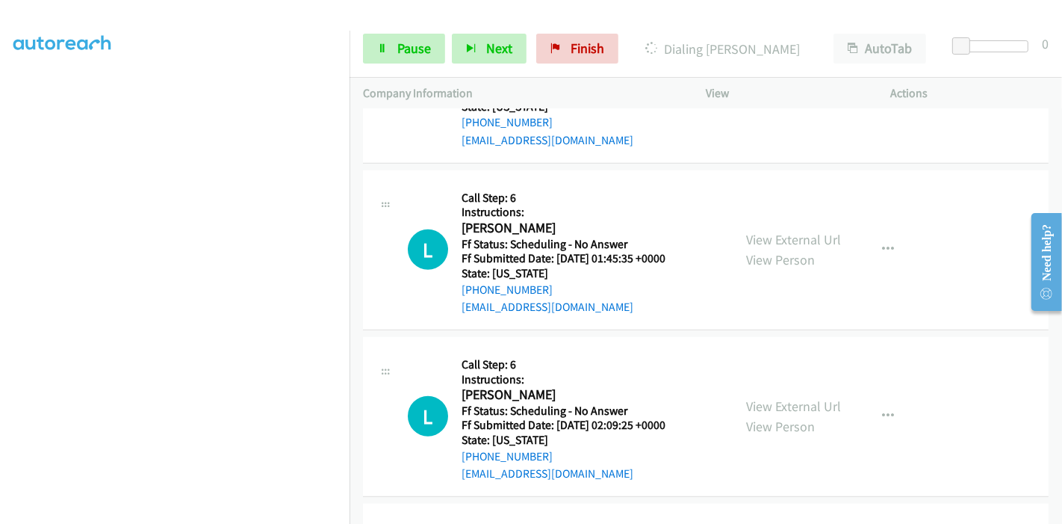
scroll to position [1229, 0]
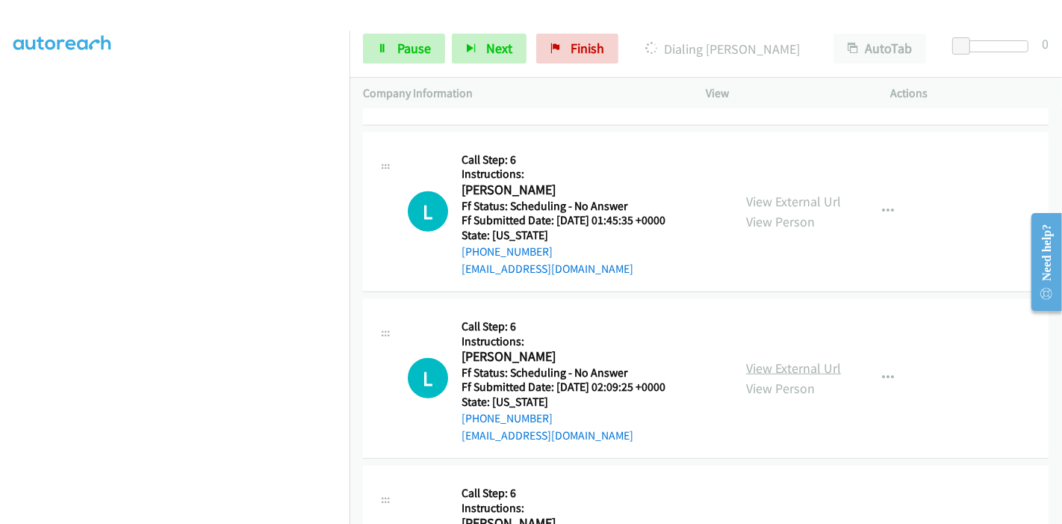
click at [760, 359] on link "View External Url" at bounding box center [793, 367] width 95 height 17
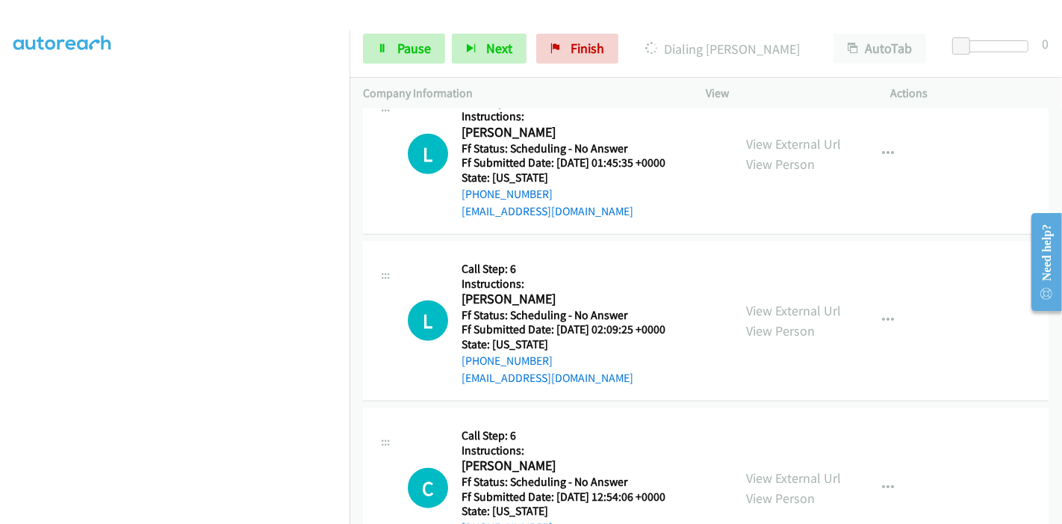
scroll to position [1313, 0]
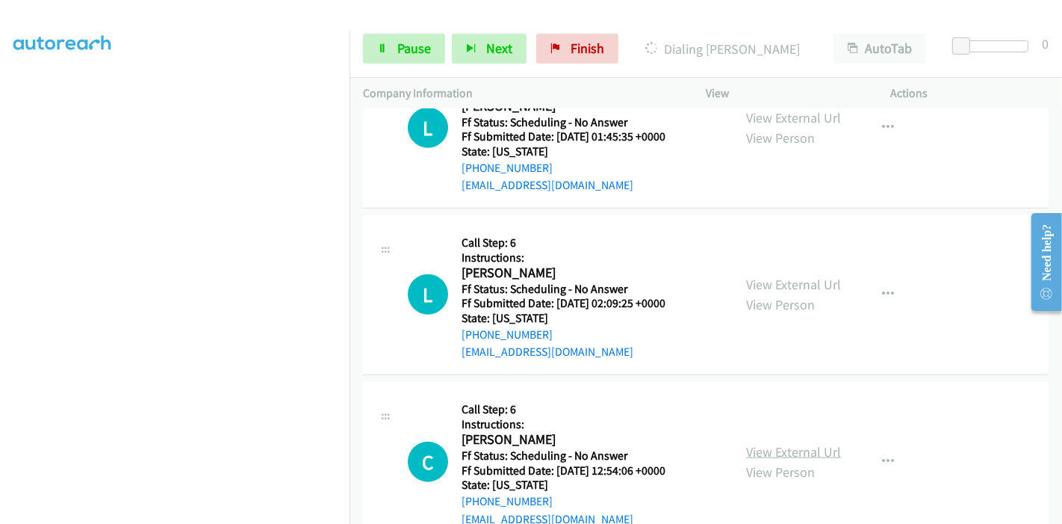
click at [774, 443] on link "View External Url" at bounding box center [793, 451] width 95 height 17
click at [386, 46] on icon at bounding box center [382, 49] width 10 height 10
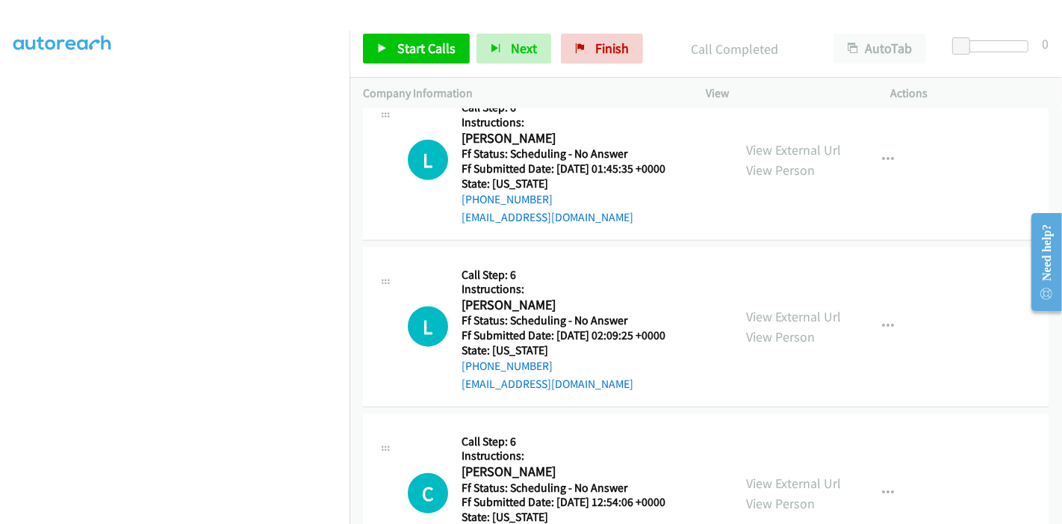
scroll to position [1344, 0]
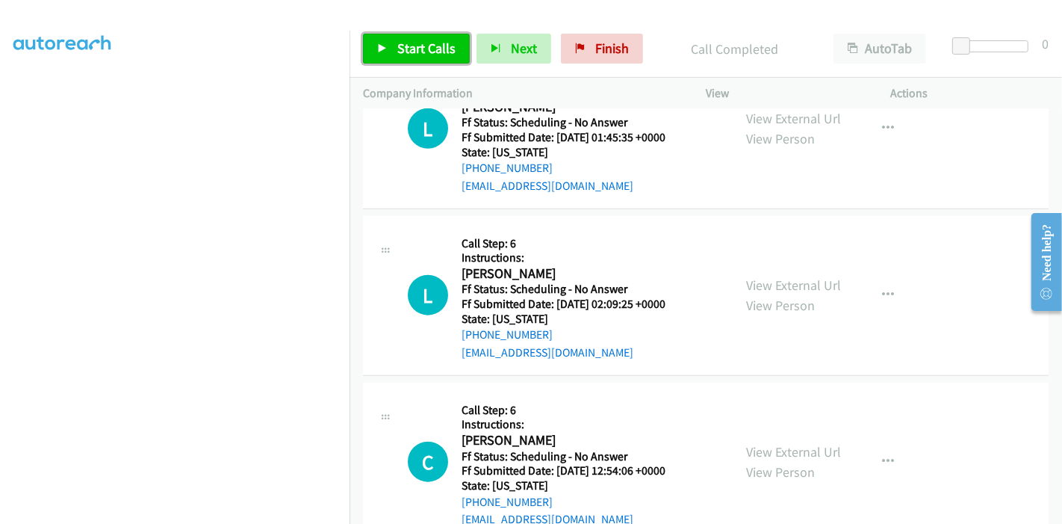
click at [424, 50] on span "Start Calls" at bounding box center [426, 48] width 58 height 17
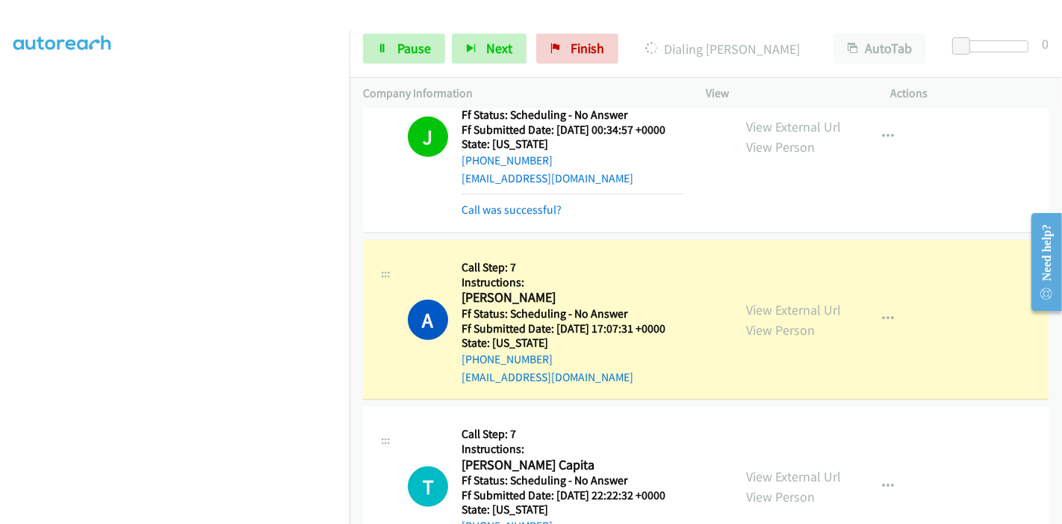
scroll to position [846, 0]
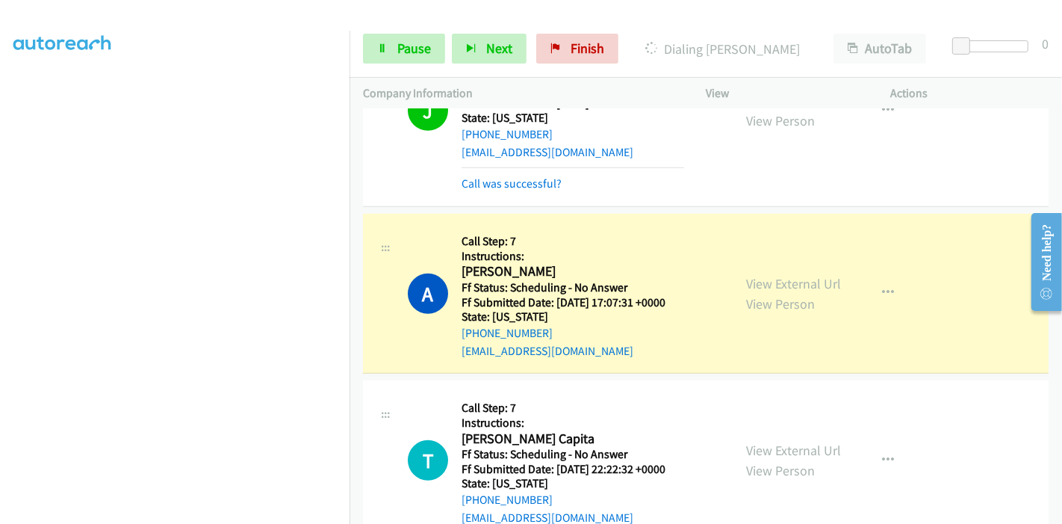
click at [386, 31] on div "Start Calls Pause Next Finish Dialing Andrew Davis AutoTab AutoTab 0" at bounding box center [706, 49] width 713 height 58
click at [390, 37] on link "Pause" at bounding box center [404, 49] width 82 height 30
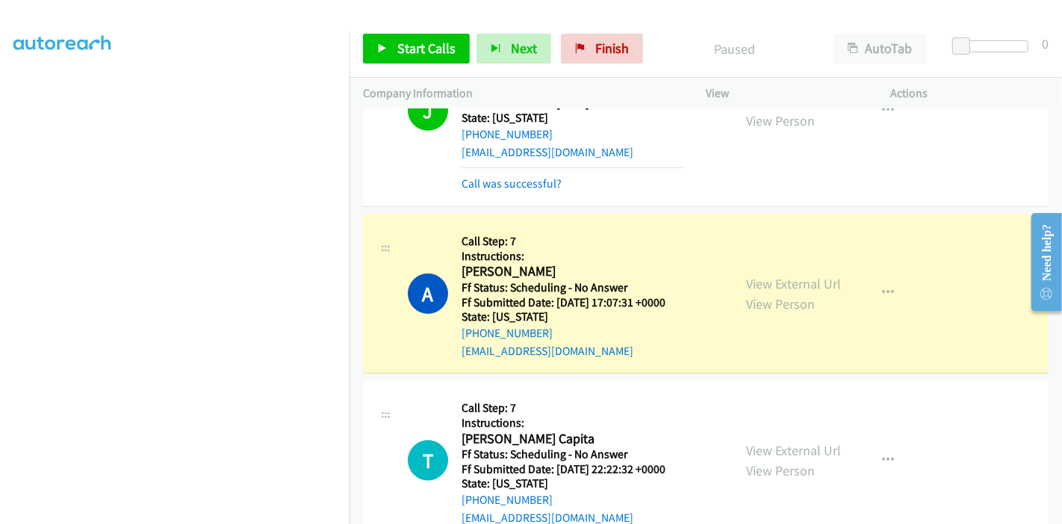
scroll to position [763, 0]
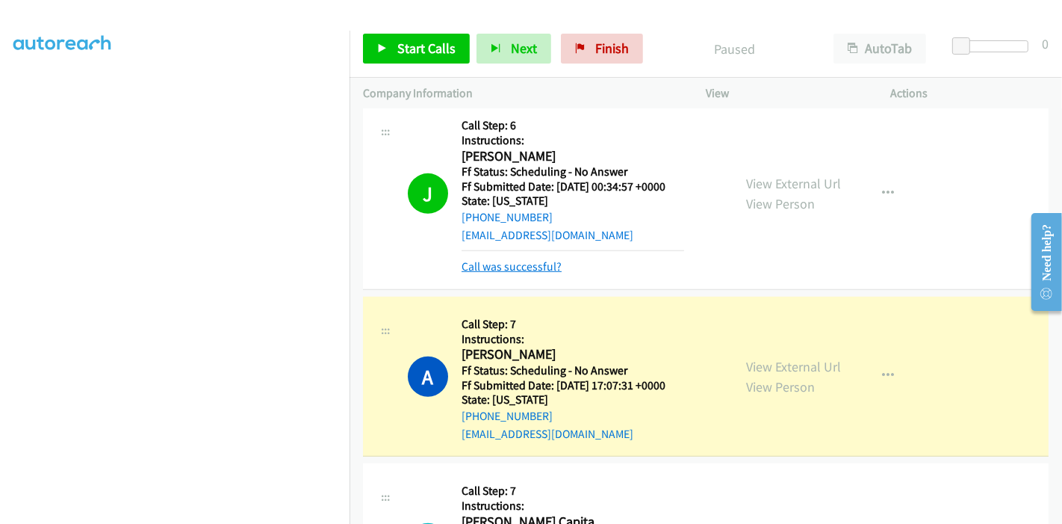
click at [481, 259] on link "Call was successful?" at bounding box center [512, 266] width 100 height 14
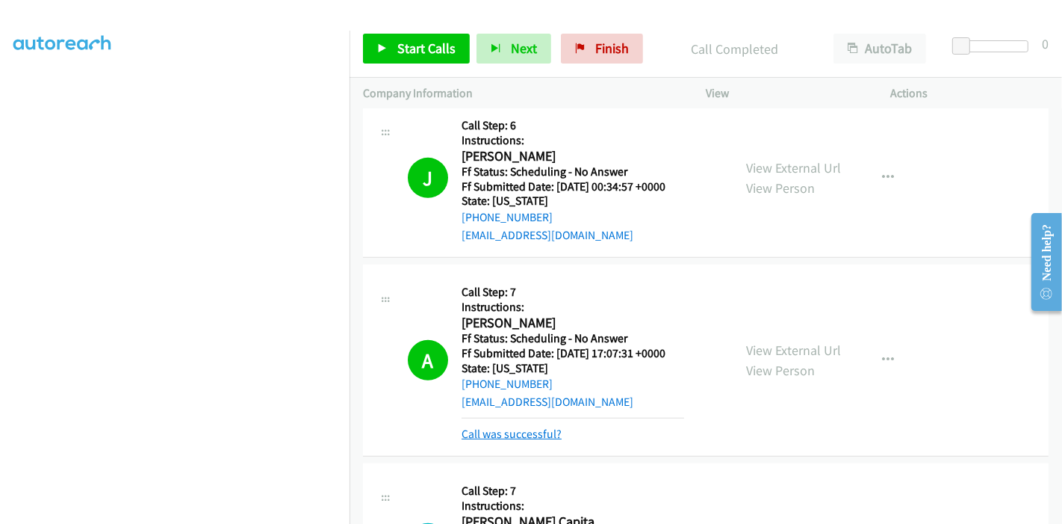
click at [525, 427] on link "Call was successful?" at bounding box center [512, 434] width 100 height 14
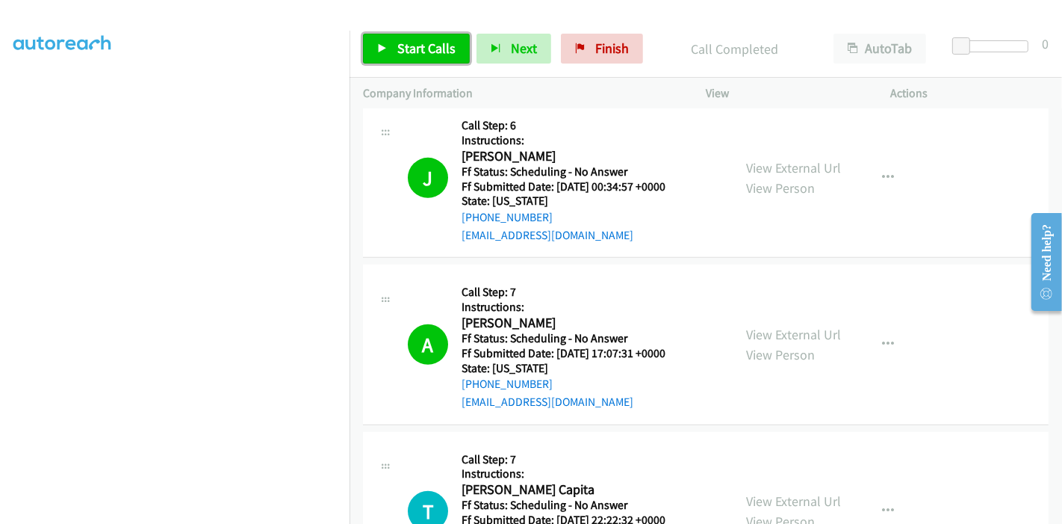
click at [397, 48] on span "Start Calls" at bounding box center [426, 48] width 58 height 17
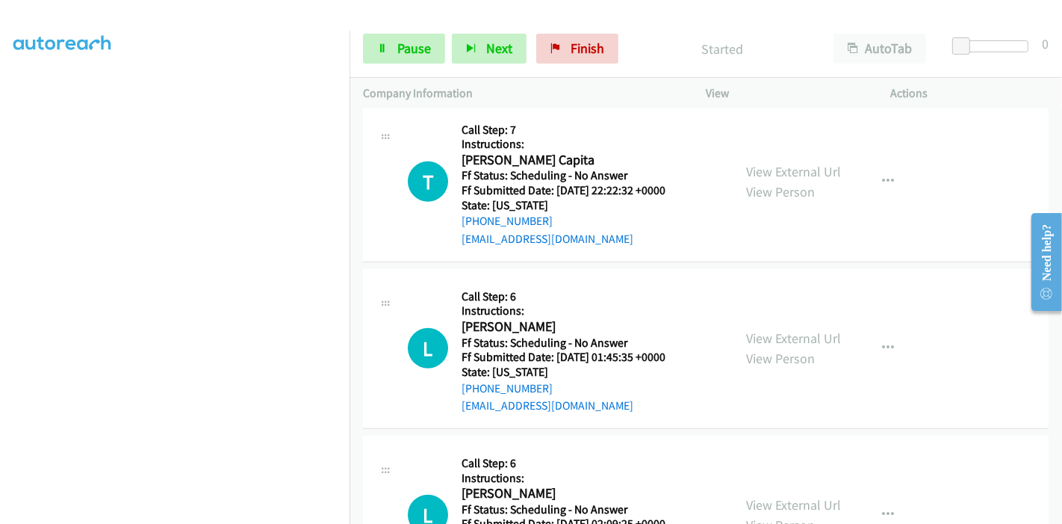
scroll to position [1094, 0]
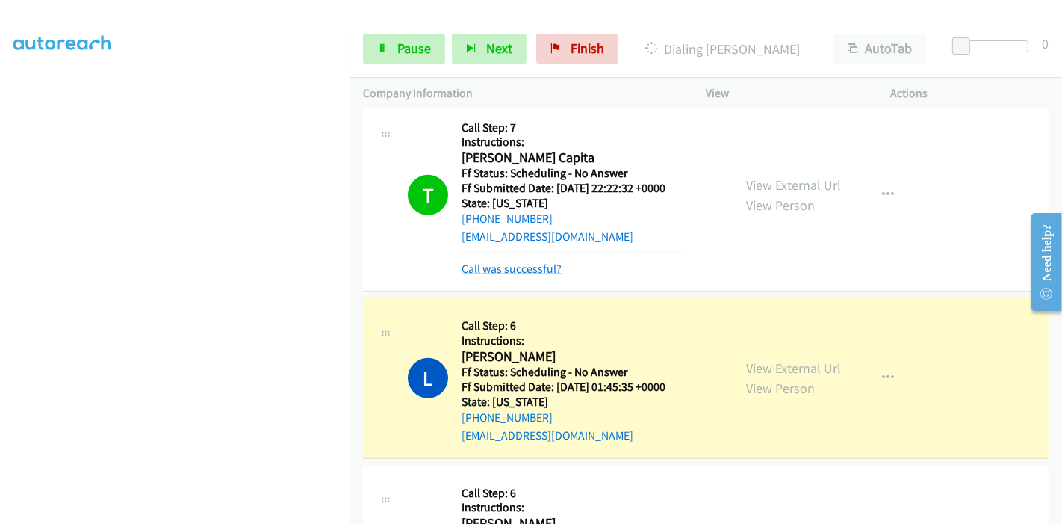
click at [505, 261] on link "Call was successful?" at bounding box center [512, 268] width 100 height 14
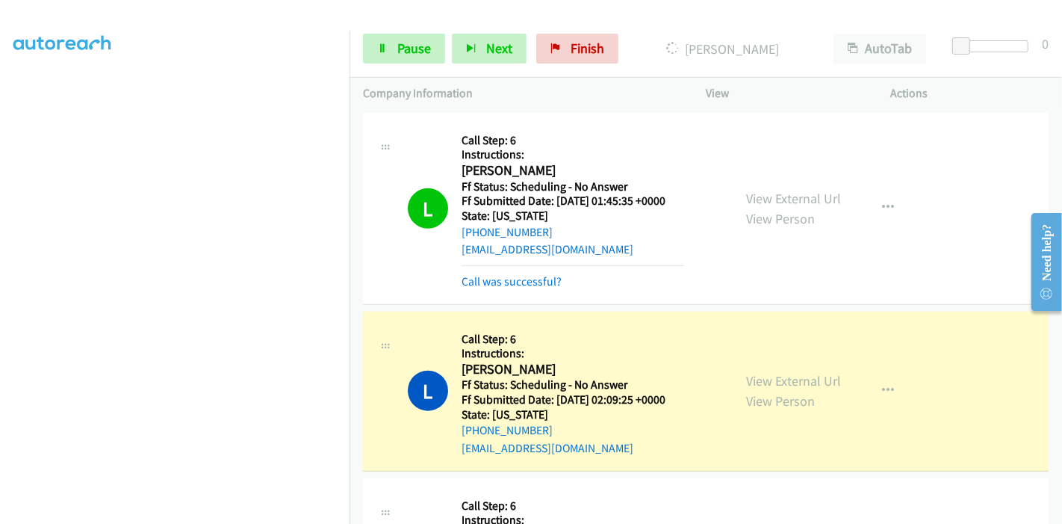
scroll to position [1344, 0]
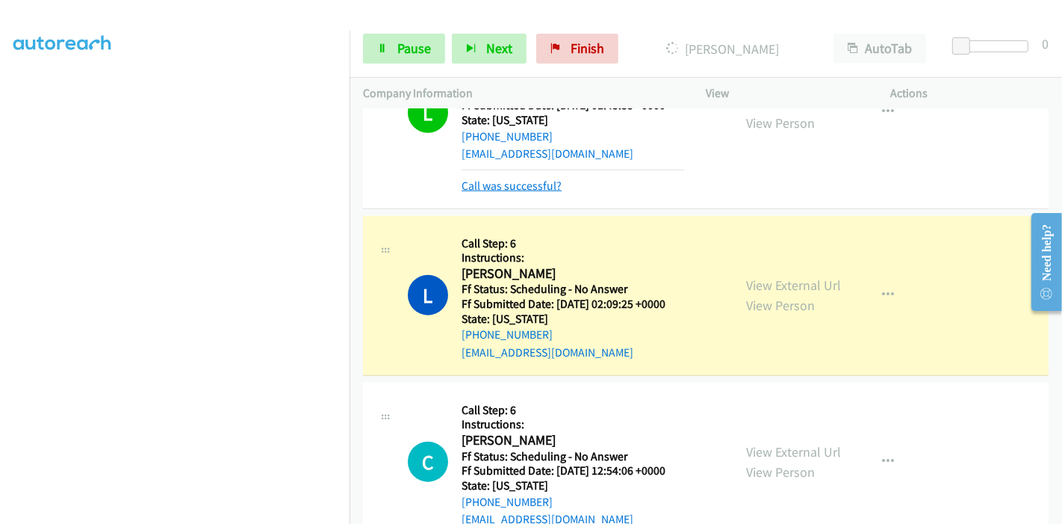
click at [541, 179] on link "Call was successful?" at bounding box center [512, 186] width 100 height 14
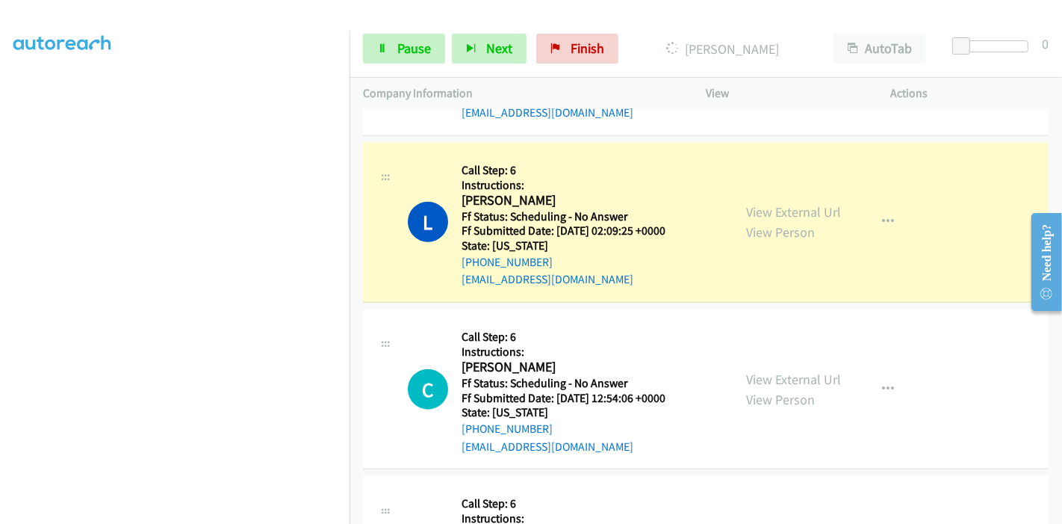
scroll to position [1410, 0]
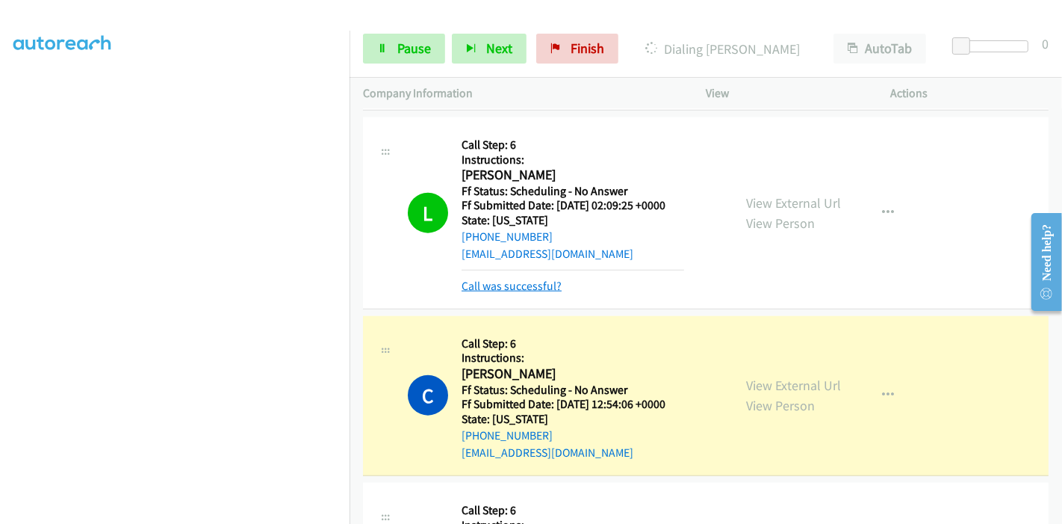
click at [521, 279] on link "Call was successful?" at bounding box center [512, 286] width 100 height 14
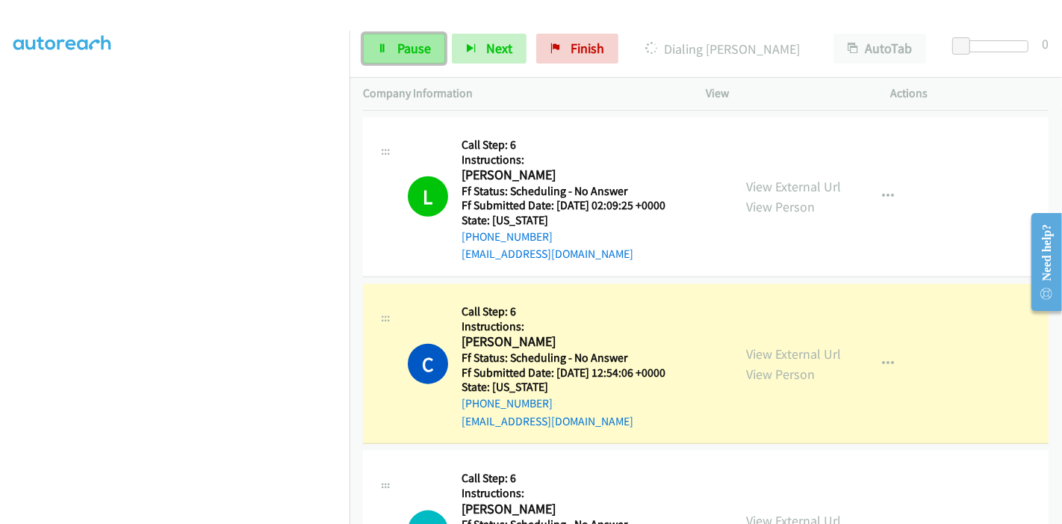
click at [412, 50] on span "Pause" at bounding box center [414, 48] width 34 height 17
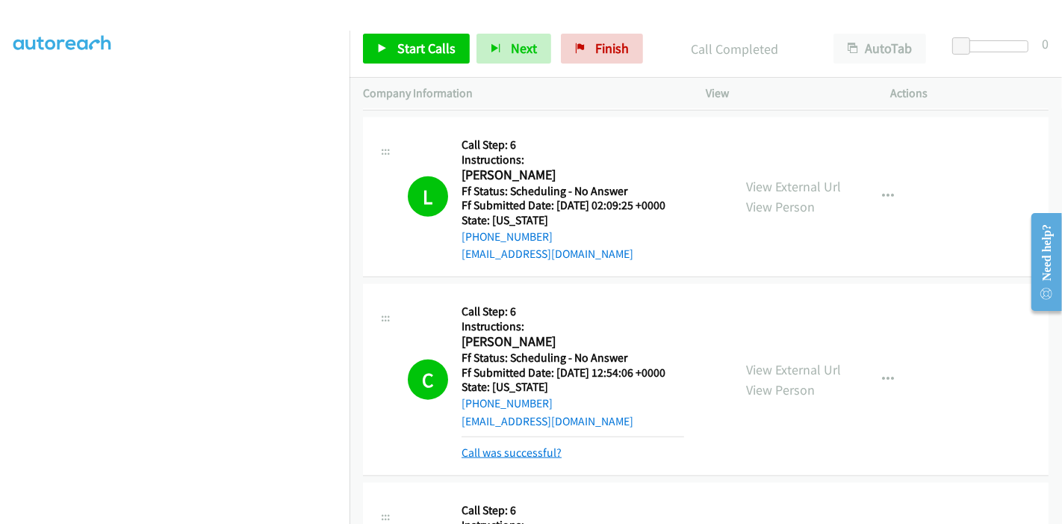
click at [512, 445] on link "Call was successful?" at bounding box center [512, 452] width 100 height 14
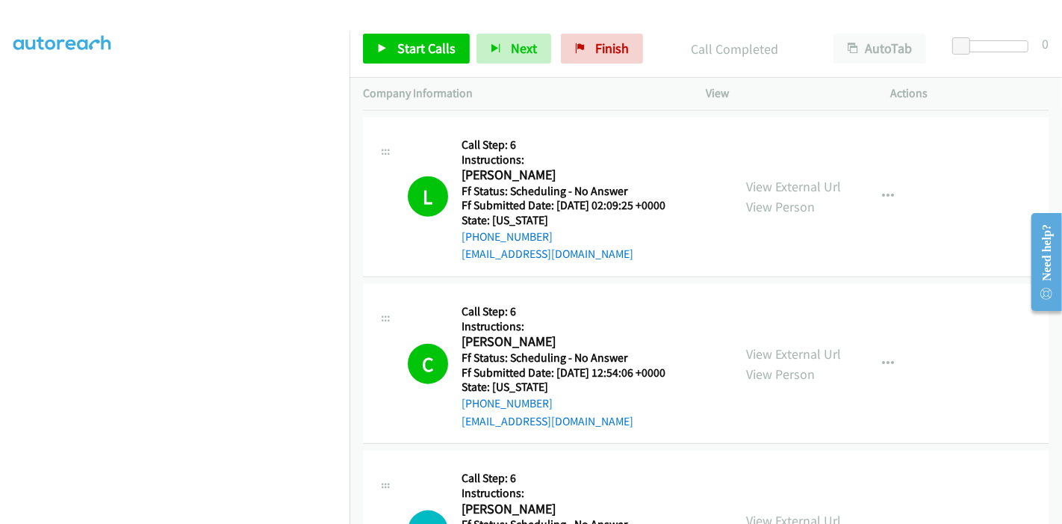
click at [584, 25] on div "Start Calls Pause Next Finish Call Completed AutoTab AutoTab 0" at bounding box center [706, 49] width 713 height 58
click at [582, 55] on link "Finish" at bounding box center [602, 49] width 82 height 30
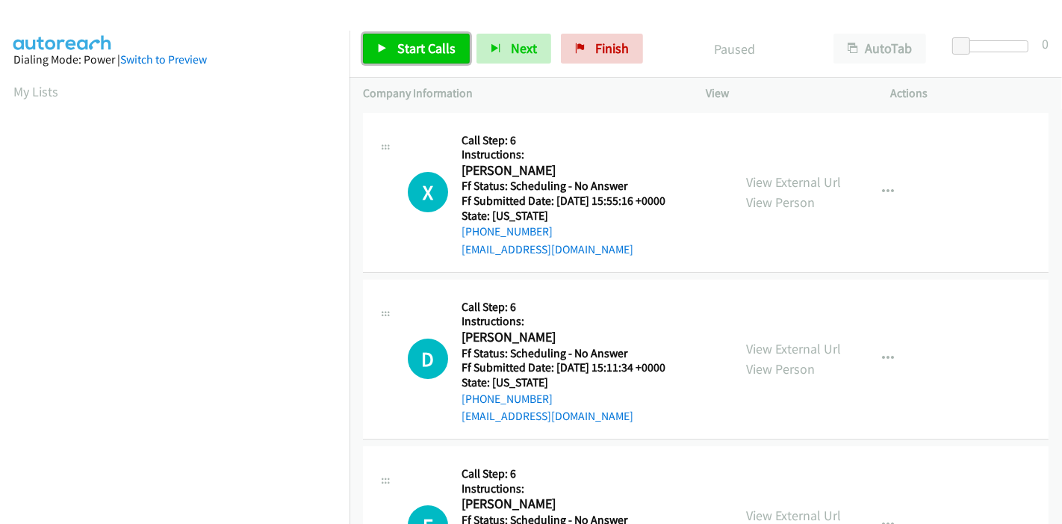
click at [415, 55] on span "Start Calls" at bounding box center [426, 48] width 58 height 17
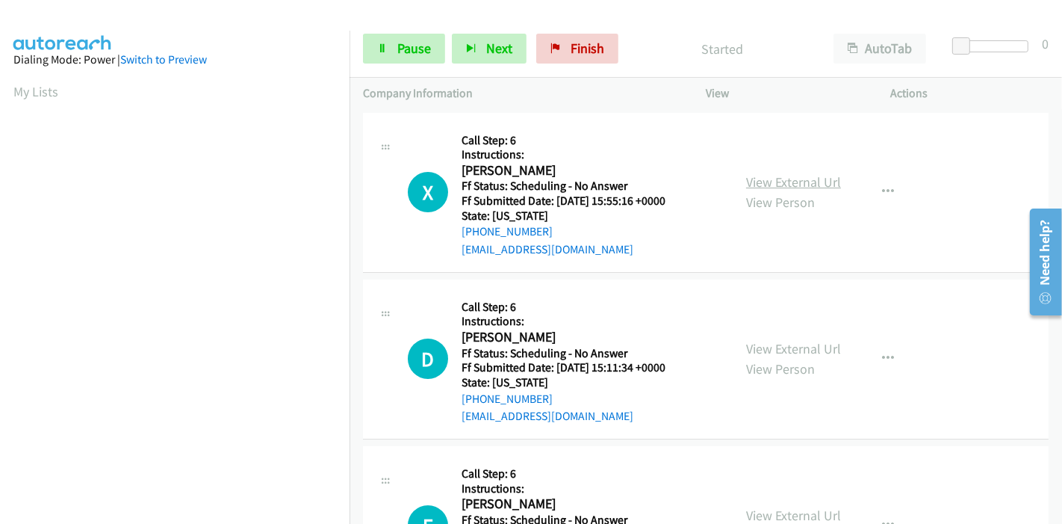
click at [796, 178] on link "View External Url" at bounding box center [793, 181] width 95 height 17
click at [771, 343] on link "View External Url" at bounding box center [793, 348] width 95 height 17
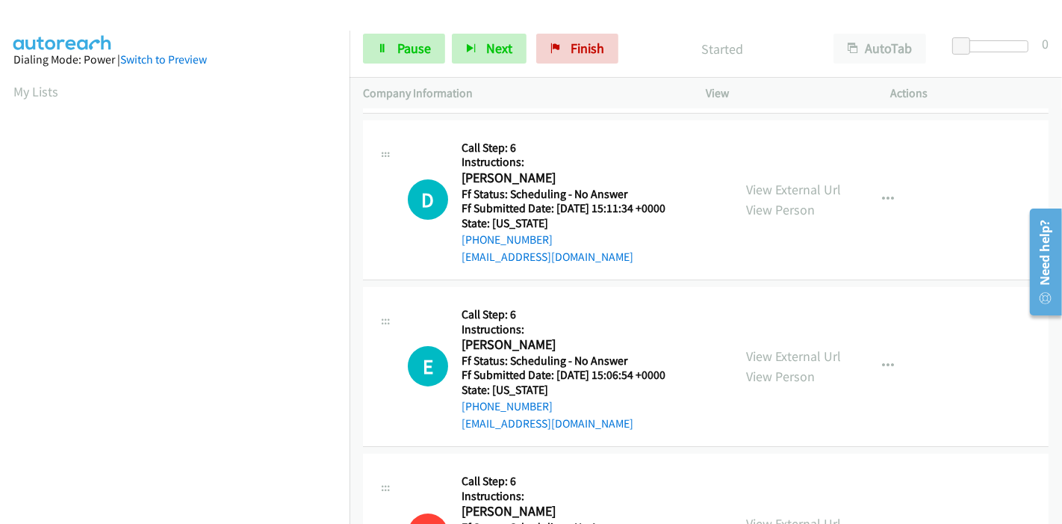
scroll to position [166, 0]
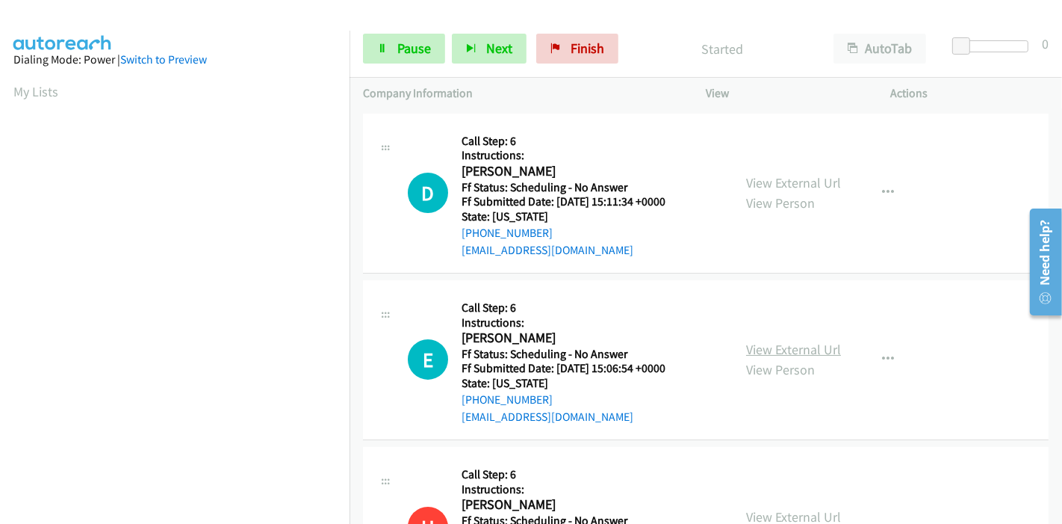
click at [778, 356] on link "View External Url" at bounding box center [793, 349] width 95 height 17
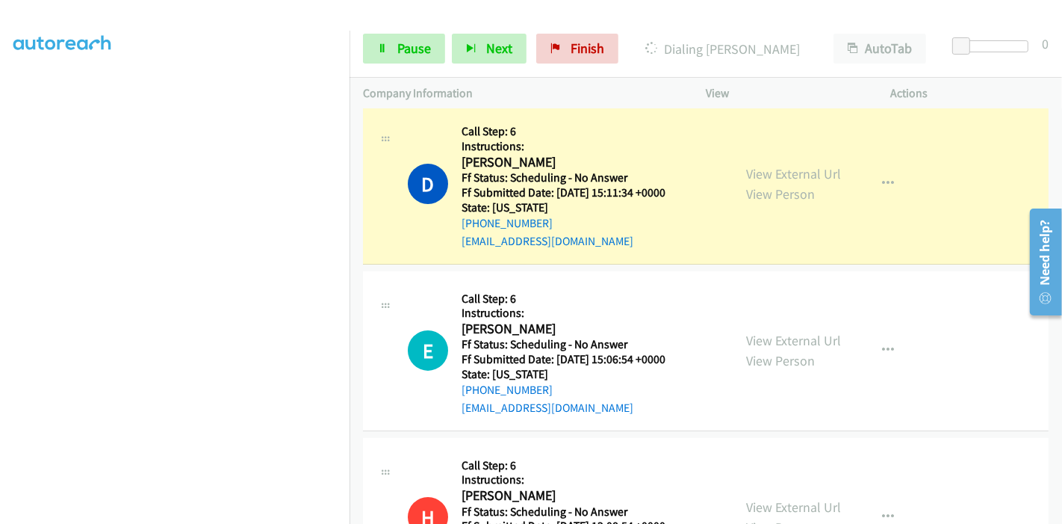
scroll to position [181, 0]
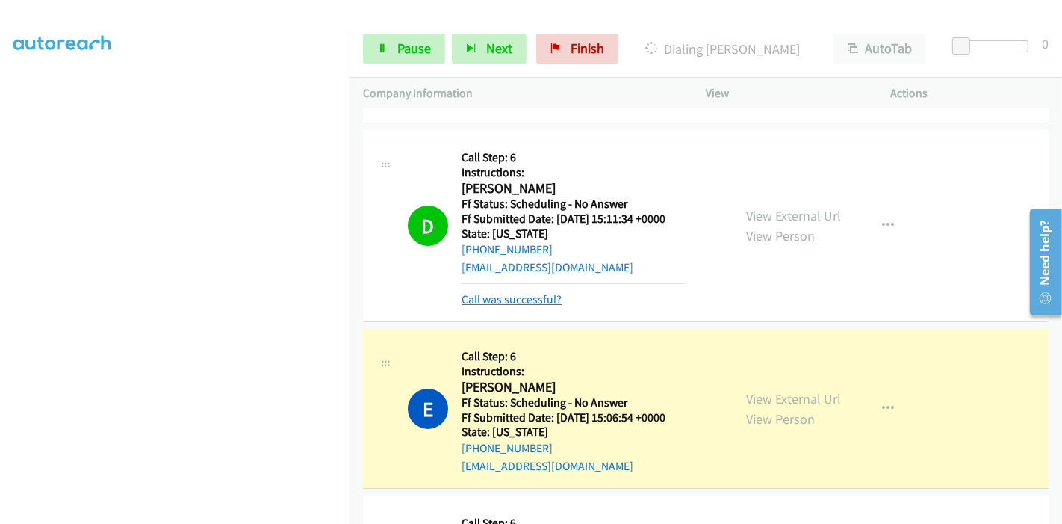
click at [503, 294] on link "Call was successful?" at bounding box center [512, 299] width 100 height 14
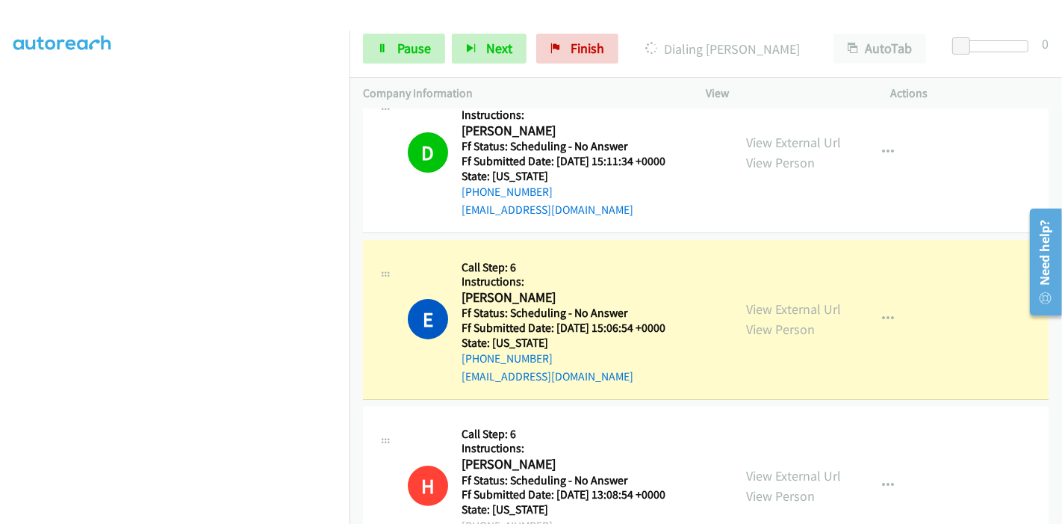
scroll to position [264, 0]
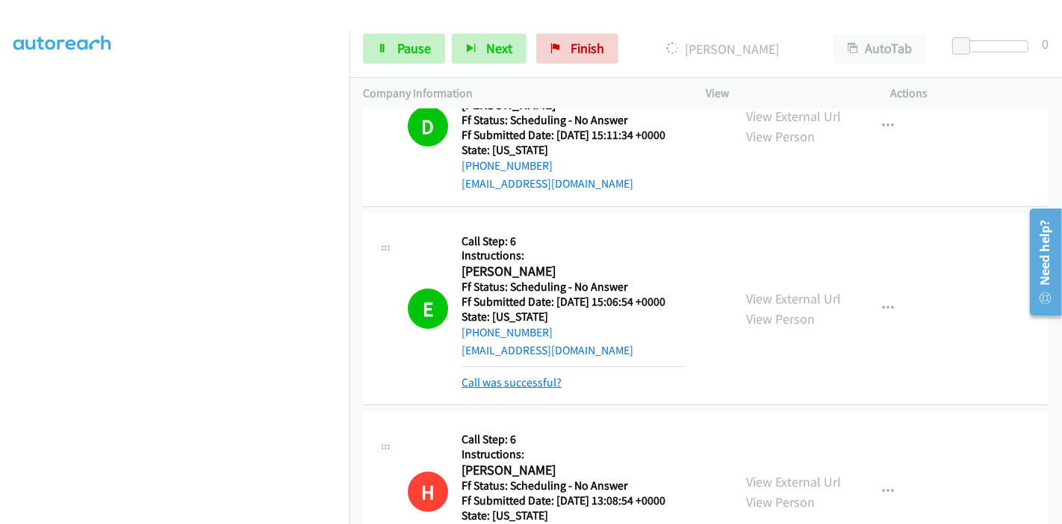
click at [518, 381] on link "Call was successful?" at bounding box center [512, 382] width 100 height 14
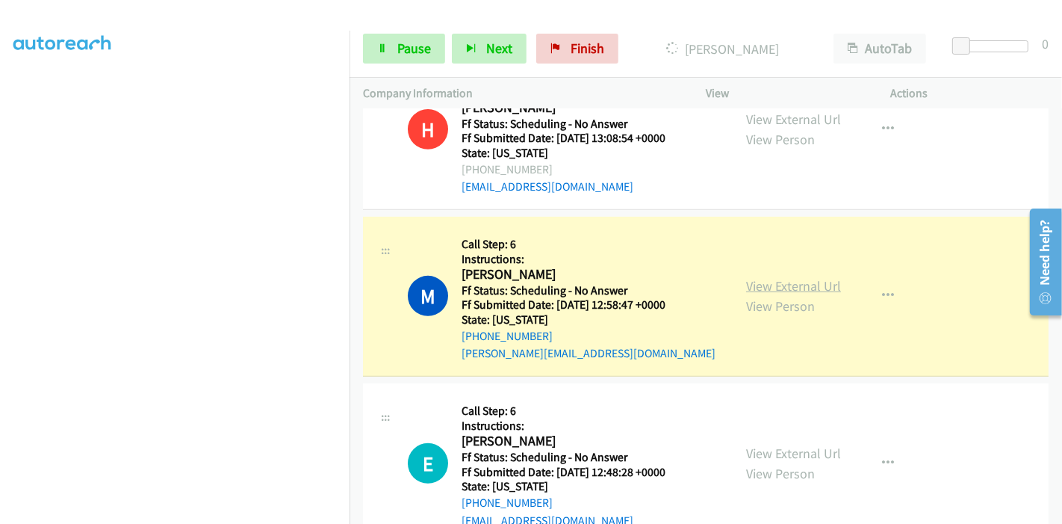
scroll to position [596, 0]
click at [793, 284] on link "View External Url" at bounding box center [793, 284] width 95 height 17
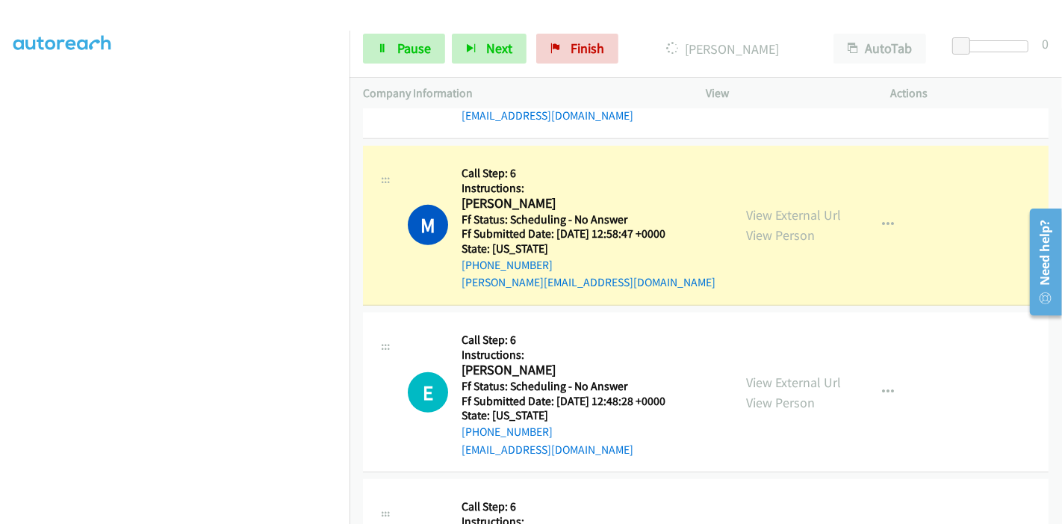
scroll to position [762, 0]
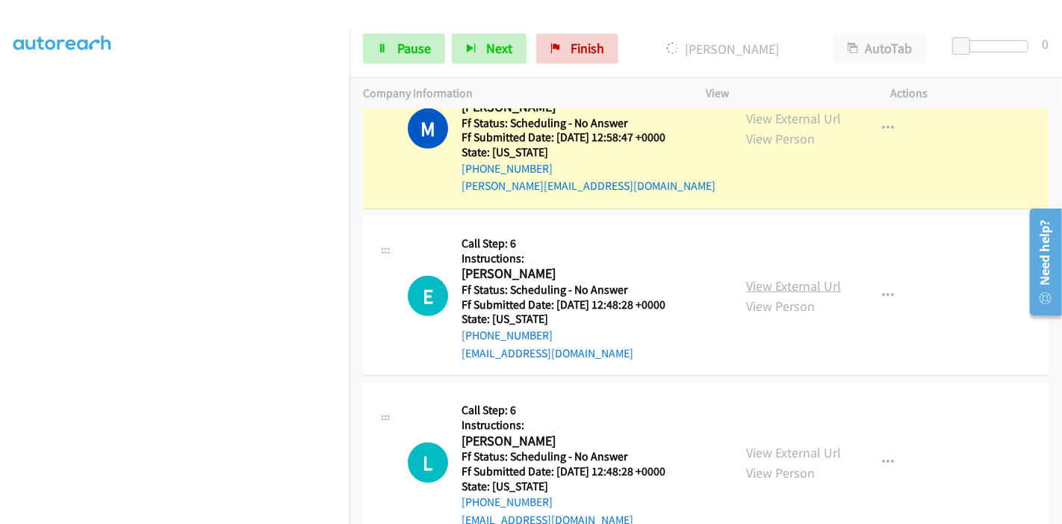
click at [771, 287] on link "View External Url" at bounding box center [793, 285] width 95 height 17
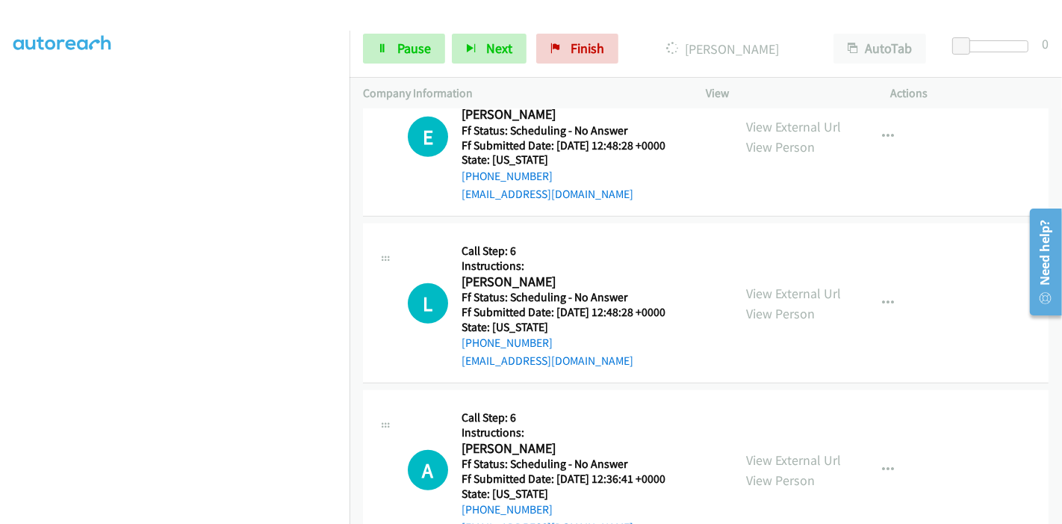
scroll to position [928, 0]
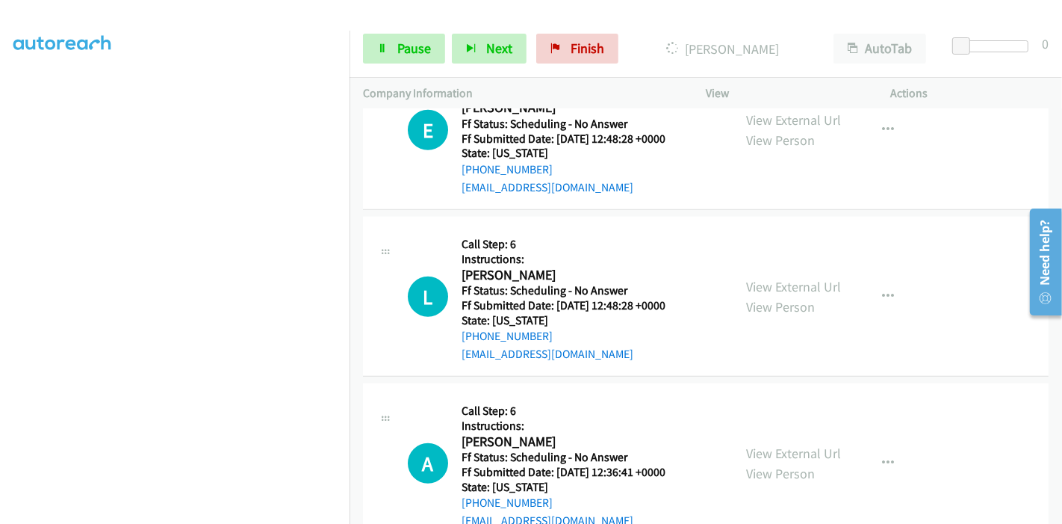
click at [736, 285] on div "View External Url View Person View External Url Email Schedule/Manage Callback …" at bounding box center [832, 296] width 199 height 132
click at [768, 284] on link "View External Url" at bounding box center [793, 286] width 95 height 17
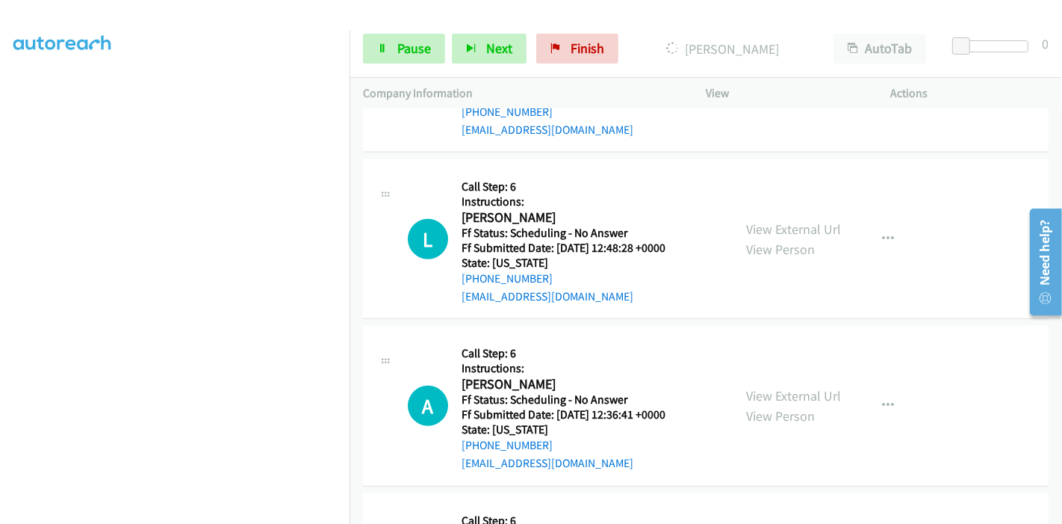
scroll to position [1011, 0]
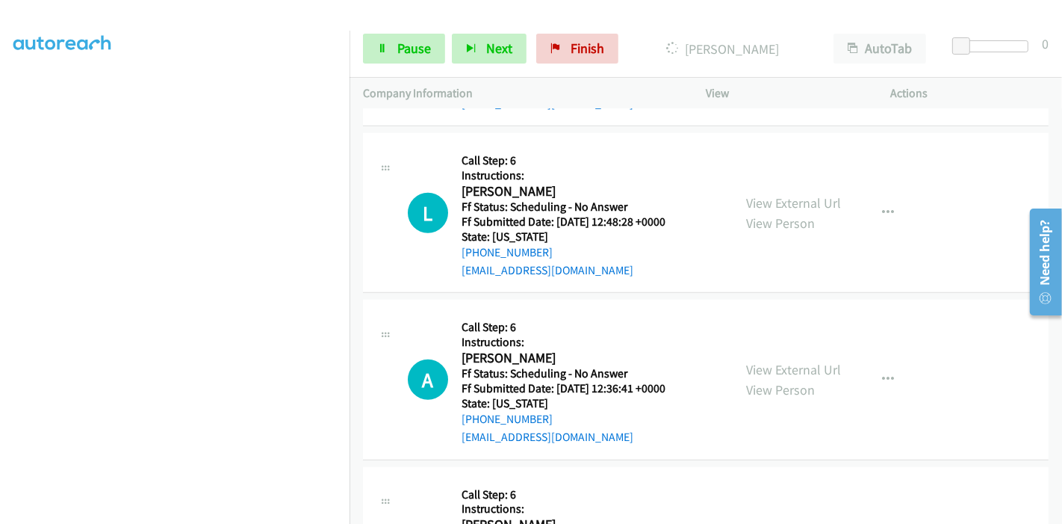
click at [772, 359] on div "View External Url View Person" at bounding box center [793, 379] width 95 height 40
click at [771, 361] on link "View External Url" at bounding box center [793, 369] width 95 height 17
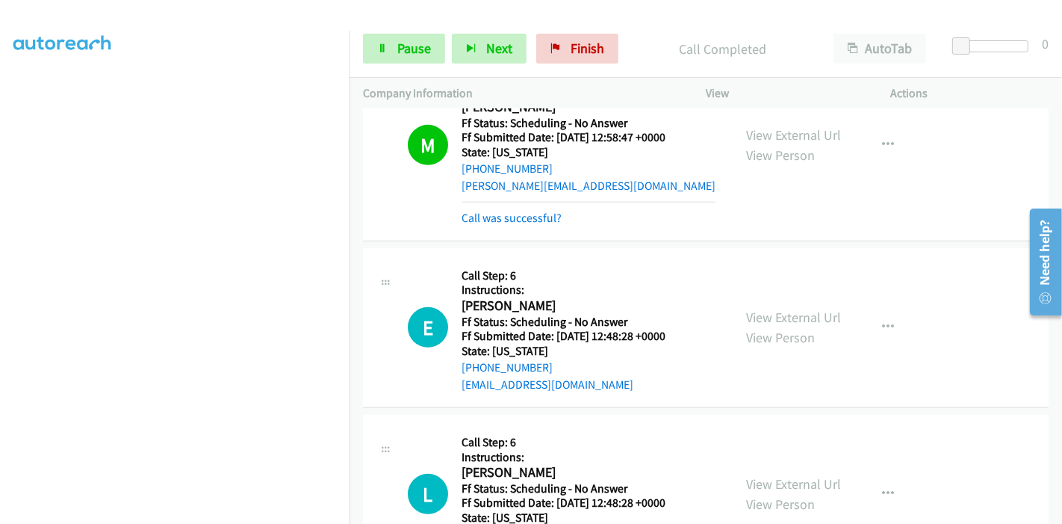
scroll to position [778, 0]
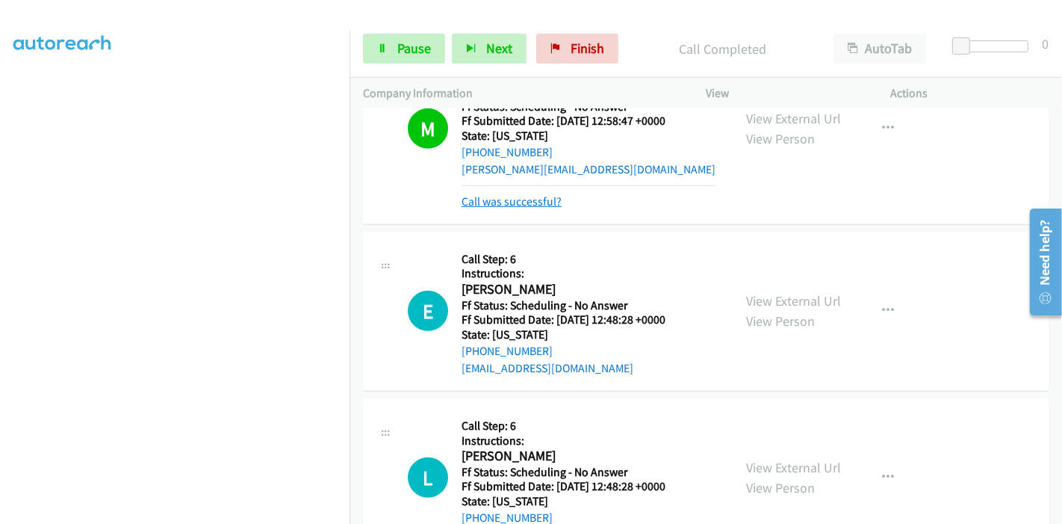
click at [535, 202] on link "Call was successful?" at bounding box center [512, 201] width 100 height 14
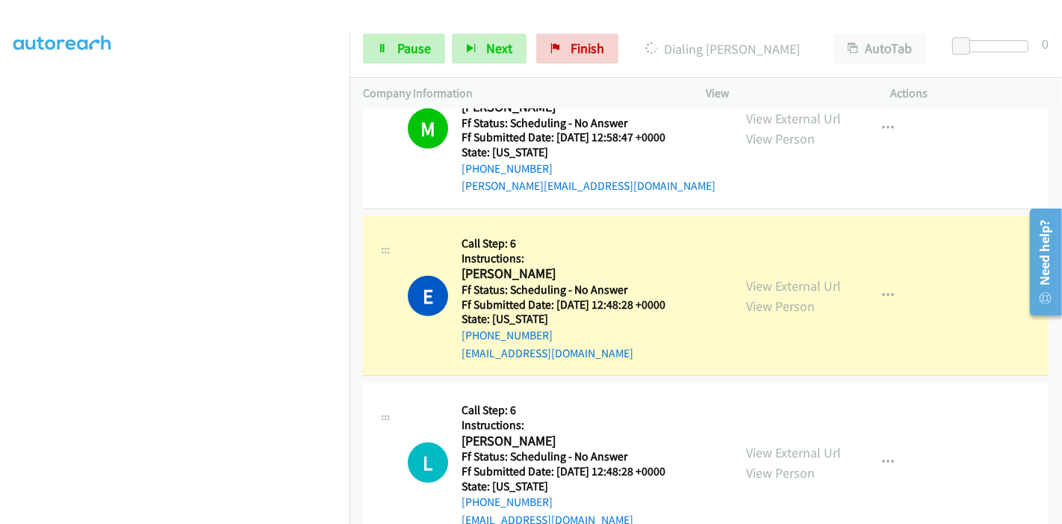
scroll to position [845, 0]
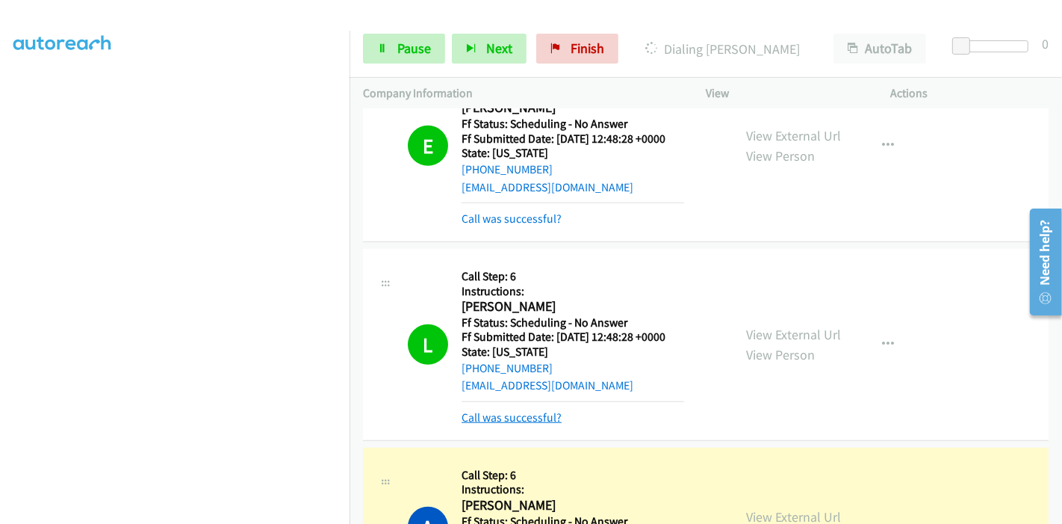
click at [512, 411] on link "Call was successful?" at bounding box center [512, 417] width 100 height 14
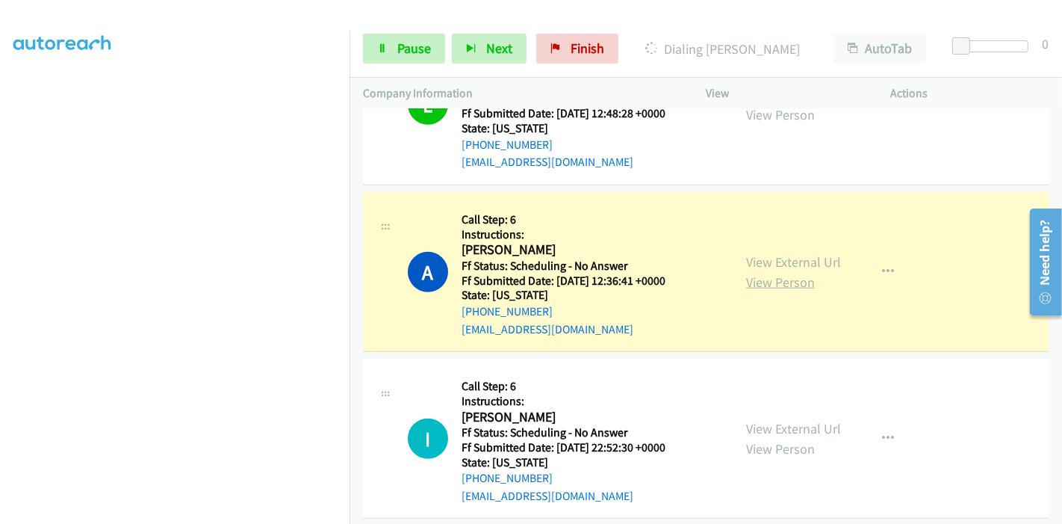
scroll to position [1177, 0]
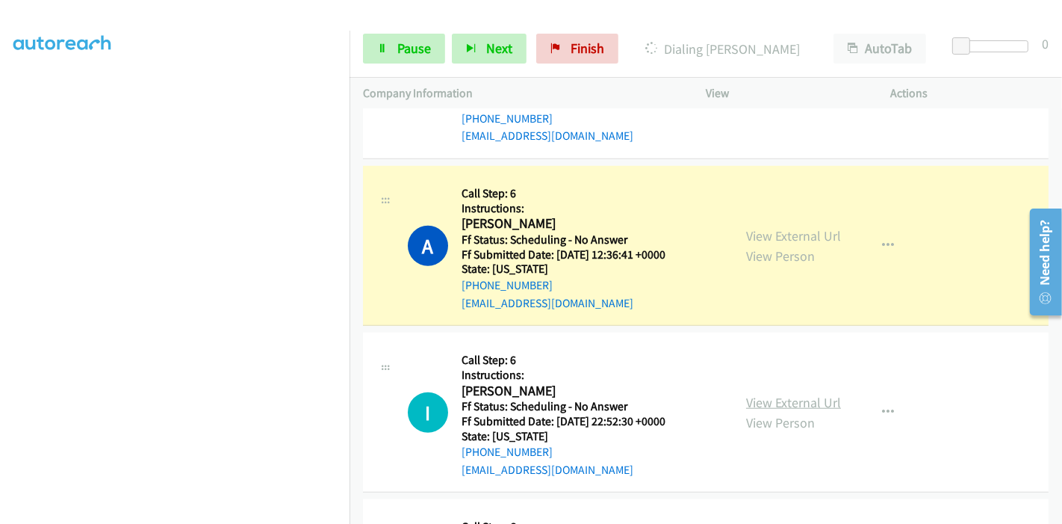
click at [767, 404] on link "View External Url" at bounding box center [793, 402] width 95 height 17
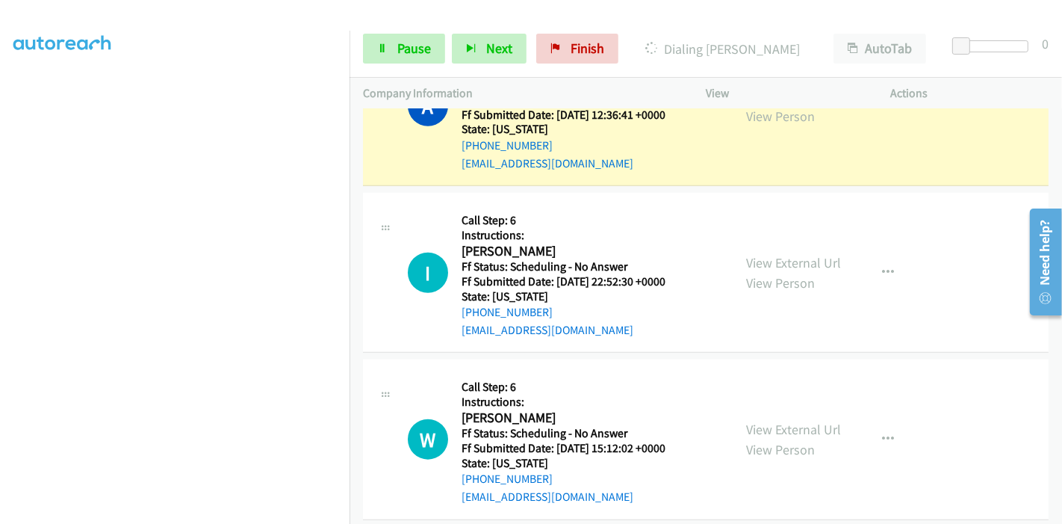
scroll to position [1343, 0]
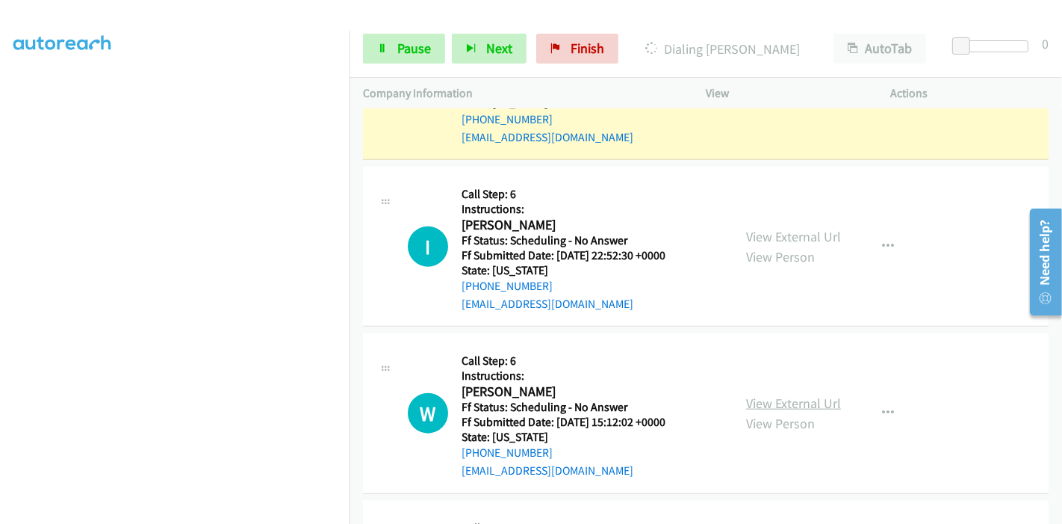
click at [784, 405] on link "View External Url" at bounding box center [793, 402] width 95 height 17
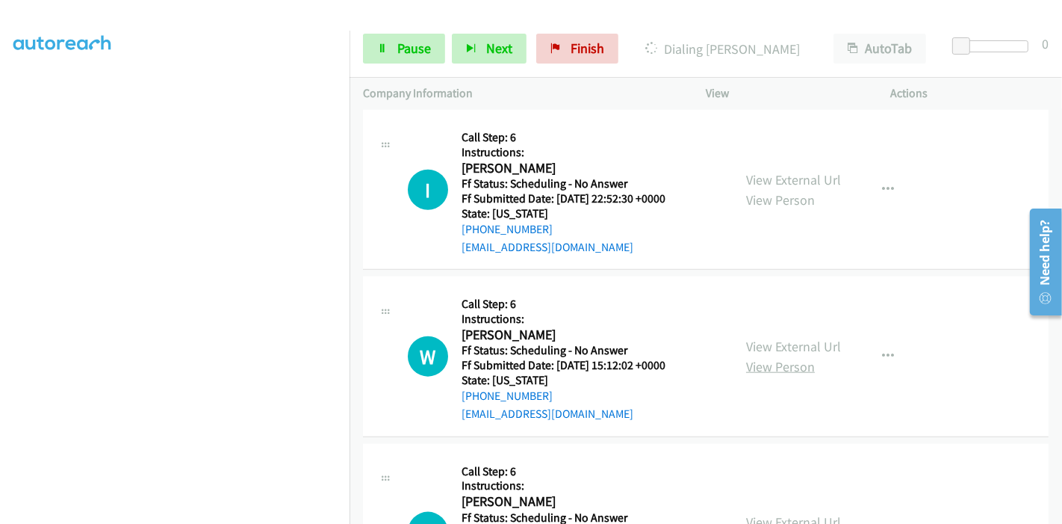
scroll to position [1426, 0]
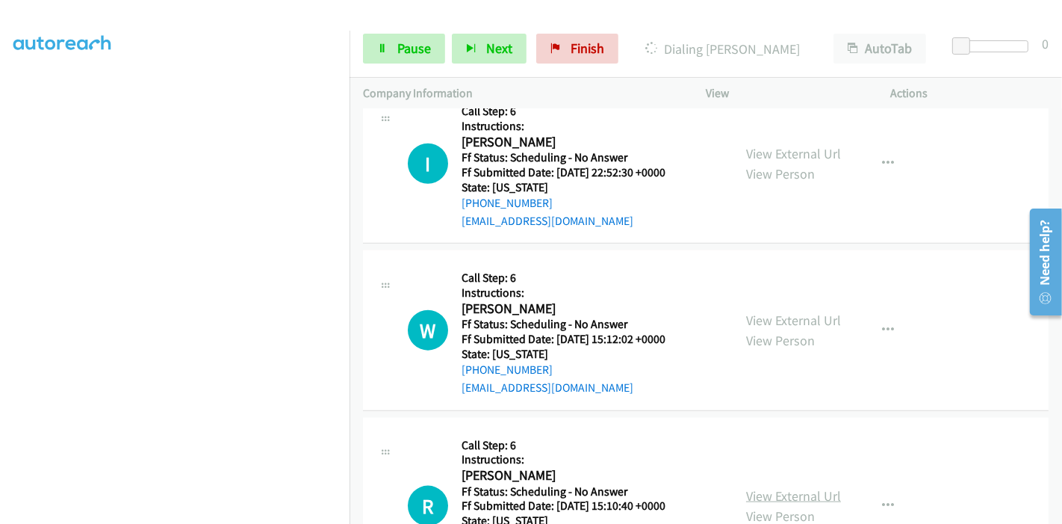
click at [763, 487] on link "View External Url" at bounding box center [793, 495] width 95 height 17
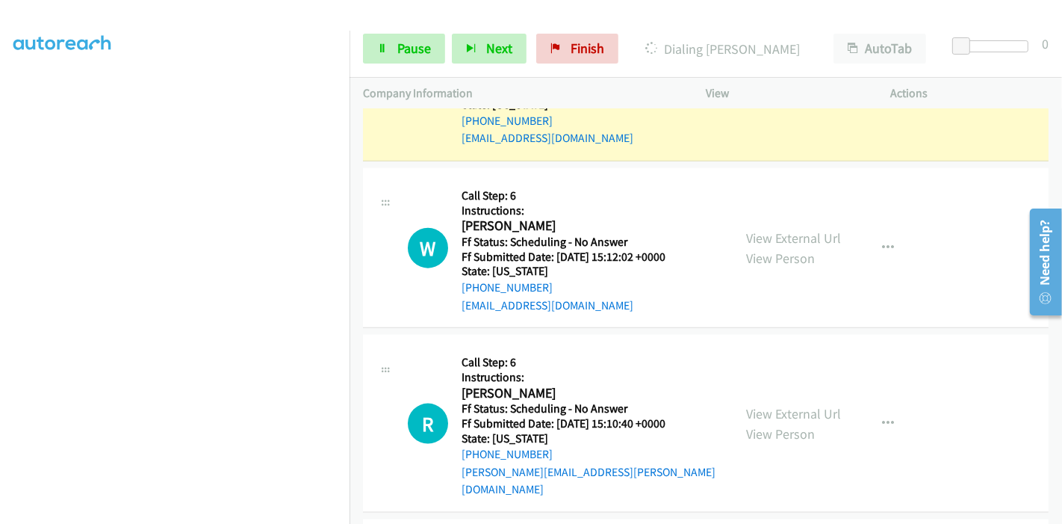
scroll to position [1624, 0]
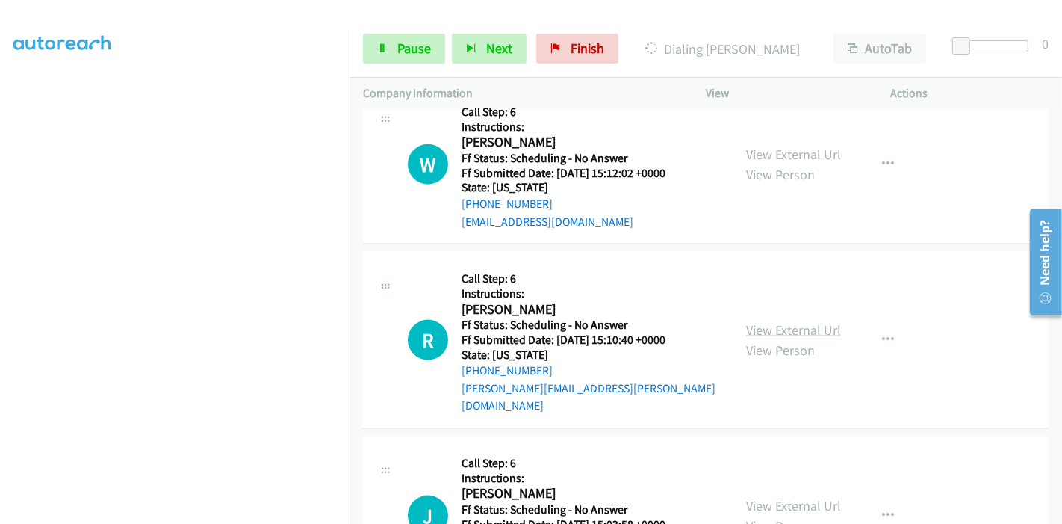
click at [770, 321] on link "View External Url" at bounding box center [793, 329] width 95 height 17
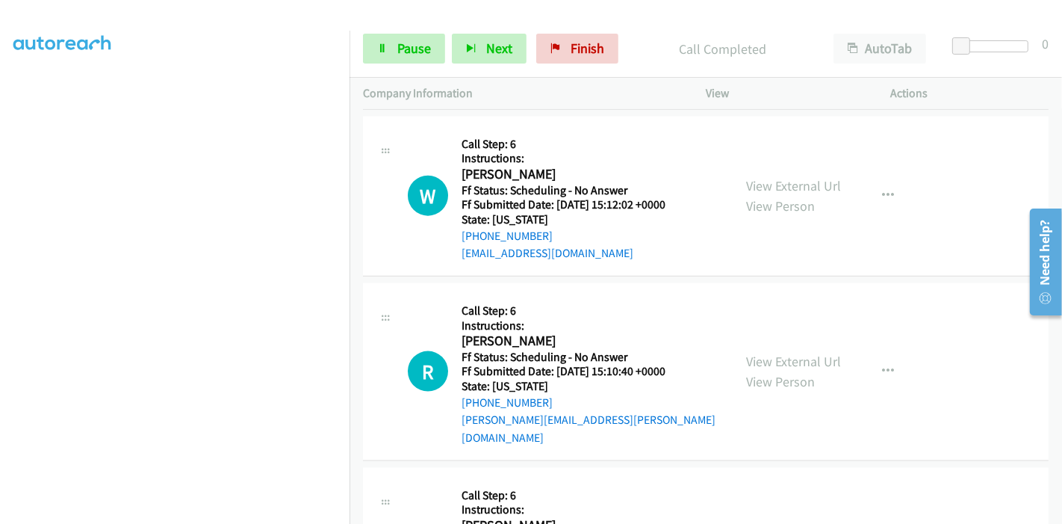
scroll to position [1655, 0]
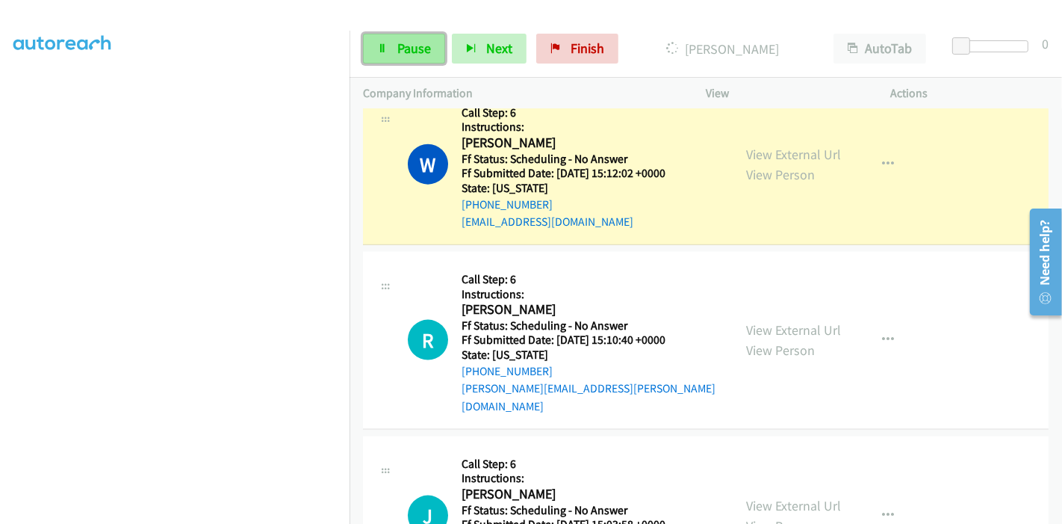
click at [407, 46] on span "Pause" at bounding box center [414, 48] width 34 height 17
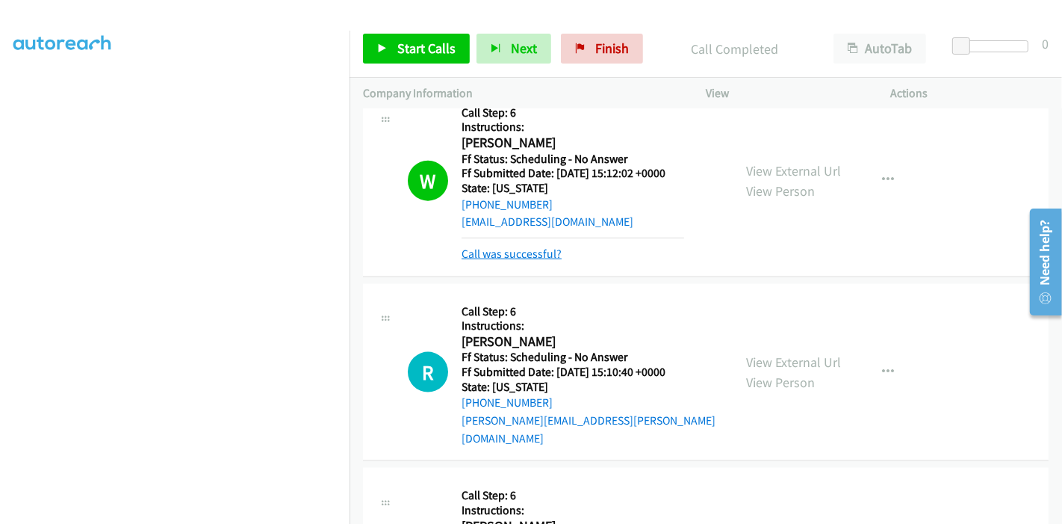
click at [539, 255] on link "Call was successful?" at bounding box center [512, 254] width 100 height 14
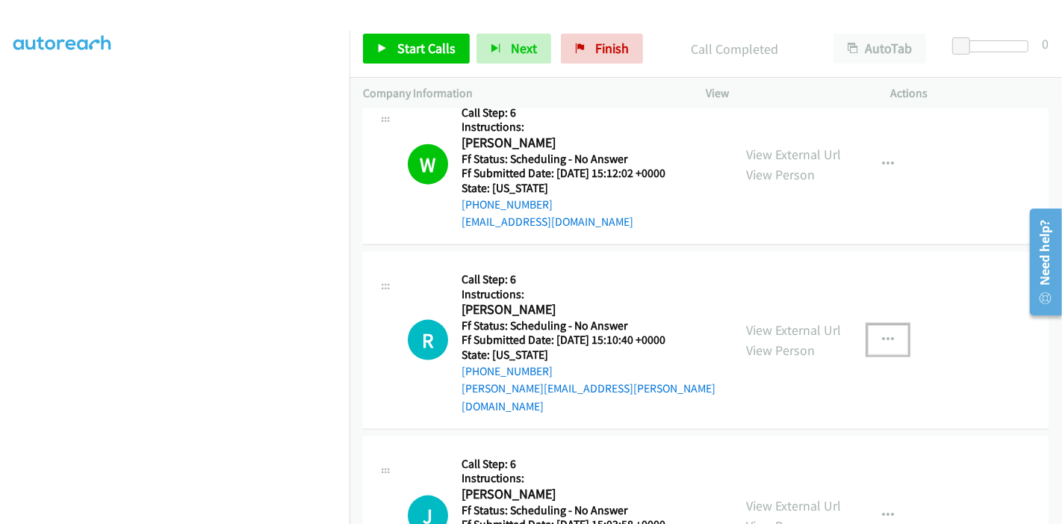
click at [871, 327] on button "button" at bounding box center [888, 340] width 40 height 30
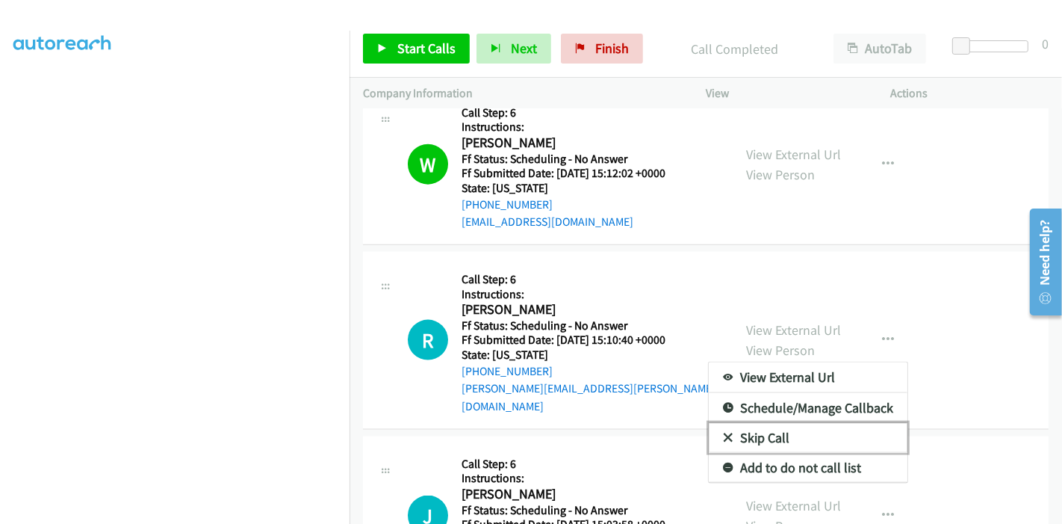
click at [793, 424] on link "Skip Call" at bounding box center [808, 438] width 199 height 30
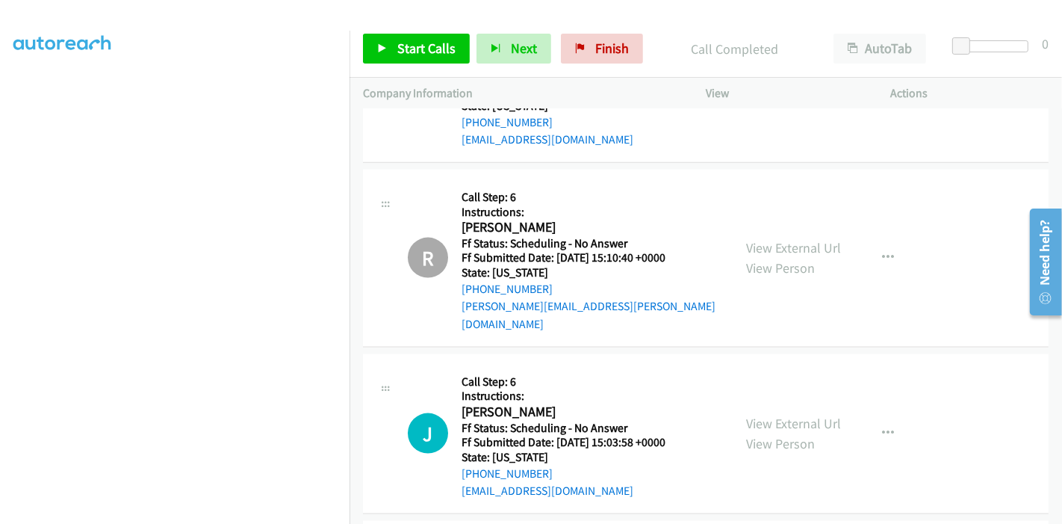
scroll to position [1738, 0]
click at [595, 54] on span "Finish" at bounding box center [612, 48] width 34 height 17
